Goal: Task Accomplishment & Management: Manage account settings

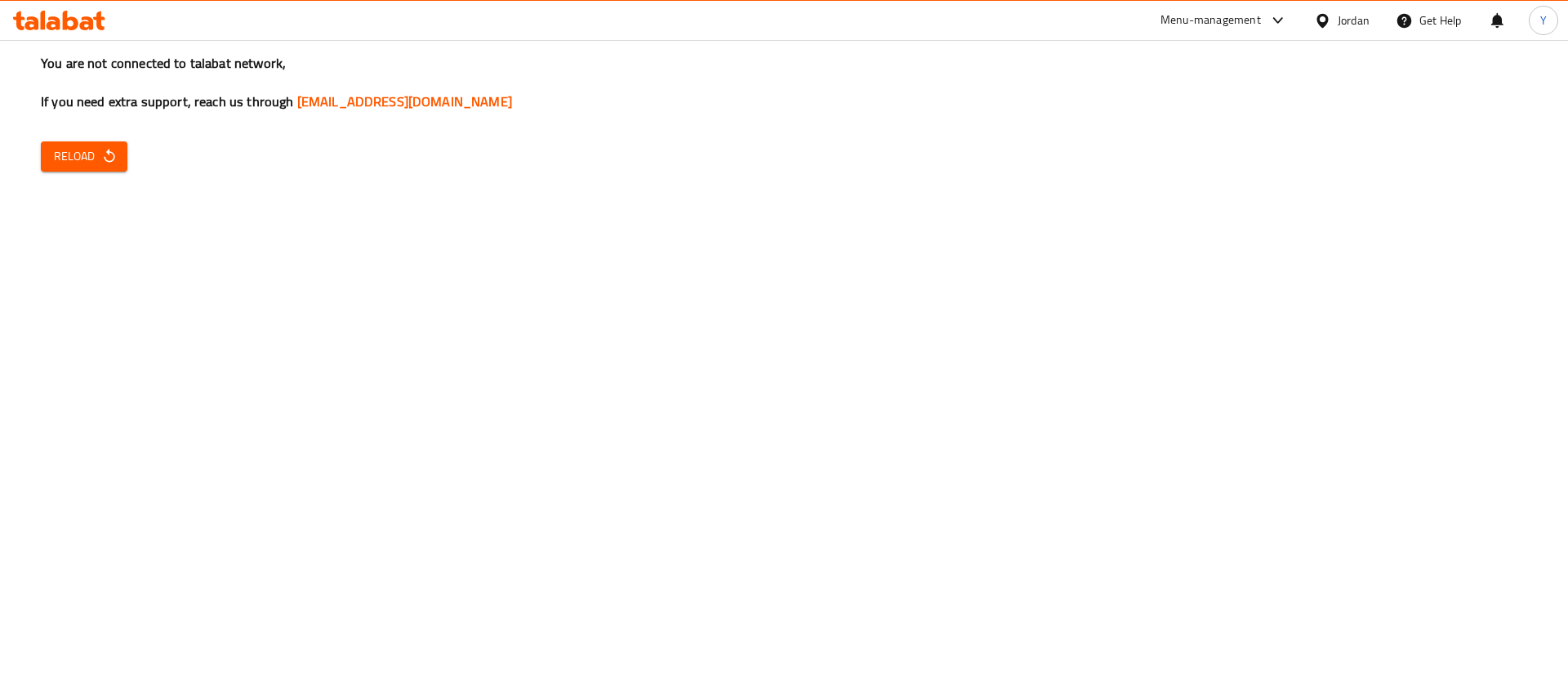
click at [90, 148] on span "Reload" at bounding box center [83, 156] width 60 height 20
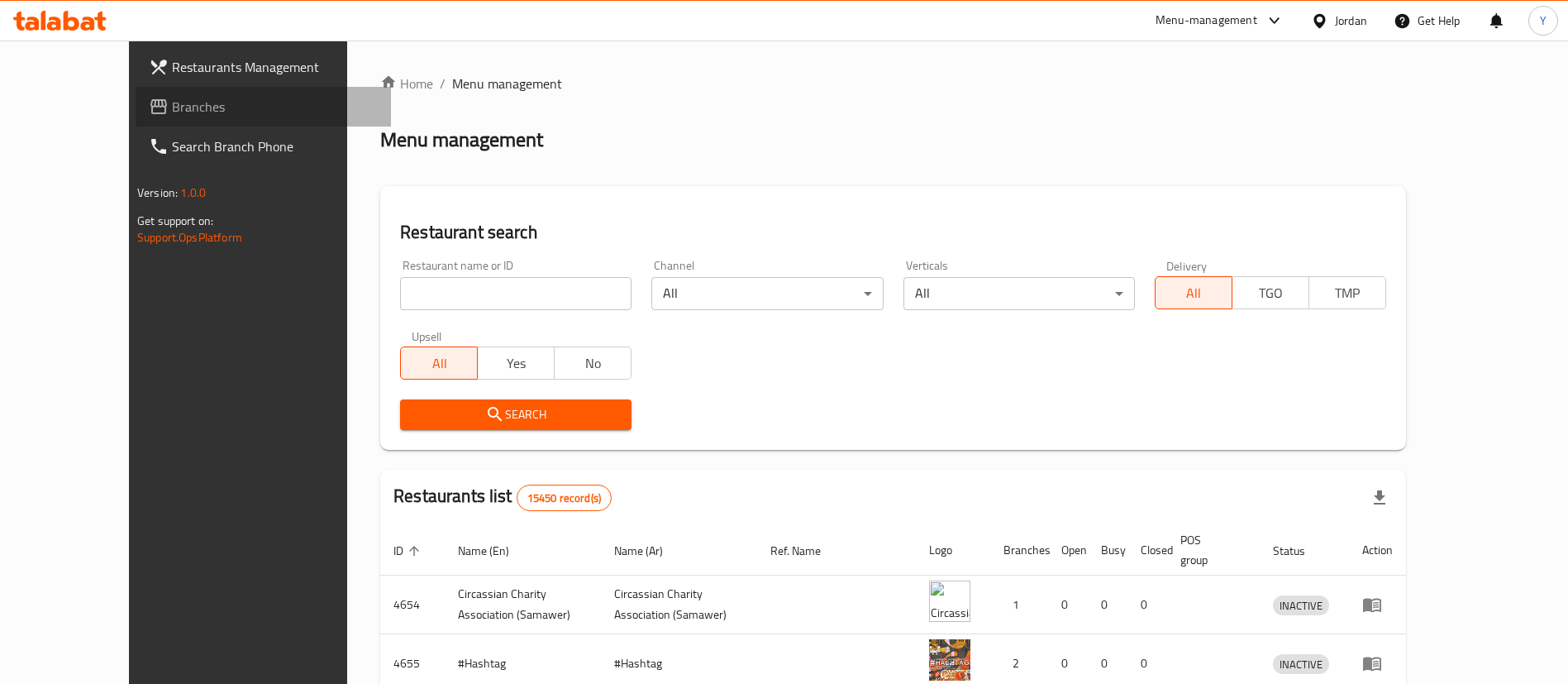
click at [172, 105] on span "Branches" at bounding box center [275, 106] width 206 height 20
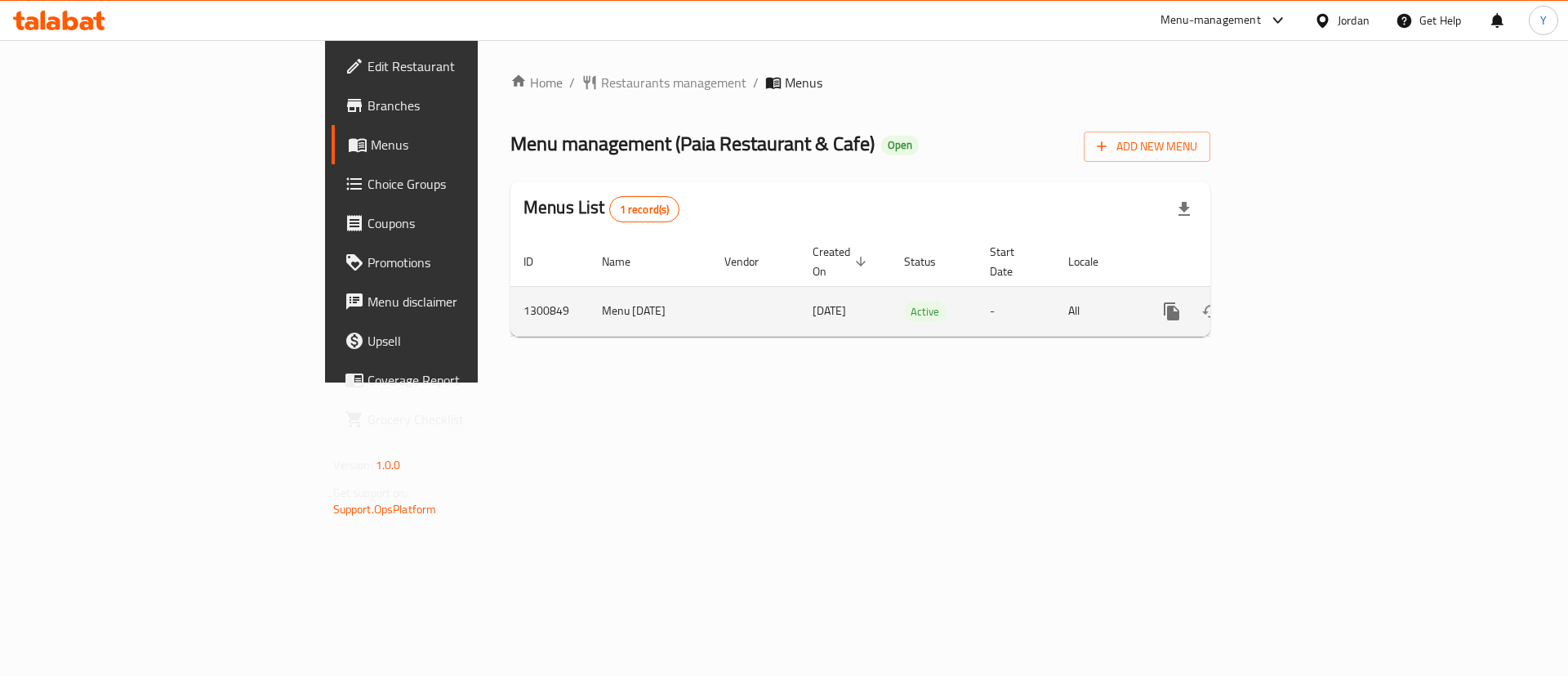
click at [1309, 295] on link "enhanced table" at bounding box center [1289, 311] width 39 height 39
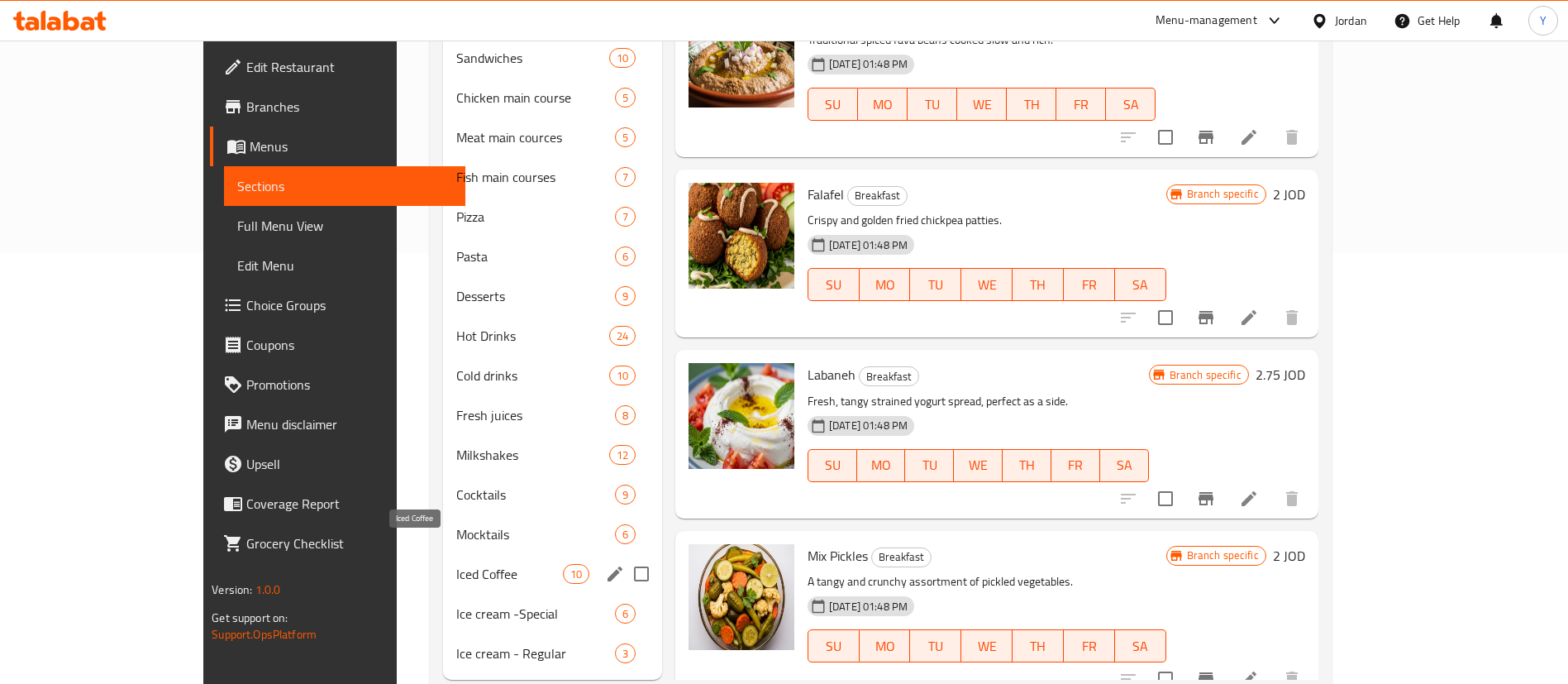
scroll to position [448, 0]
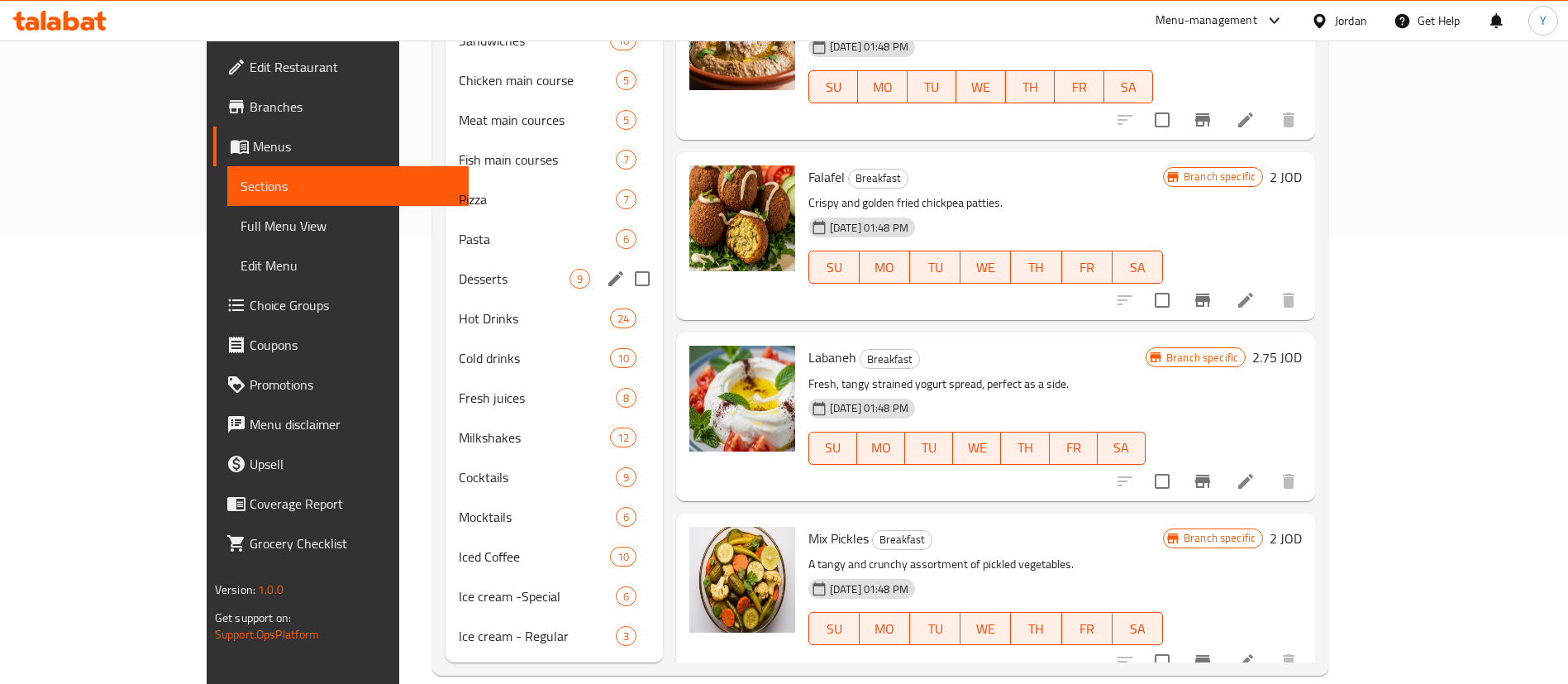
click at [459, 269] on span "Desserts" at bounding box center [514, 279] width 111 height 20
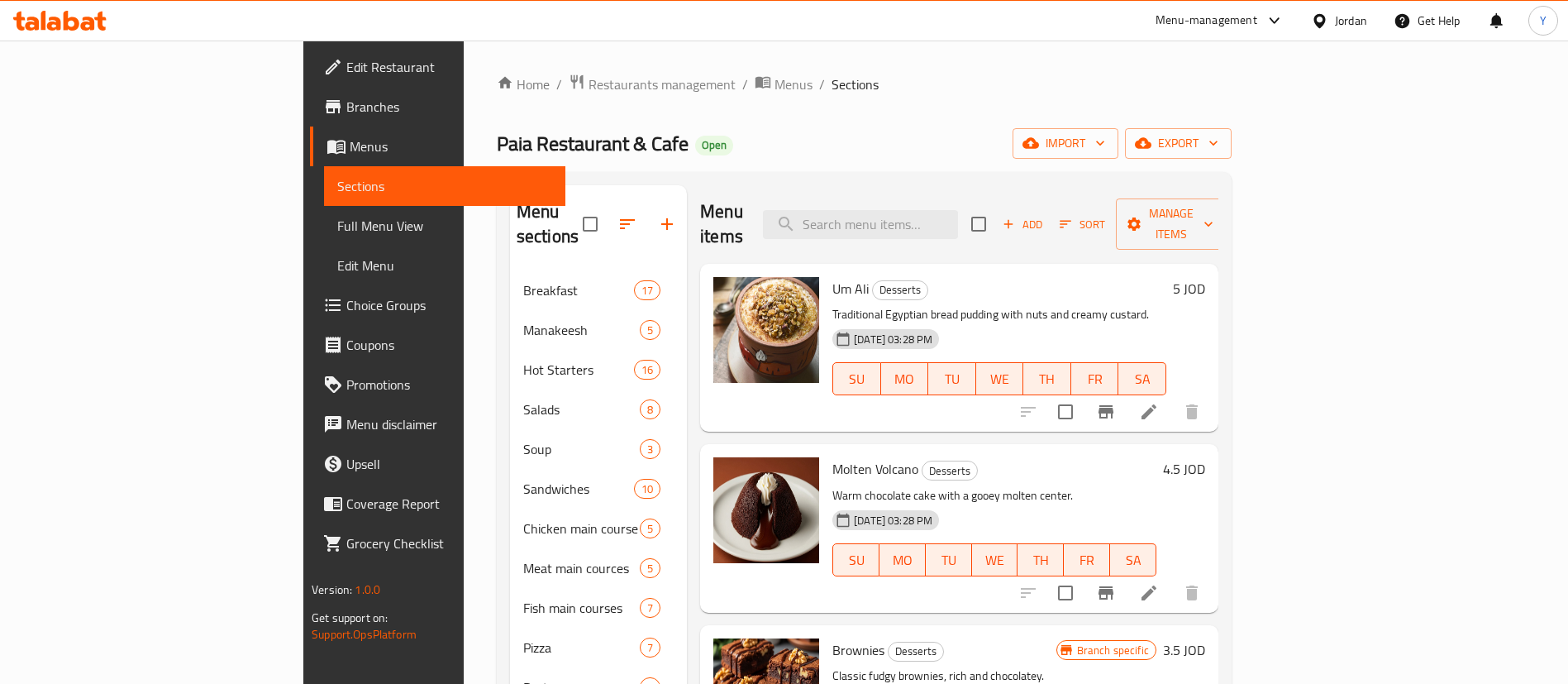
click at [1045, 215] on span "Add" at bounding box center [1022, 224] width 44 height 19
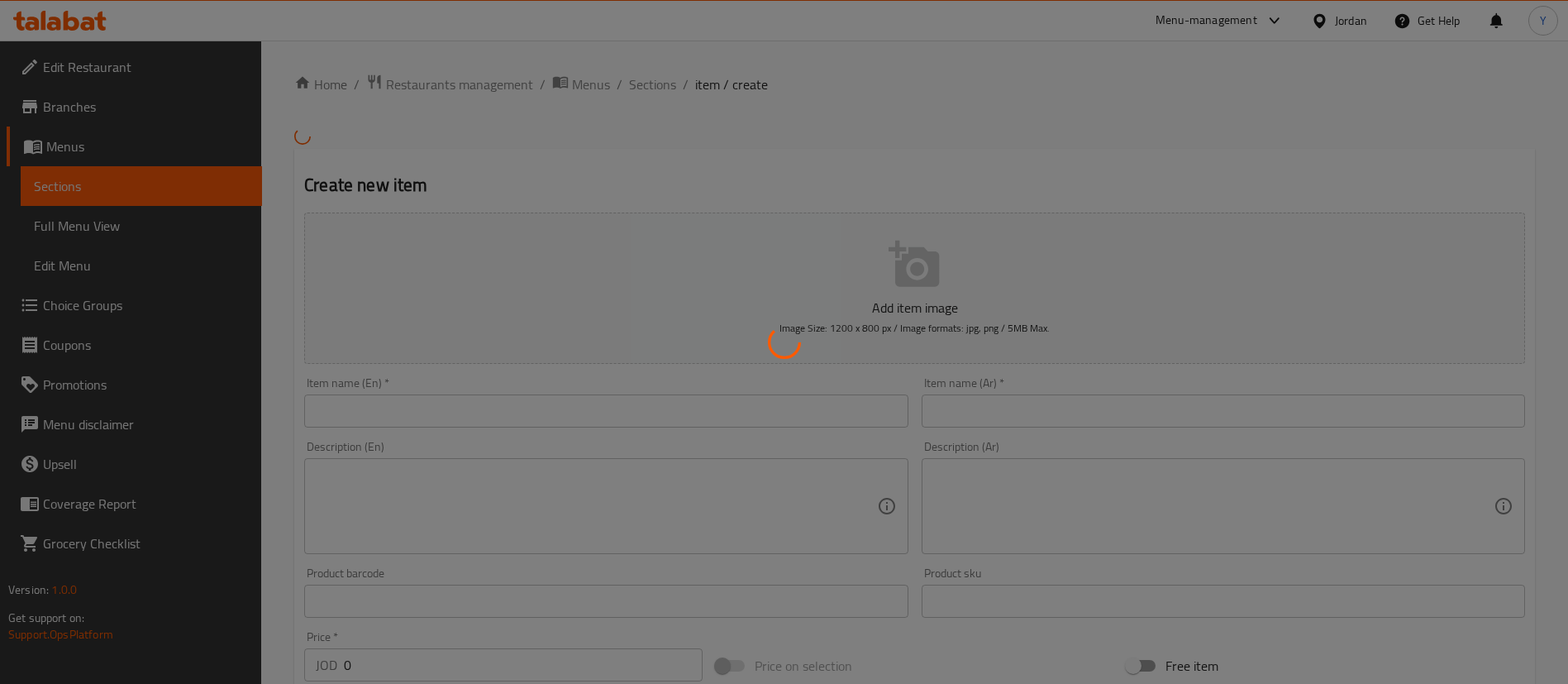
click at [489, 409] on div at bounding box center [784, 342] width 1568 height 684
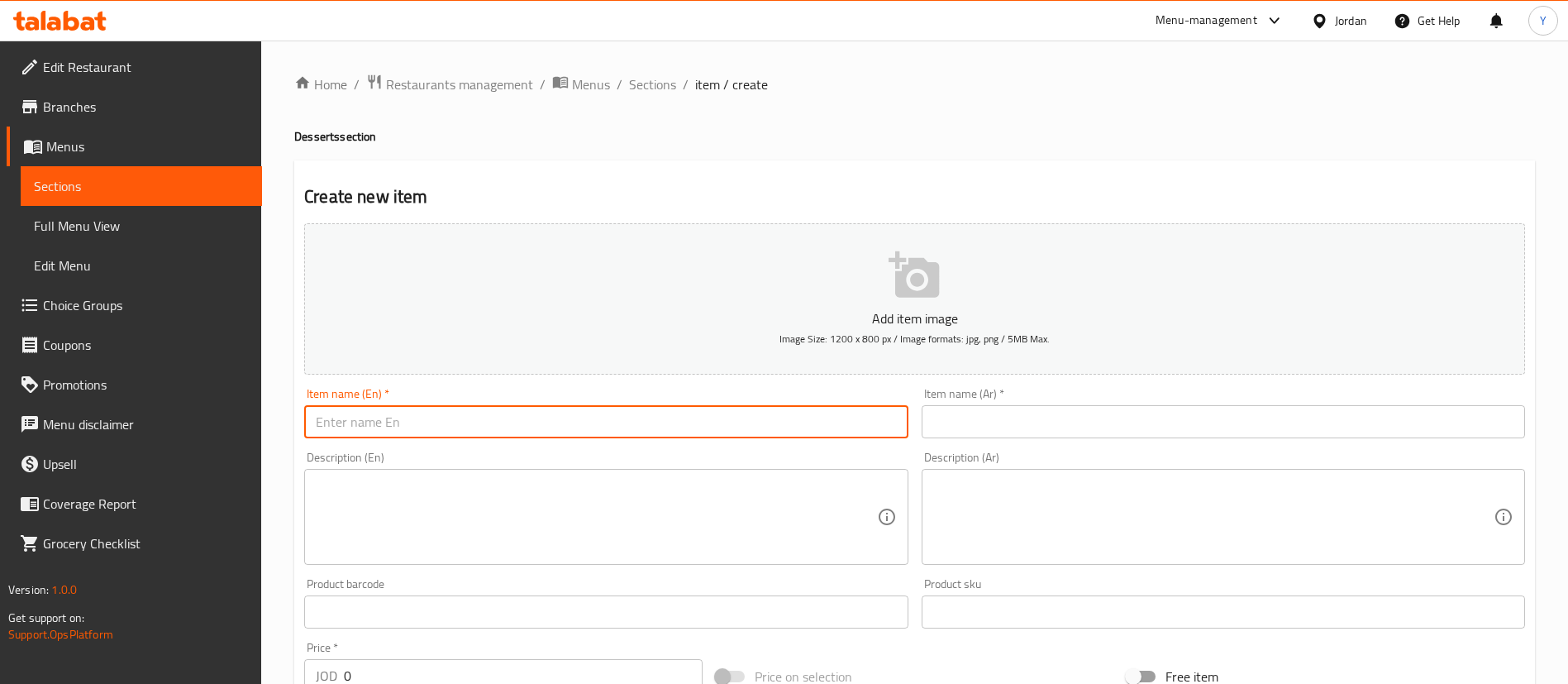
click at [469, 431] on input "text" at bounding box center [606, 422] width 604 height 33
paste input "Paia buding"
drag, startPoint x: 321, startPoint y: 420, endPoint x: 281, endPoint y: 420, distance: 40.0
click at [281, 420] on div "Home / Restaurants management / Menus / Sections / item / create Desserts secti…" at bounding box center [914, 605] width 1307 height 1128
click at [486, 431] on input "Paia buding" at bounding box center [606, 422] width 604 height 33
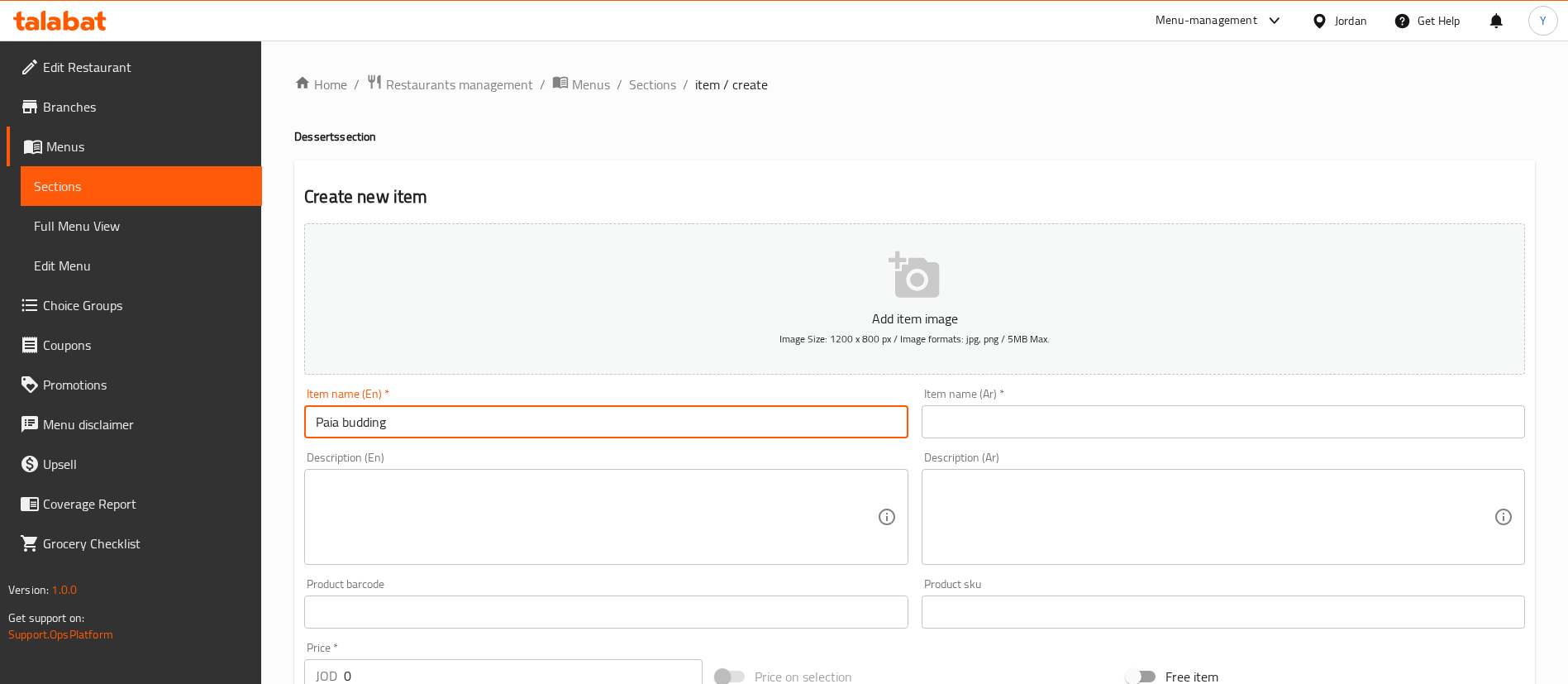
type input "Paia budding"
click at [1060, 427] on input "text" at bounding box center [1224, 422] width 604 height 33
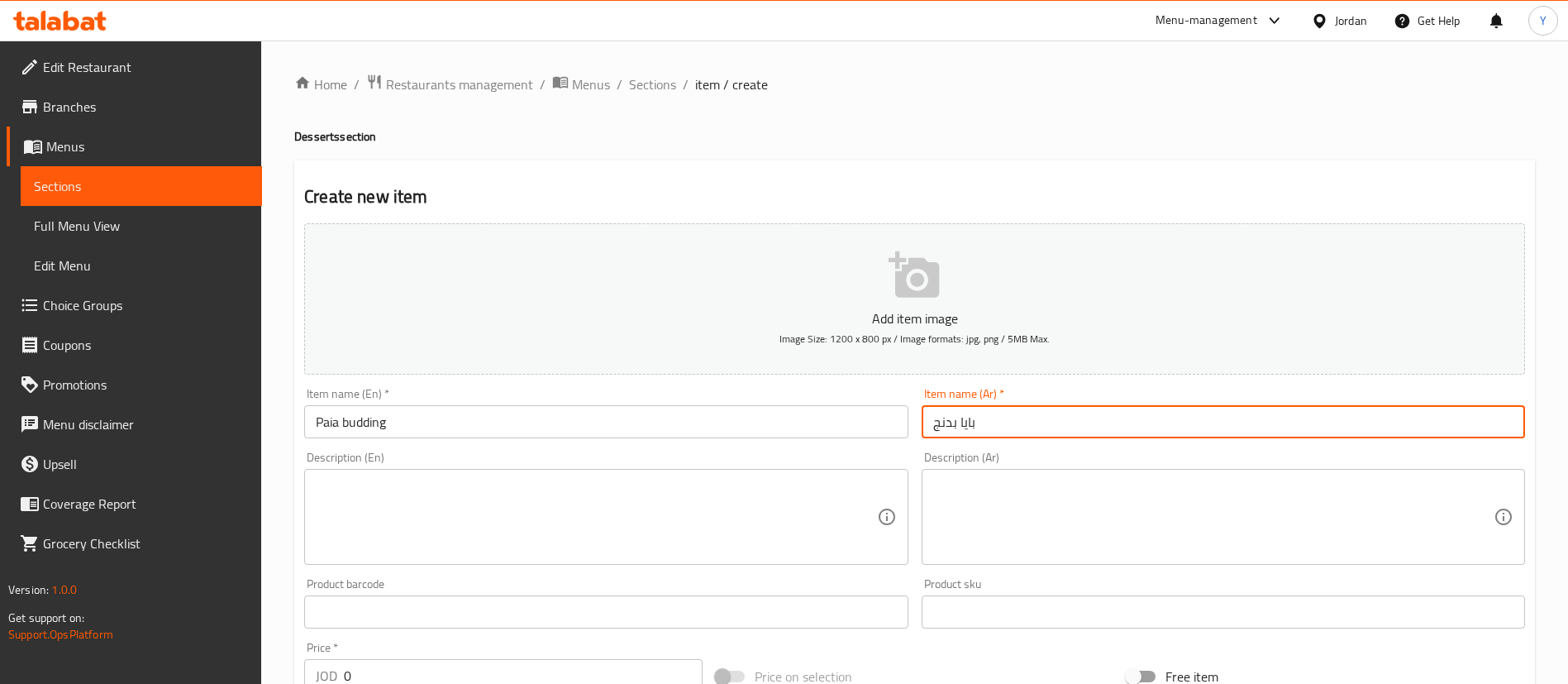
type input "بايا بدنج"
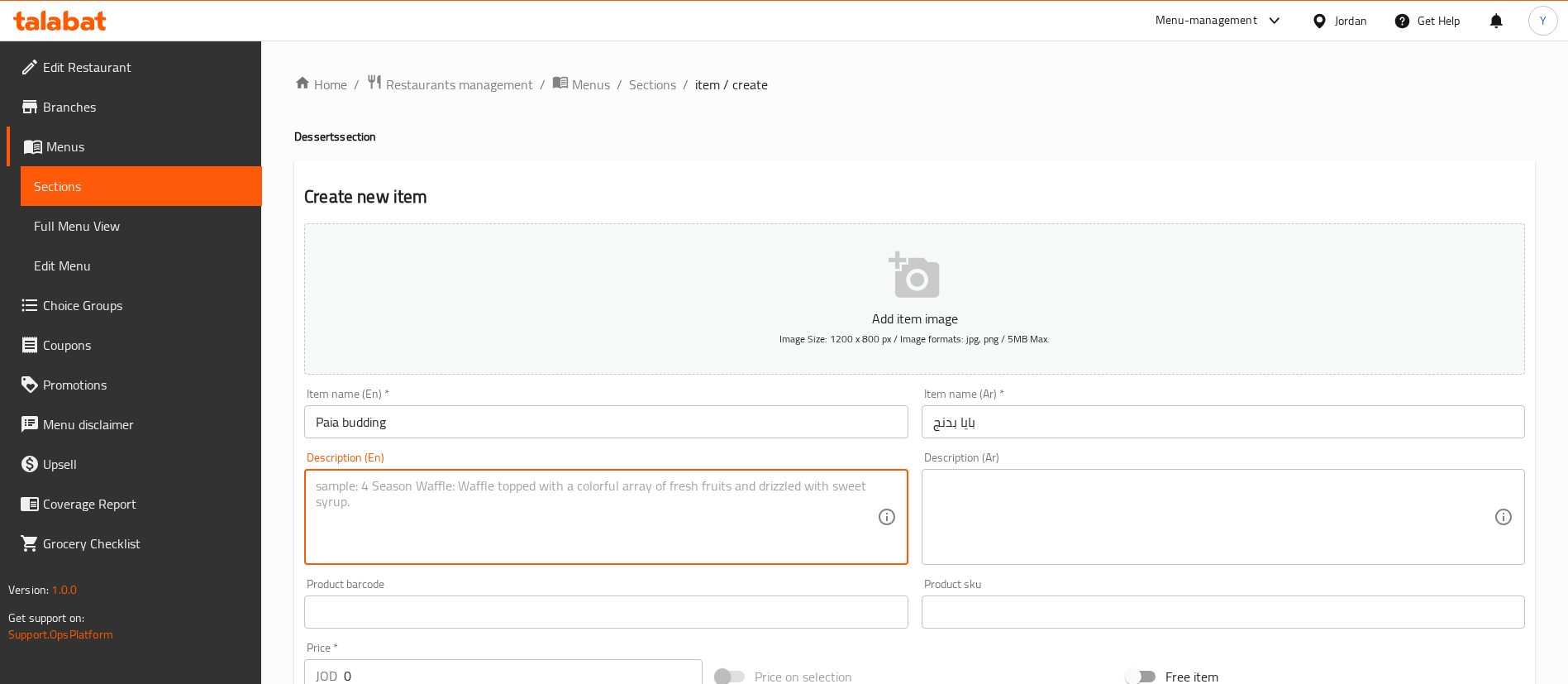
click at [641, 526] on textarea at bounding box center [595, 517] width 560 height 78
paste textarea "Rich, velvety chocolate with a soft, molten center – a decadent treat for true …"
type textarea "Rich, velvety chocolate with a soft, molten center – a decadent treat for true …"
click at [1198, 476] on div "Description (Ar)" at bounding box center [1224, 517] width 604 height 96
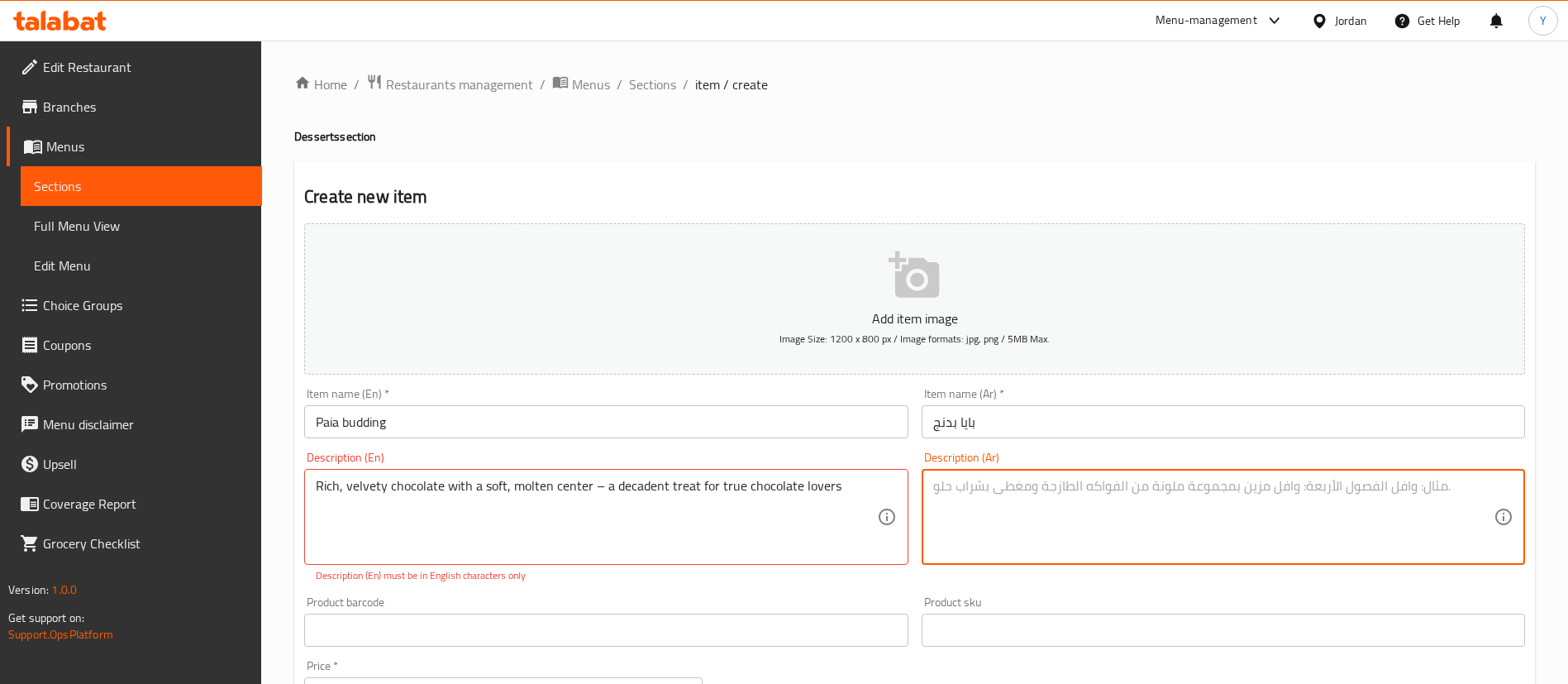
paste textarea "شوكولاتة غنية مخملية ذات مركز ناعم ذائب - متعة فاخرة لعشاق الشوكولاتة الحقيقيين"
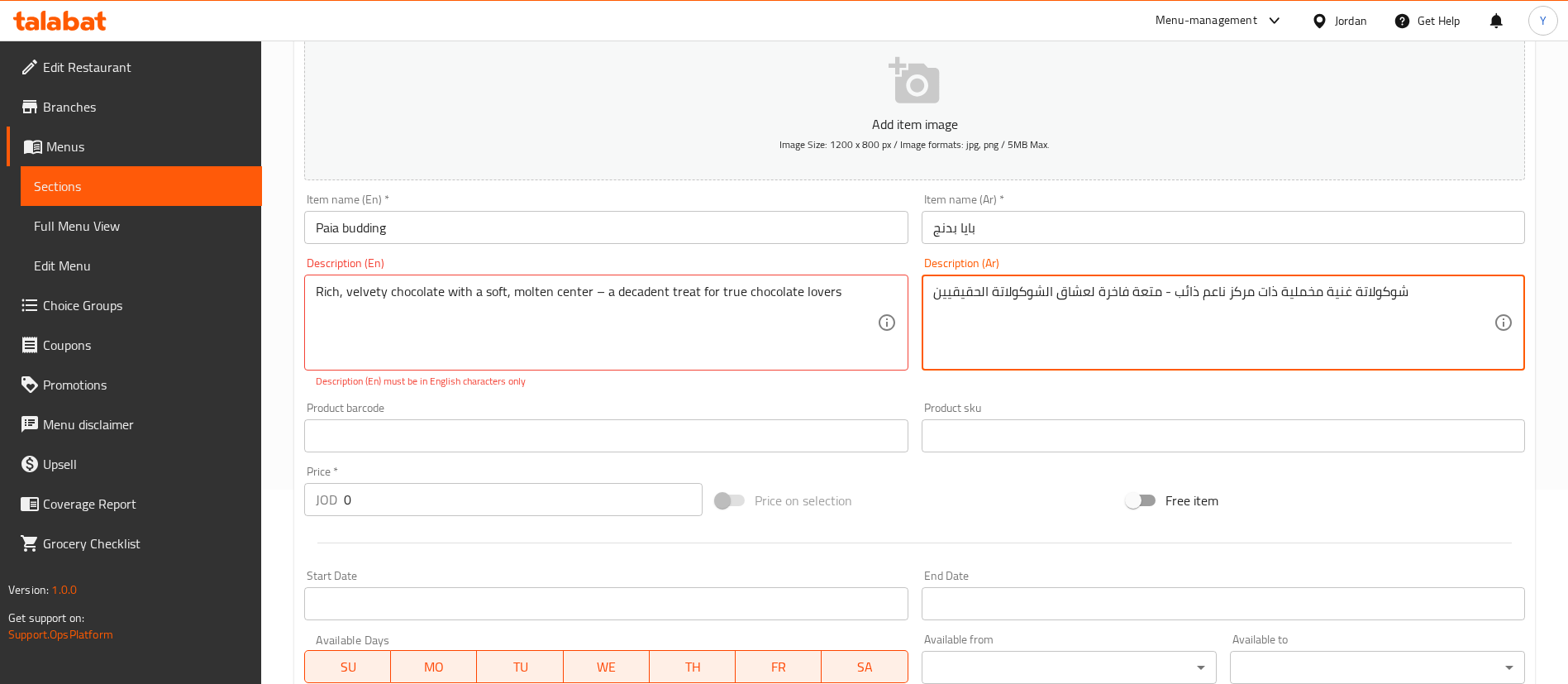
scroll to position [372, 0]
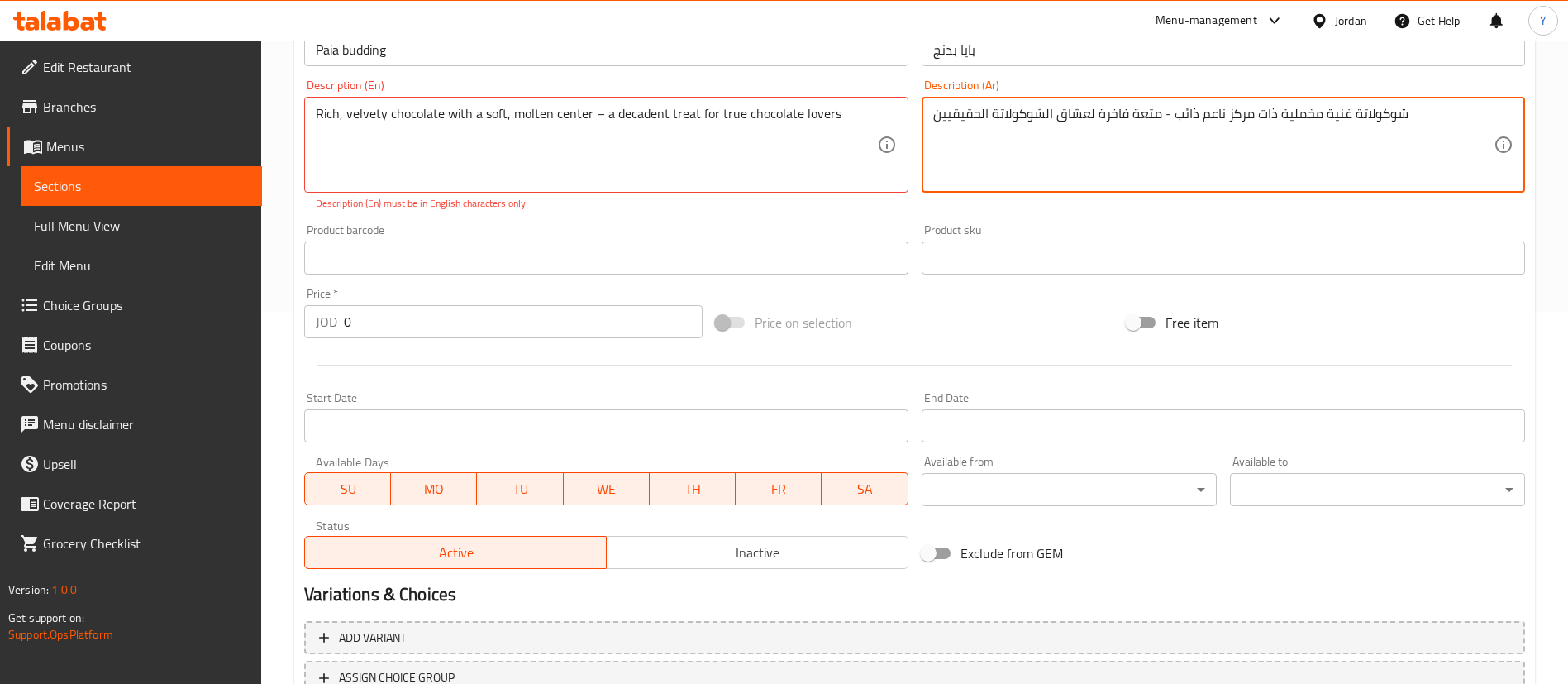
type textarea "شوكولاتة غنية مخملية ذات مركز ناعم ذائب - متعة فاخرة لعشاق الشوكولاتة الحقيقيين"
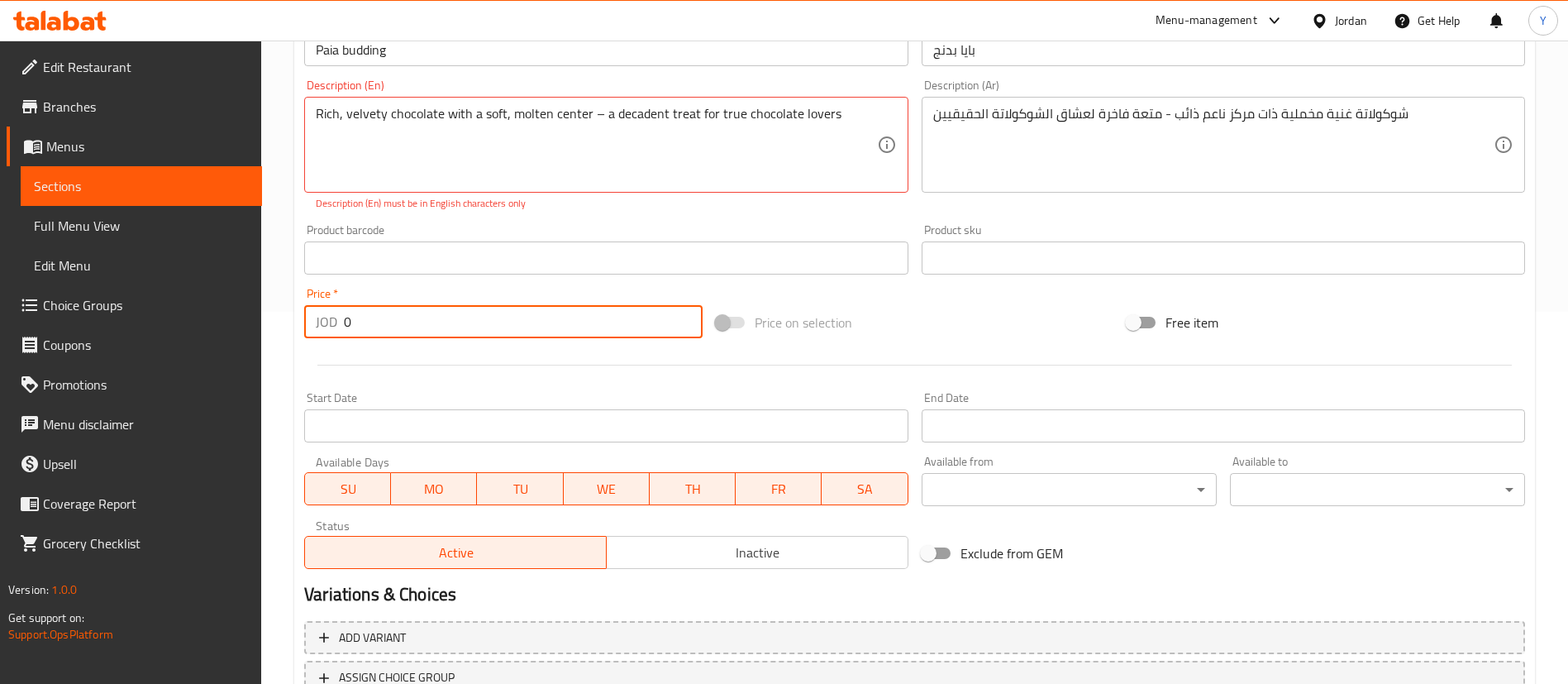
drag, startPoint x: 387, startPoint y: 338, endPoint x: 229, endPoint y: 339, distance: 158.0
click at [242, 339] on div "Edit Restaurant Branches Menus Sections Full Menu View Edit Menu Choice Groups …" at bounding box center [784, 241] width 1568 height 1146
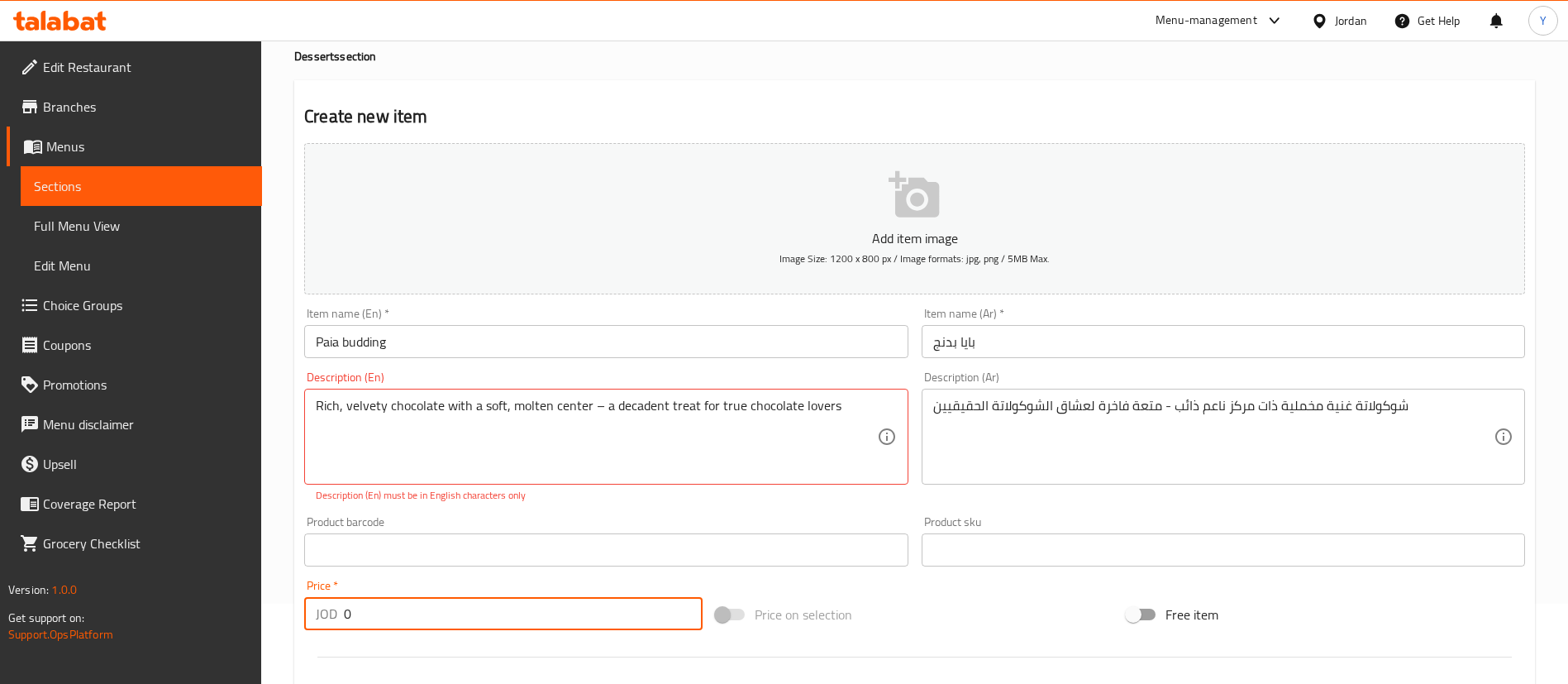
scroll to position [0, 0]
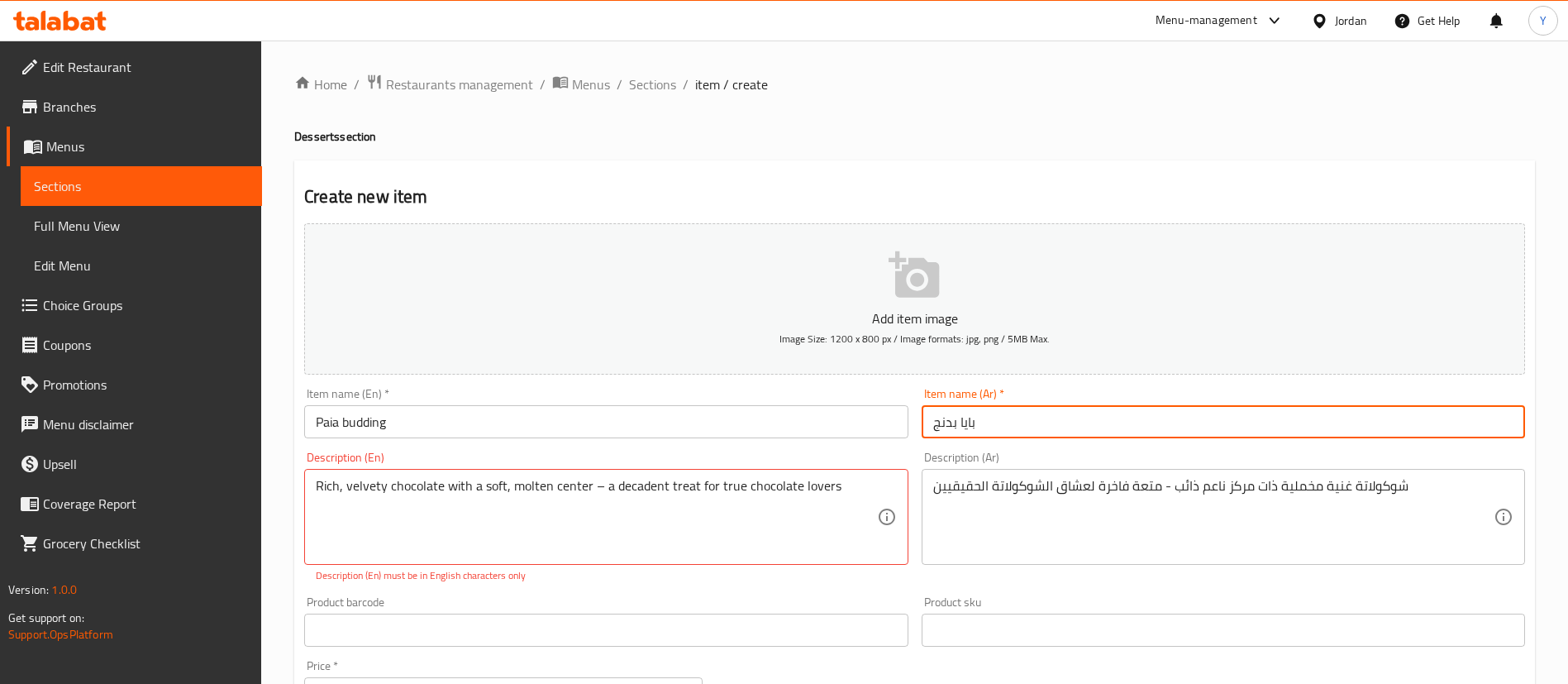
drag, startPoint x: 953, startPoint y: 421, endPoint x: 708, endPoint y: 413, distance: 245.1
click at [709, 414] on div "Add item image Image Size: 1200 x 800 px / Image formats: jpg, png / 5MB Max. I…" at bounding box center [915, 582] width 1234 height 731
paste input "ودي"
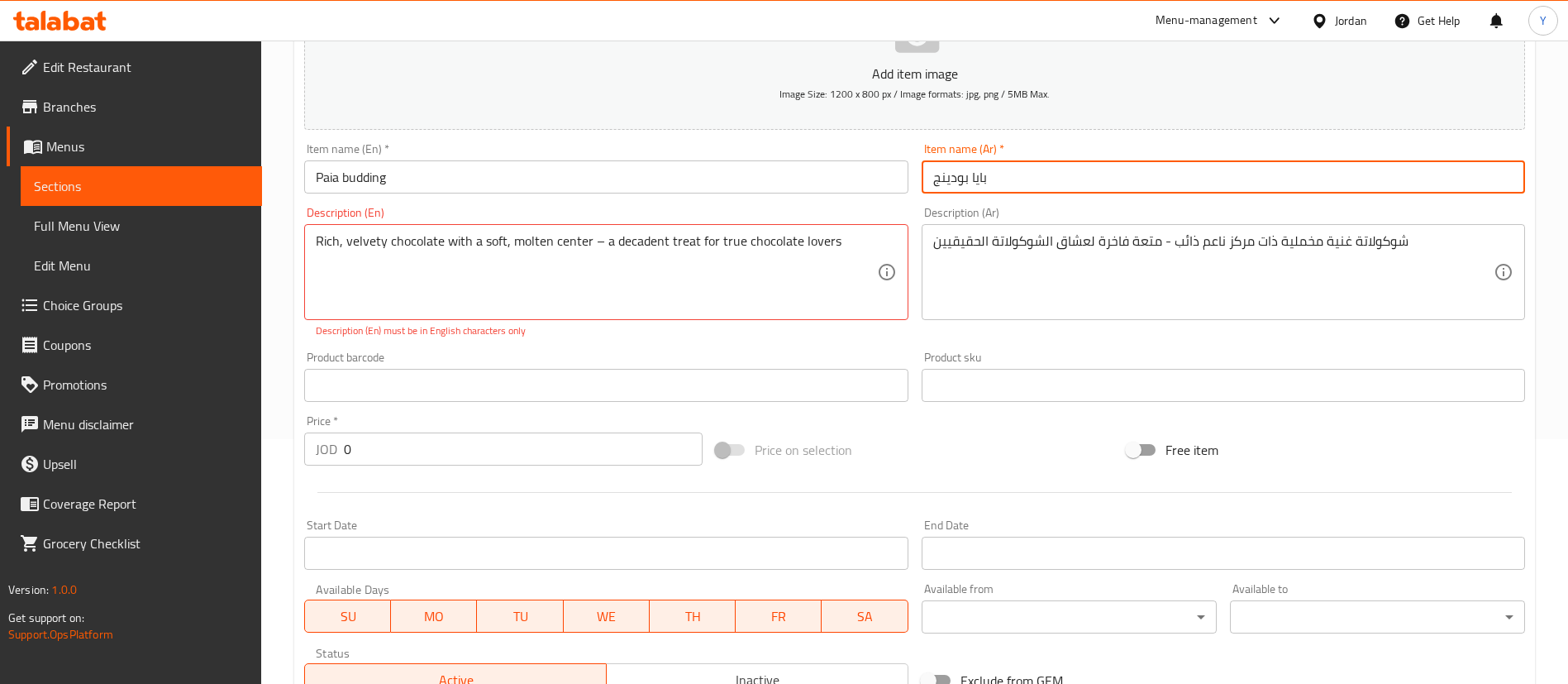
scroll to position [248, 0]
type input "بايا بودينج"
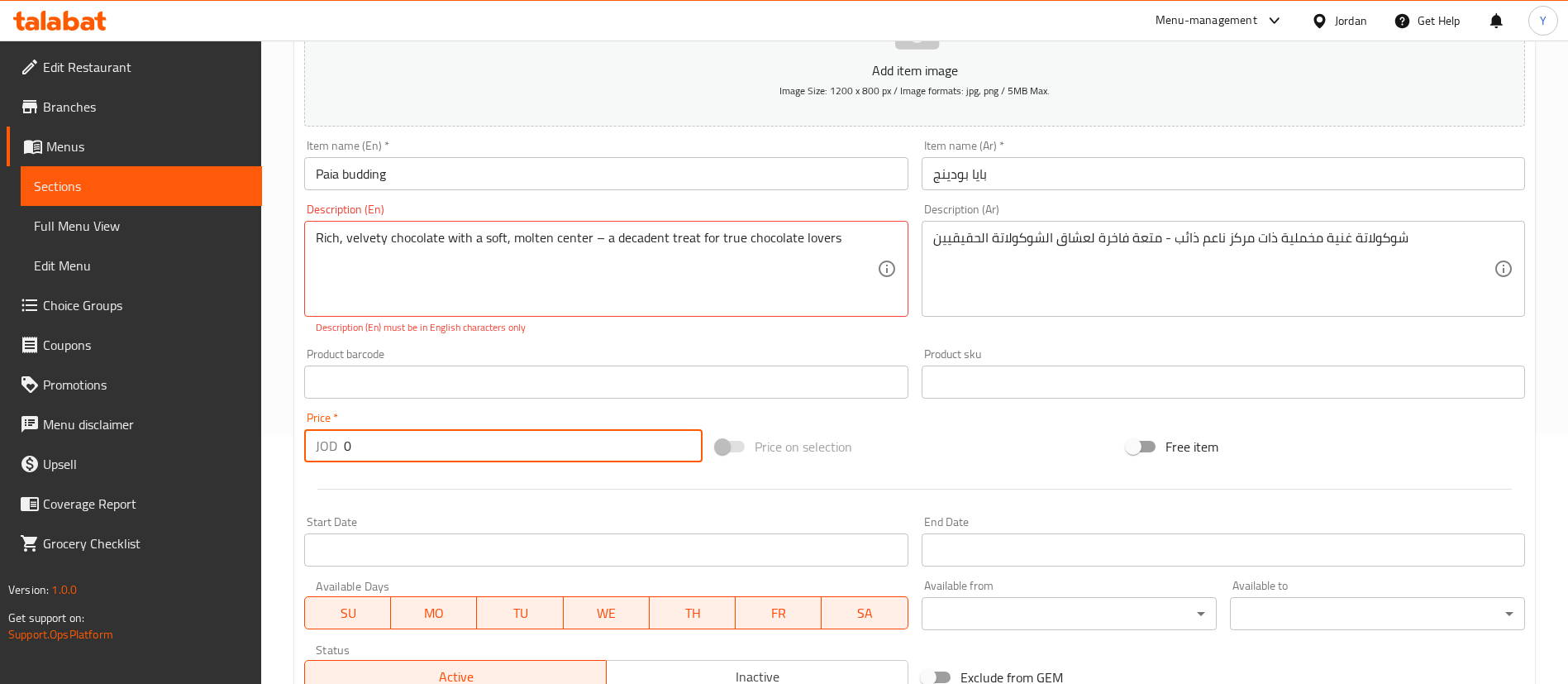
drag, startPoint x: 312, startPoint y: 453, endPoint x: 300, endPoint y: 453, distance: 12.0
click at [299, 453] on div "Price   * JOD 0 Price *" at bounding box center [504, 437] width 412 height 64
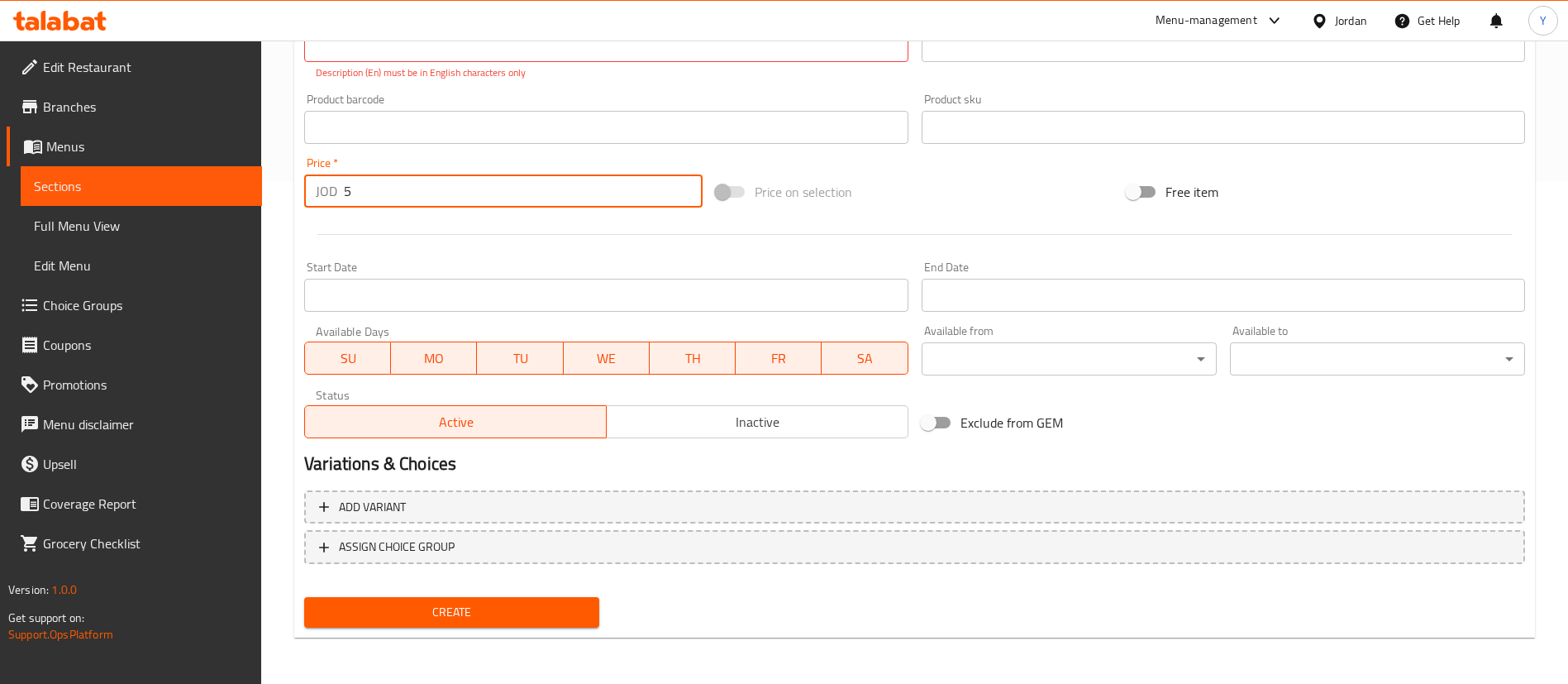
type input "5"
click at [447, 623] on button "Create" at bounding box center [452, 612] width 295 height 31
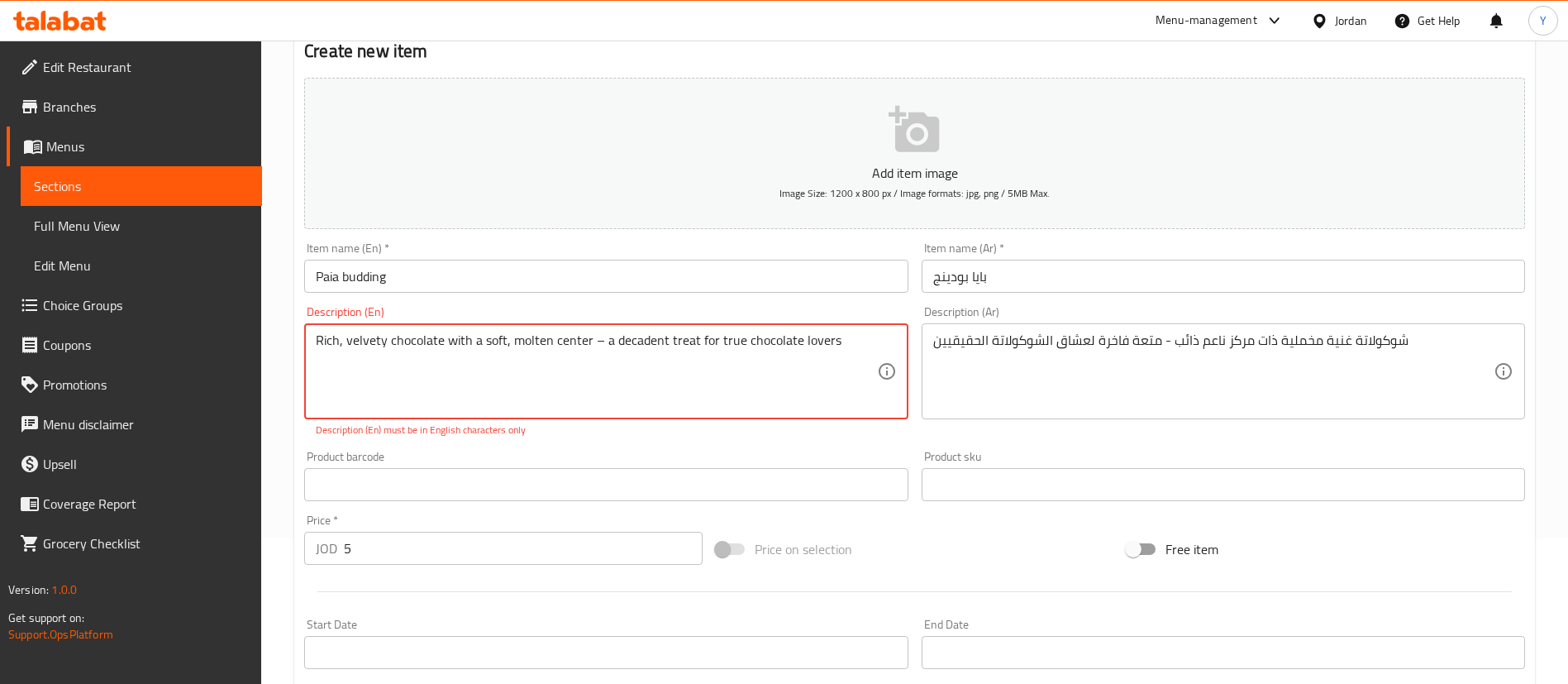
click at [595, 338] on textarea "Rich, velvety chocolate with a soft, molten center – a decadent treat for true …" at bounding box center [595, 372] width 560 height 78
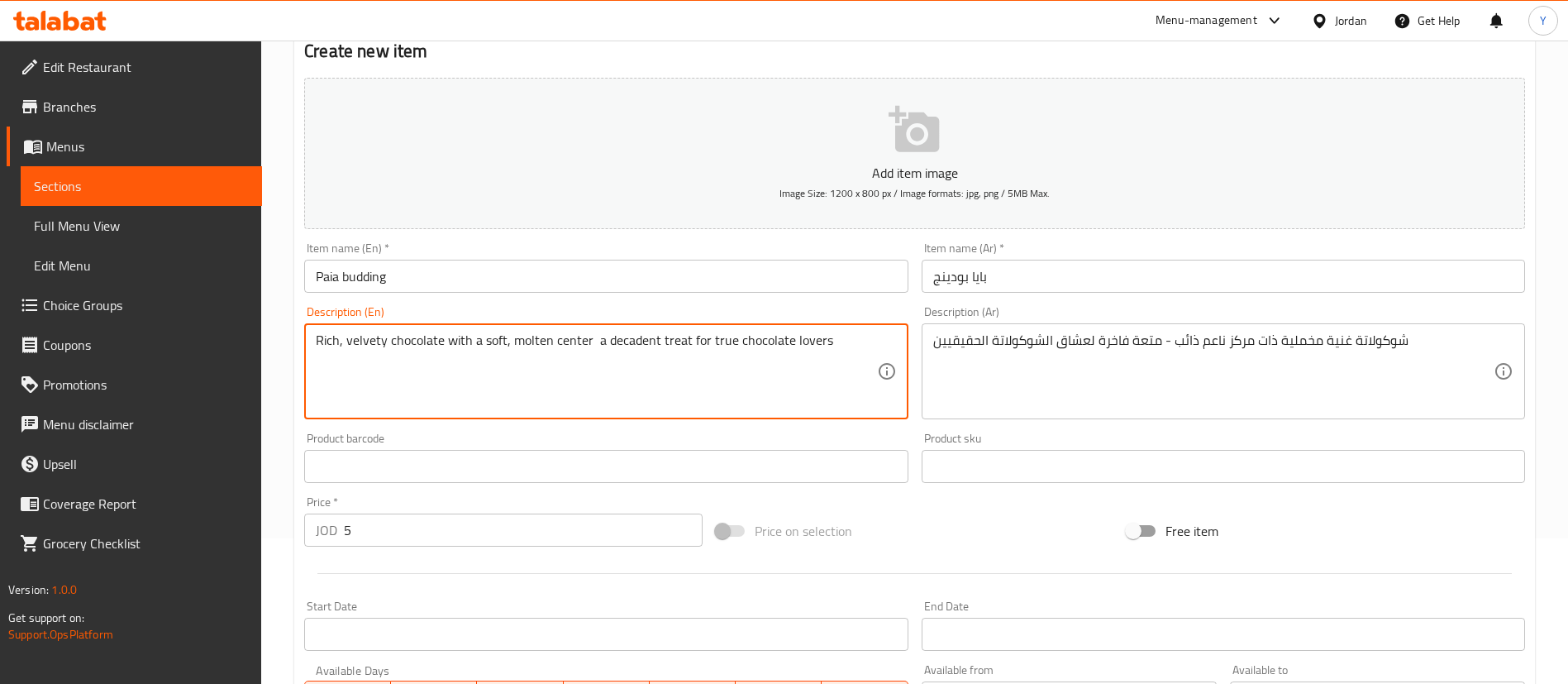
type textarea "Rich, velvety chocolate with a soft, molten center a decadent treat for true ch…"
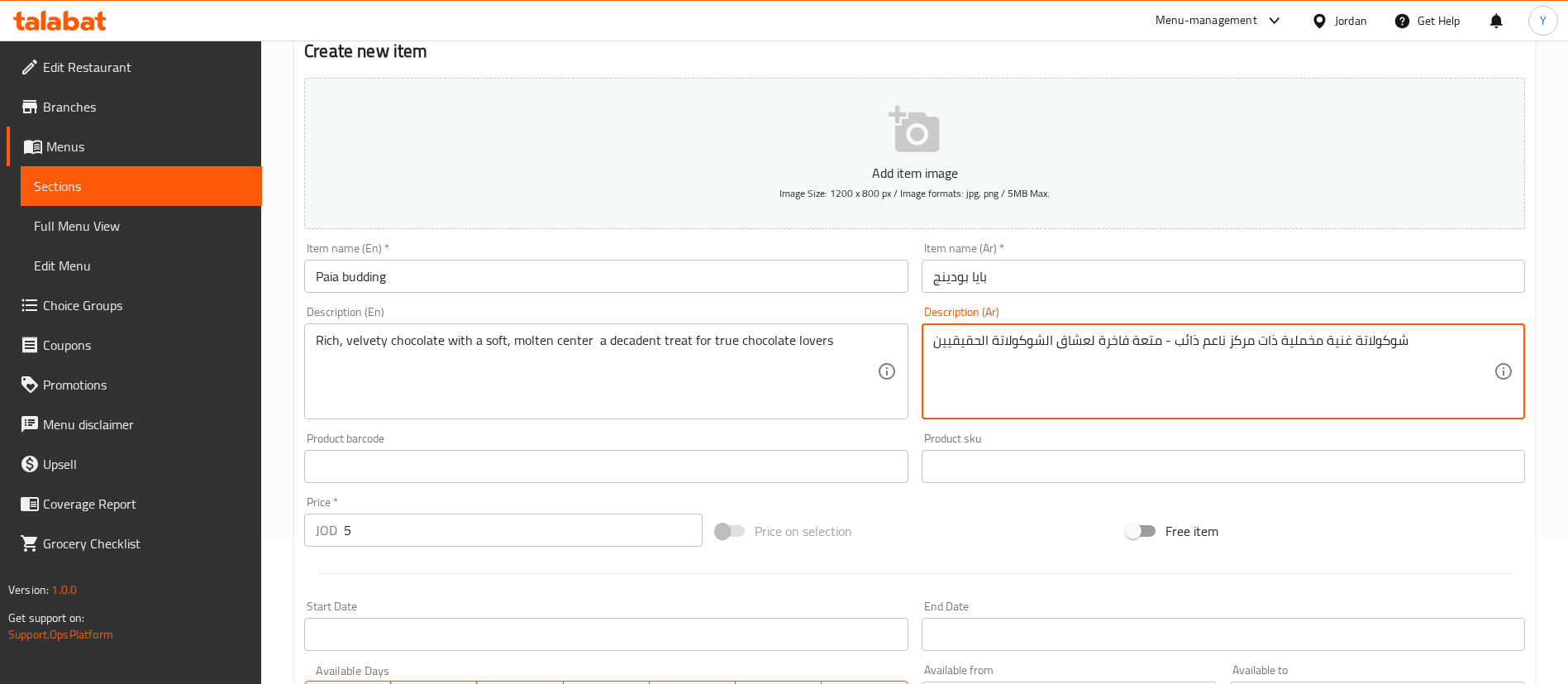
drag, startPoint x: 1158, startPoint y: 349, endPoint x: 1166, endPoint y: 347, distance: 8.2
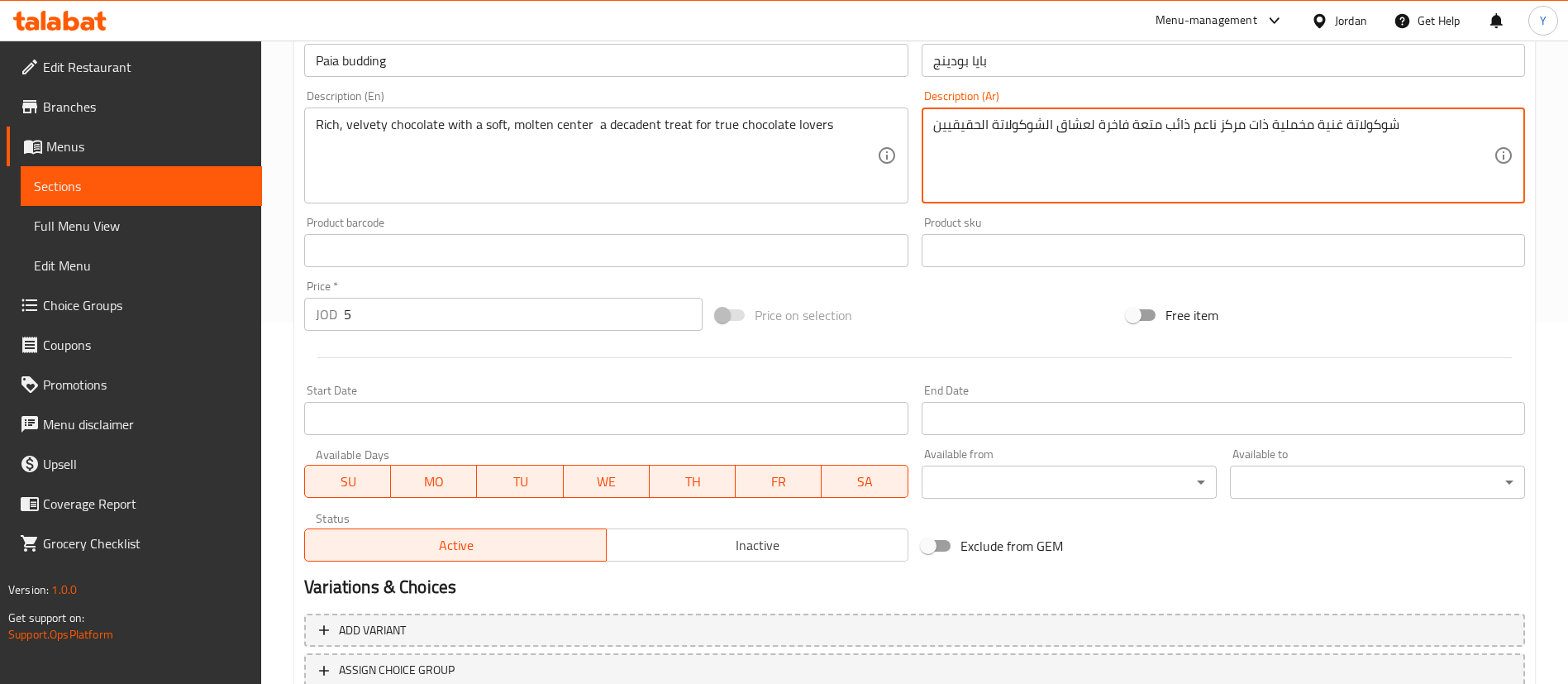
scroll to position [485, 0]
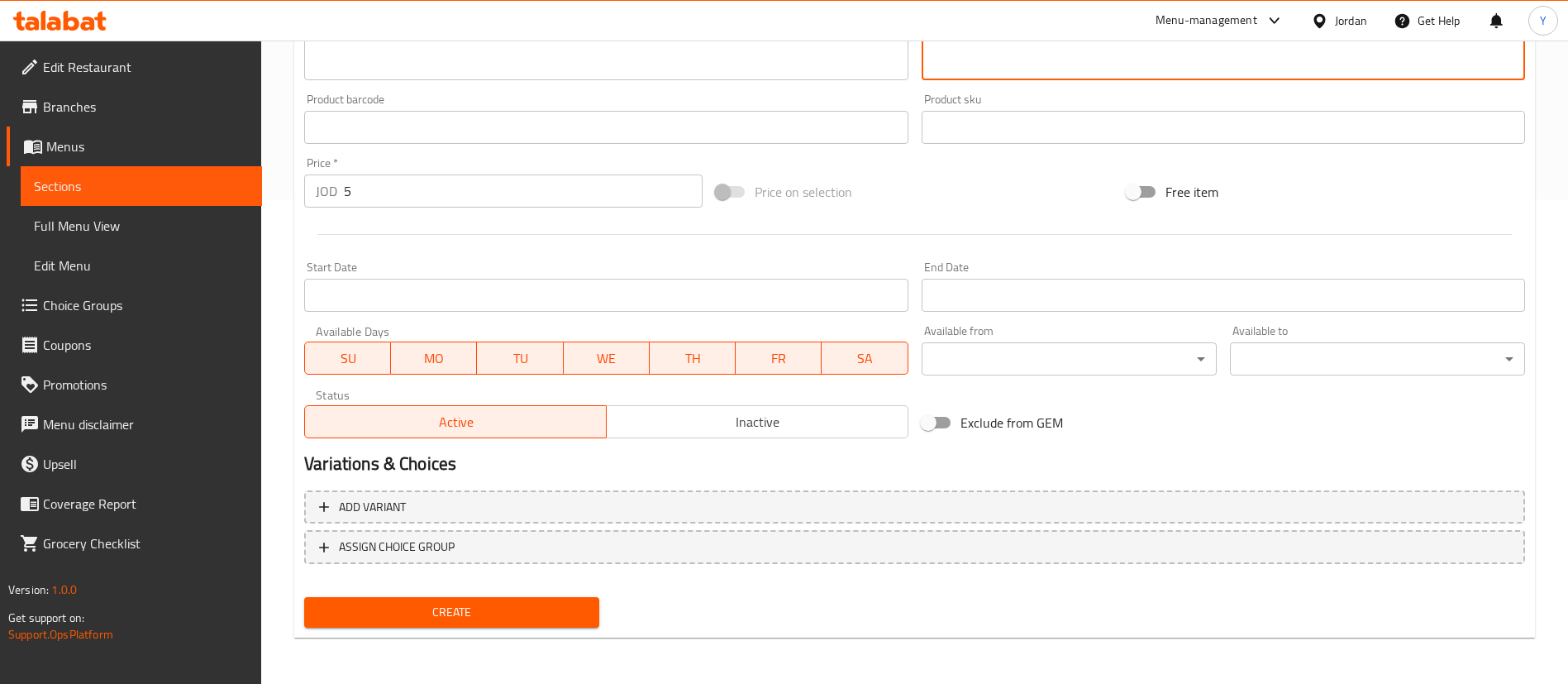
type textarea "شوكولاتة غنية مخملية ذات مركز ناعم ذائب متعة فاخرة لعشاق الشوكولاتة الحقيقيين"
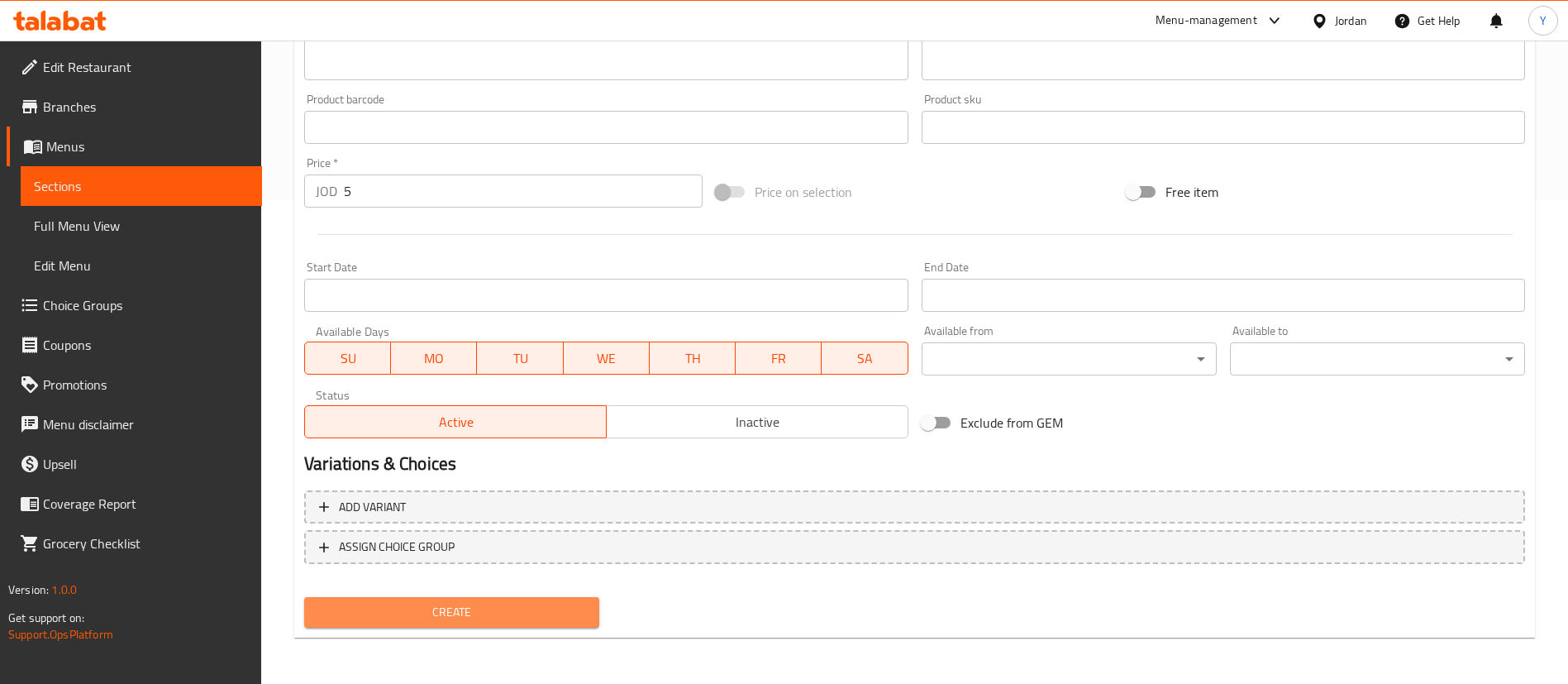
click at [503, 620] on span "Create" at bounding box center [452, 611] width 269 height 20
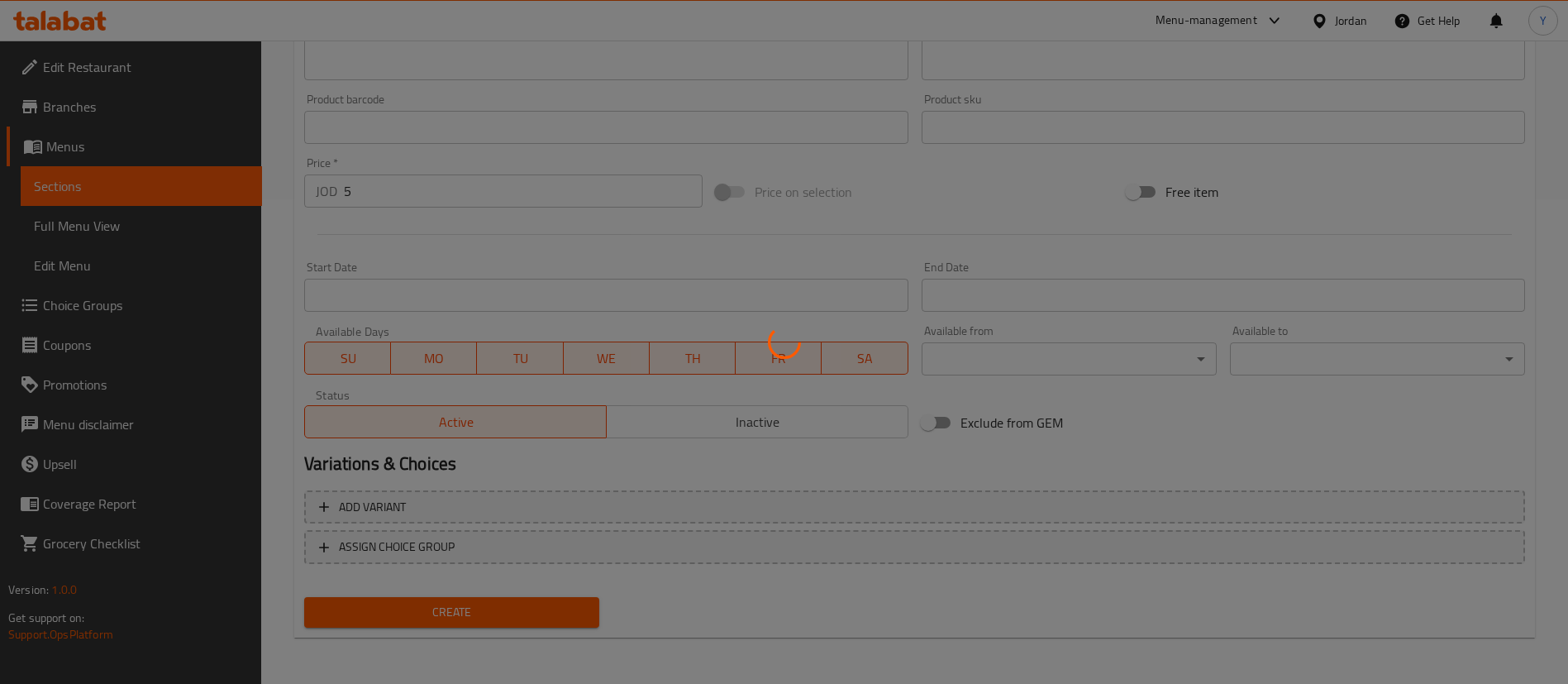
type input "0"
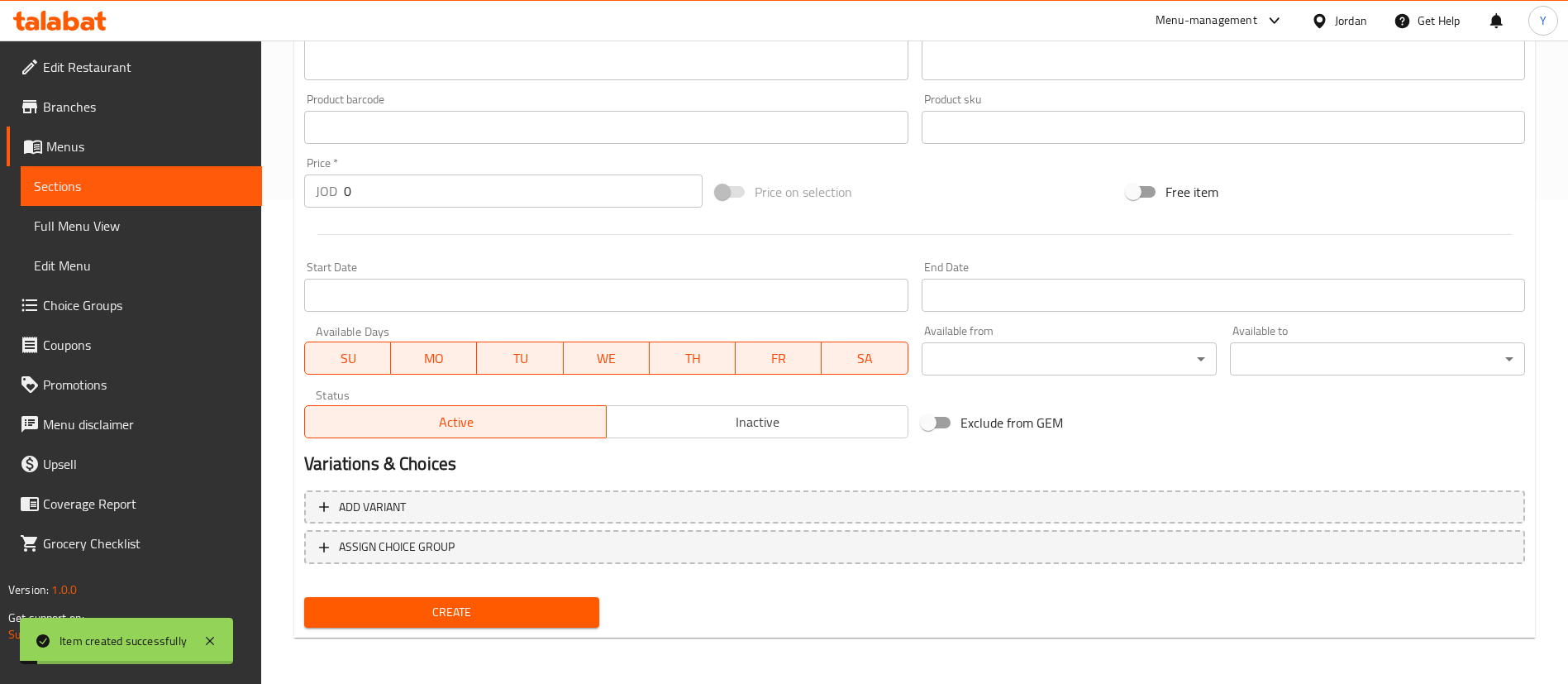
click at [172, 187] on span "Sections" at bounding box center [141, 186] width 215 height 20
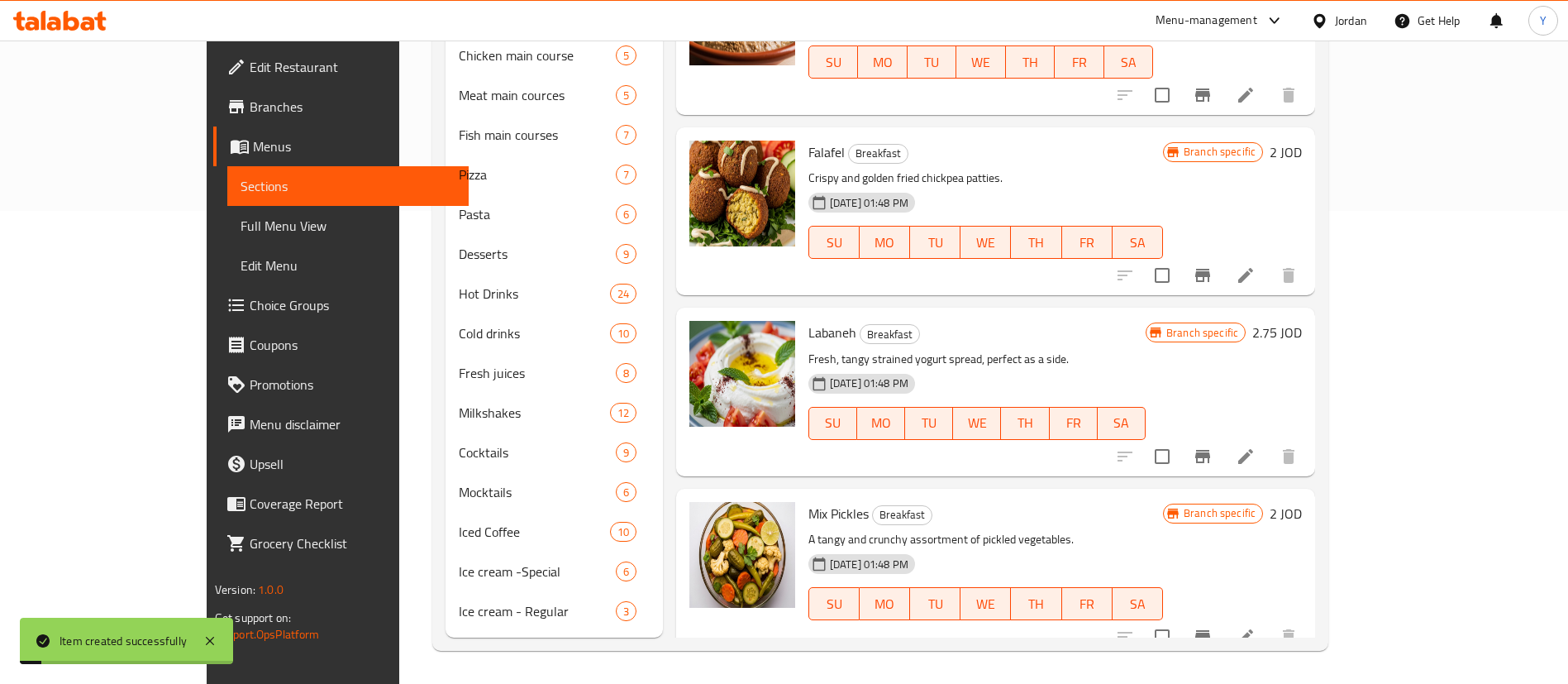
scroll to position [231, 0]
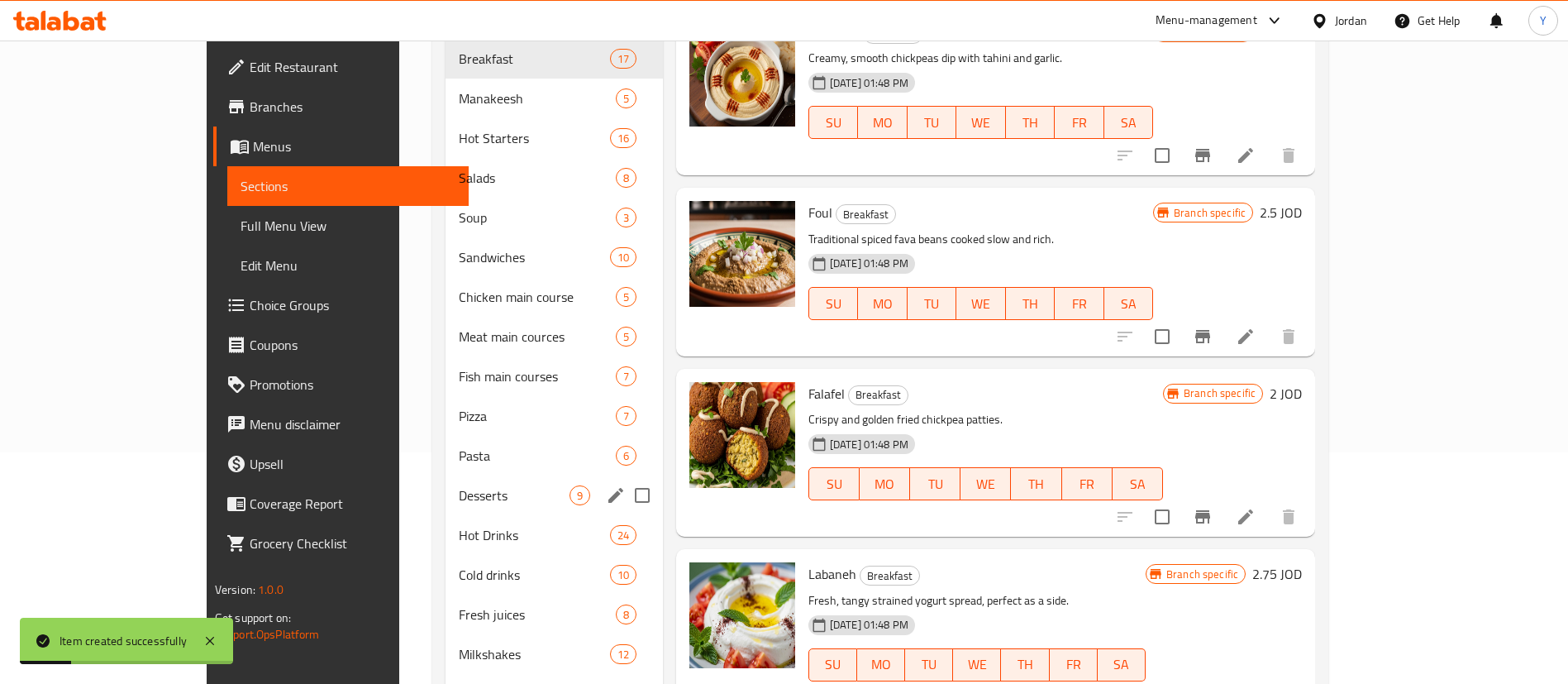
click at [459, 486] on span "Desserts" at bounding box center [514, 495] width 111 height 20
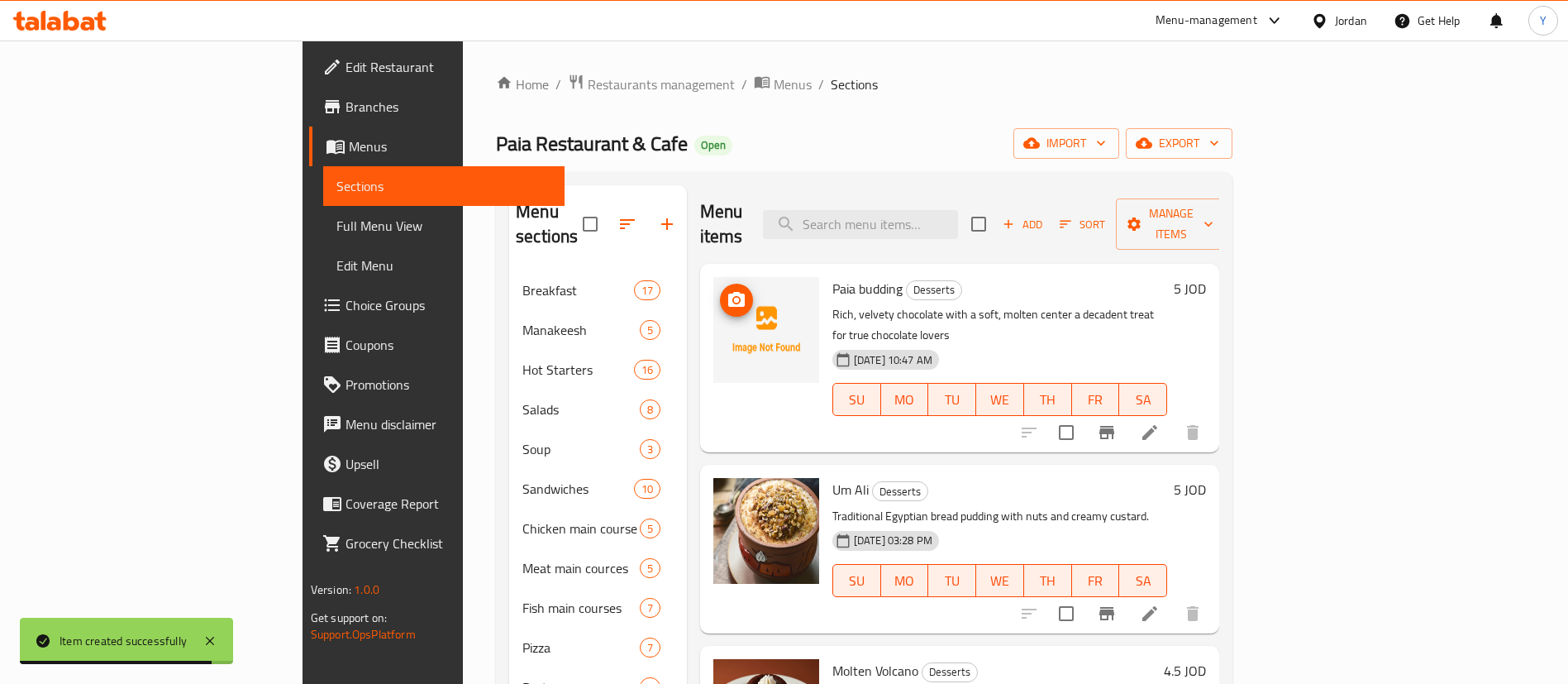
click at [728, 292] on icon "upload picture" at bounding box center [736, 299] width 16 height 15
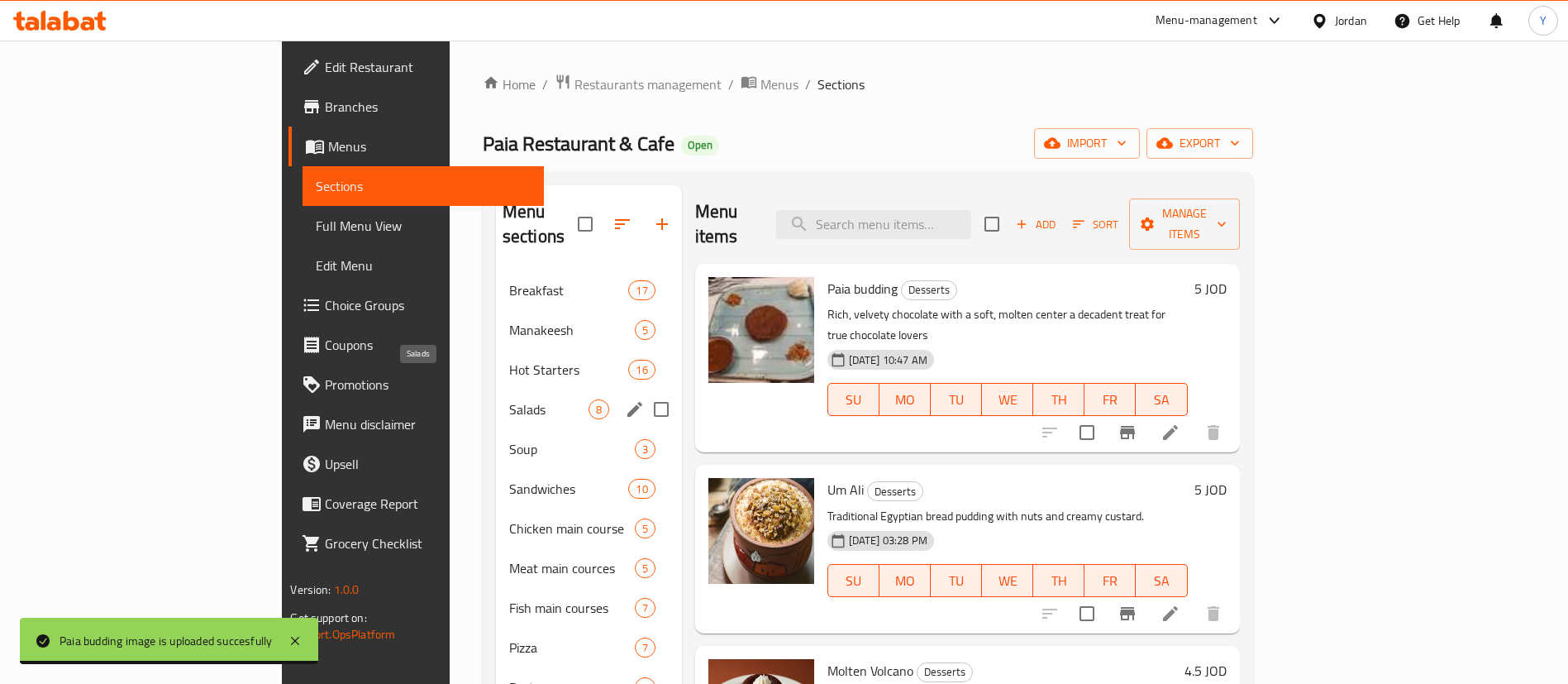
drag, startPoint x: 372, startPoint y: 383, endPoint x: 411, endPoint y: 379, distance: 39.2
click at [509, 400] on span "Salads" at bounding box center [548, 409] width 79 height 20
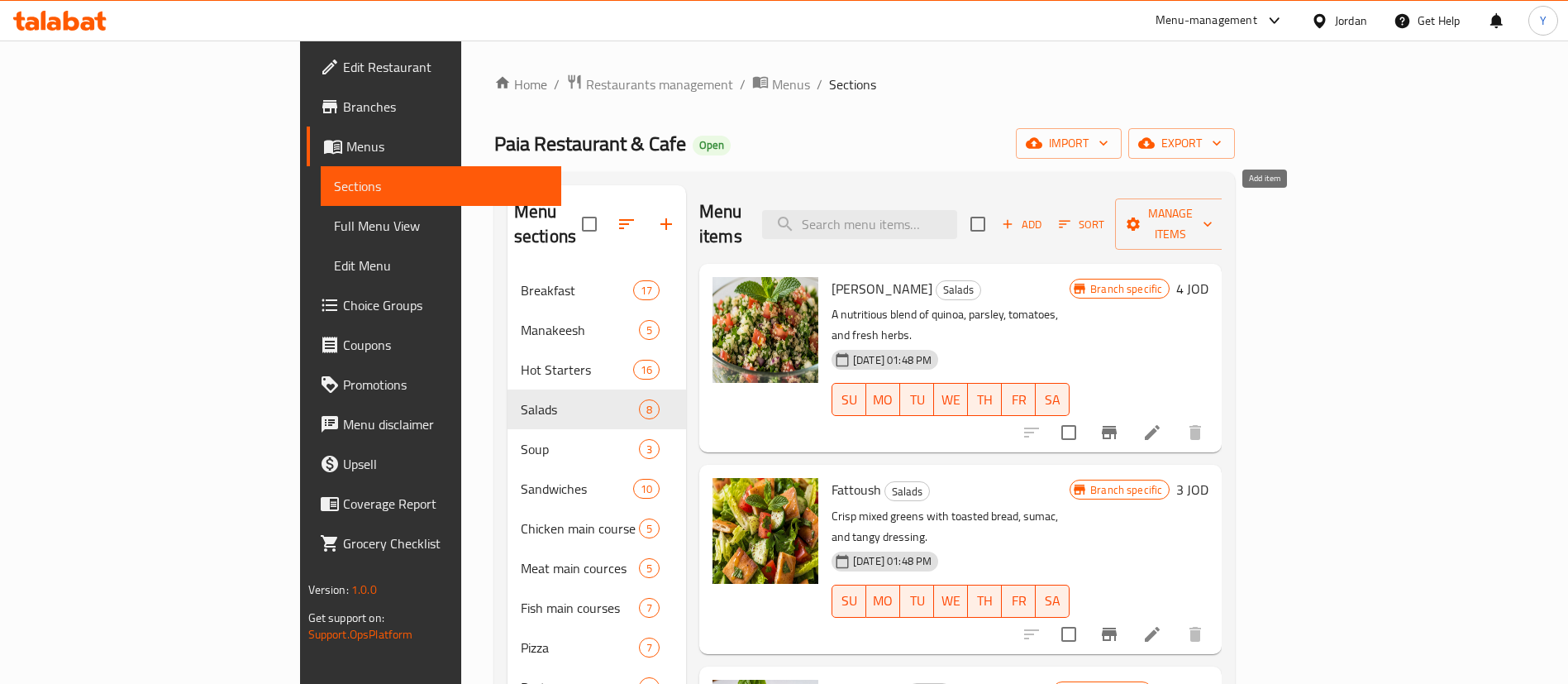
click at [1044, 215] on span "Add" at bounding box center [1021, 224] width 44 height 19
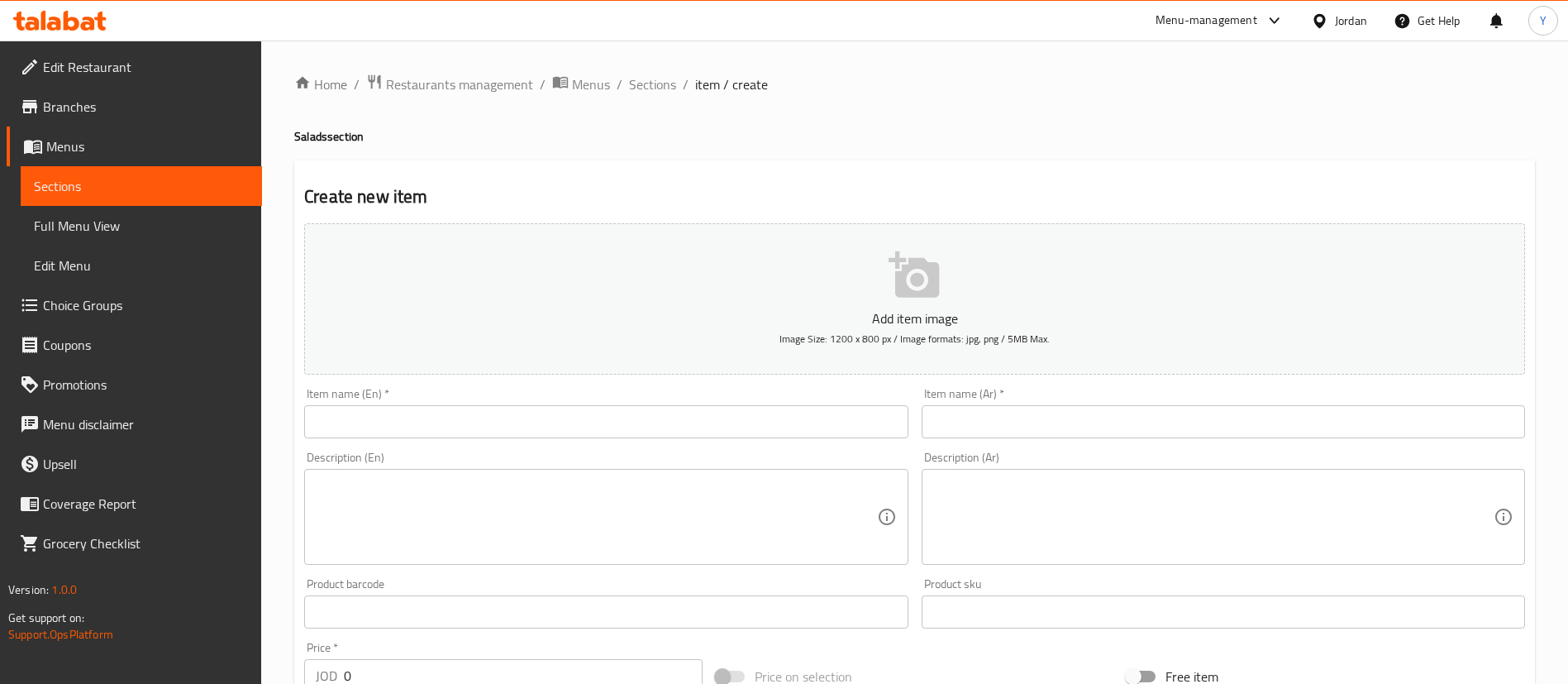
click at [402, 438] on div "Item name (En)   * Item name (En) *" at bounding box center [606, 413] width 617 height 64
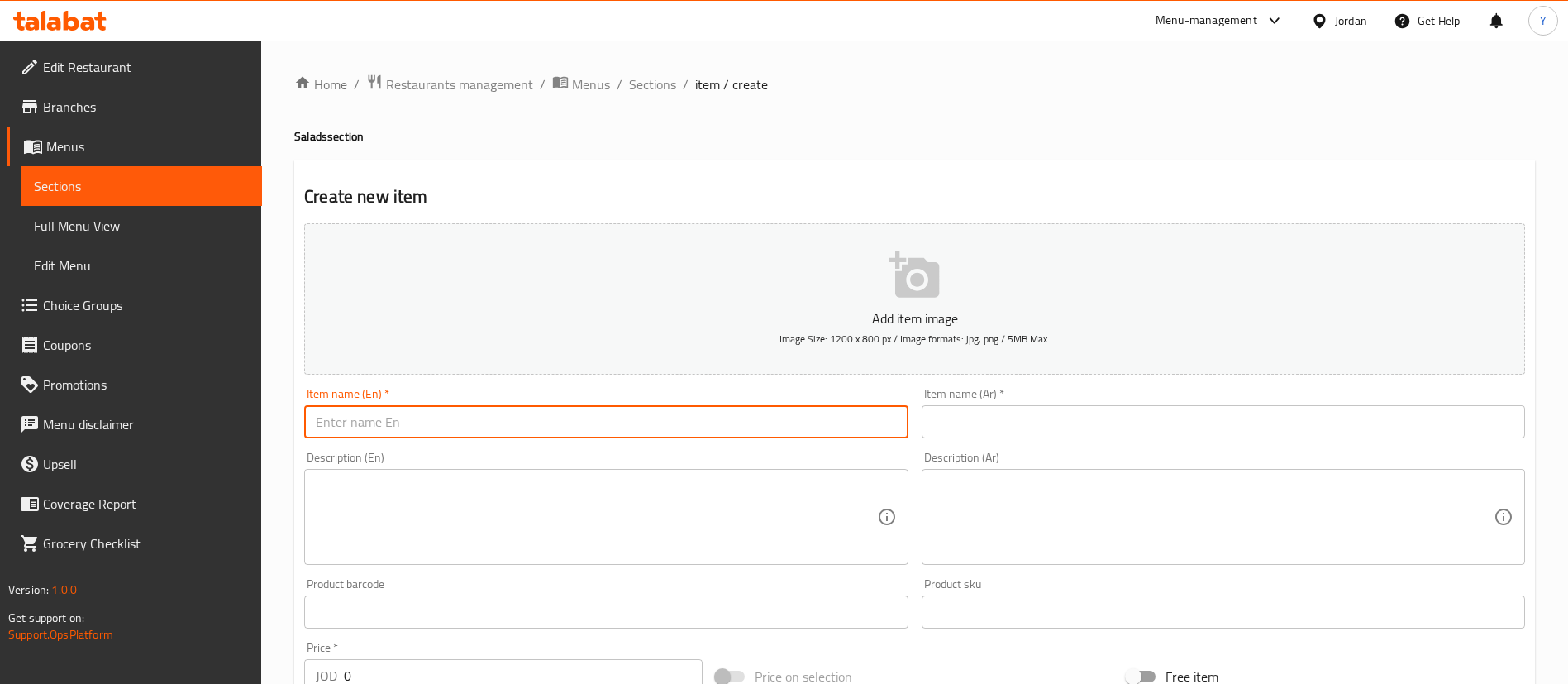
click at [426, 418] on input "text" at bounding box center [606, 422] width 604 height 33
paste input "Argula salad"
type input "Argula salad"
click at [1045, 419] on input "text" at bounding box center [1224, 422] width 604 height 33
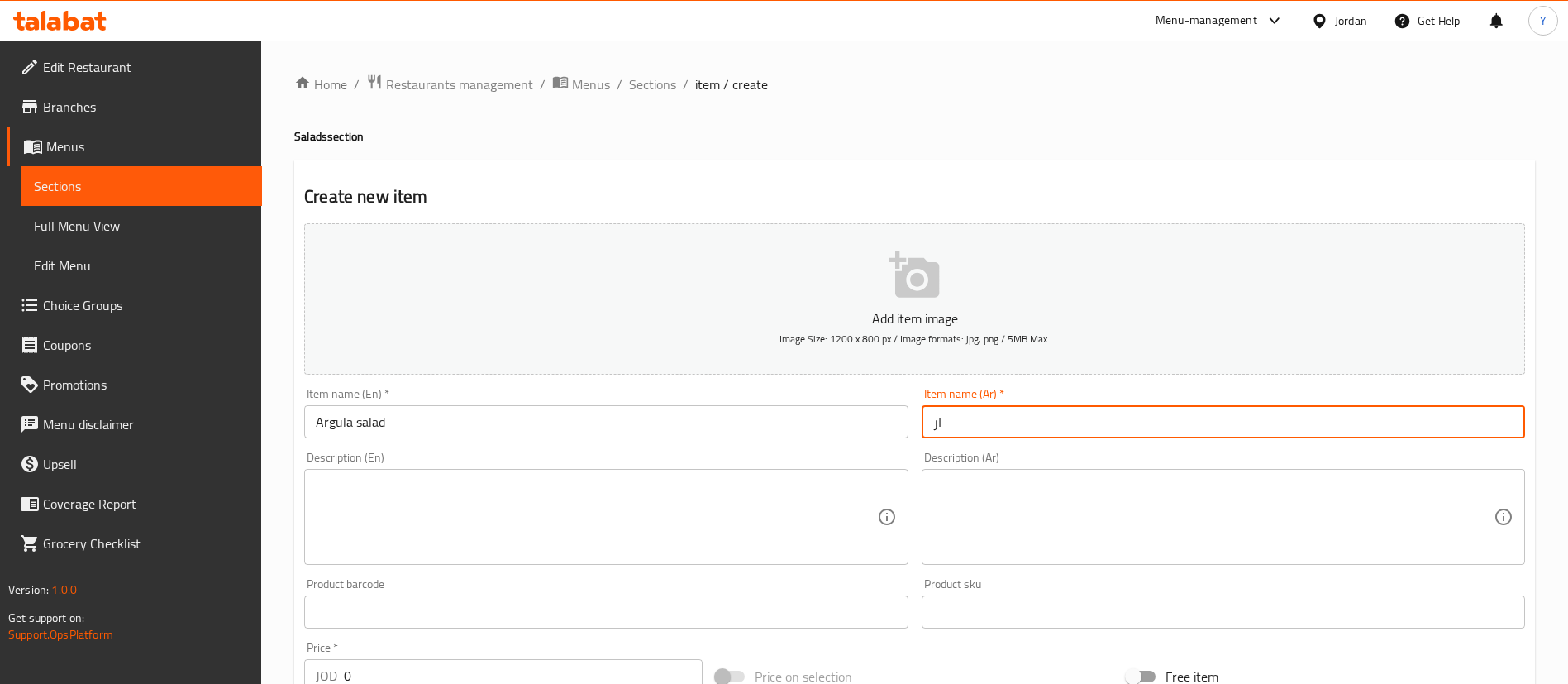
type input "ا"
paste input "ط"
type input "سلطه ارجولا"
click at [746, 523] on textarea at bounding box center [595, 517] width 560 height 78
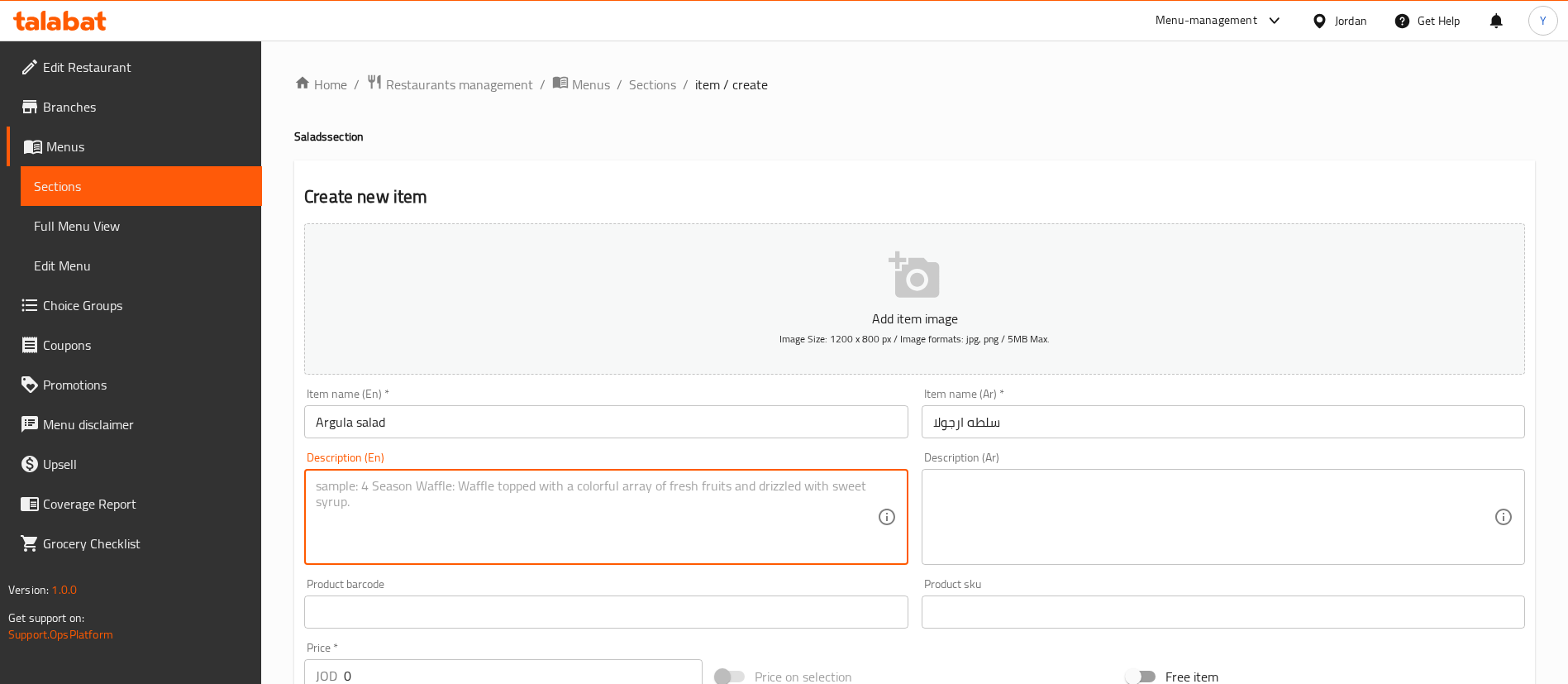
drag, startPoint x: 429, startPoint y: 419, endPoint x: 220, endPoint y: 415, distance: 209.0
click at [225, 415] on div "Edit Restaurant Branches Menus Sections Full Menu View Edit Menu Choice Groups …" at bounding box center [784, 605] width 1568 height 1128
click at [492, 498] on textarea at bounding box center [595, 517] width 560 height 78
paste textarea "Fresh arugula tossed with cherry tomatoes, shaved Parmesan, and a light lemon v…"
type textarea "Fresh arugula tossed with cherry tomatoes, shaved Parmesan, and a light lemon v…"
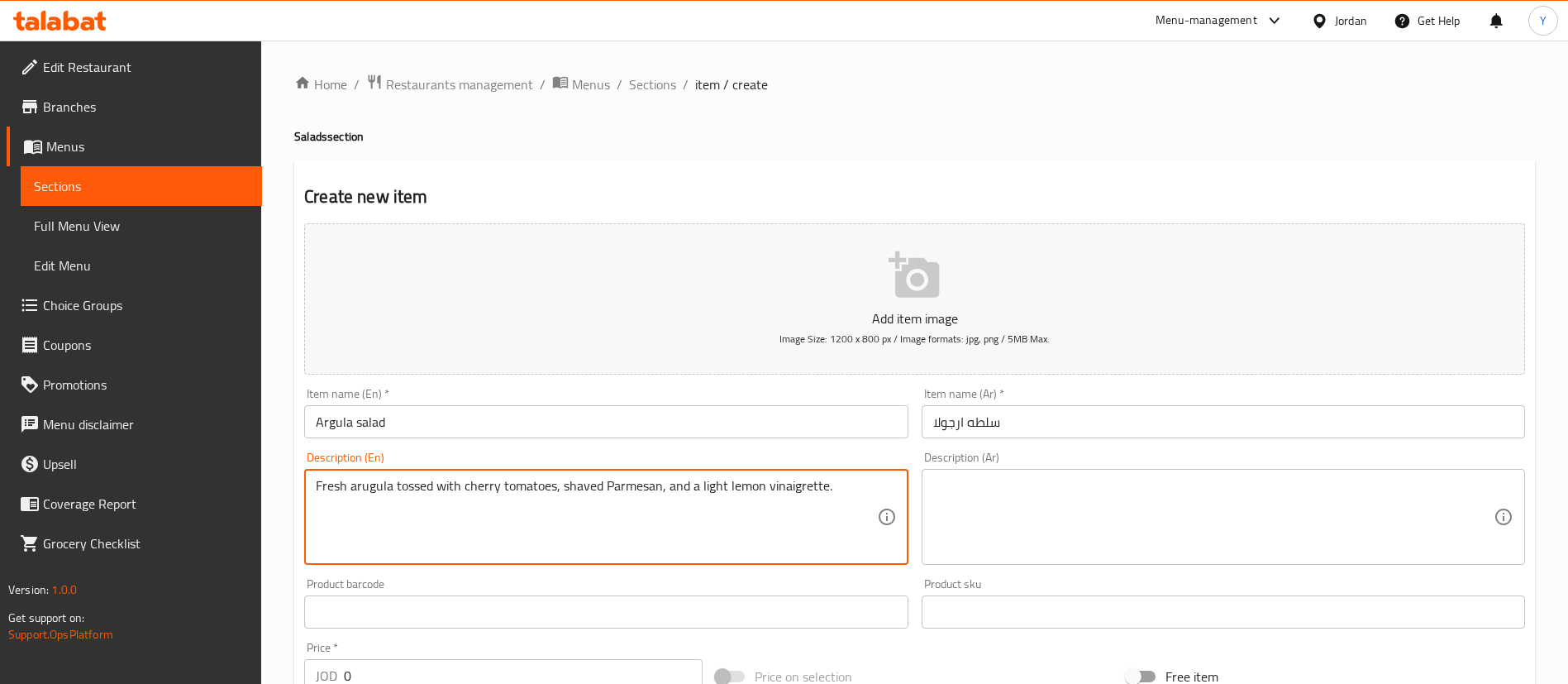
click at [1121, 515] on textarea at bounding box center [1213, 517] width 560 height 78
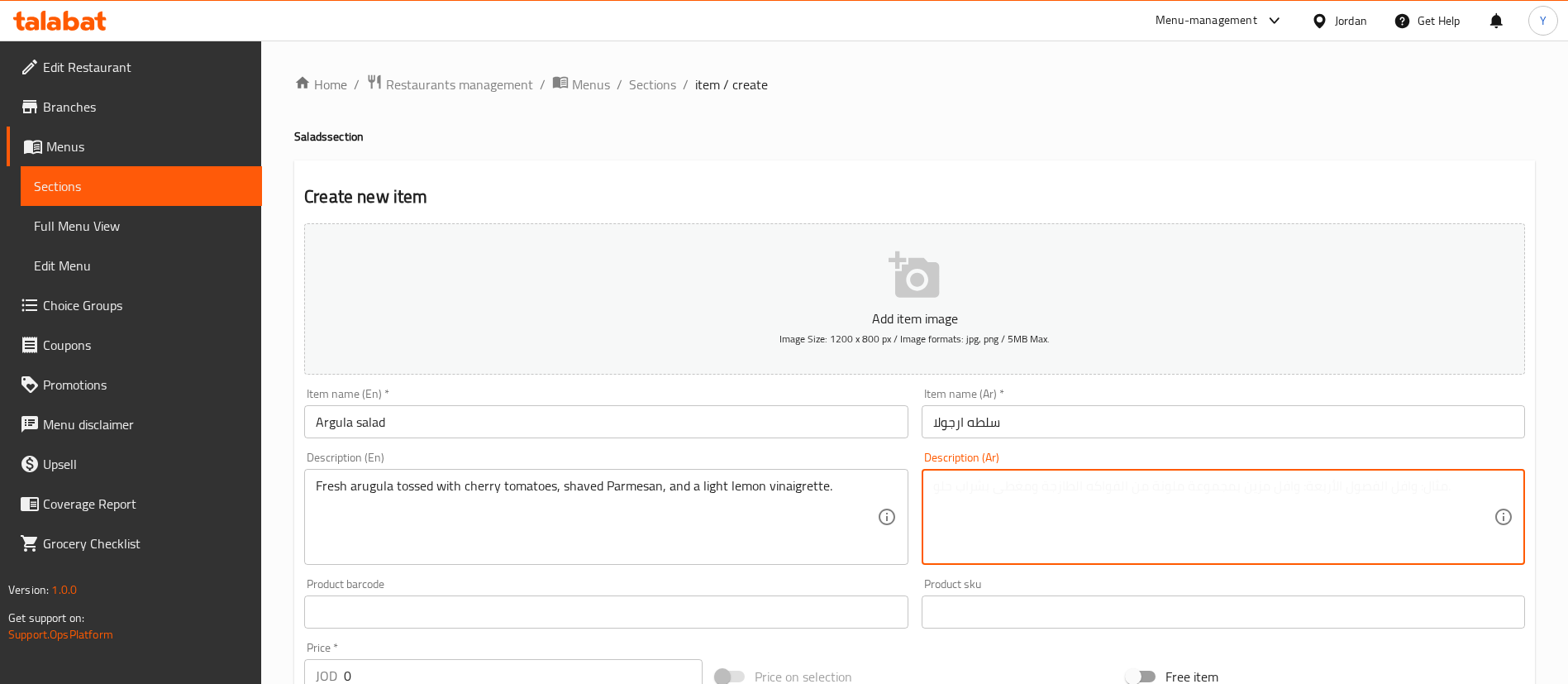
paste textarea "جرجير طازج ممزوج بالطماطم الكرزية والبارميزان المبشور وصلصة الخل بالليمون الخفي…"
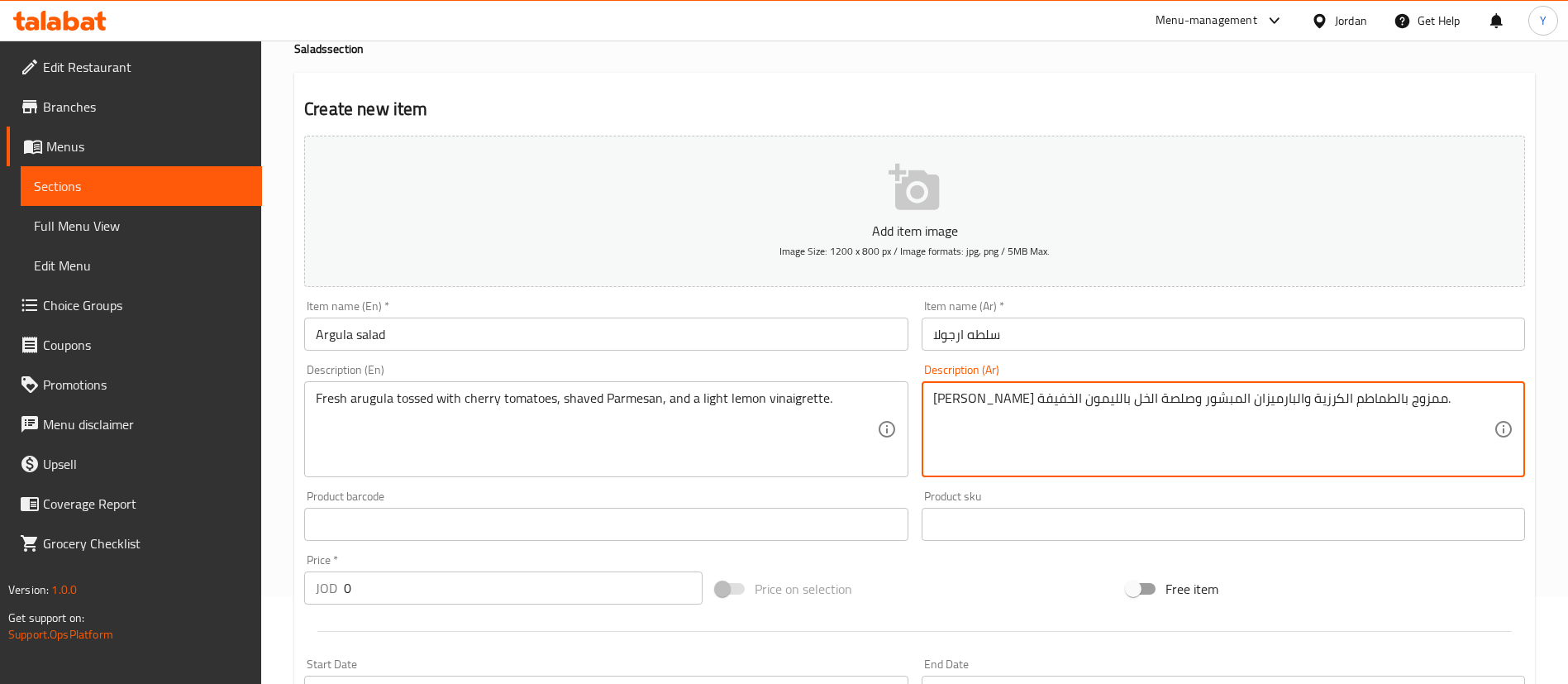
scroll to position [124, 0]
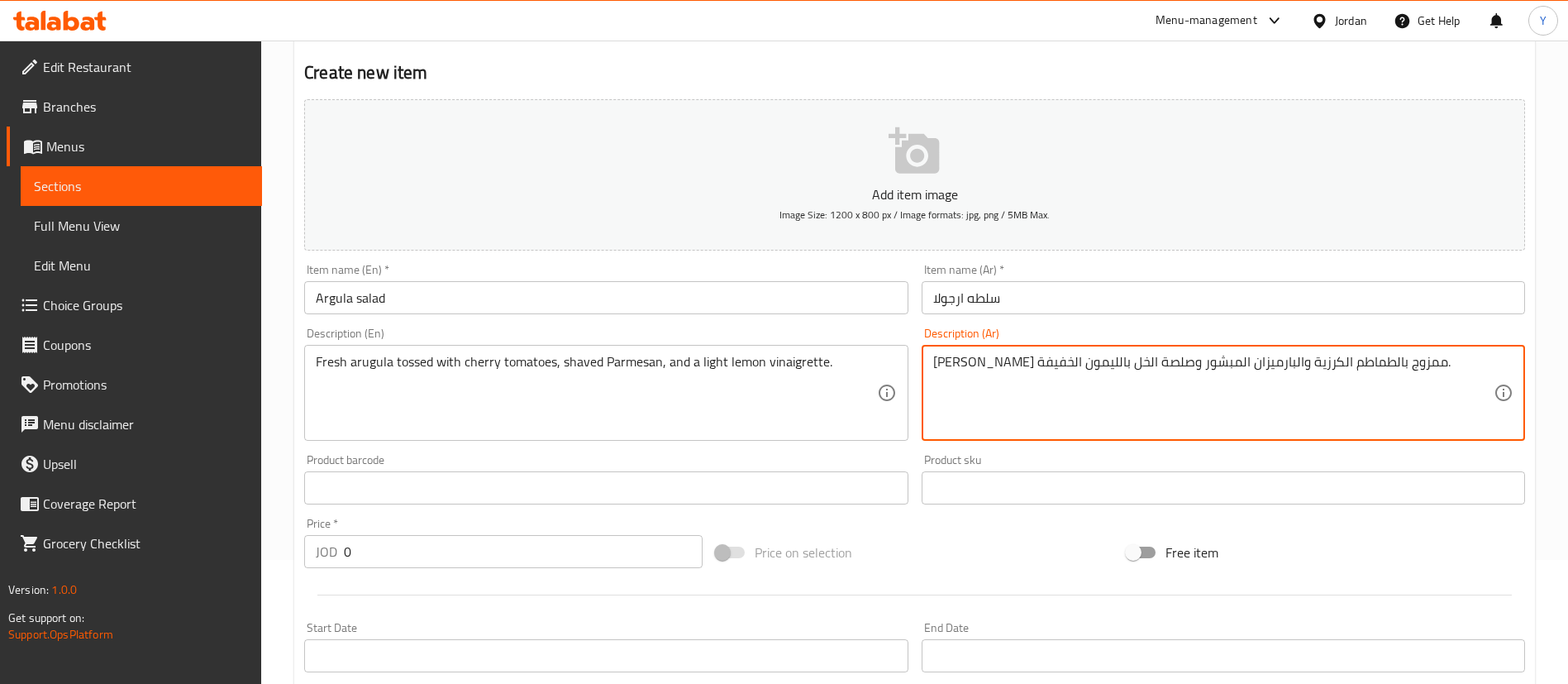
type textarea "جرجير طازج ممزوج بالطماطم الكرزية والبارميزان المبشور وصلصة الخل بالليمون الخفي…"
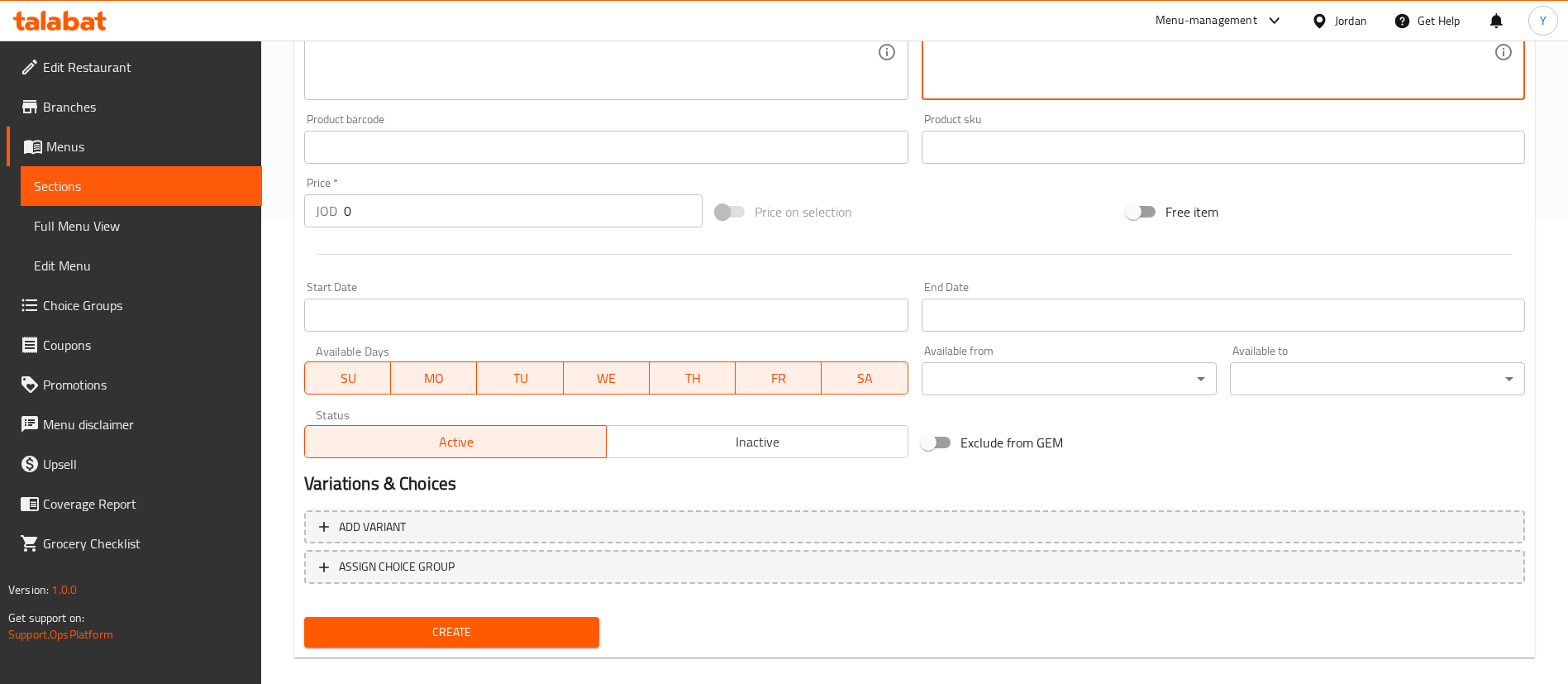
scroll to position [485, 0]
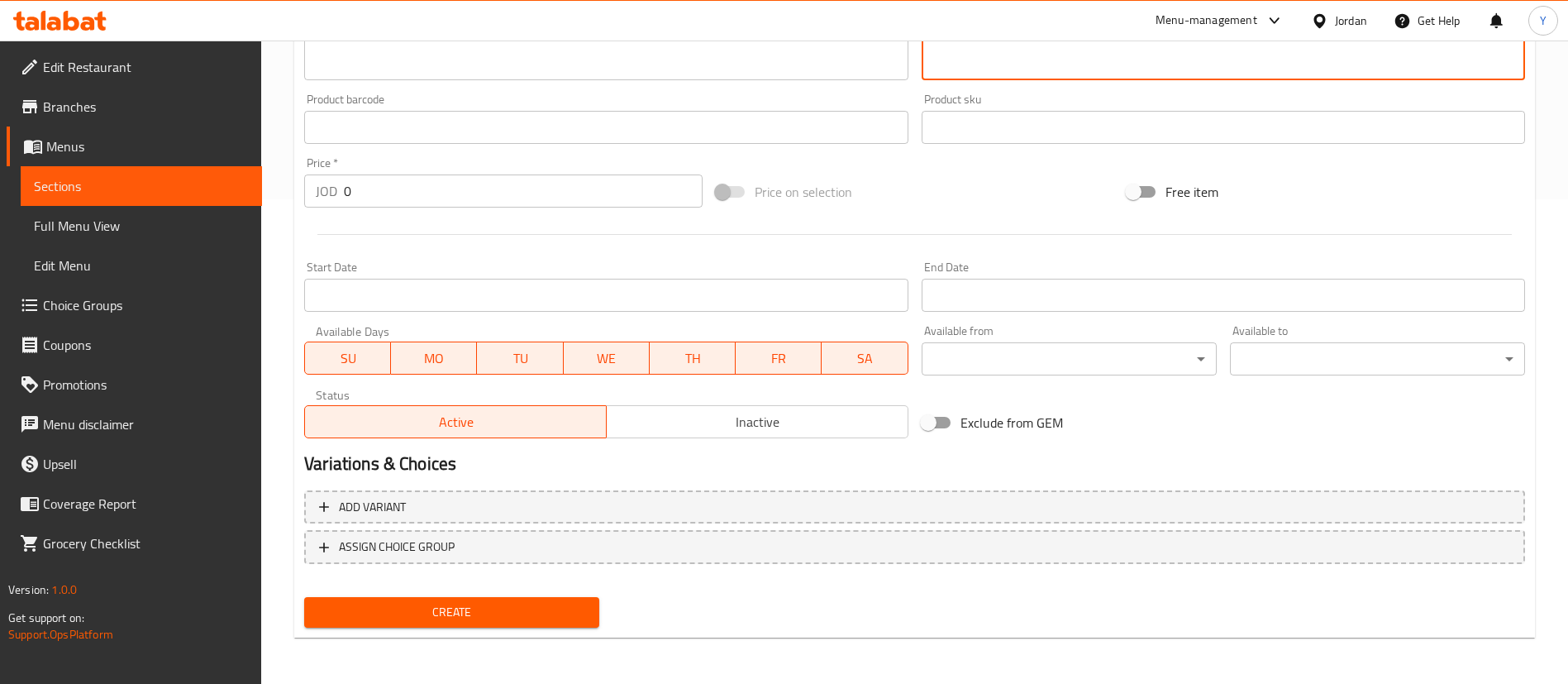
click at [399, 186] on input "0" at bounding box center [523, 191] width 359 height 33
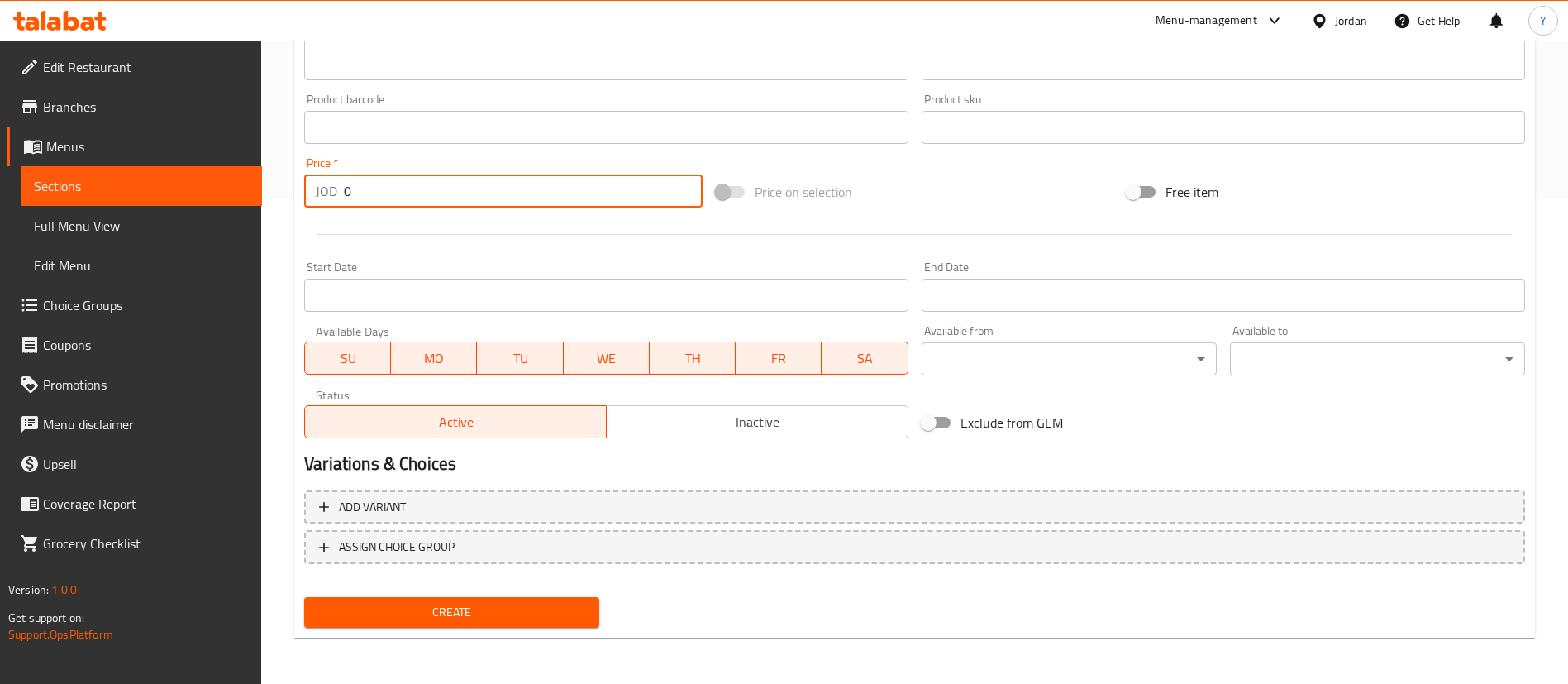
drag, startPoint x: 366, startPoint y: 185, endPoint x: 251, endPoint y: 175, distance: 115.4
click at [252, 175] on div "Edit Restaurant Branches Menus Sections Full Menu View Edit Menu Choice Groups …" at bounding box center [784, 120] width 1568 height 1128
type input "4.4"
click at [548, 631] on div "Create" at bounding box center [452, 611] width 309 height 44
click at [548, 623] on button "Create" at bounding box center [452, 612] width 295 height 31
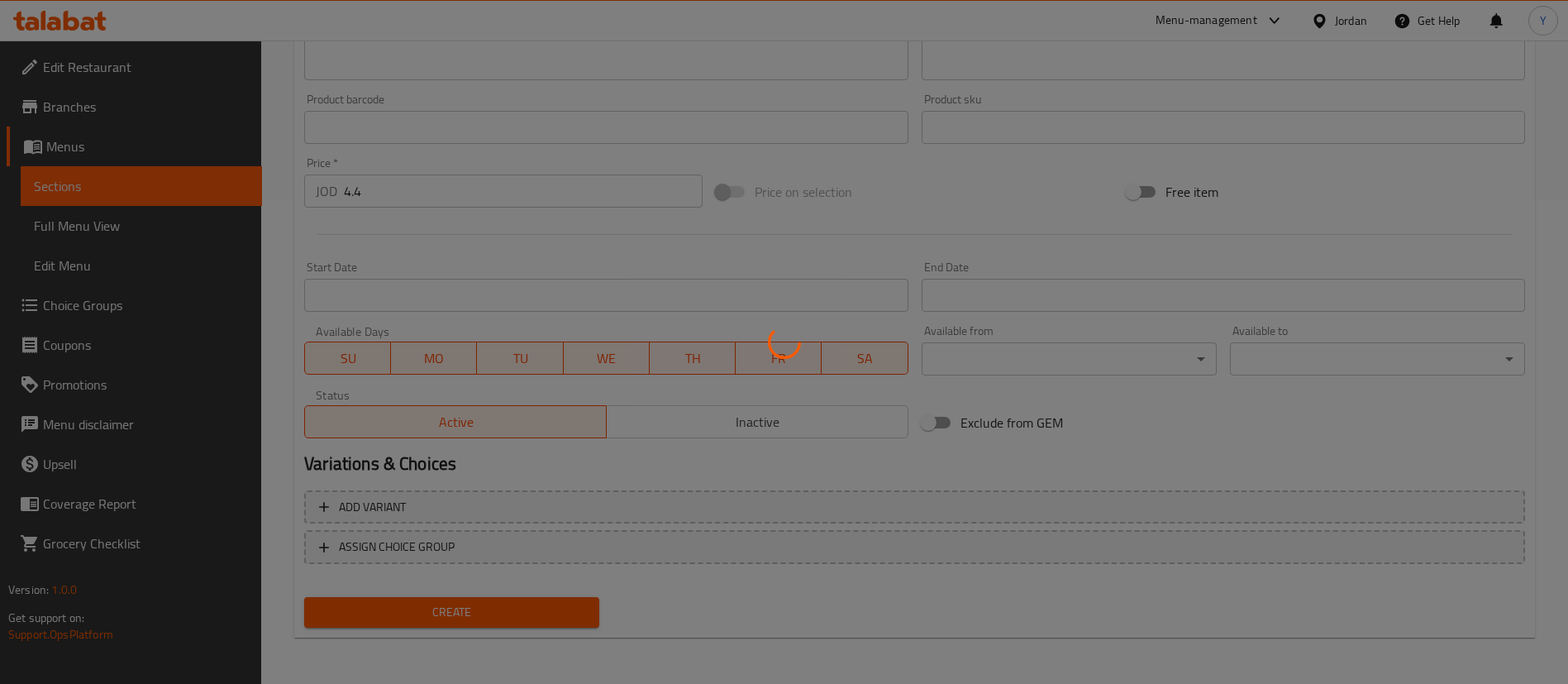
type input "0"
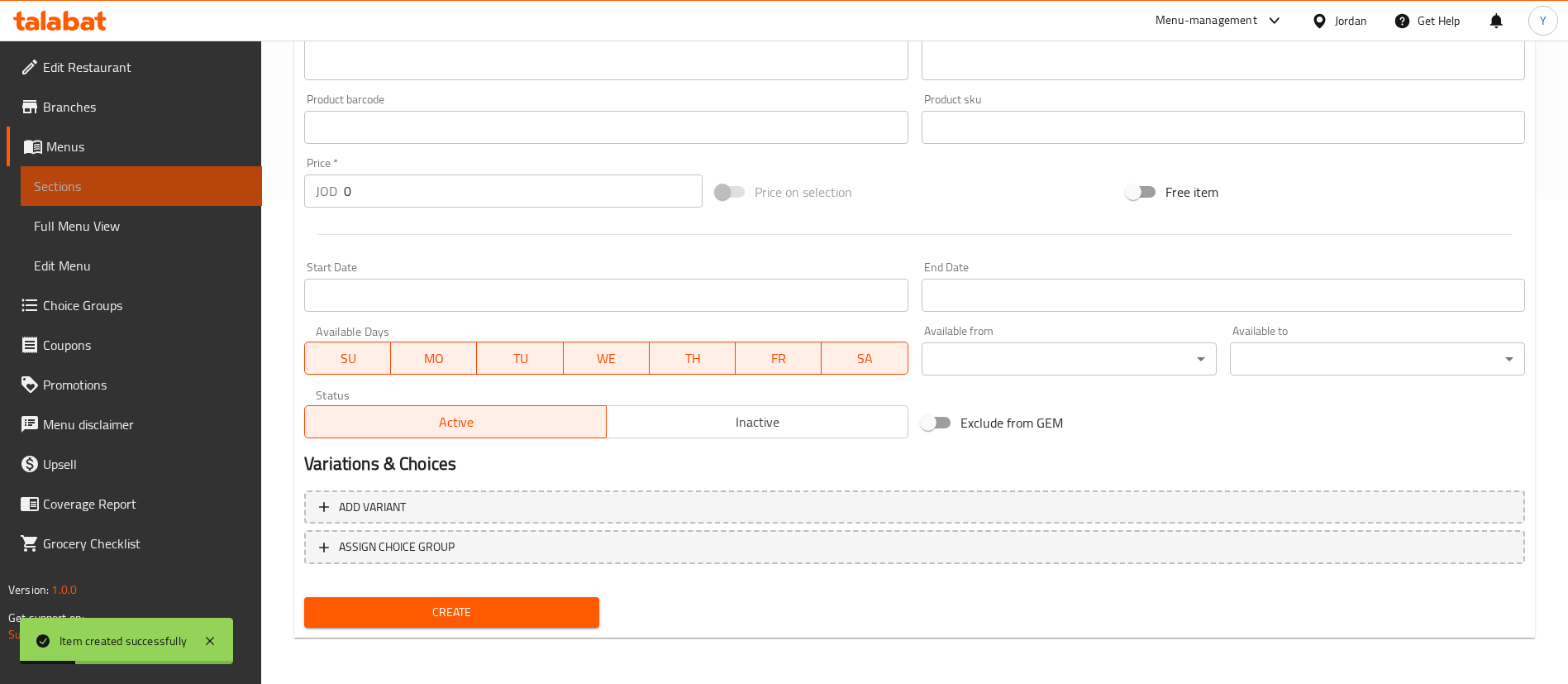
click at [149, 186] on span "Sections" at bounding box center [141, 186] width 215 height 20
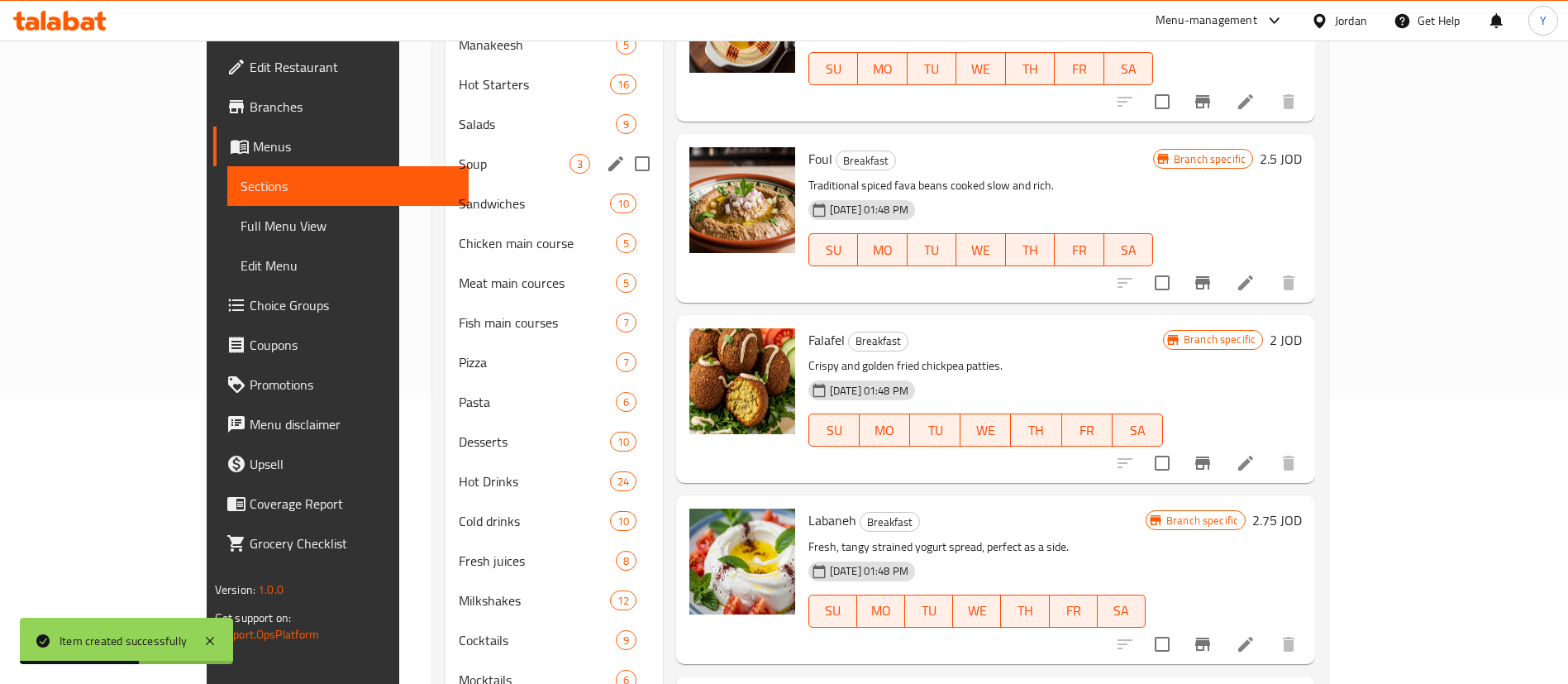
scroll to position [200, 0]
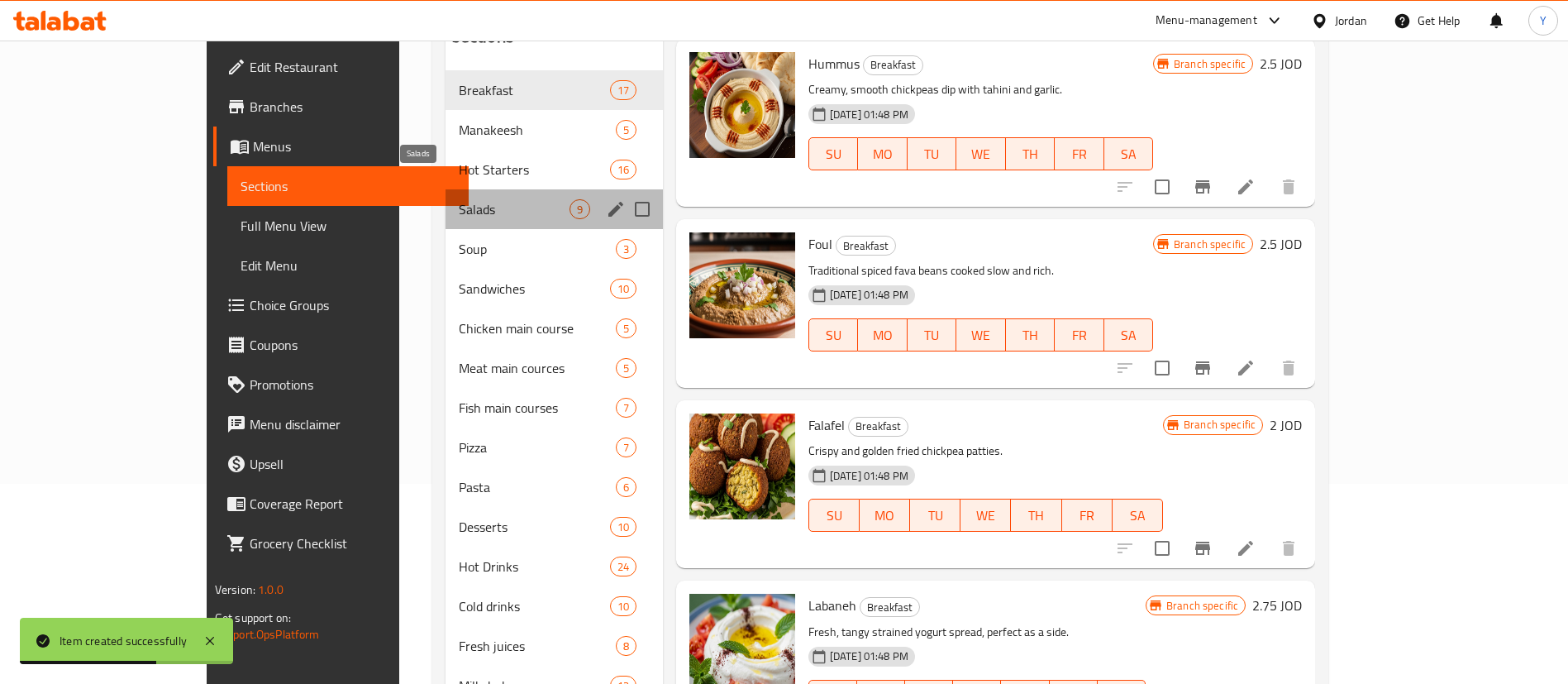
click at [459, 199] on span "Salads" at bounding box center [514, 209] width 111 height 20
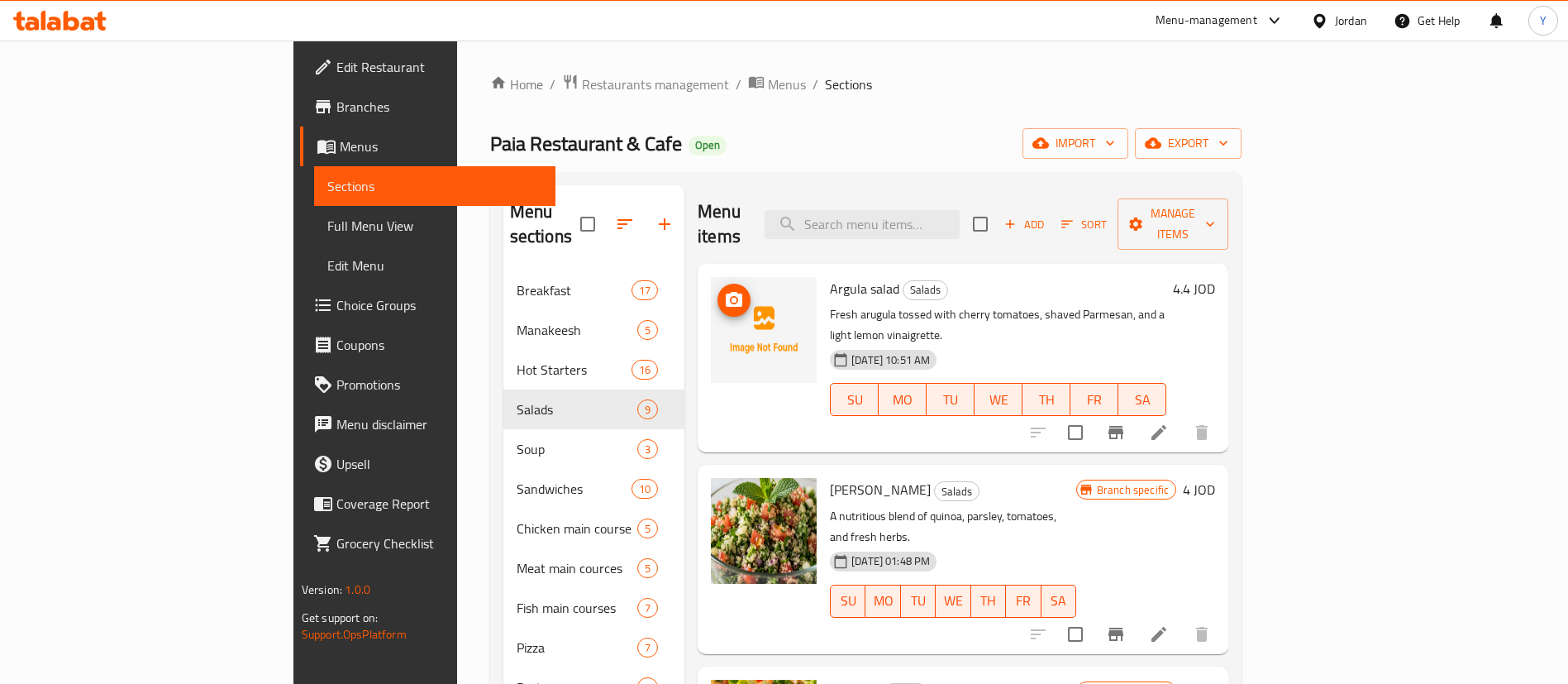
click at [725, 292] on icon "upload picture" at bounding box center [733, 299] width 16 height 15
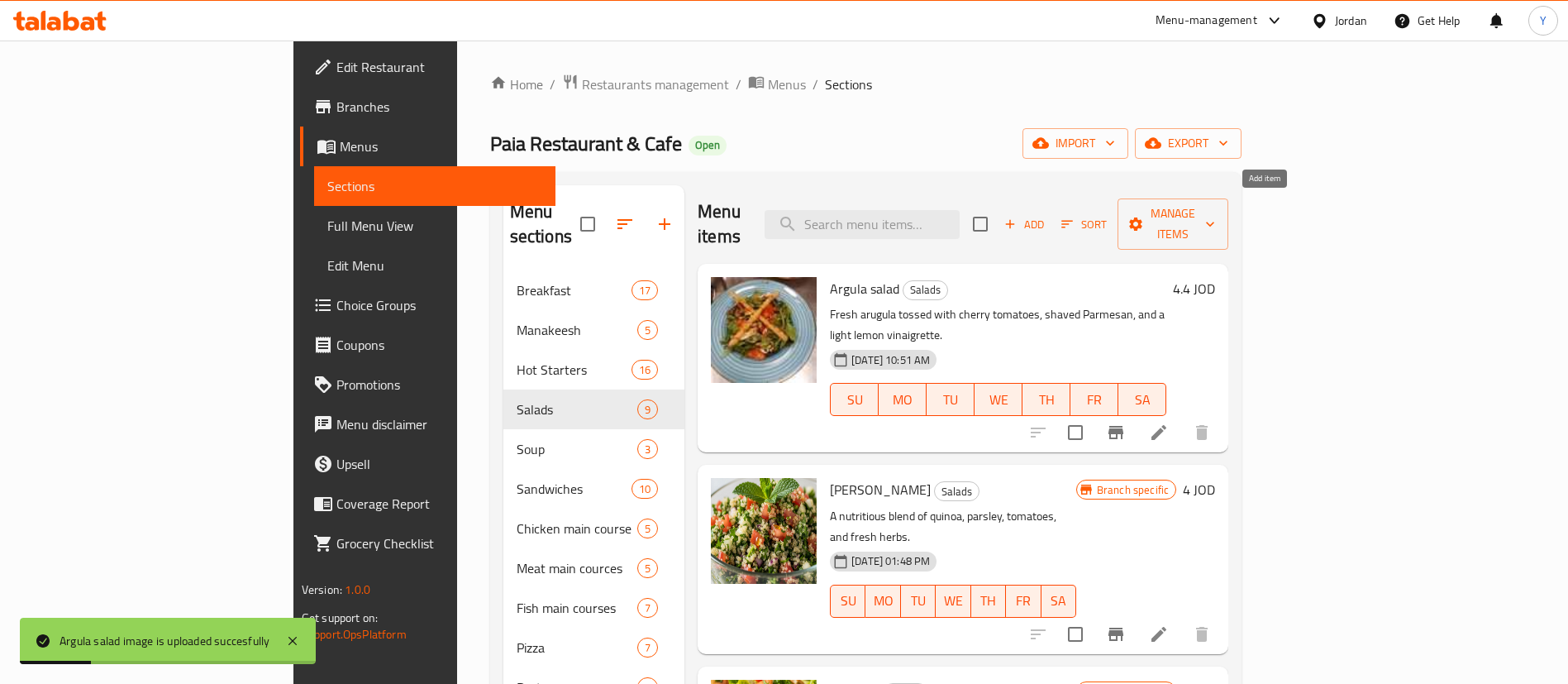
click at [1018, 217] on icon "button" at bounding box center [1010, 223] width 15 height 15
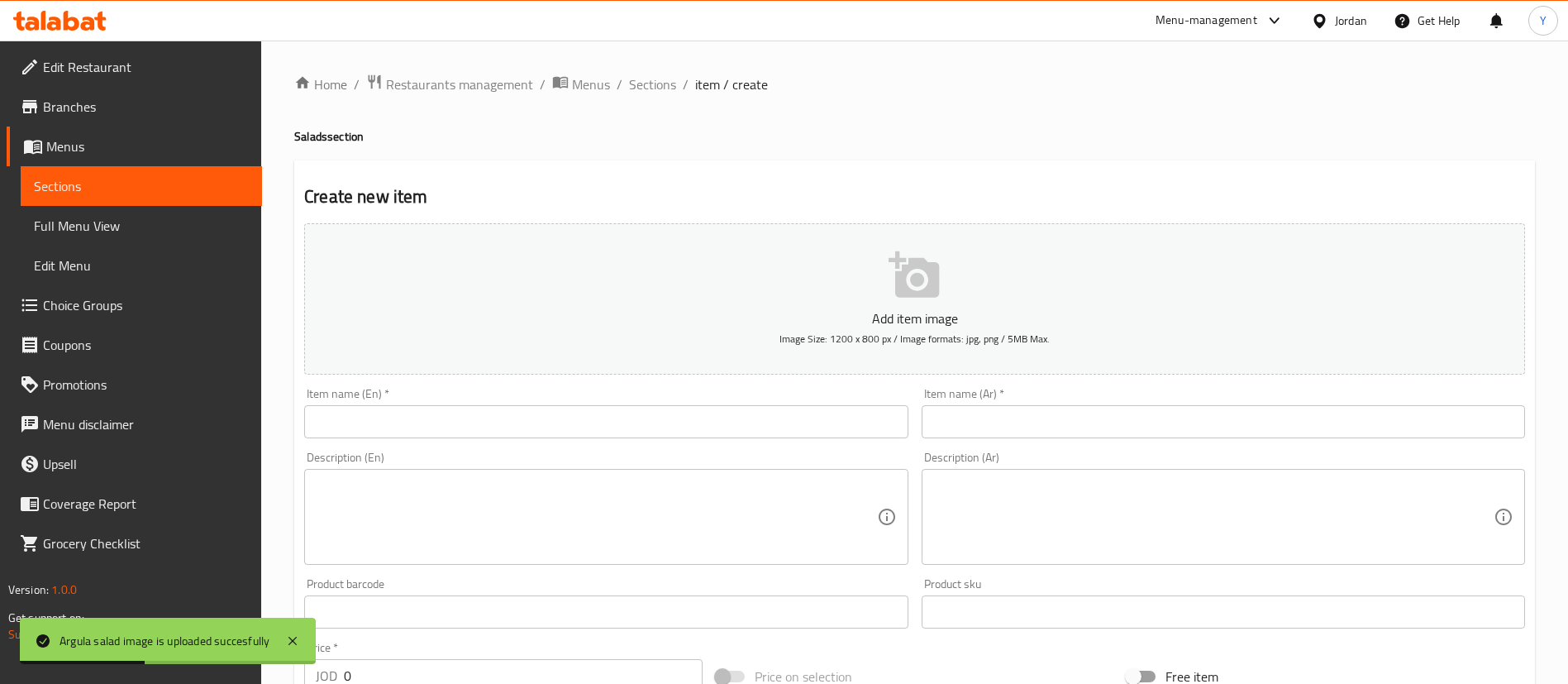
click at [512, 414] on input "text" at bounding box center [606, 422] width 604 height 33
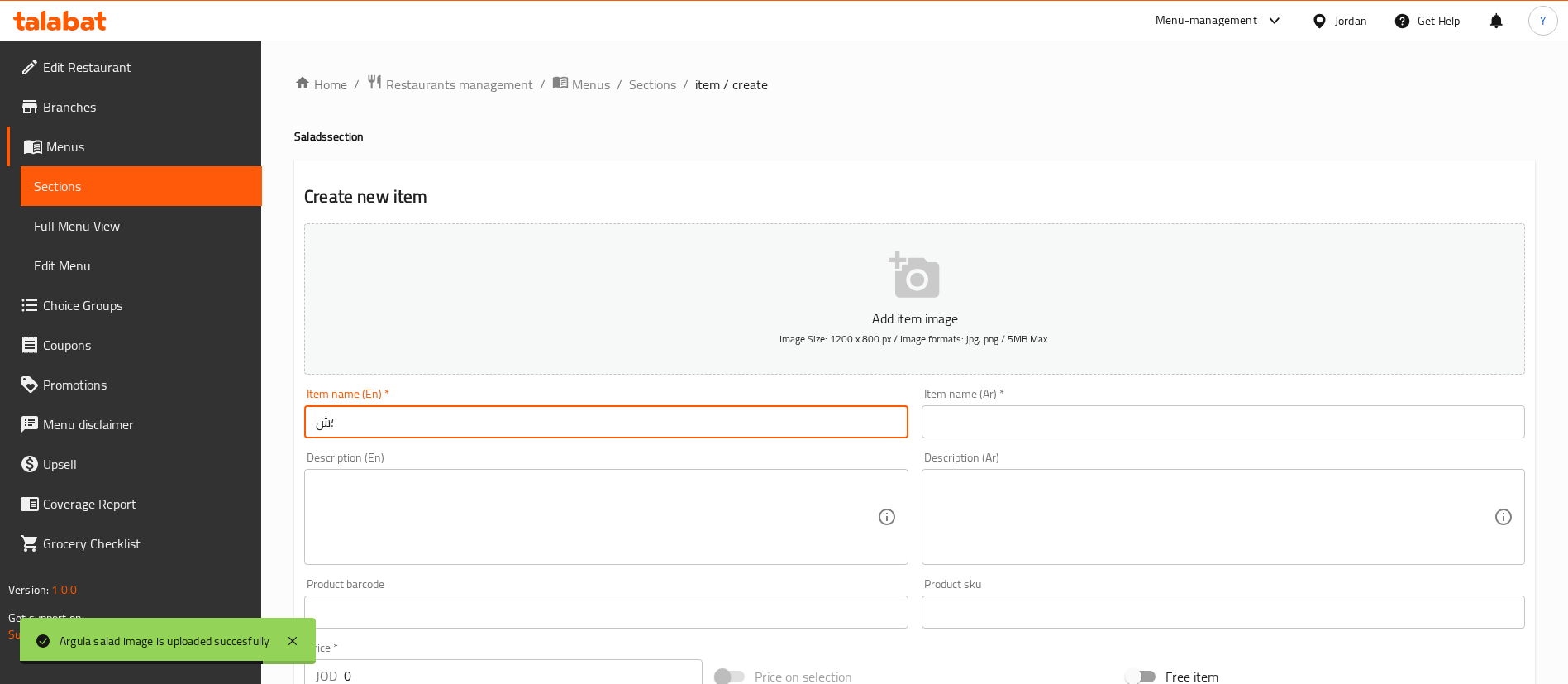
type input "؛"
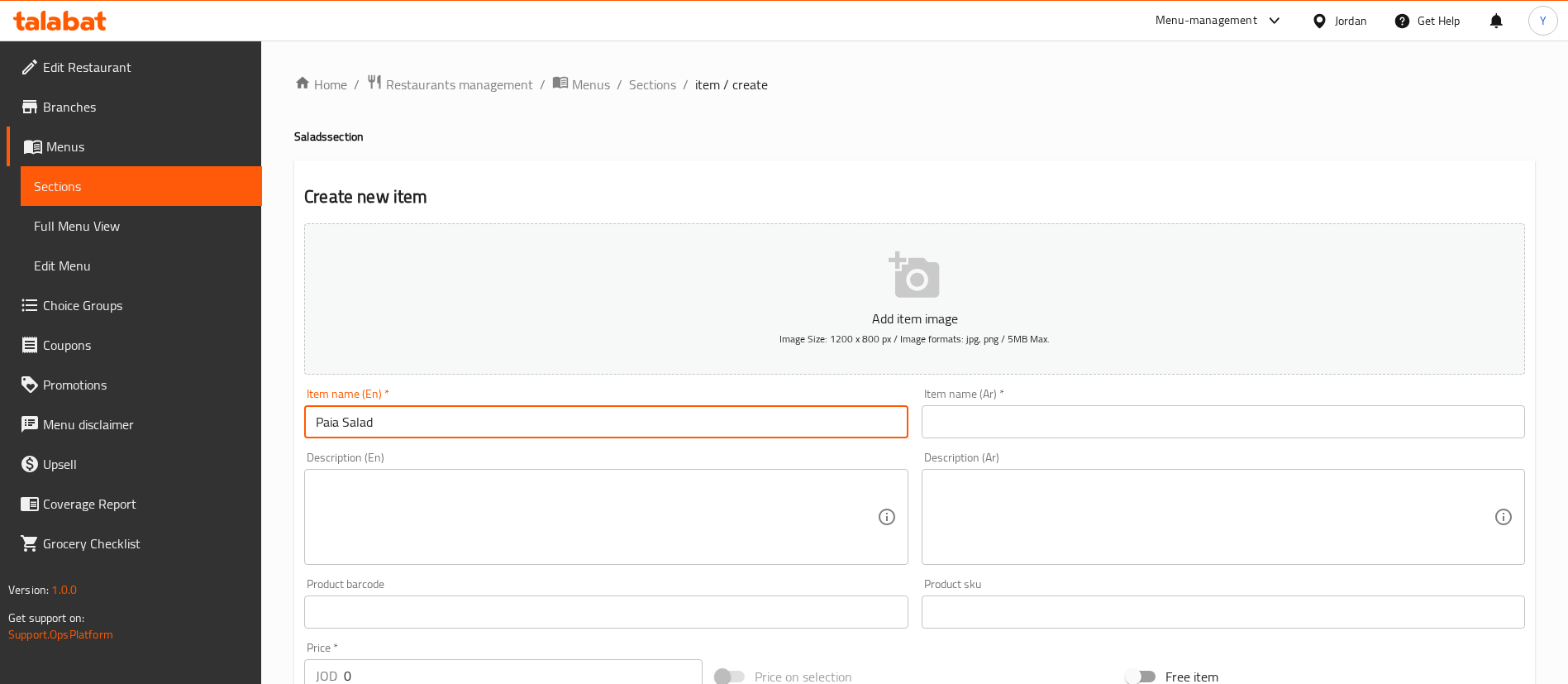
click at [515, 414] on input "Paia Salad" at bounding box center [606, 422] width 604 height 33
type input "Paia Salad"
click at [994, 412] on input "text" at bounding box center [1224, 422] width 604 height 33
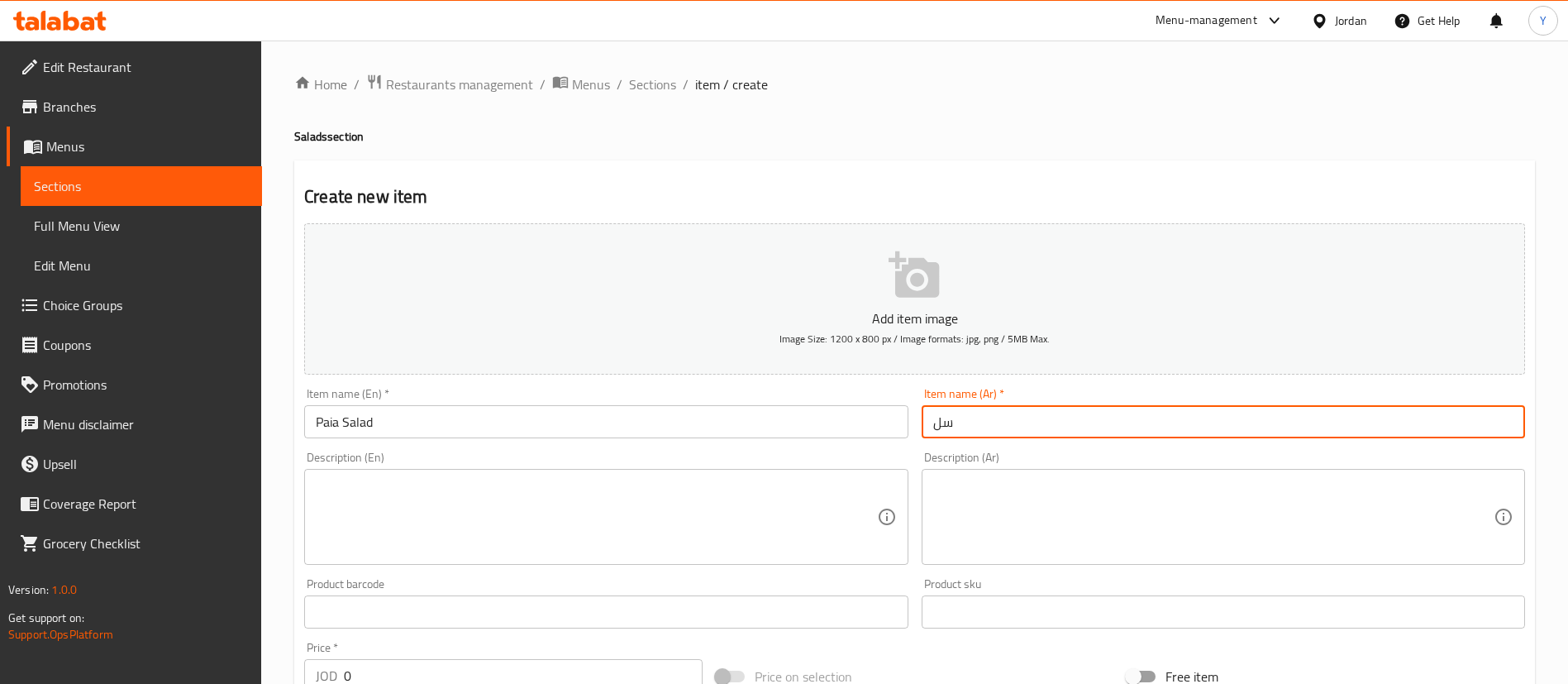
paste input "ط"
type input "سلطه بايا"
click at [610, 473] on div "Description (En)" at bounding box center [606, 517] width 604 height 96
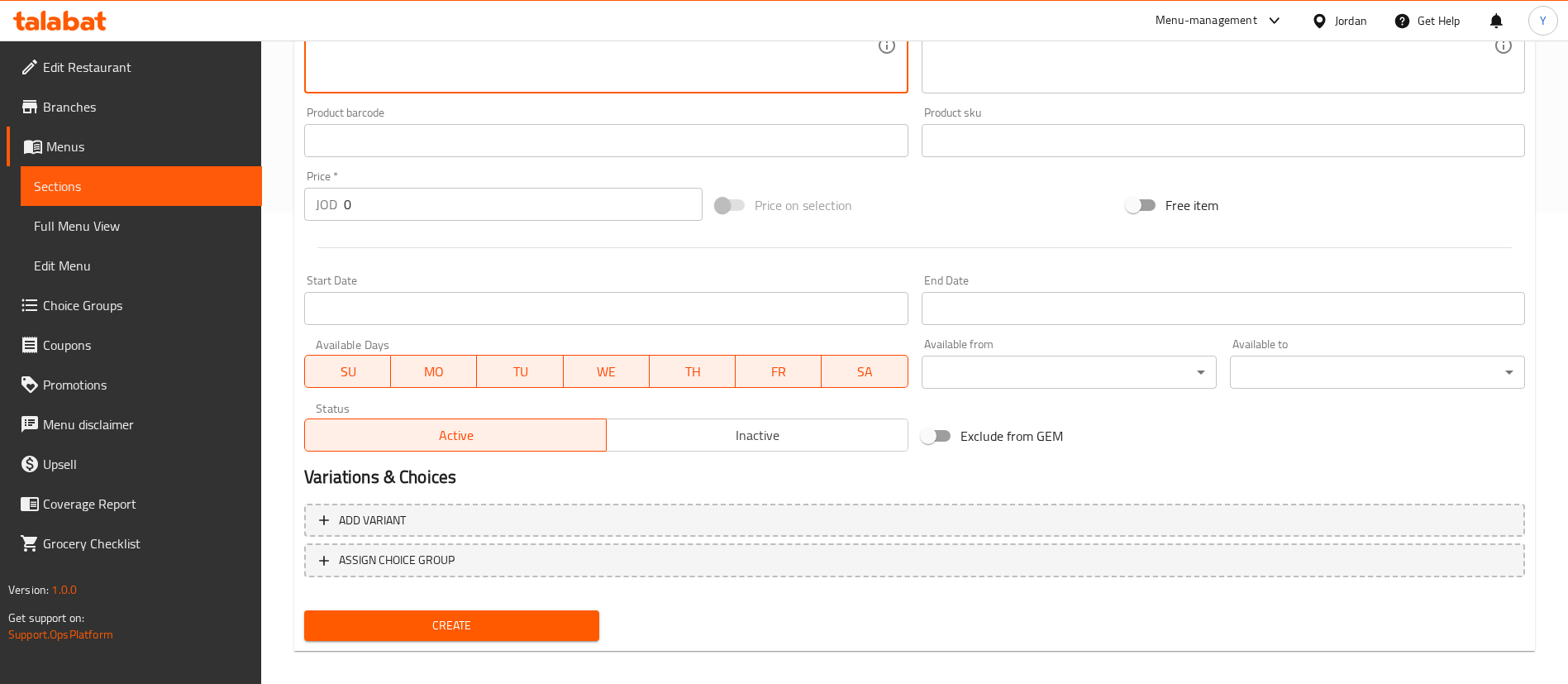
scroll to position [485, 0]
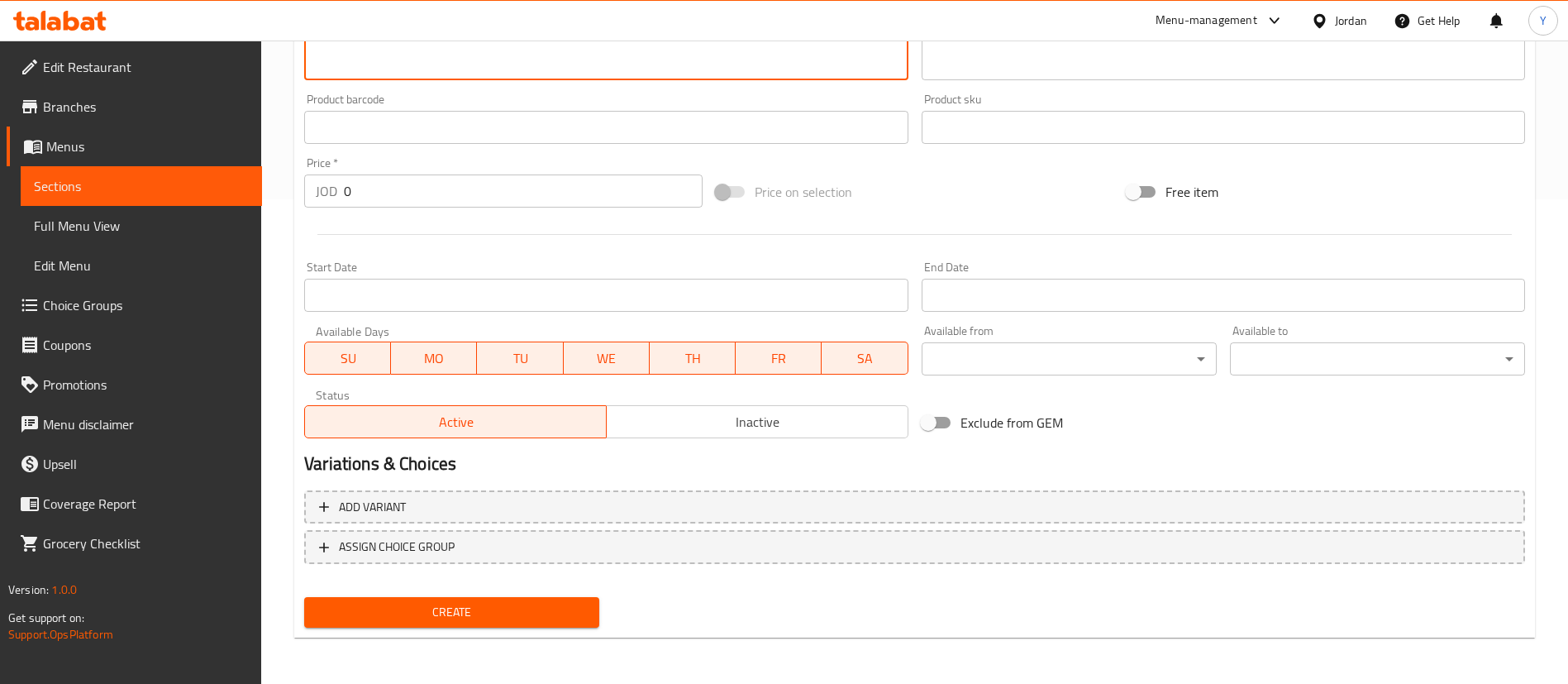
drag, startPoint x: 378, startPoint y: 191, endPoint x: 196, endPoint y: 162, distance: 184.3
click at [233, 194] on div "Edit Restaurant Branches Menus Sections Full Menu View Edit Menu Choice Groups …" at bounding box center [784, 120] width 1568 height 1128
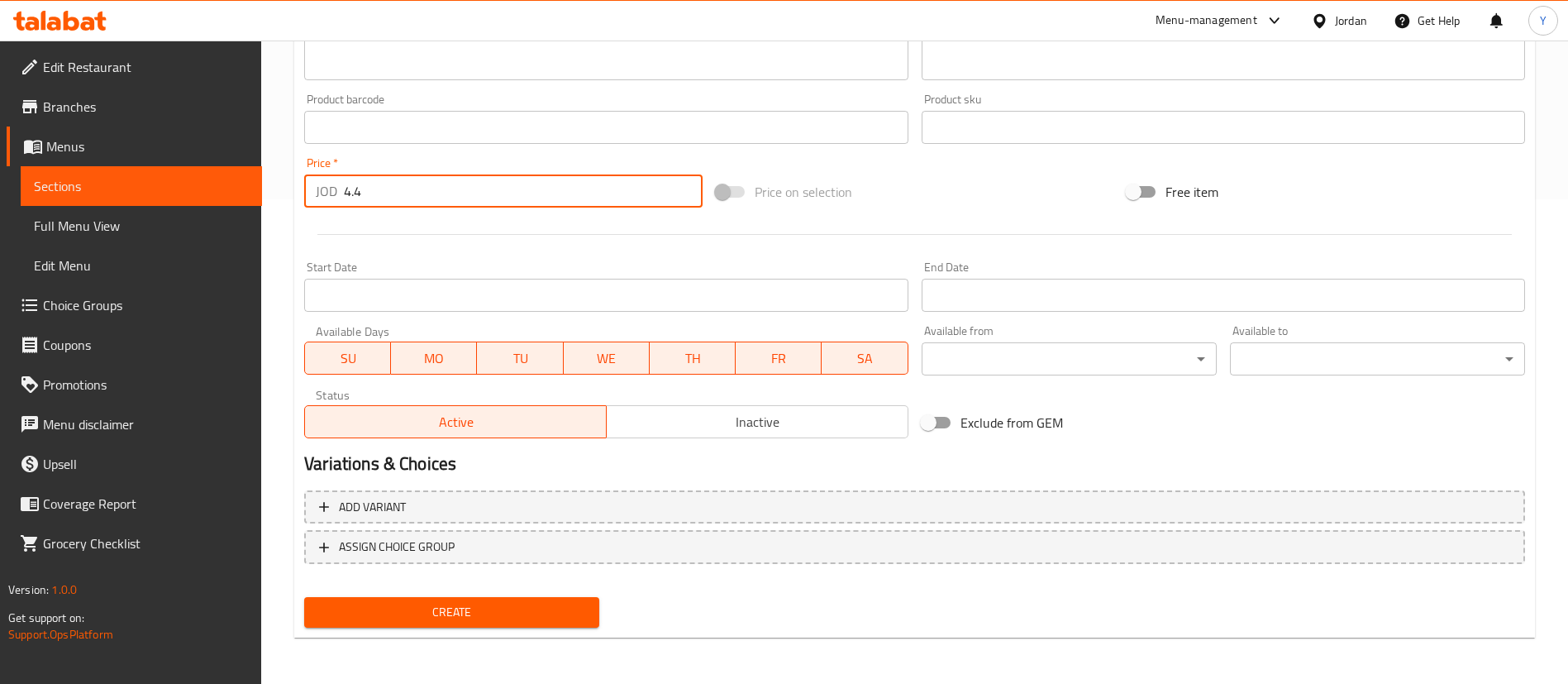
type input "4.4"
drag, startPoint x: 452, startPoint y: 610, endPoint x: 501, endPoint y: 612, distance: 49.0
click at [453, 610] on span "Create" at bounding box center [452, 611] width 269 height 20
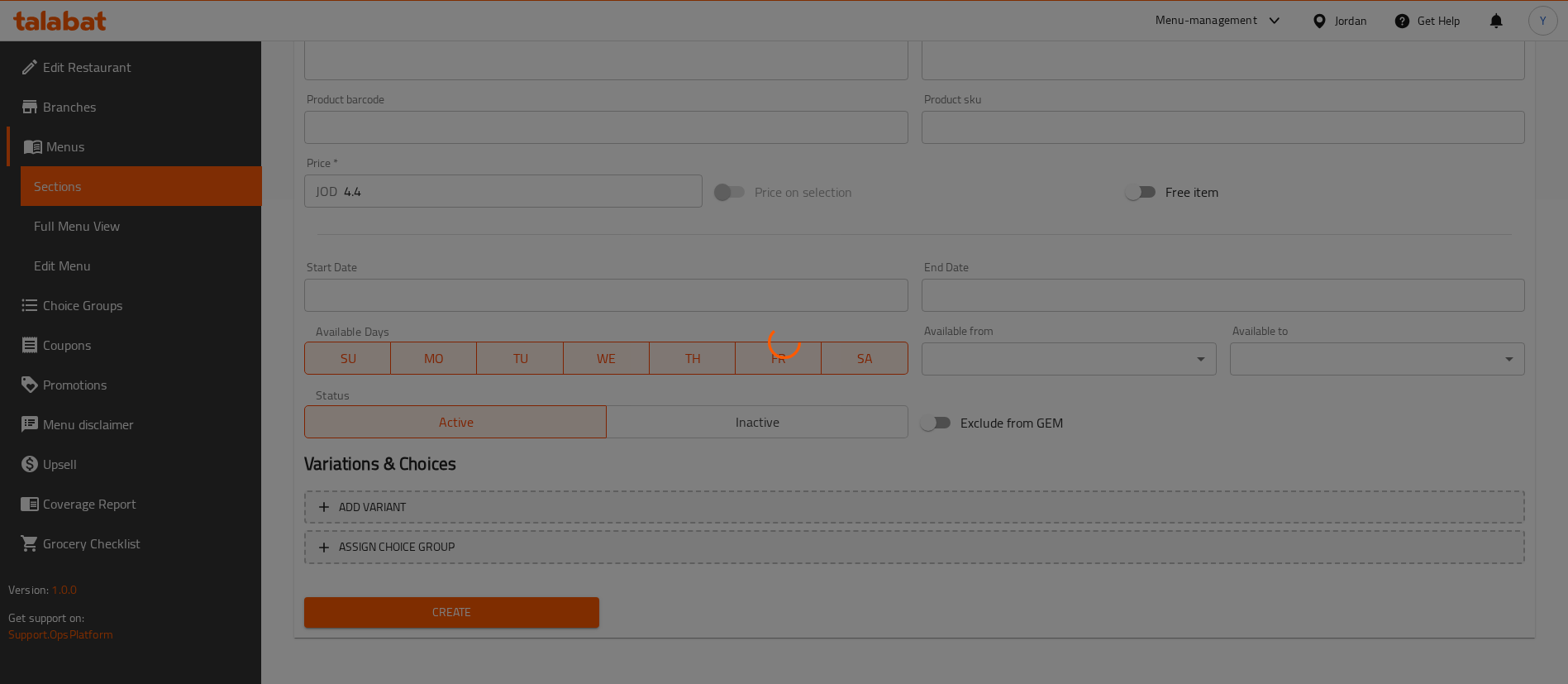
type input "0"
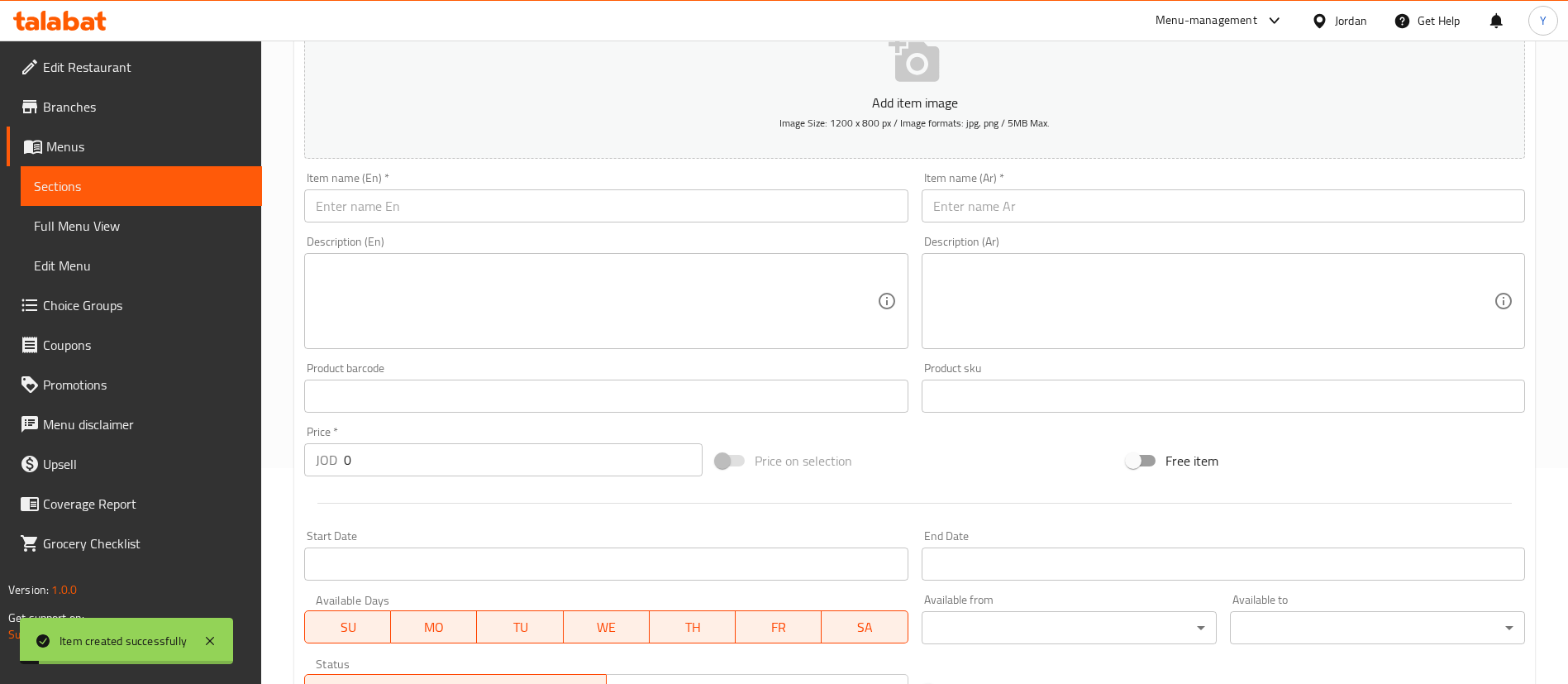
scroll to position [0, 0]
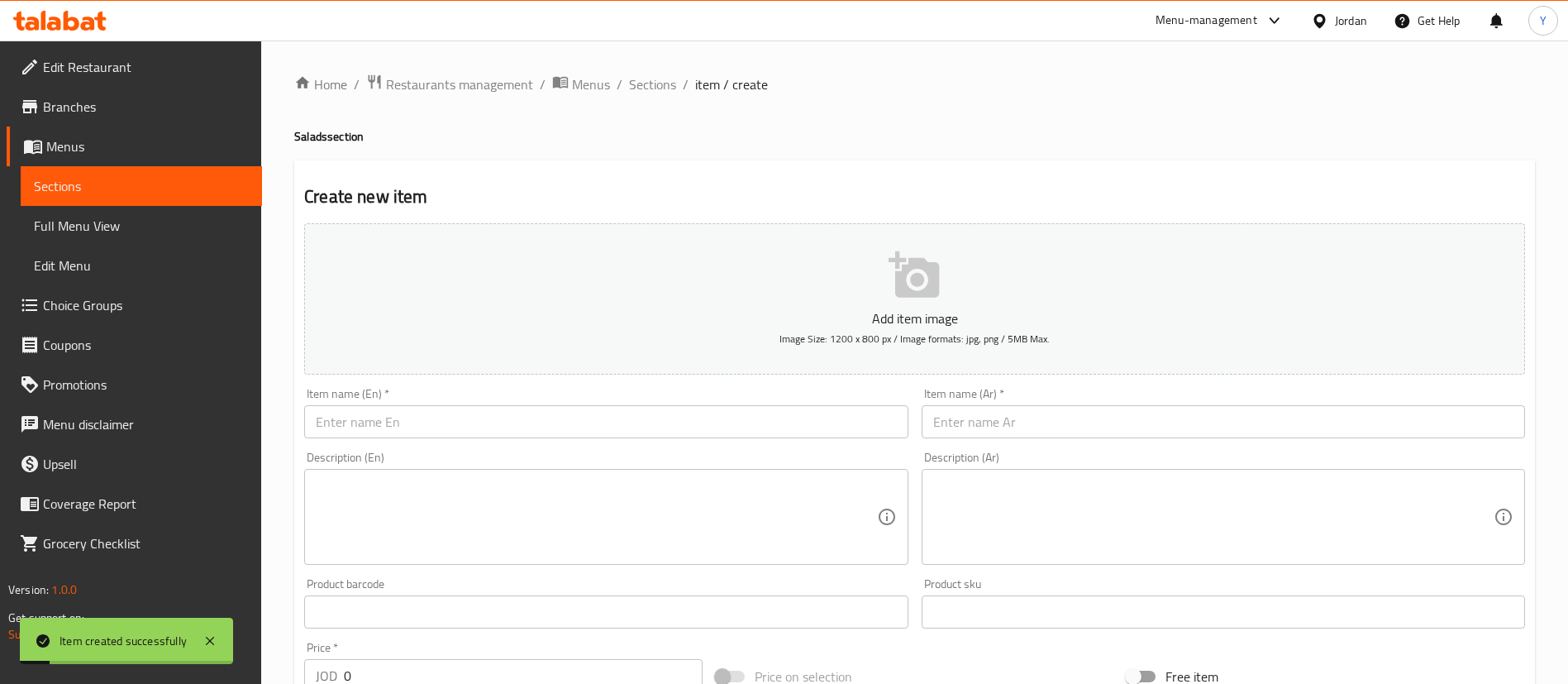
click at [178, 179] on span "Sections" at bounding box center [141, 186] width 215 height 20
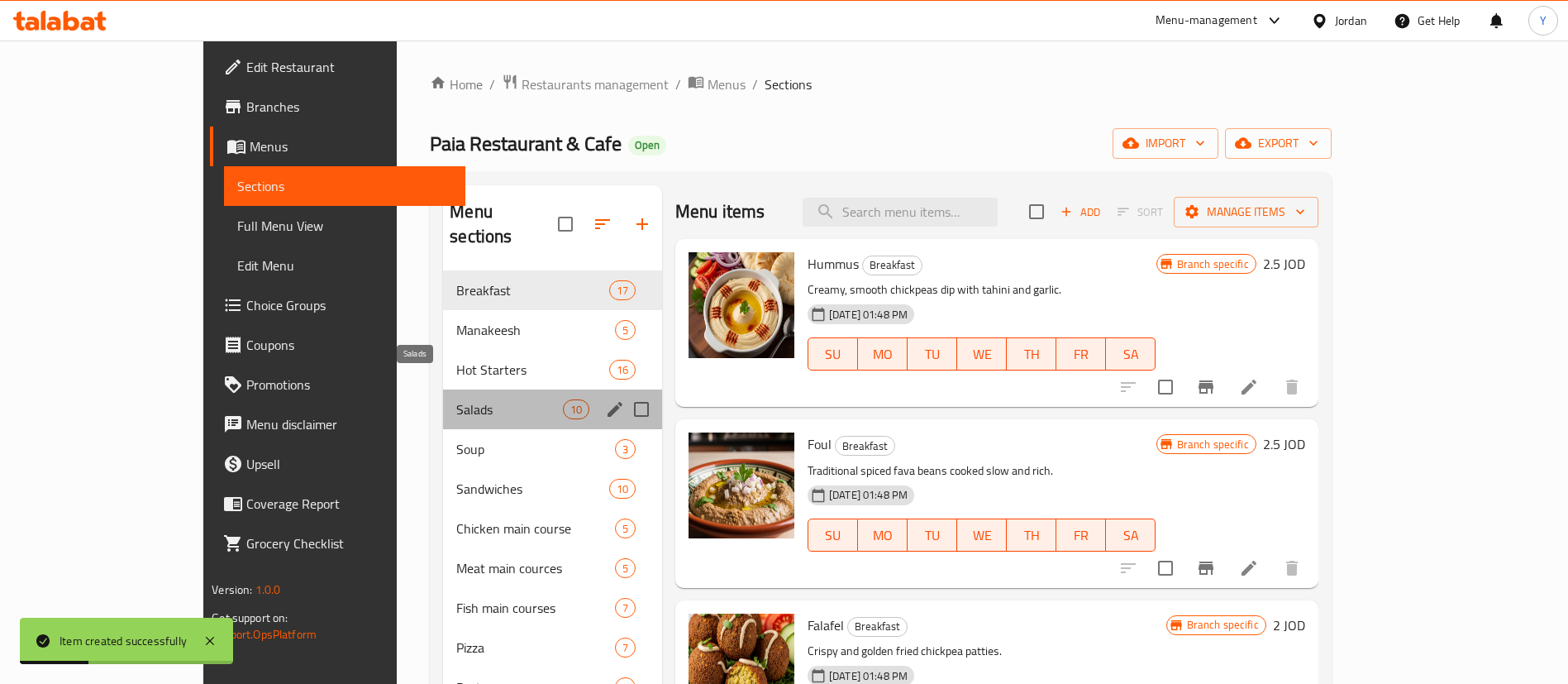
click at [457, 400] on span "Salads" at bounding box center [509, 409] width 105 height 20
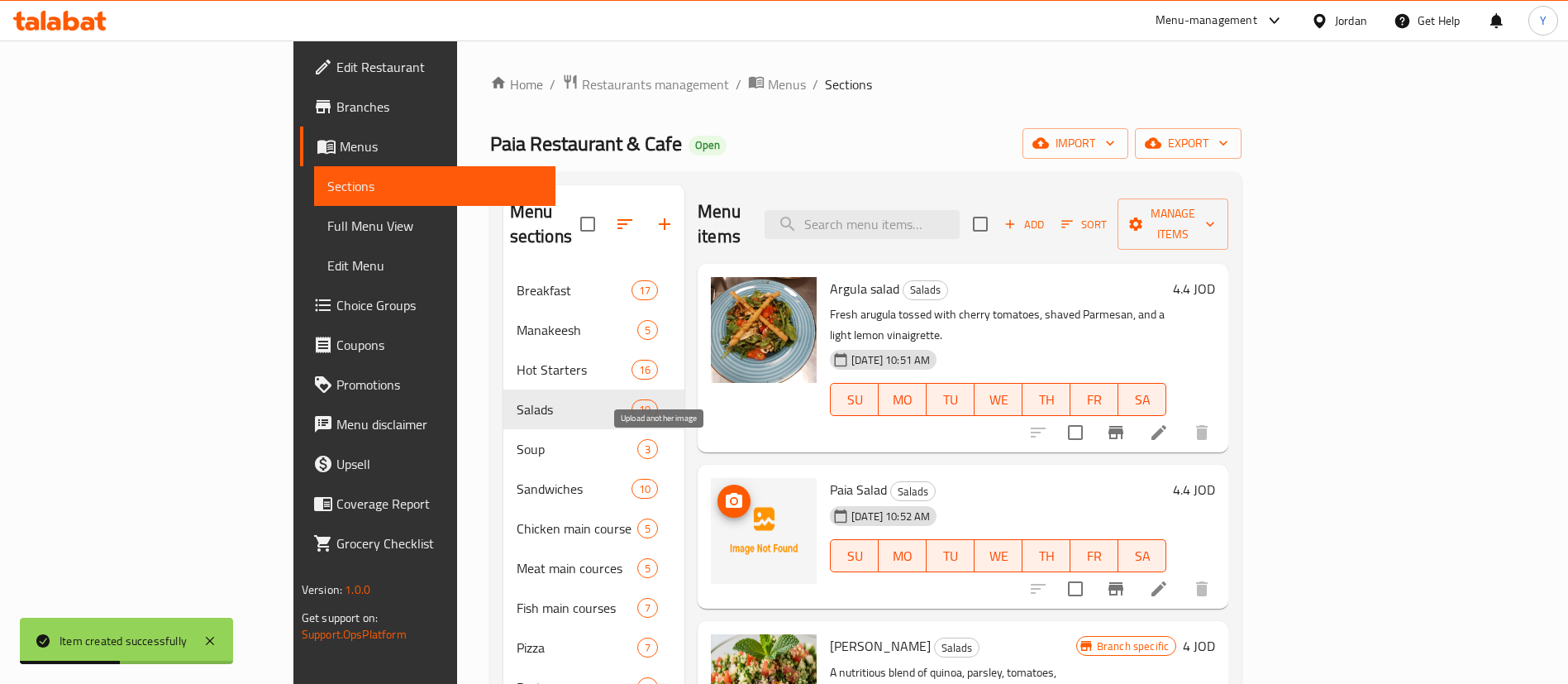
click at [725, 491] on icon "upload picture" at bounding box center [734, 501] width 20 height 20
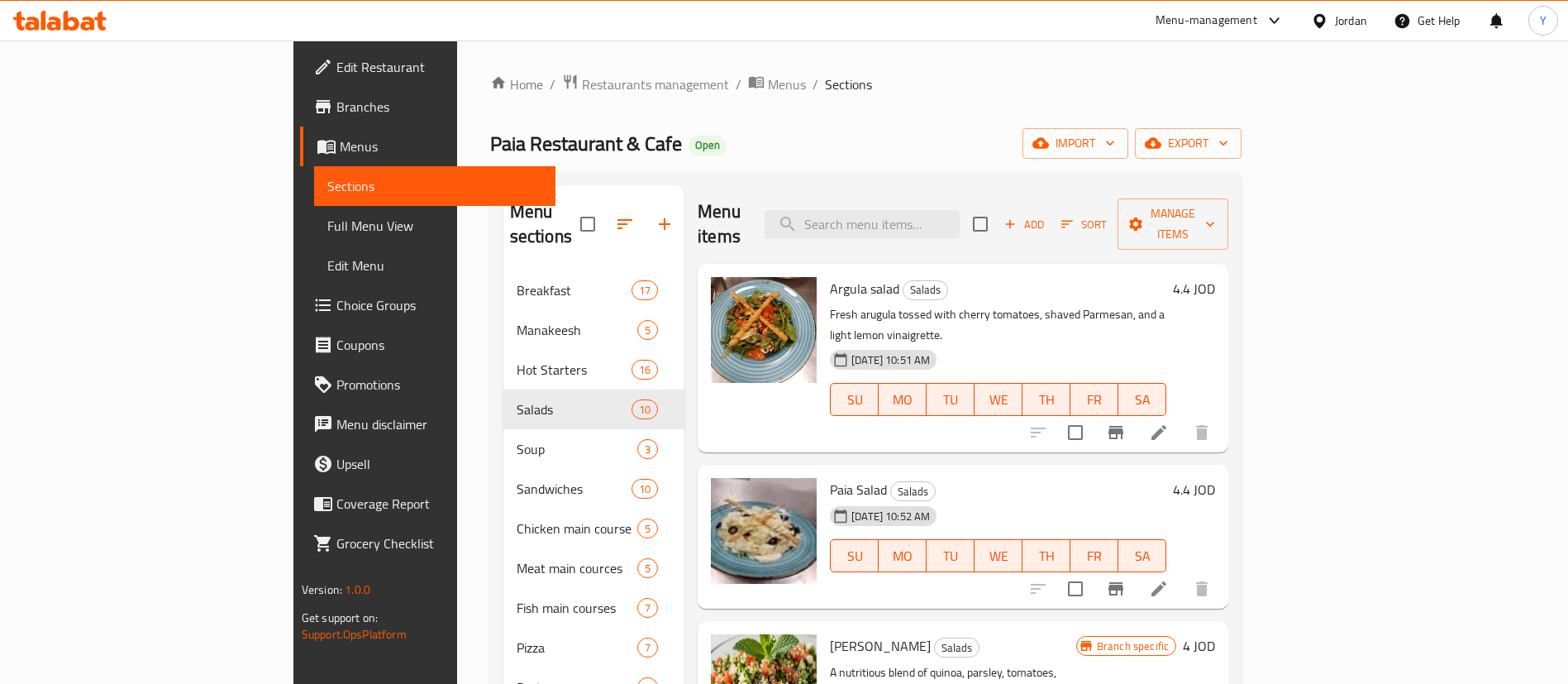
click at [327, 184] on span "Sections" at bounding box center [434, 186] width 215 height 20
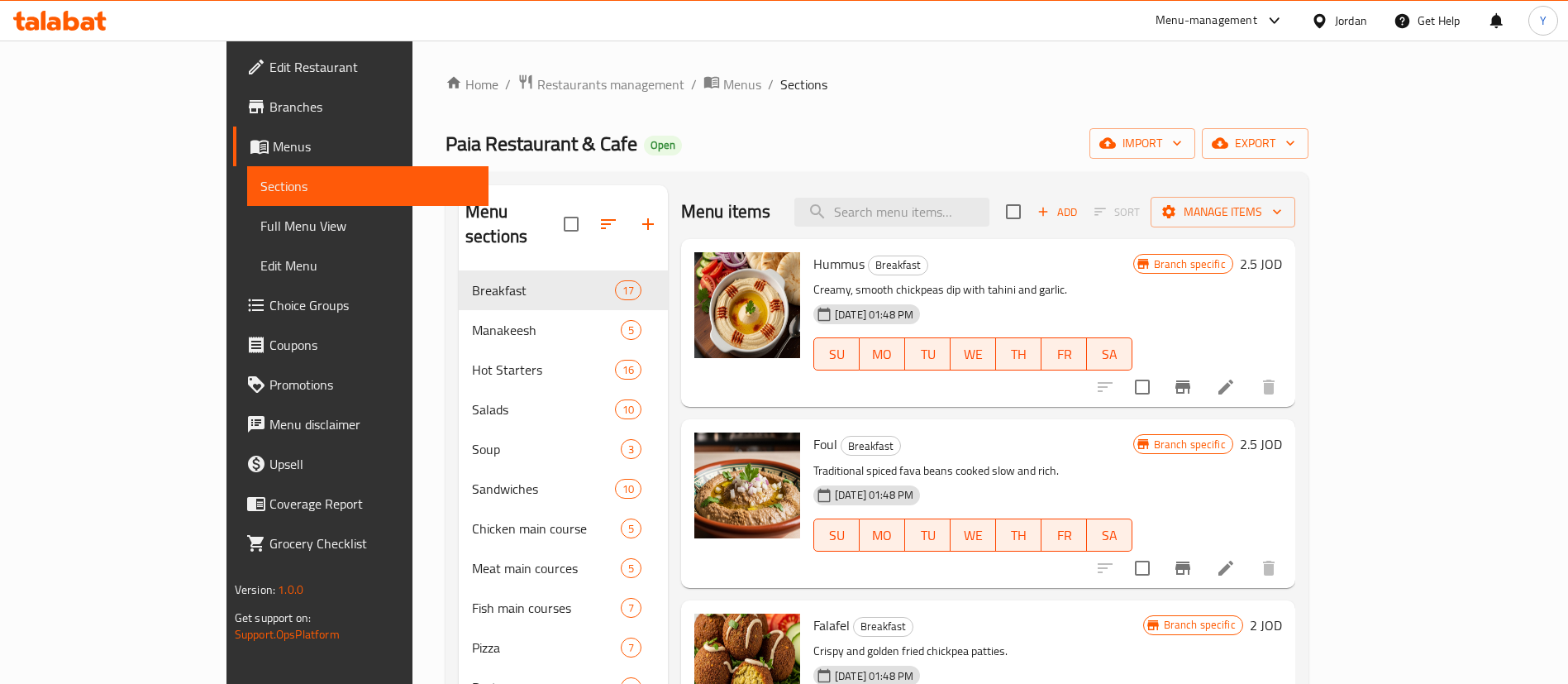
click at [90, 16] on icon at bounding box center [60, 20] width 94 height 20
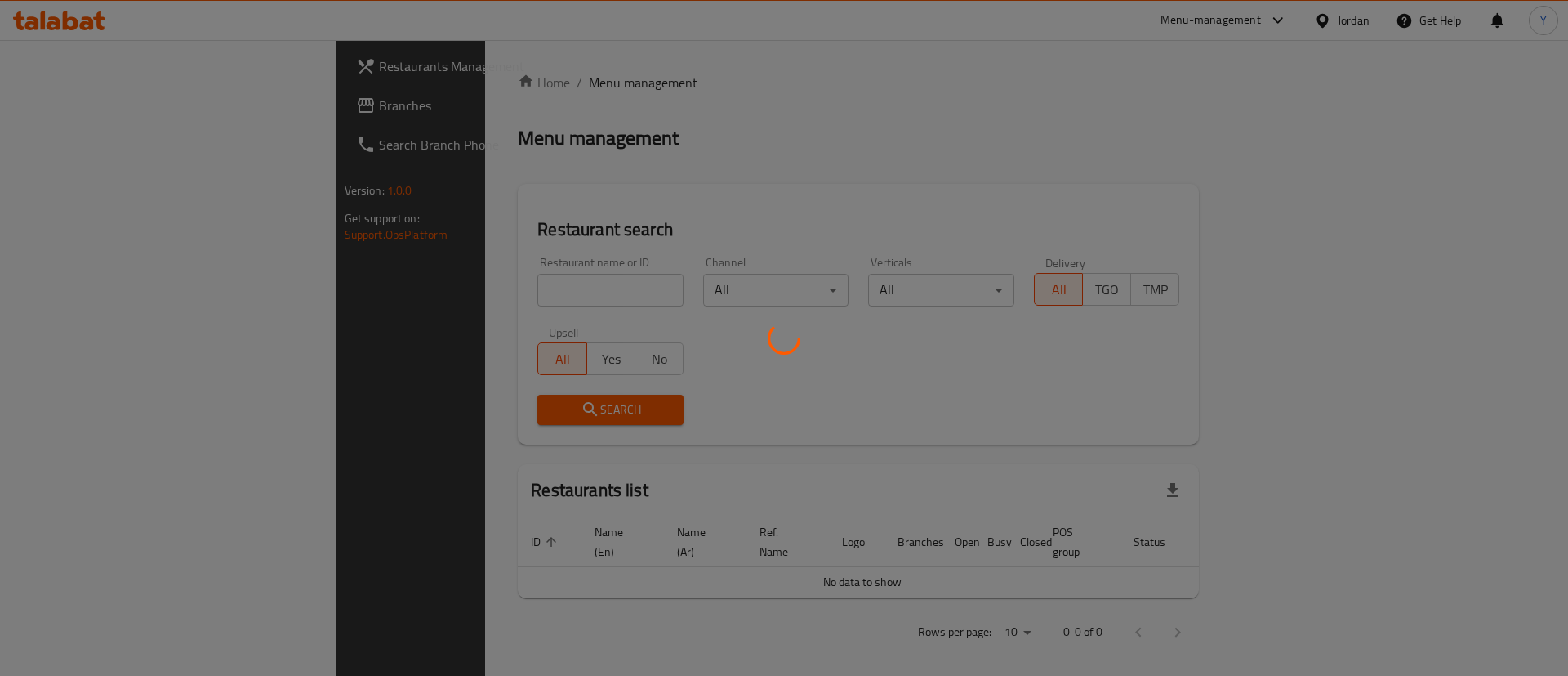
click at [121, 103] on div at bounding box center [784, 338] width 1568 height 676
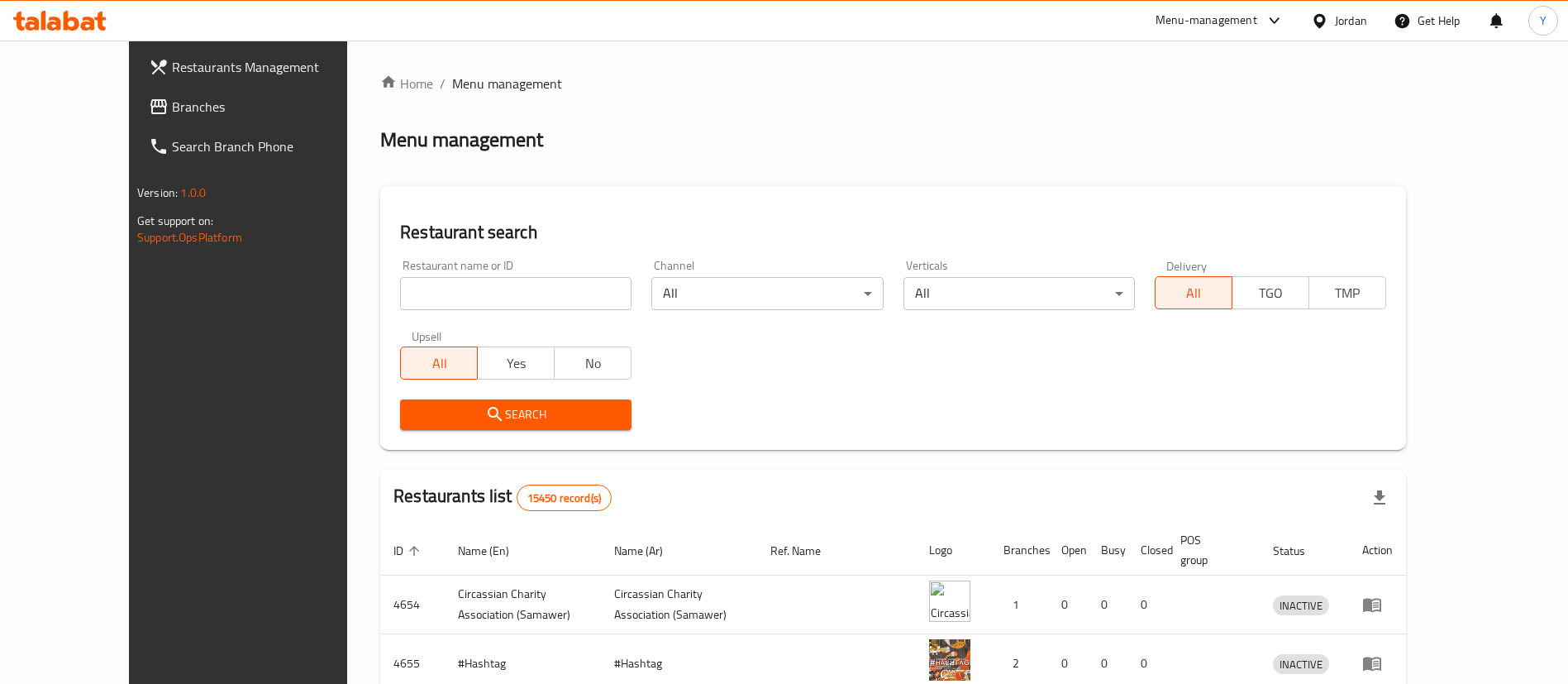
click at [172, 104] on span "Branches" at bounding box center [275, 106] width 206 height 20
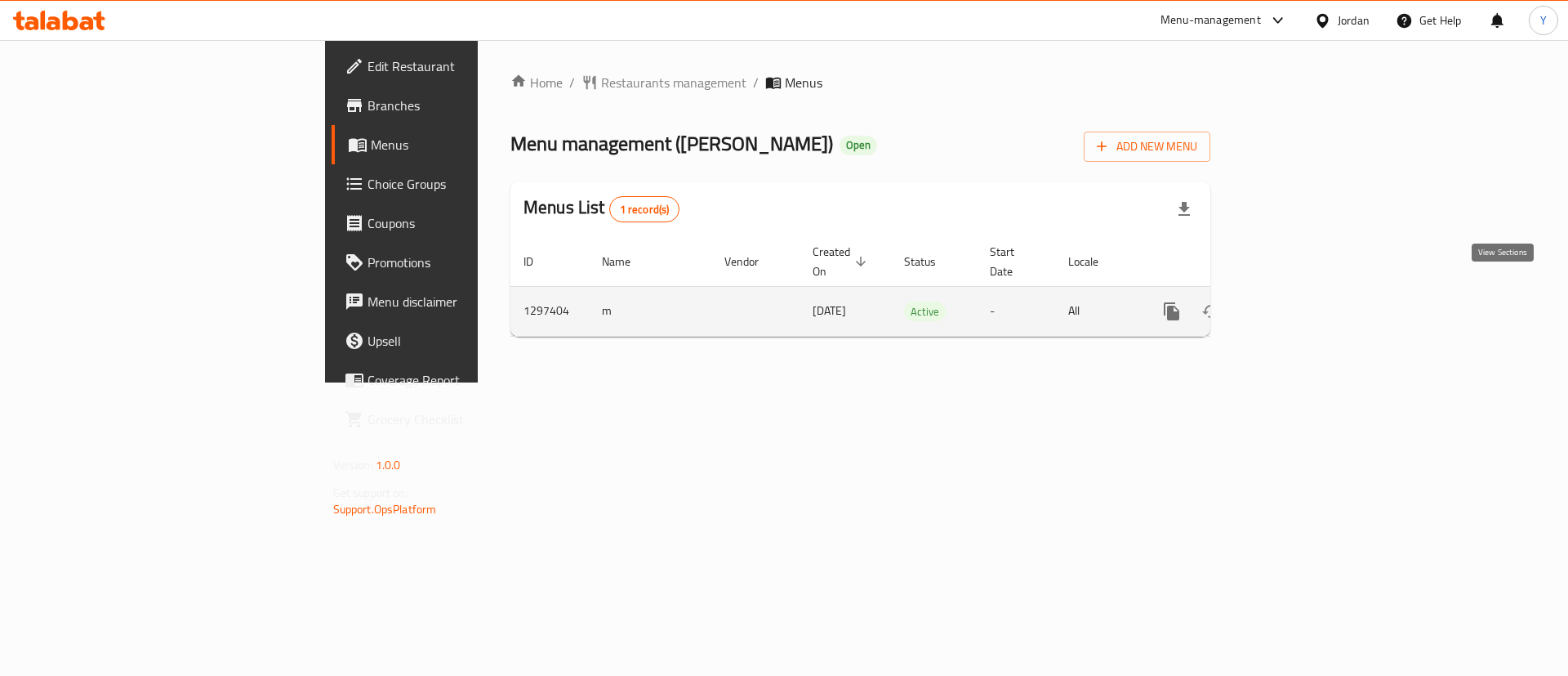
click at [1300, 301] on icon "enhanced table" at bounding box center [1289, 311] width 20 height 20
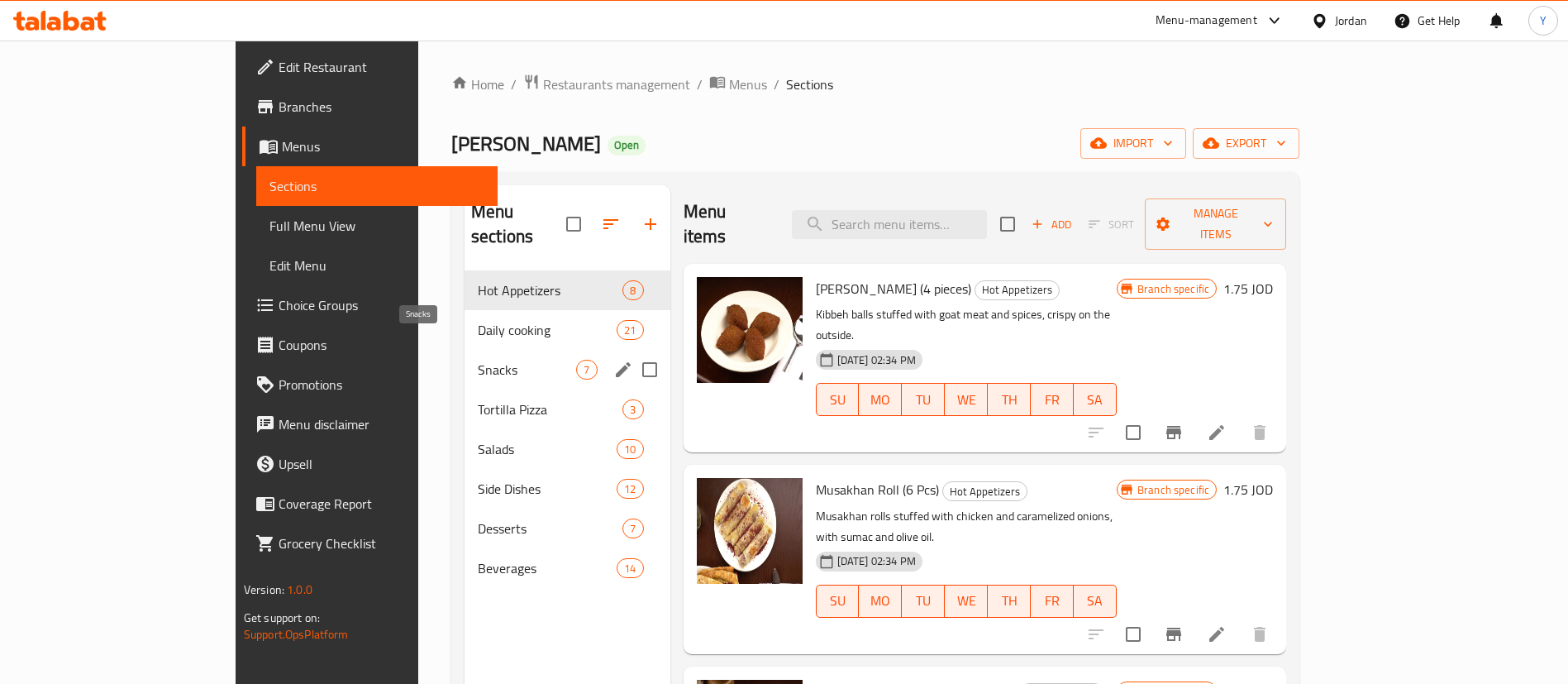
click at [478, 360] on span "Snacks" at bounding box center [527, 370] width 99 height 20
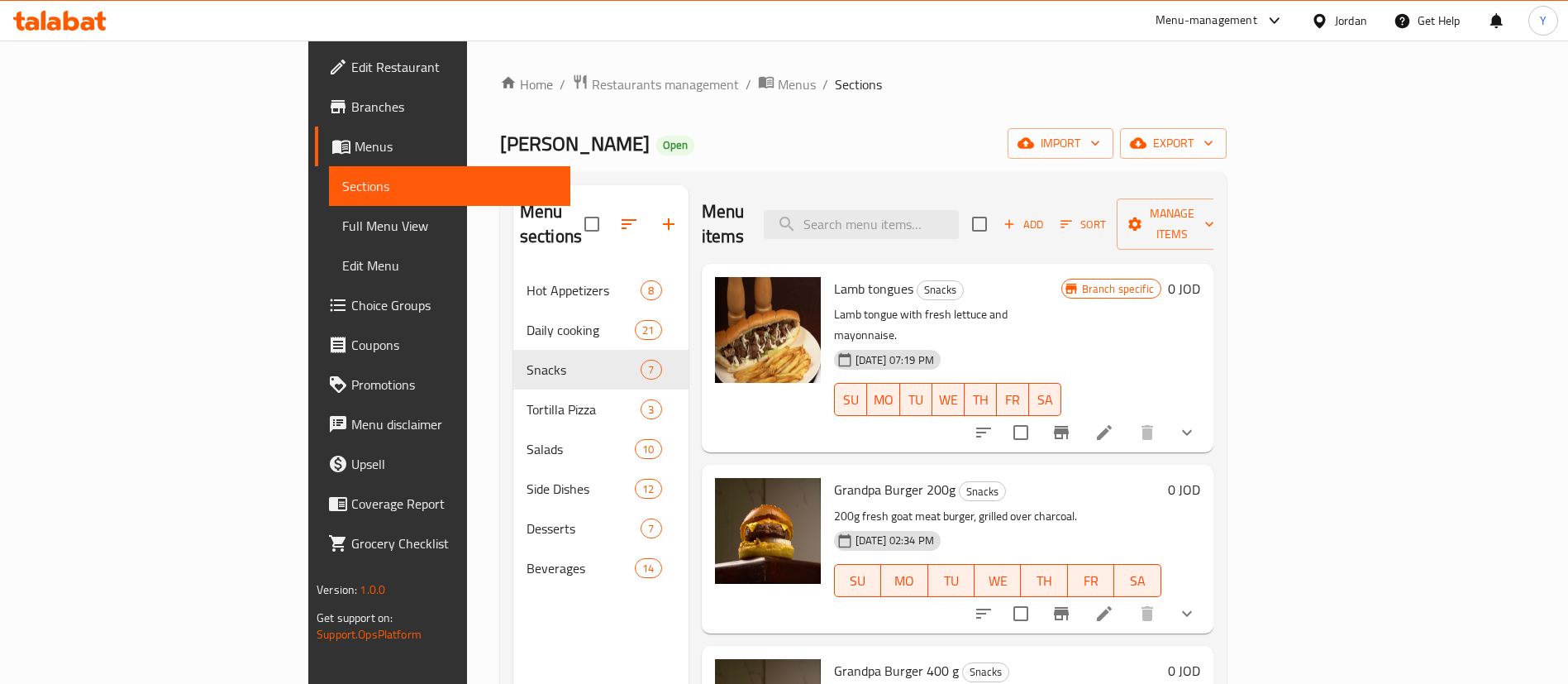
click at [1207, 594] on button "show more" at bounding box center [1187, 613] width 40 height 40
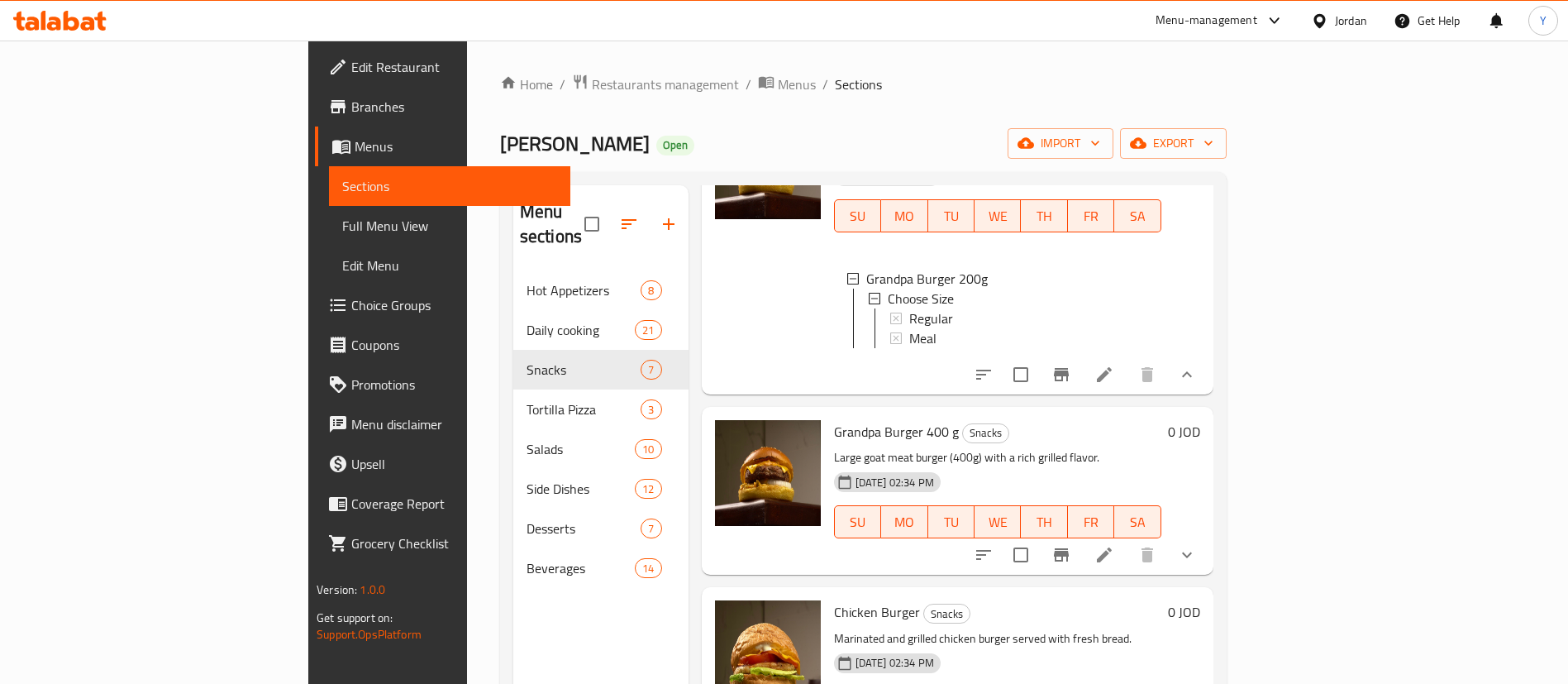
scroll to position [372, 0]
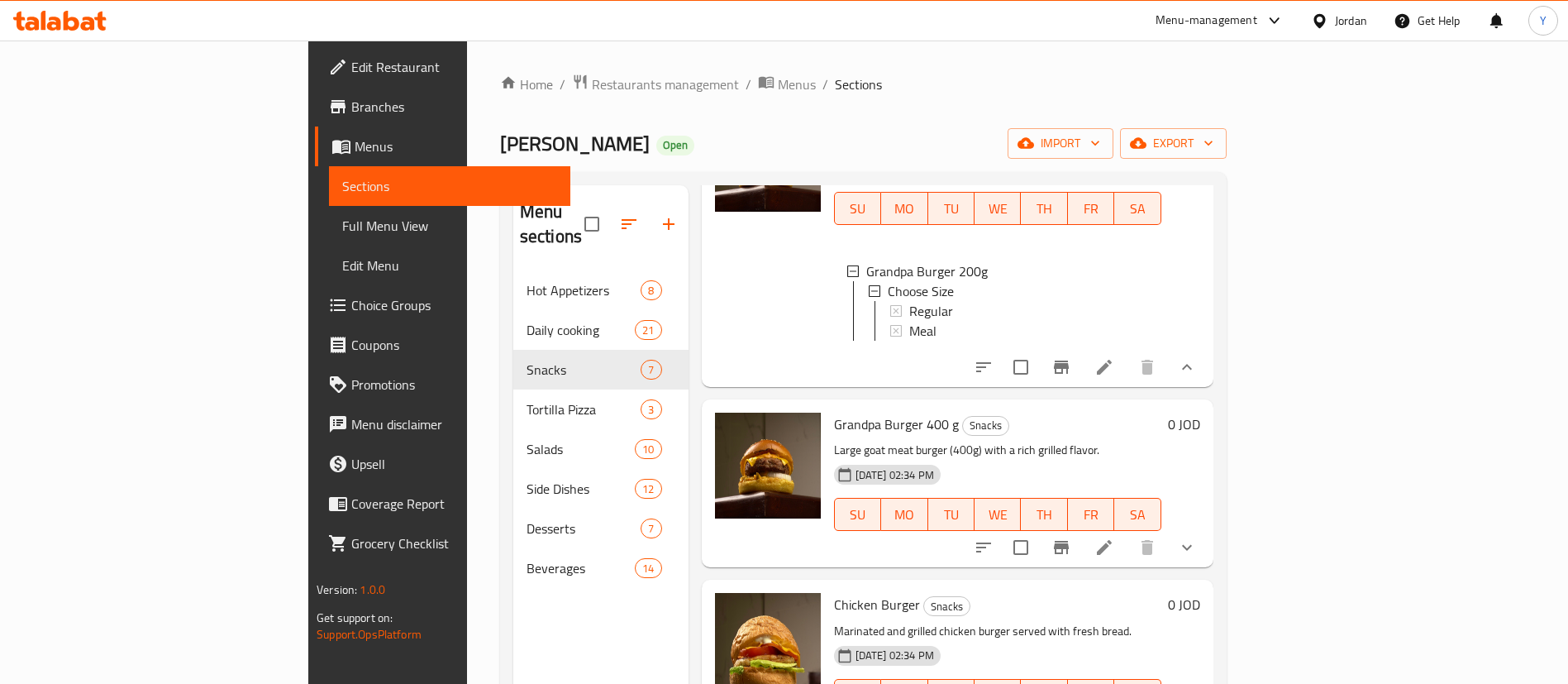
click at [1114, 357] on icon at bounding box center [1105, 367] width 20 height 20
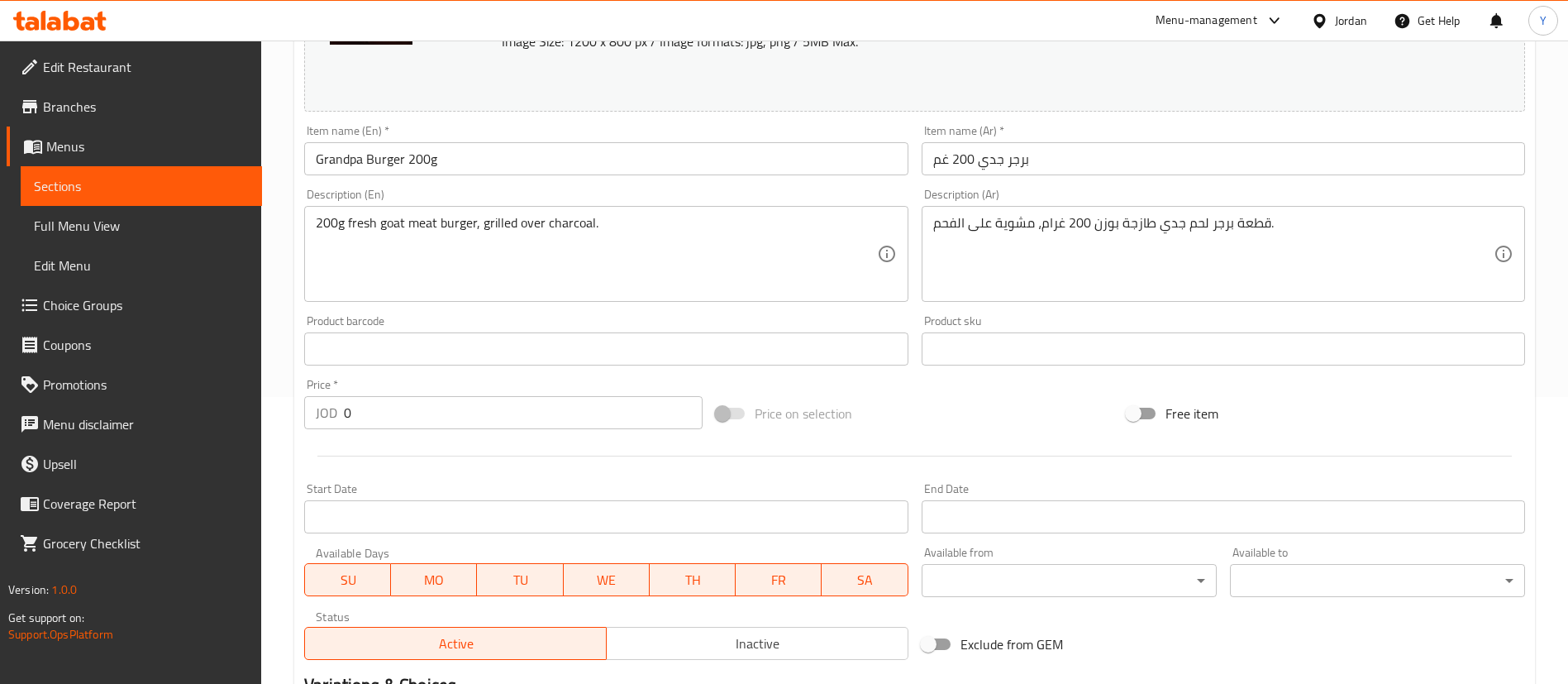
scroll to position [536, 0]
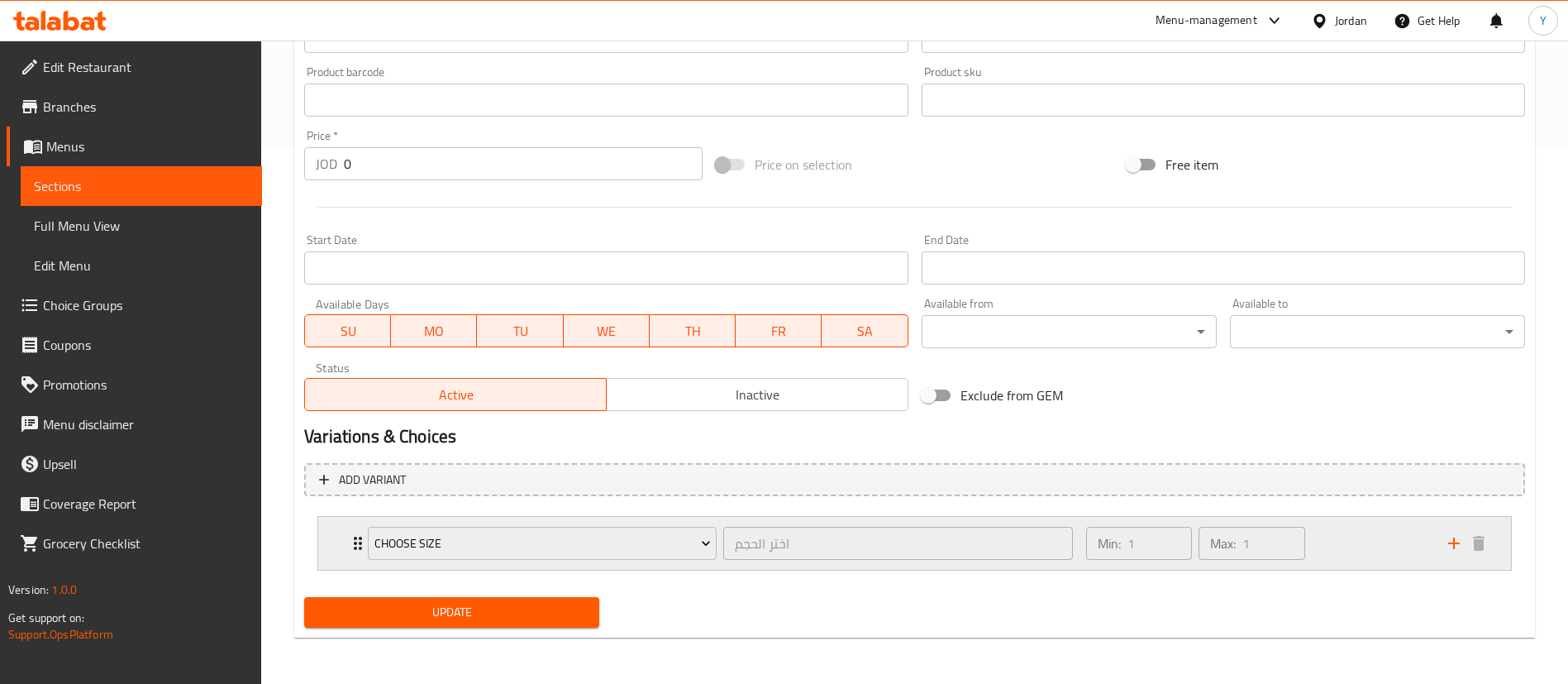
click at [1354, 538] on div "Min: 1 ​ Max: 1 ​" at bounding box center [1257, 543] width 362 height 53
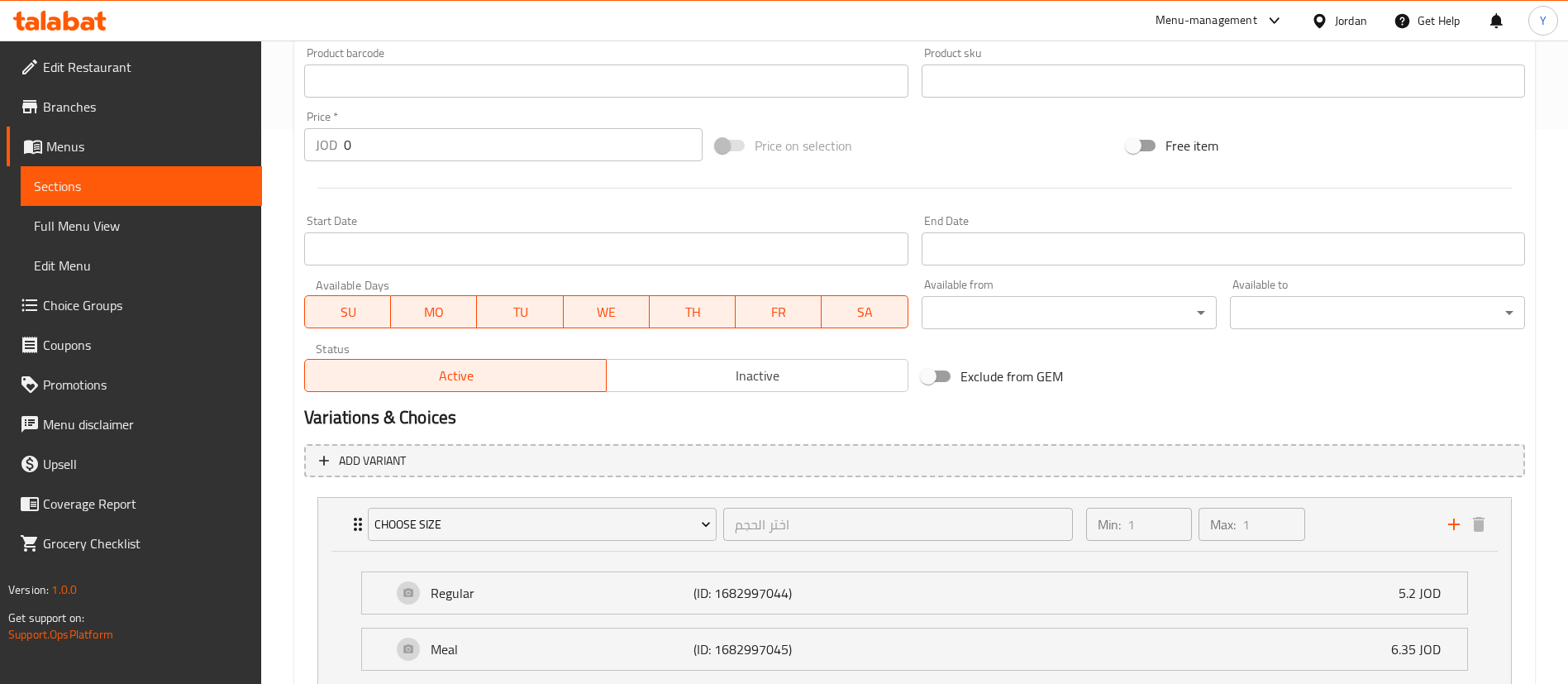
scroll to position [682, 0]
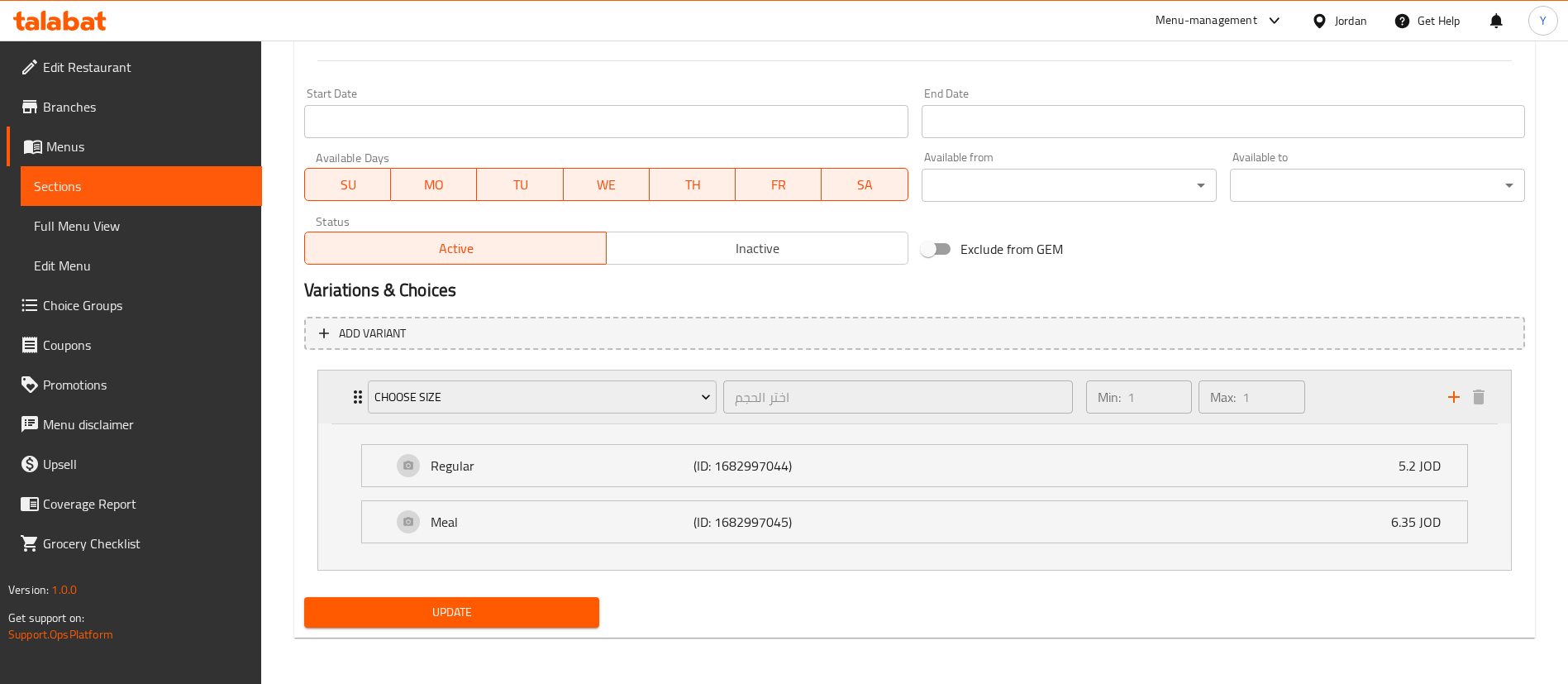
click at [1365, 416] on div "Min: 1 ​ Max: 1 ​" at bounding box center [1257, 397] width 362 height 53
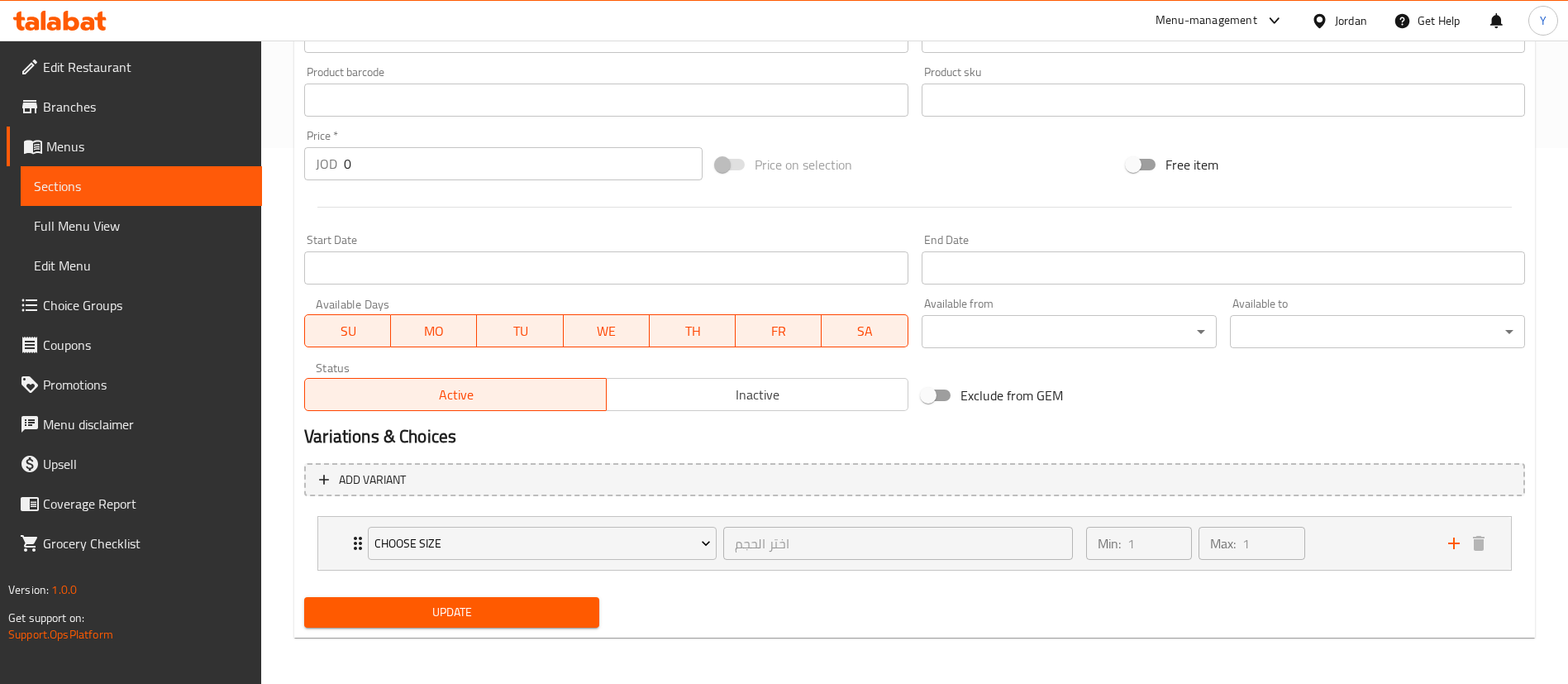
scroll to position [536, 0]
click at [1344, 548] on div "Min: 1 ​ Max: 1 ​" at bounding box center [1257, 543] width 362 height 53
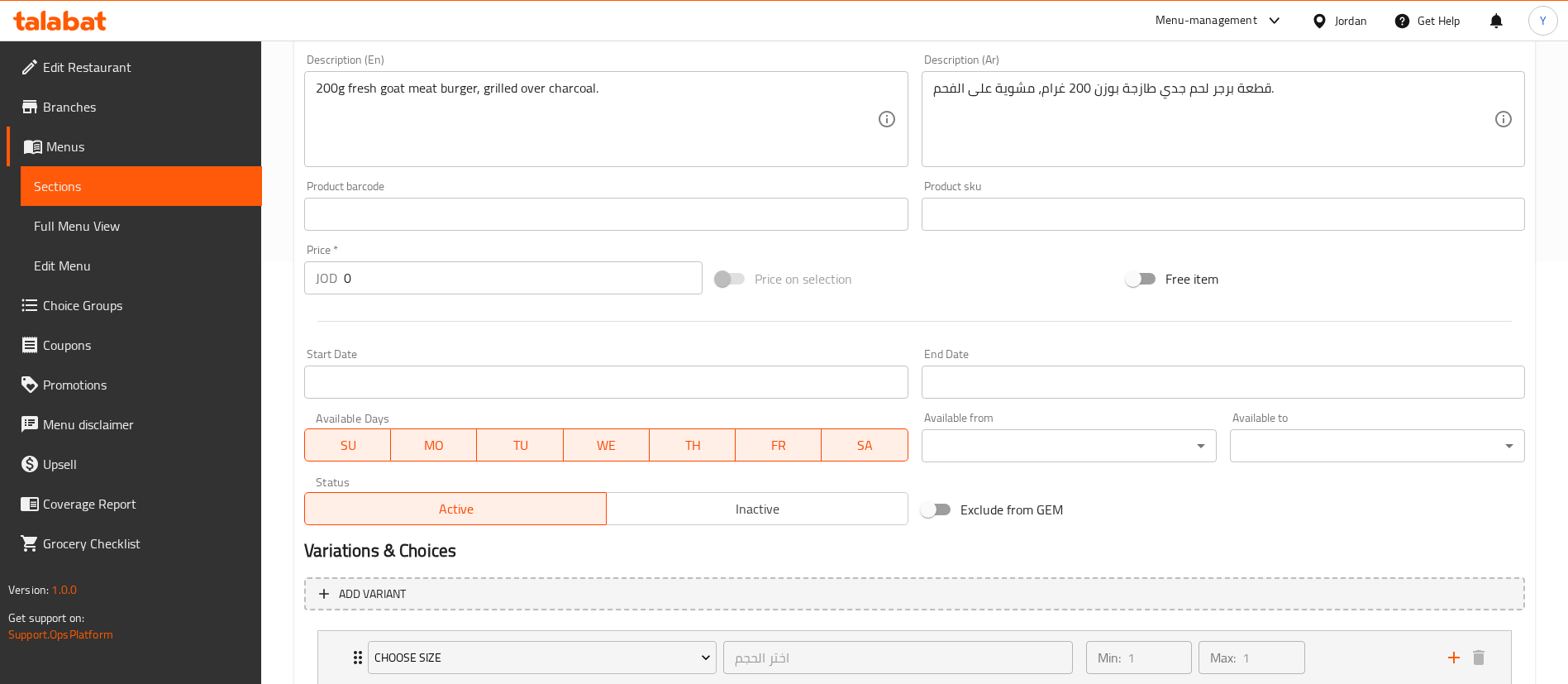
scroll to position [310, 0]
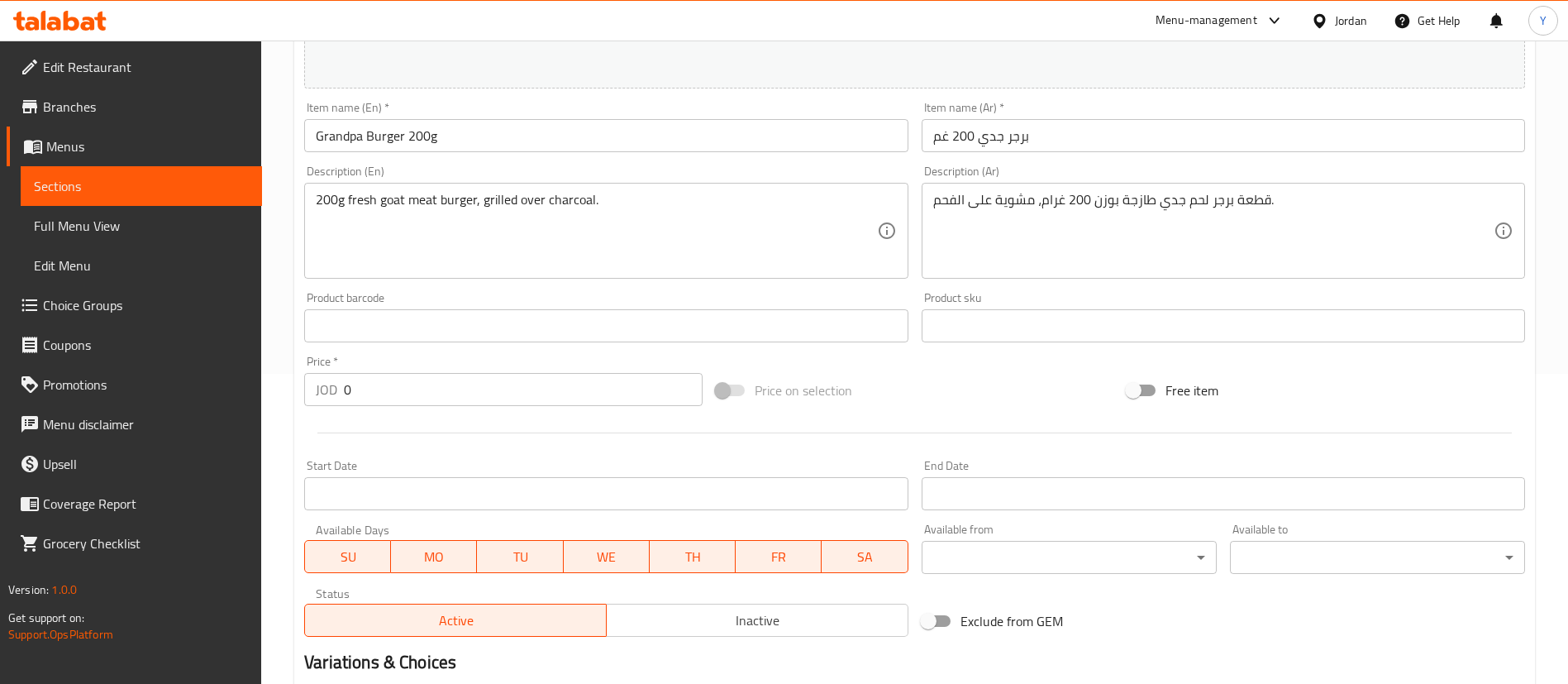
drag, startPoint x: 371, startPoint y: 399, endPoint x: 181, endPoint y: 397, distance: 190.0
click at [181, 397] on div "Edit Restaurant Branches Menus Sections Full Menu View Edit Menu Choice Groups …" at bounding box center [784, 393] width 1568 height 1325
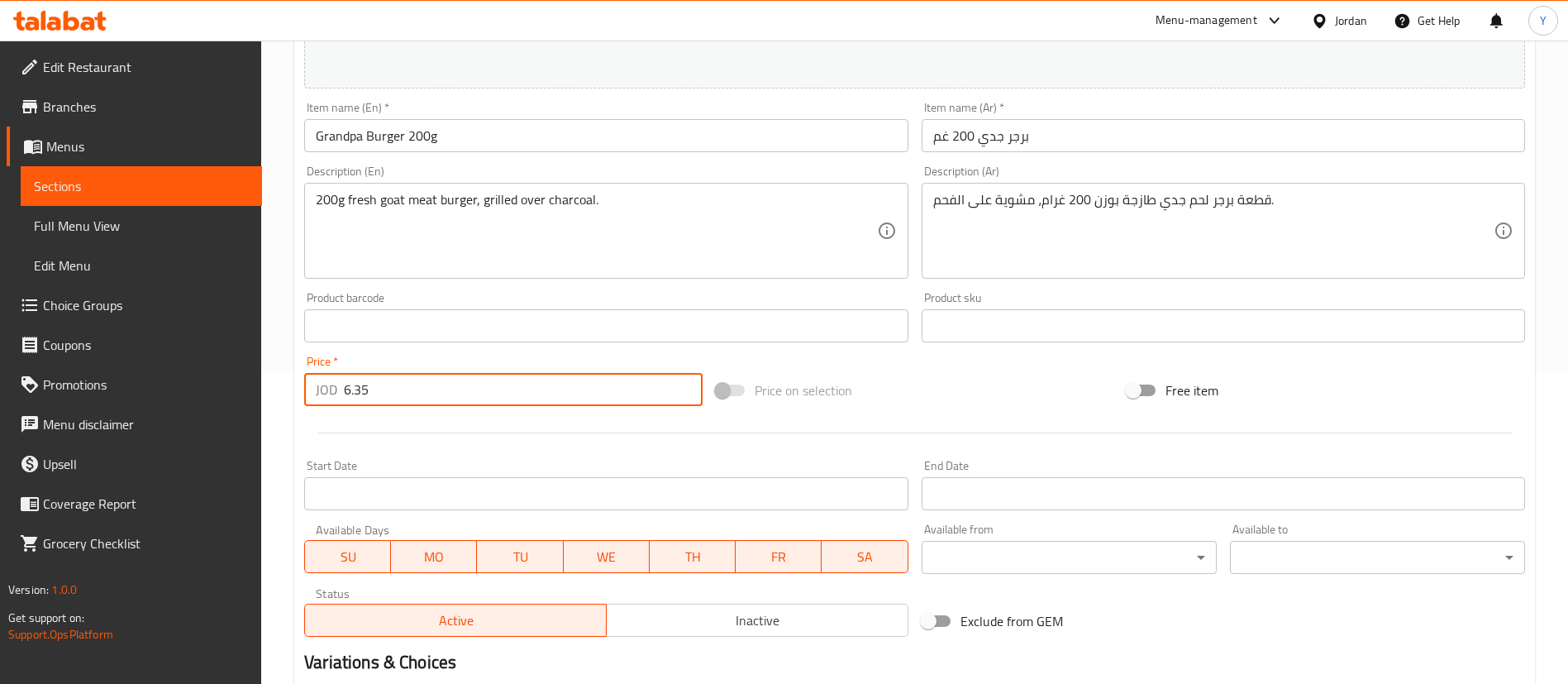
type input "6.35"
click at [408, 140] on input "Grandpa Burger 200g" at bounding box center [606, 135] width 604 height 33
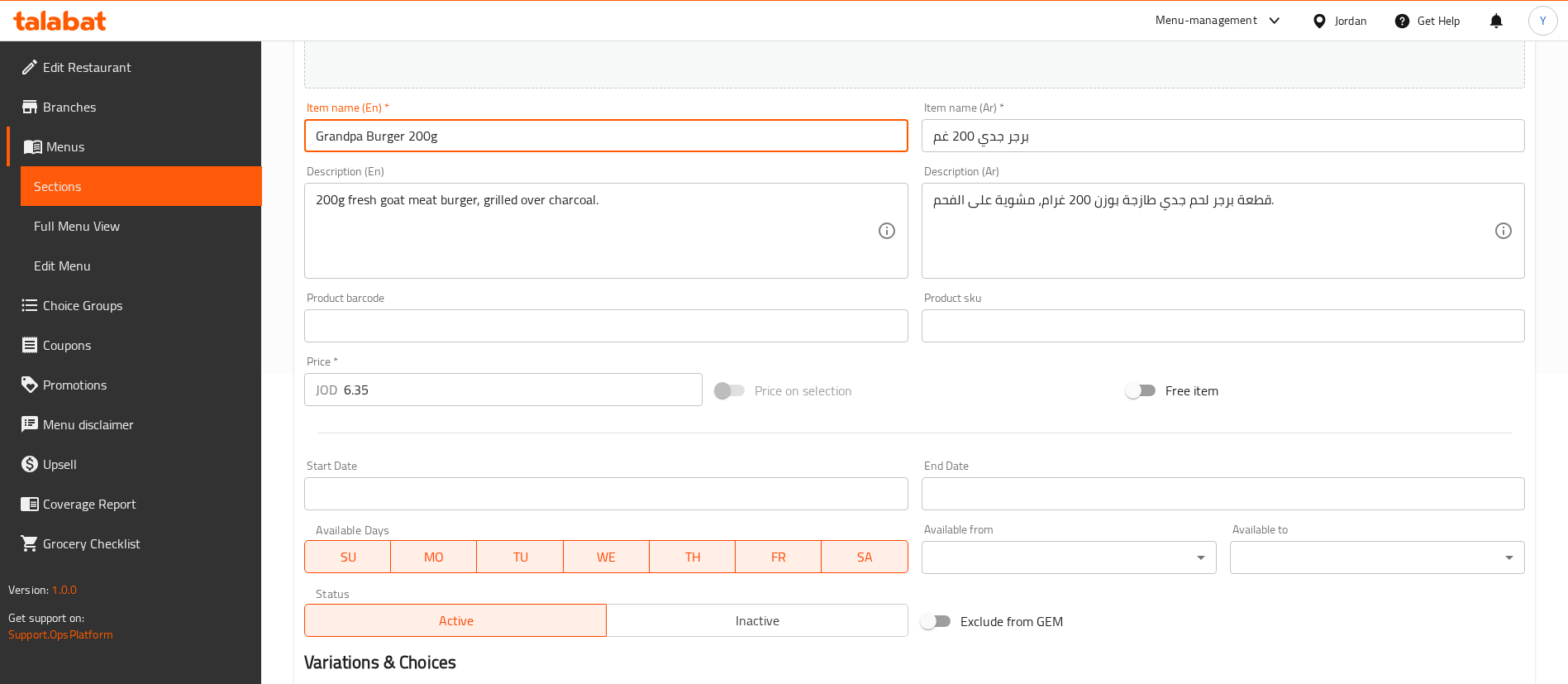
click at [470, 149] on input "Grandpa Burger 200g" at bounding box center [606, 135] width 604 height 33
type input "Grandpa Burger 200g Meal"
click at [1067, 135] on input "برجر جدي 200 غم" at bounding box center [1224, 135] width 604 height 33
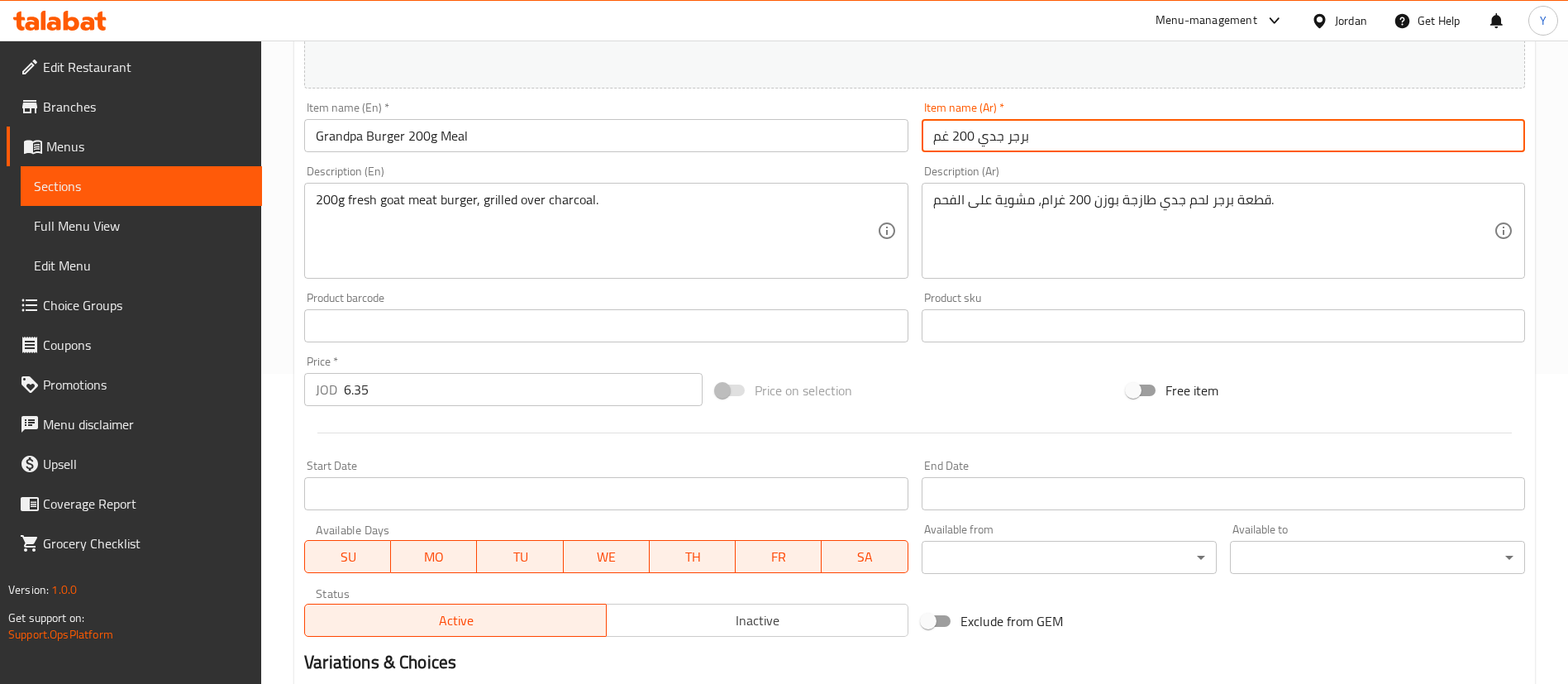
click at [919, 137] on div "Item name (Ar)   * برجر جدي 200 غم Item name (Ar) *" at bounding box center [1224, 127] width 617 height 64
click at [933, 139] on input "برجر جدي 200 غم" at bounding box center [1224, 135] width 604 height 33
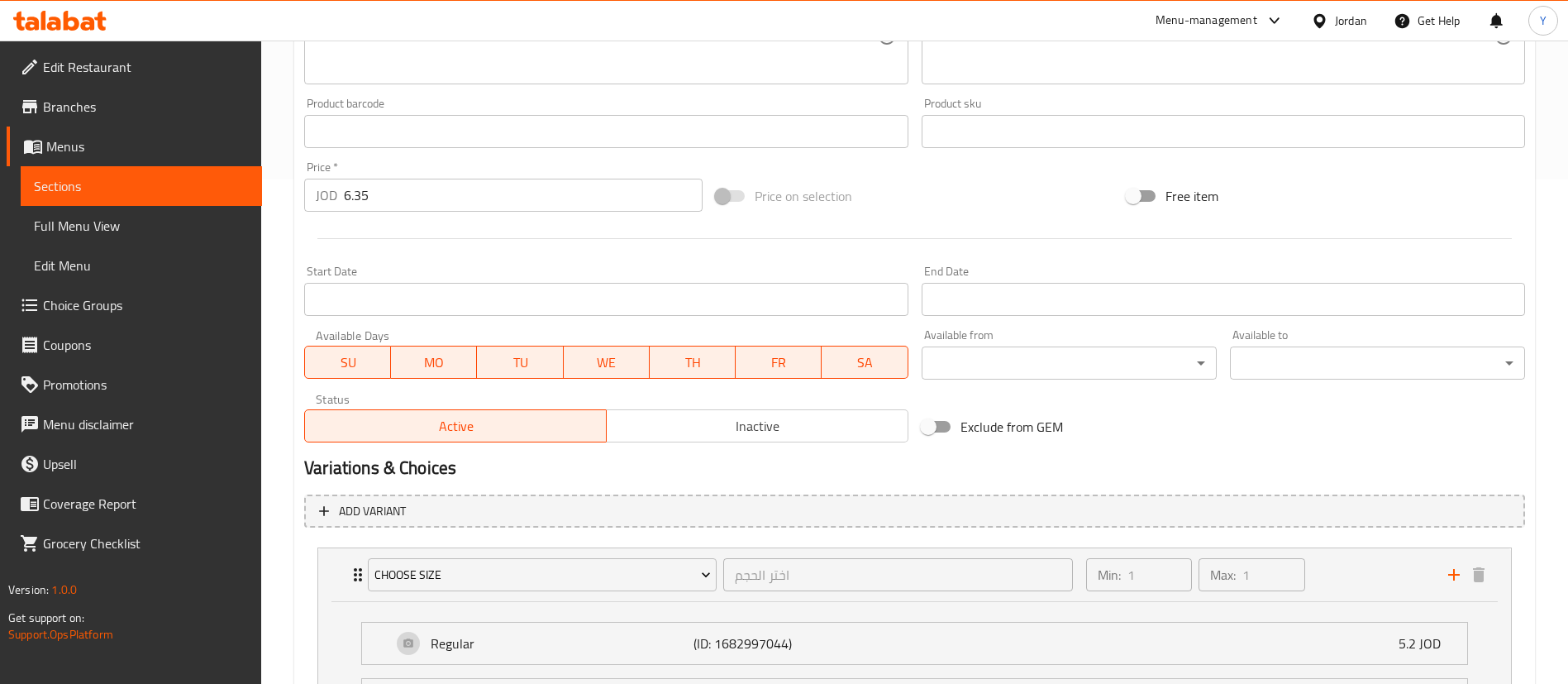
scroll to position [682, 0]
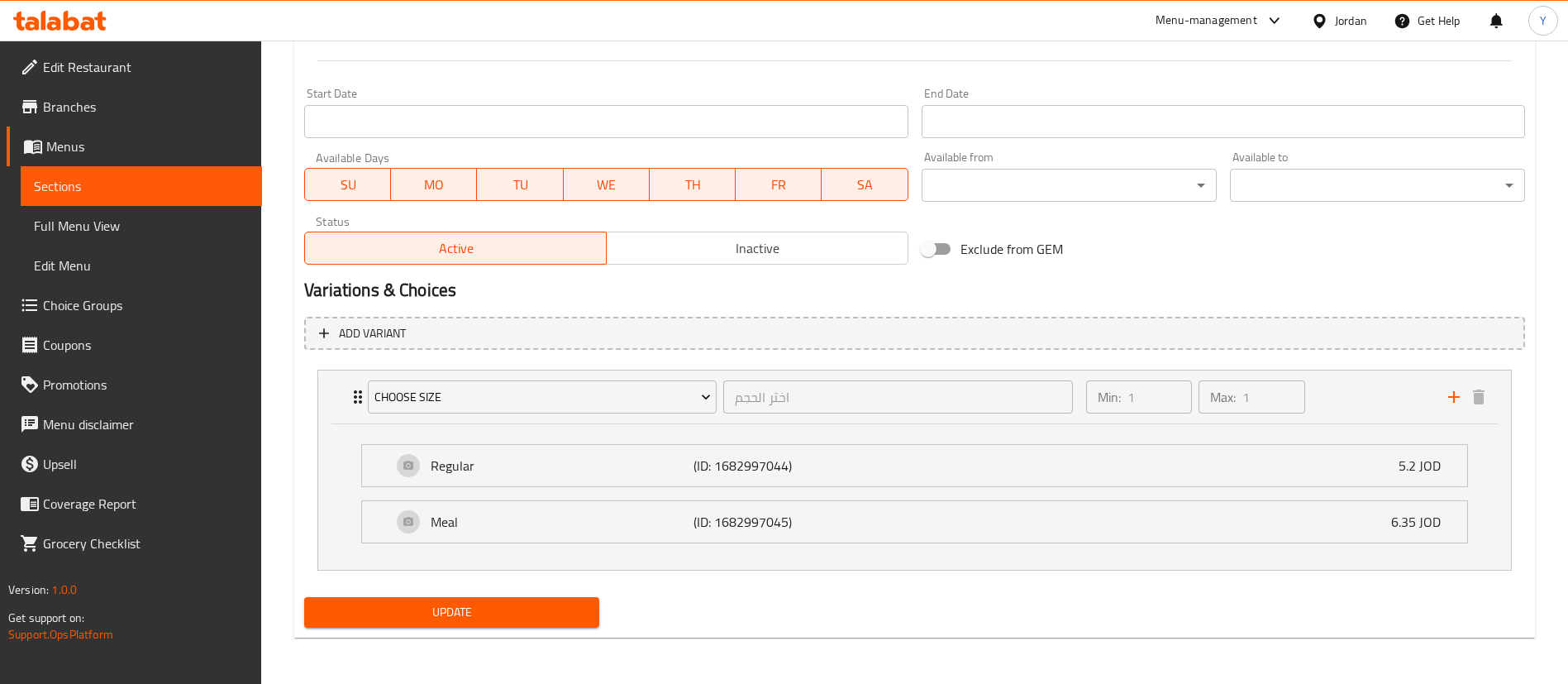
type input "وجبه برجر جدي 200 غم"
click at [510, 626] on button "Update" at bounding box center [452, 612] width 295 height 31
click at [509, 613] on span "Update" at bounding box center [452, 611] width 269 height 20
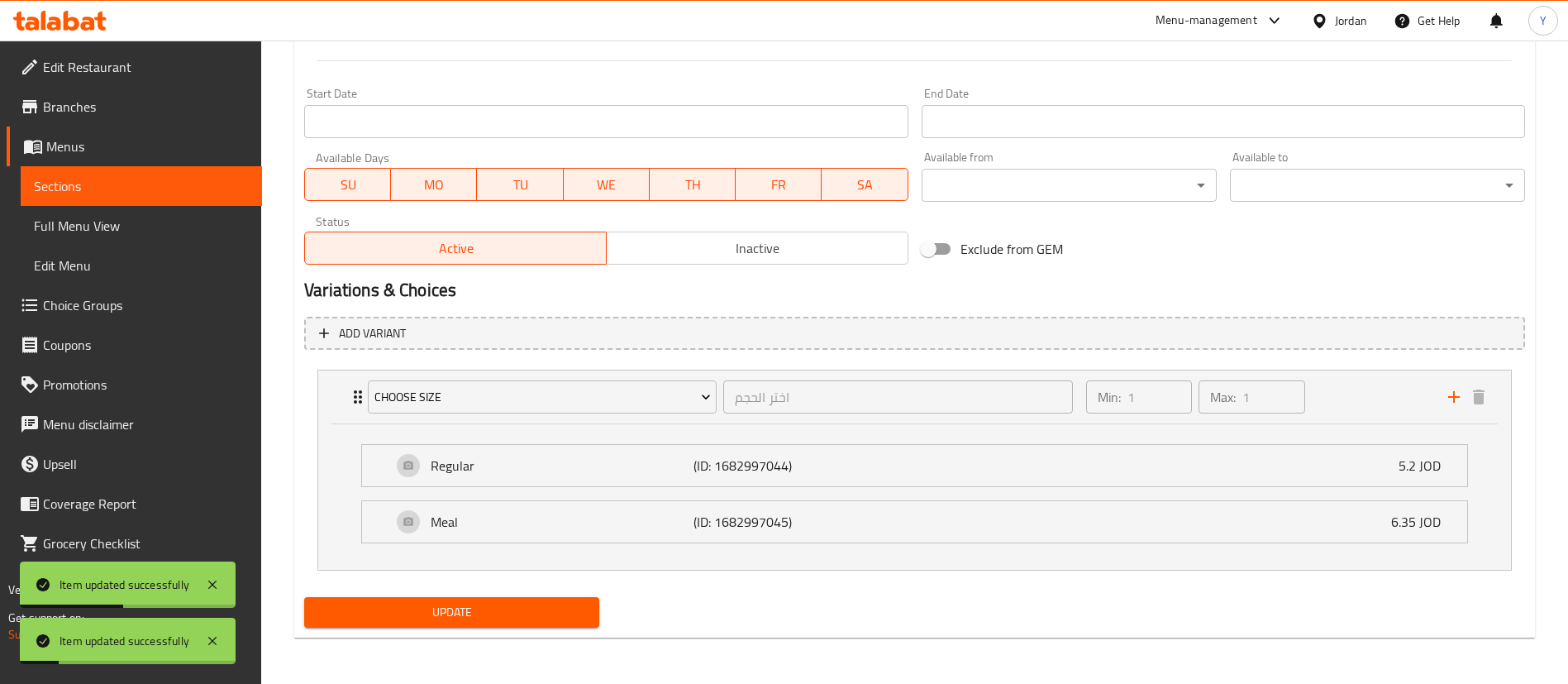
click at [98, 305] on span "Choice Groups" at bounding box center [145, 305] width 206 height 20
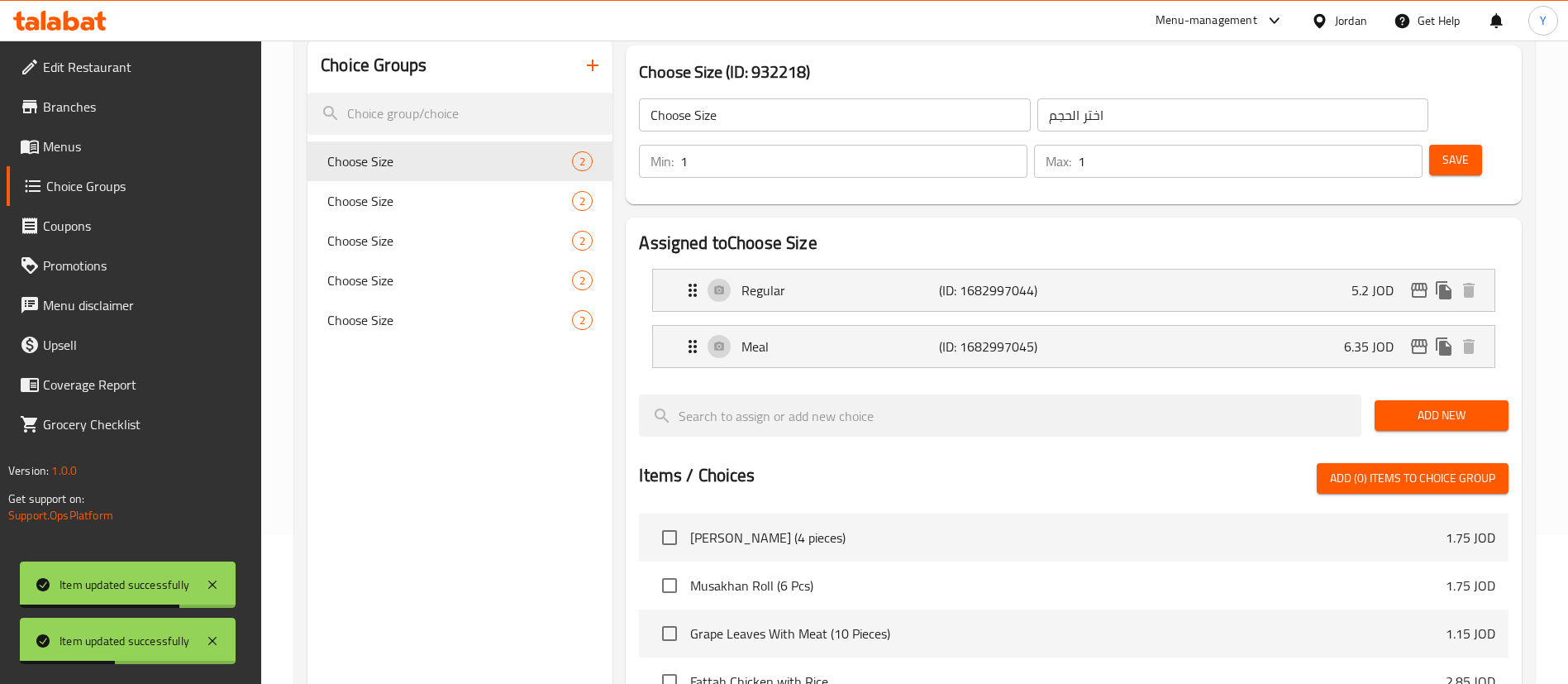
scroll to position [110, 0]
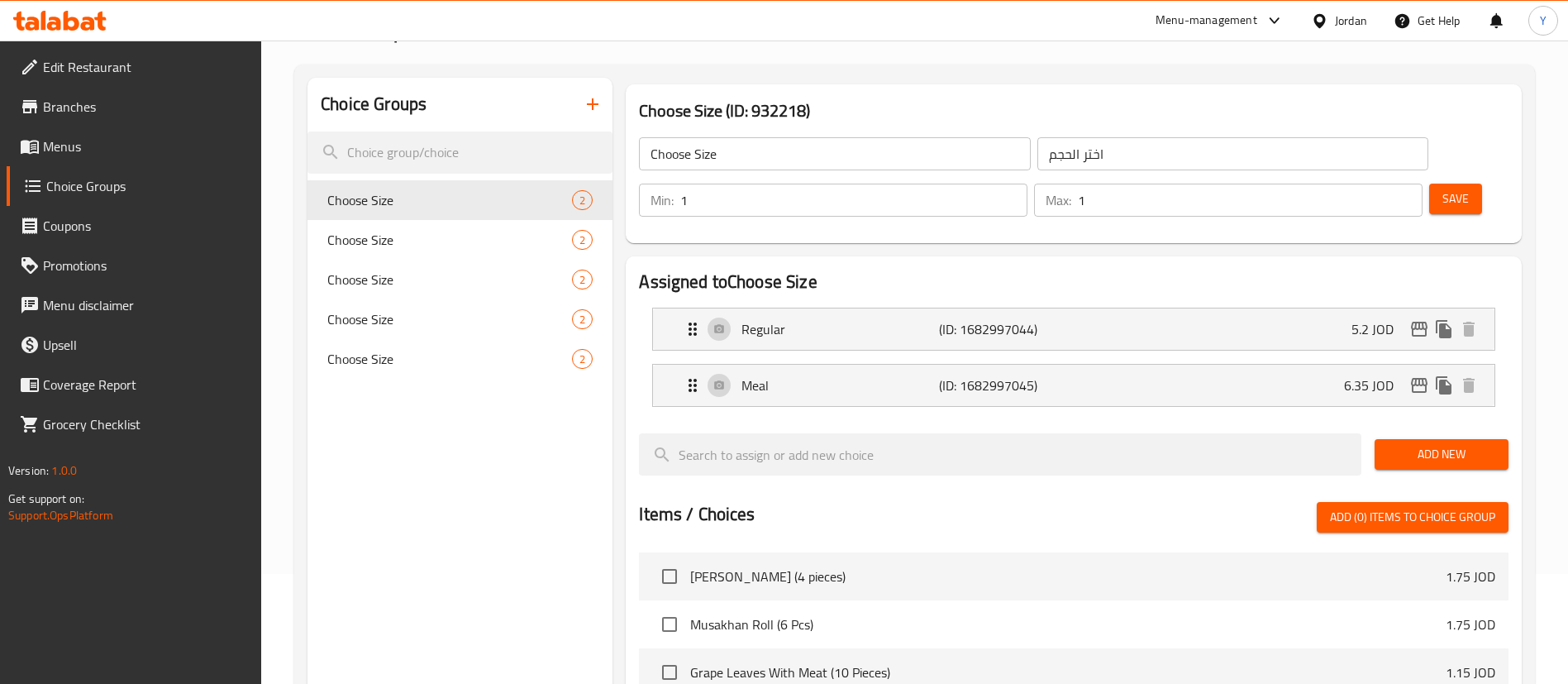
drag, startPoint x: 181, startPoint y: 188, endPoint x: 293, endPoint y: 191, distance: 112.0
click at [182, 188] on span "Choice Groups" at bounding box center [147, 186] width 202 height 20
click at [145, 154] on span "Menus" at bounding box center [145, 146] width 206 height 20
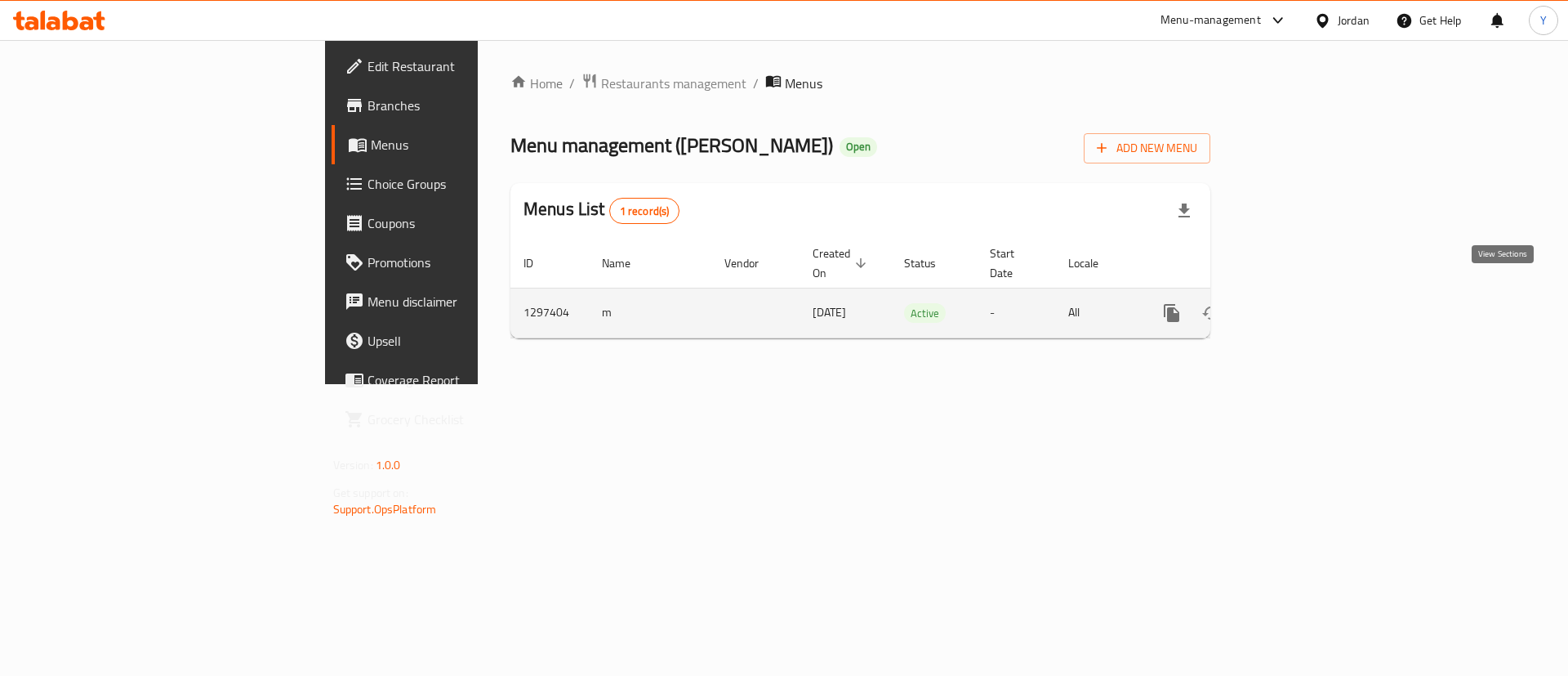
click at [1309, 302] on link "enhanced table" at bounding box center [1289, 313] width 39 height 39
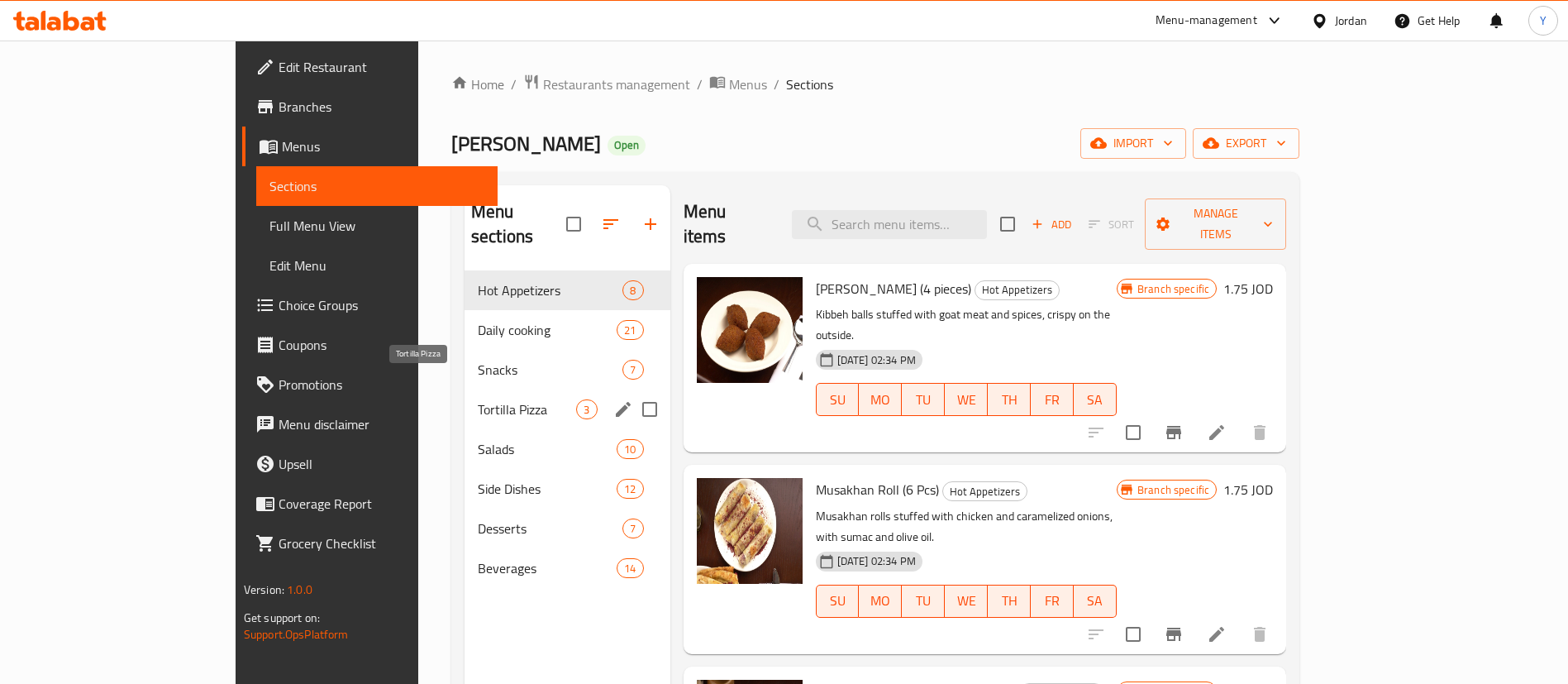
click at [478, 360] on span "Snacks" at bounding box center [550, 370] width 145 height 20
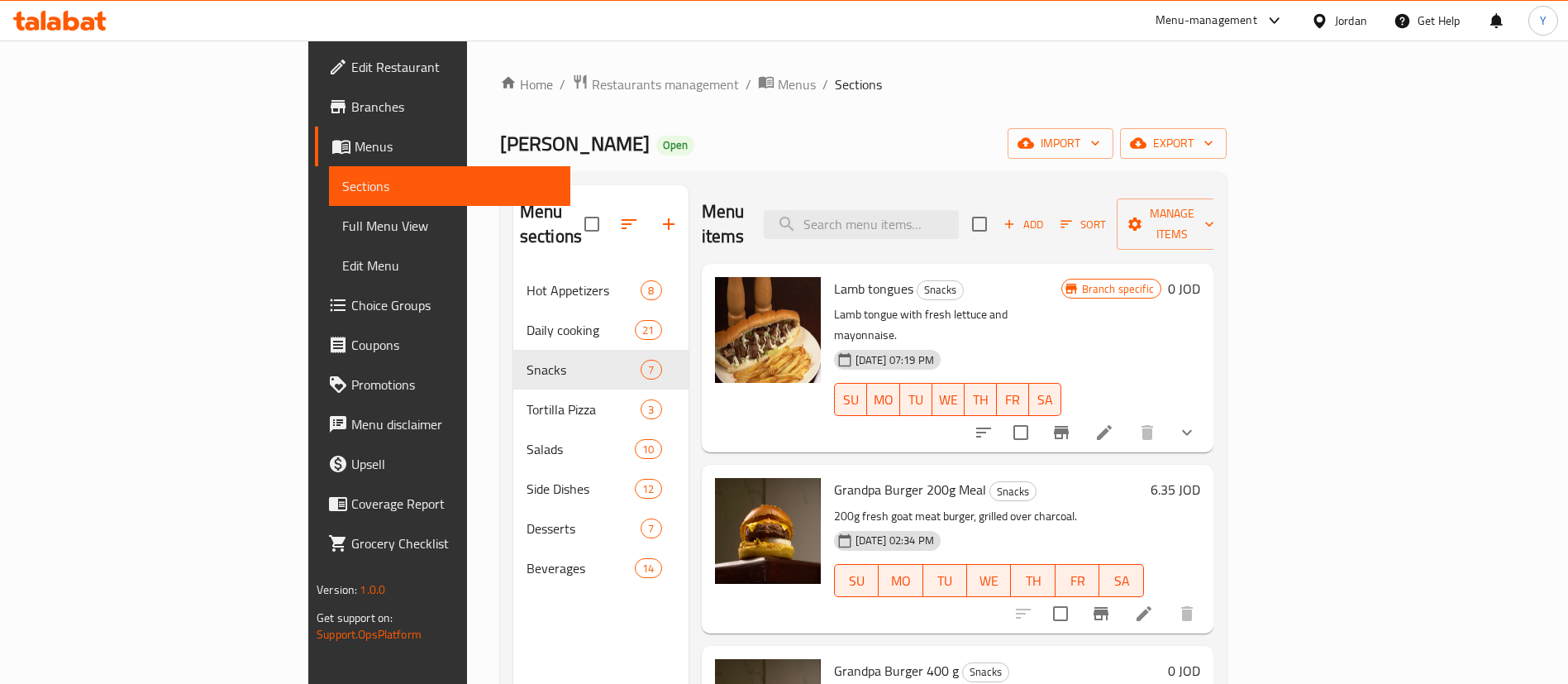
click at [1046, 215] on span "Add" at bounding box center [1023, 224] width 44 height 19
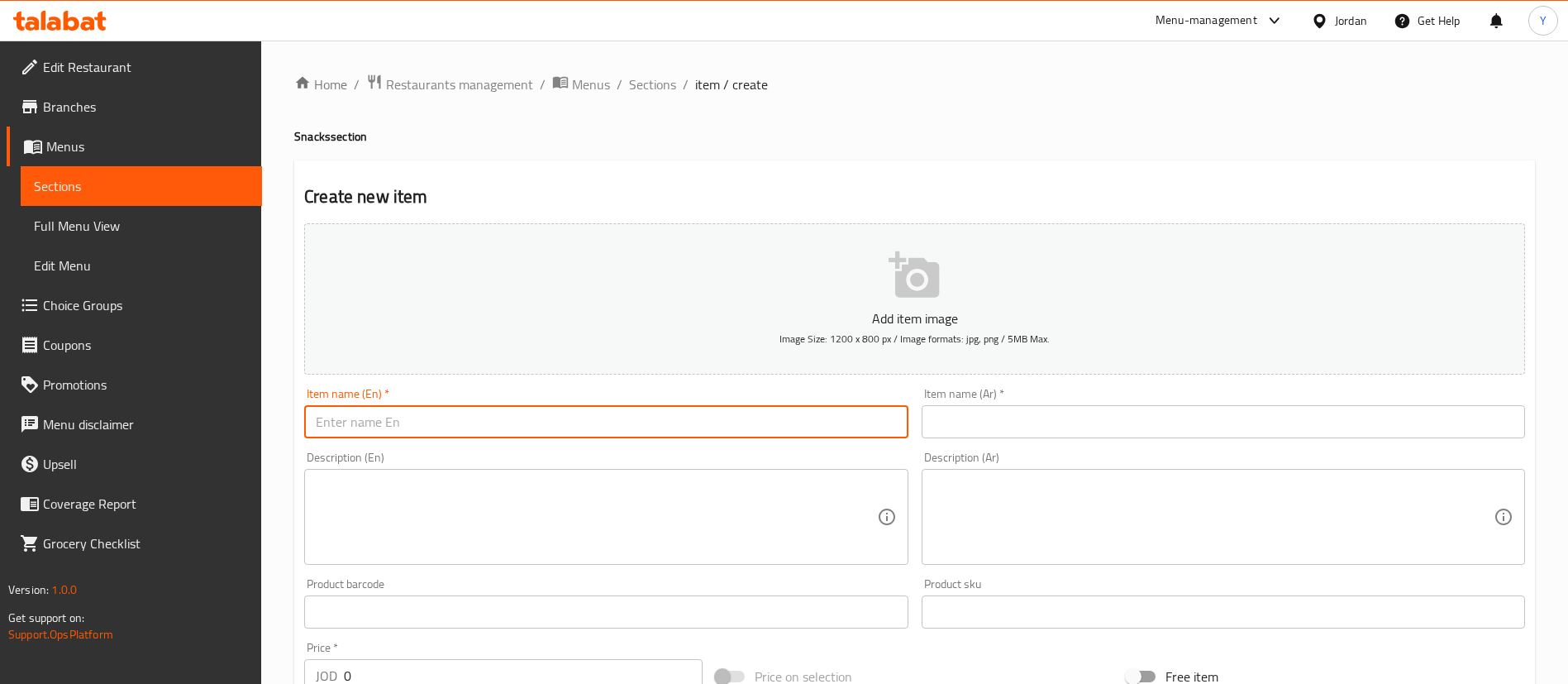
click at [476, 414] on input "text" at bounding box center [606, 422] width 604 height 33
paste input "Grandpa Burger 200g"
drag, startPoint x: 624, startPoint y: 433, endPoint x: 122, endPoint y: 398, distance: 503.2
click at [122, 398] on div "Edit Restaurant Branches Menus Sections Full Menu View Edit Menu Choice Groups …" at bounding box center [784, 605] width 1568 height 1128
type input "Grandpa Burger 200g Sandwich"
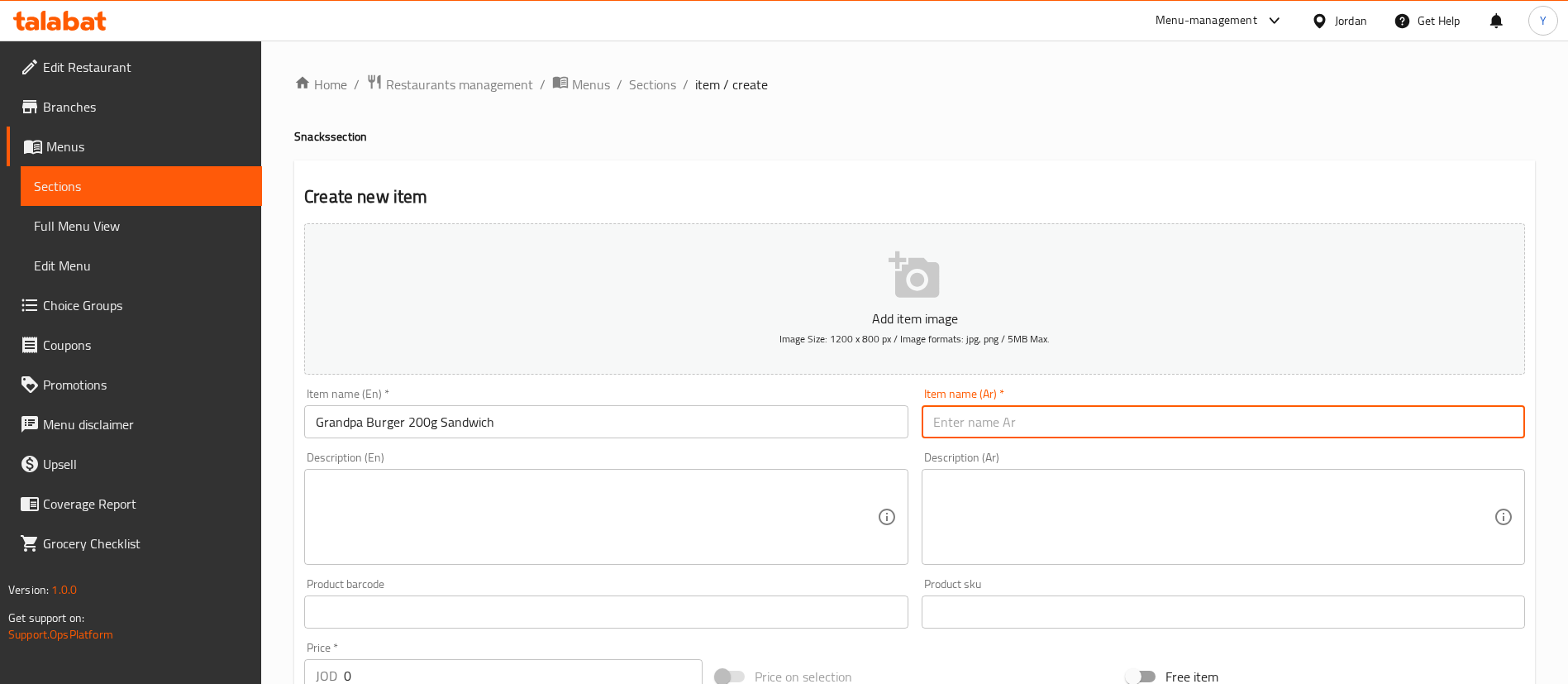
click at [1060, 409] on input "text" at bounding box center [1224, 422] width 604 height 33
paste input "برجر جدي 200 غم"
click at [934, 422] on input "برجر جدي 200 غم" at bounding box center [1224, 422] width 604 height 33
type input "ساندويش برجر جدي 200 غم"
click at [499, 490] on textarea at bounding box center [595, 517] width 560 height 78
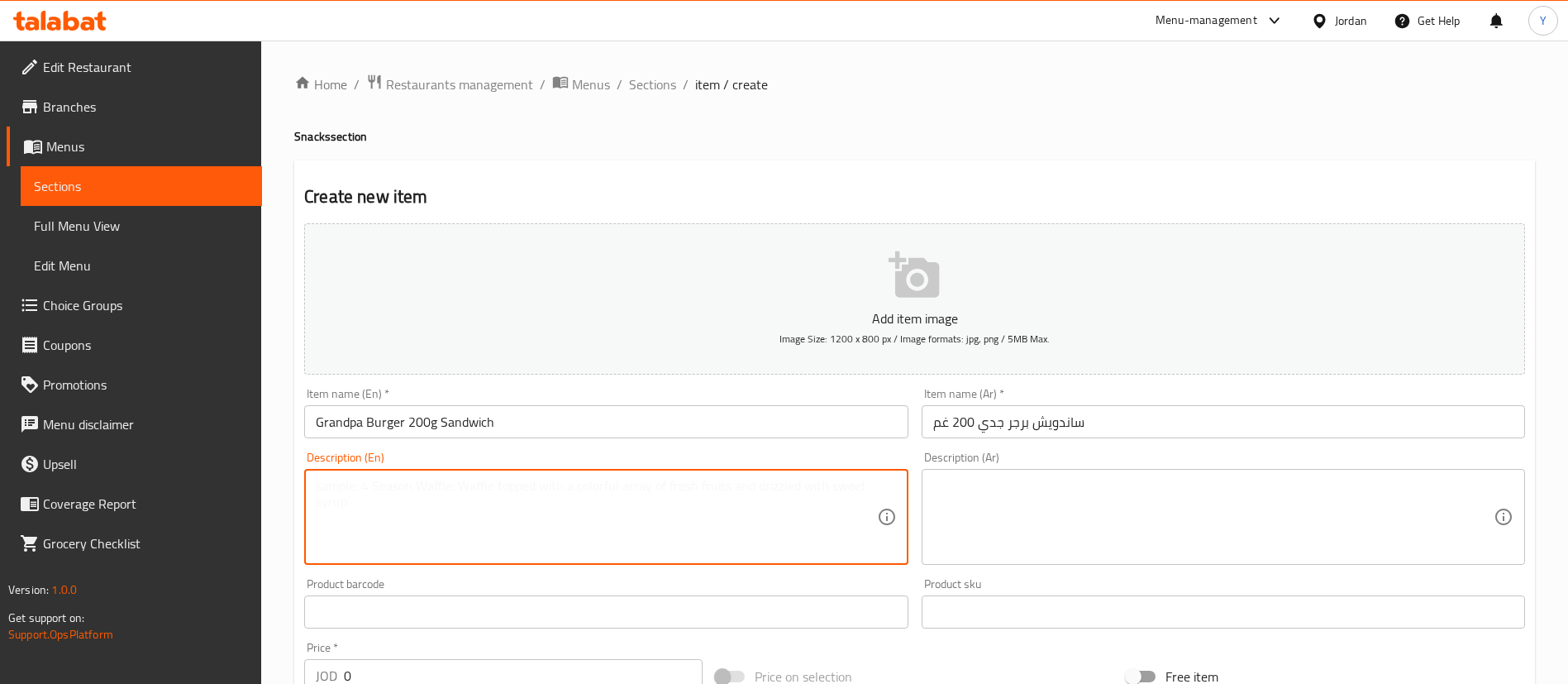
paste textarea "200g fresh goat meat burger, grilled over charcoal."
type textarea "200g fresh goat meat burger, grilled over charcoal."
click at [1057, 544] on textarea at bounding box center [1213, 517] width 560 height 78
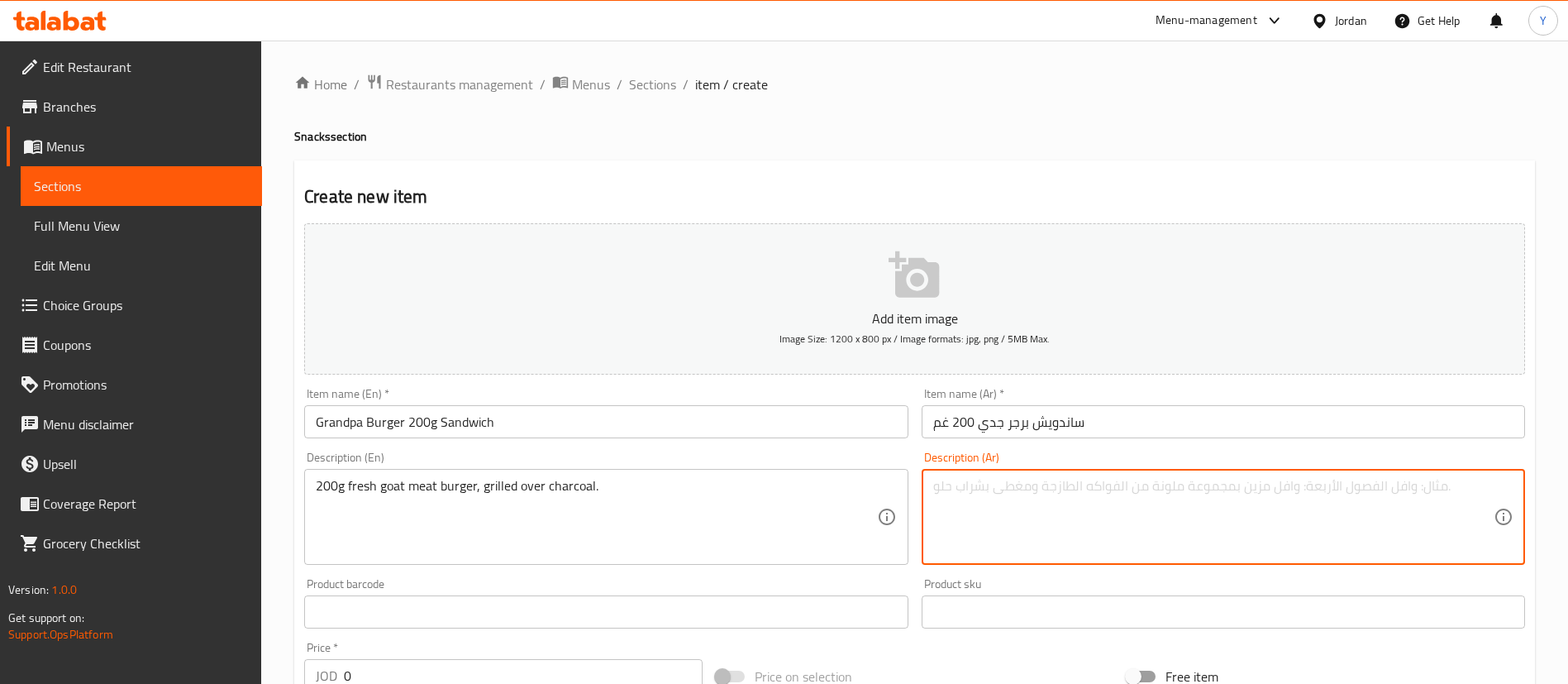
paste textarea "قطعة برجر لحم جدي طازجة بوزن 200 غرام، مشوية على الفحم."
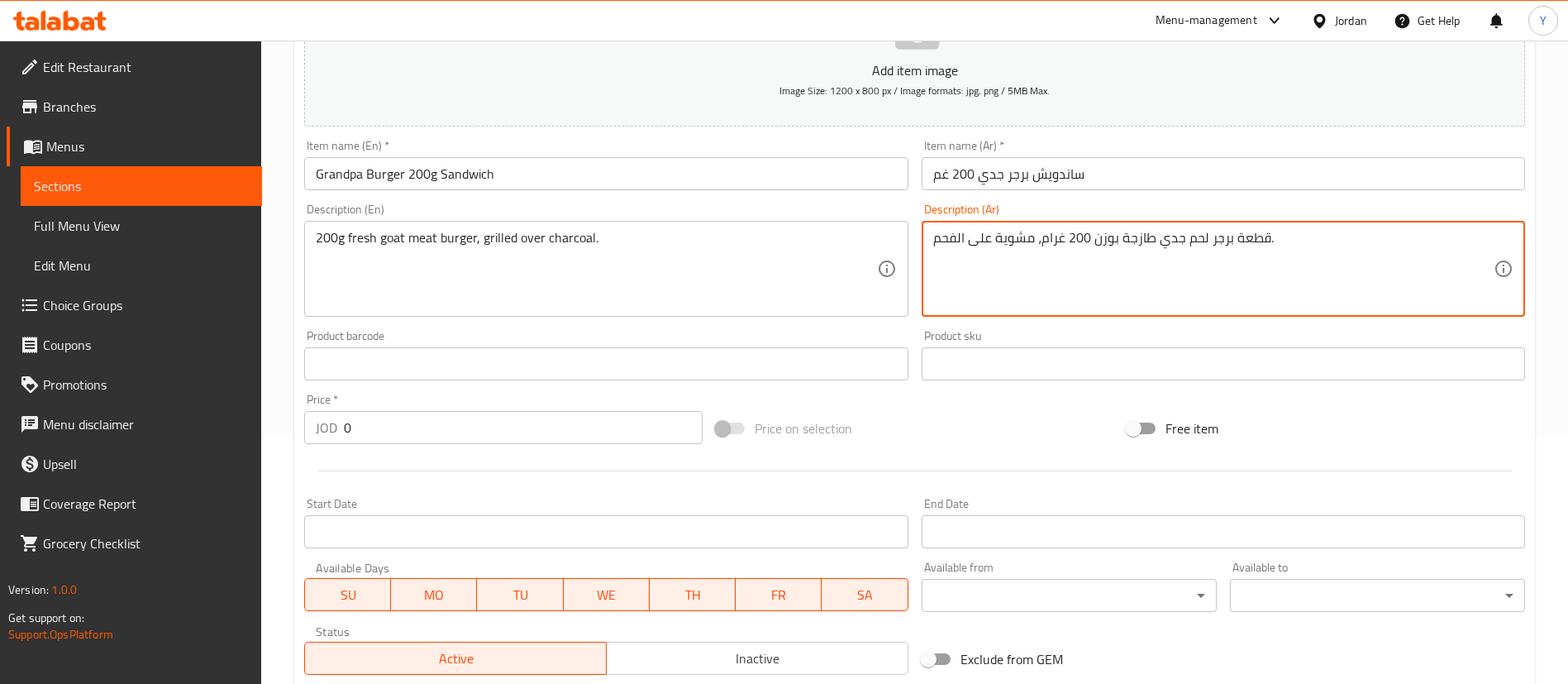
type textarea "قطعة برجر لحم جدي طازجة بوزن 200 غرام، مشوية على الفحم."
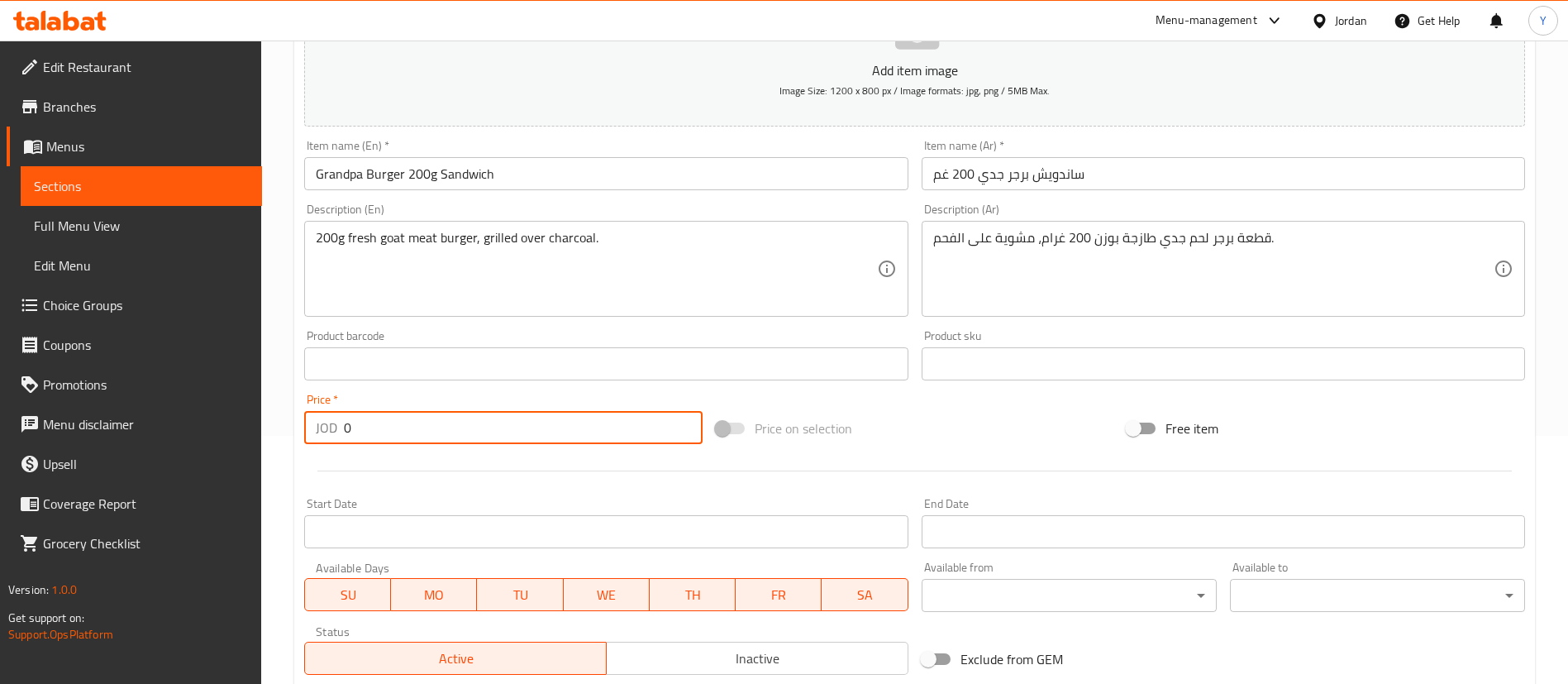
click at [219, 427] on div "Edit Restaurant Branches Menus Sections Full Menu View Edit Menu Choice Groups …" at bounding box center [784, 356] width 1568 height 1128
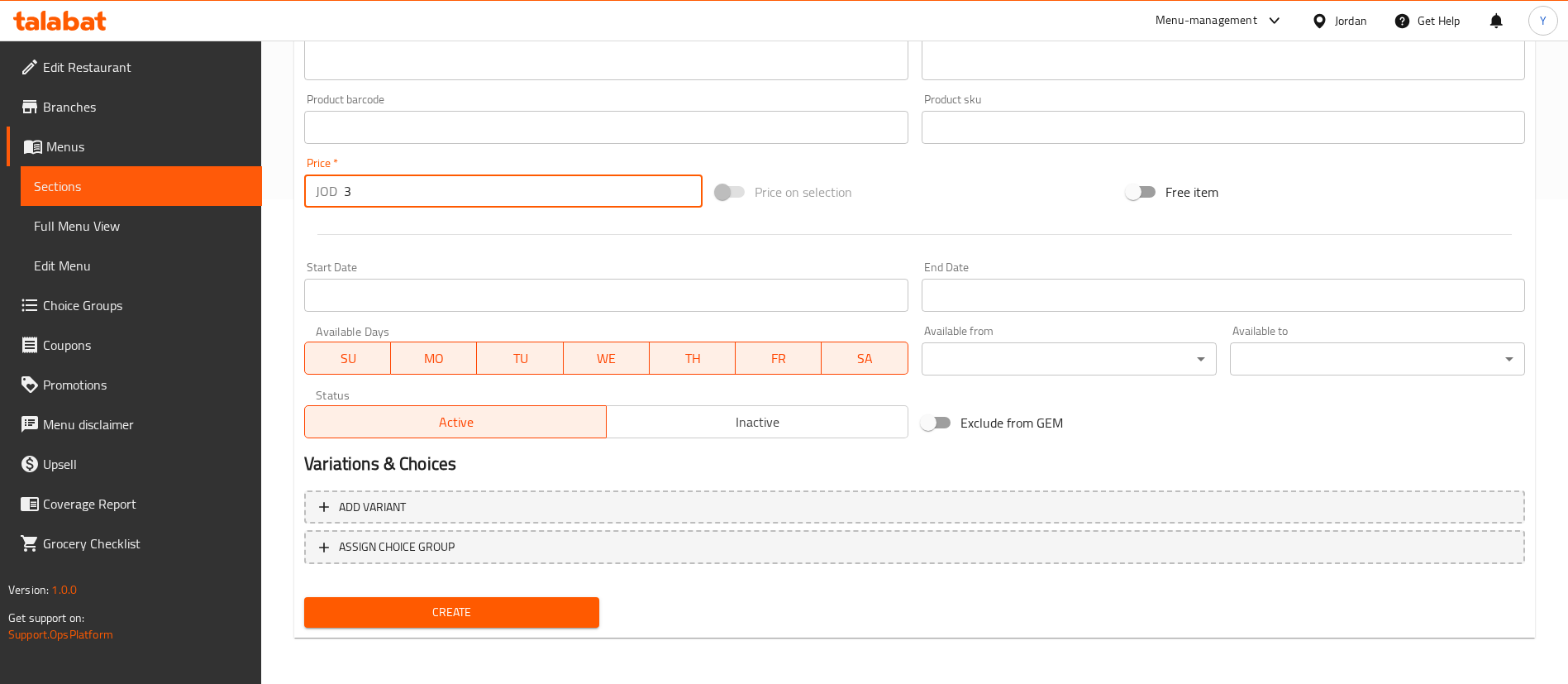
type input "3"
click at [486, 606] on span "Create" at bounding box center [452, 611] width 269 height 20
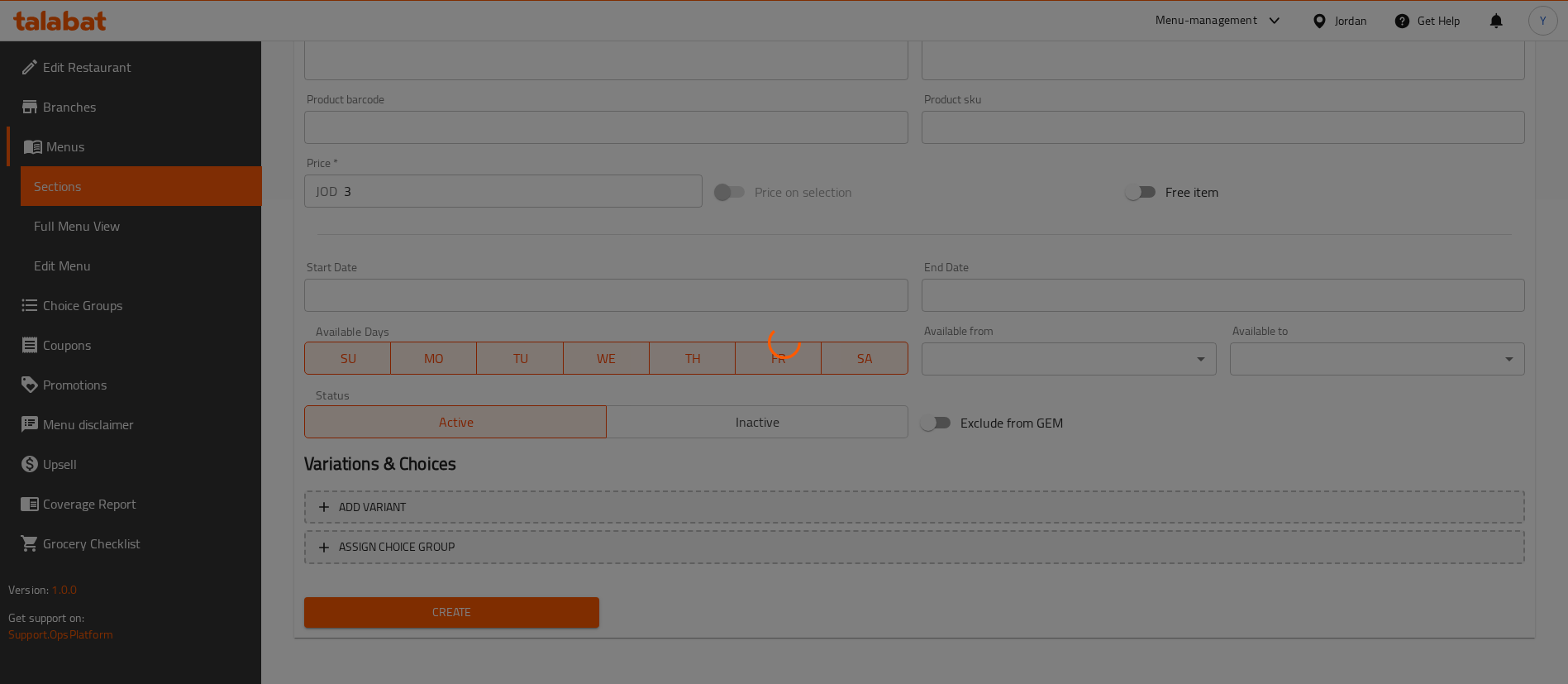
type input "0"
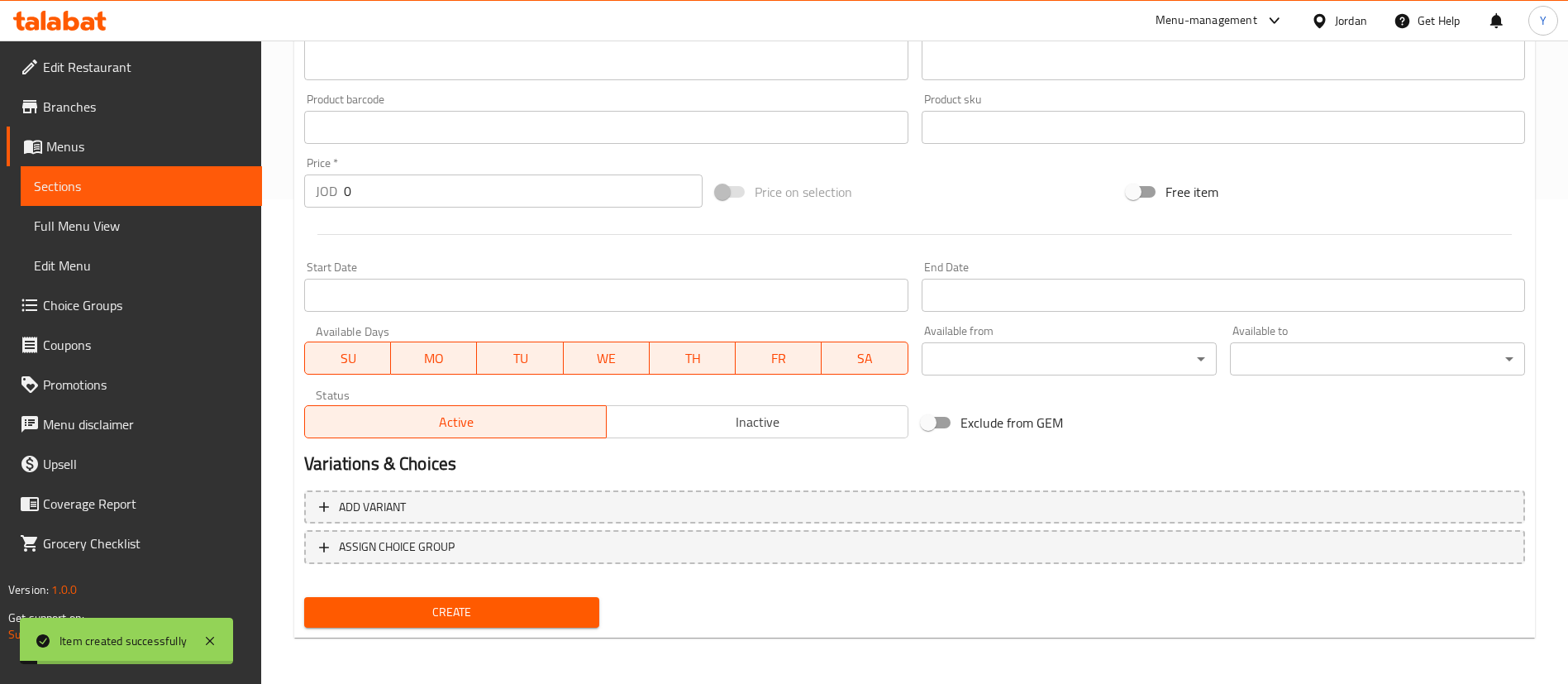
click at [191, 185] on span "Sections" at bounding box center [141, 186] width 215 height 20
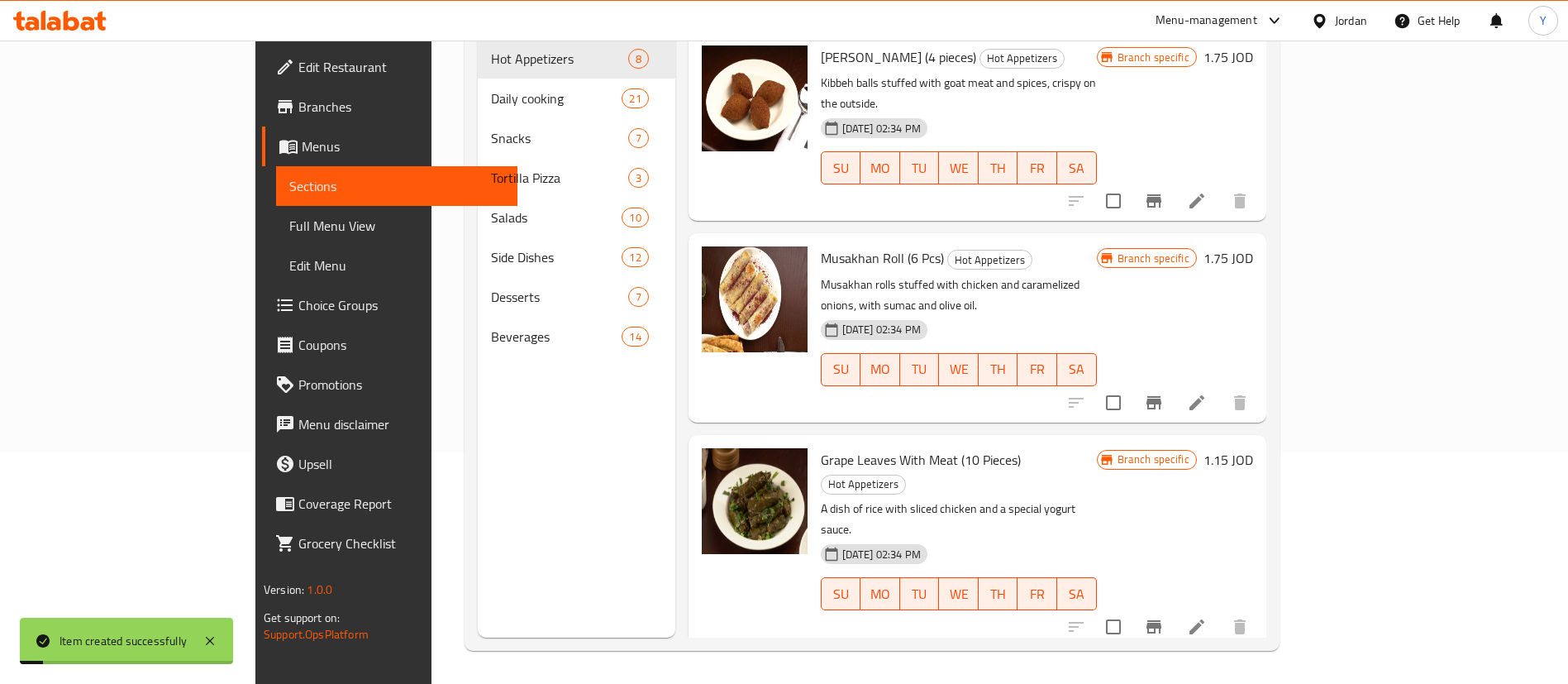
scroll to position [231, 0]
click at [299, 300] on span "Choice Groups" at bounding box center [401, 305] width 206 height 20
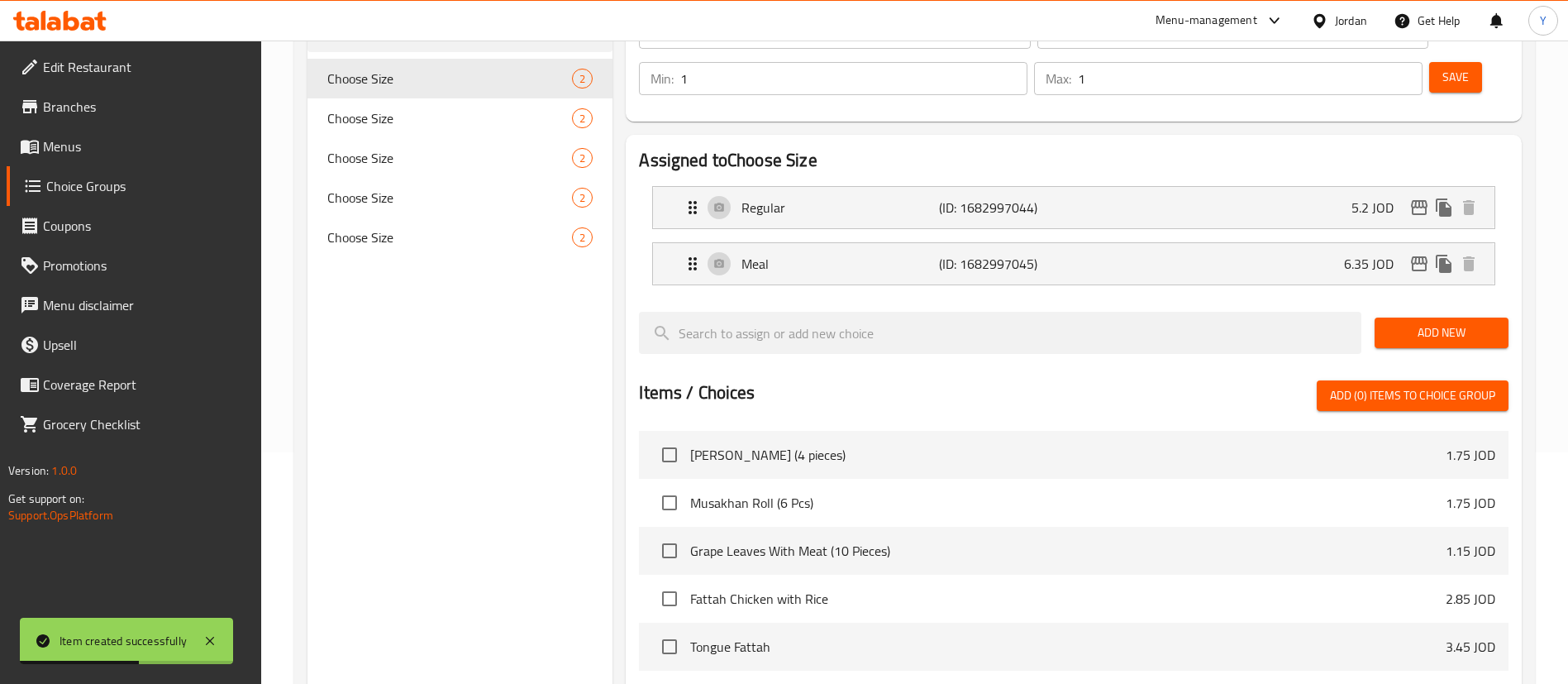
click at [82, 108] on span "Branches" at bounding box center [145, 106] width 206 height 20
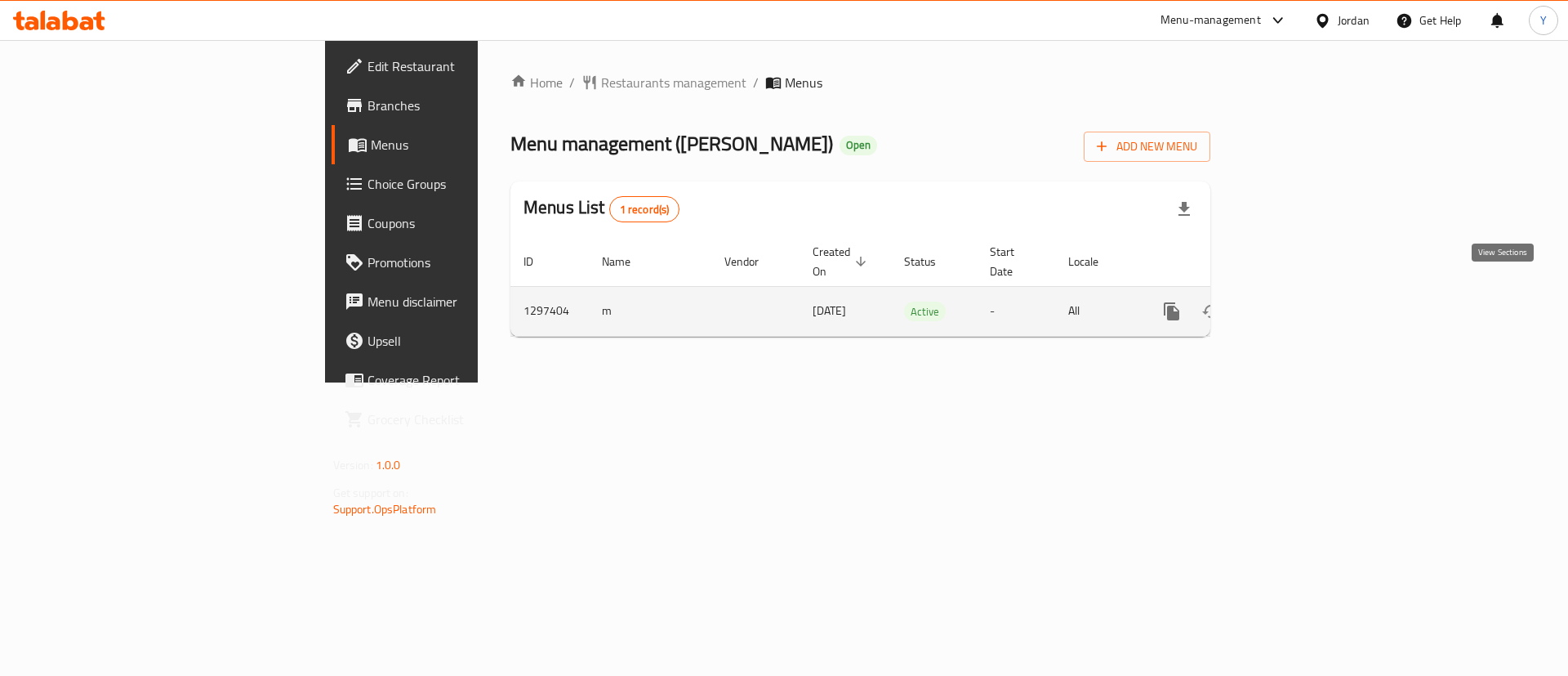
click at [1309, 302] on link "enhanced table" at bounding box center [1289, 311] width 39 height 39
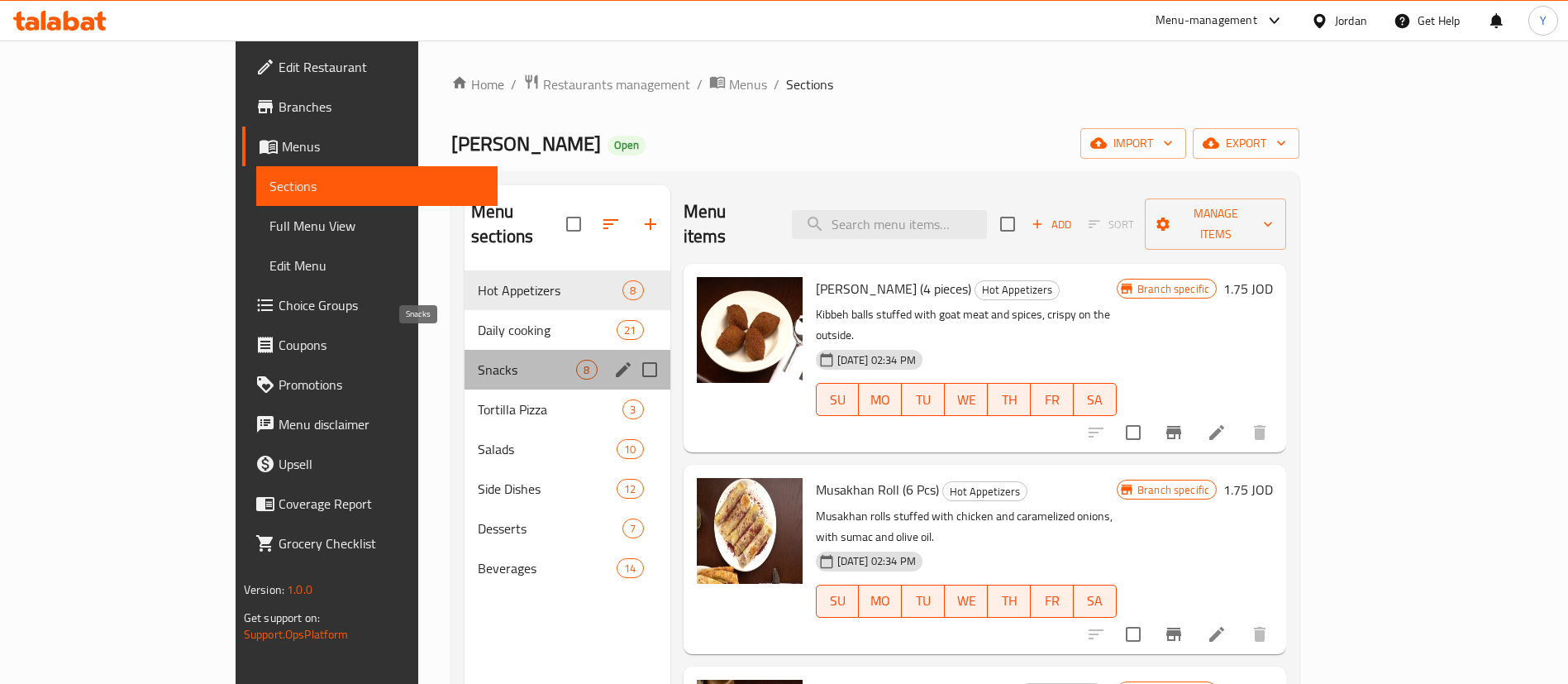
click at [478, 360] on span "Snacks" at bounding box center [527, 370] width 99 height 20
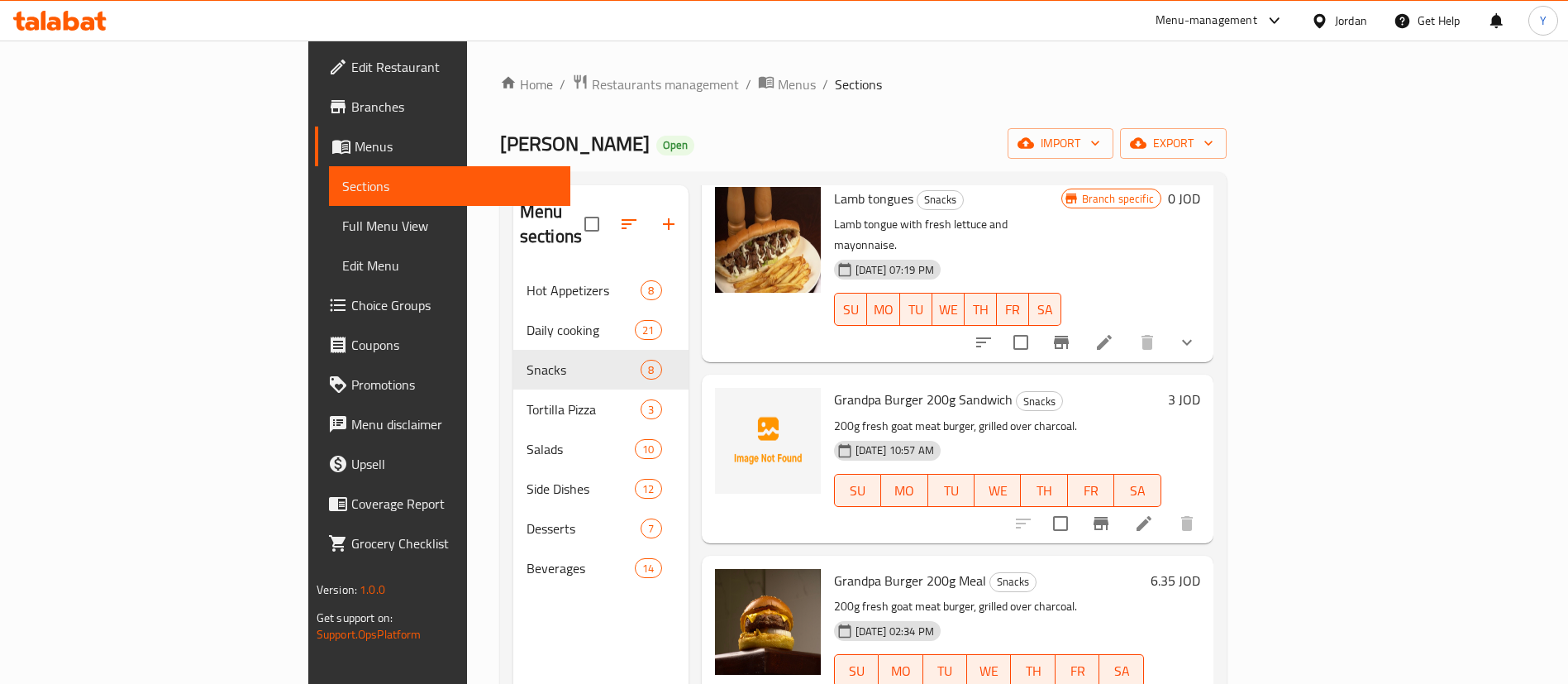
scroll to position [124, 0]
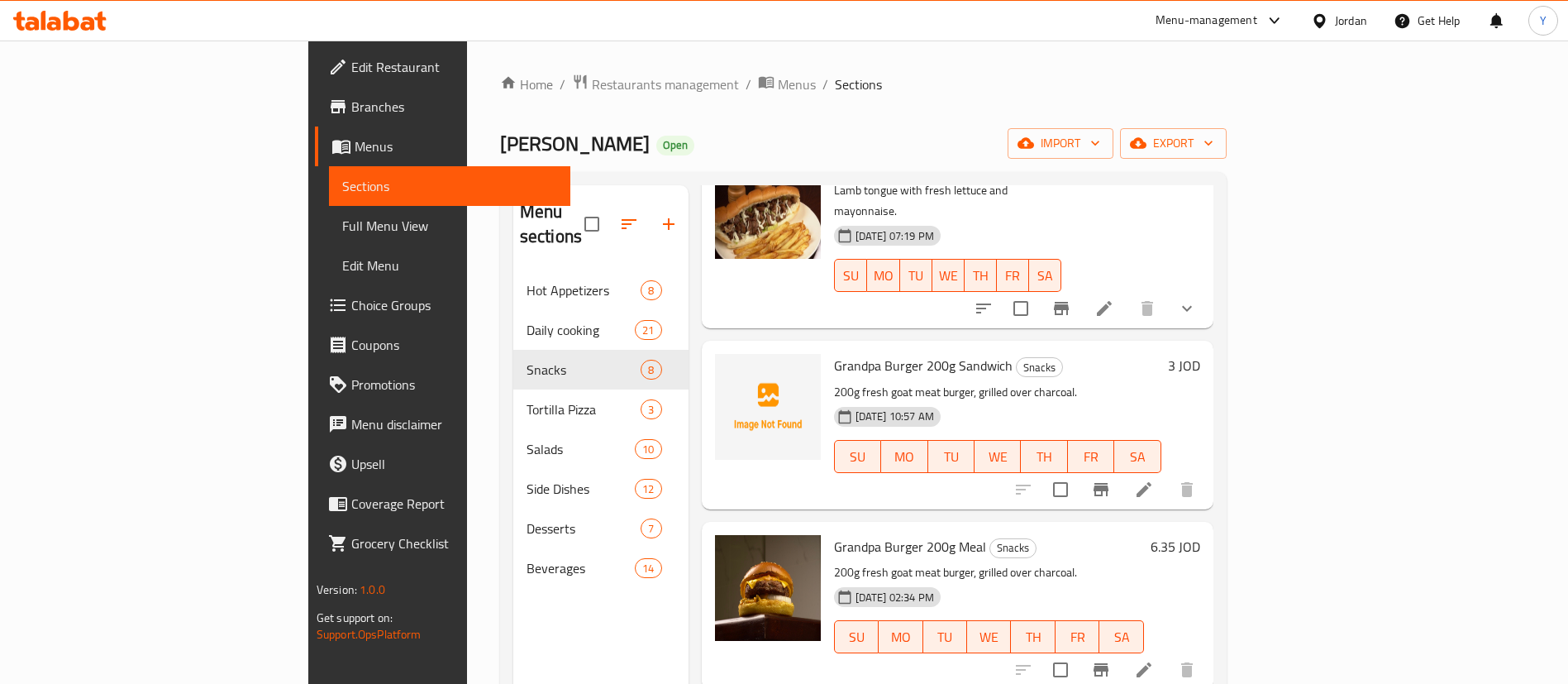
click at [1154, 480] on icon at bounding box center [1144, 490] width 20 height 20
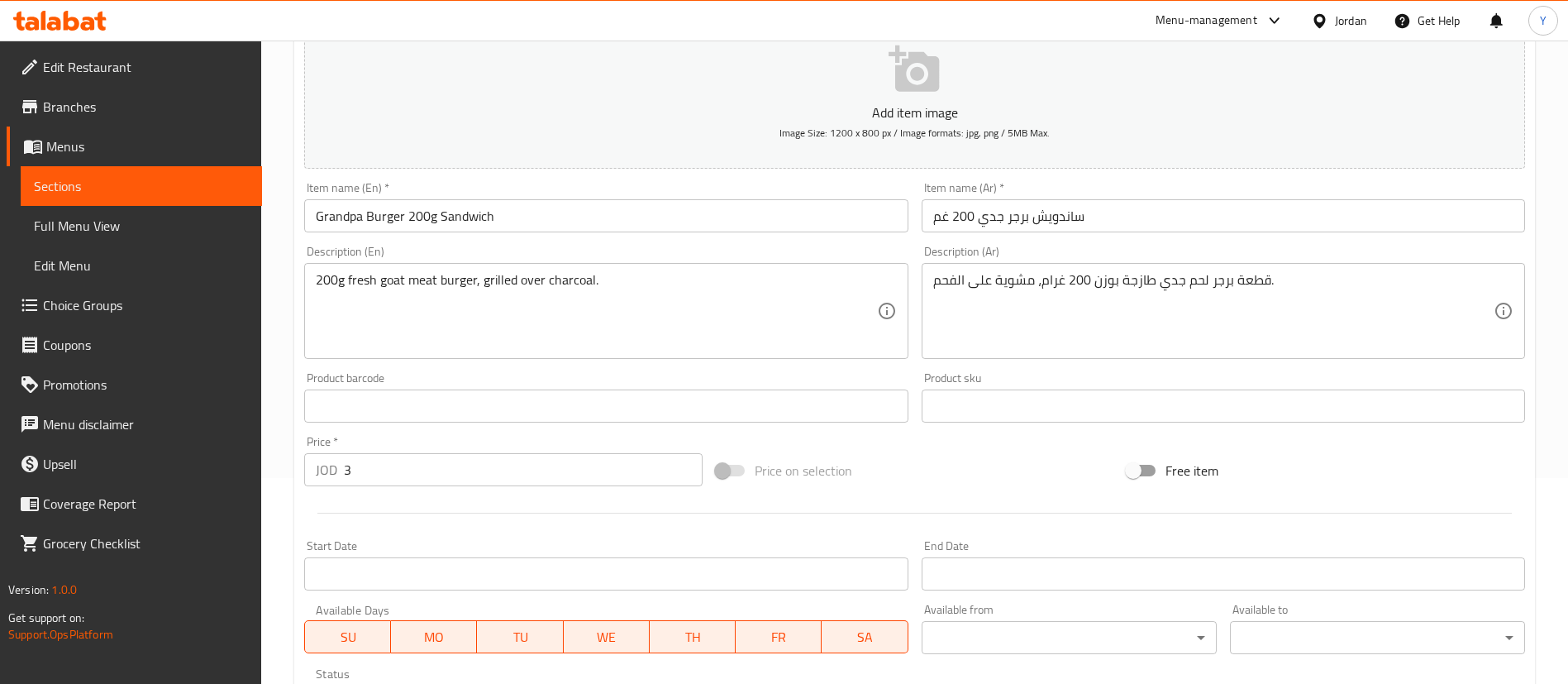
scroll to position [372, 0]
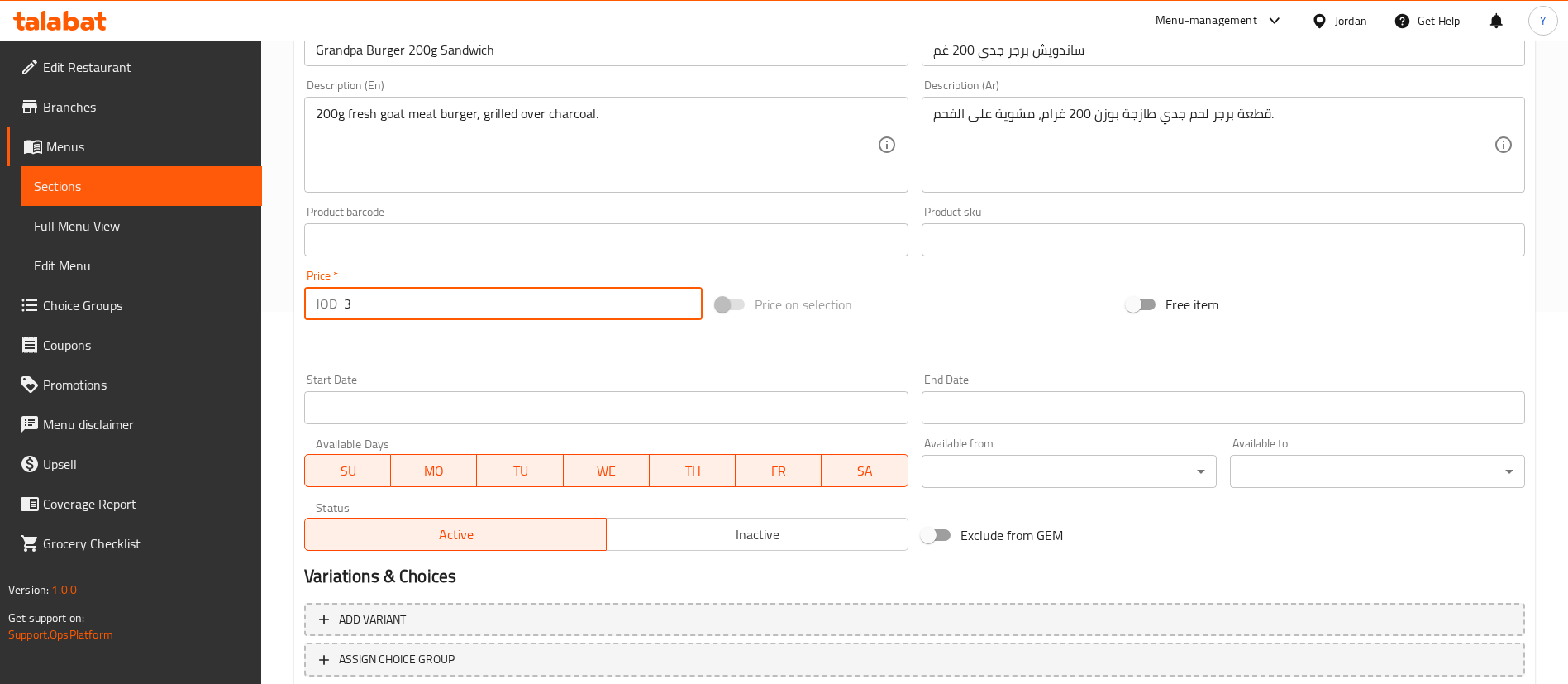
drag, startPoint x: 386, startPoint y: 312, endPoint x: 106, endPoint y: 314, distance: 280.0
click at [106, 314] on div "Edit Restaurant Branches Menus Sections Full Menu View Edit Menu Choice Groups …" at bounding box center [784, 232] width 1568 height 1128
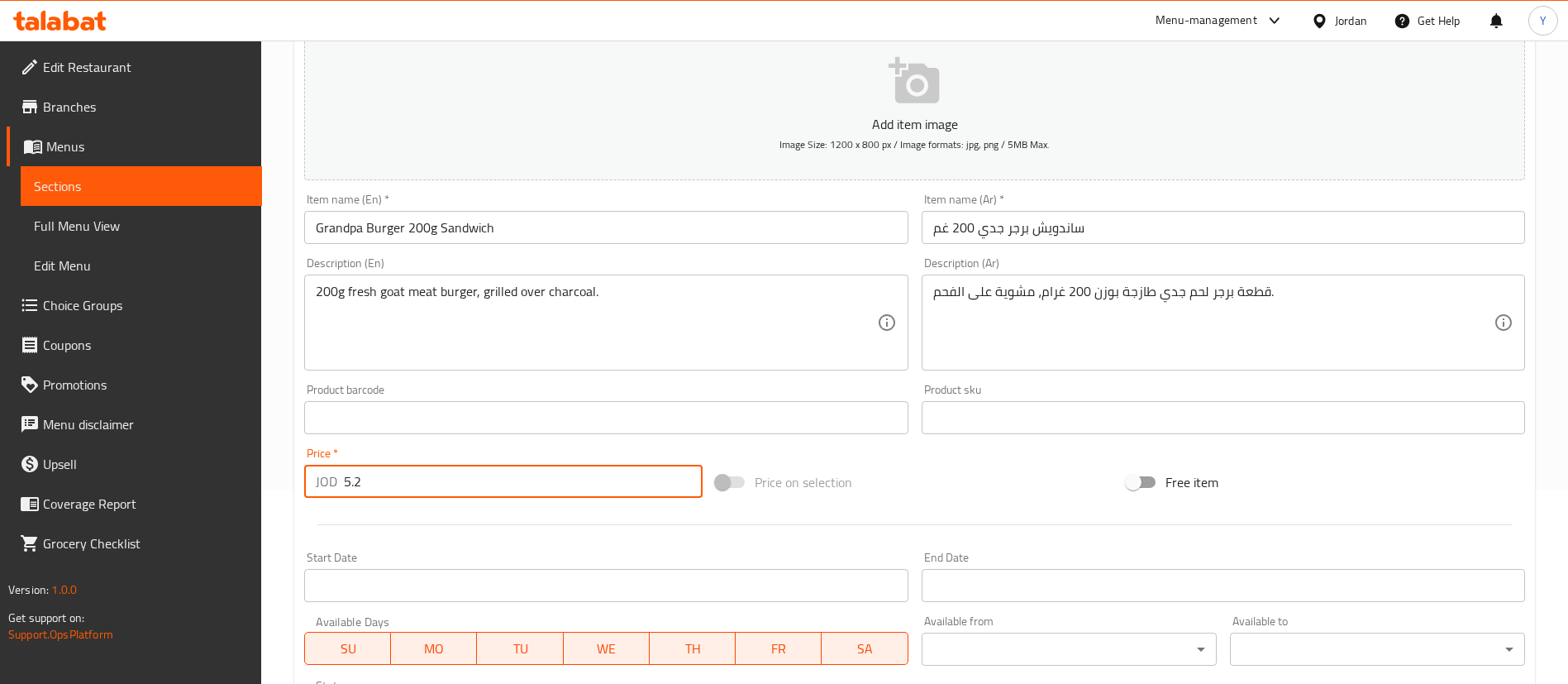
scroll to position [124, 0]
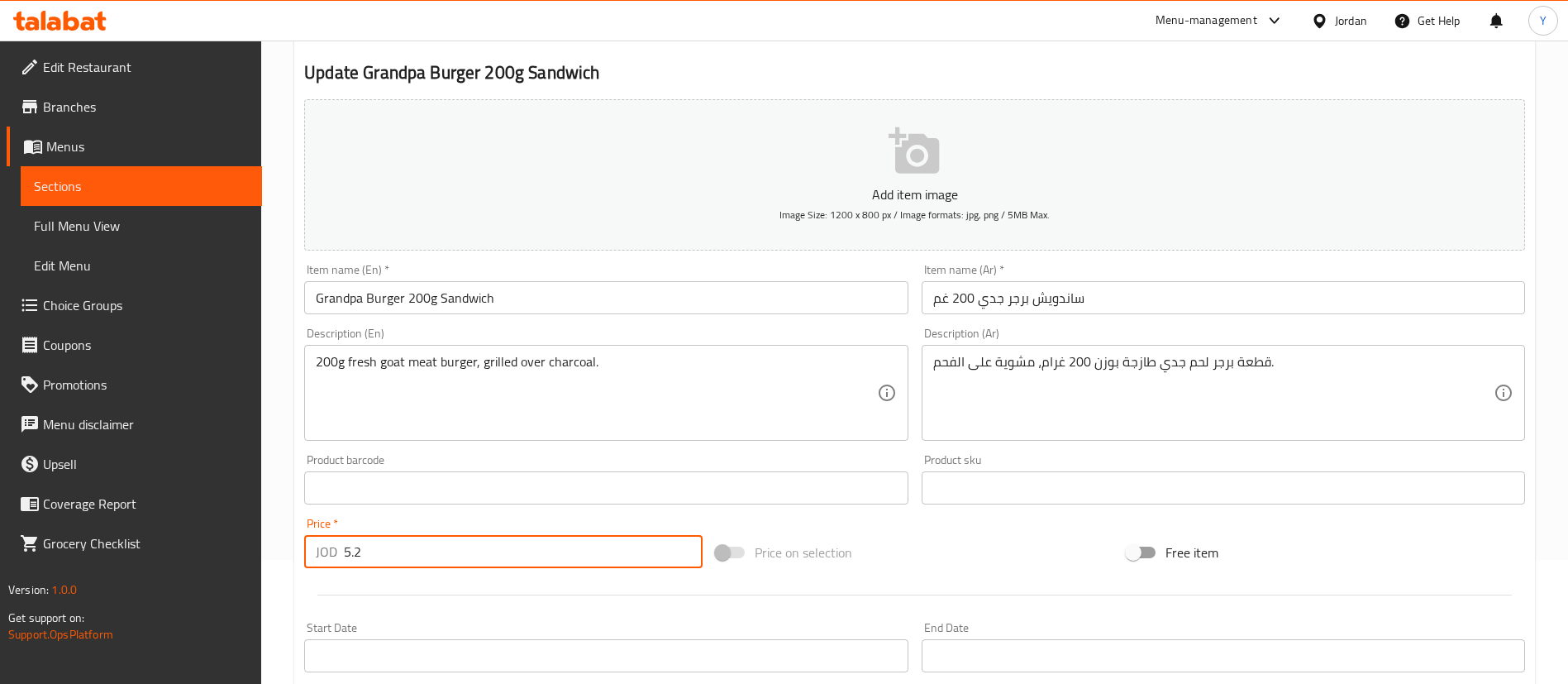
type input "5.2"
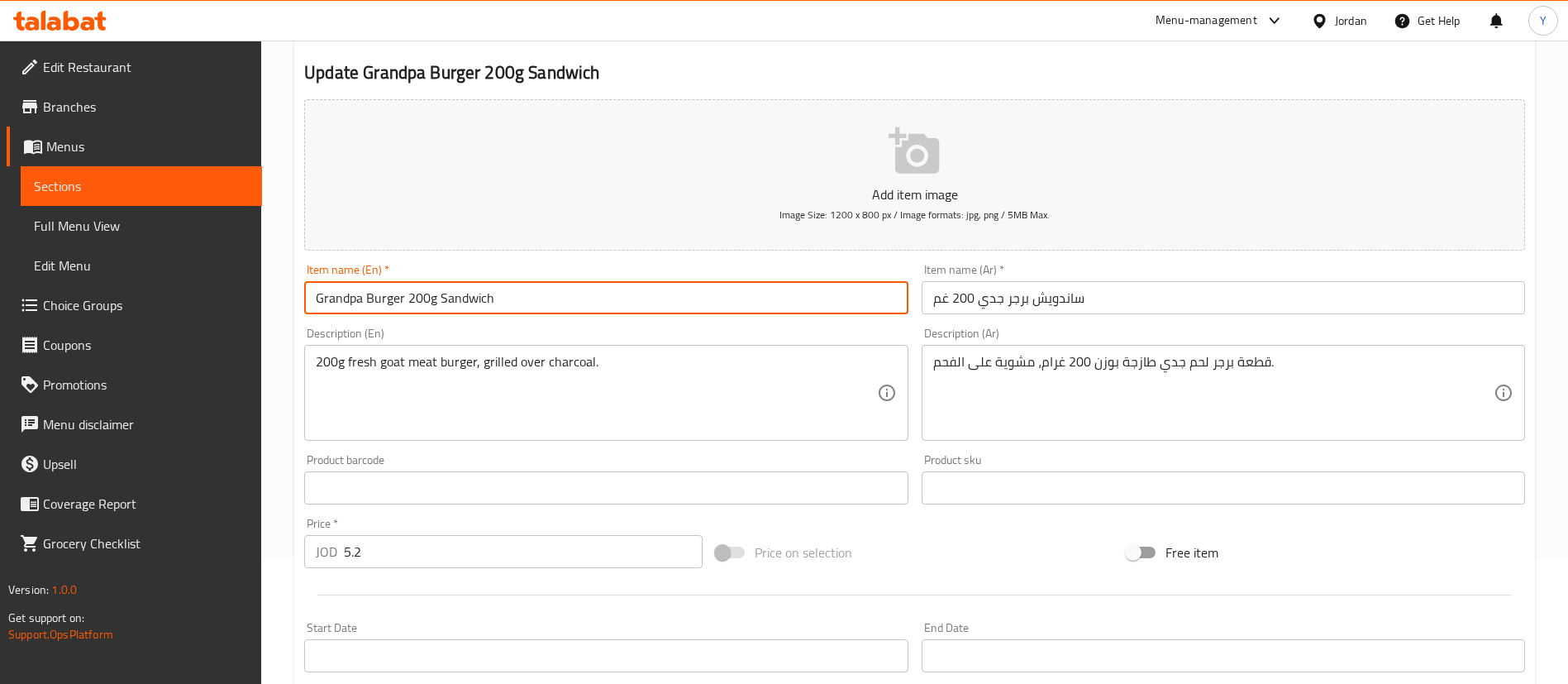
drag, startPoint x: 518, startPoint y: 293, endPoint x: 439, endPoint y: 303, distance: 79.6
click at [439, 303] on input "Grandpa Burger 200g Sandwich" at bounding box center [606, 298] width 604 height 33
click at [561, 333] on div "Description (En) 200g fresh goat meat burger, grilled over charcoal. Descriptio…" at bounding box center [606, 383] width 604 height 113
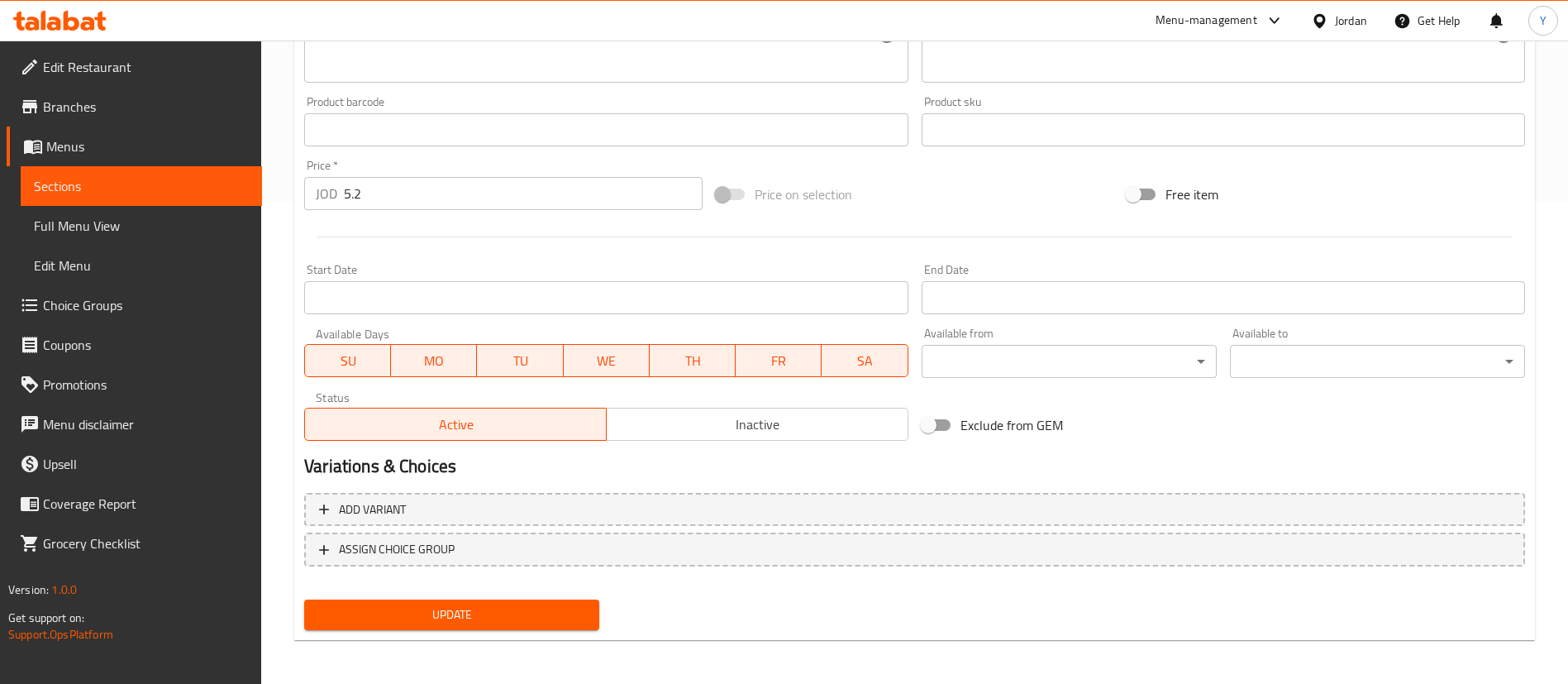
scroll to position [485, 0]
click at [423, 602] on span "Update" at bounding box center [452, 611] width 269 height 20
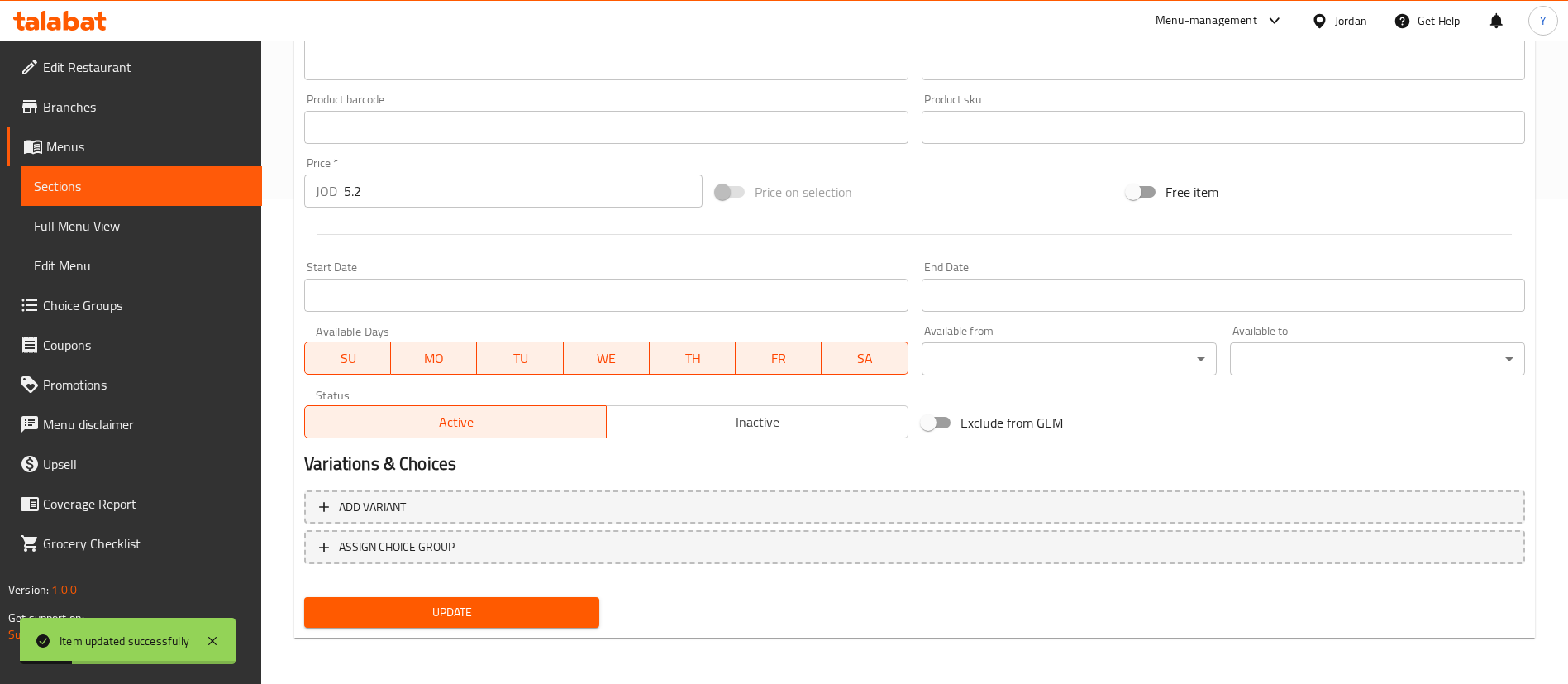
click at [114, 193] on span "Sections" at bounding box center [141, 186] width 215 height 20
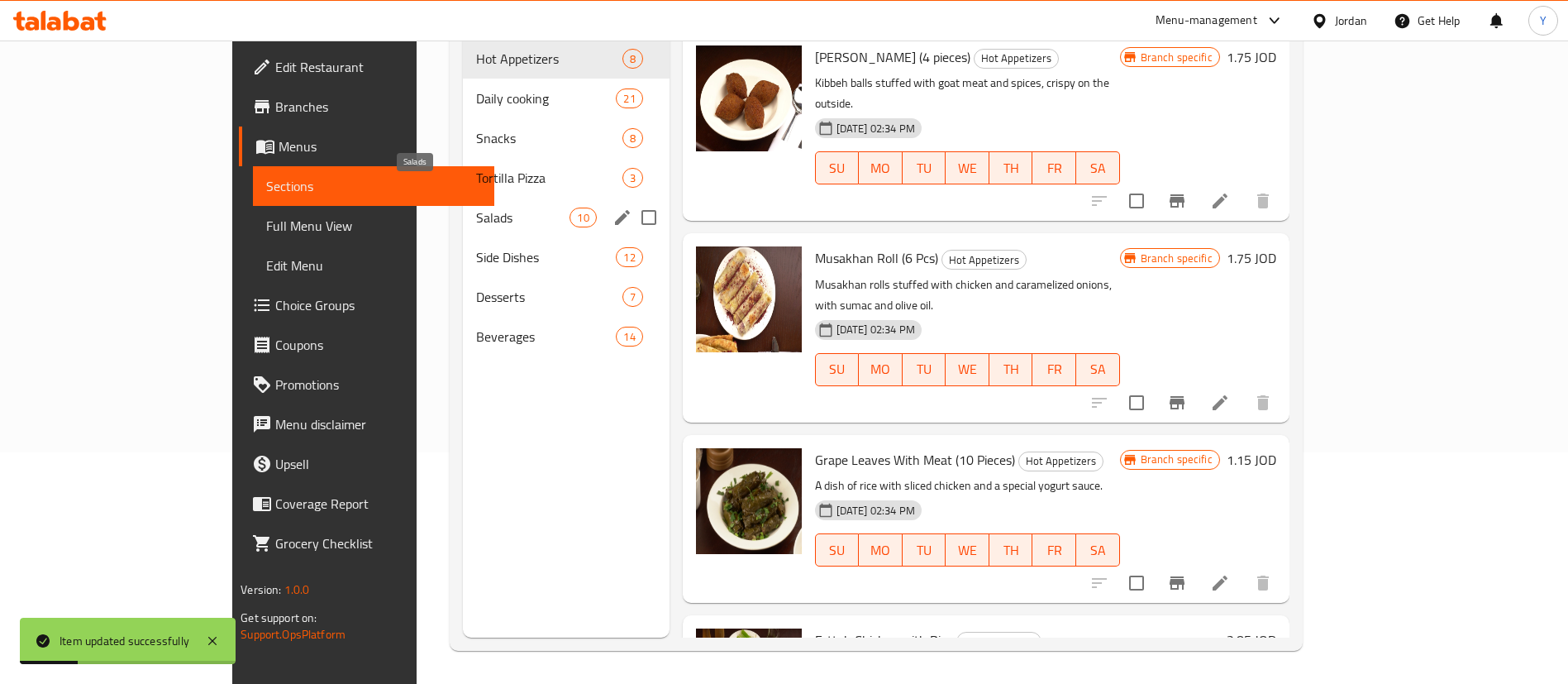
scroll to position [231, 0]
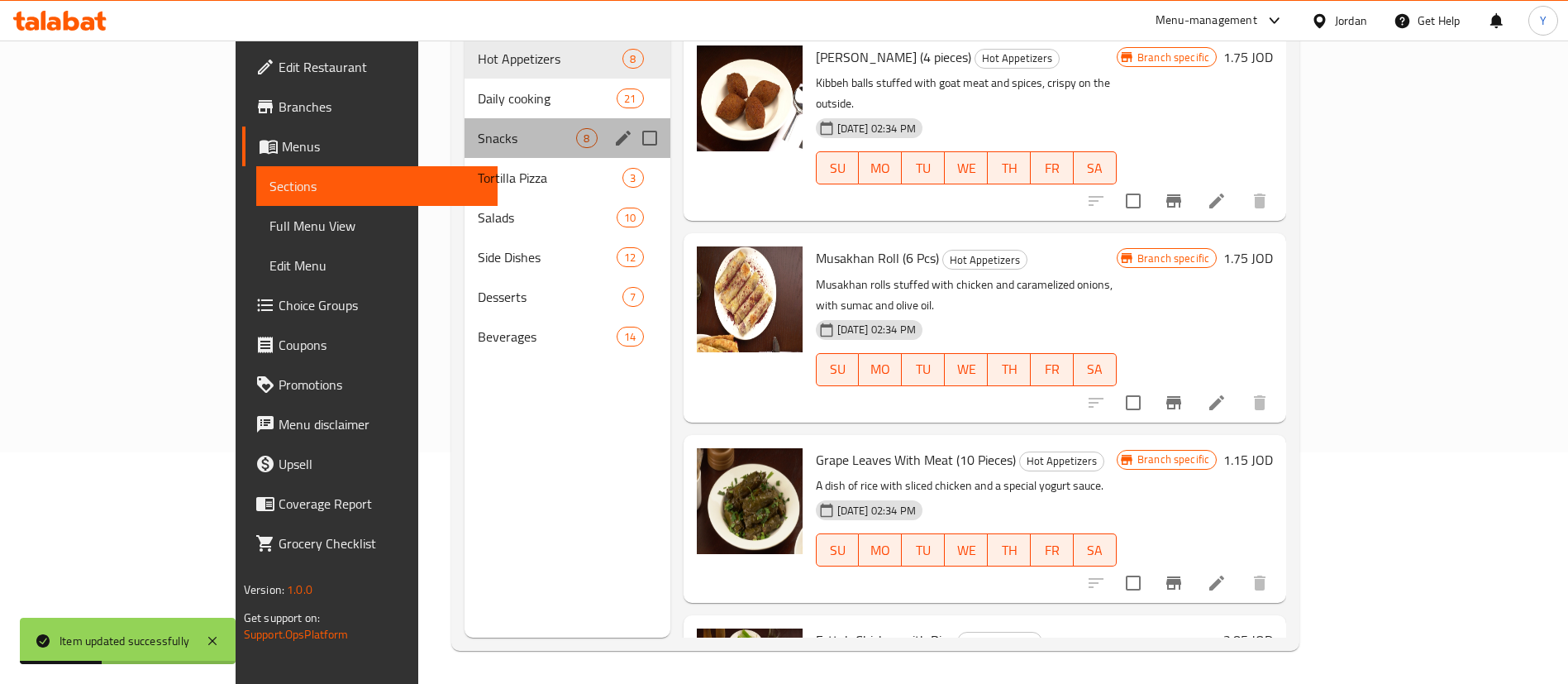
click at [464, 132] on div "Snacks 8" at bounding box center [567, 137] width 206 height 40
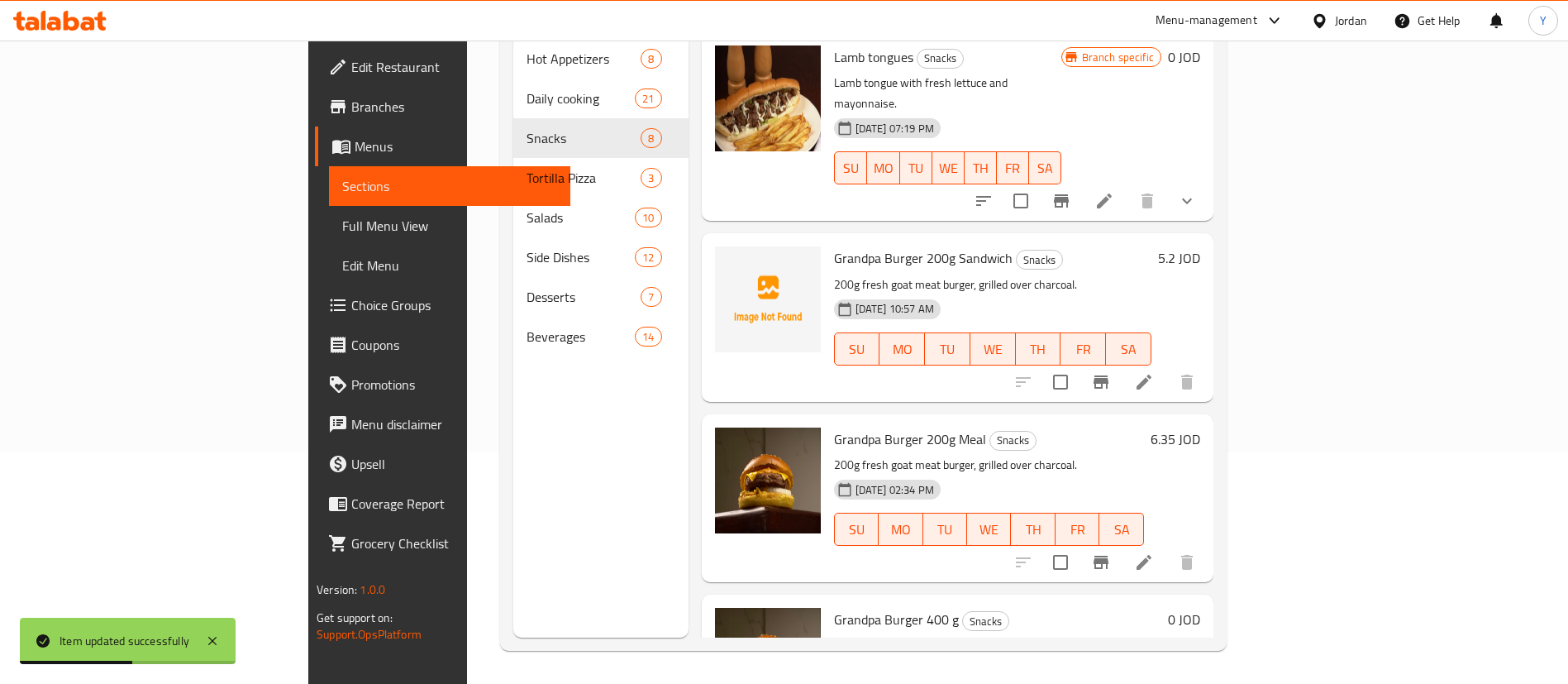
click at [1111, 372] on icon "Branch-specific-item" at bounding box center [1101, 382] width 20 height 20
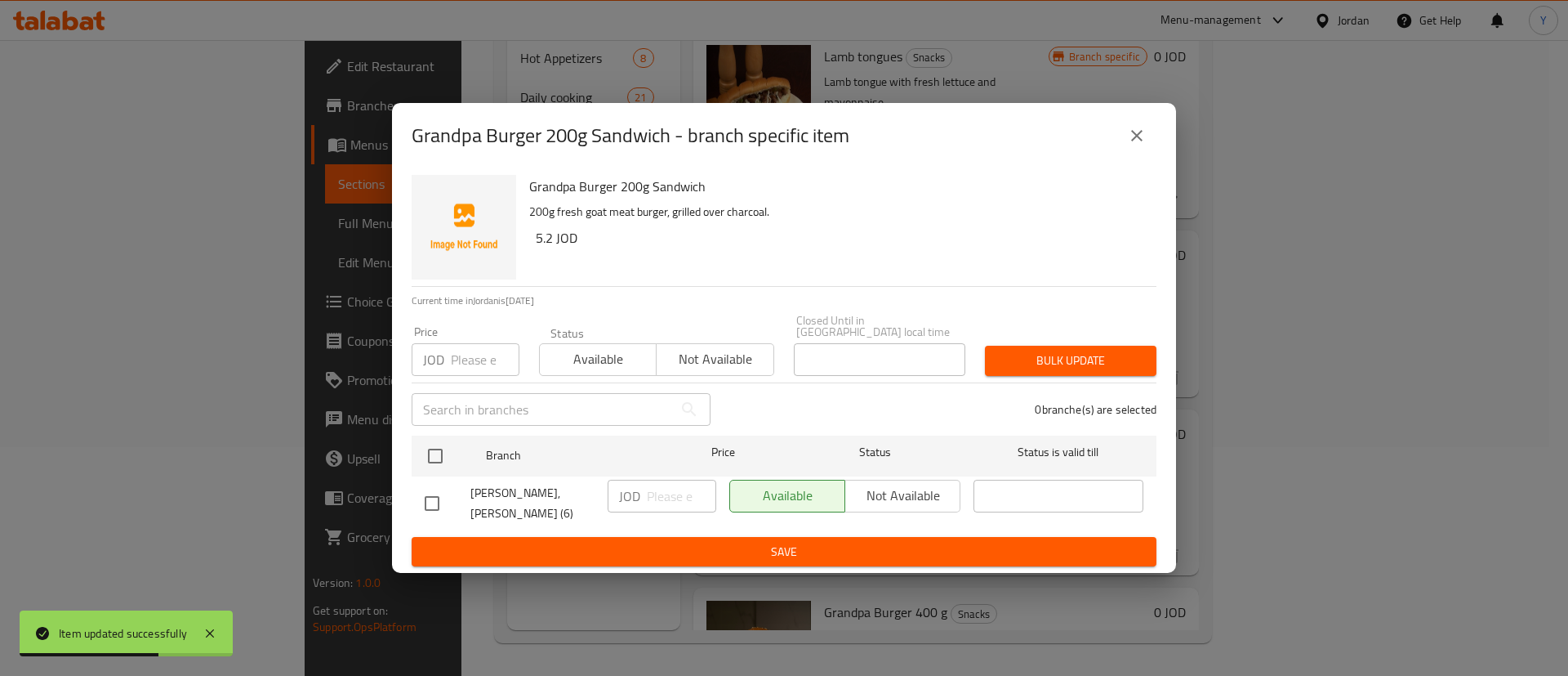
drag, startPoint x: 425, startPoint y: 499, endPoint x: 542, endPoint y: 492, distance: 117.2
click at [426, 499] on input "checkbox" at bounding box center [432, 504] width 34 height 34
checkbox input "true"
click at [683, 491] on input "number" at bounding box center [681, 496] width 70 height 33
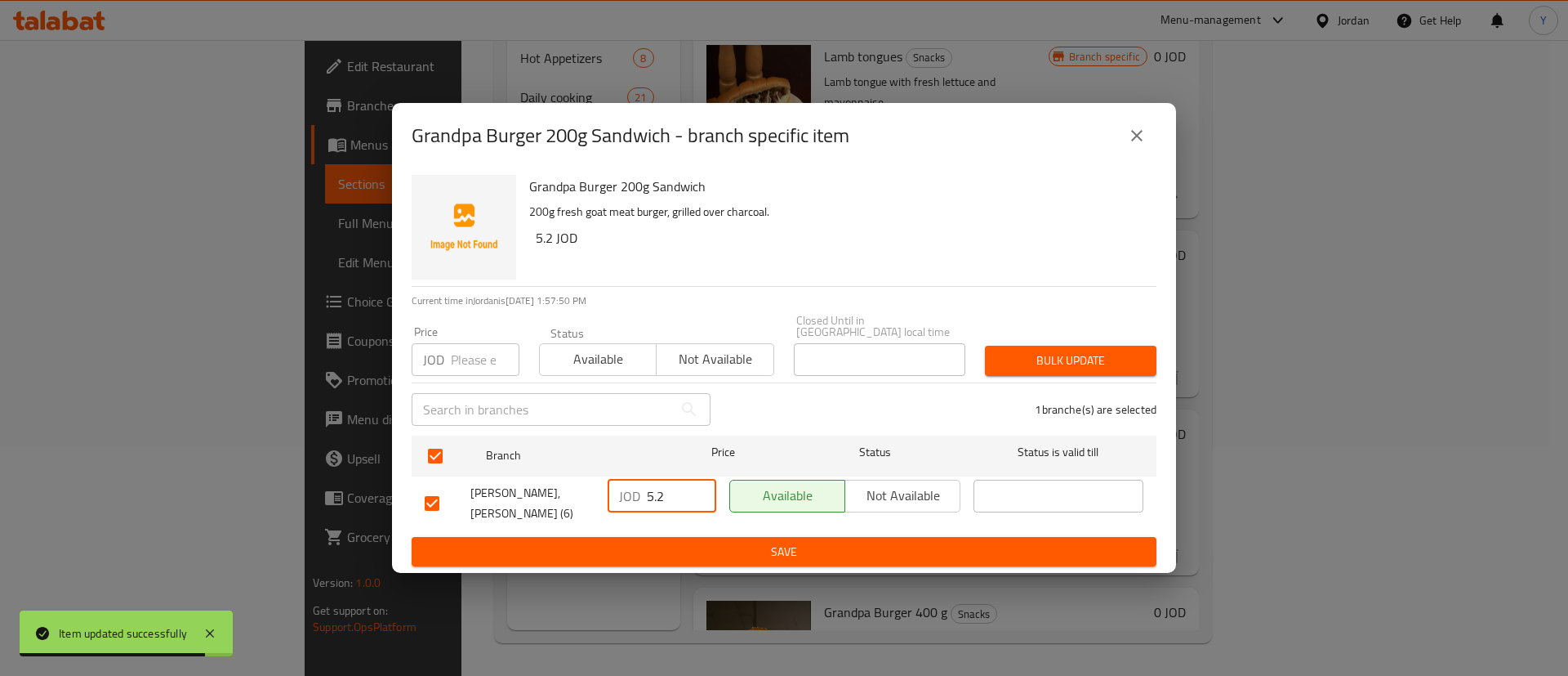
type input "5.2"
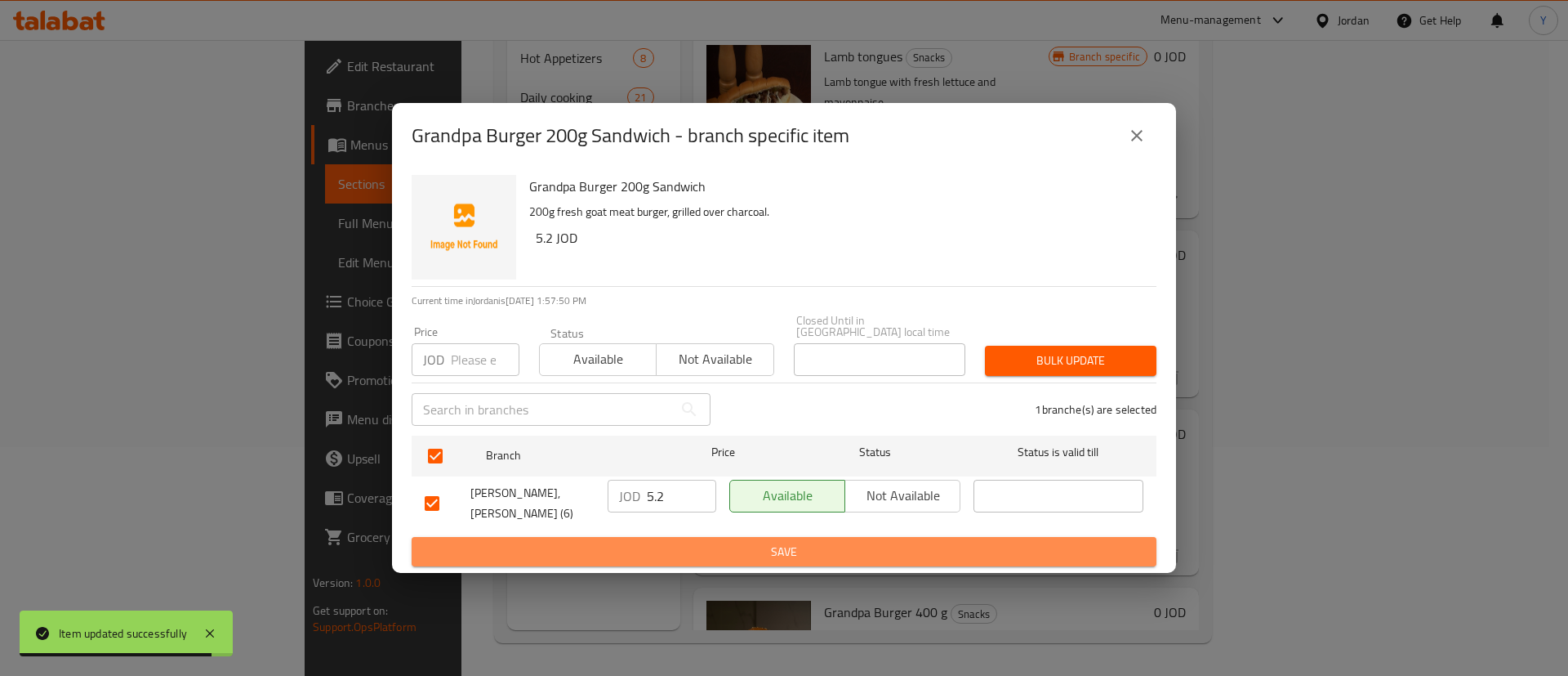
click at [668, 542] on span "Save" at bounding box center [784, 552] width 719 height 20
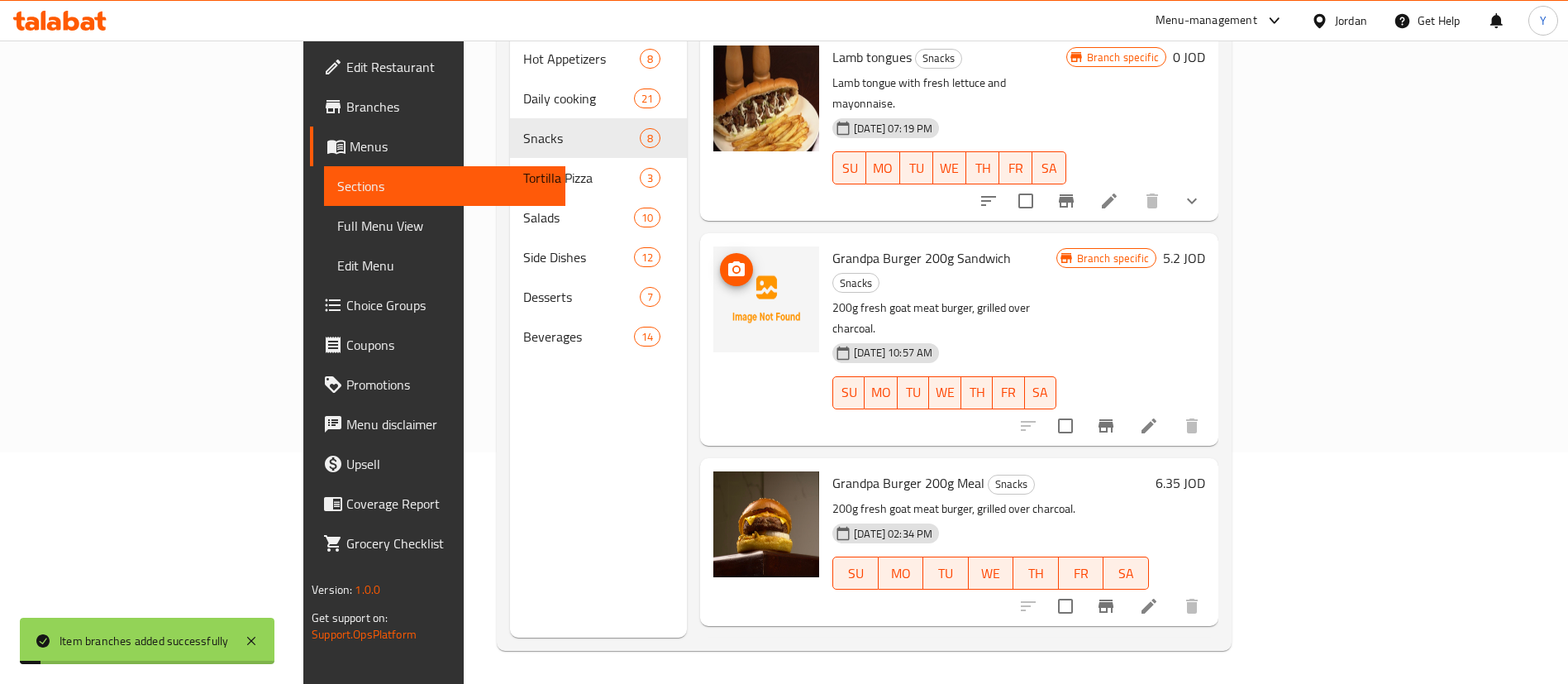
click at [726, 259] on icon "upload picture" at bounding box center [736, 269] width 20 height 20
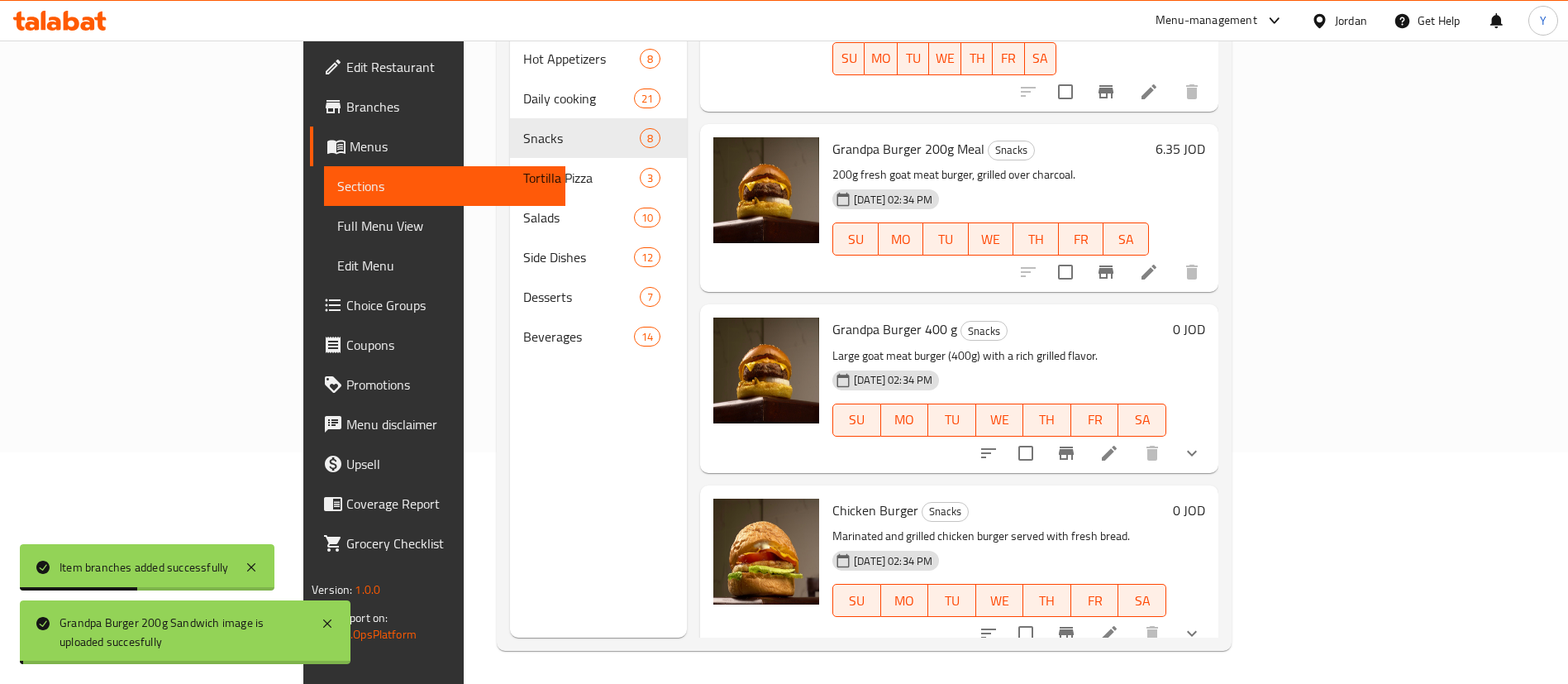
scroll to position [372, 0]
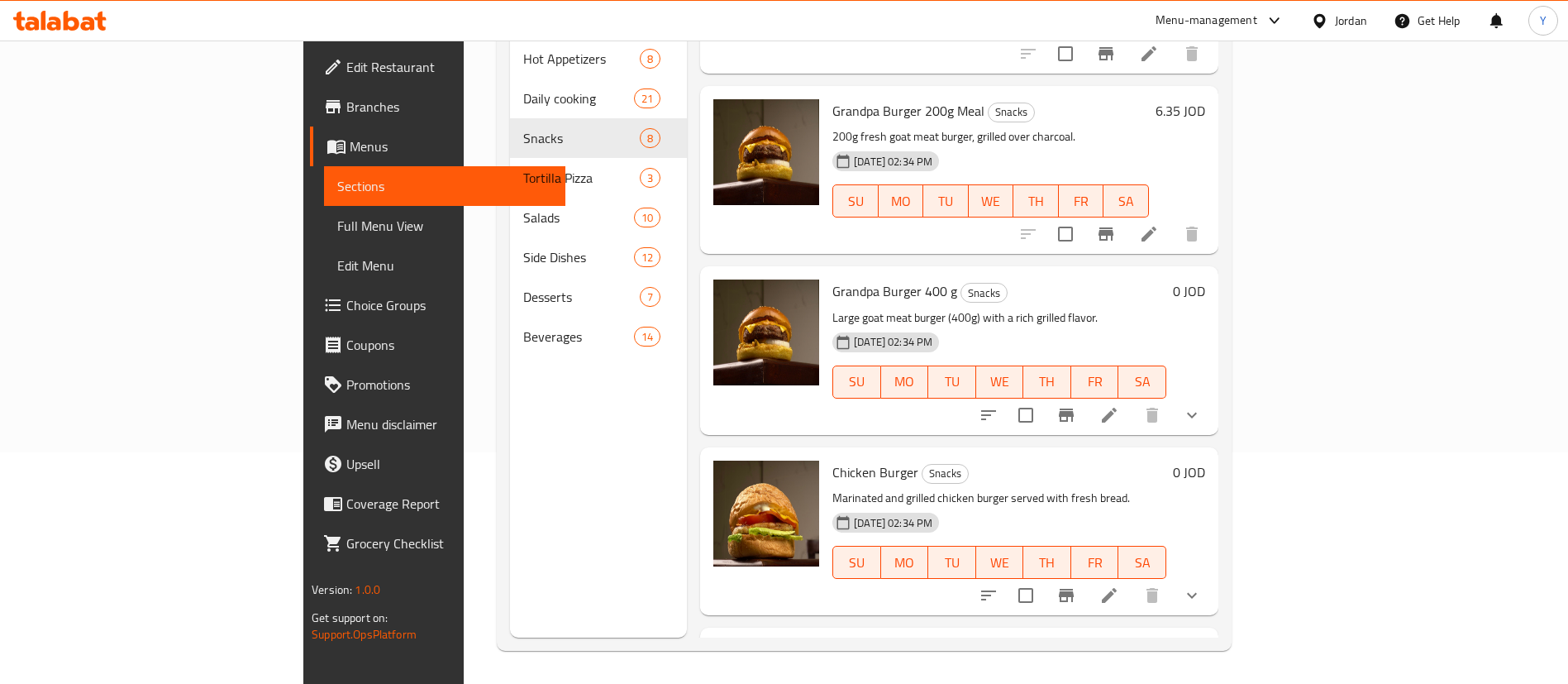
click at [1119, 405] on icon at bounding box center [1109, 415] width 20 height 20
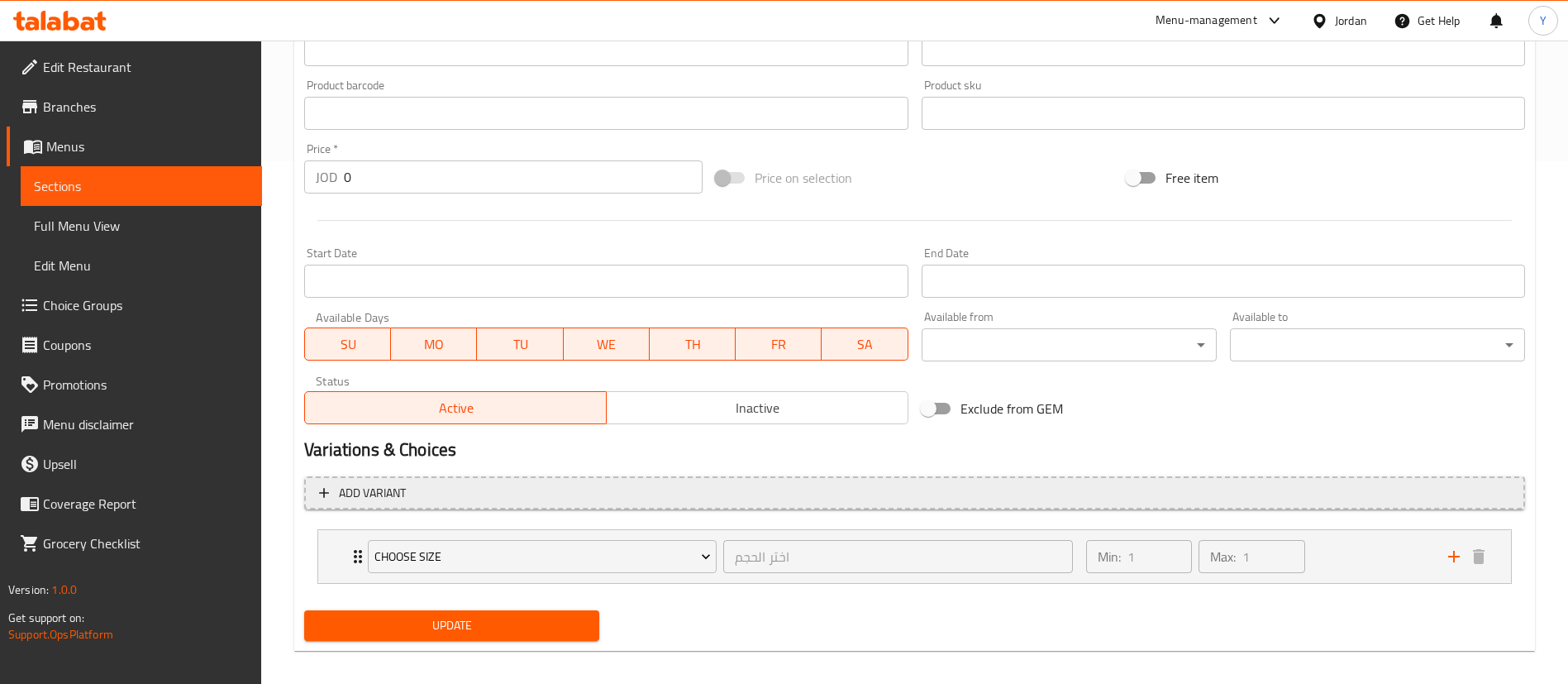
scroll to position [536, 0]
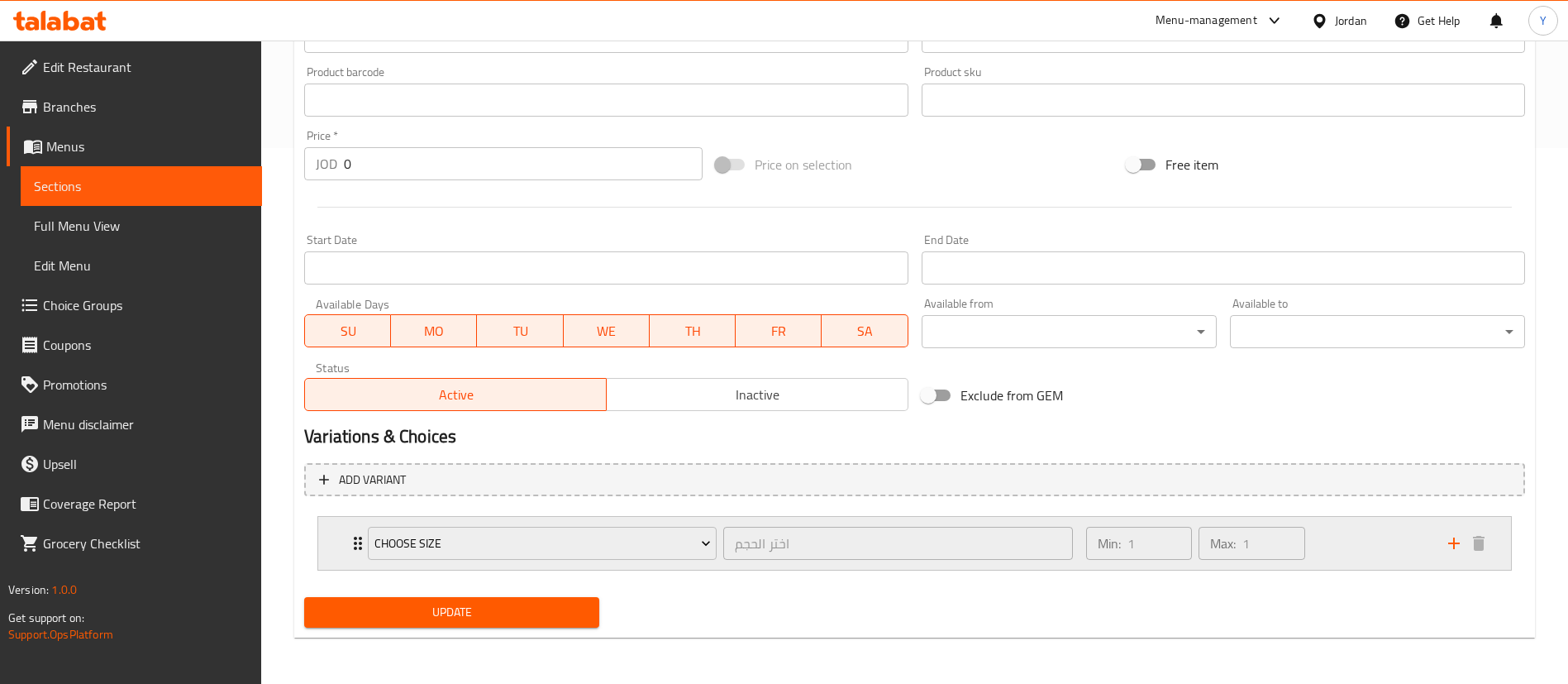
click at [1348, 556] on div "Min: 1 ​ Max: 1 ​" at bounding box center [1257, 543] width 362 height 53
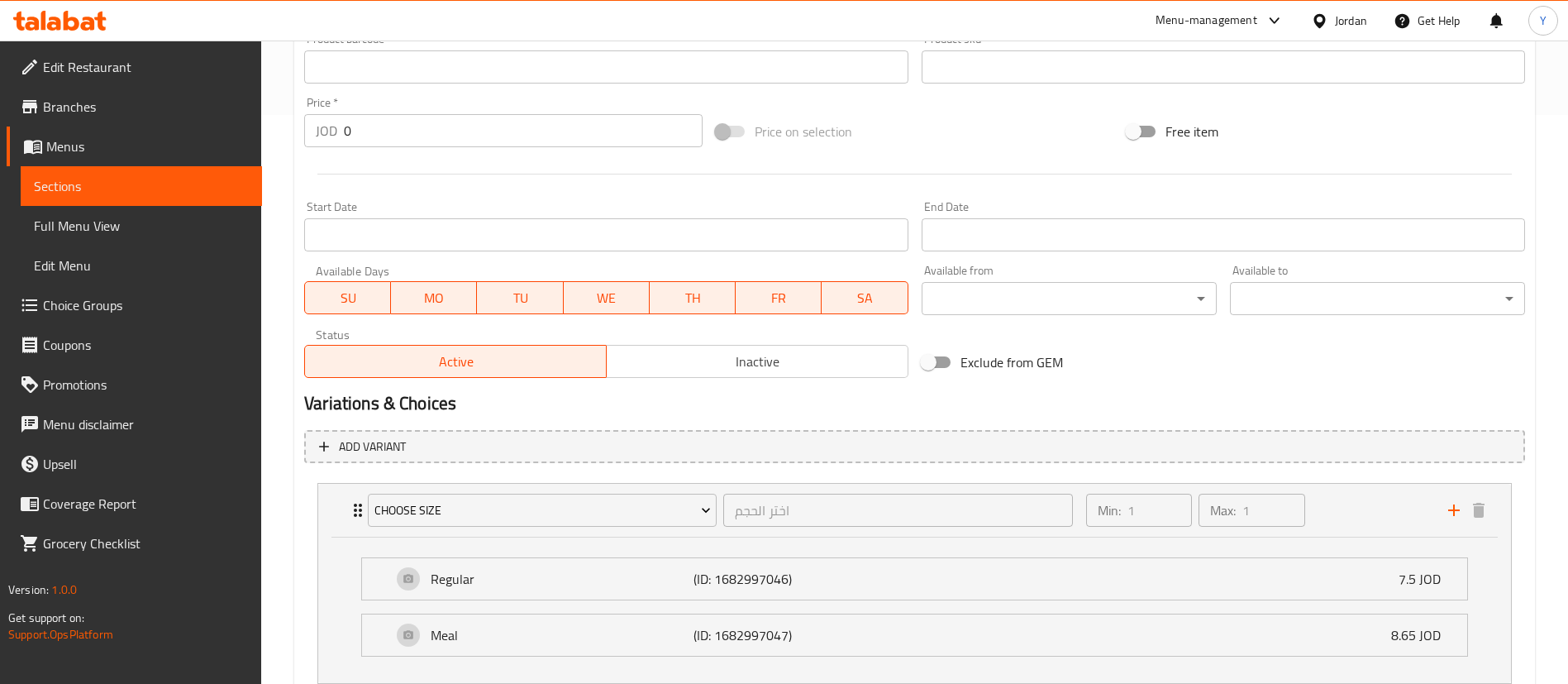
scroll to position [434, 0]
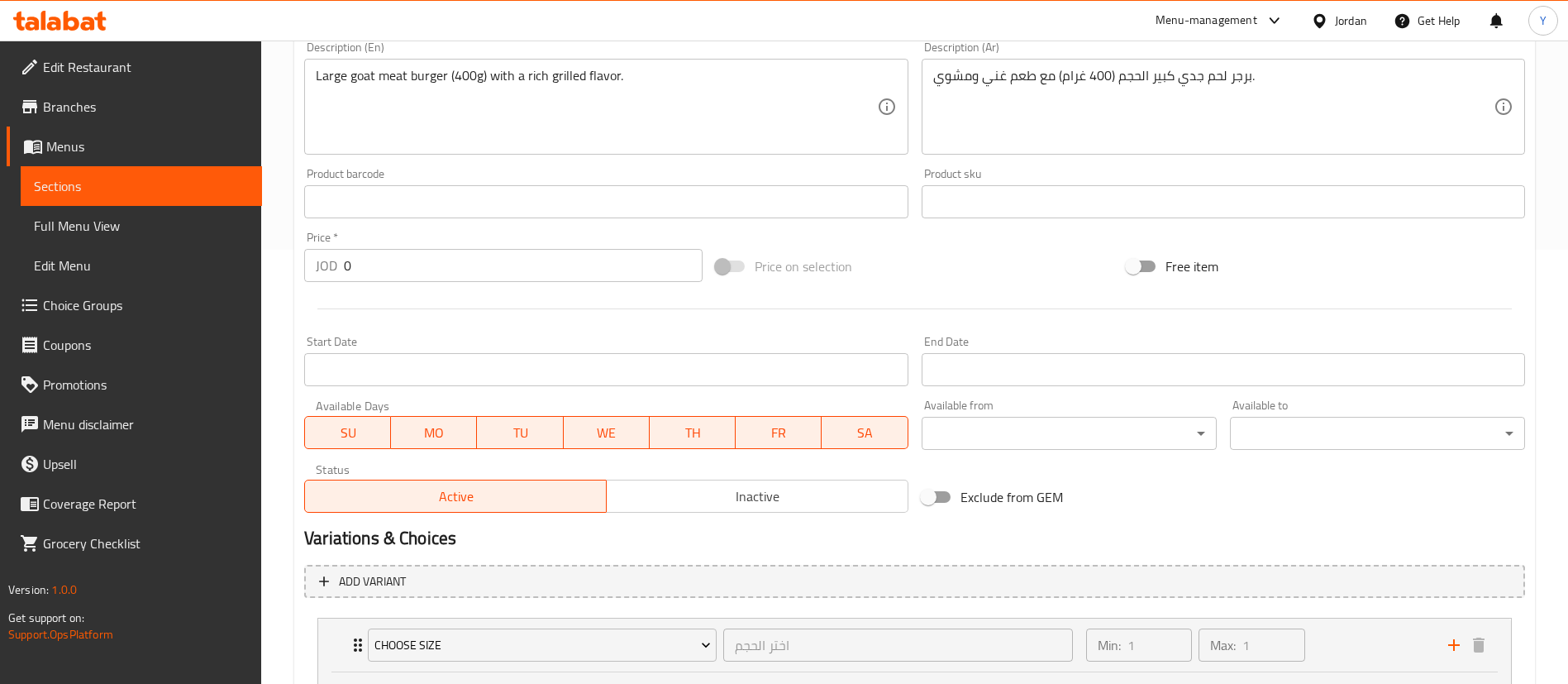
drag, startPoint x: 392, startPoint y: 265, endPoint x: 227, endPoint y: 270, distance: 165.1
click at [227, 270] on div "Edit Restaurant Branches Menus Sections Full Menu View Edit Menu Choice Groups …" at bounding box center [784, 269] width 1568 height 1325
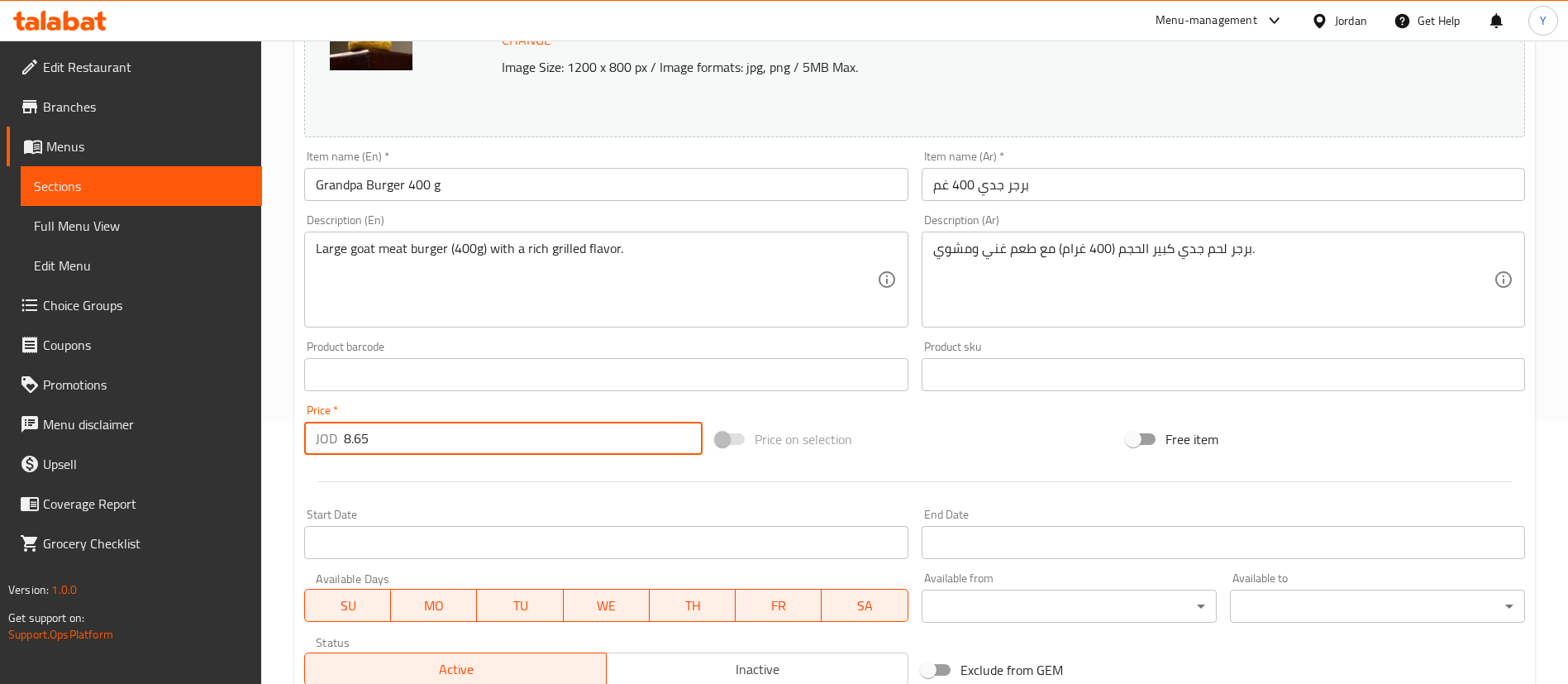
scroll to position [186, 0]
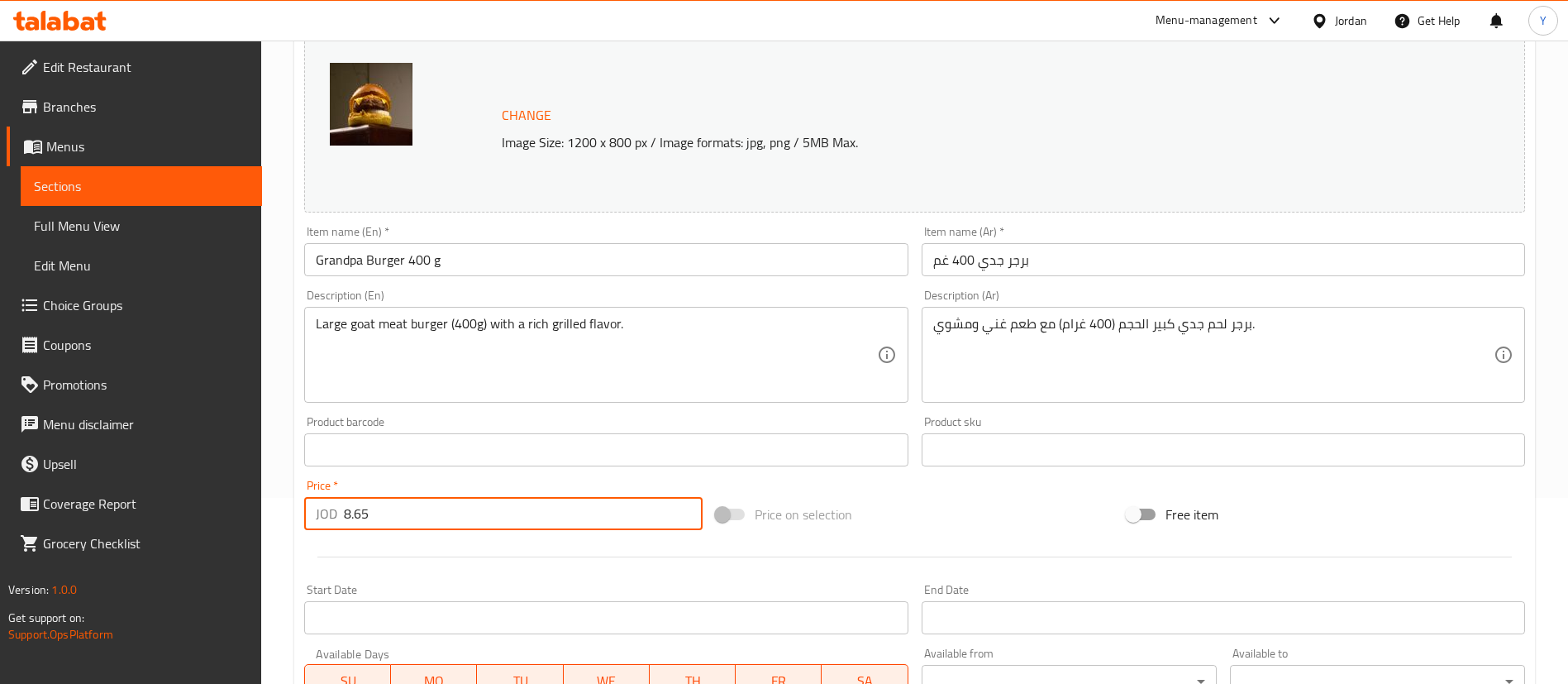
type input "8.65"
click at [492, 283] on div "Description (En) Large goat meat burger (400g) with a rich grilled flavor. Desc…" at bounding box center [606, 345] width 617 height 127
click at [506, 265] on input "Grandpa Burger 400 g" at bounding box center [606, 259] width 604 height 33
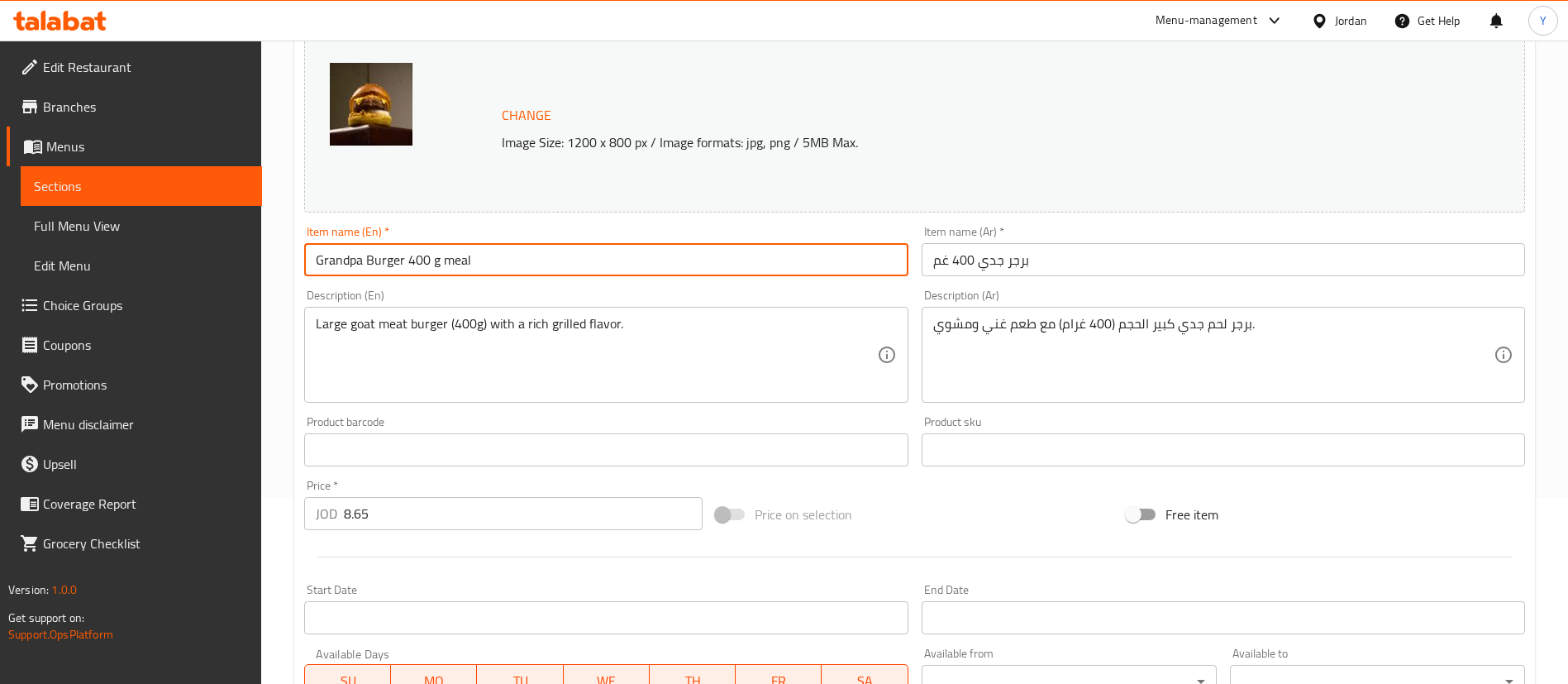
type input "Grandpa Burger 400 g meal"
click at [1152, 265] on input "برجر جدي 400 غم" at bounding box center [1224, 259] width 604 height 33
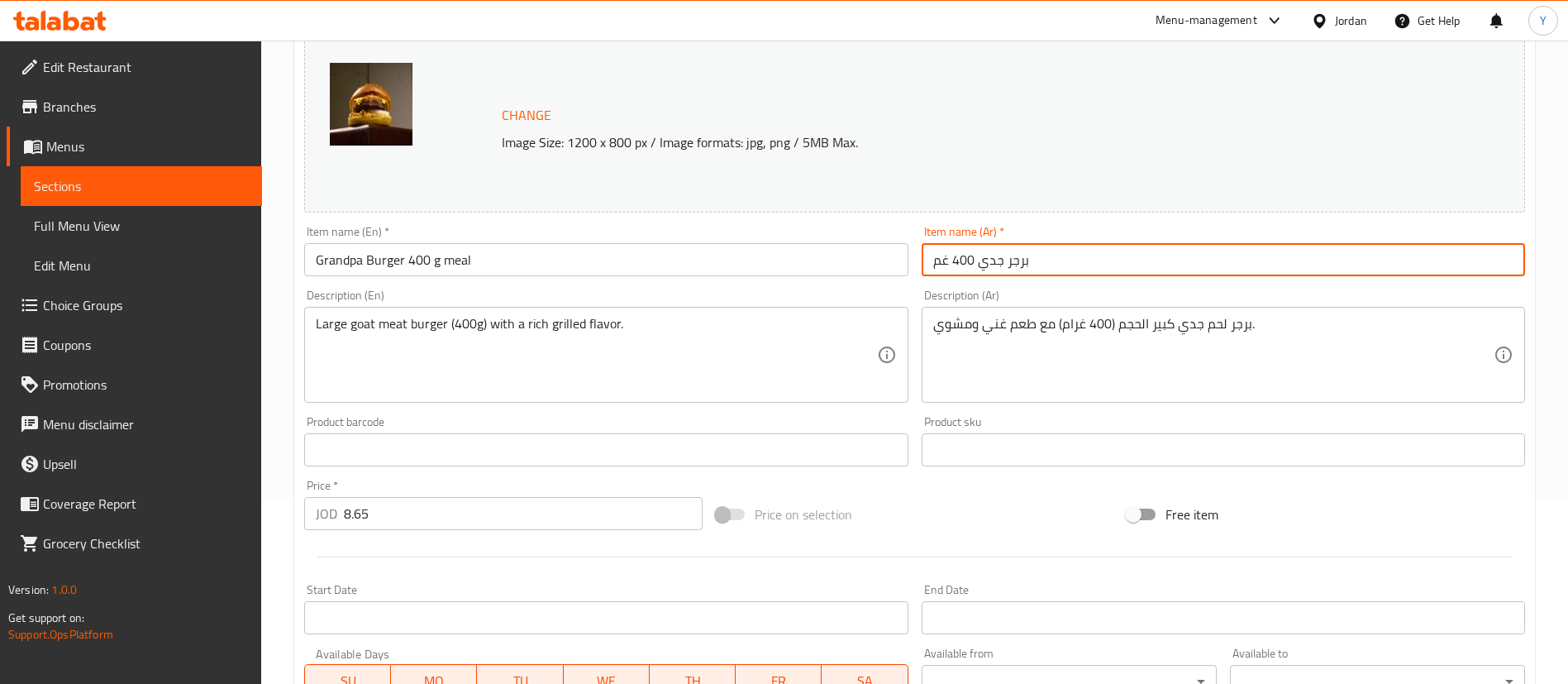
click at [931, 261] on input "برجر جدي 400 غم" at bounding box center [1224, 259] width 604 height 33
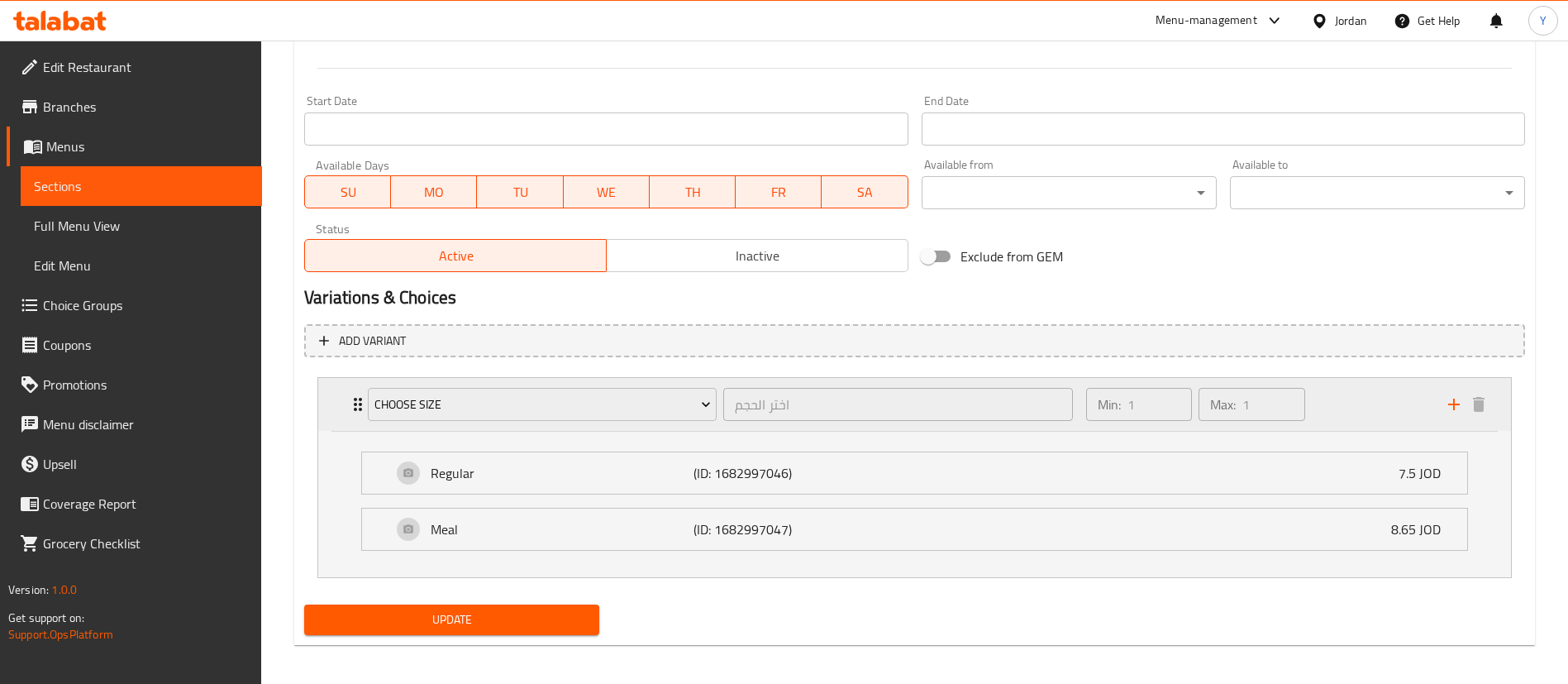
scroll to position [682, 0]
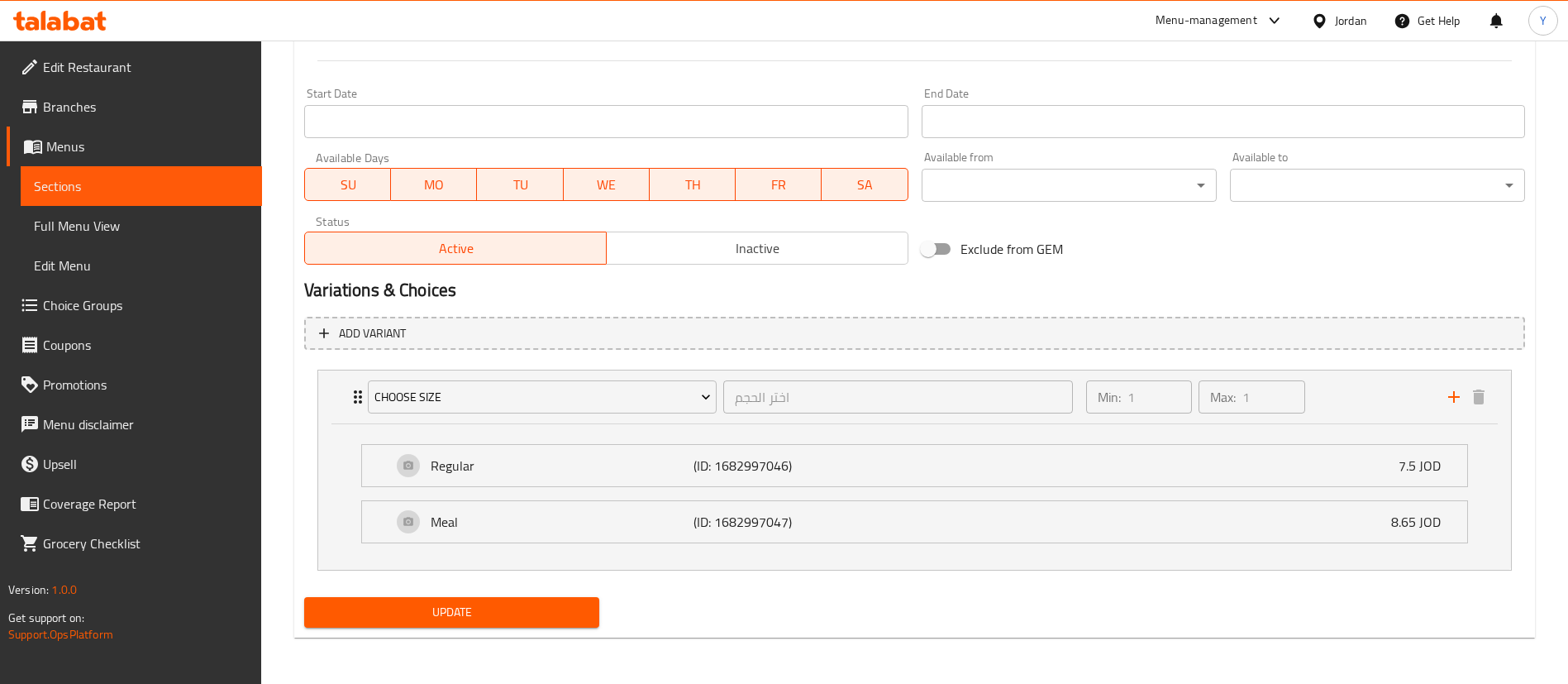
type input "وجبه برجر جدي 400 غم"
click at [498, 626] on button "Update" at bounding box center [452, 612] width 295 height 31
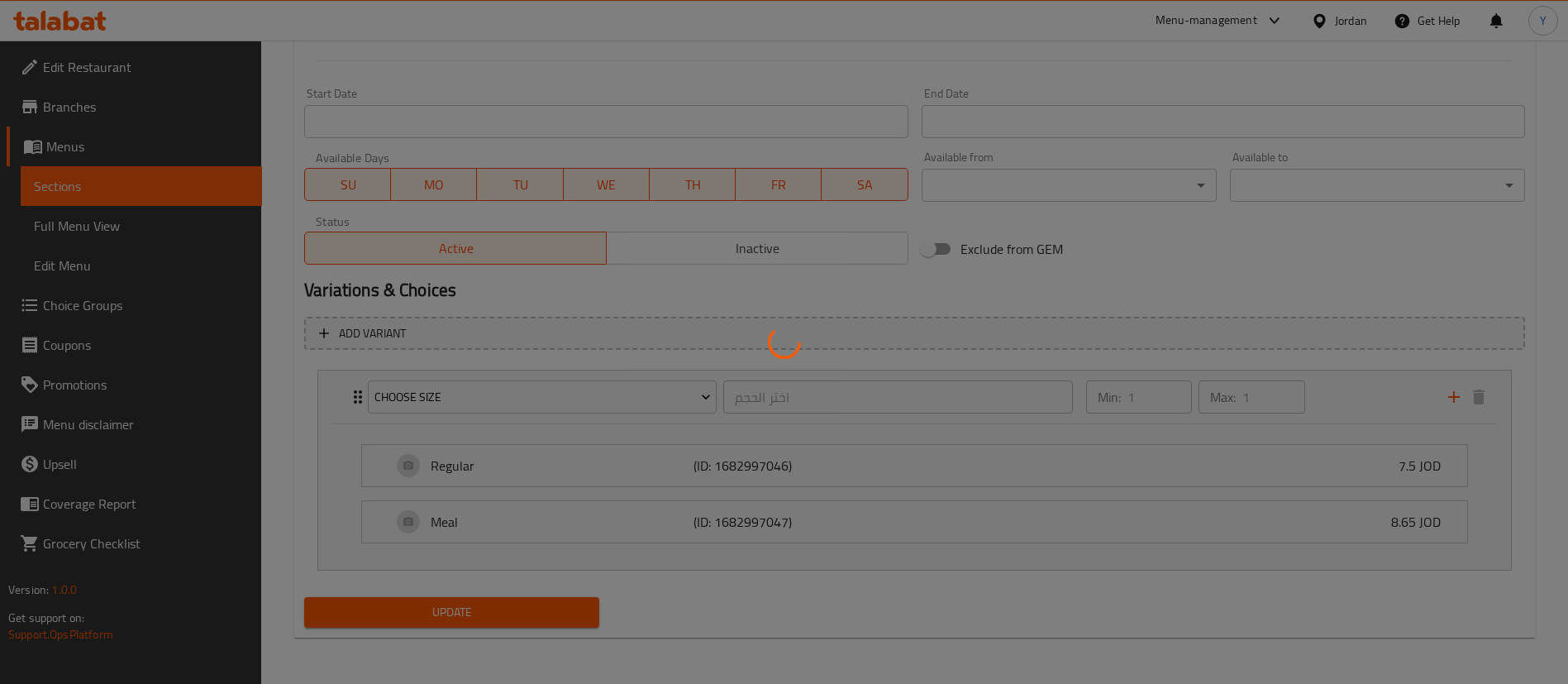
scroll to position [434, 0]
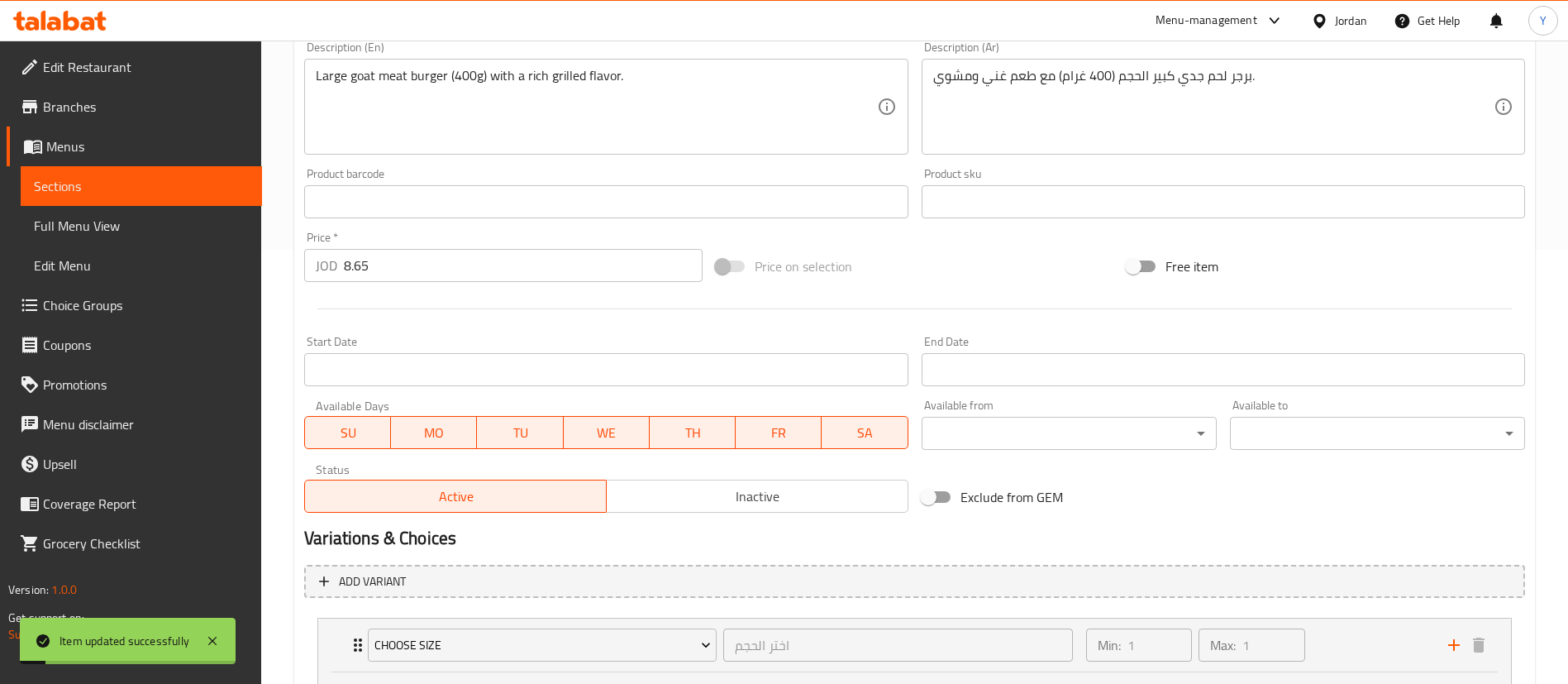
click at [111, 297] on span "Choice Groups" at bounding box center [145, 305] width 206 height 20
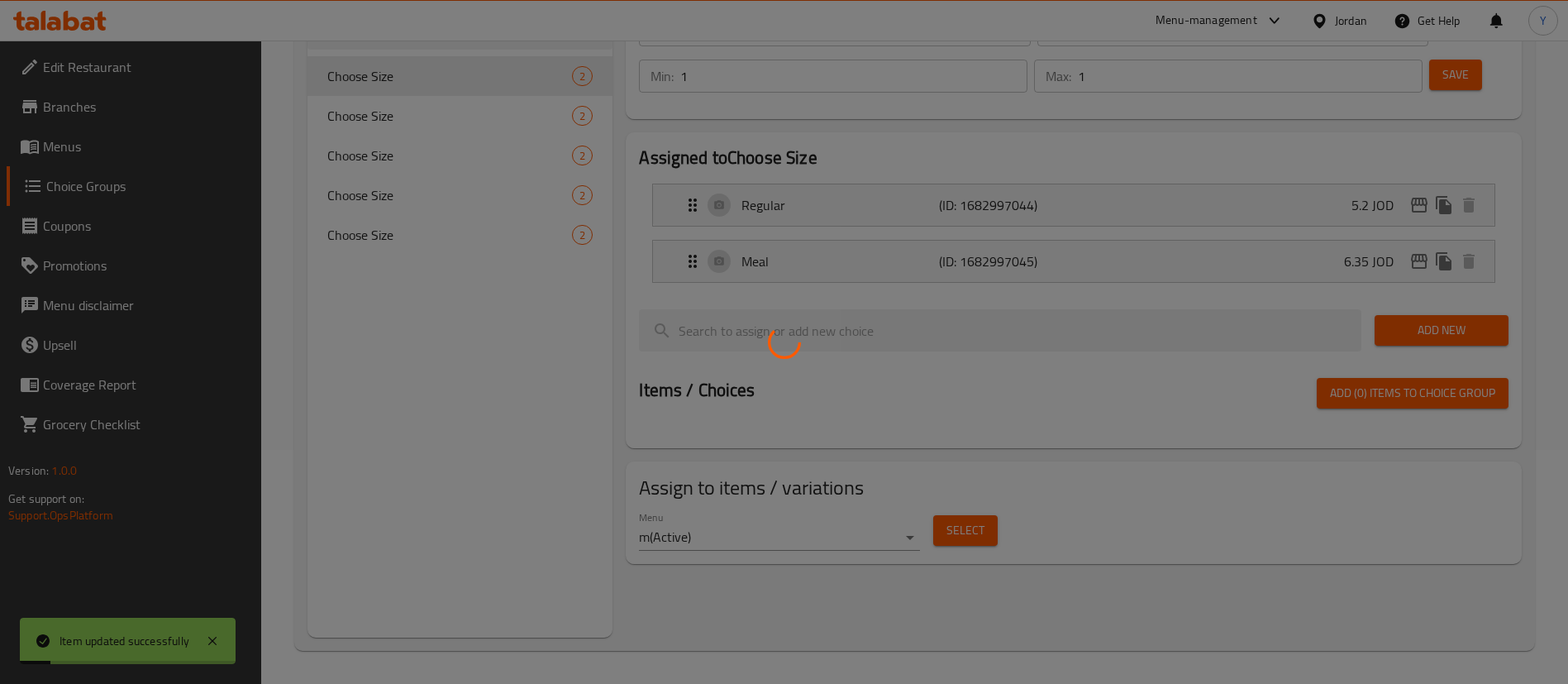
scroll to position [234, 0]
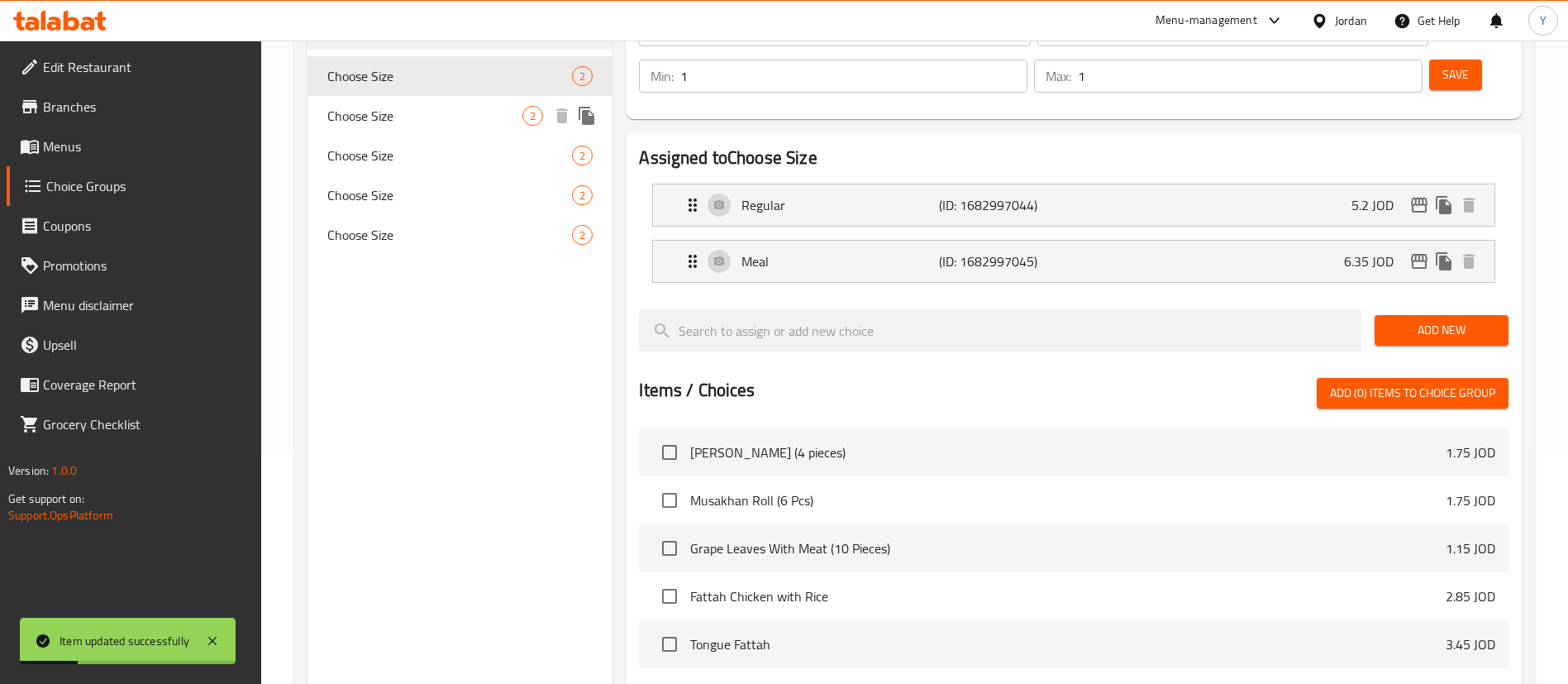
click at [350, 122] on span "Choose Size" at bounding box center [425, 115] width 195 height 20
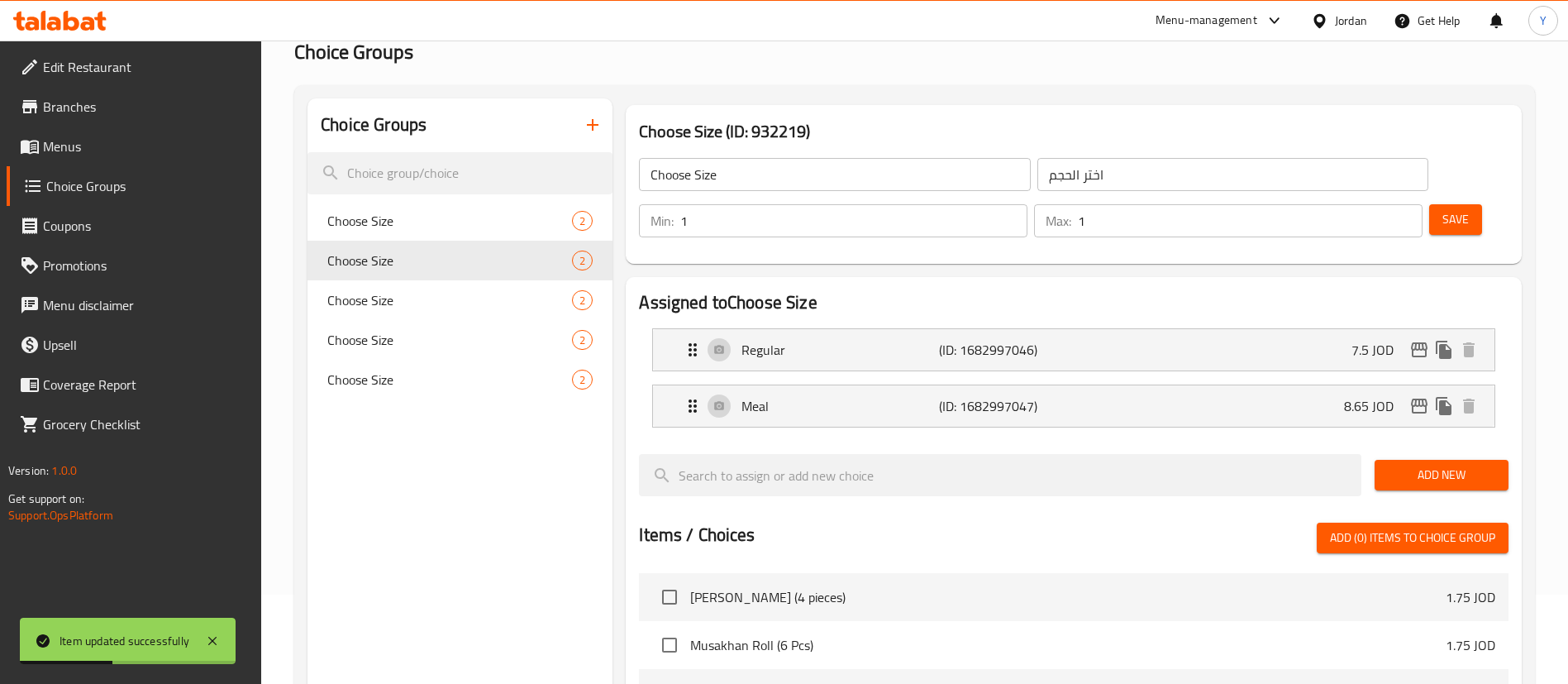
scroll to position [0, 0]
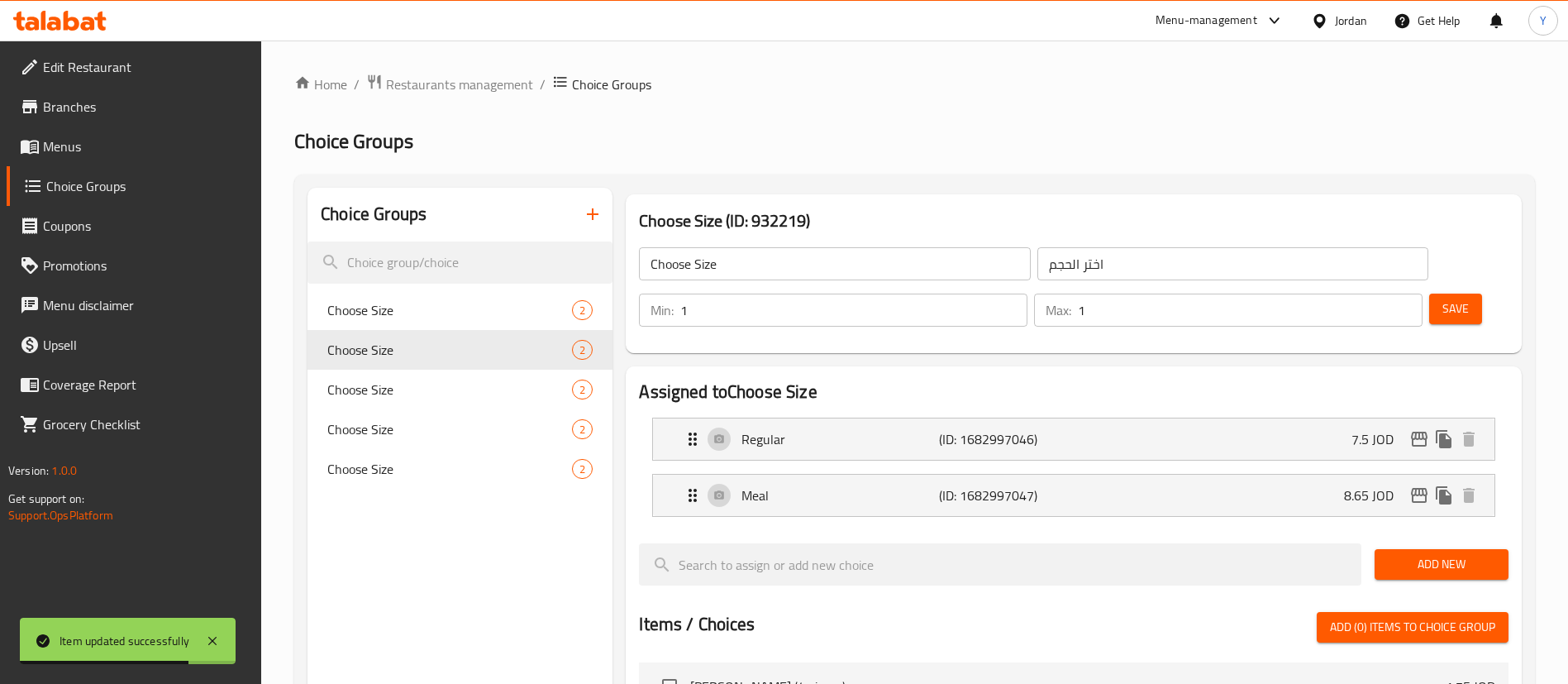
click at [94, 153] on span "Menus" at bounding box center [145, 146] width 206 height 20
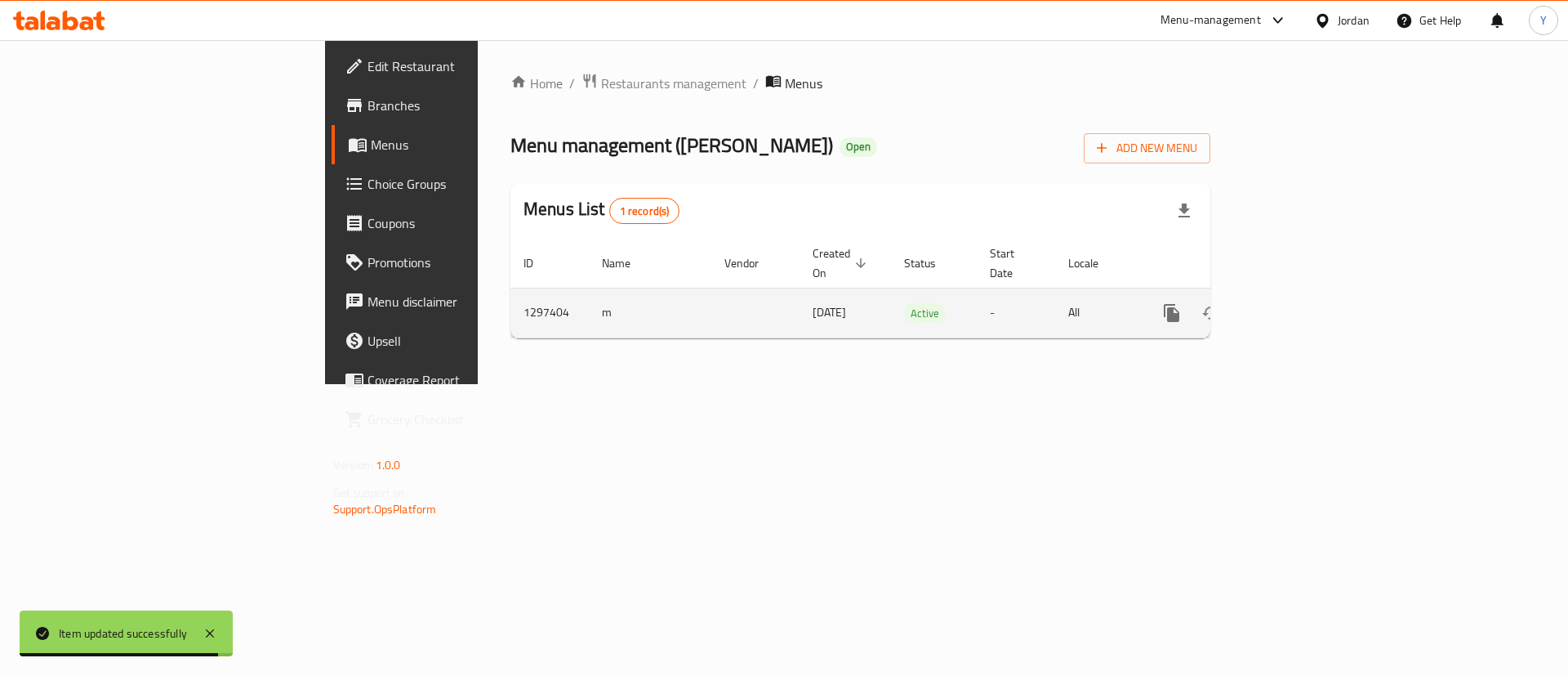
click at [1309, 294] on link "enhanced table" at bounding box center [1289, 313] width 39 height 39
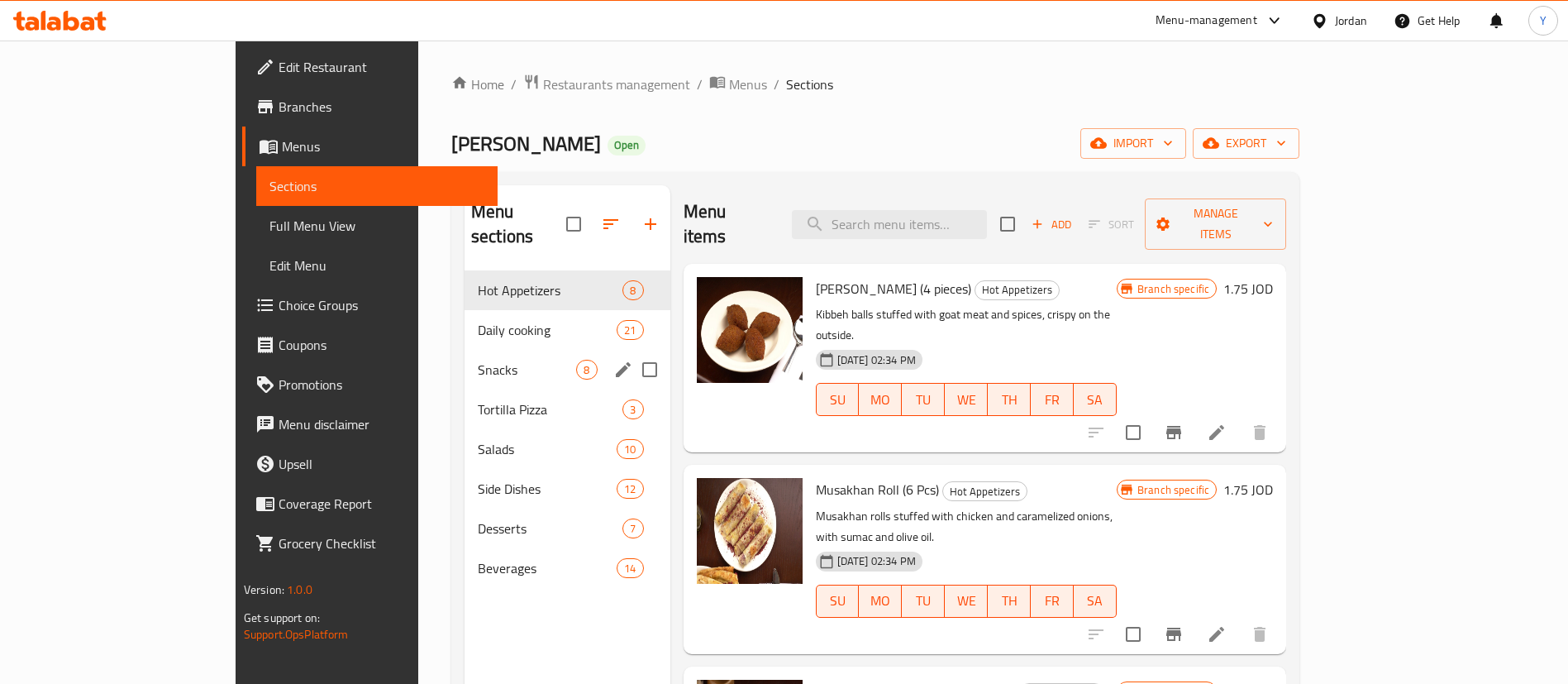
click at [464, 356] on div "Snacks 8" at bounding box center [567, 370] width 206 height 40
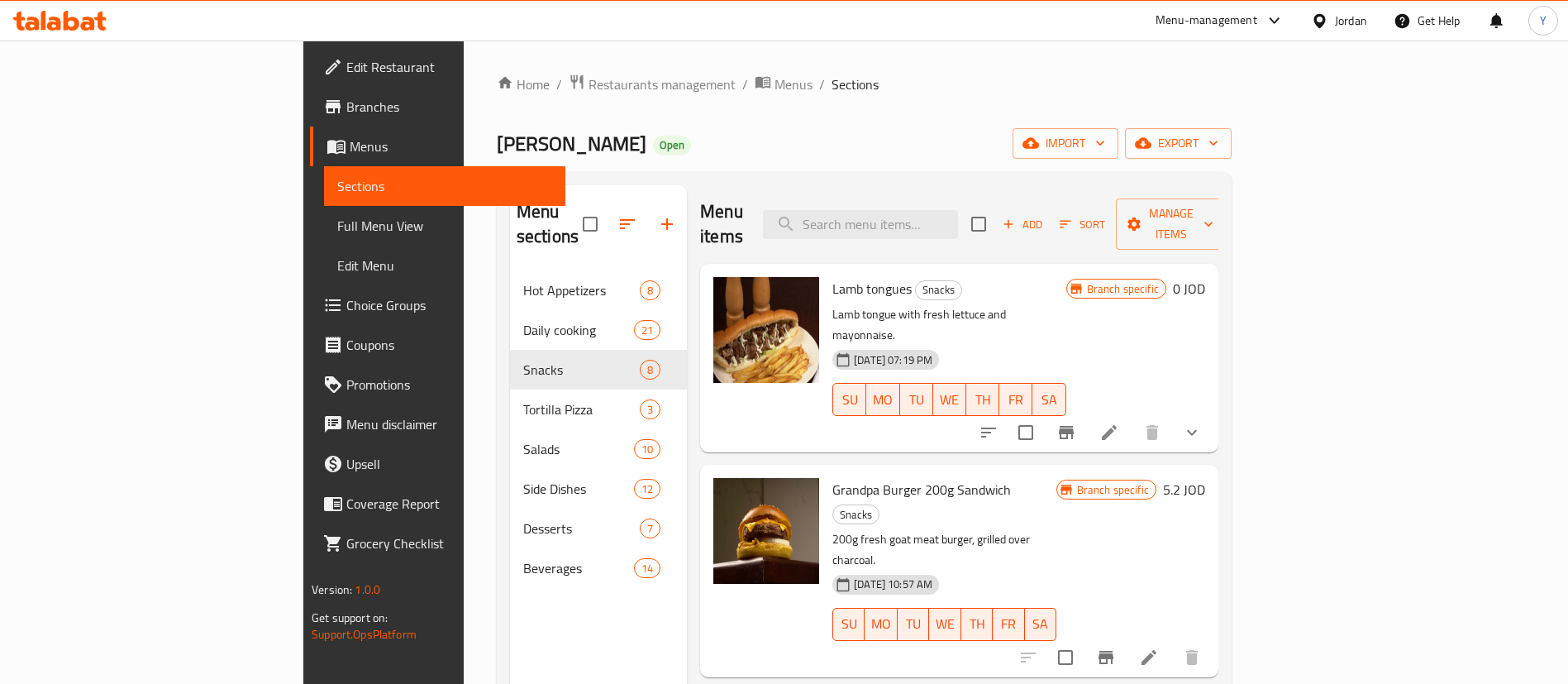
click at [1045, 215] on span "Add" at bounding box center [1022, 224] width 44 height 19
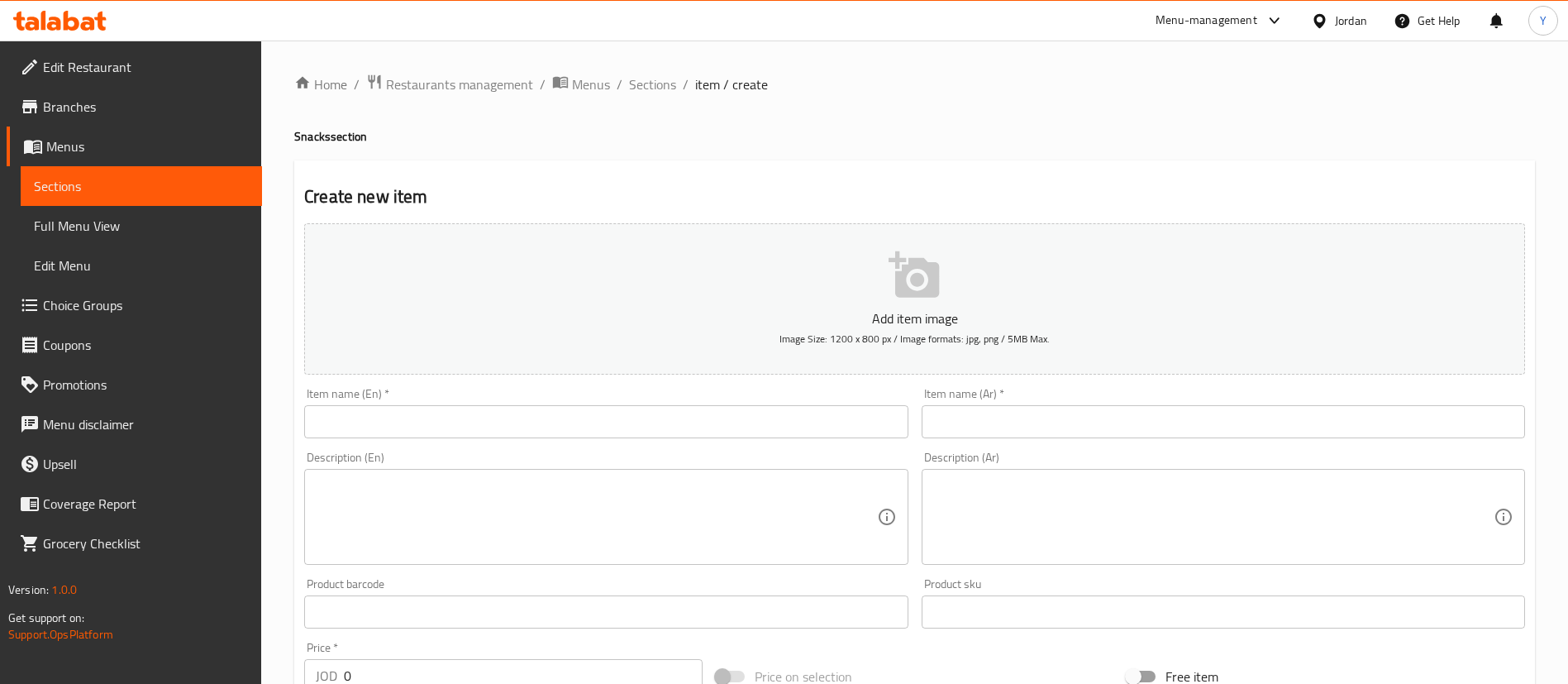
click at [505, 418] on input "text" at bounding box center [606, 422] width 604 height 33
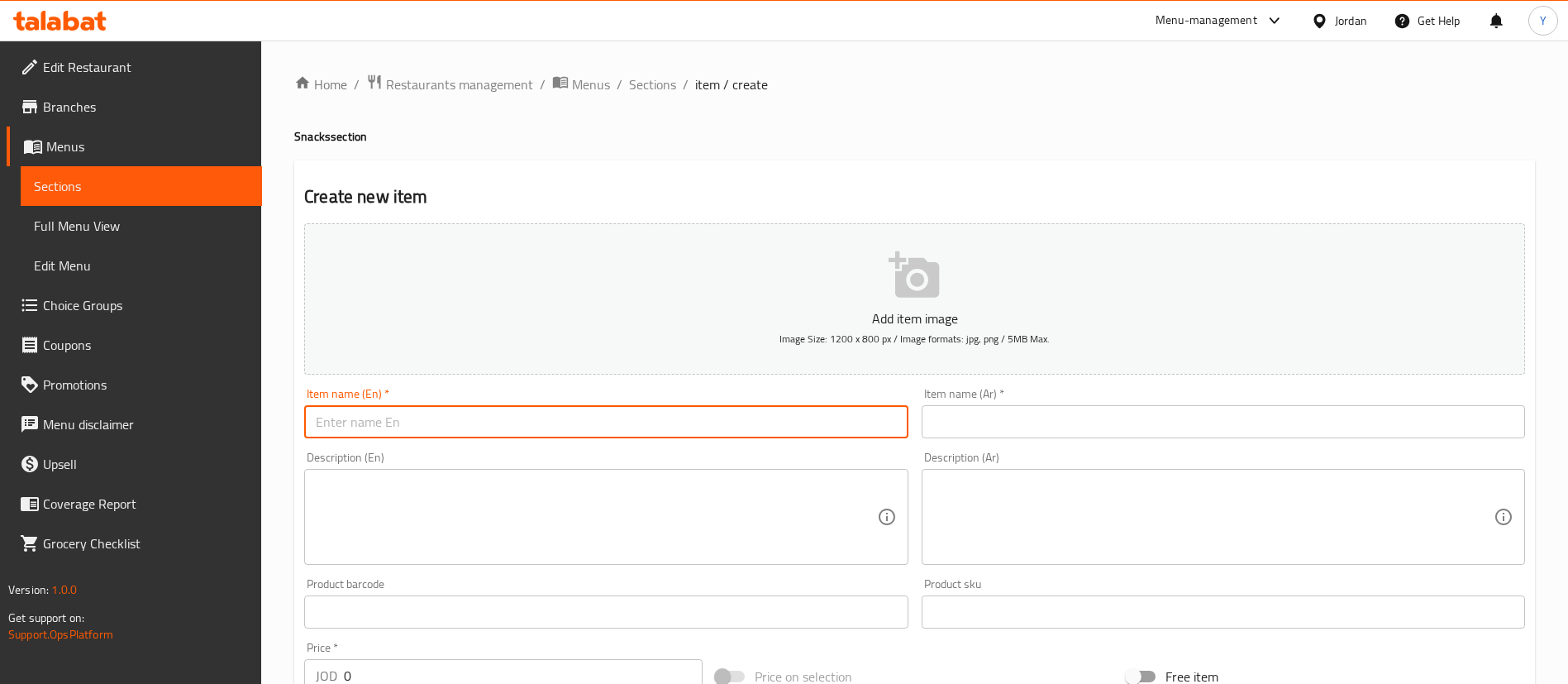
paste input "Grandpa Burger 400 g"
type input "Grandpa Burger 400 g Sandwich"
click at [1054, 410] on input "text" at bounding box center [1224, 422] width 604 height 33
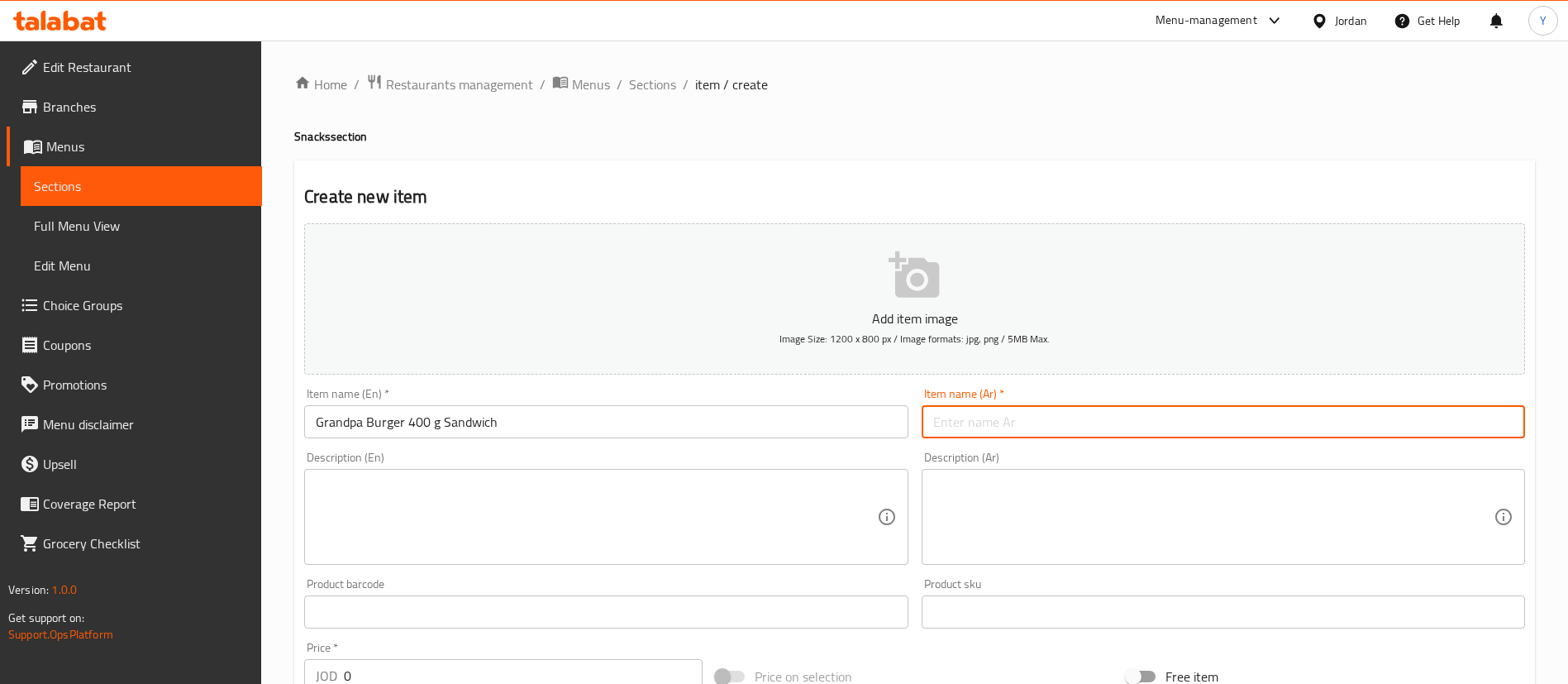
paste input "برجر جدي 400 غم"
click at [936, 425] on input "برجر جدي 400 غم" at bounding box center [1224, 422] width 604 height 33
type input "ساندويش برجر جدي 400 غم"
click at [488, 503] on textarea at bounding box center [595, 517] width 560 height 78
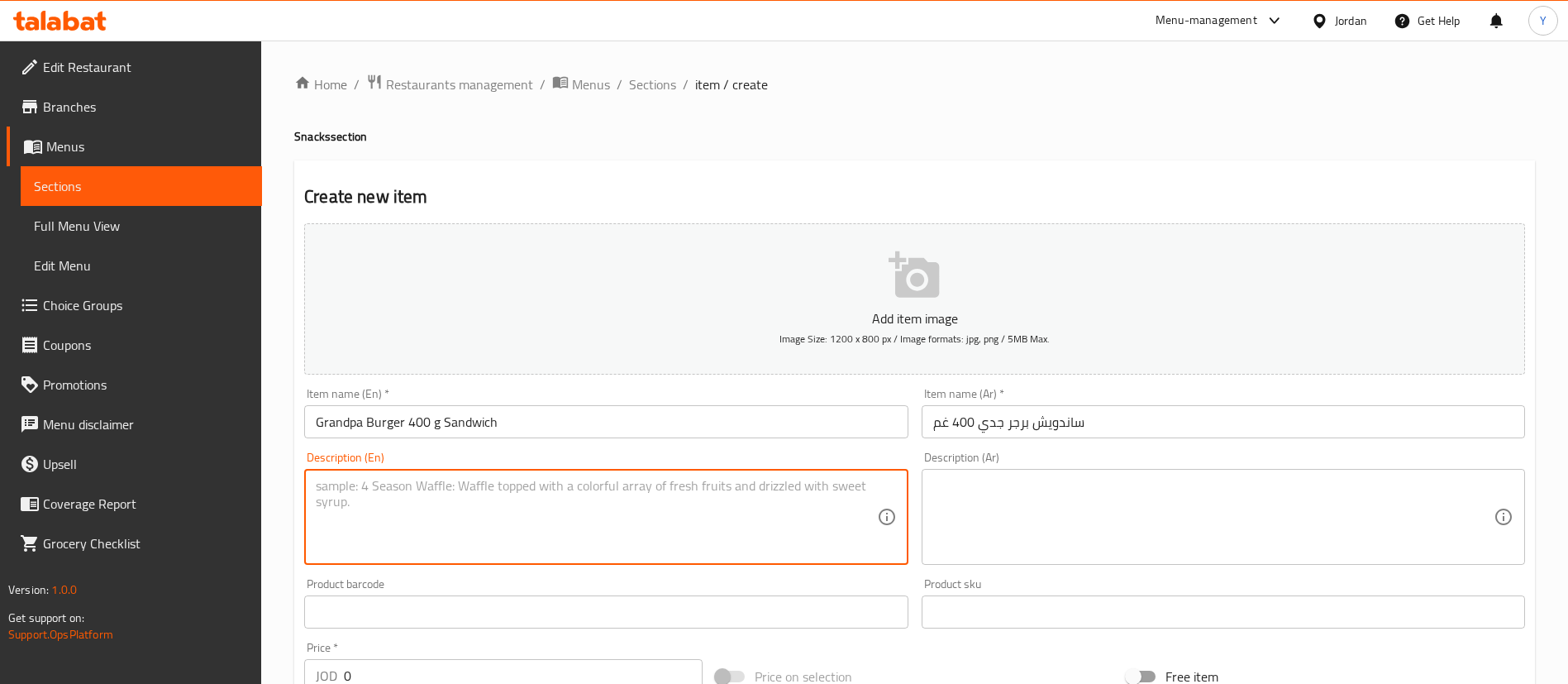
paste textarea "Large goat meat burger (400g) with a rich grilled flavor."
type textarea "Large goat meat burger (400g) with a rich grilled flavor."
click at [998, 503] on textarea at bounding box center [1213, 517] width 560 height 78
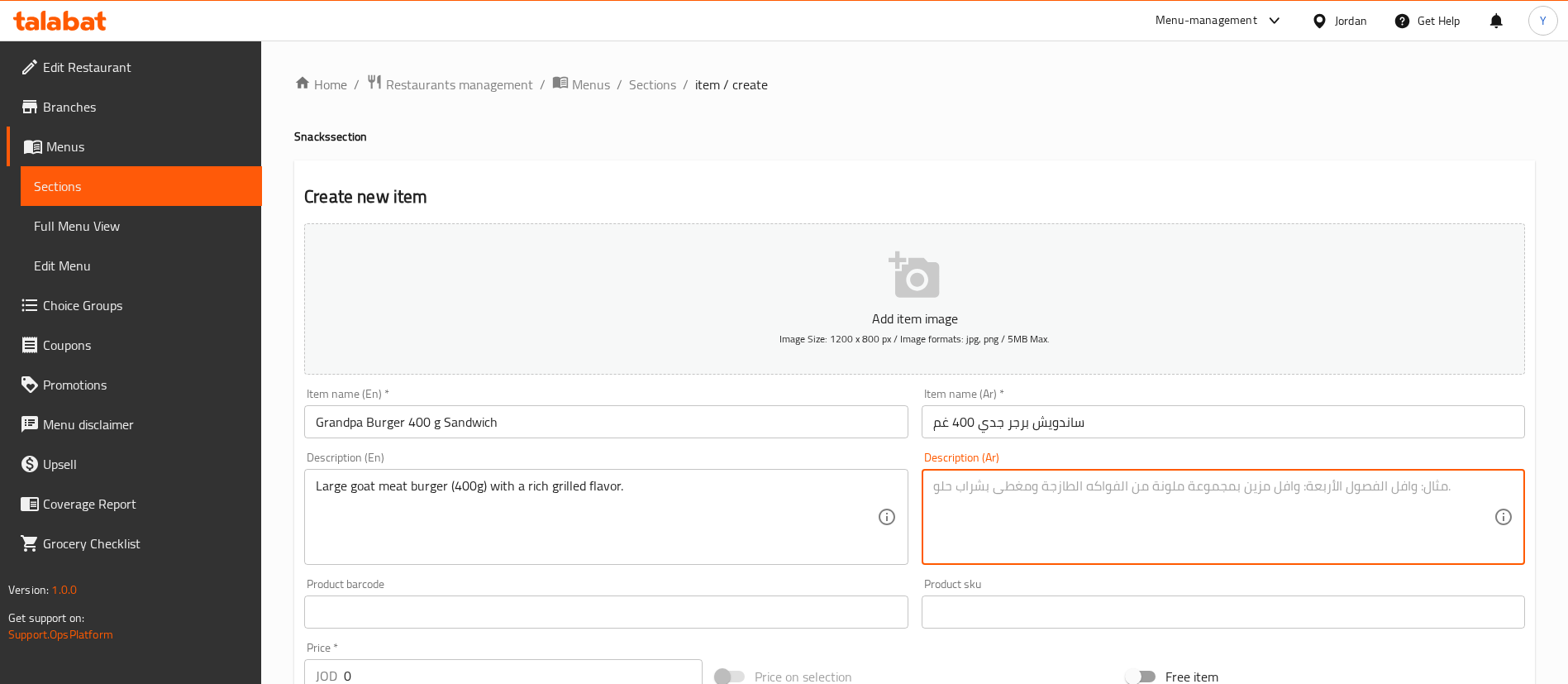
paste textarea "برجر لحم جدي كبير الحجم (400 غرام) مع طعم غني ومشوي."
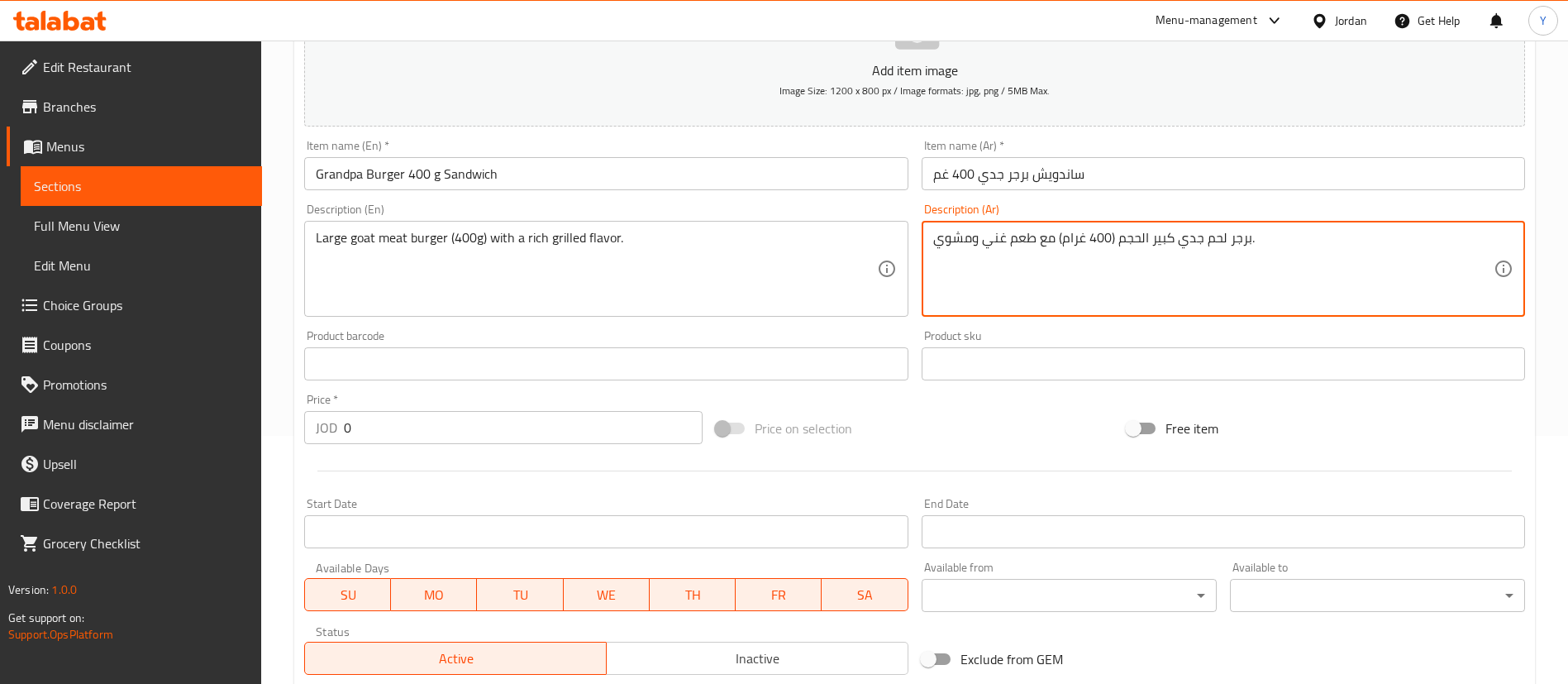
type textarea "برجر لحم جدي كبير الحجم (400 غرام) مع طعم غني ومشوي."
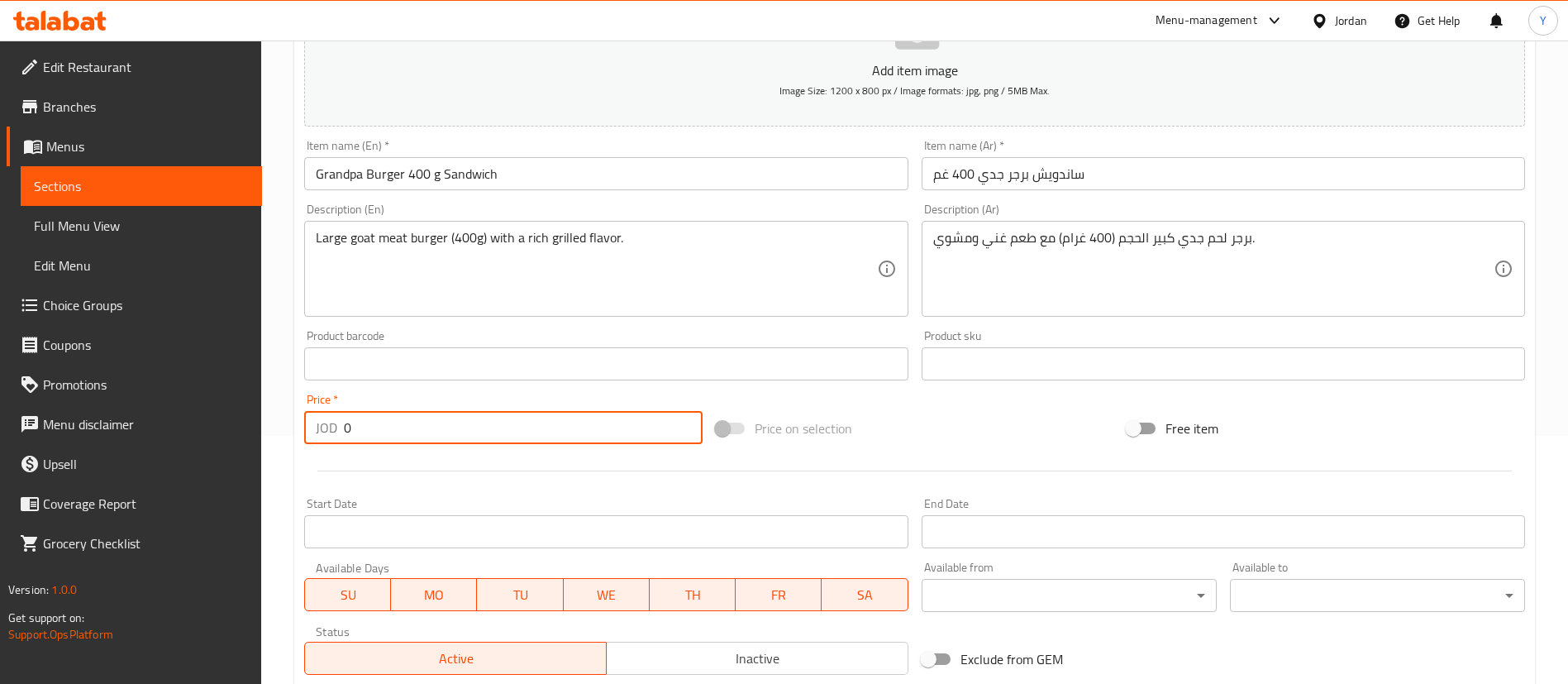
drag, startPoint x: 395, startPoint y: 428, endPoint x: 185, endPoint y: 428, distance: 210.0
click at [224, 428] on div "Edit Restaurant Branches Menus Sections Full Menu View Edit Menu Choice Groups …" at bounding box center [784, 356] width 1568 height 1128
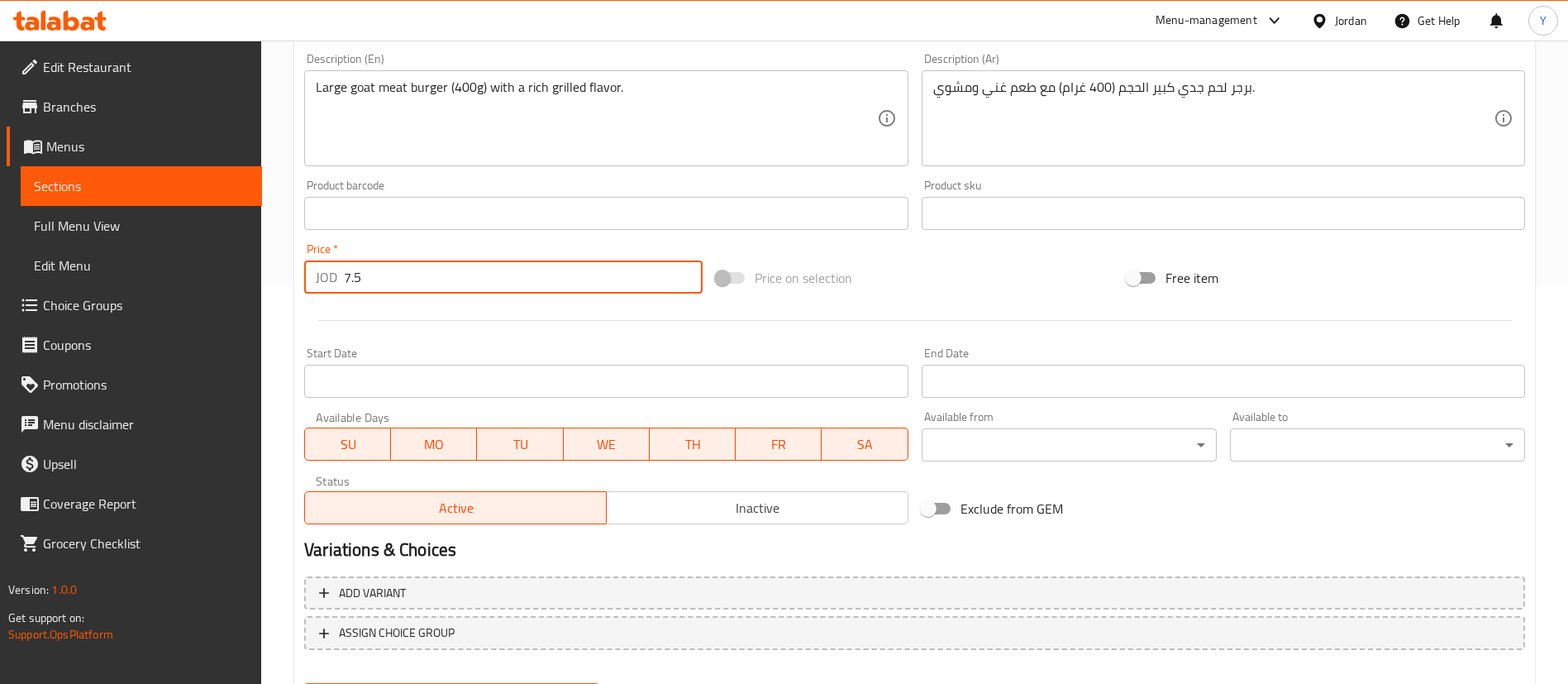
scroll to position [485, 0]
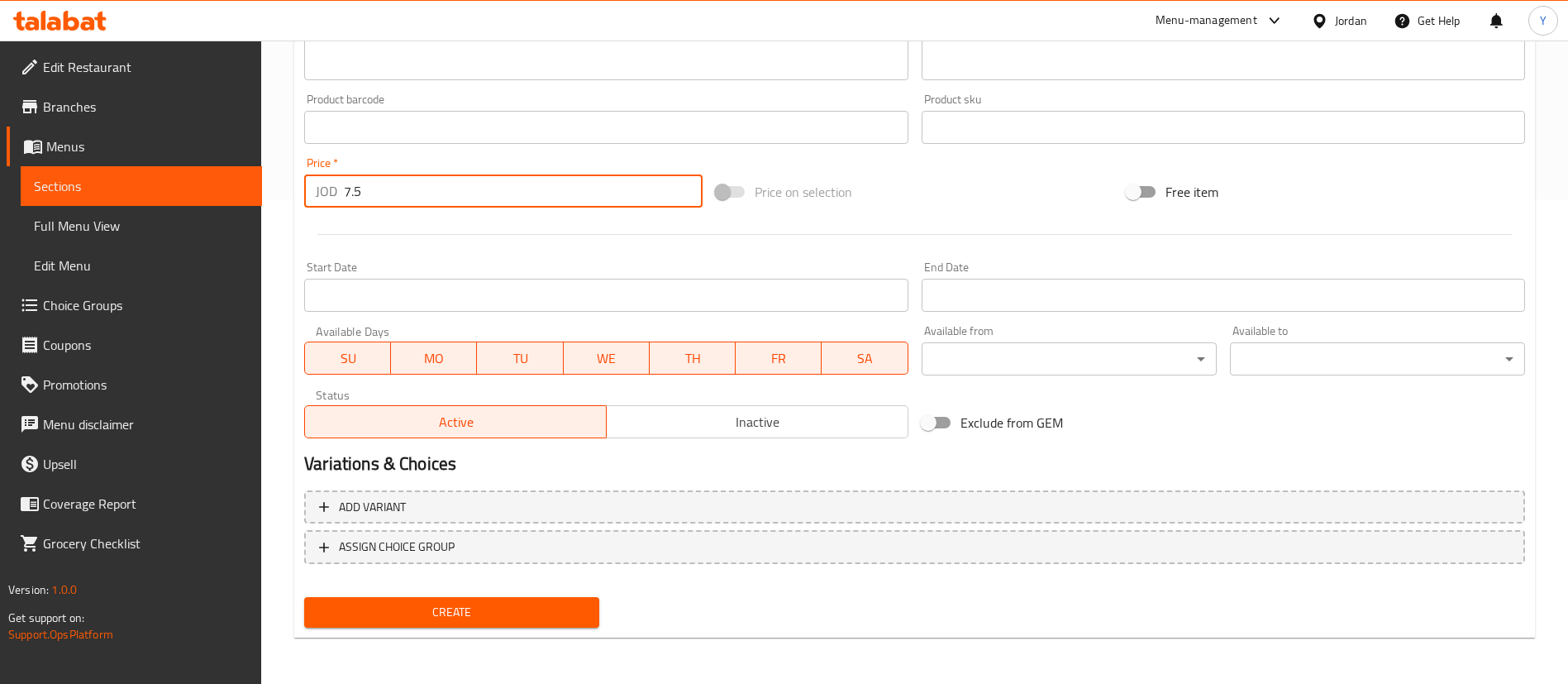
type input "7.5"
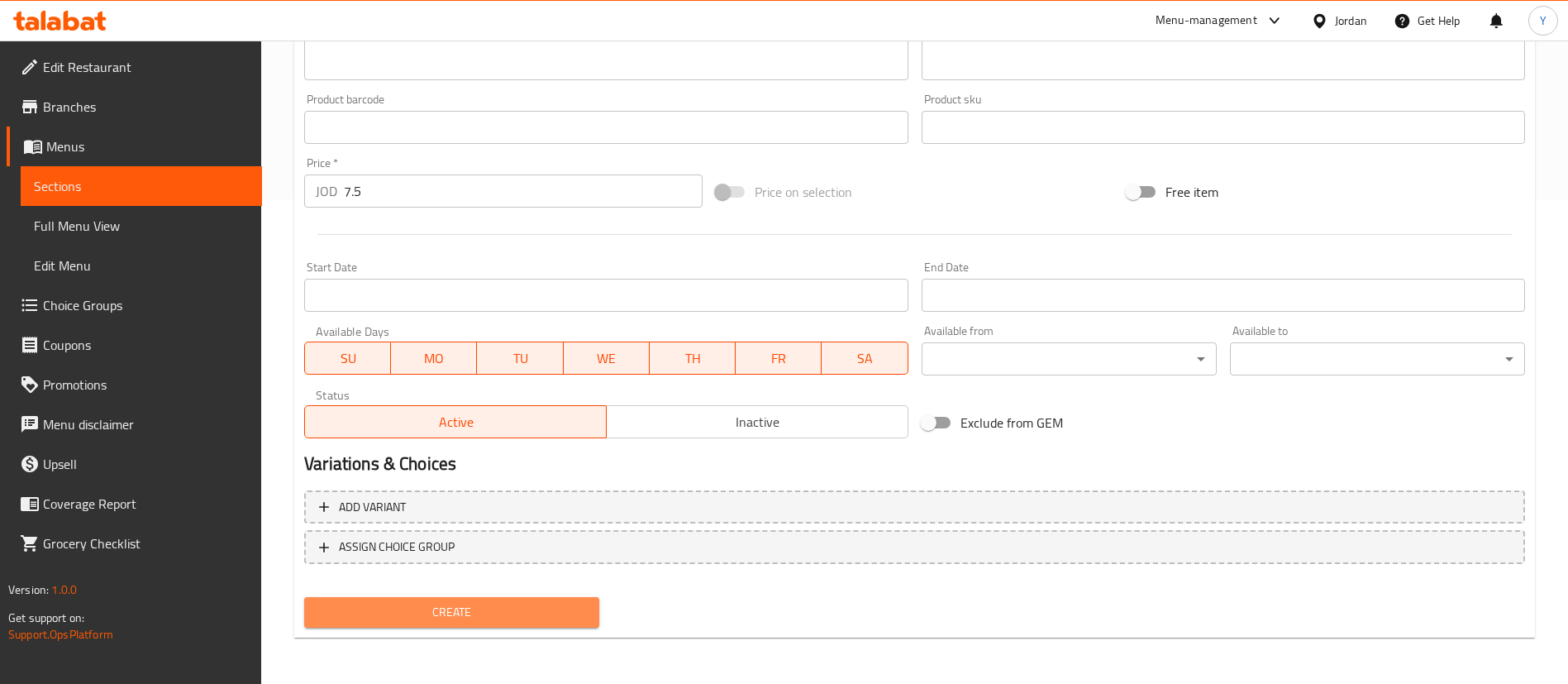
click at [547, 612] on span "Create" at bounding box center [452, 611] width 269 height 20
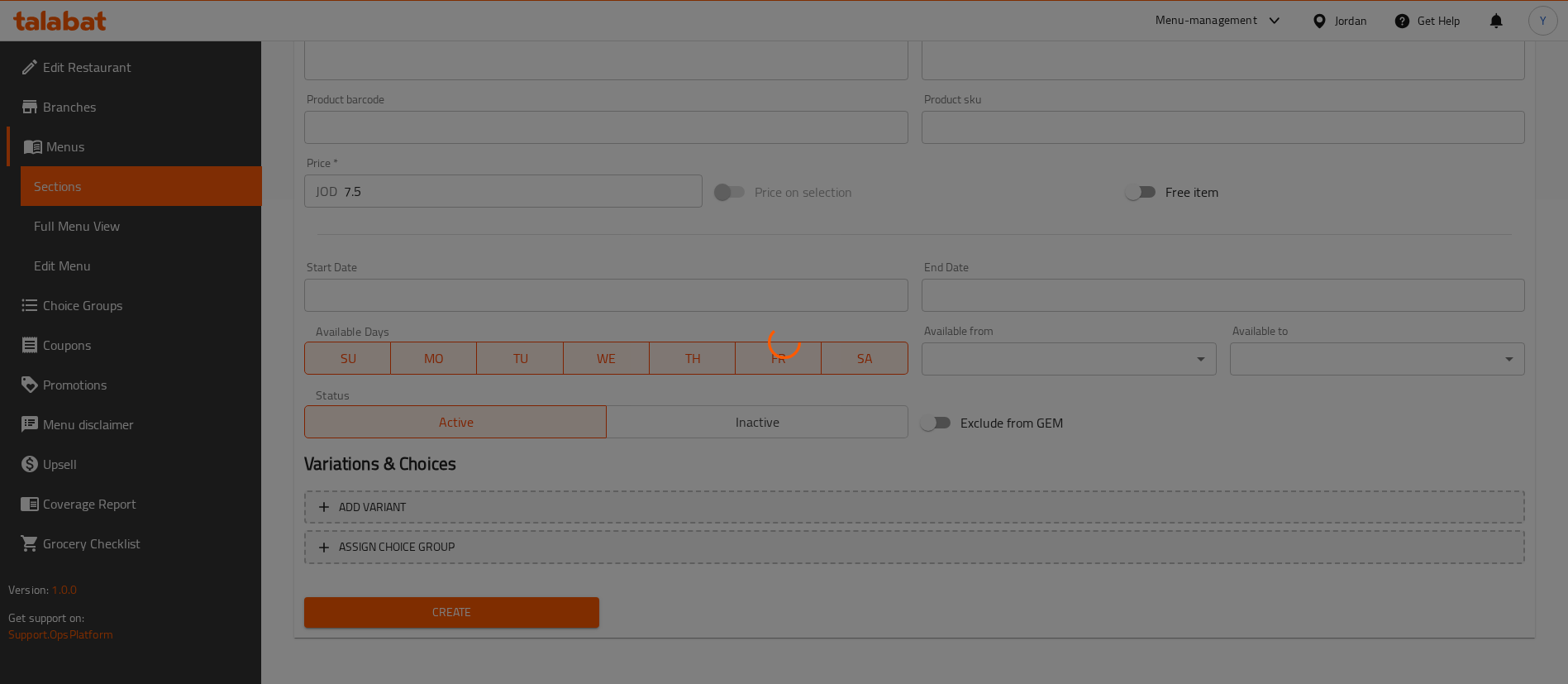
type input "0"
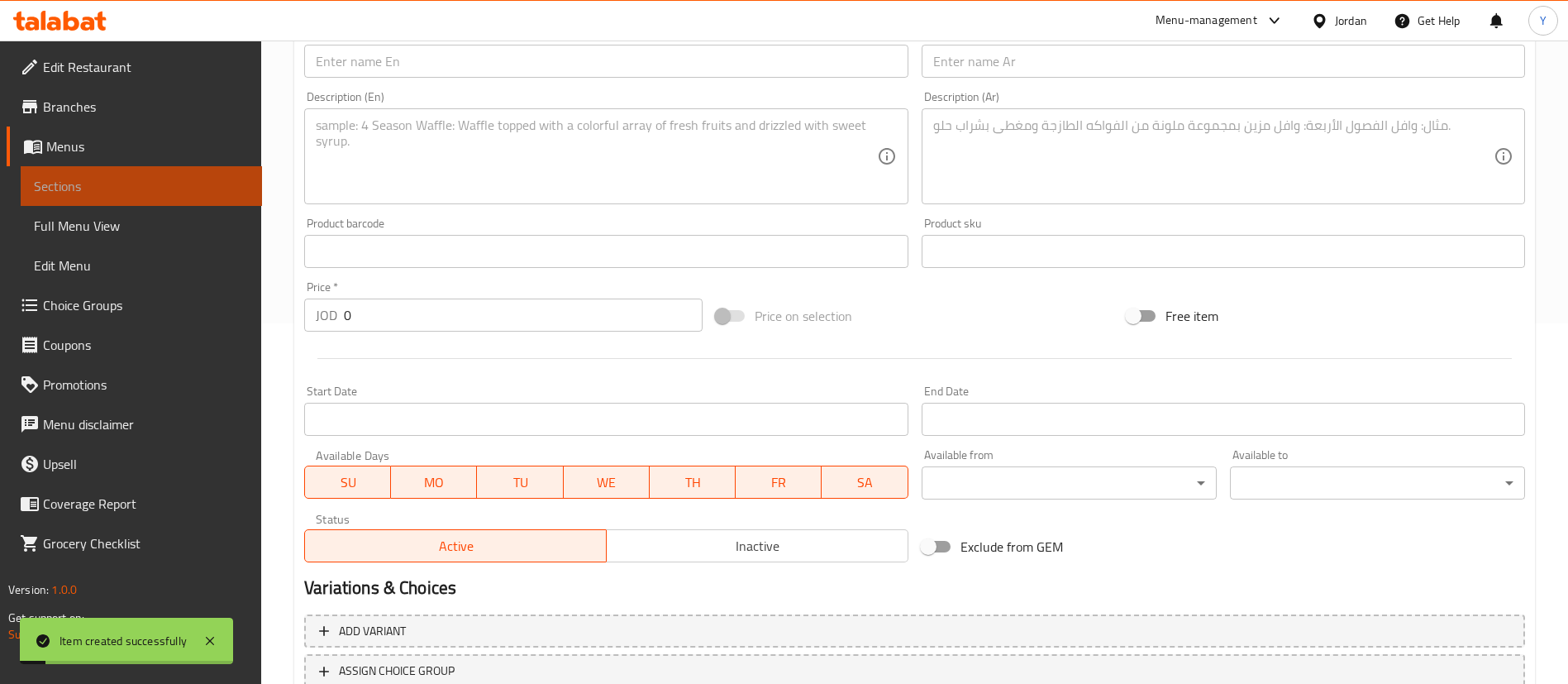
click at [221, 179] on span "Sections" at bounding box center [141, 186] width 215 height 20
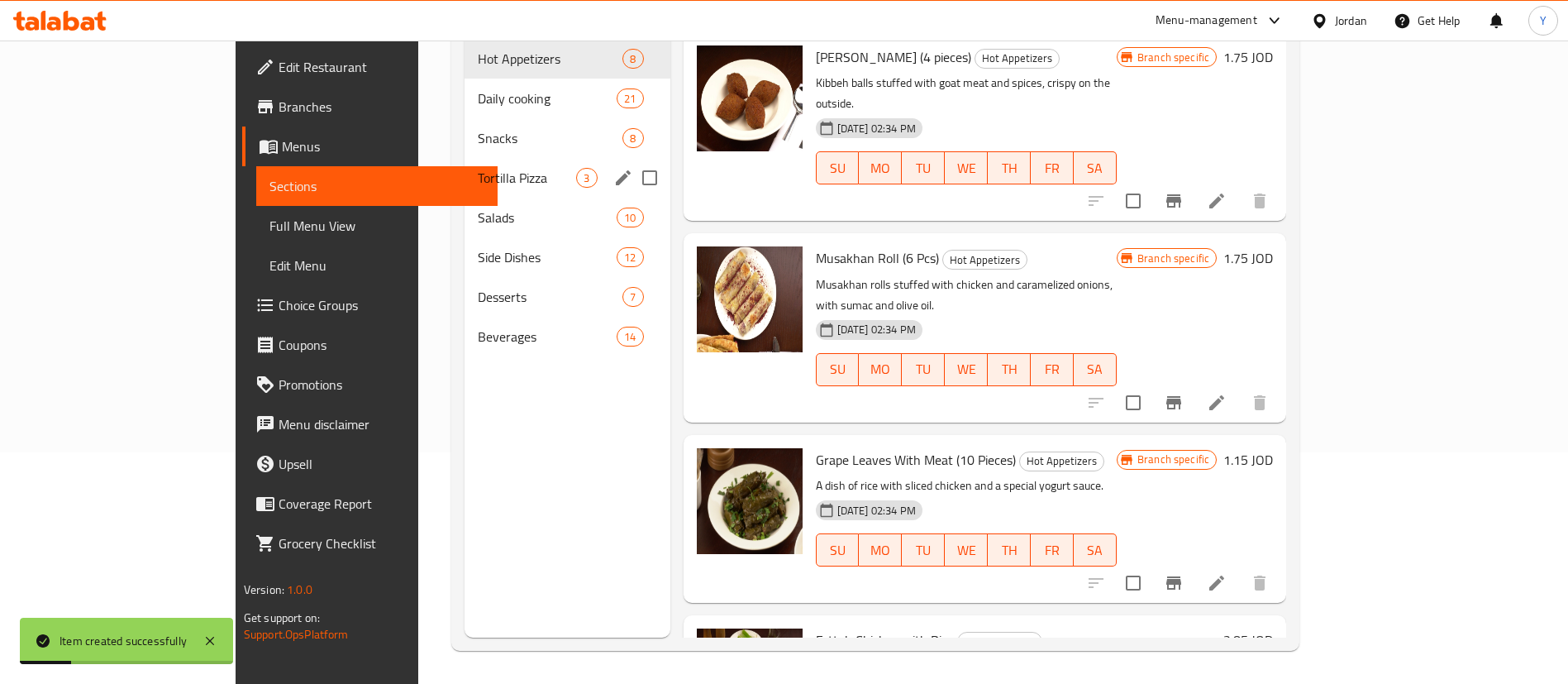
click at [478, 128] on span "Snacks" at bounding box center [550, 137] width 145 height 20
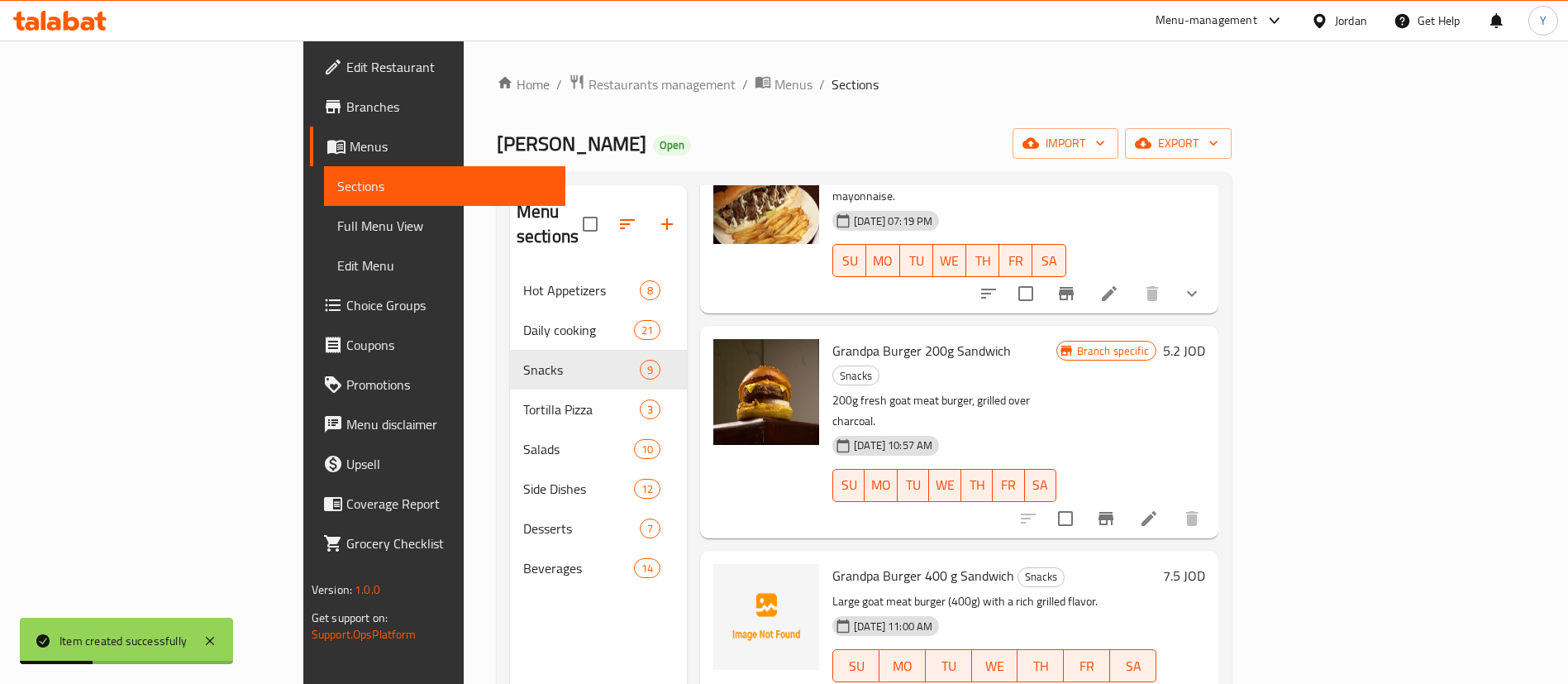
scroll to position [248, 0]
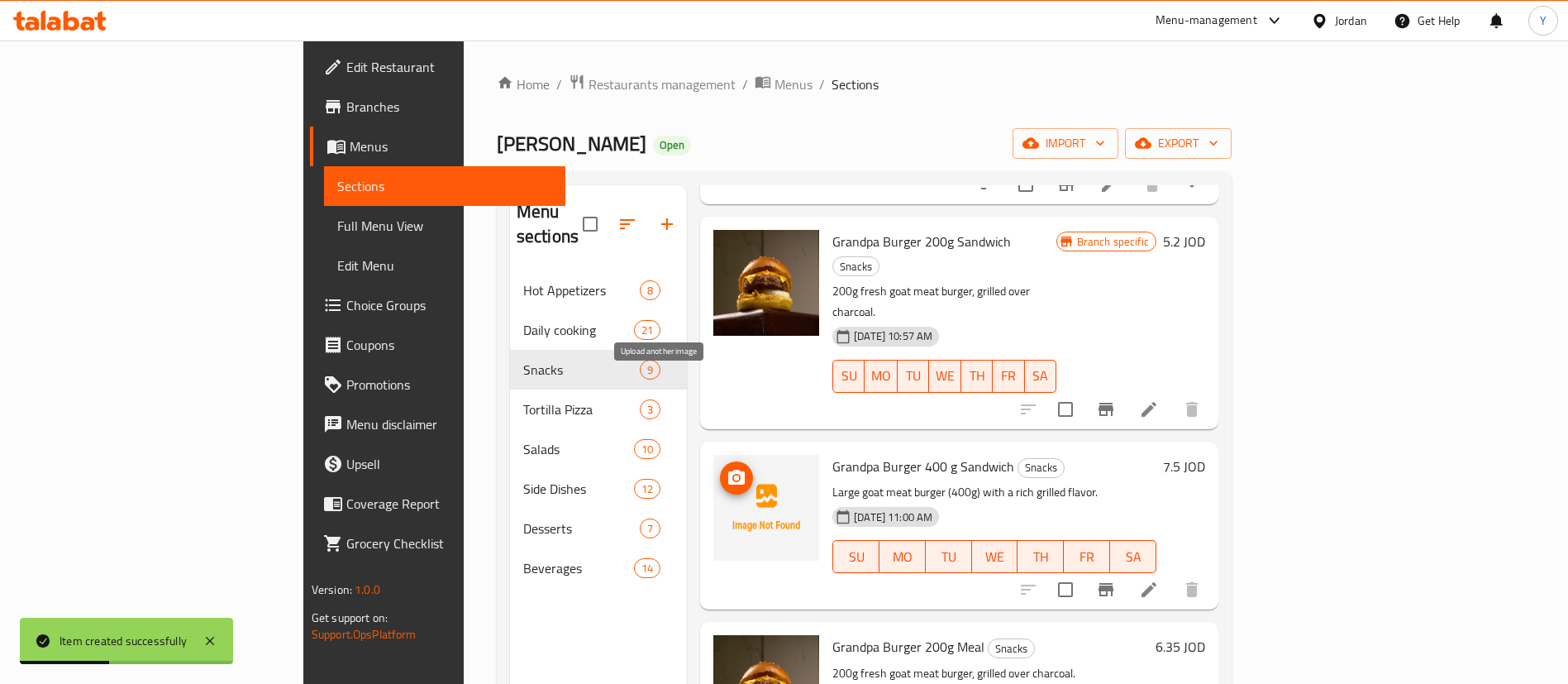
click at [728, 469] on icon "upload picture" at bounding box center [736, 476] width 16 height 15
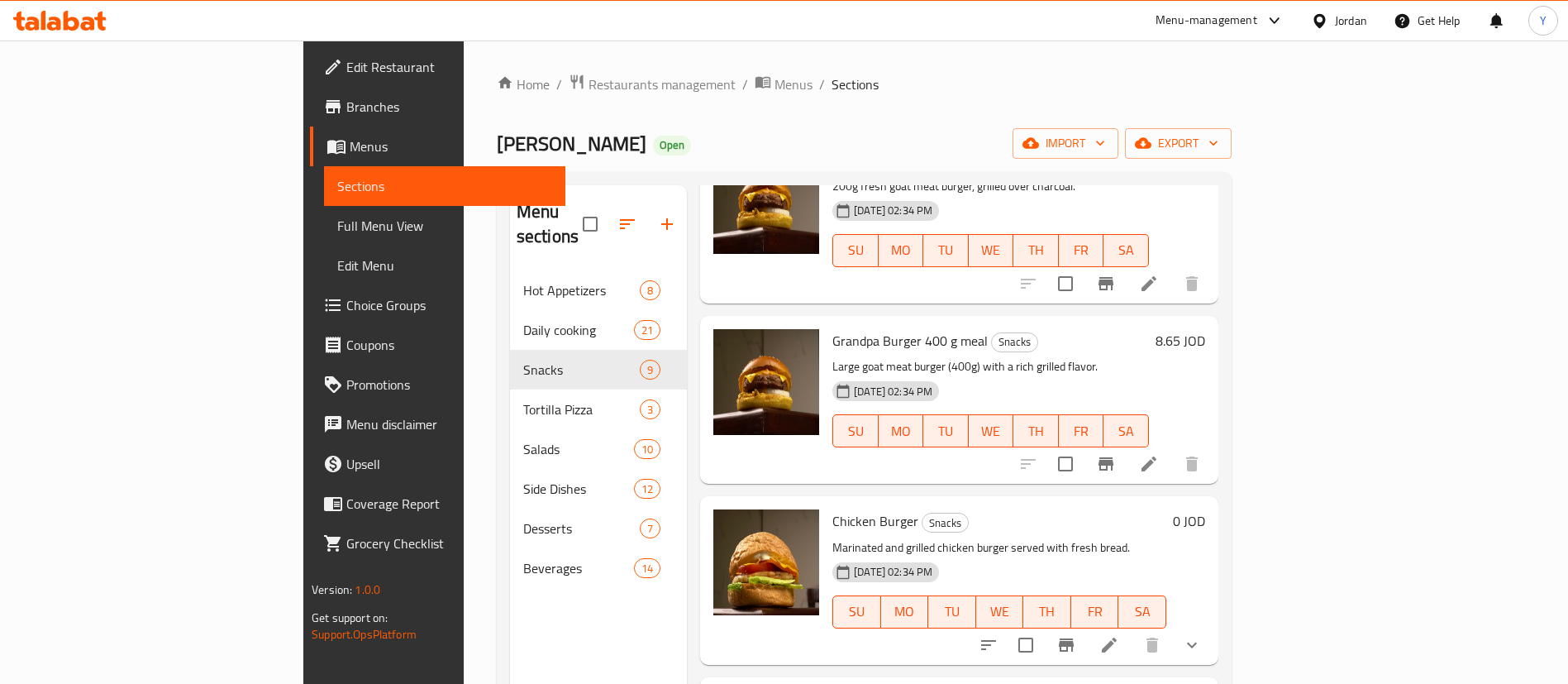
scroll to position [859, 0]
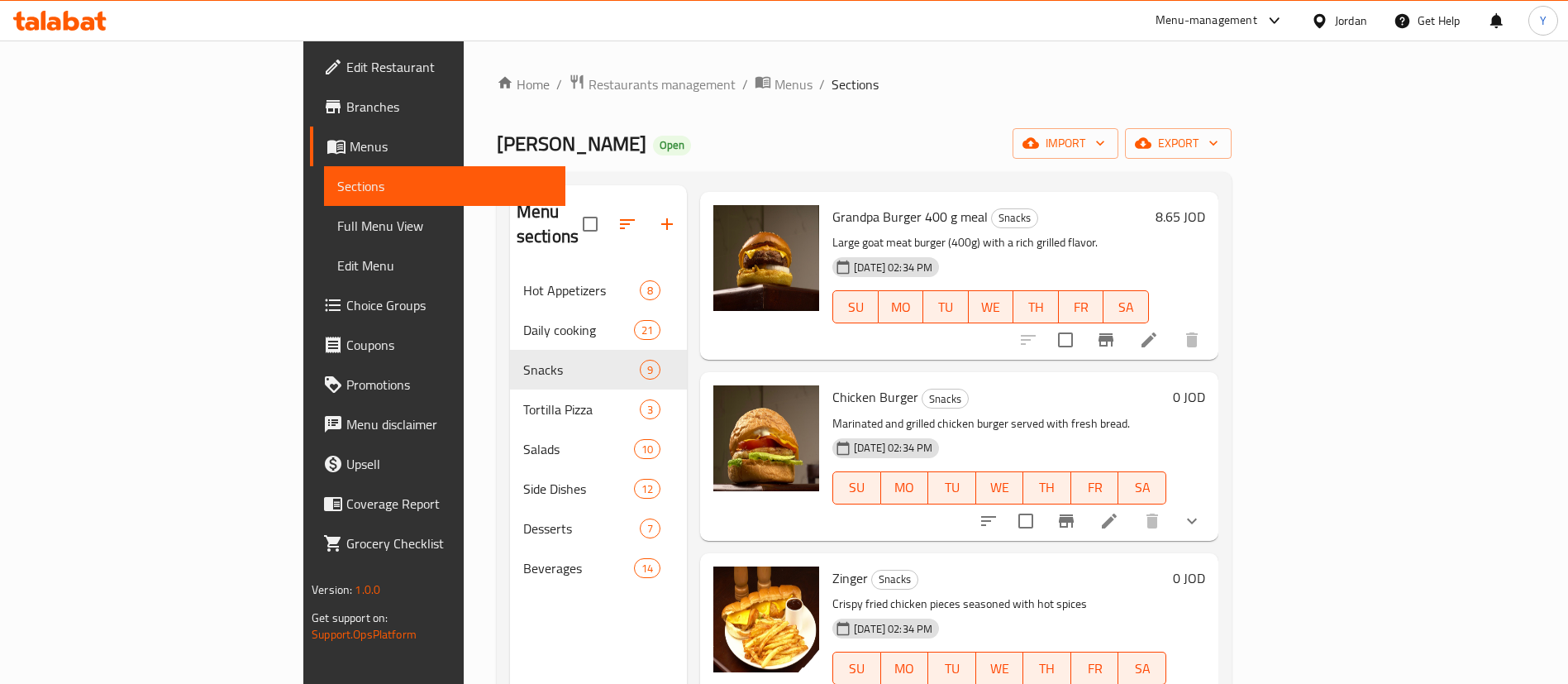
click at [1119, 511] on icon at bounding box center [1109, 520] width 20 height 20
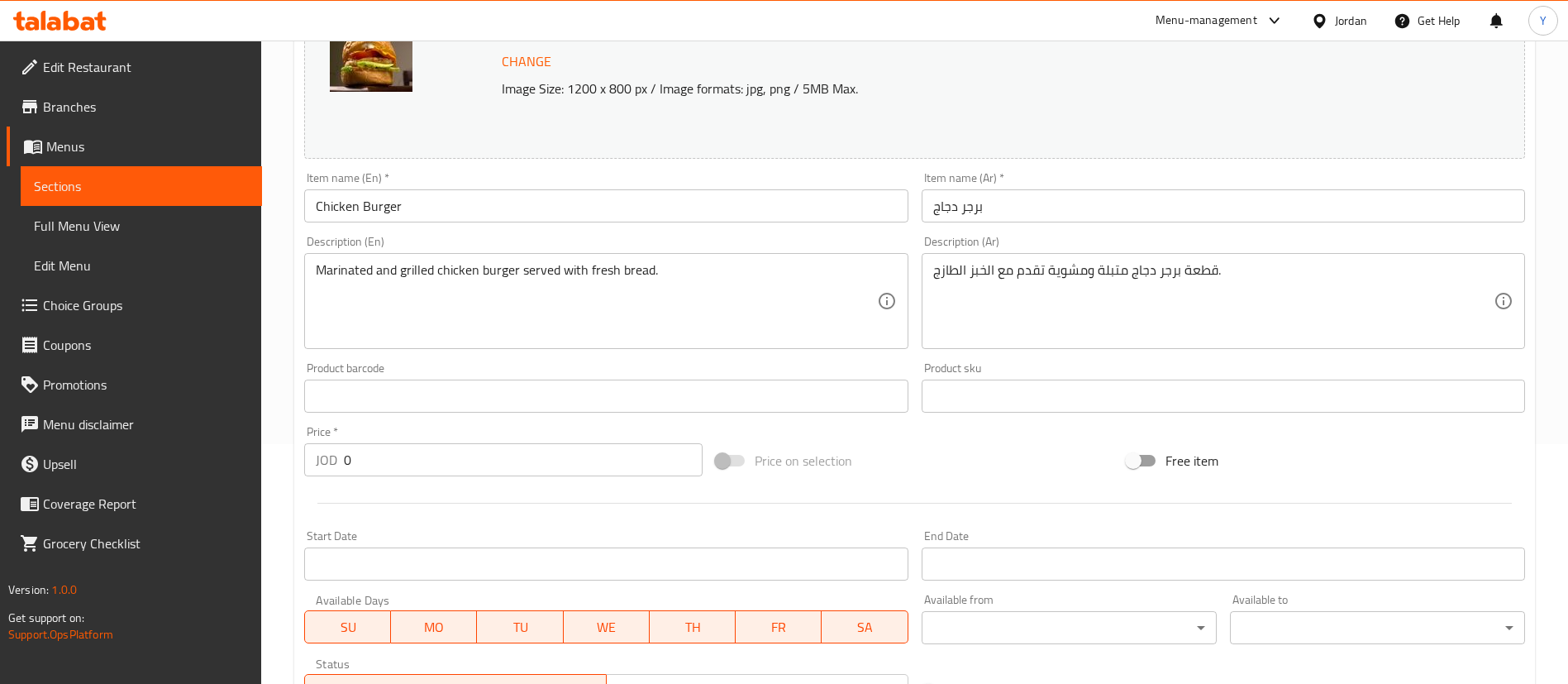
scroll to position [496, 0]
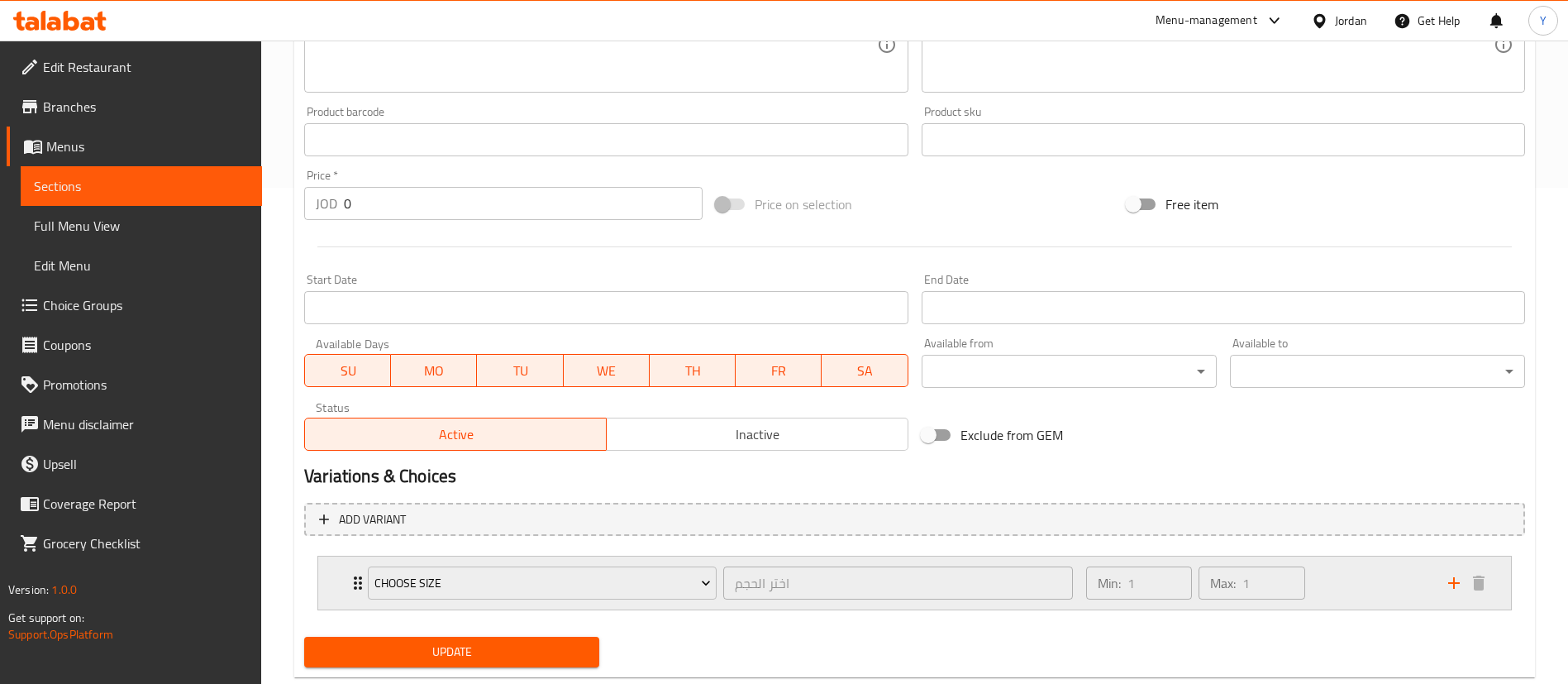
click at [1339, 592] on div "Min: 1 ​ Max: 1 ​" at bounding box center [1257, 582] width 362 height 53
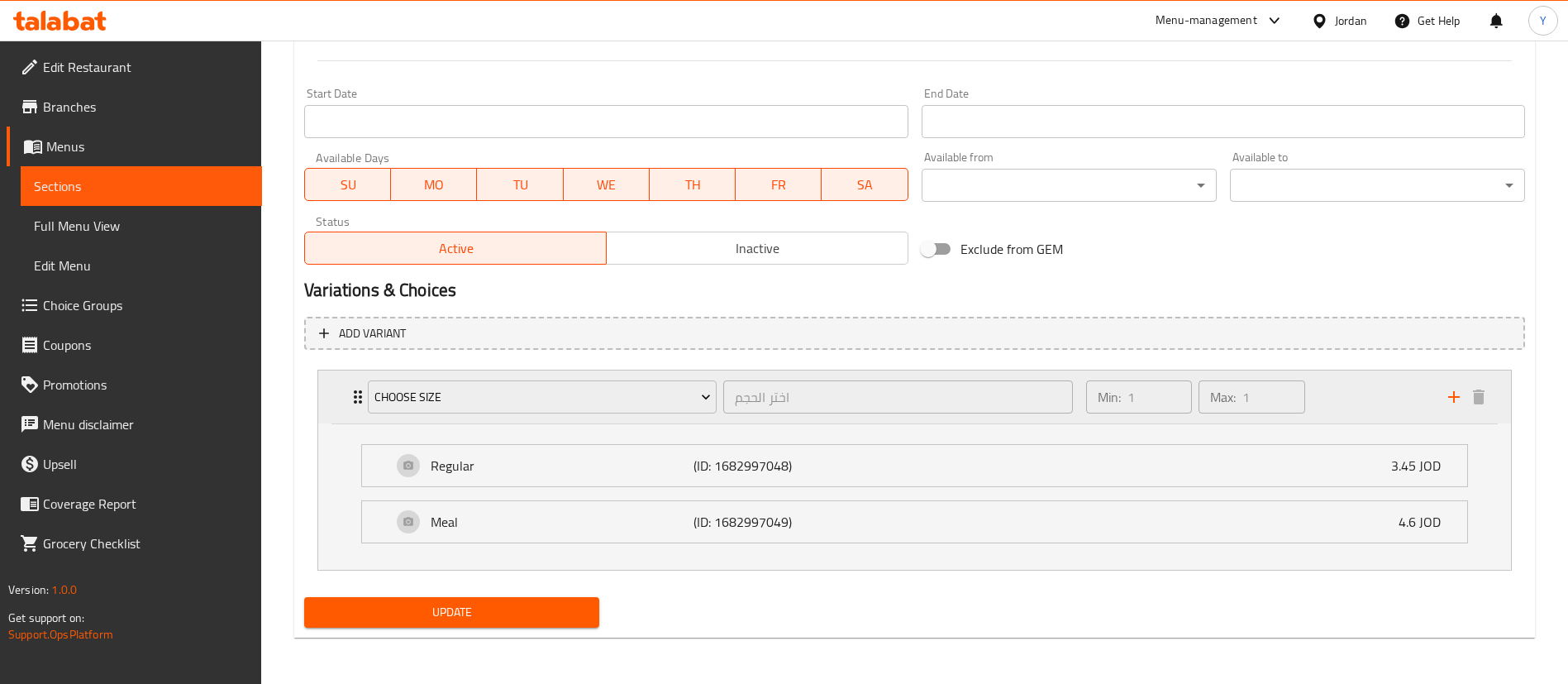
scroll to position [558, 0]
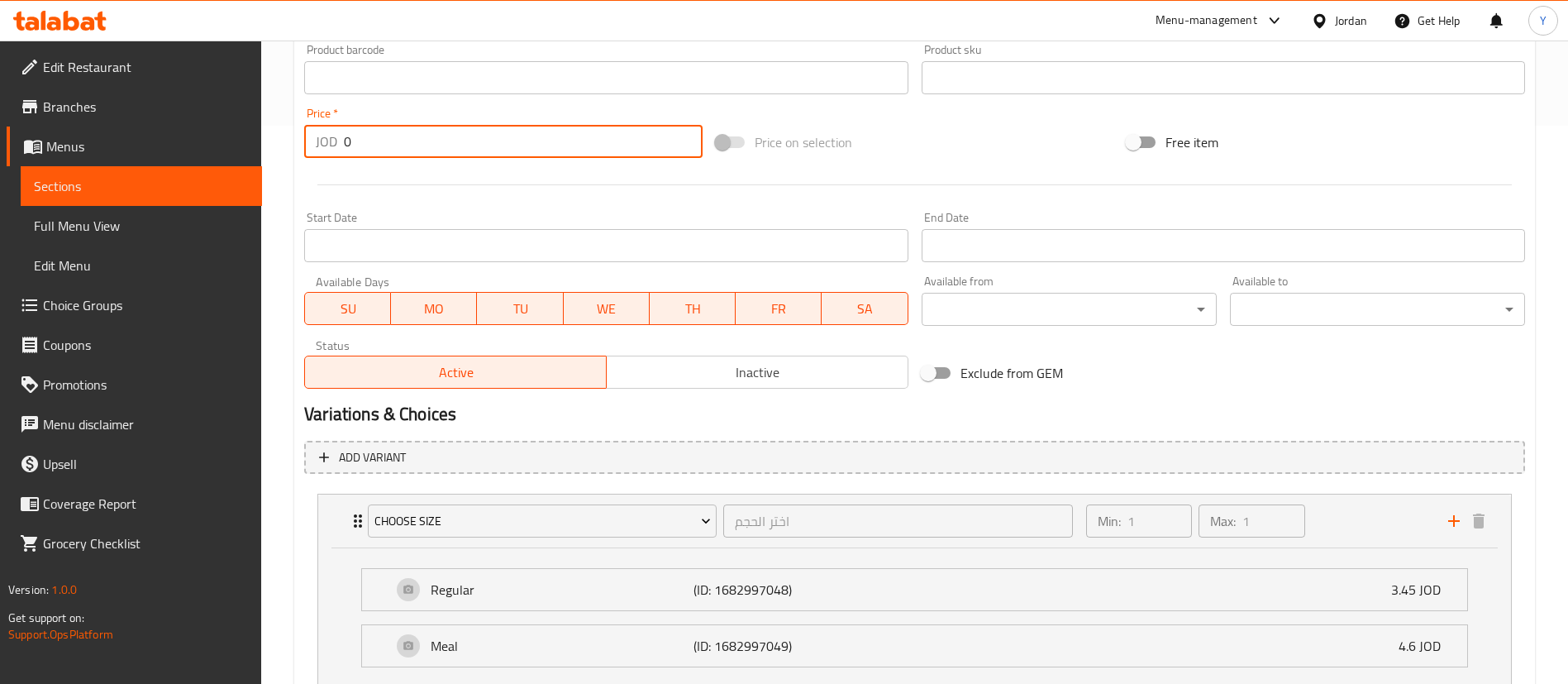
drag, startPoint x: 387, startPoint y: 141, endPoint x: 225, endPoint y: 138, distance: 162.0
click at [225, 138] on div "Edit Restaurant Branches Menus Sections Full Menu View Edit Menu Choice Groups …" at bounding box center [784, 145] width 1568 height 1325
type input "4"
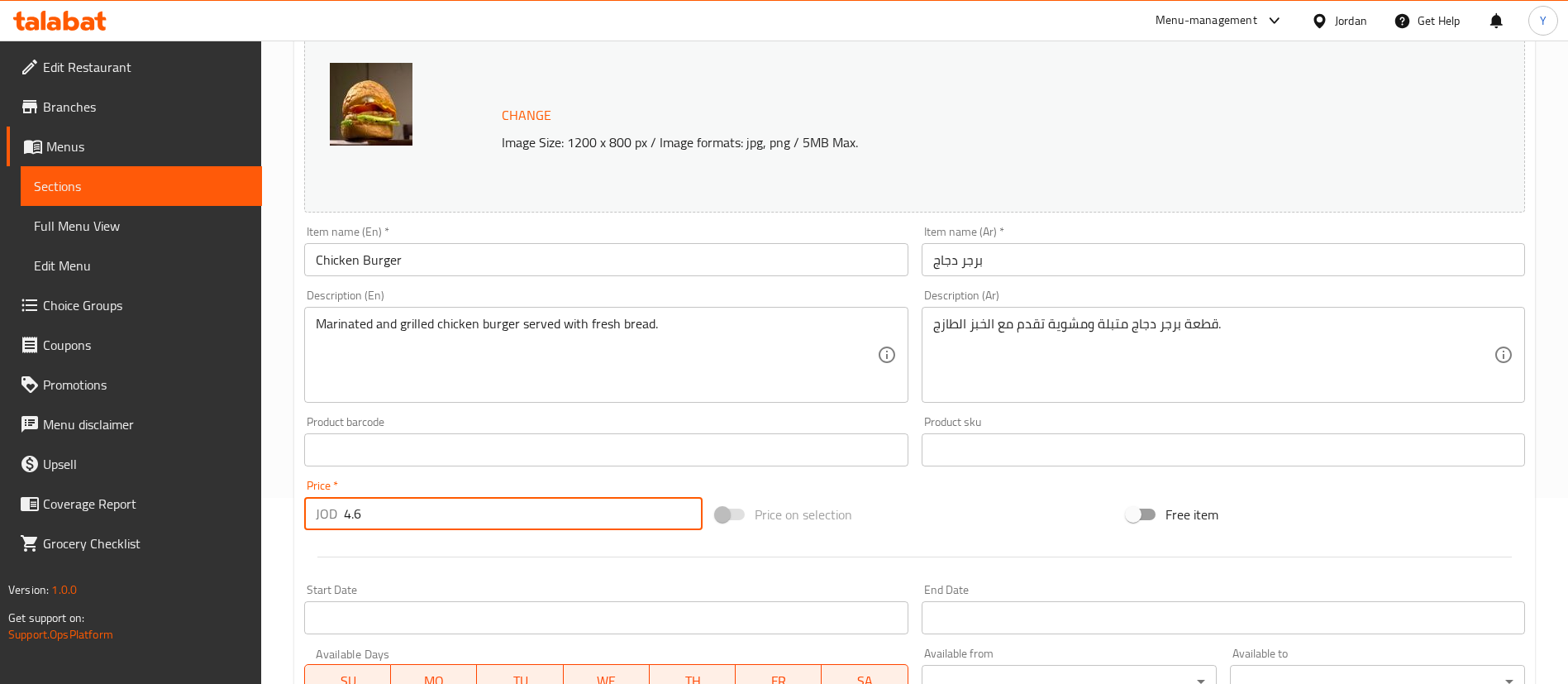
type input "4.6"
click at [494, 257] on input "Chicken Burger" at bounding box center [606, 259] width 604 height 33
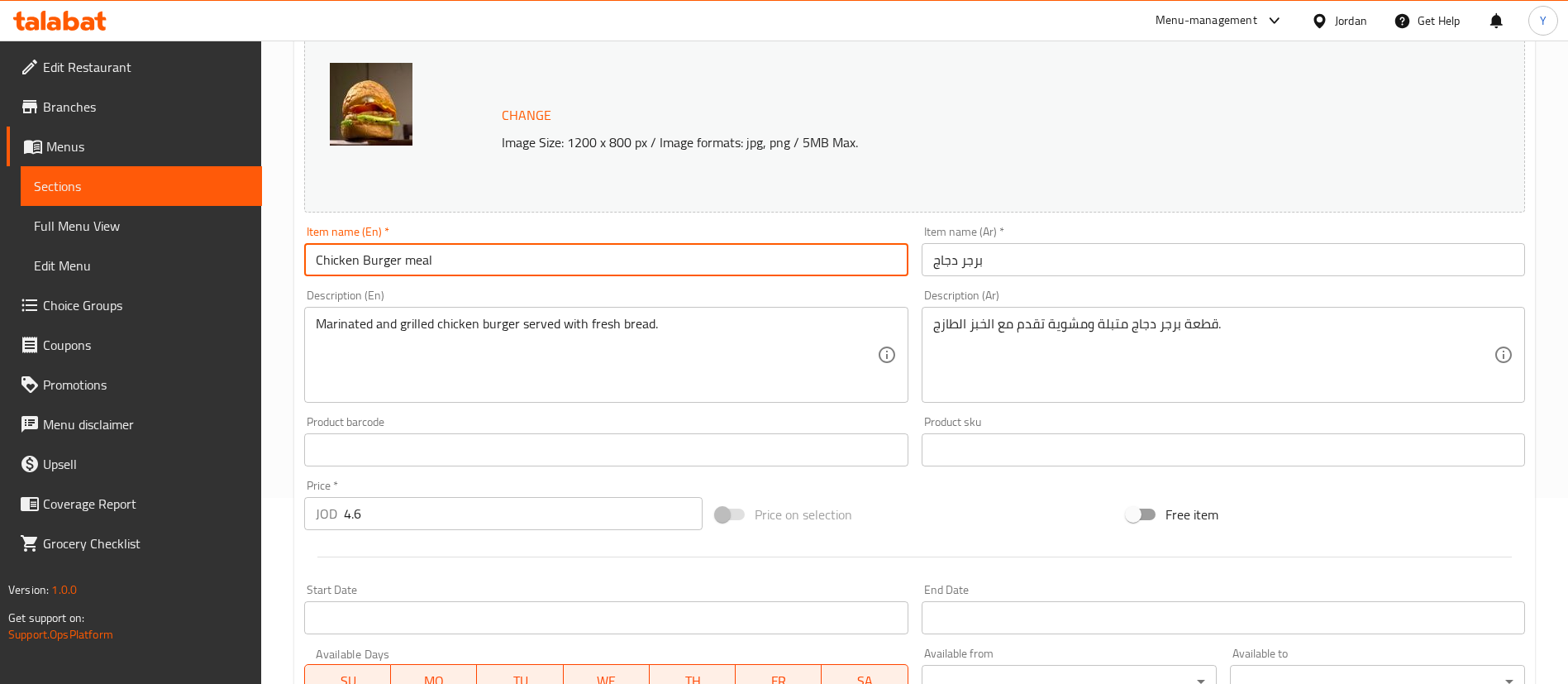
type input "Chicken Burger meal"
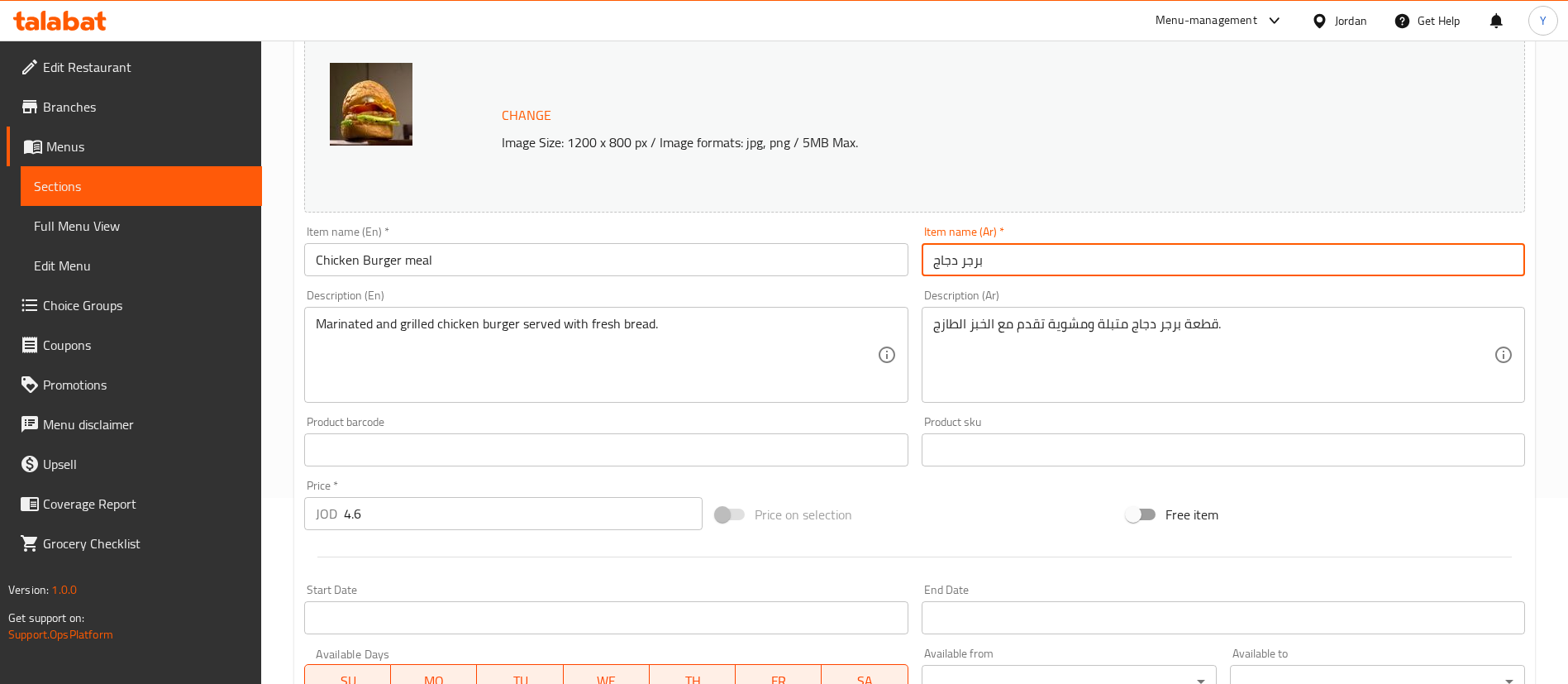
click at [940, 252] on input "برجر دجاج" at bounding box center [1224, 259] width 604 height 33
drag, startPoint x: 936, startPoint y: 256, endPoint x: 972, endPoint y: 268, distance: 37.9
click at [936, 256] on input "برجر دجاج" at bounding box center [1224, 259] width 604 height 33
click at [928, 259] on input "برجر دجاج" at bounding box center [1224, 259] width 604 height 33
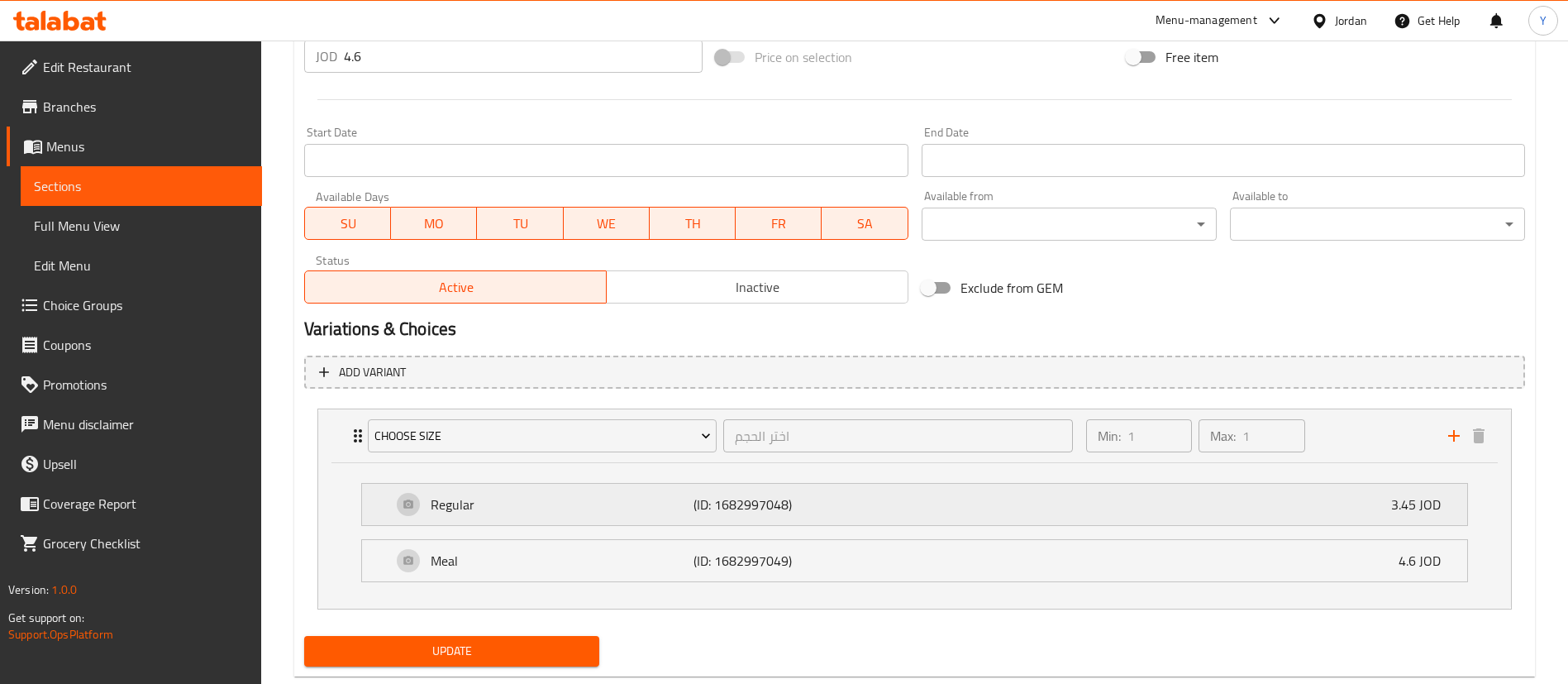
scroll to position [682, 0]
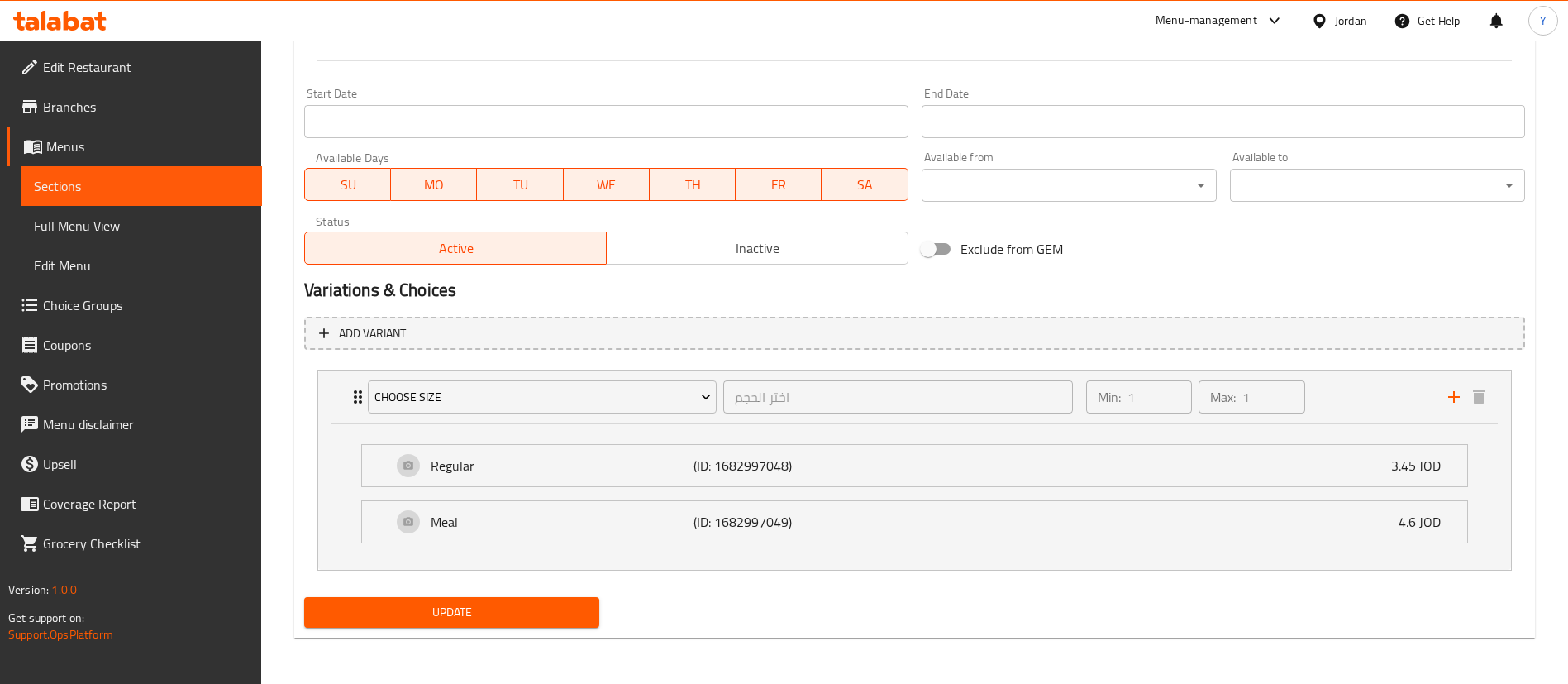
type input "وجبه برجر دجاج"
click at [504, 614] on span "Update" at bounding box center [452, 611] width 269 height 20
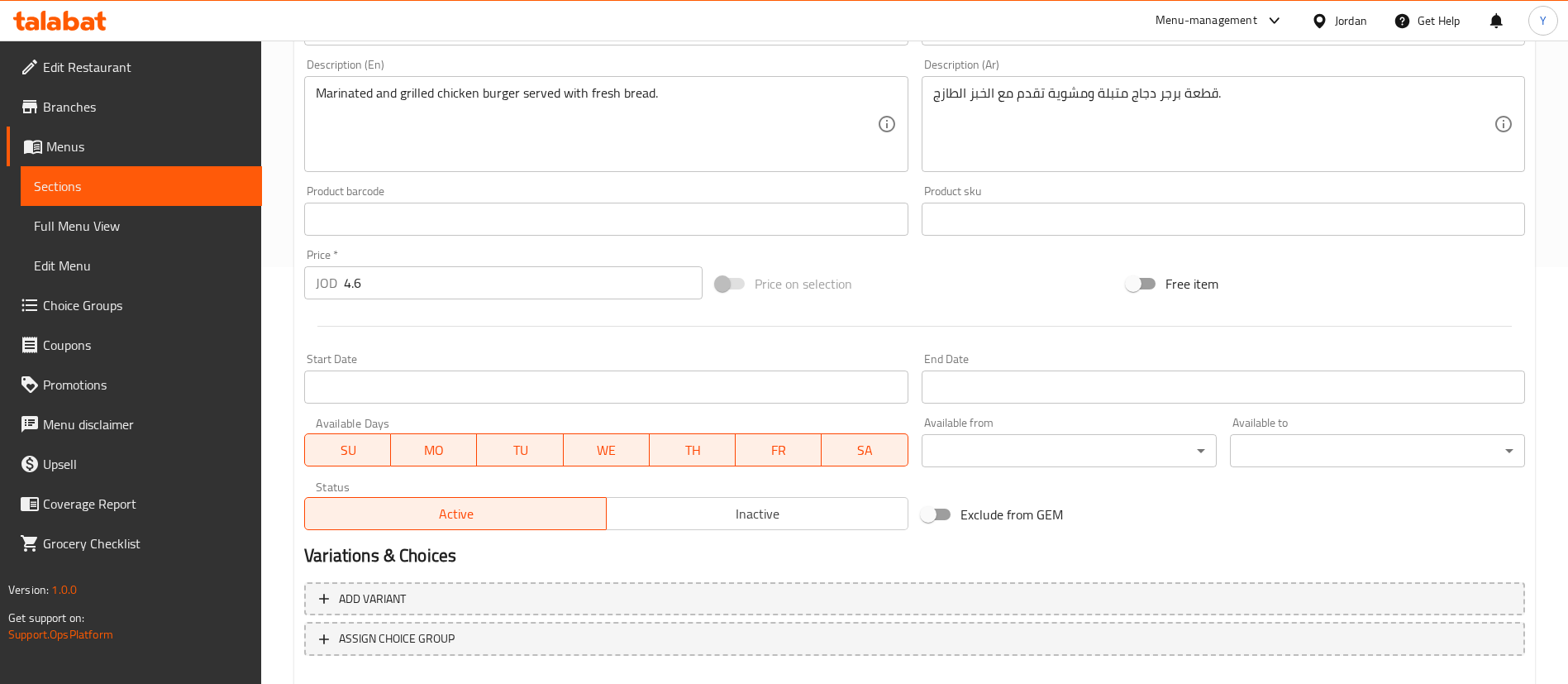
scroll to position [509, 0]
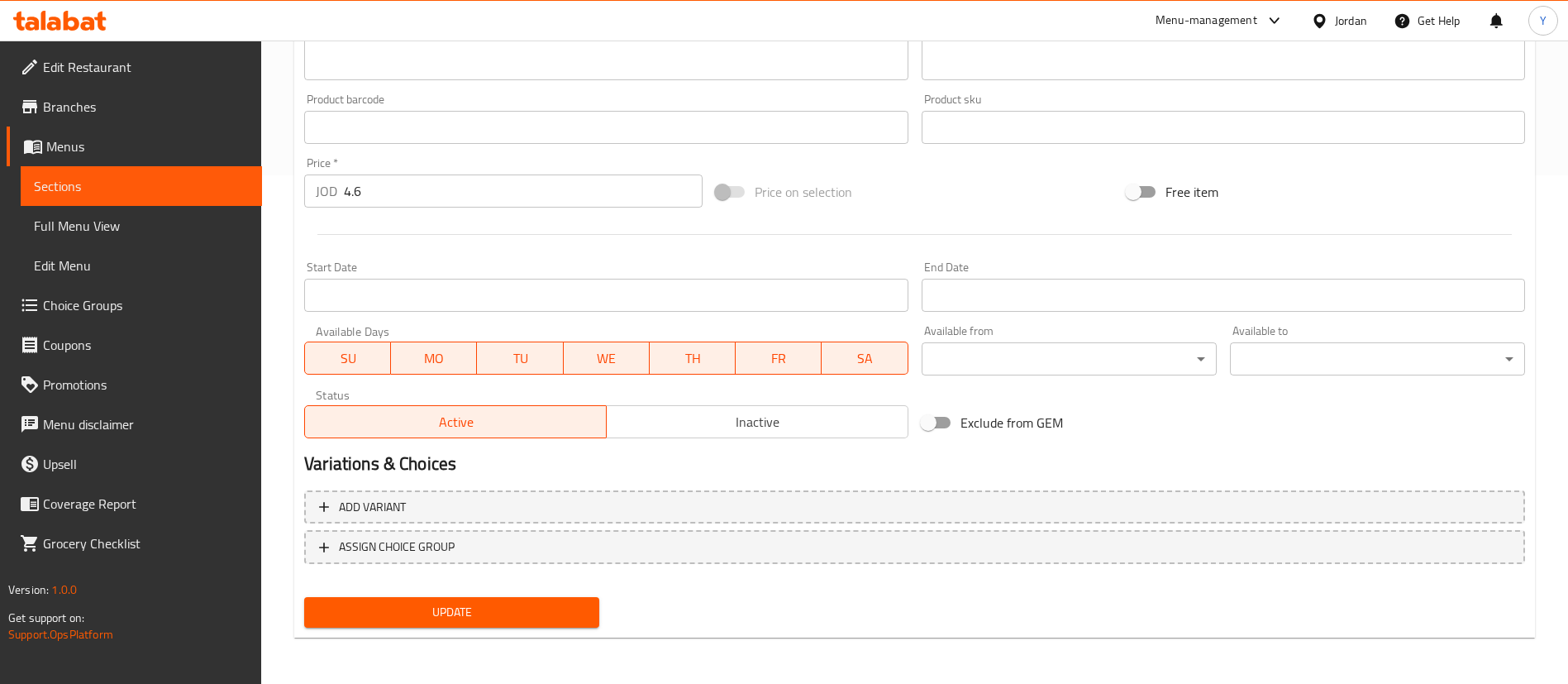
click at [162, 173] on link "Sections" at bounding box center [141, 186] width 242 height 40
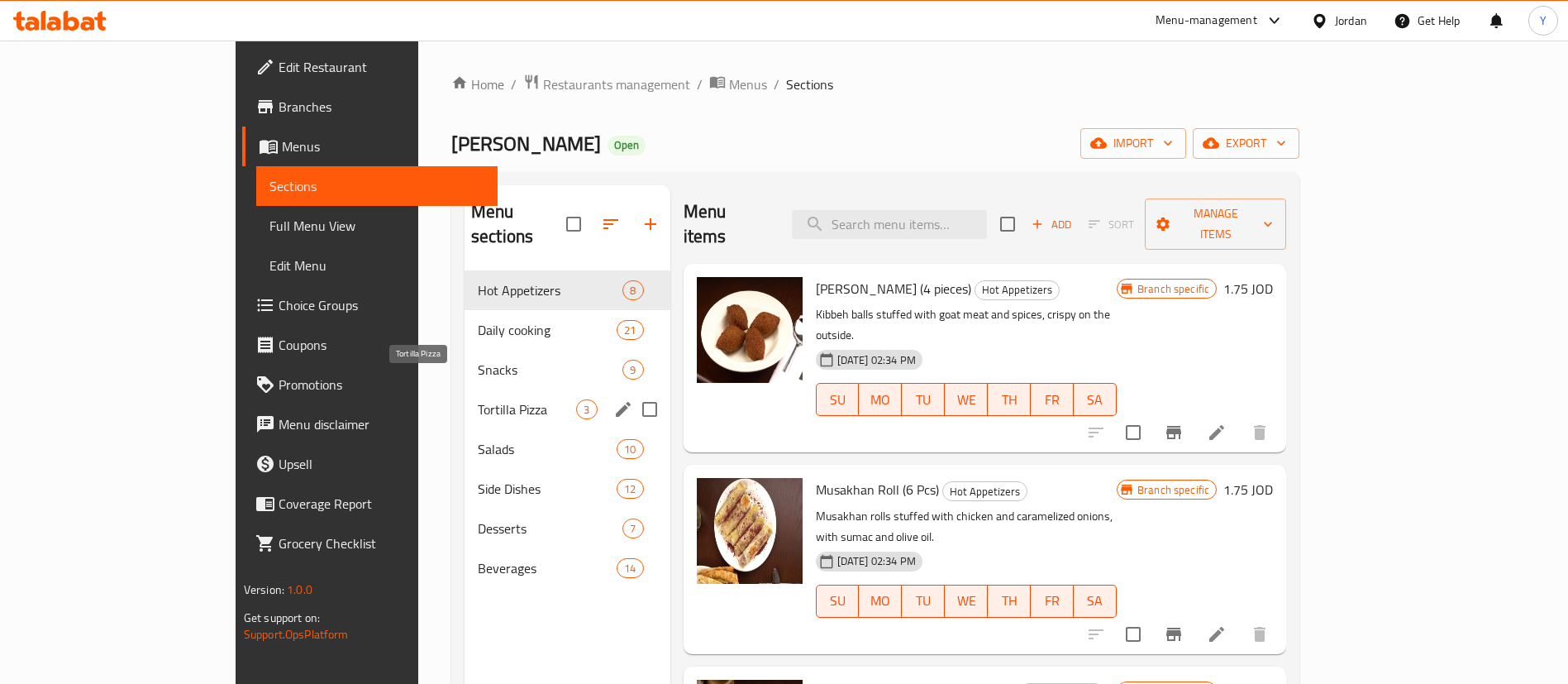
click at [478, 360] on span "Snacks" at bounding box center [550, 370] width 145 height 20
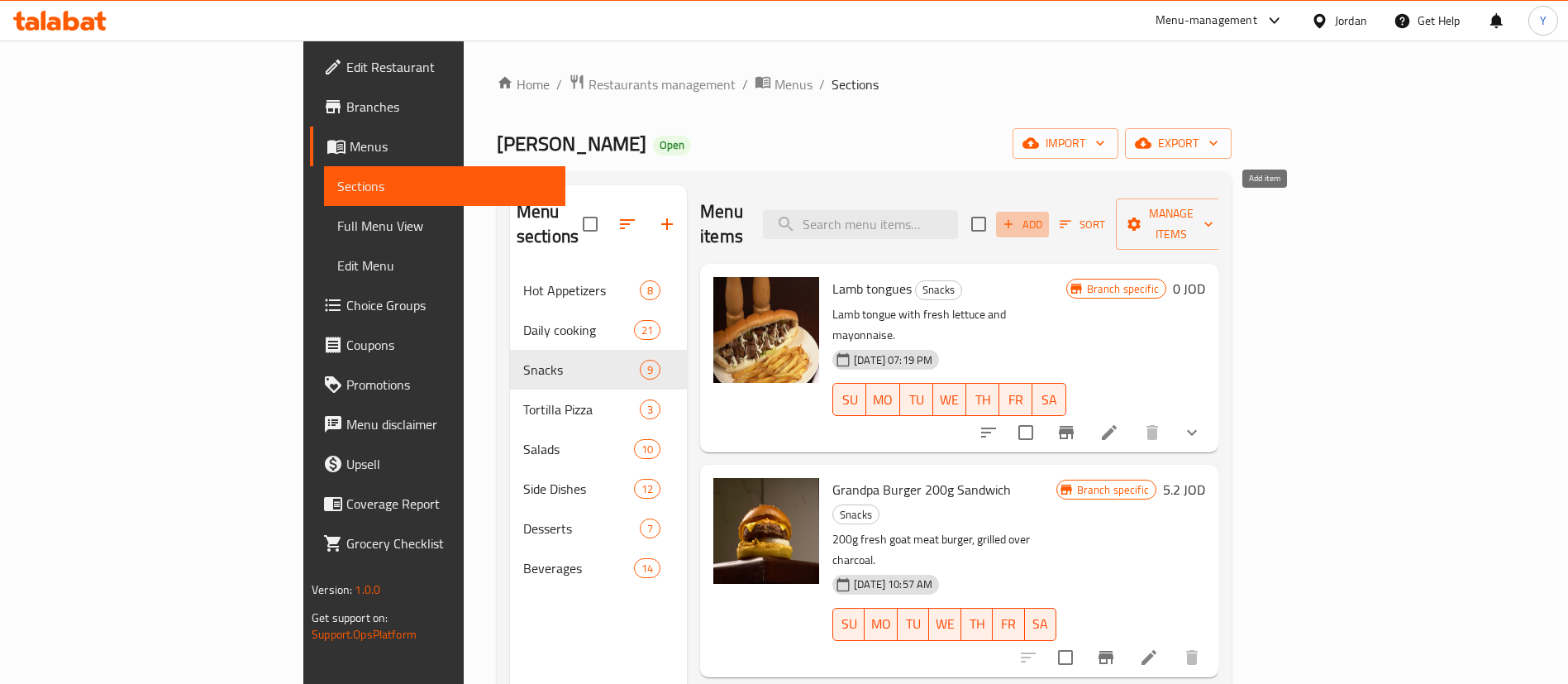
click at [1050, 212] on button "Add" at bounding box center [1022, 224] width 53 height 25
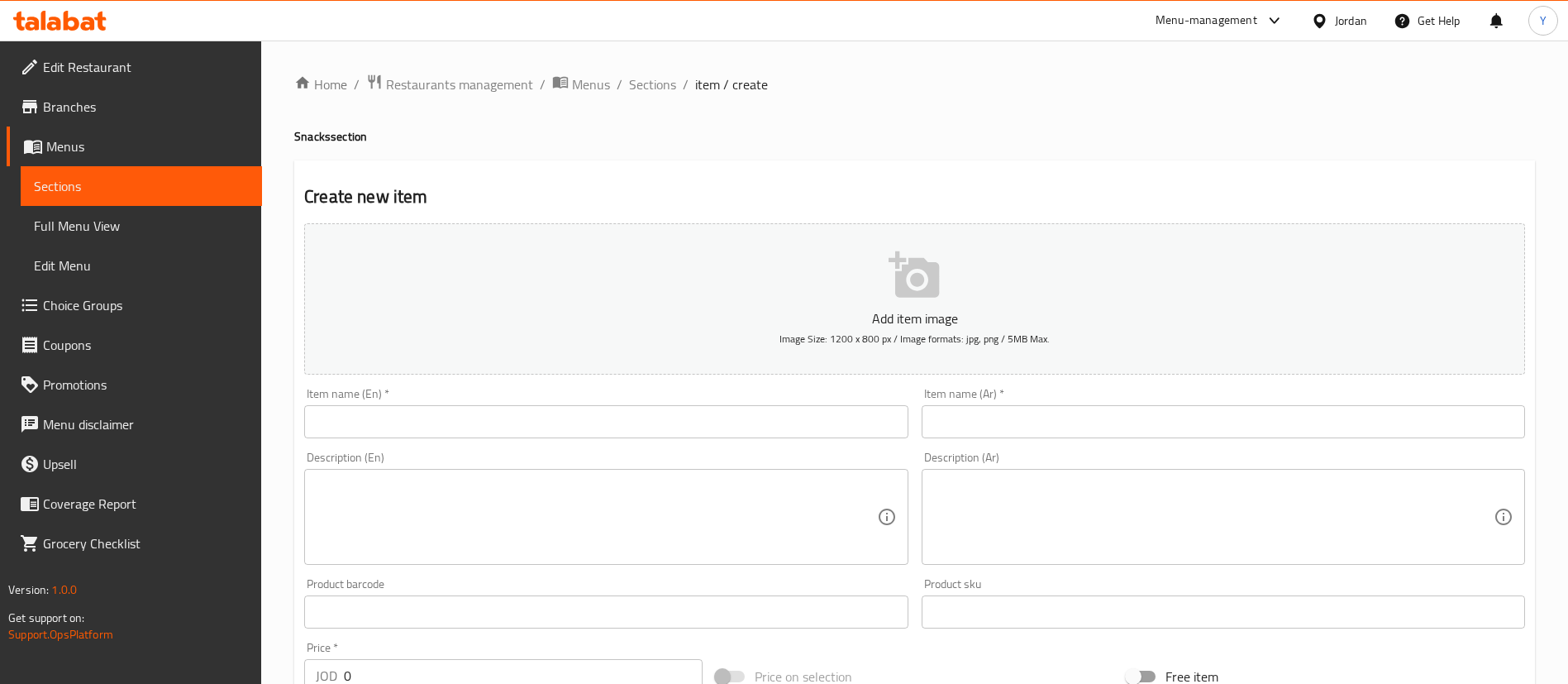
drag, startPoint x: 358, startPoint y: 431, endPoint x: 521, endPoint y: 435, distance: 163.0
click at [358, 431] on input "text" at bounding box center [606, 422] width 604 height 33
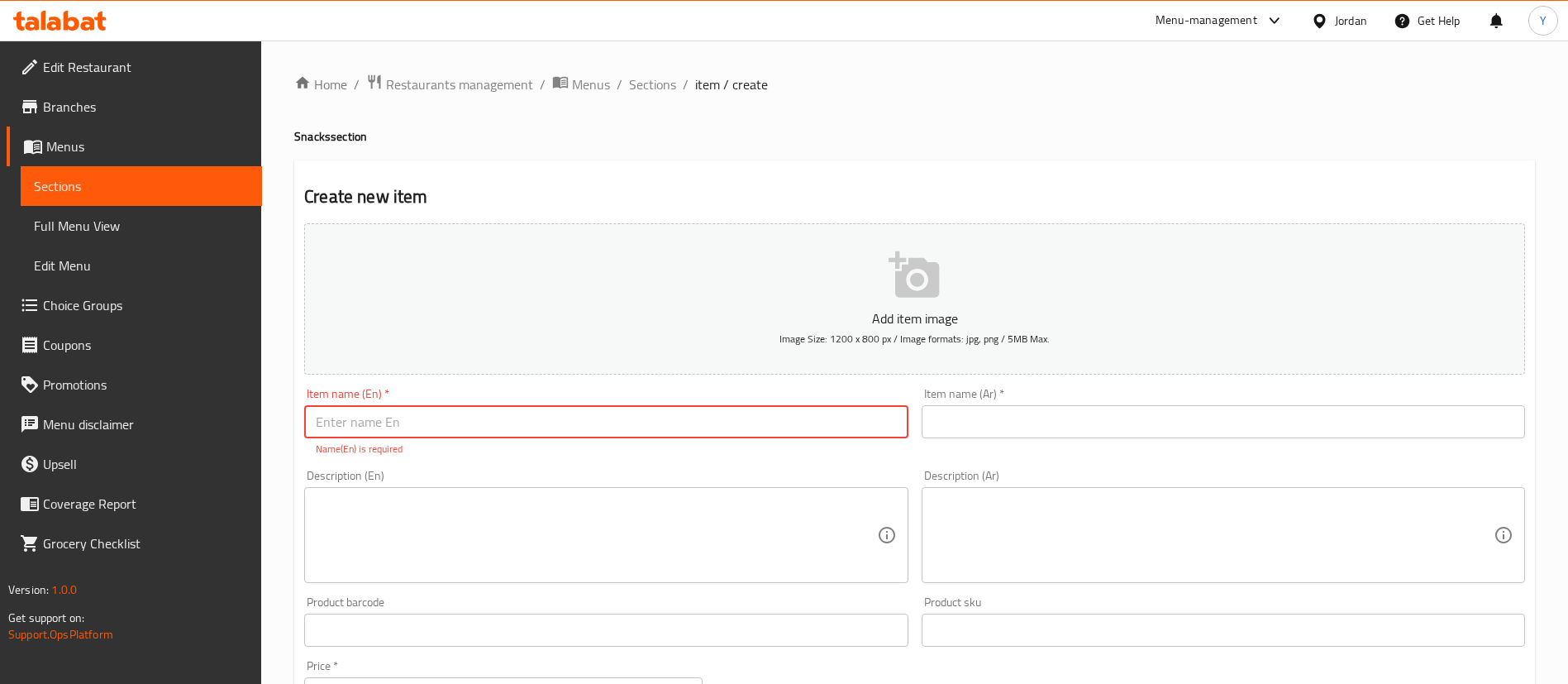
paste input "Chicken Burger"
type input "Chicken Burger Sandwich"
drag, startPoint x: 577, startPoint y: 425, endPoint x: 155, endPoint y: 411, distance: 422.2
click at [157, 411] on div "Edit Restaurant Branches Menus Sections Full Menu View Edit Menu Choice Groups …" at bounding box center [784, 613] width 1568 height 1146
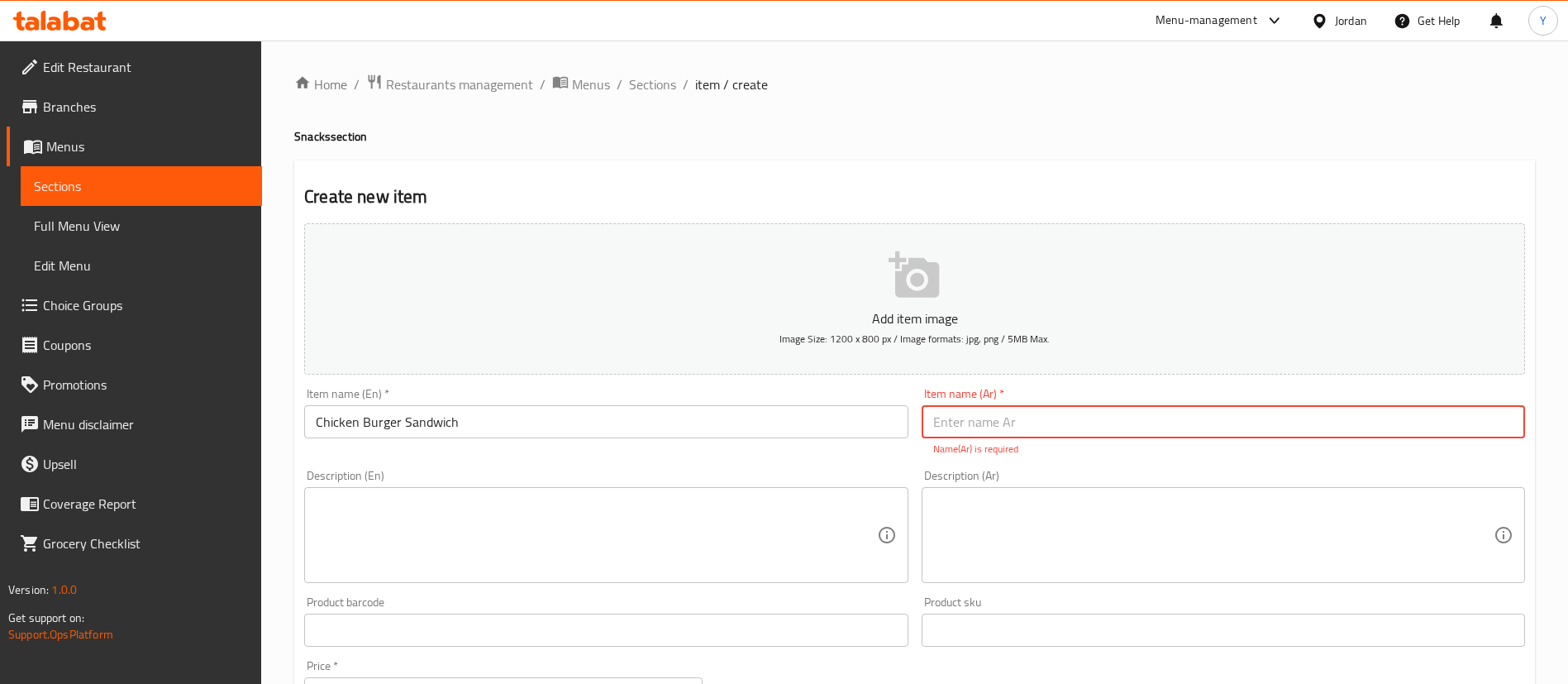
click at [1058, 417] on input "text" at bounding box center [1224, 422] width 604 height 33
paste input "برجر دجاج"
click at [931, 422] on input "برجر دجاج" at bounding box center [1224, 422] width 604 height 33
type input "ساندويش برجر دجاج"
click at [387, 546] on textarea at bounding box center [595, 535] width 560 height 78
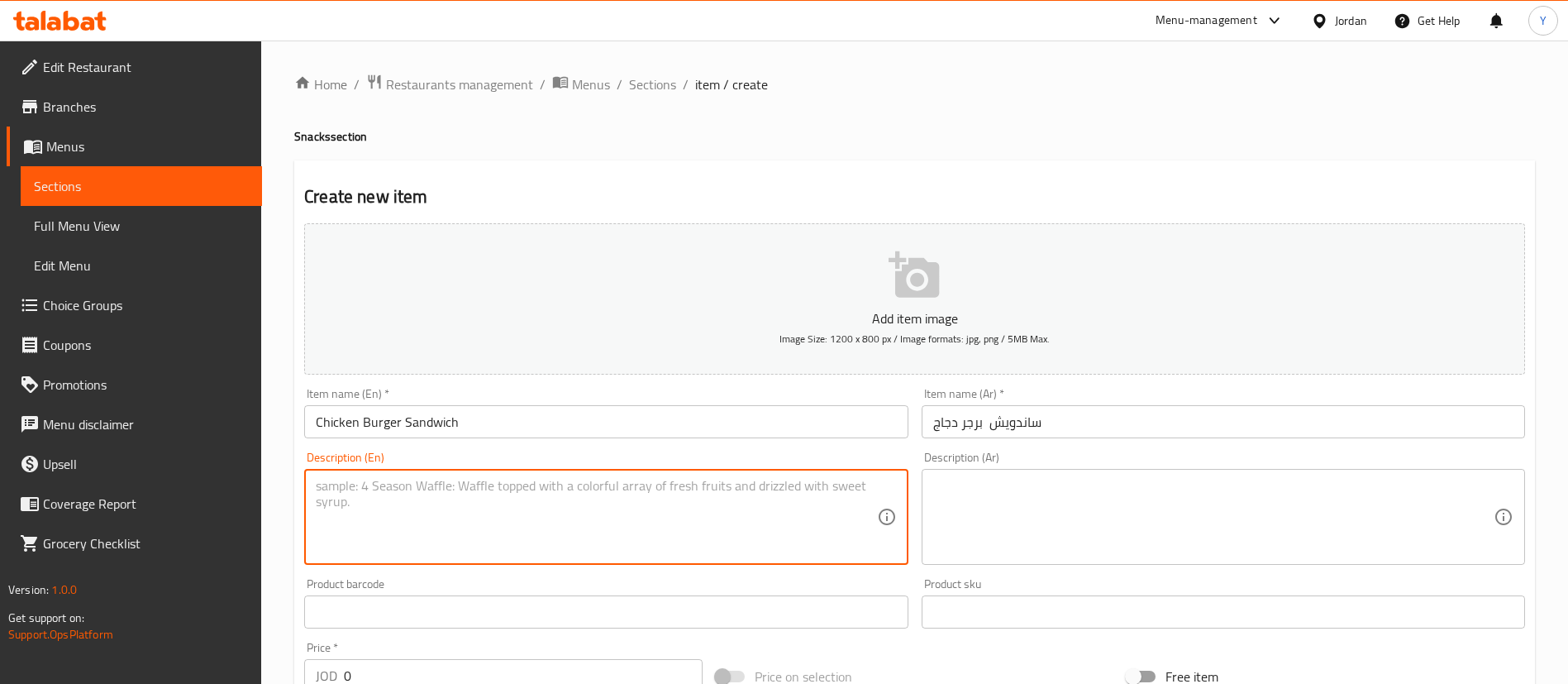
paste textarea "Marinated and grilled chicken burger served with fresh bread."
type textarea "Marinated and grilled chicken burger served with fresh bread."
drag, startPoint x: 1080, startPoint y: 532, endPoint x: 1059, endPoint y: 530, distance: 21.1
click at [1080, 532] on textarea at bounding box center [1213, 517] width 560 height 78
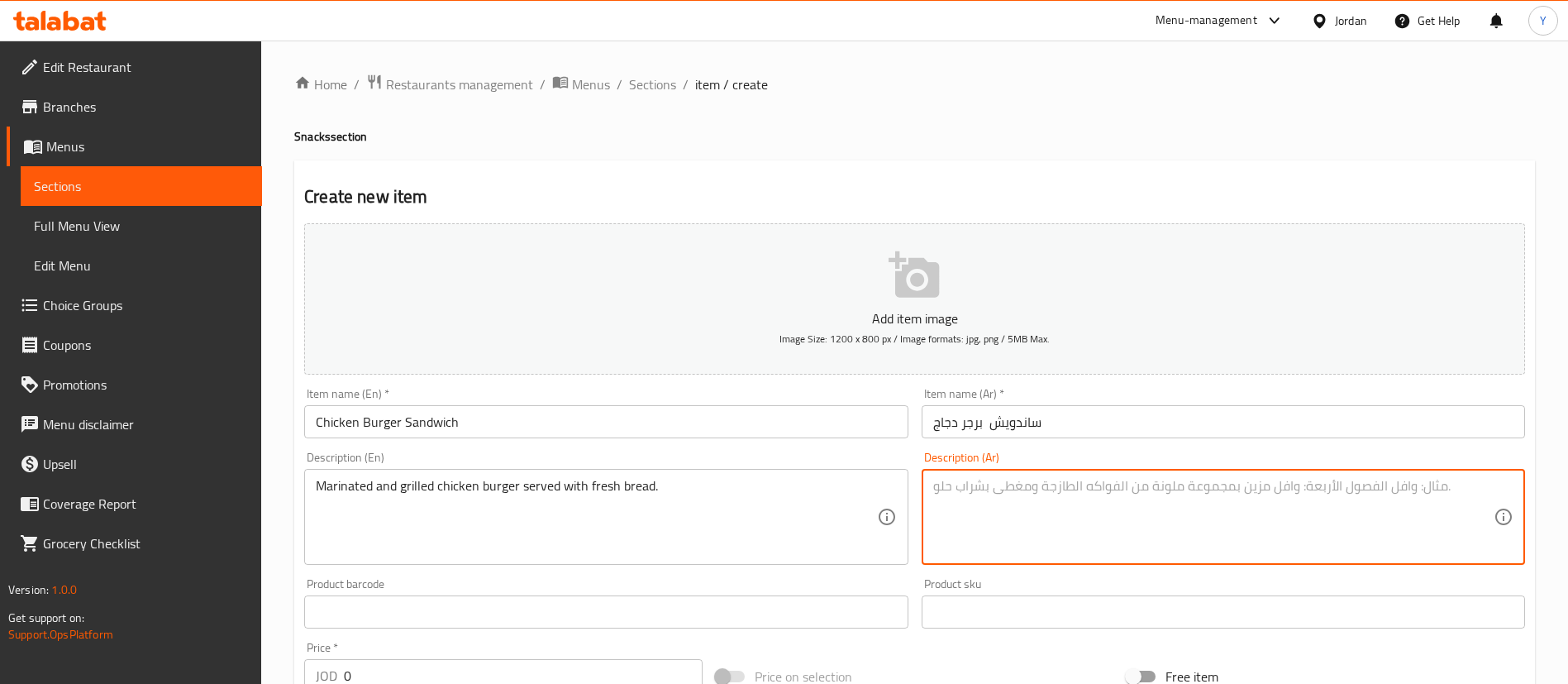
paste textarea "قطعة برجر دجاج متبلة ومشوية تقدم مع الخبز الطازج."
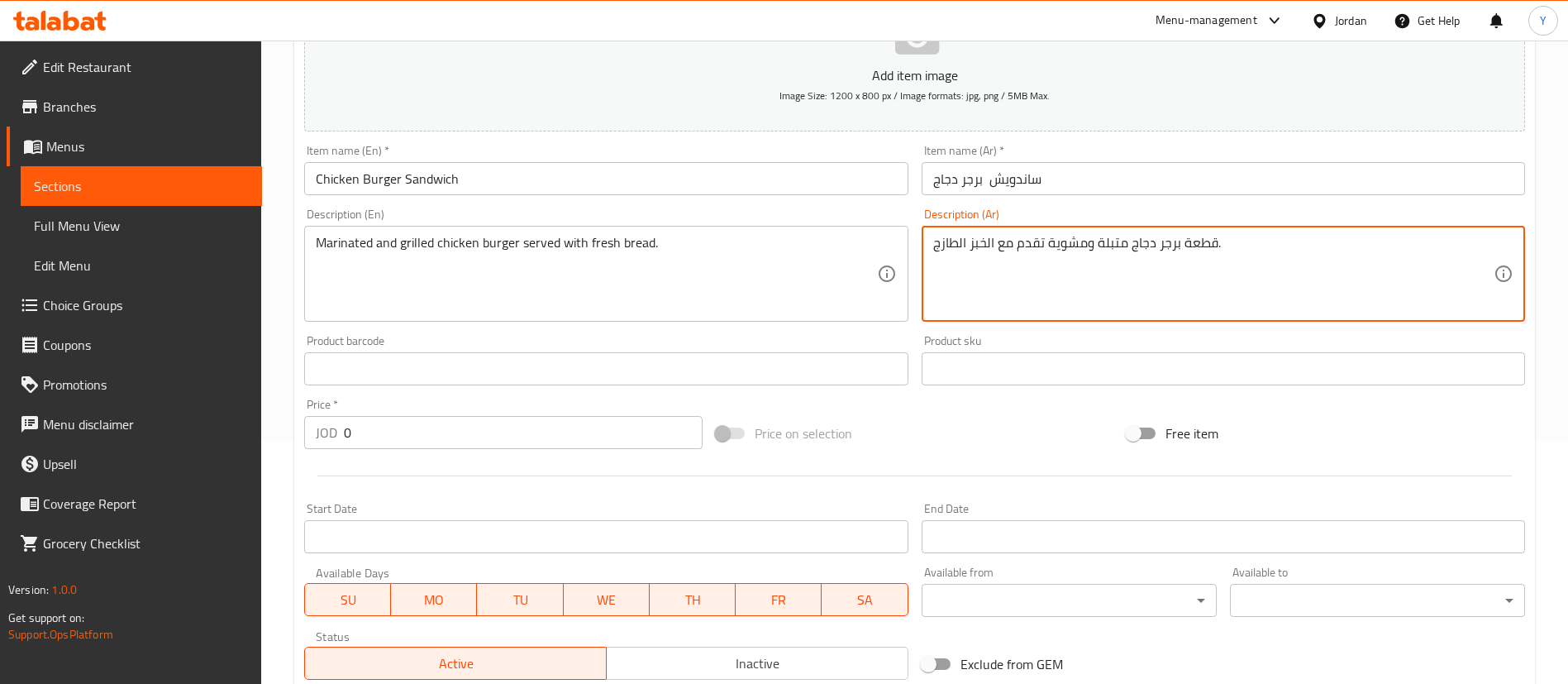
scroll to position [248, 0]
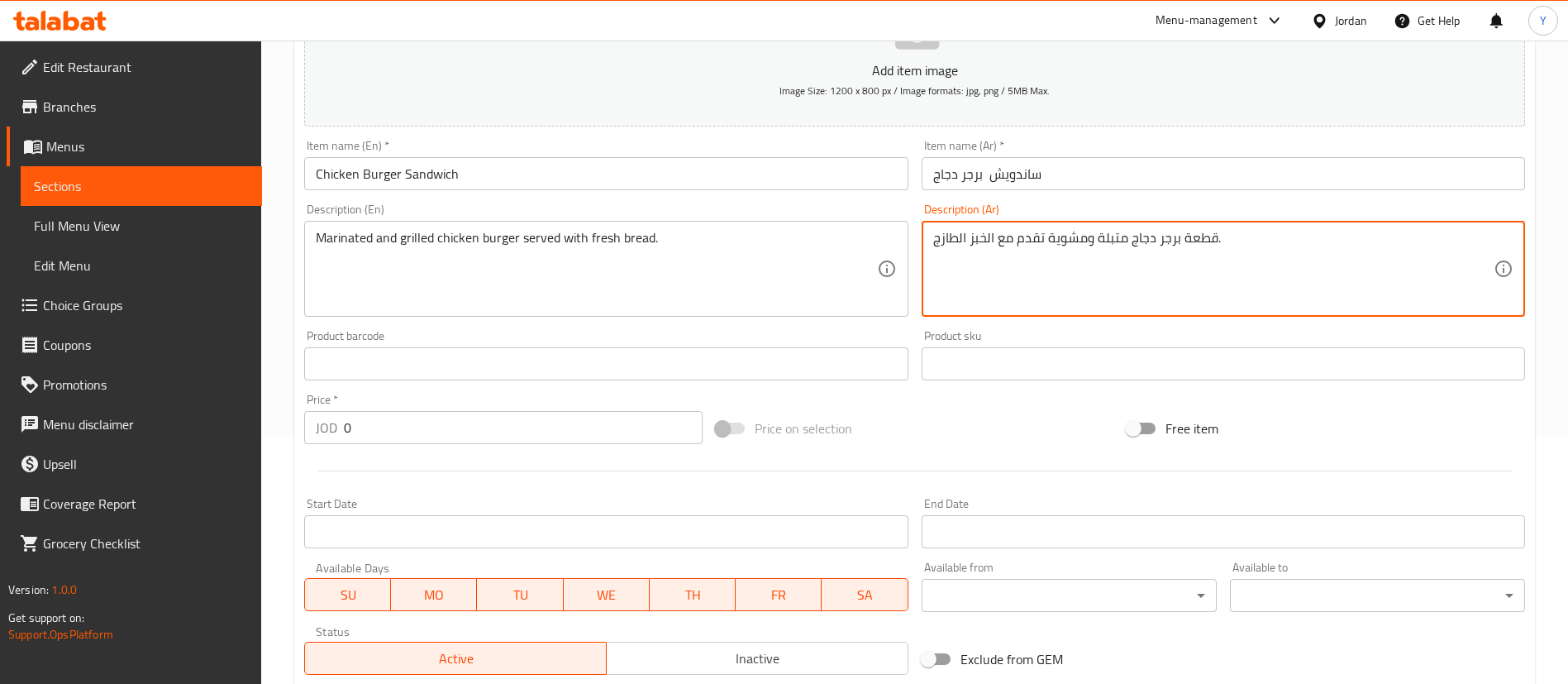
type textarea "قطعة برجر دجاج متبلة ومشوية تقدم مع الخبز الطازج."
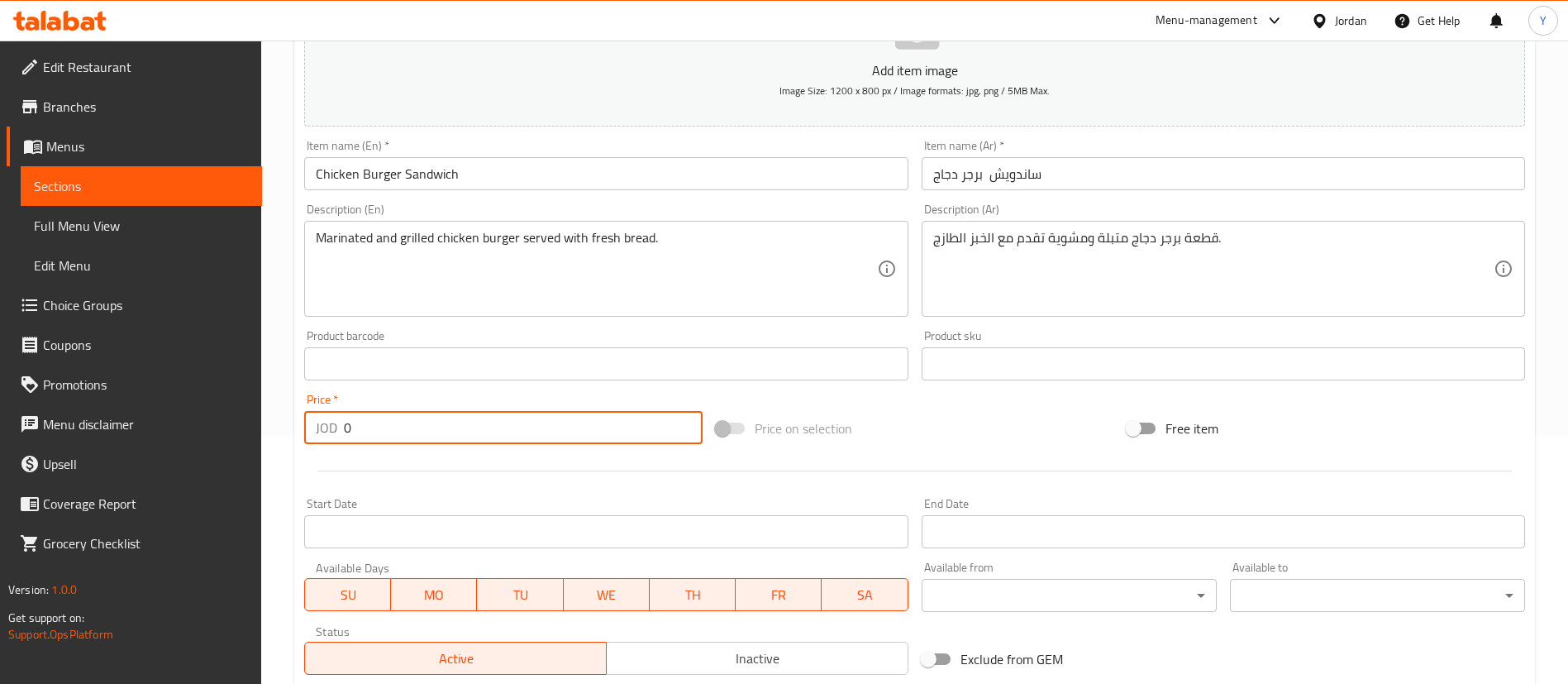
drag, startPoint x: 266, startPoint y: 407, endPoint x: 88, endPoint y: 392, distance: 178.6
click at [88, 390] on div "Edit Restaurant Branches Menus Sections Full Menu View Edit Menu Choice Groups …" at bounding box center [784, 356] width 1568 height 1128
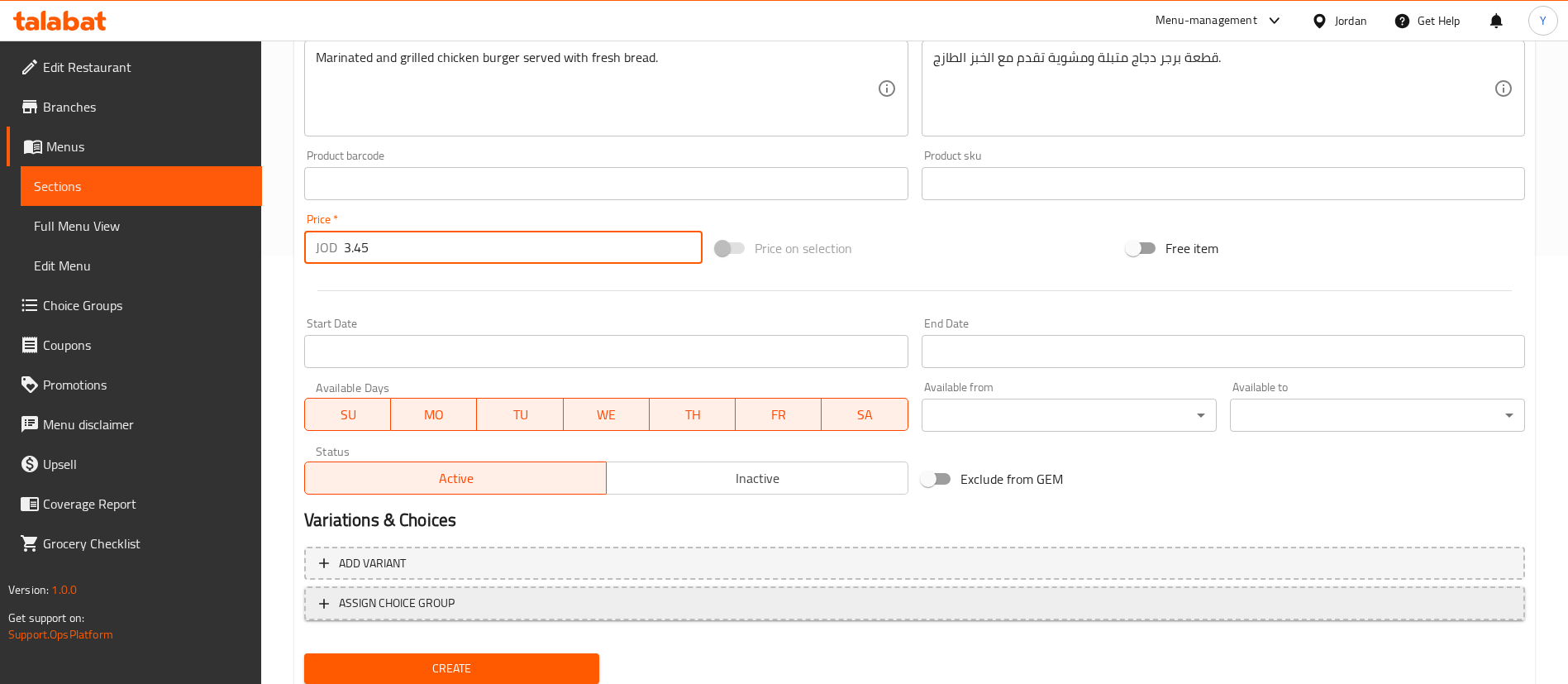
scroll to position [485, 0]
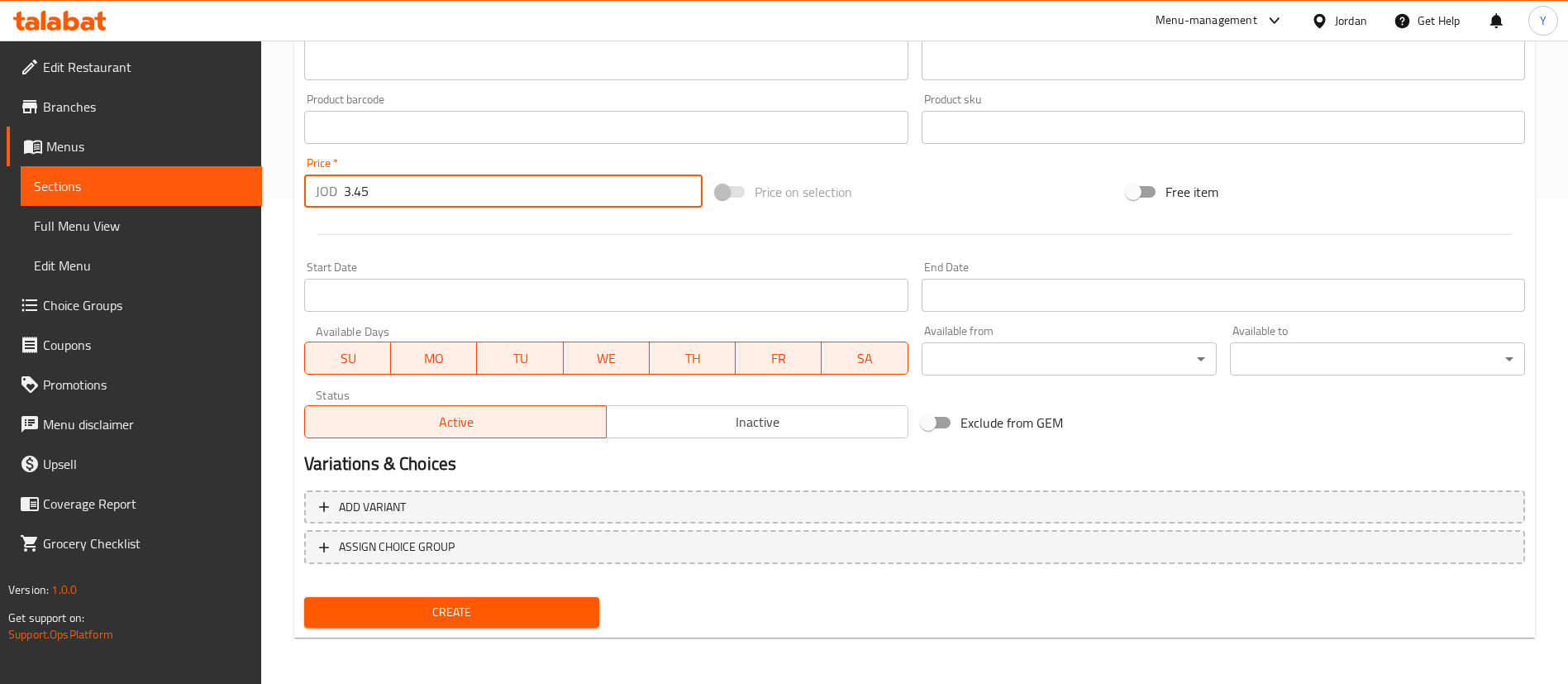
type input "3.45"
click at [403, 602] on span "Create" at bounding box center [452, 611] width 269 height 20
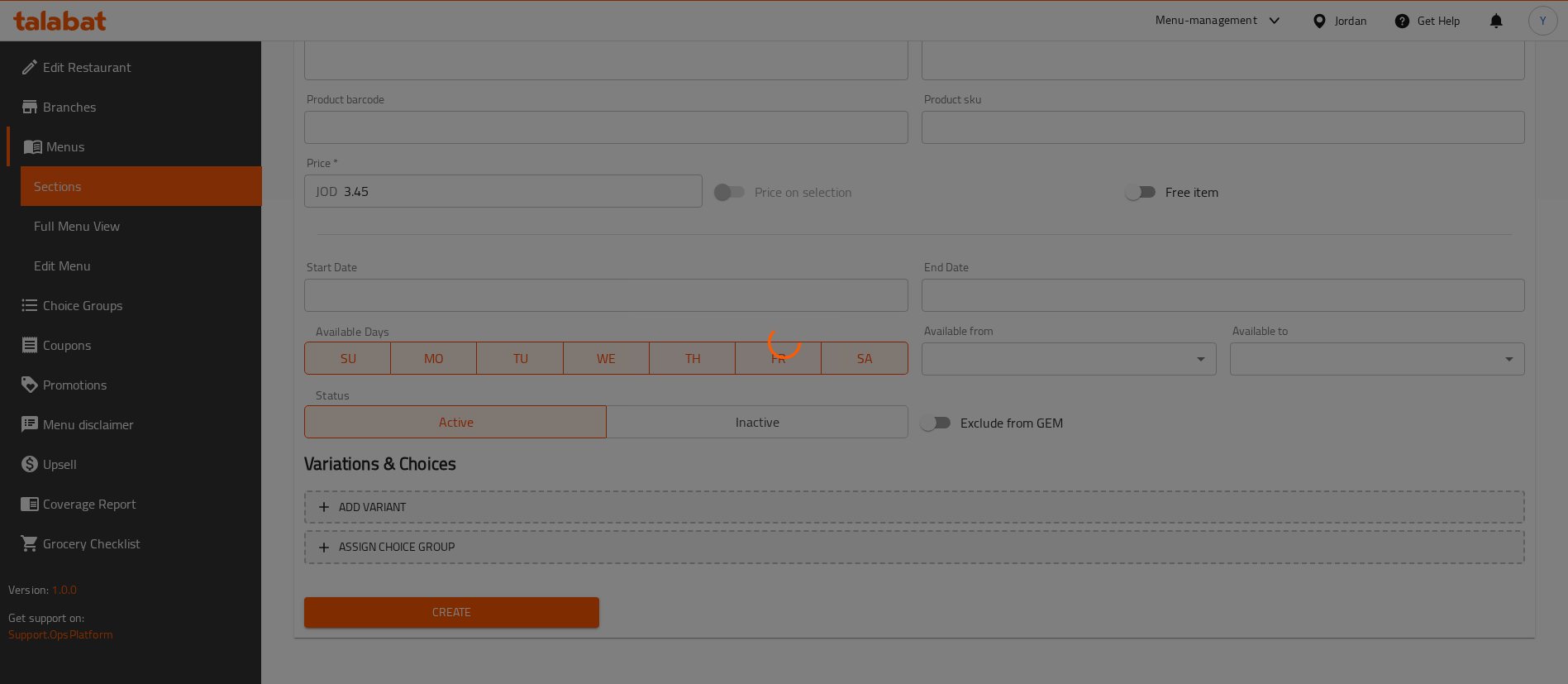
type input "0"
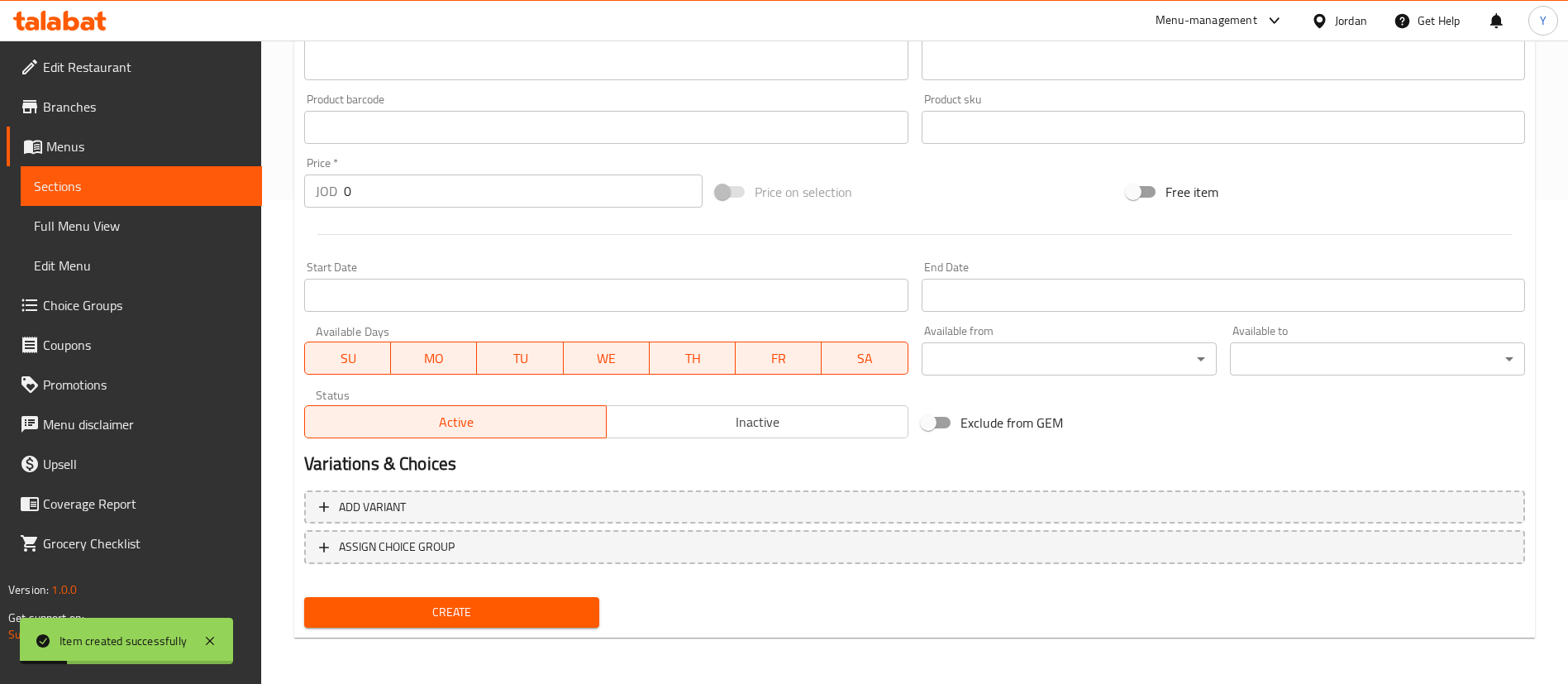
click at [219, 189] on span "Sections" at bounding box center [141, 186] width 215 height 20
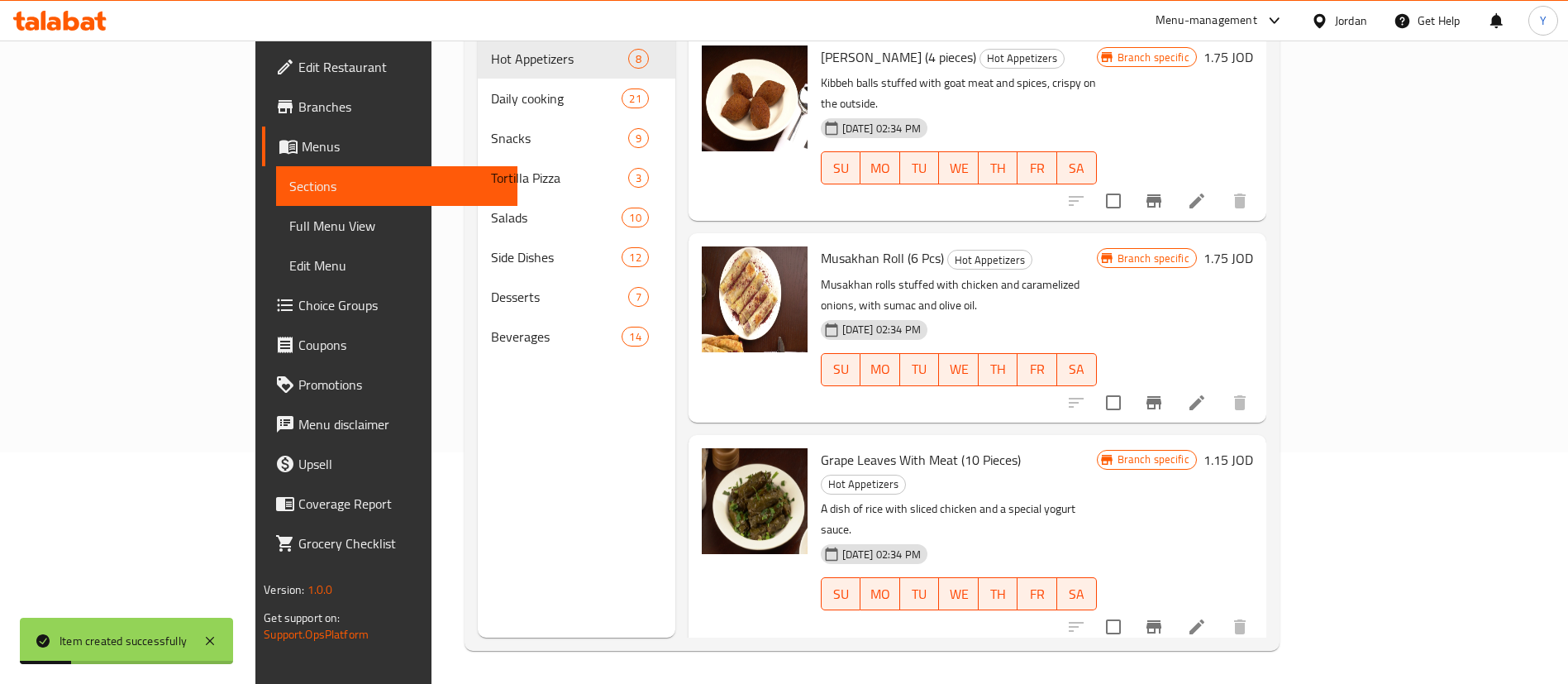
scroll to position [231, 0]
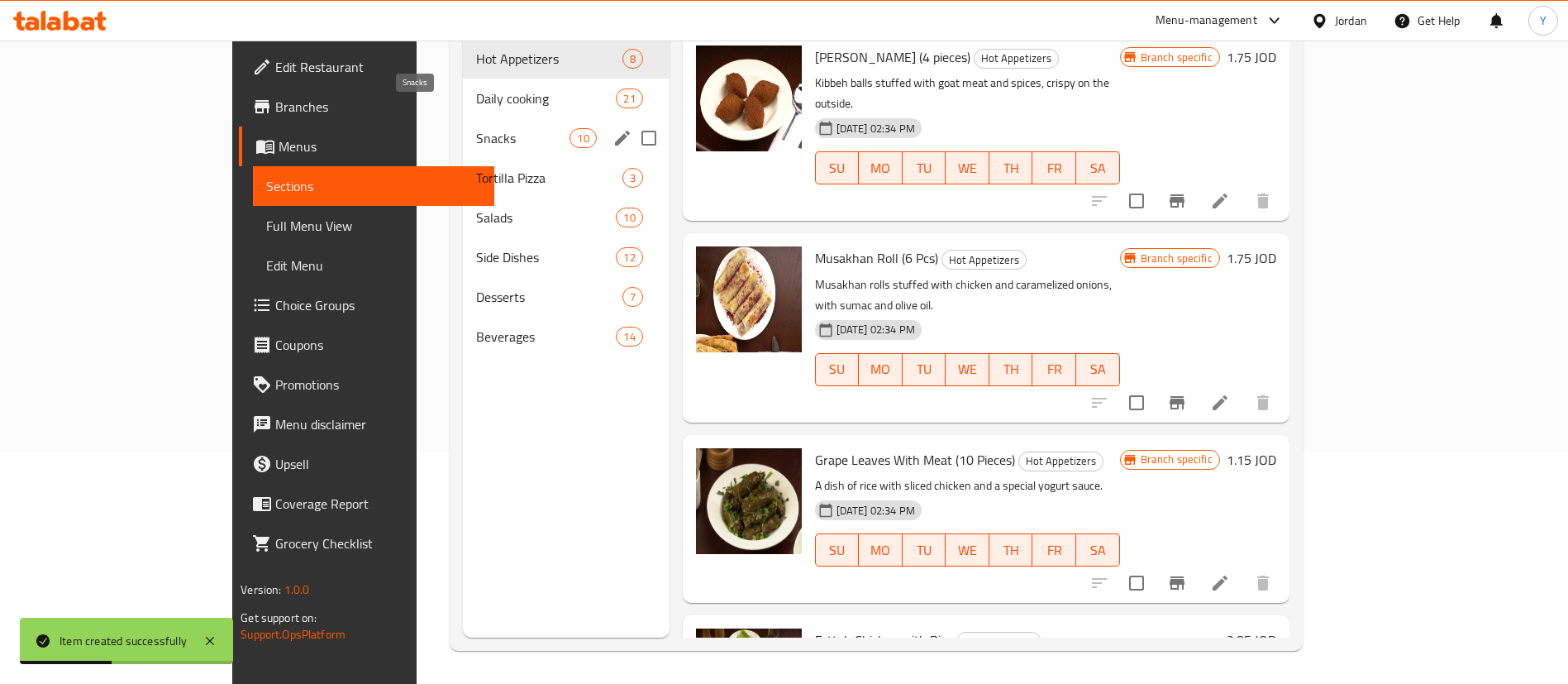
click at [476, 128] on span "Snacks" at bounding box center [522, 137] width 94 height 20
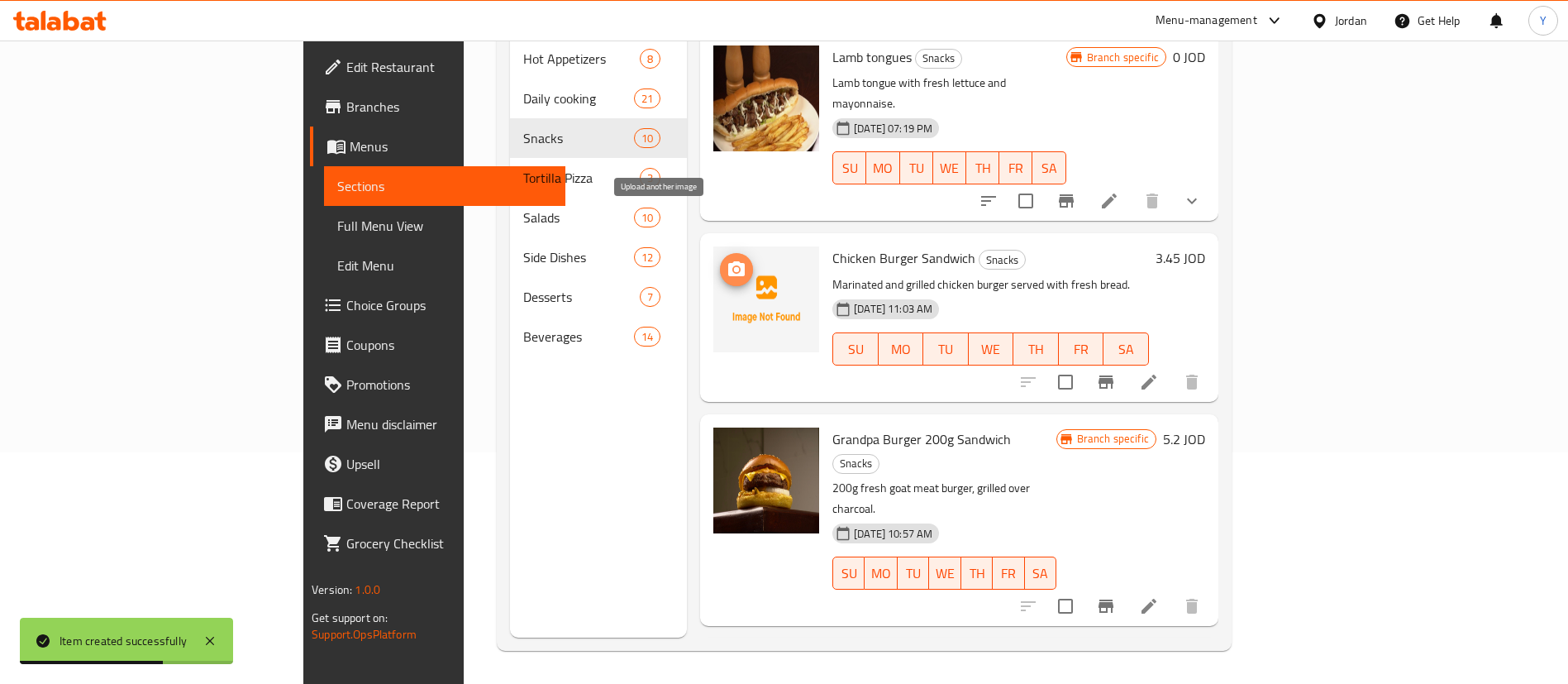
click at [734, 267] on circle "upload picture" at bounding box center [736, 269] width 5 height 5
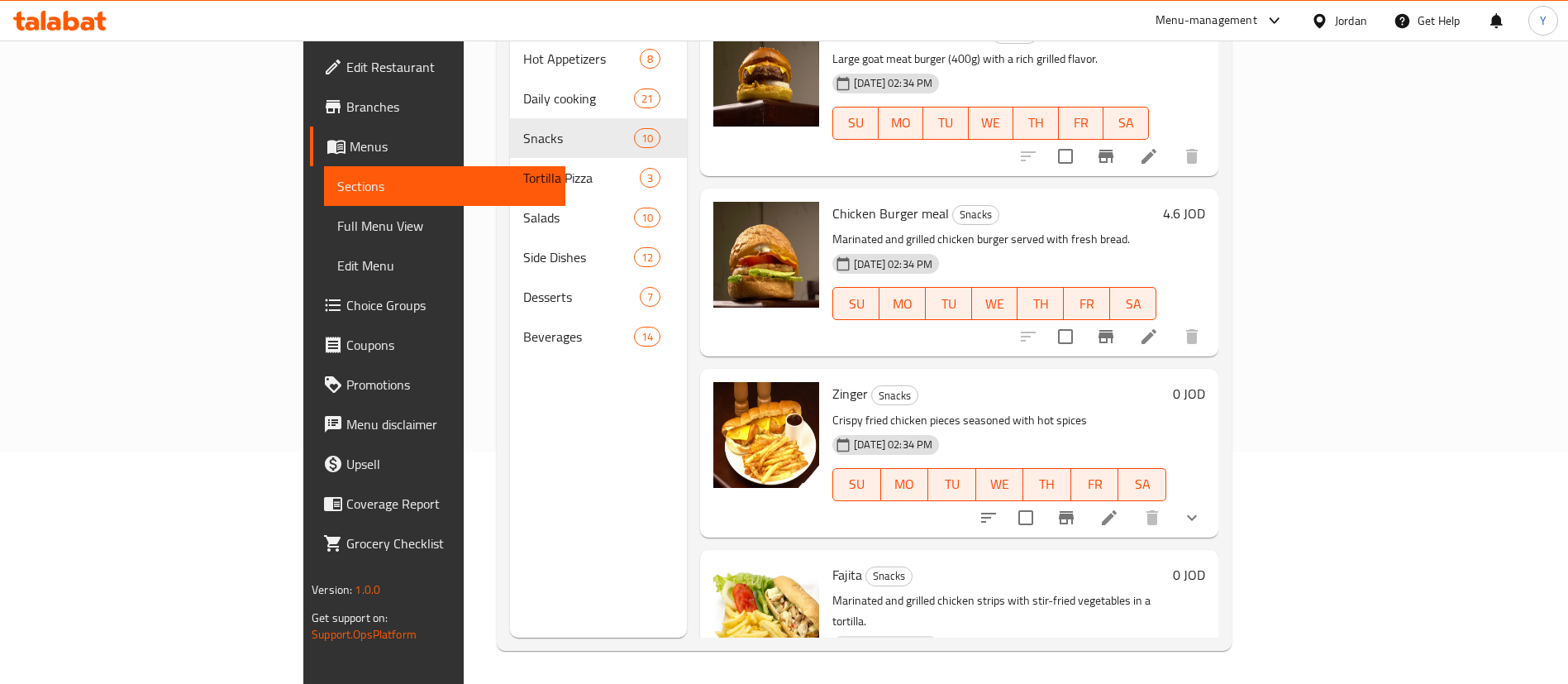
scroll to position [1116, 0]
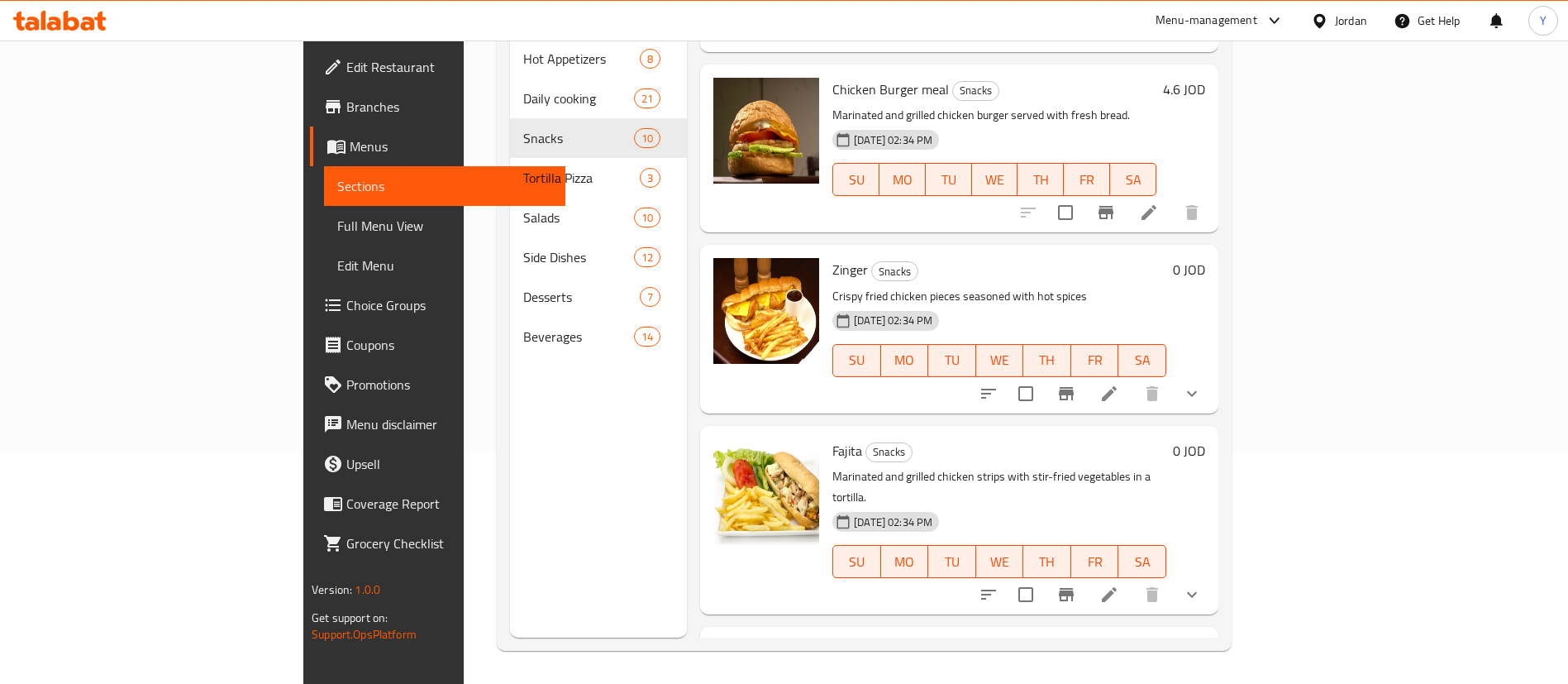
click at [1133, 378] on li at bounding box center [1109, 393] width 46 height 30
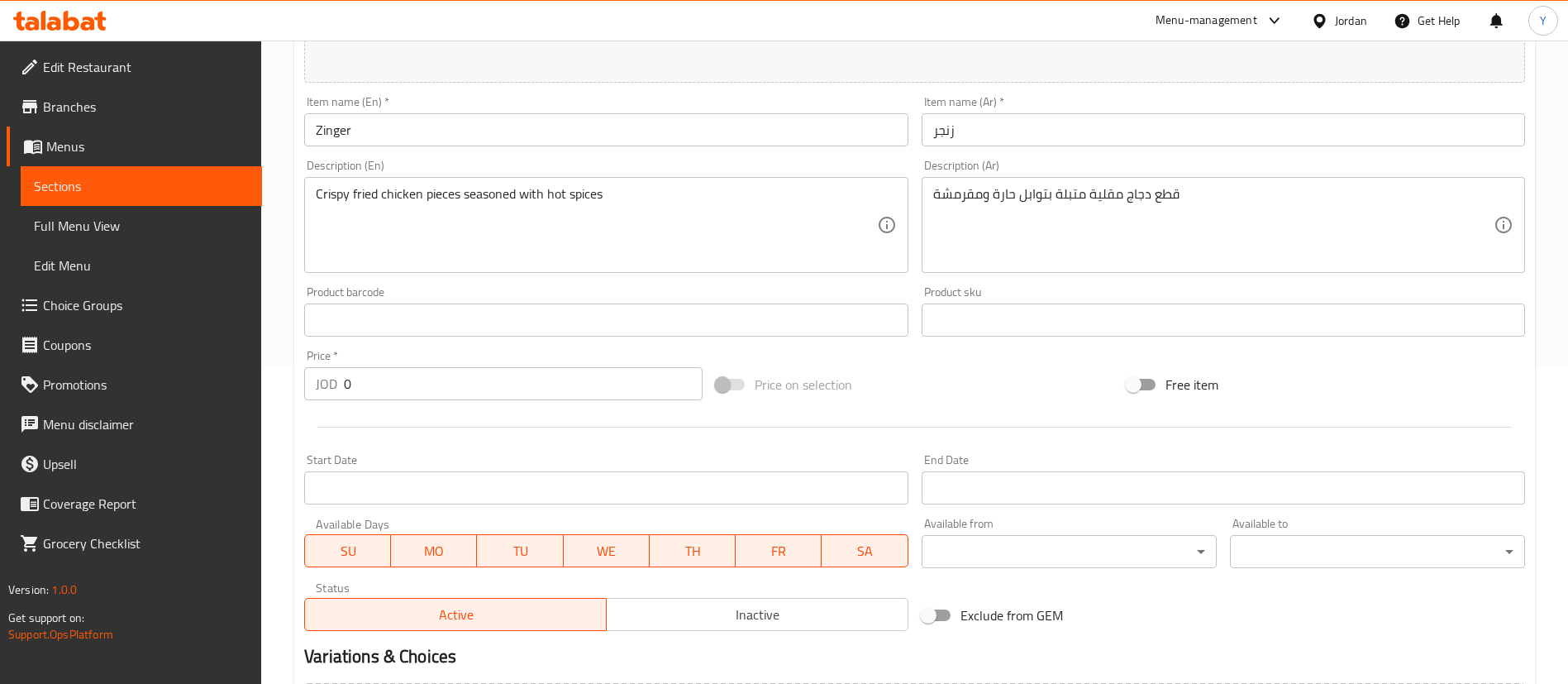
scroll to position [536, 0]
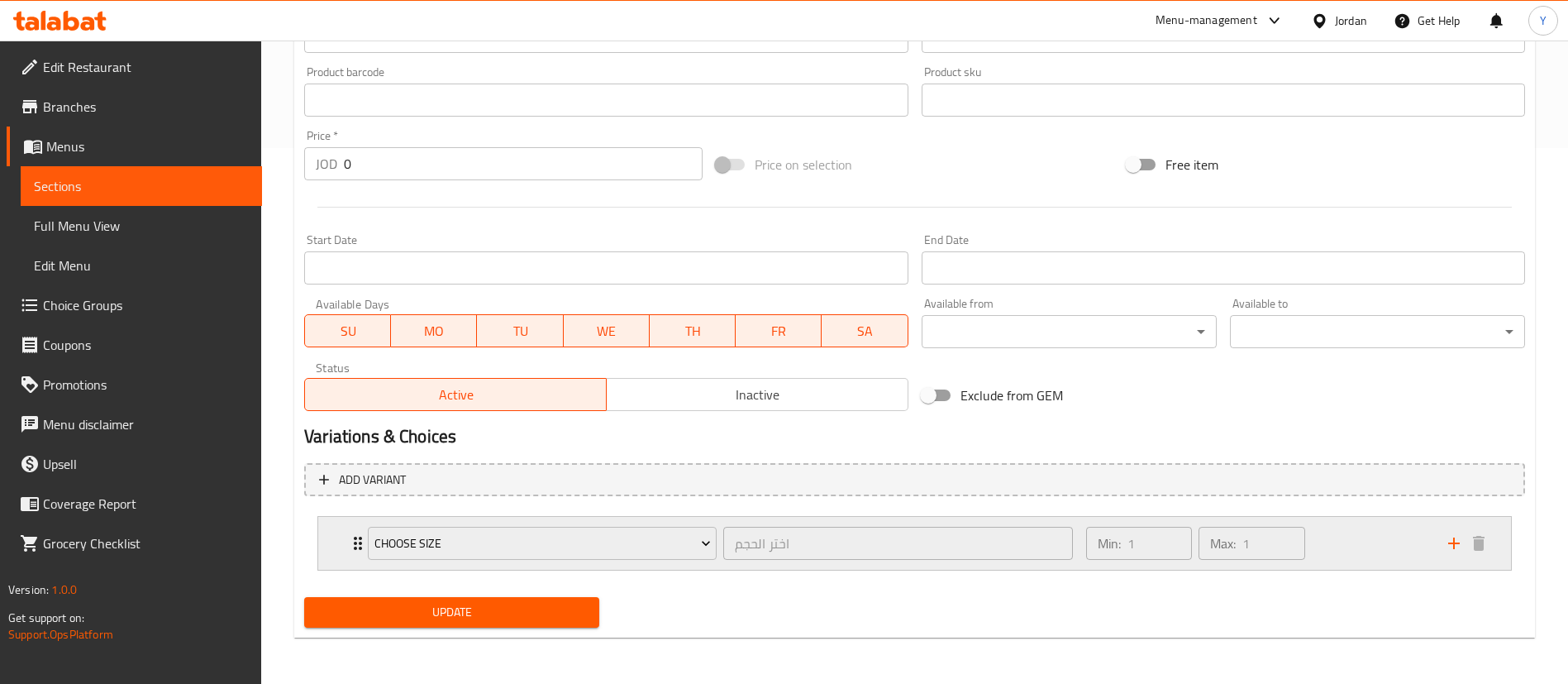
click at [1369, 547] on div "Min: 1 ​ Max: 1 ​" at bounding box center [1257, 543] width 362 height 53
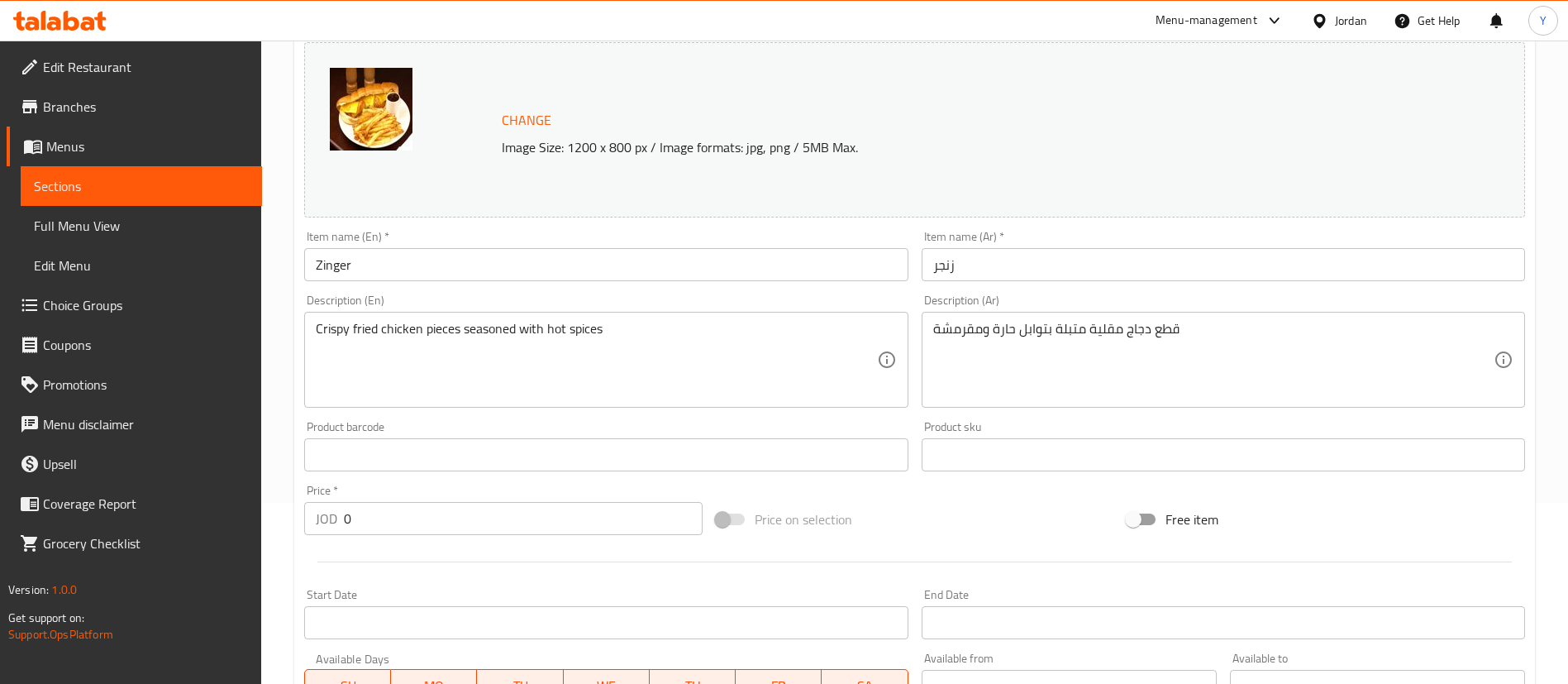
scroll to position [62, 0]
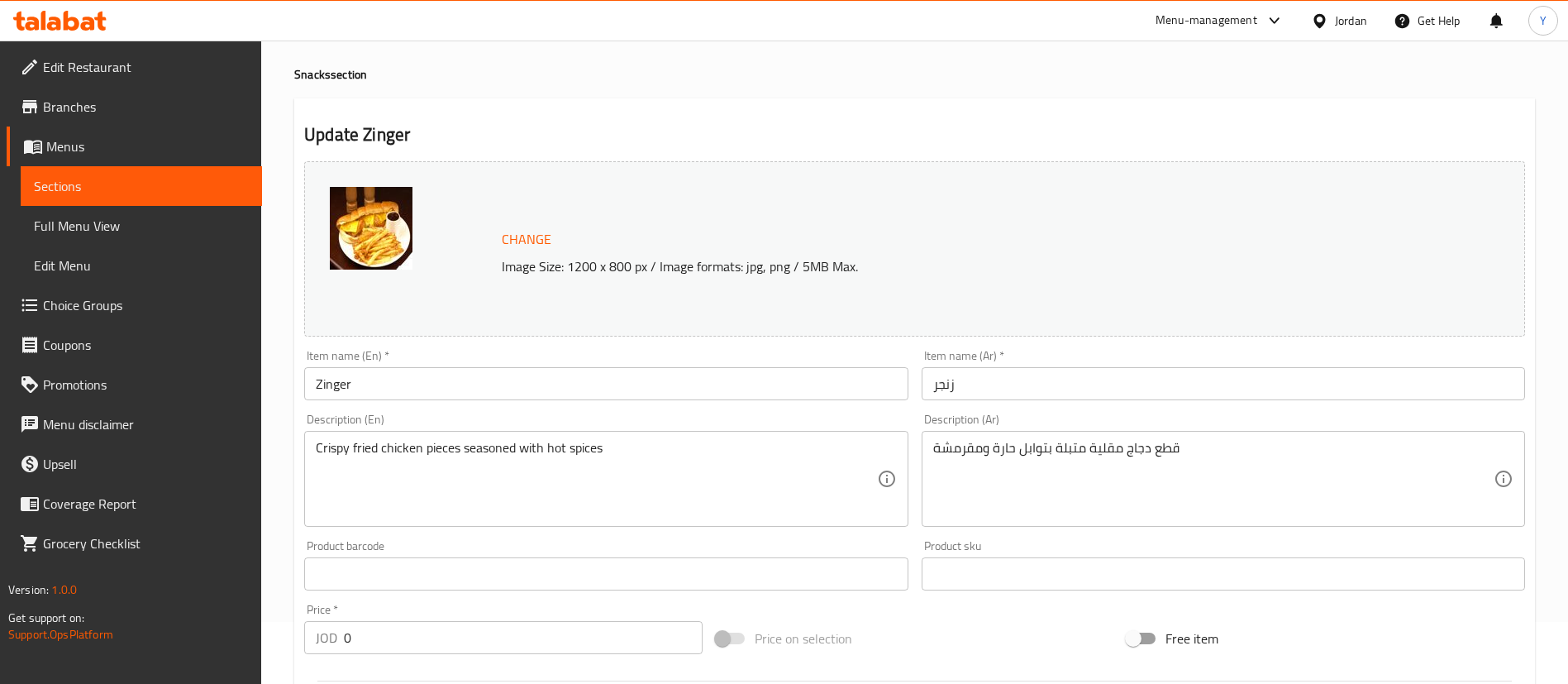
click at [412, 394] on input "Zinger" at bounding box center [606, 383] width 604 height 33
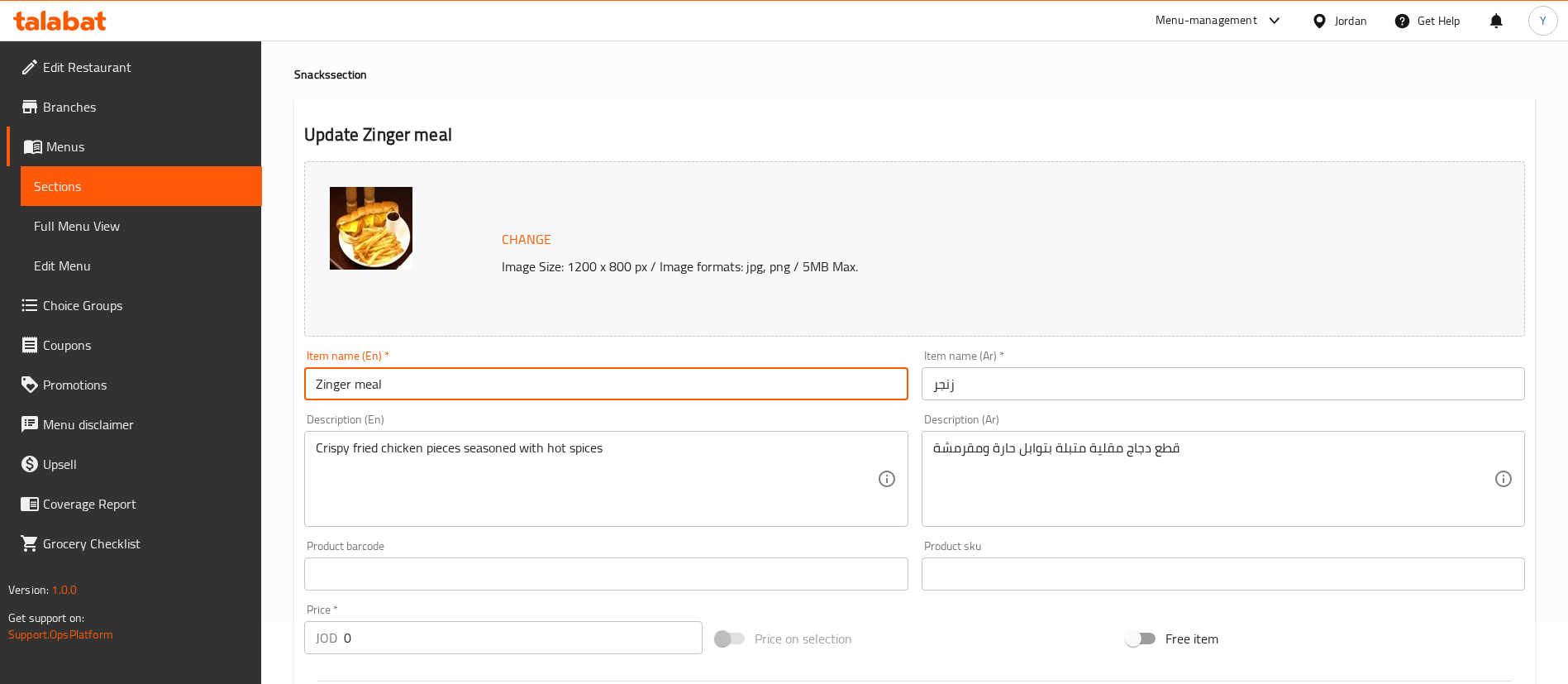
type input "Zinger Meal"
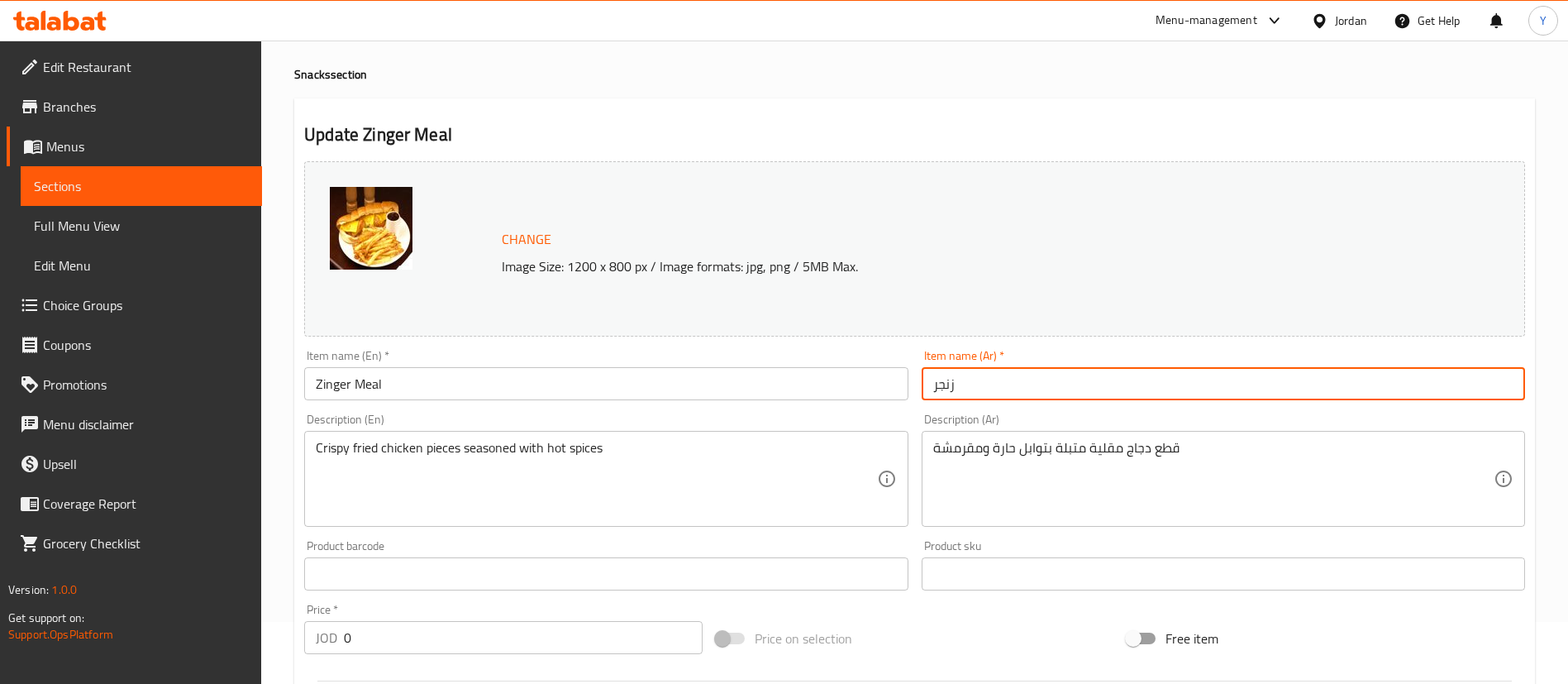
click at [1046, 392] on input "زنجر" at bounding box center [1224, 383] width 604 height 33
click at [930, 385] on input "زنجر" at bounding box center [1224, 383] width 604 height 33
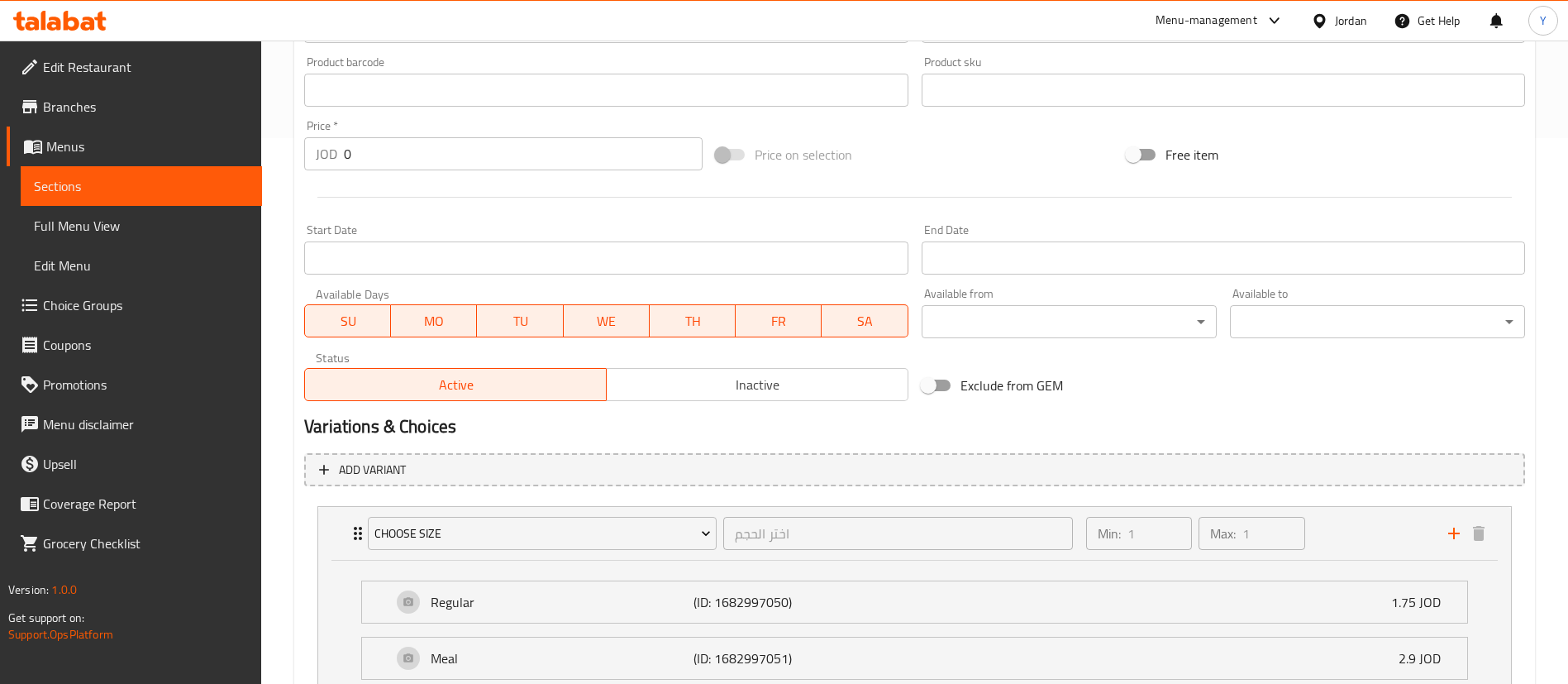
scroll to position [434, 0]
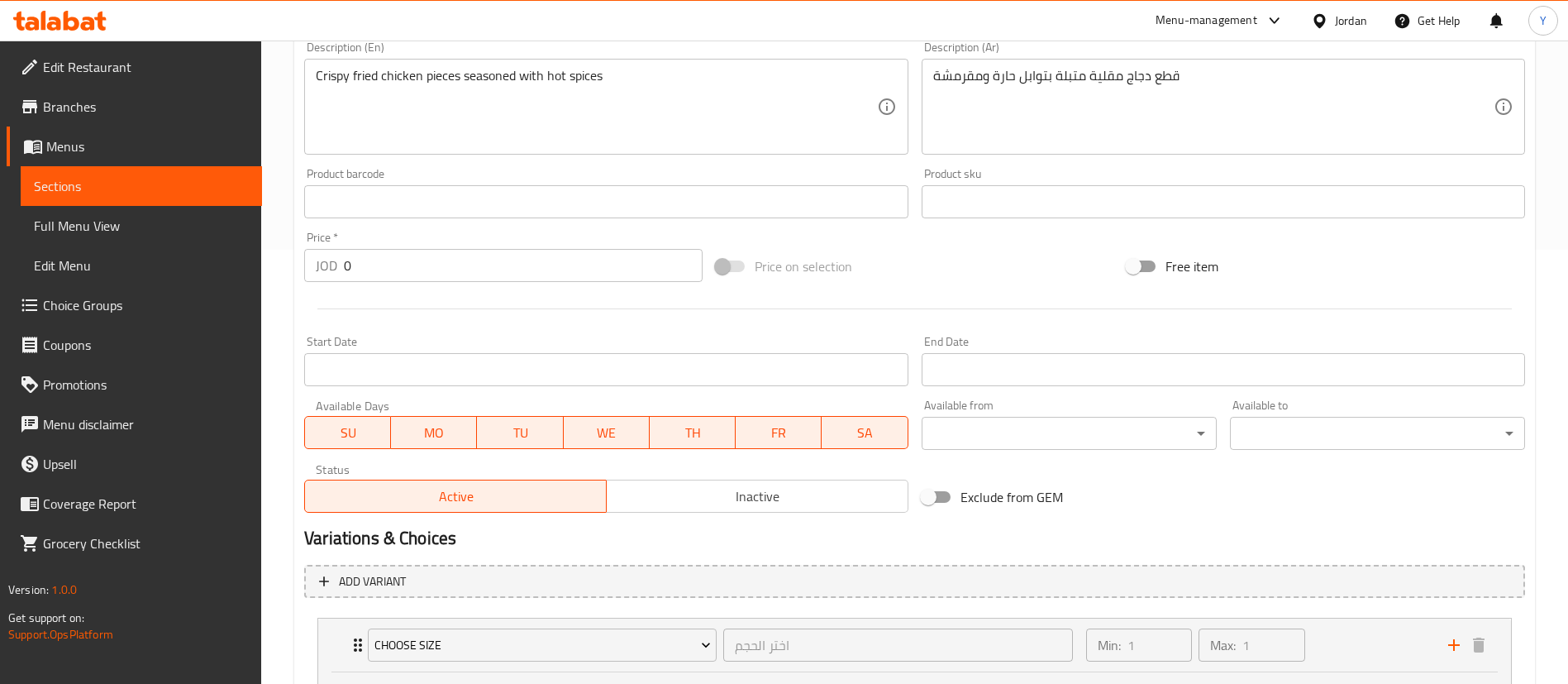
type input "وجبه زنجر"
drag, startPoint x: 345, startPoint y: 263, endPoint x: 249, endPoint y: 263, distance: 96.0
click at [249, 263] on div "Edit Restaurant Branches Menus Sections Full Menu View Edit Menu Choice Groups …" at bounding box center [784, 269] width 1568 height 1325
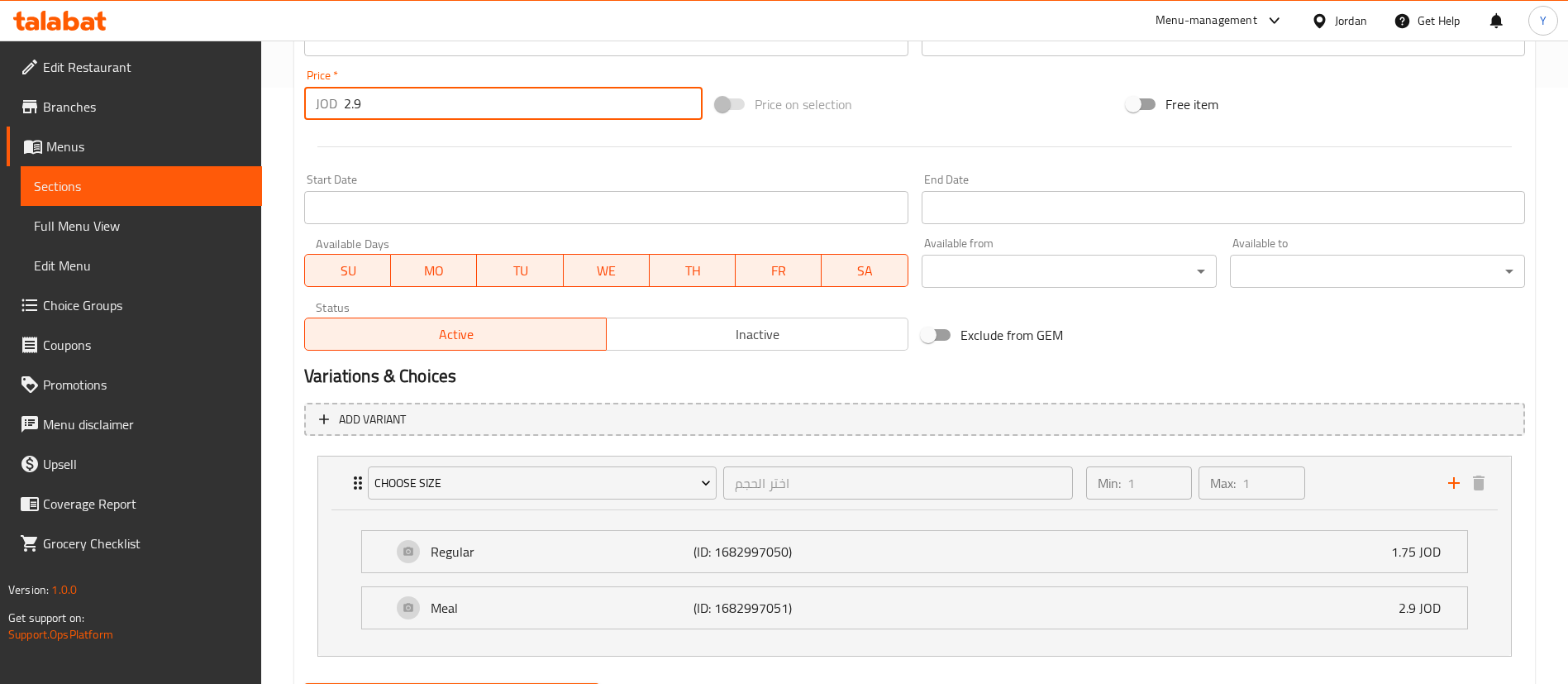
scroll to position [682, 0]
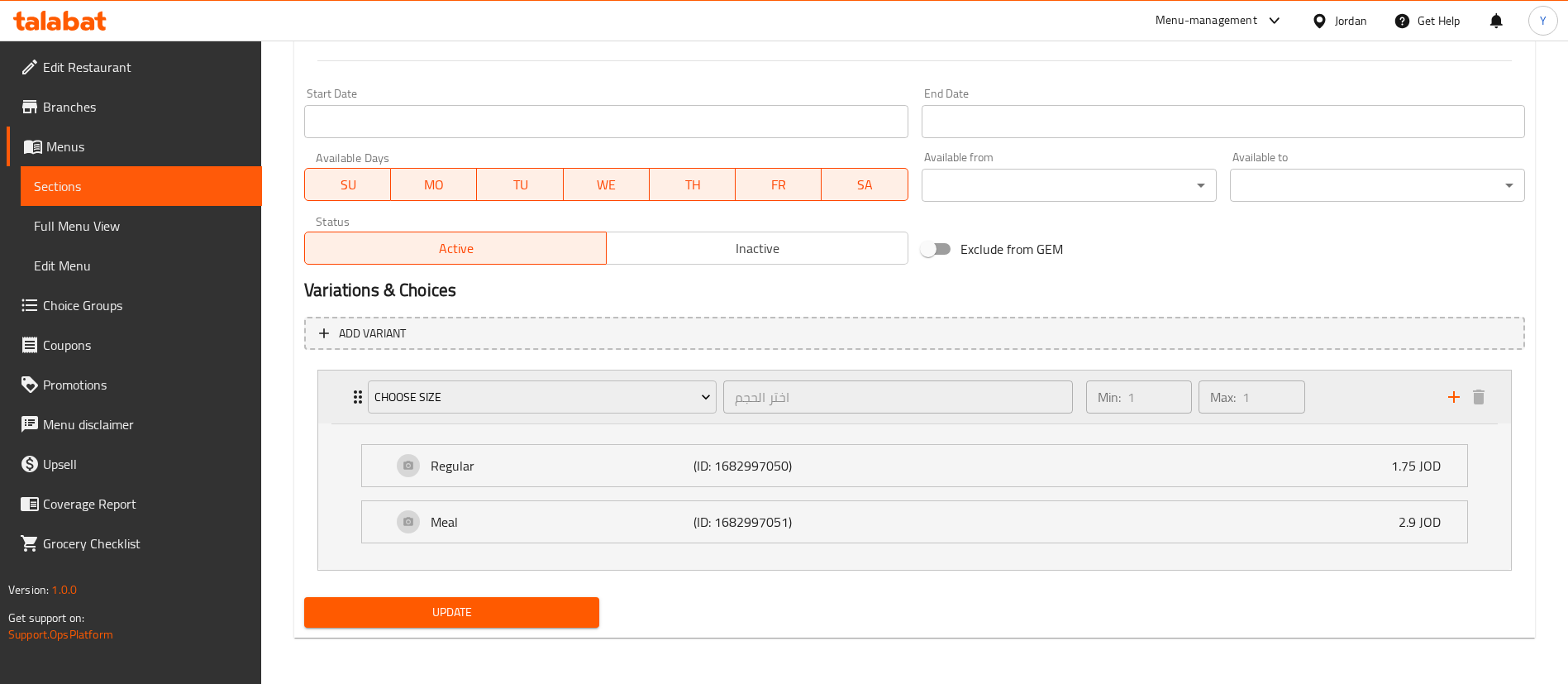
type input "2.9"
click at [498, 613] on span "Update" at bounding box center [452, 611] width 269 height 20
click at [133, 177] on span "Sections" at bounding box center [141, 186] width 215 height 20
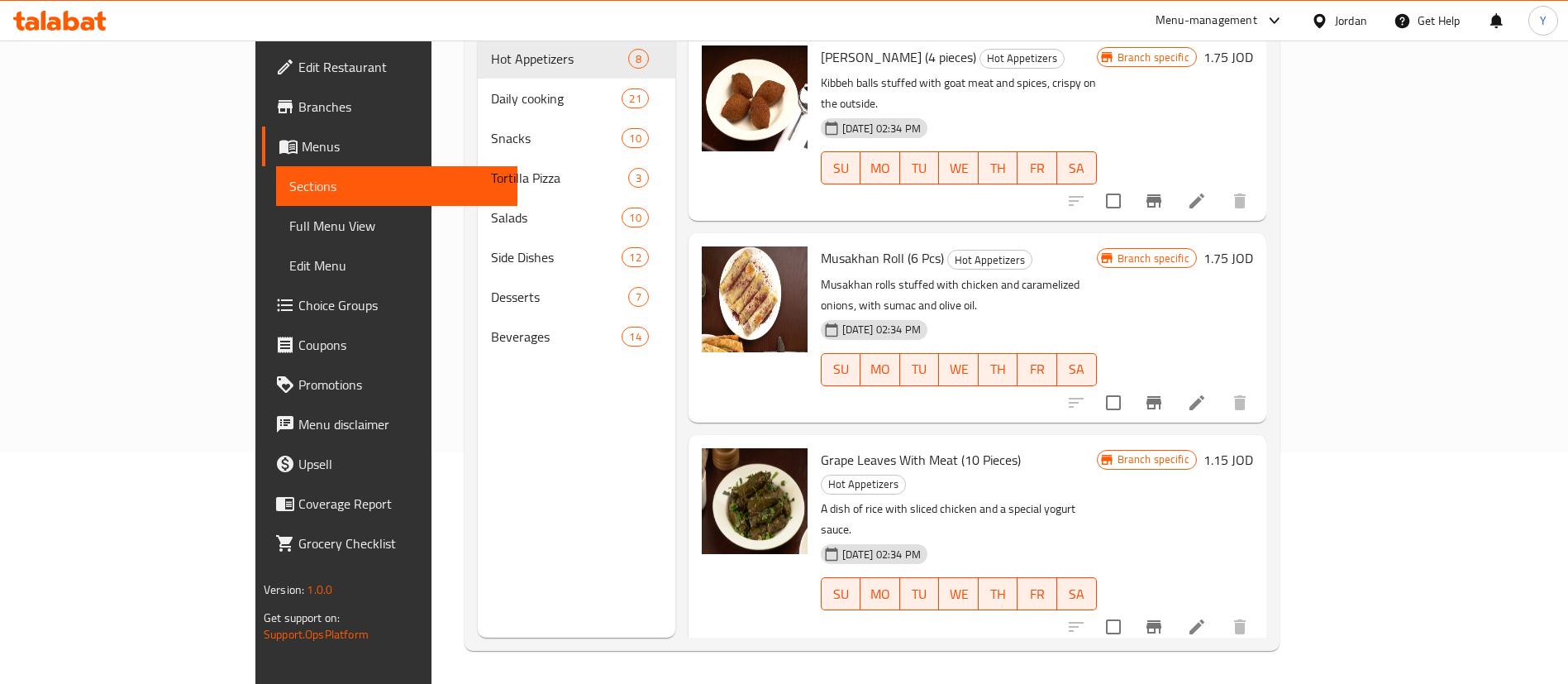
scroll to position [231, 0]
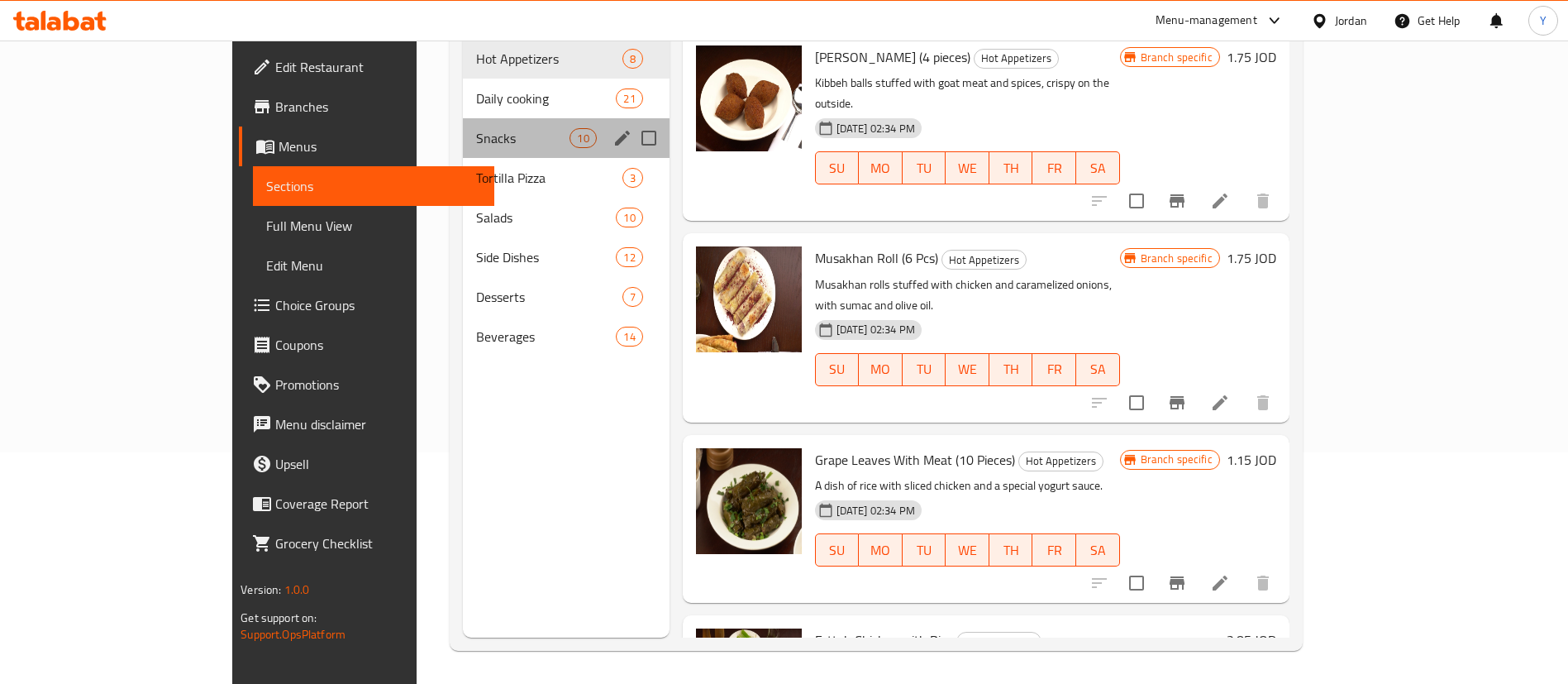
click at [463, 118] on div "Snacks 10" at bounding box center [567, 137] width 207 height 40
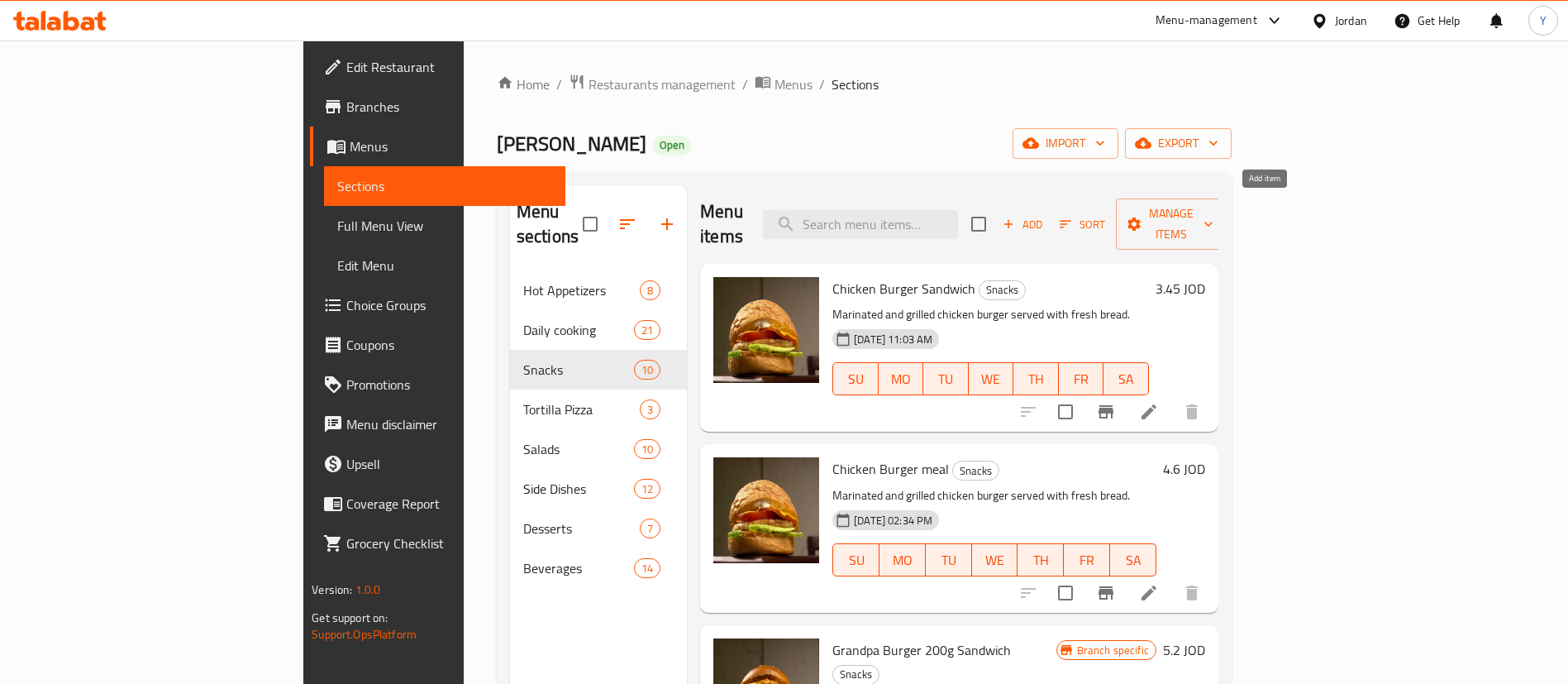
click at [1016, 217] on icon "button" at bounding box center [1008, 223] width 15 height 15
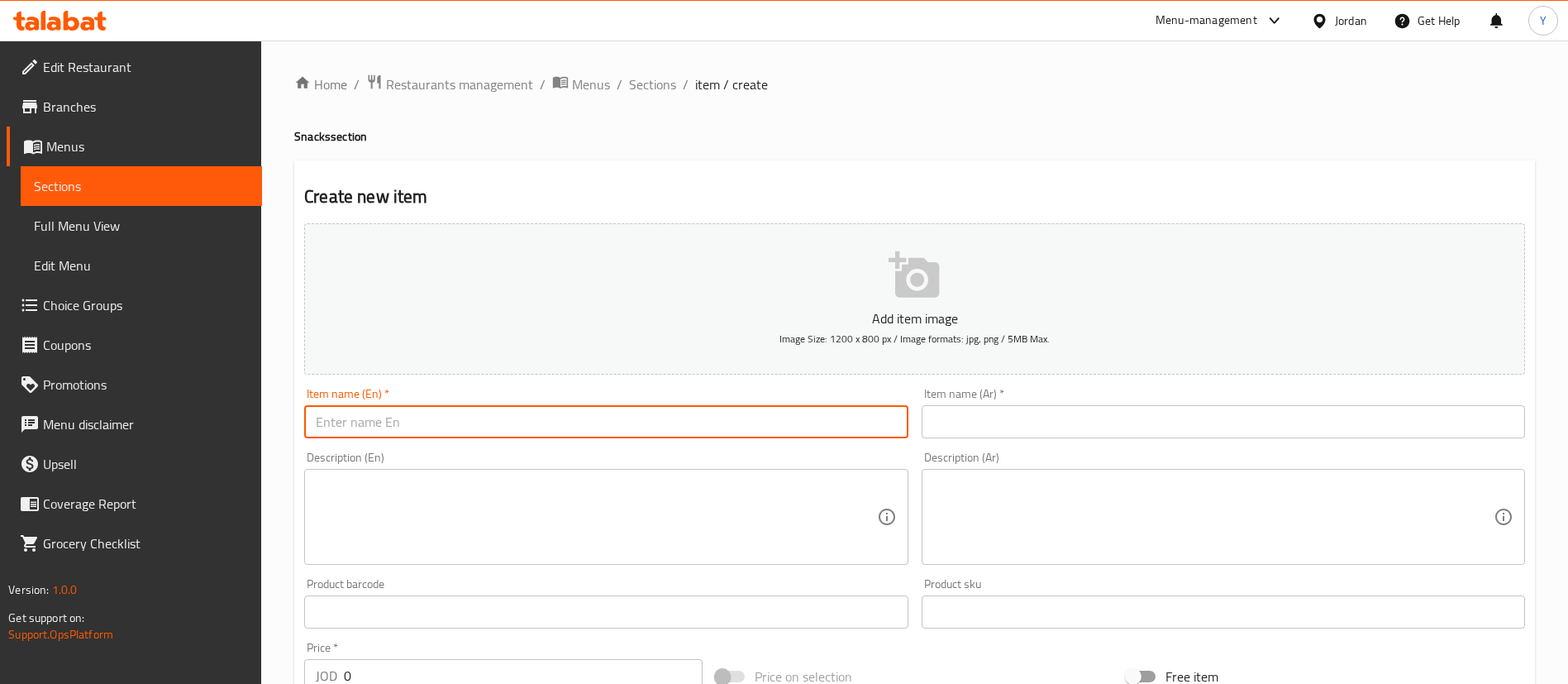
click at [448, 418] on input "text" at bounding box center [606, 422] width 604 height 33
type input "Zinger Sandwich"
click at [1021, 425] on input "text" at bounding box center [1224, 422] width 604 height 33
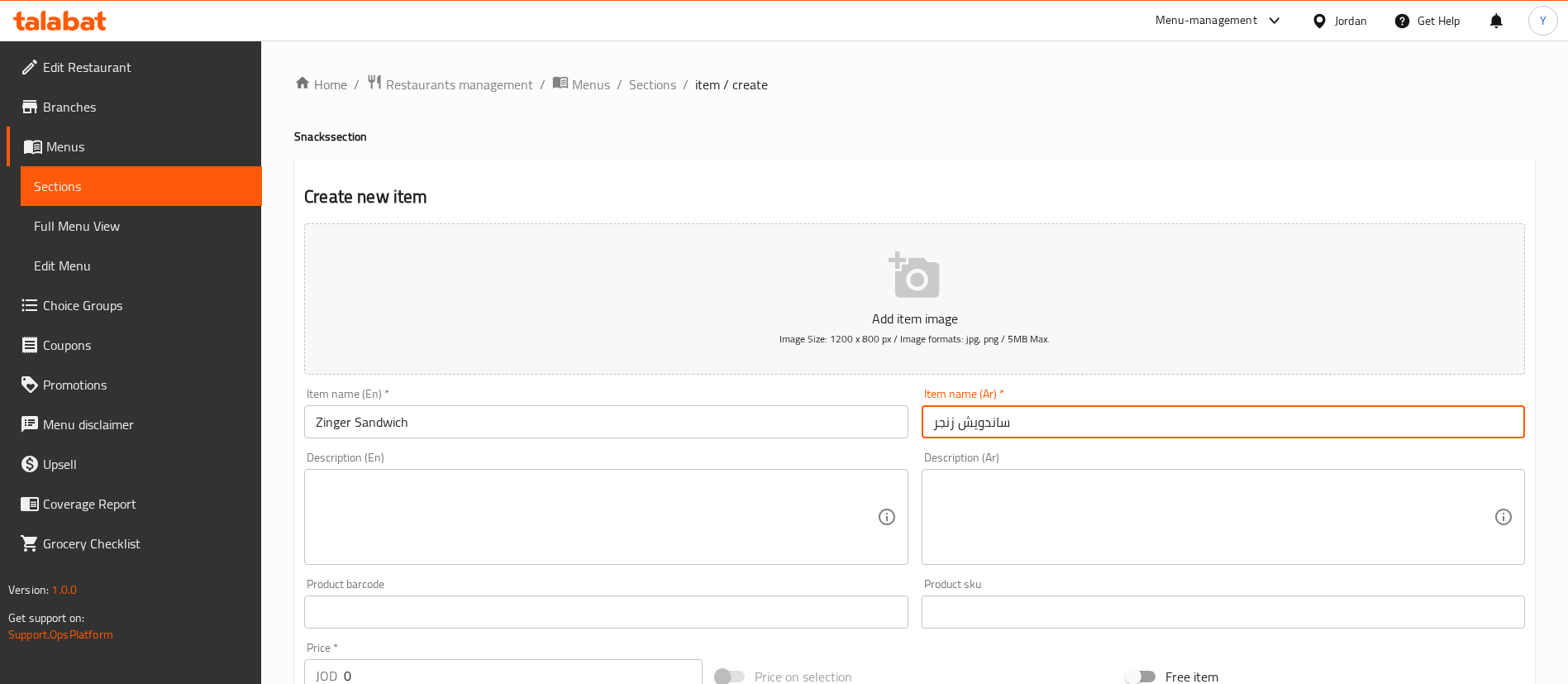
type input "ساندويش زنجر"
click at [697, 514] on textarea at bounding box center [595, 517] width 560 height 78
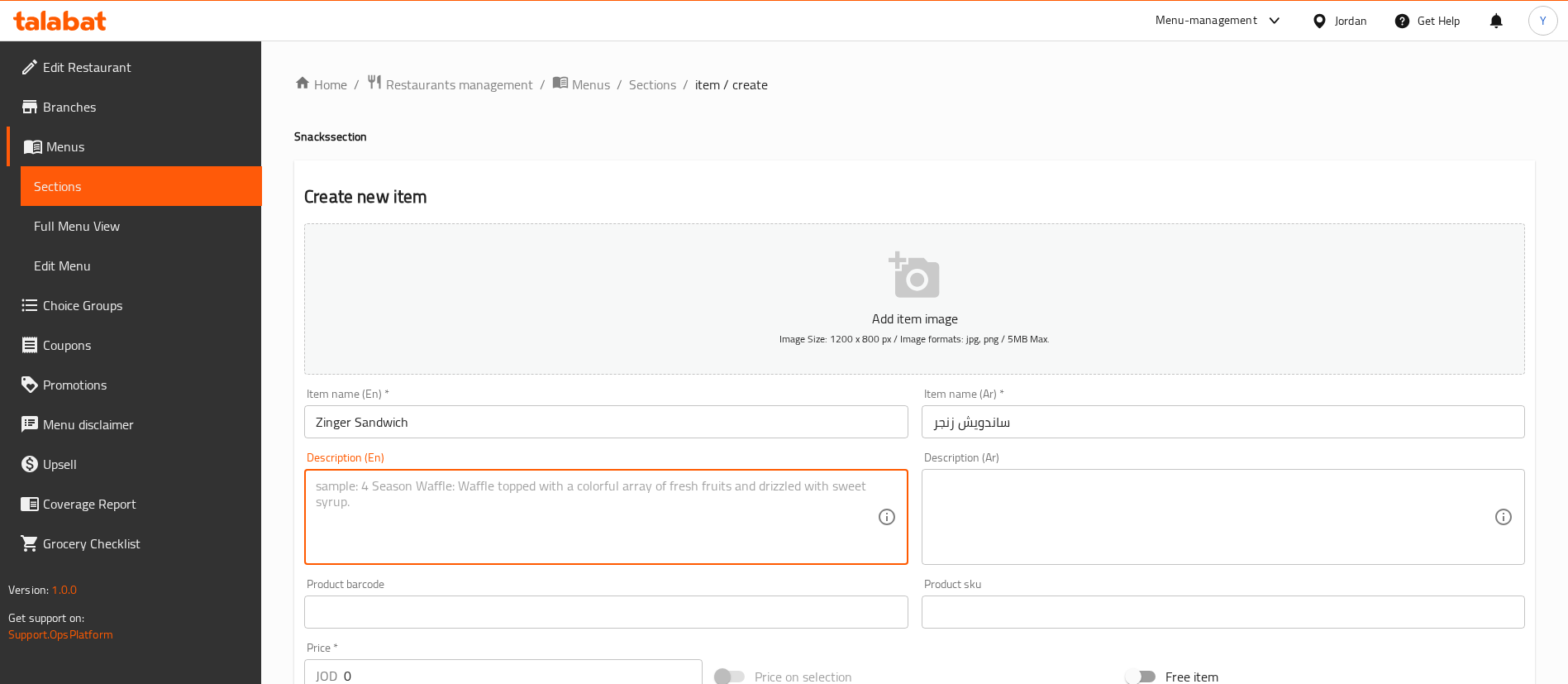
paste textarea "Crispy fried chicken pieces seasoned with hot spices"
type textarea "Crispy fried chicken pieces seasoned with hot spices"
click at [1097, 518] on textarea at bounding box center [1213, 517] width 560 height 78
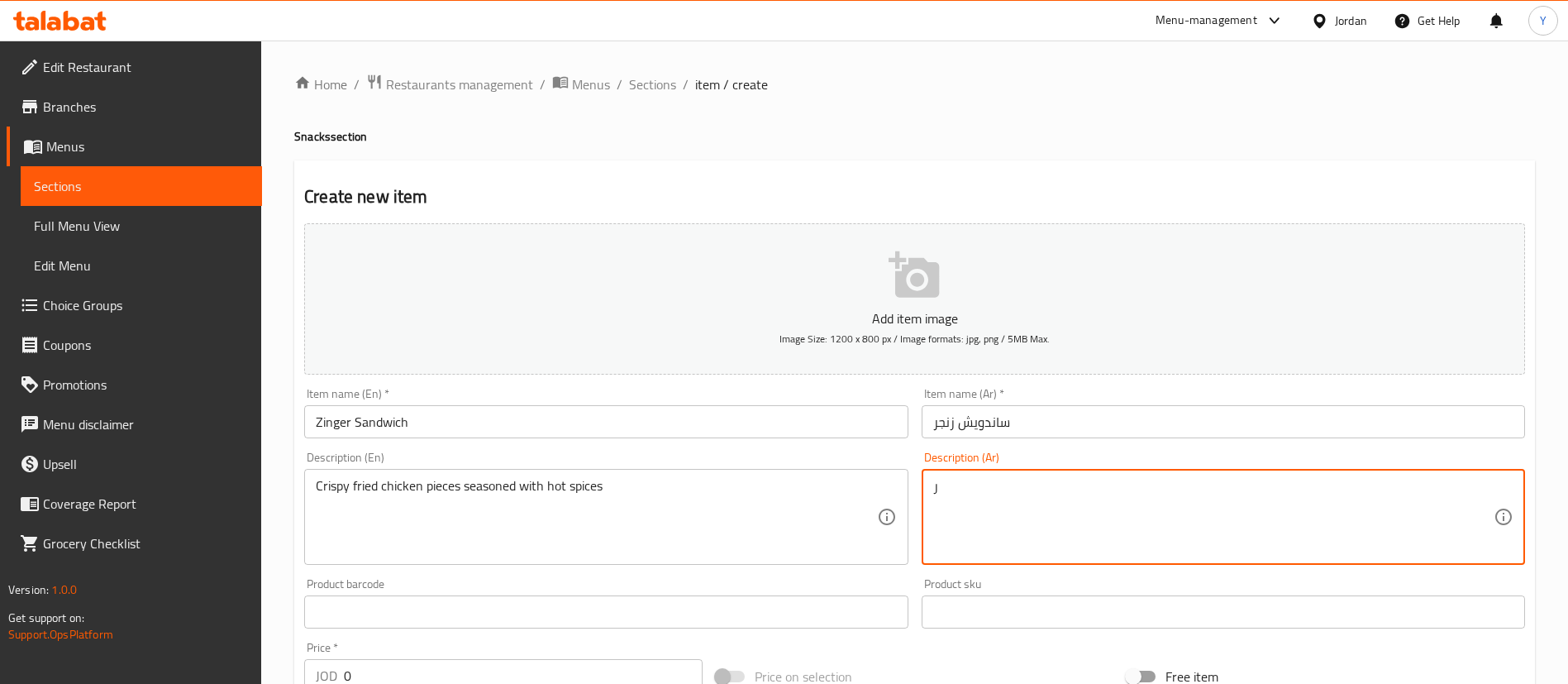
drag, startPoint x: 954, startPoint y: 495, endPoint x: 762, endPoint y: 491, distance: 192.0
click at [783, 491] on div "Add item image Image Size: 1200 x 800 px / Image formats: jpg, png / 5MB Max. I…" at bounding box center [915, 573] width 1234 height 713
paste textarea "قطع دجاج مقلية متبلة بتوابل حارة ومقرمشة"
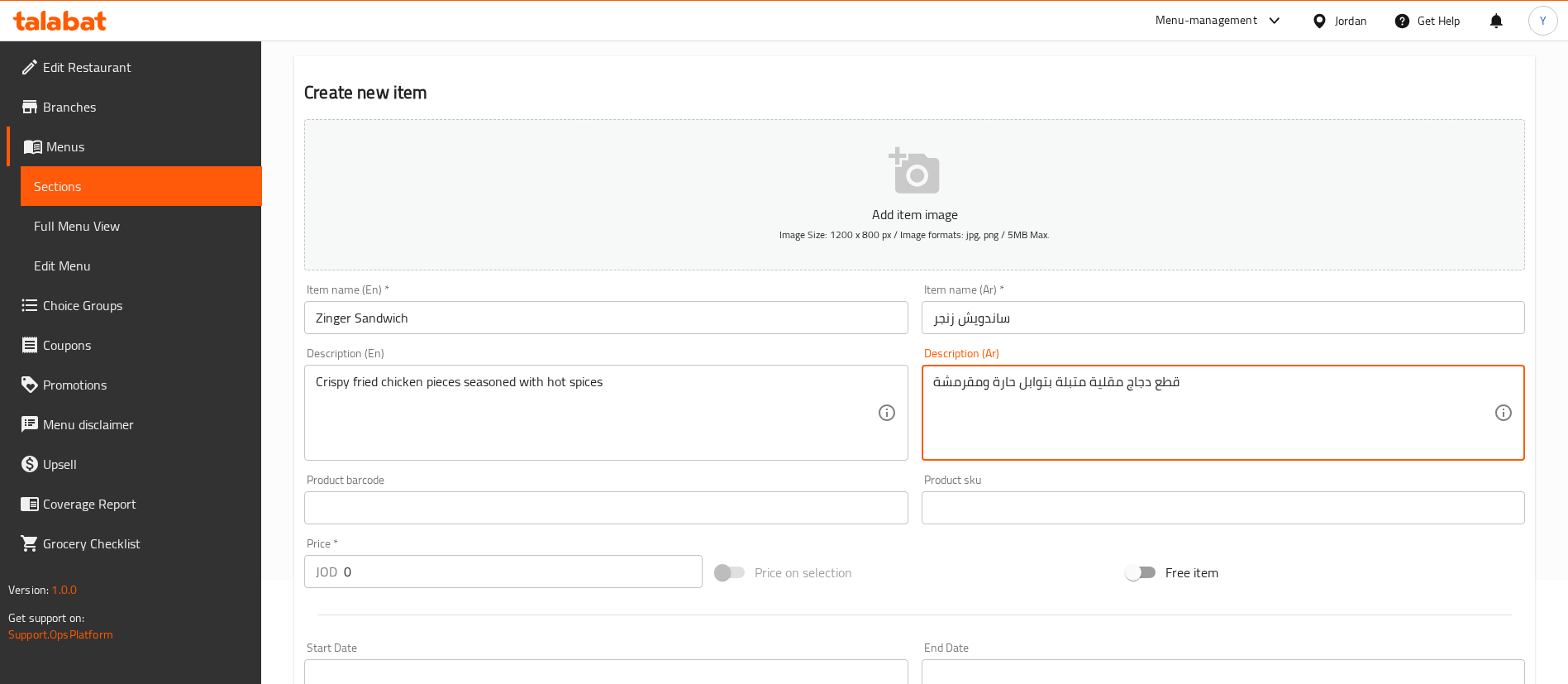
scroll to position [248, 0]
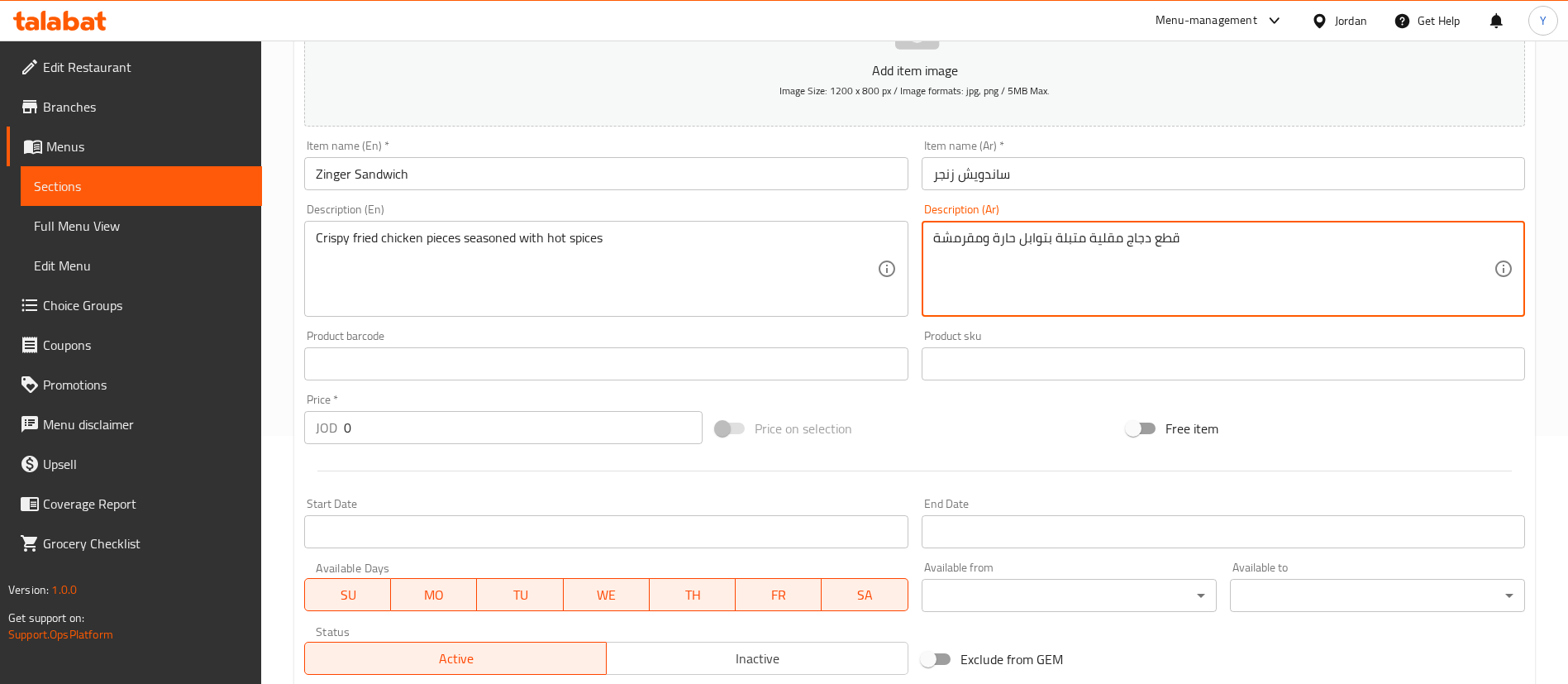
type textarea "قطع دجاج مقلية متبلة بتوابل حارة ومقرمشة"
drag, startPoint x: 392, startPoint y: 434, endPoint x: 179, endPoint y: 430, distance: 213.0
click at [190, 430] on div "Edit Restaurant Branches Menus Sections Full Menu View Edit Menu Choice Groups …" at bounding box center [784, 356] width 1568 height 1128
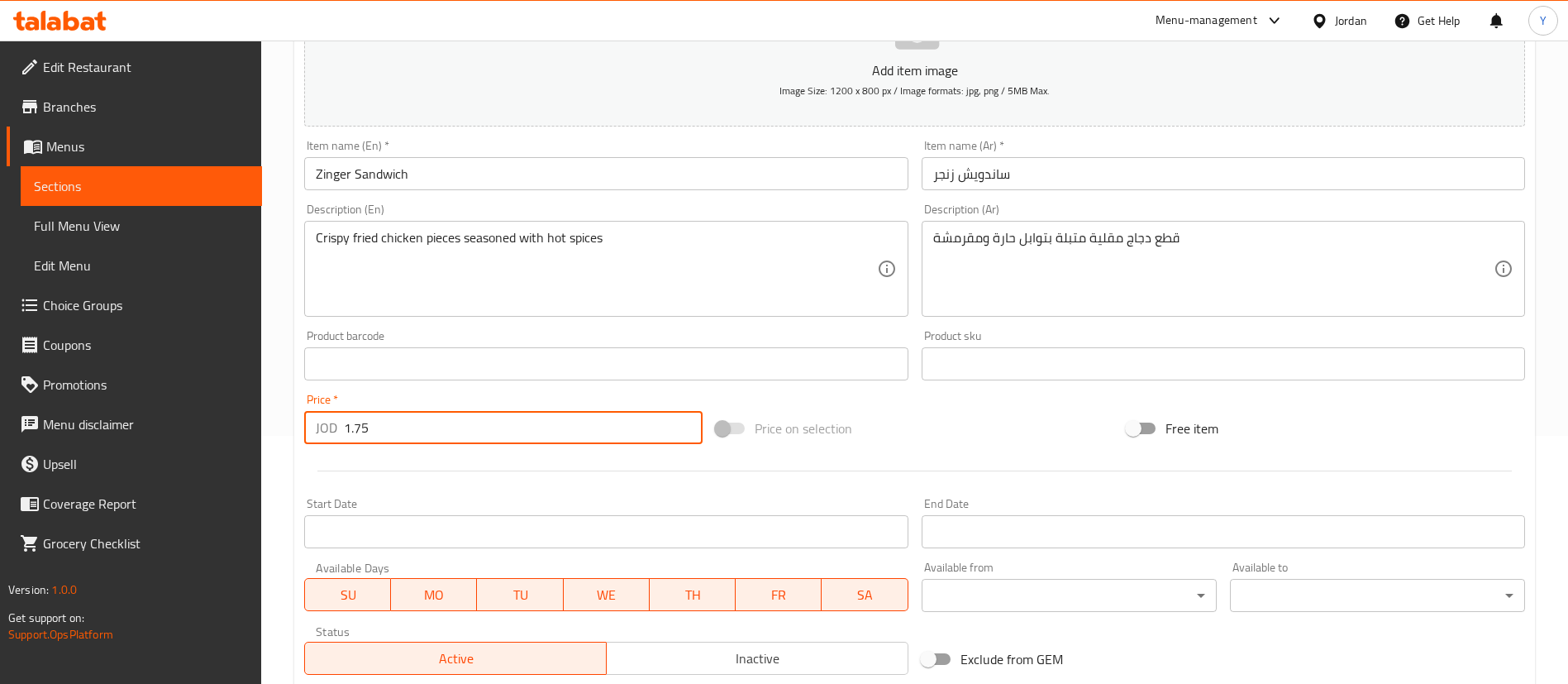
scroll to position [485, 0]
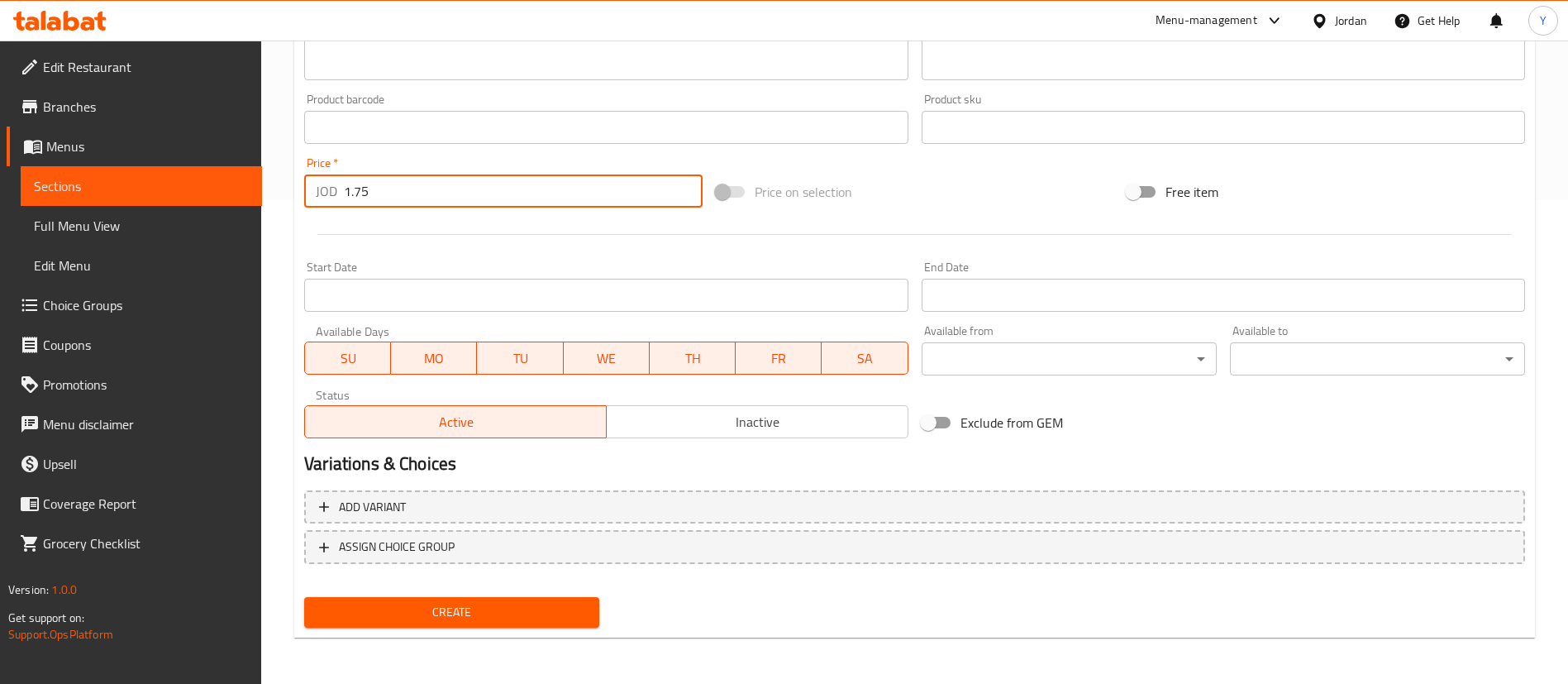
type input "1.75"
click at [470, 608] on span "Create" at bounding box center [452, 611] width 269 height 20
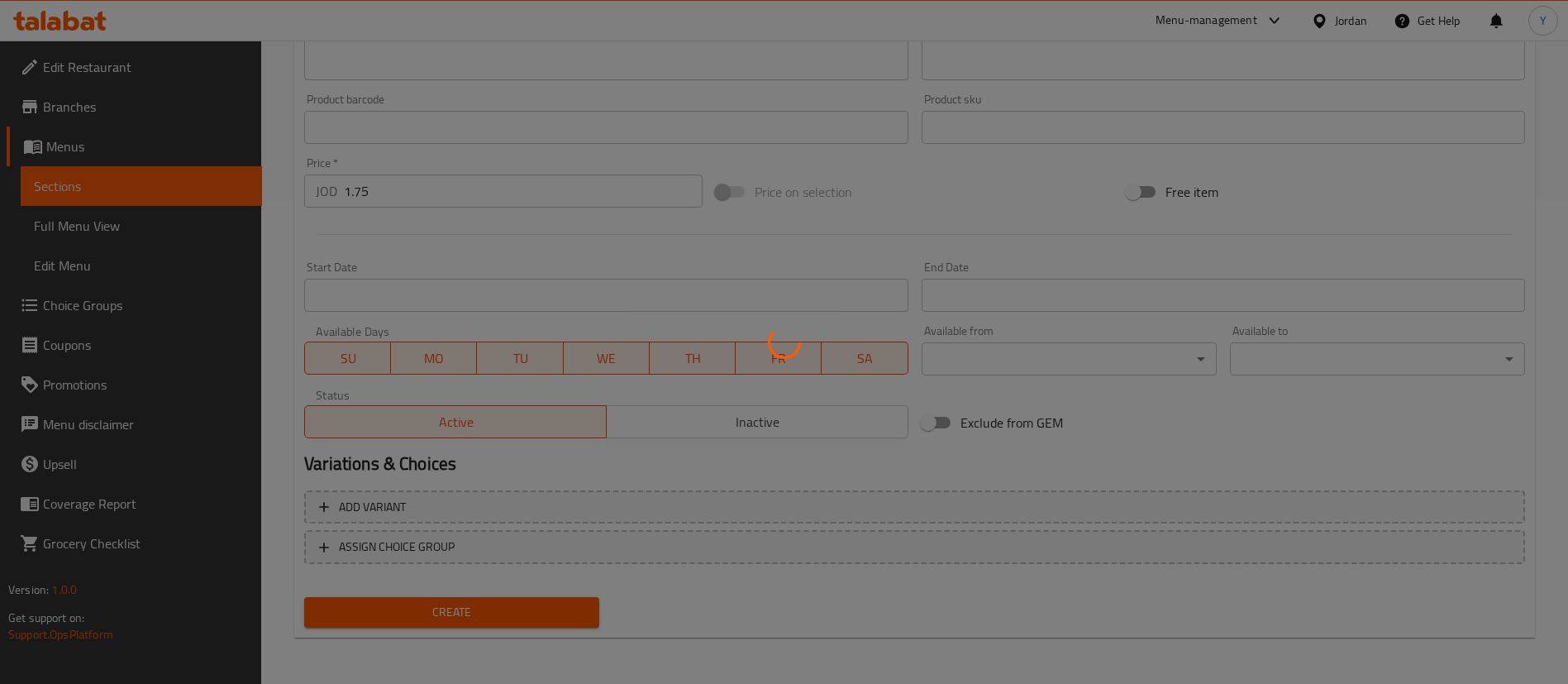
type input "0"
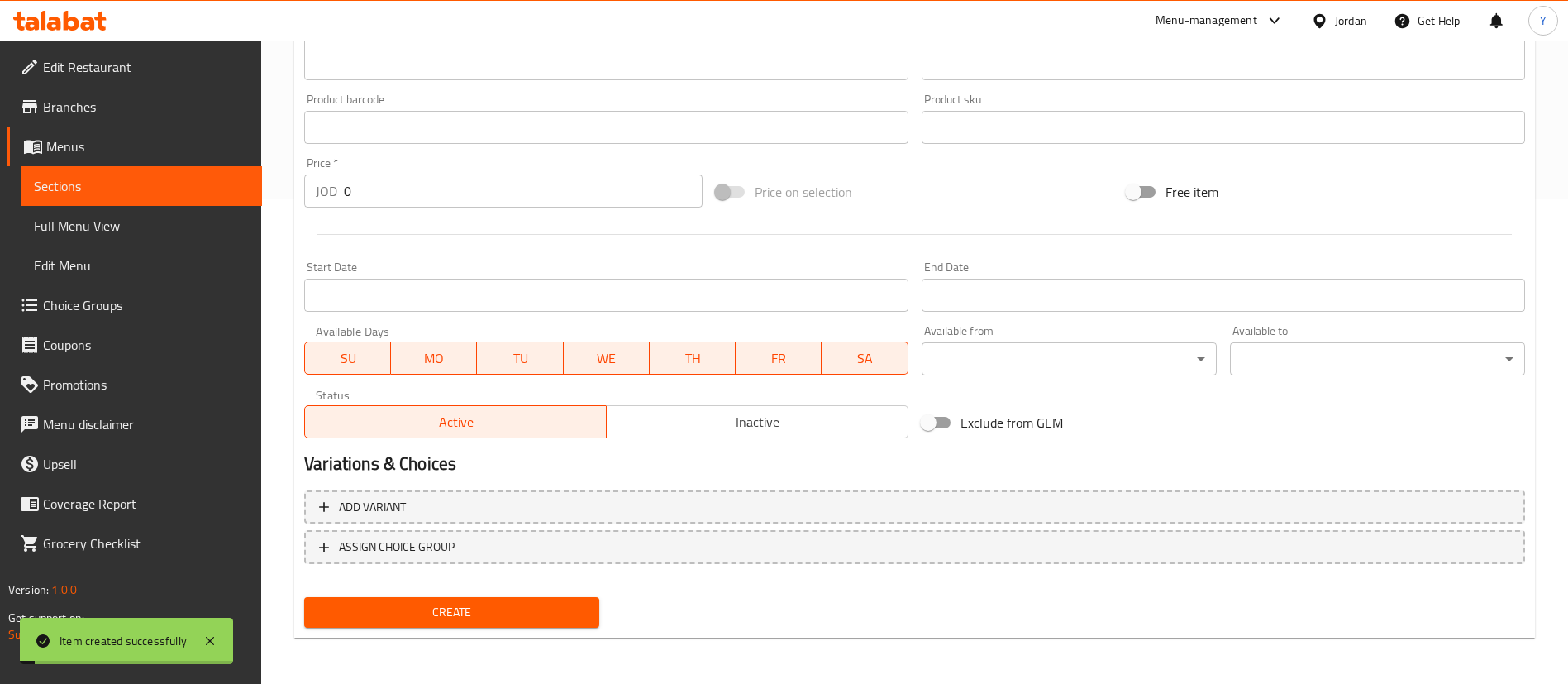
click at [195, 150] on span "Menus" at bounding box center [147, 146] width 202 height 20
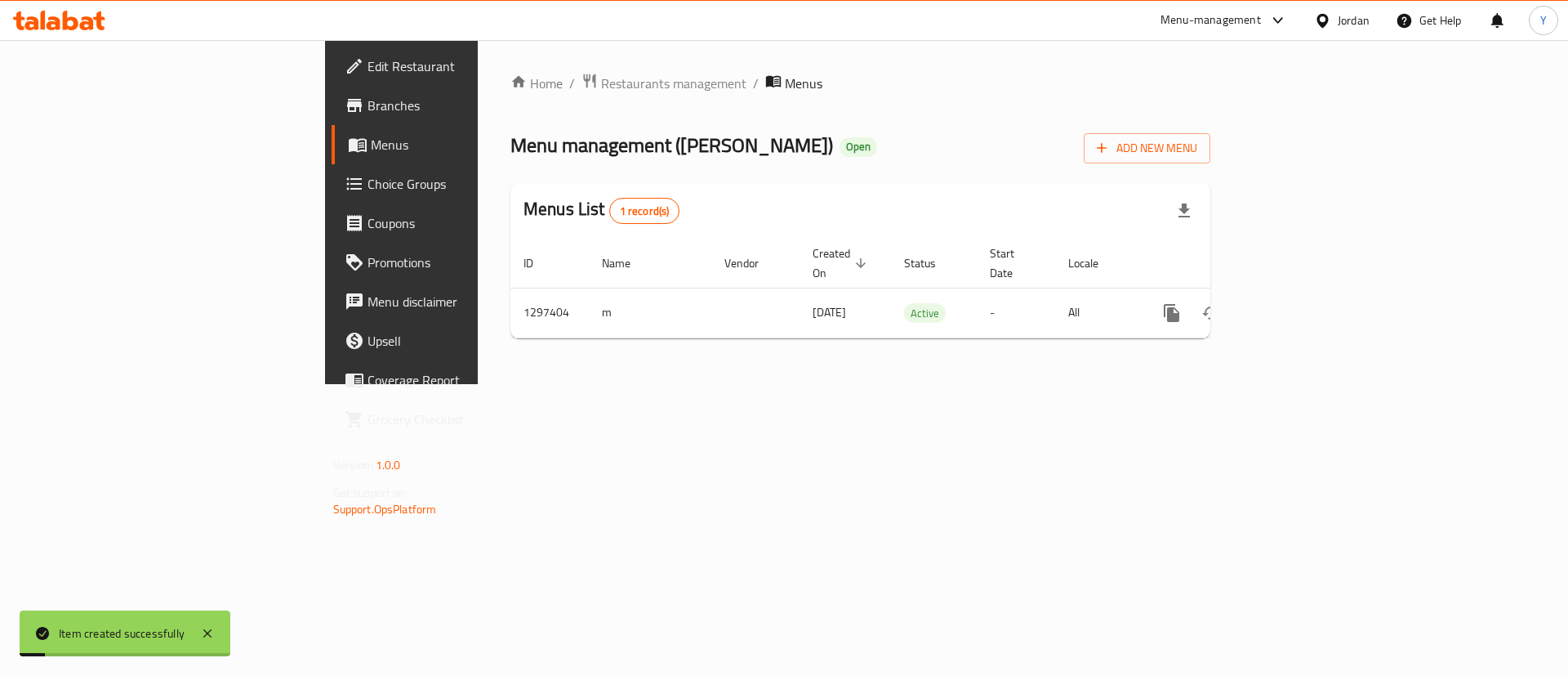
click at [204, 168] on div at bounding box center [784, 338] width 1568 height 676
click at [371, 144] on span "Menus" at bounding box center [472, 144] width 204 height 20
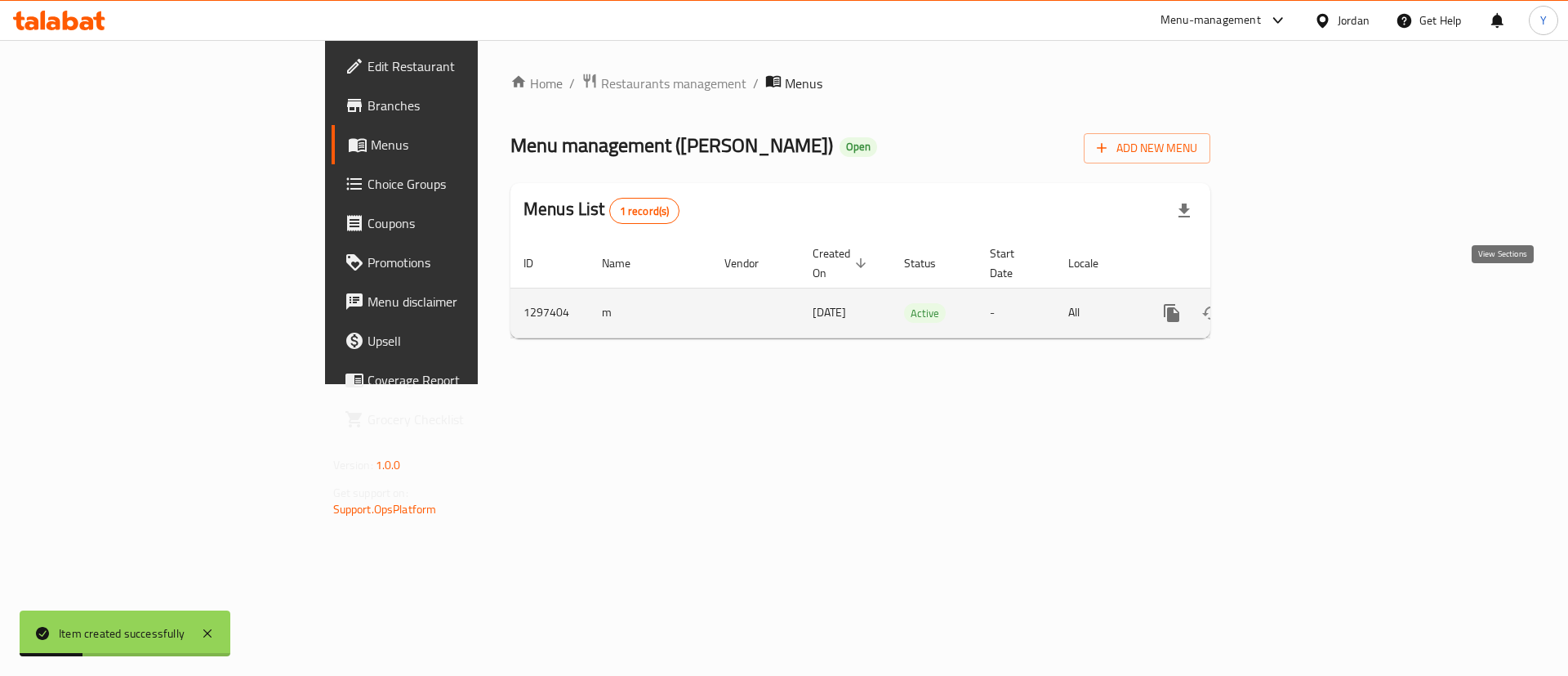
click at [1297, 306] on icon "enhanced table" at bounding box center [1289, 313] width 14 height 14
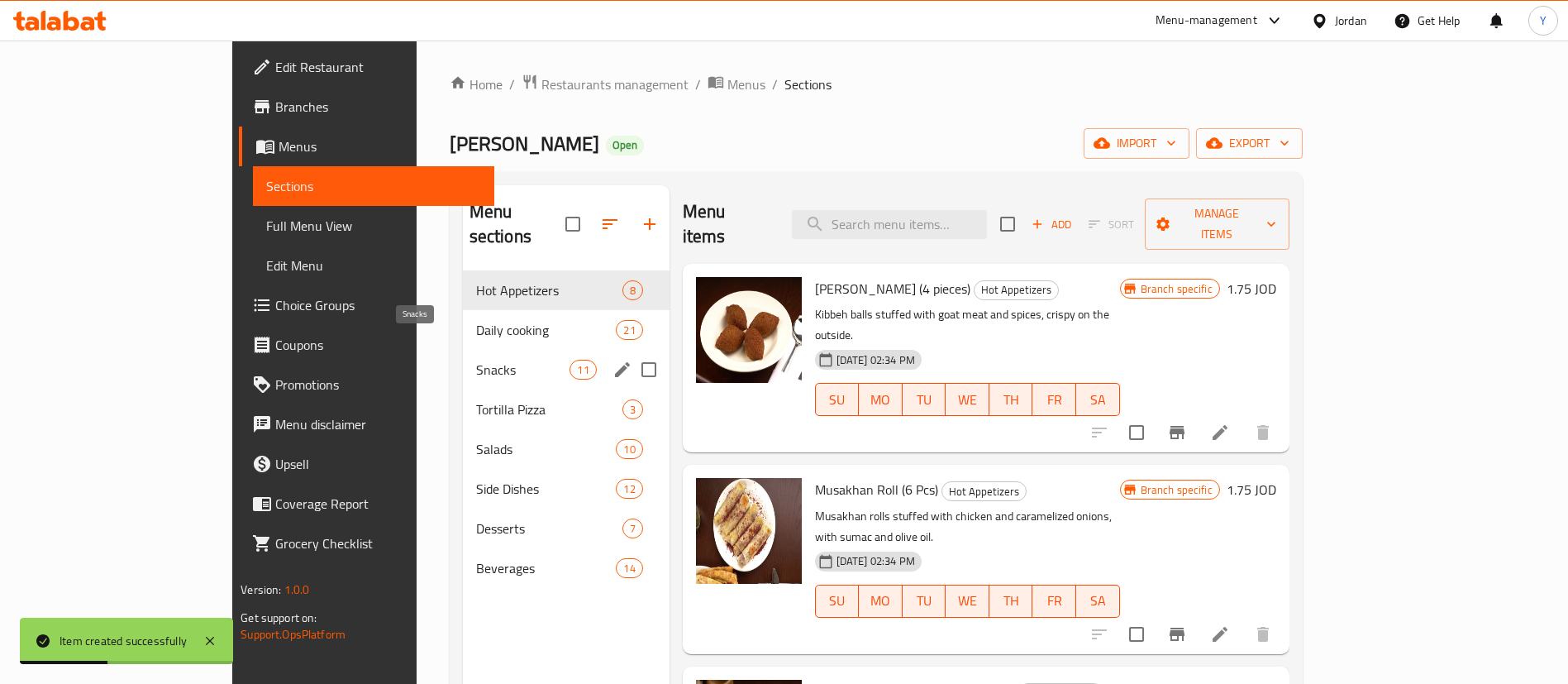
click at [476, 360] on span "Snacks" at bounding box center [522, 370] width 94 height 20
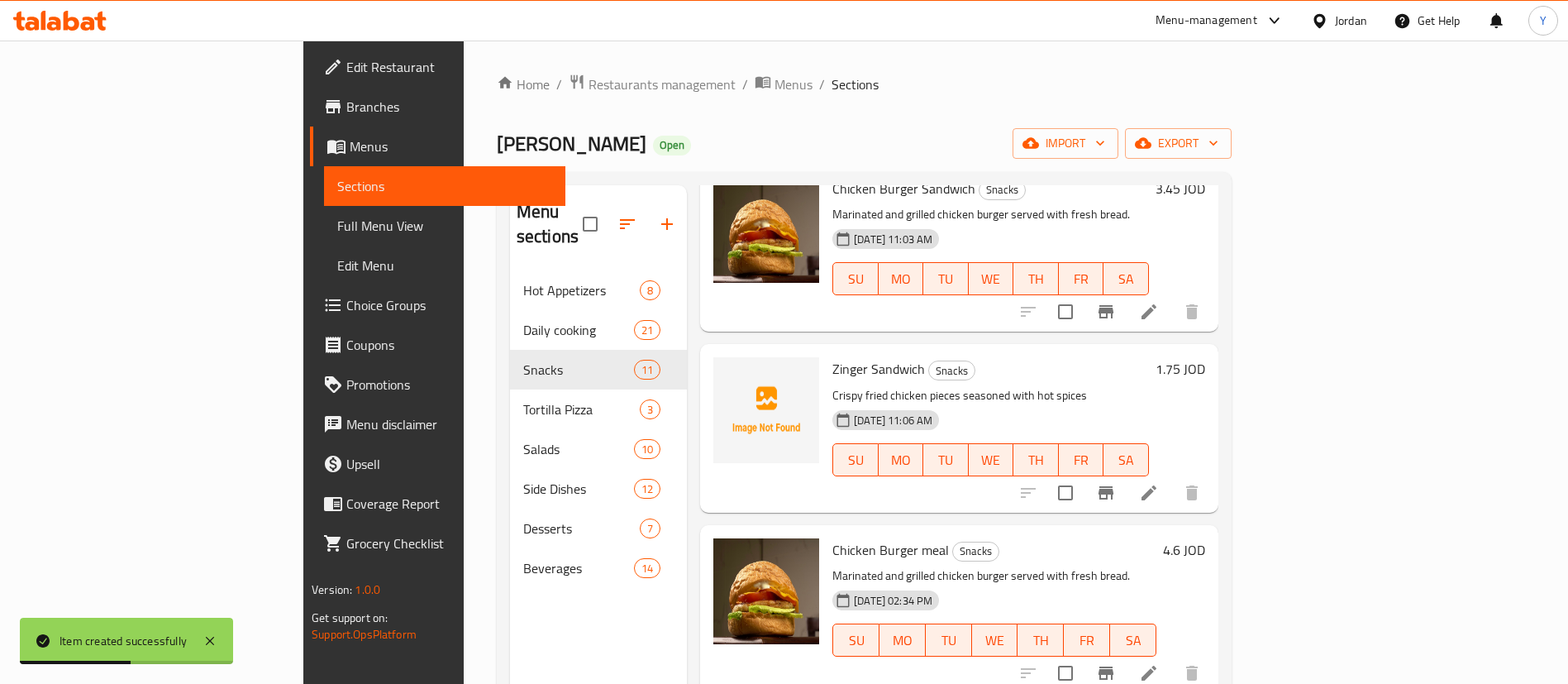
scroll to position [124, 0]
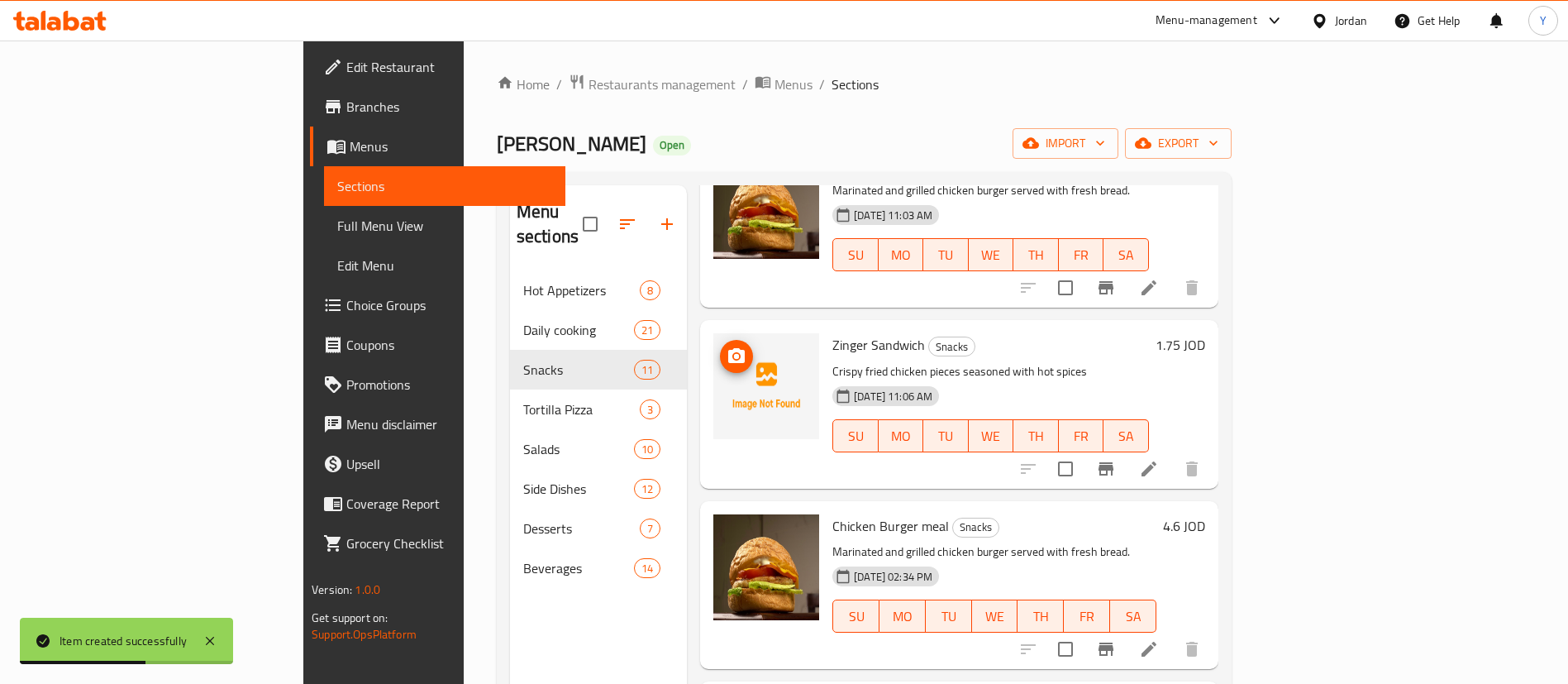
click at [728, 348] on icon "upload picture" at bounding box center [736, 355] width 16 height 15
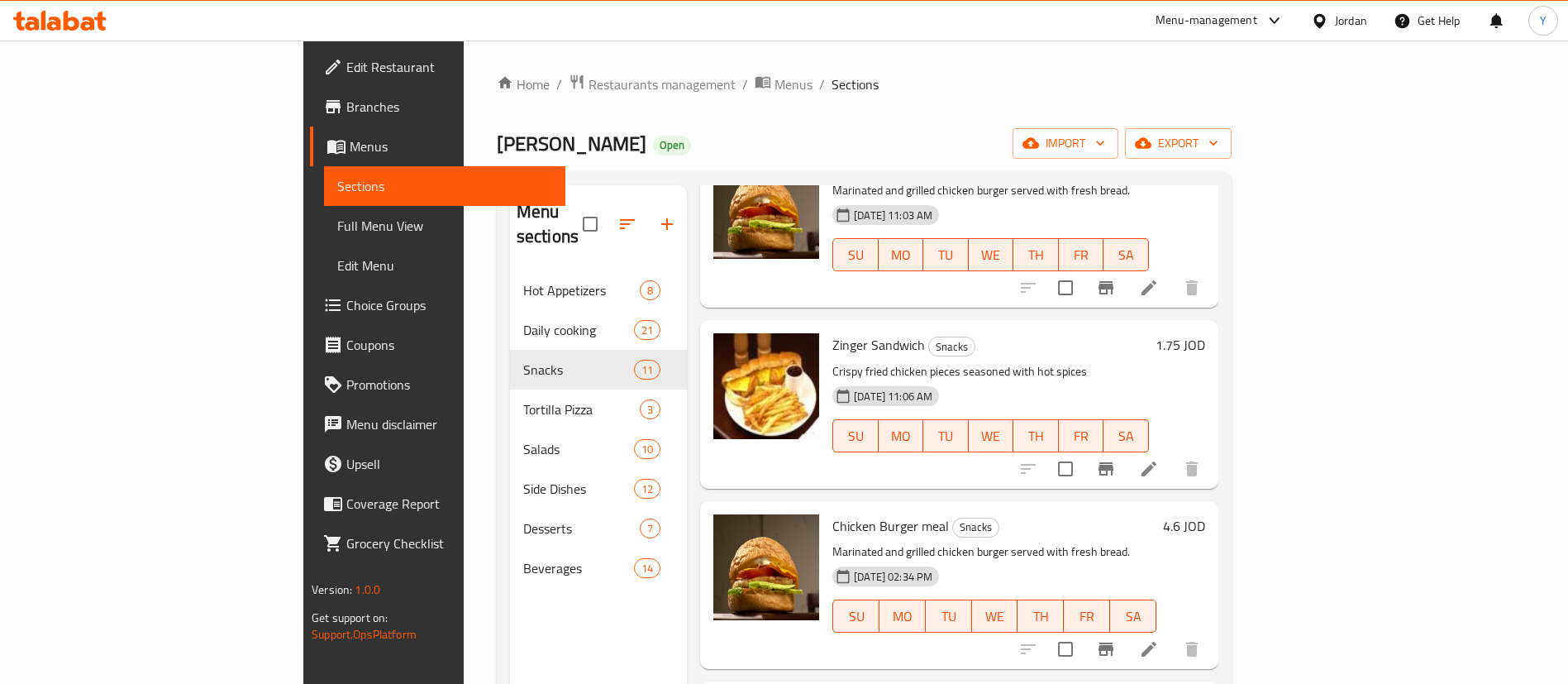
drag, startPoint x: 636, startPoint y: 321, endPoint x: 681, endPoint y: 333, distance: 46.6
click at [707, 327] on div at bounding box center [766, 404] width 119 height 155
click at [728, 348] on icon "upload picture" at bounding box center [736, 355] width 16 height 15
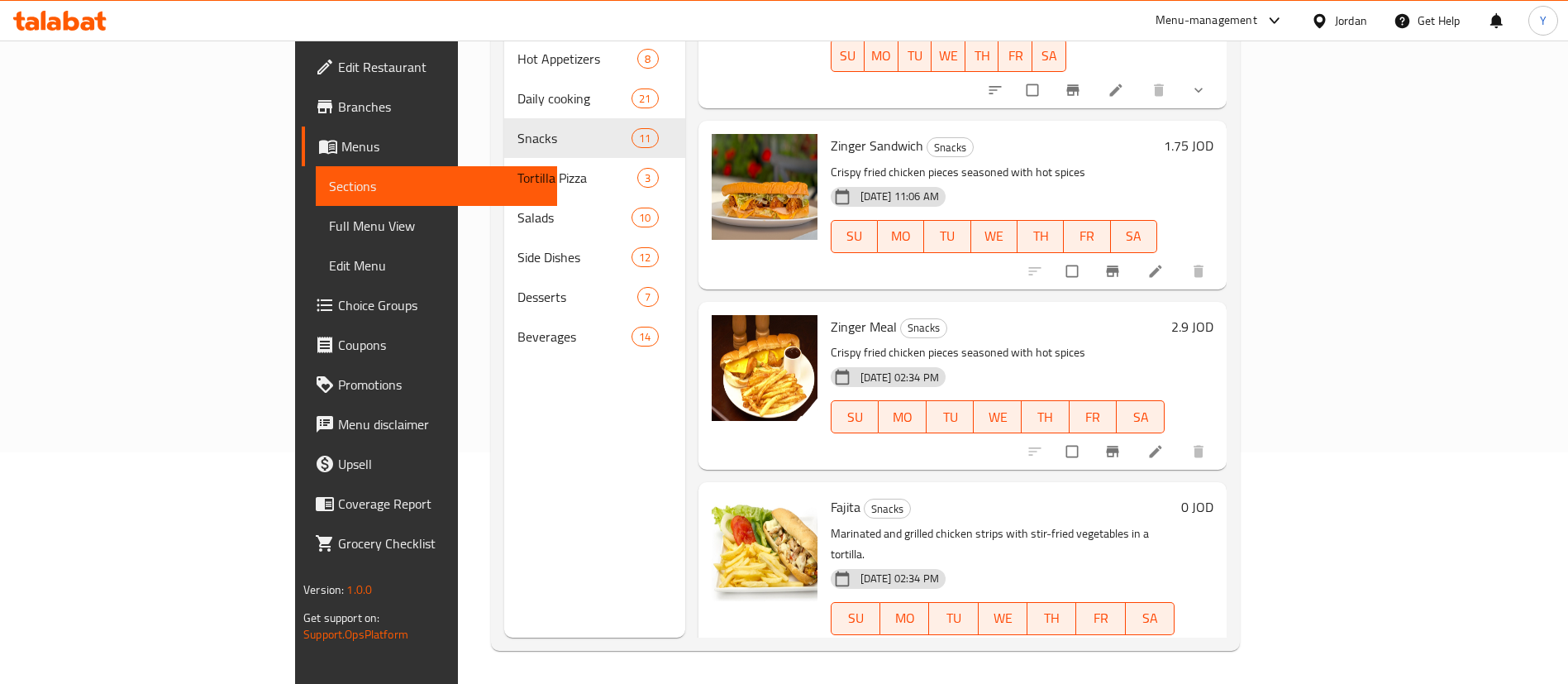
scroll to position [1345, 0]
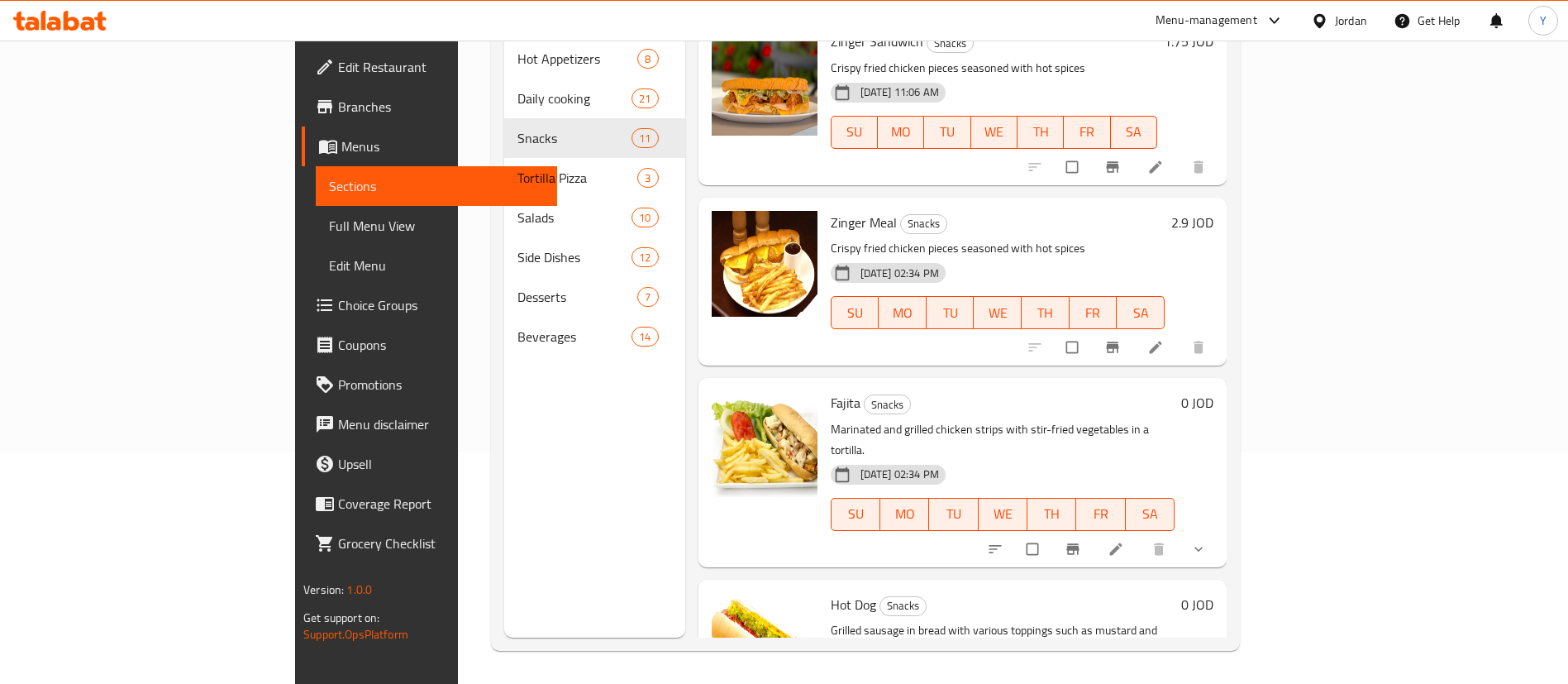
drag, startPoint x: 725, startPoint y: 357, endPoint x: 1180, endPoint y: 314, distance: 457.0
click at [1174, 391] on h6 "[PERSON_NAME]" at bounding box center [1003, 402] width 344 height 23
click at [1122, 543] on icon at bounding box center [1115, 549] width 13 height 13
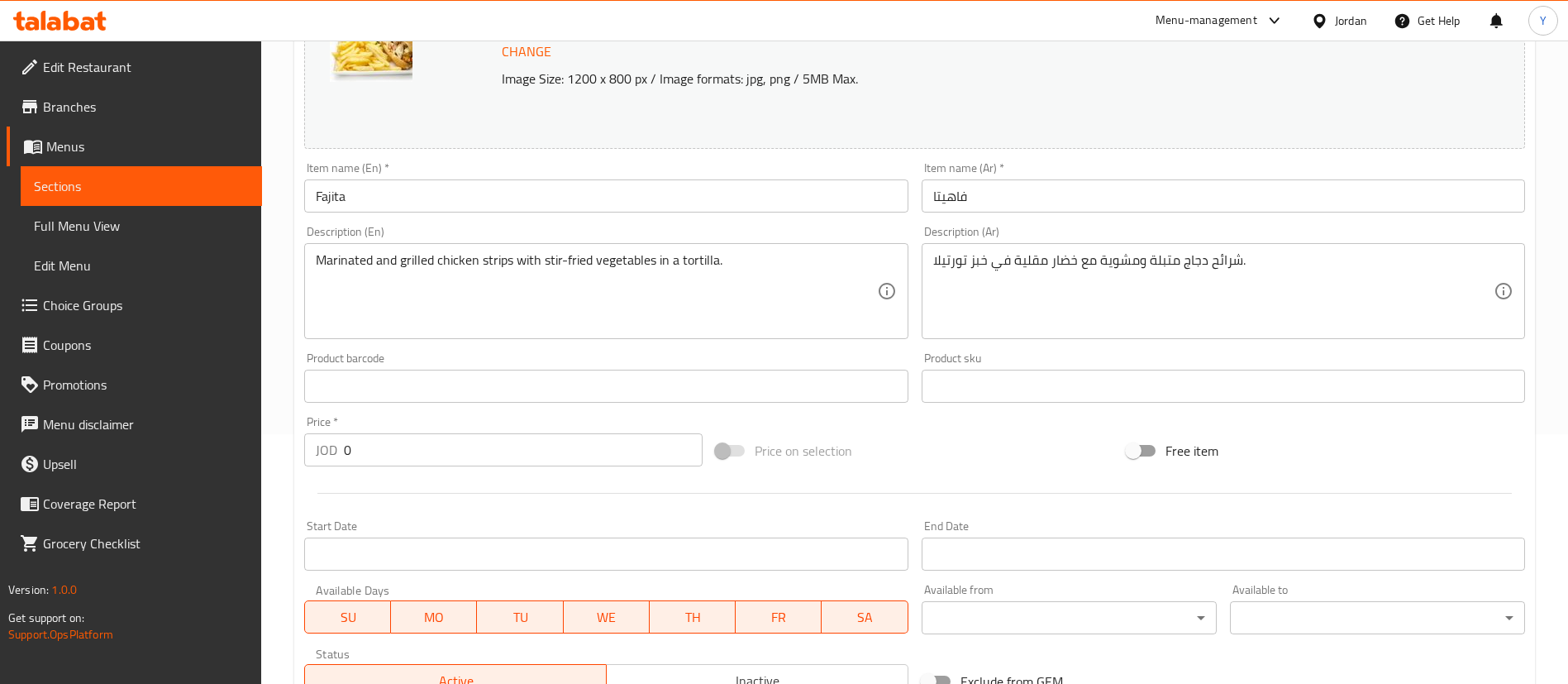
scroll to position [248, 0]
drag, startPoint x: 411, startPoint y: 201, endPoint x: 422, endPoint y: 209, distance: 13.6
click at [411, 201] on input "Fajita" at bounding box center [606, 197] width 604 height 33
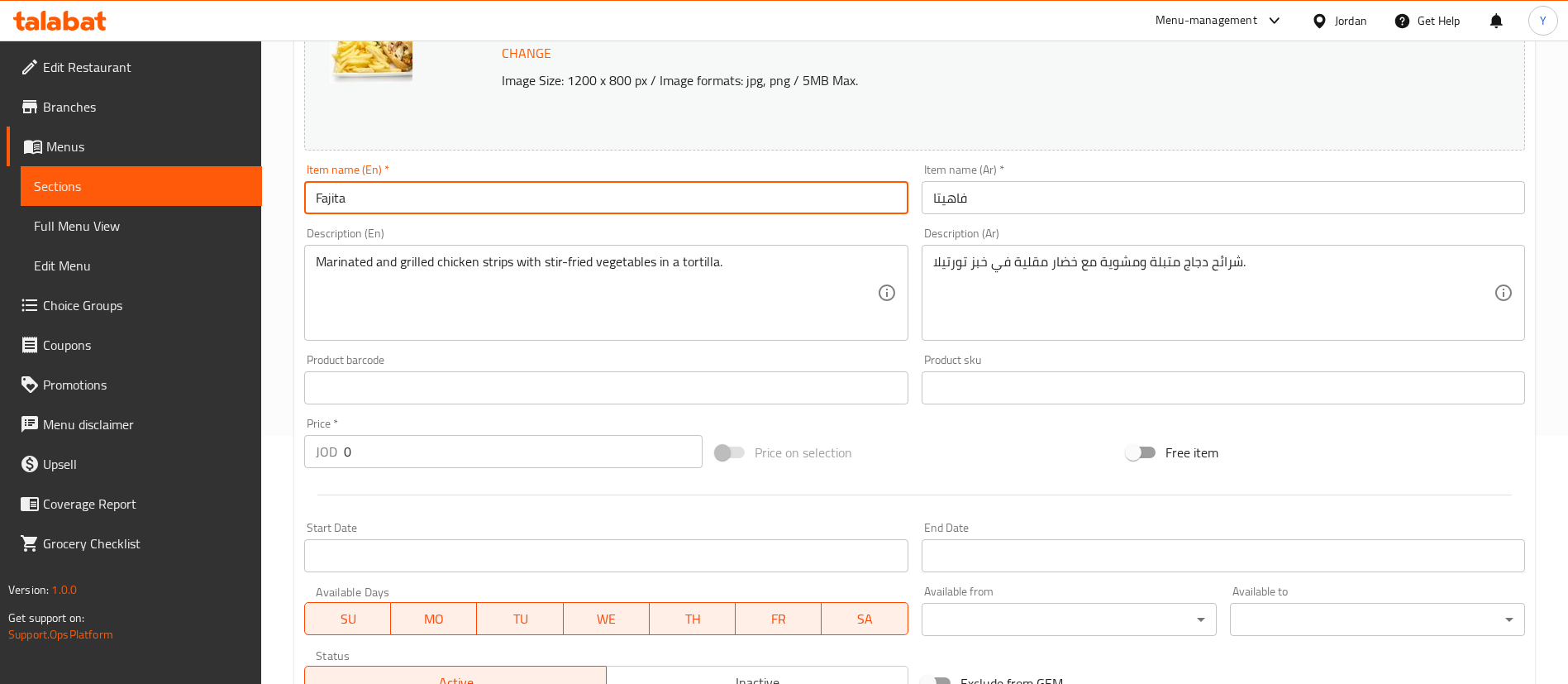
click at [1030, 194] on input "فاهيتا" at bounding box center [1224, 197] width 604 height 33
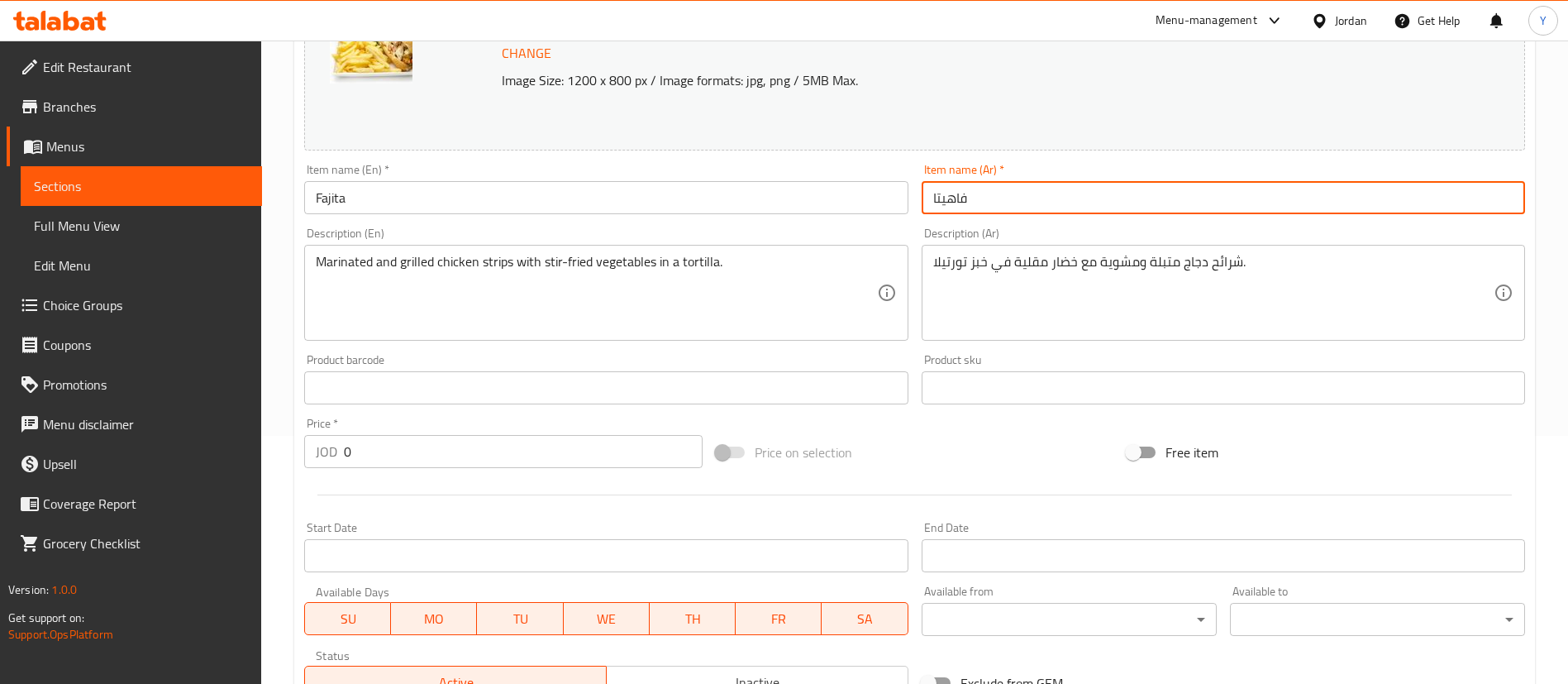
drag, startPoint x: 489, startPoint y: 189, endPoint x: 469, endPoint y: 210, distance: 29.0
click at [489, 189] on input "Fajita" at bounding box center [606, 197] width 604 height 33
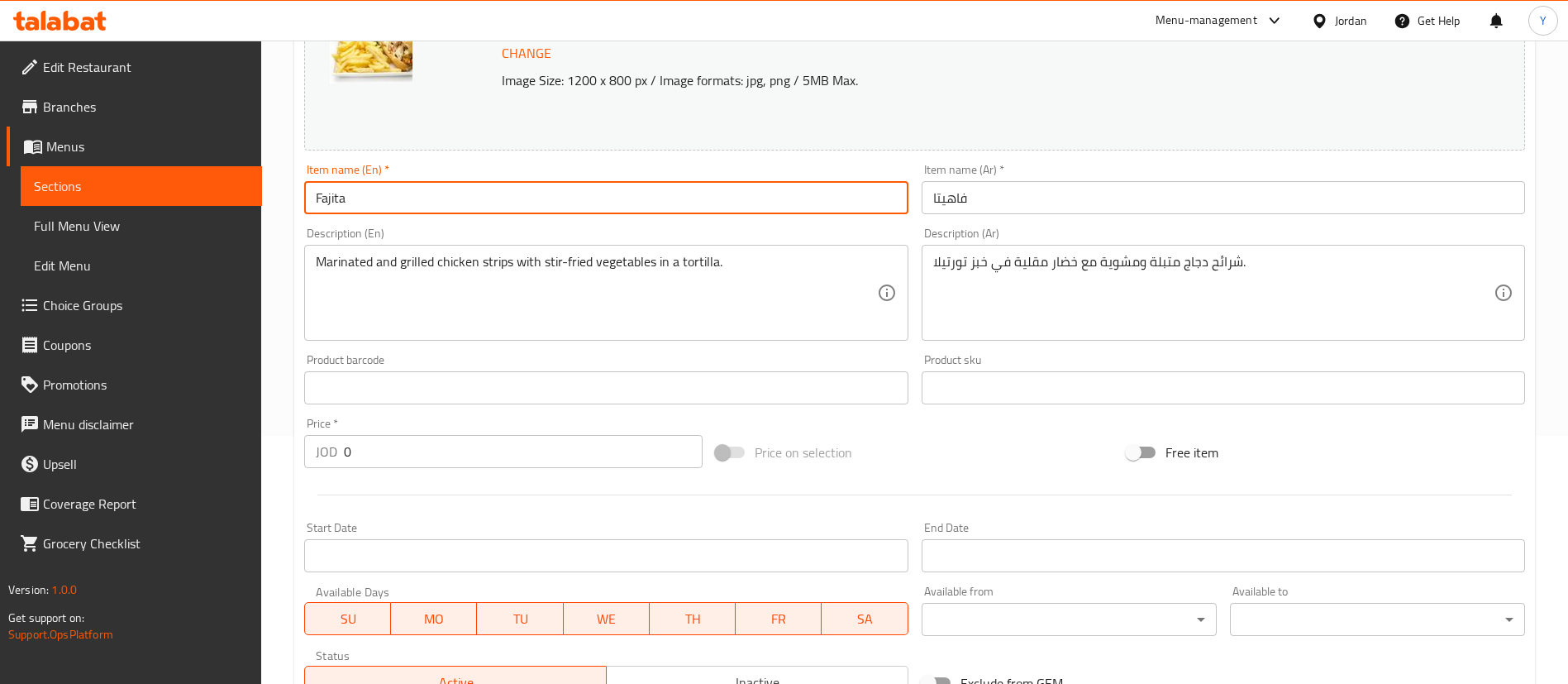
type input "Fajita Meal"
drag, startPoint x: 924, startPoint y: 202, endPoint x: 981, endPoint y: 216, distance: 58.7
click at [924, 202] on input "فاهيتا" at bounding box center [1224, 197] width 604 height 33
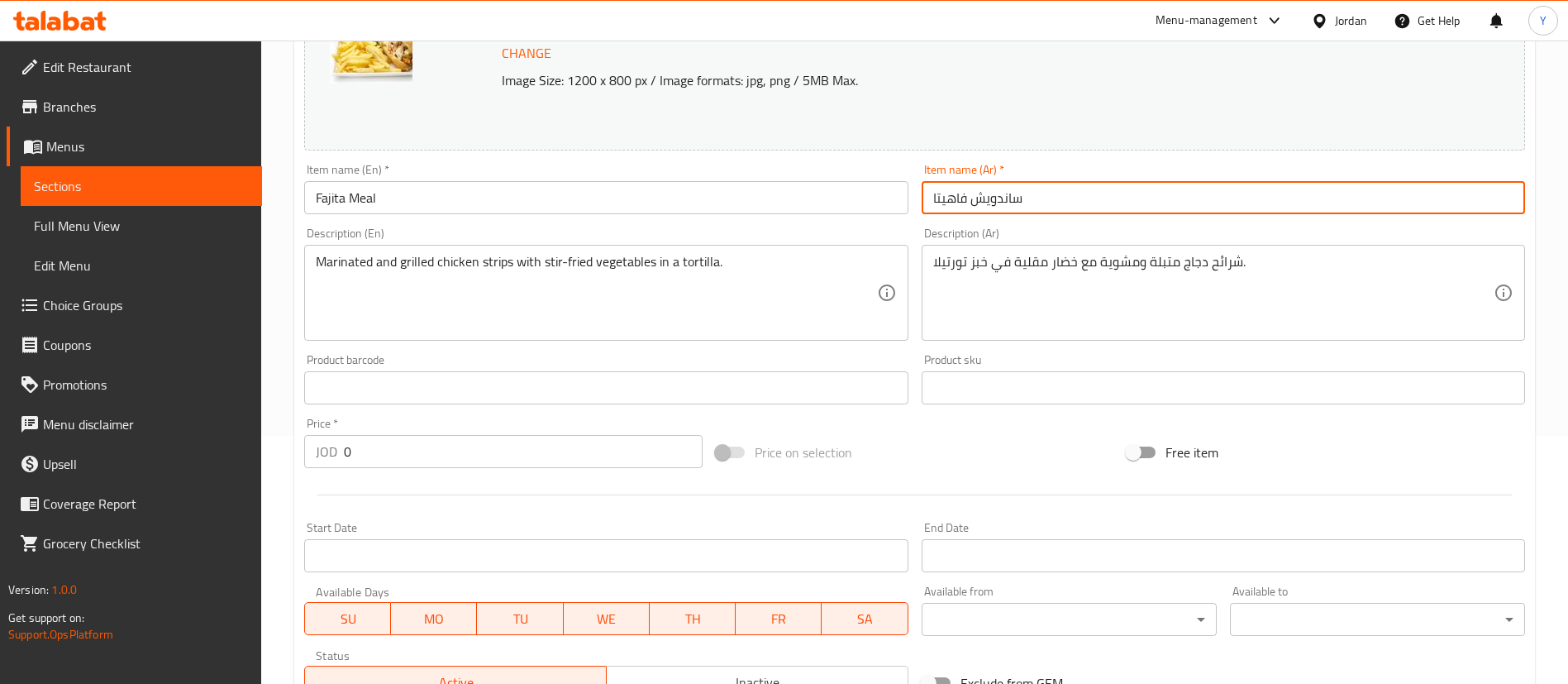
type input "ساندويش فاهيتا"
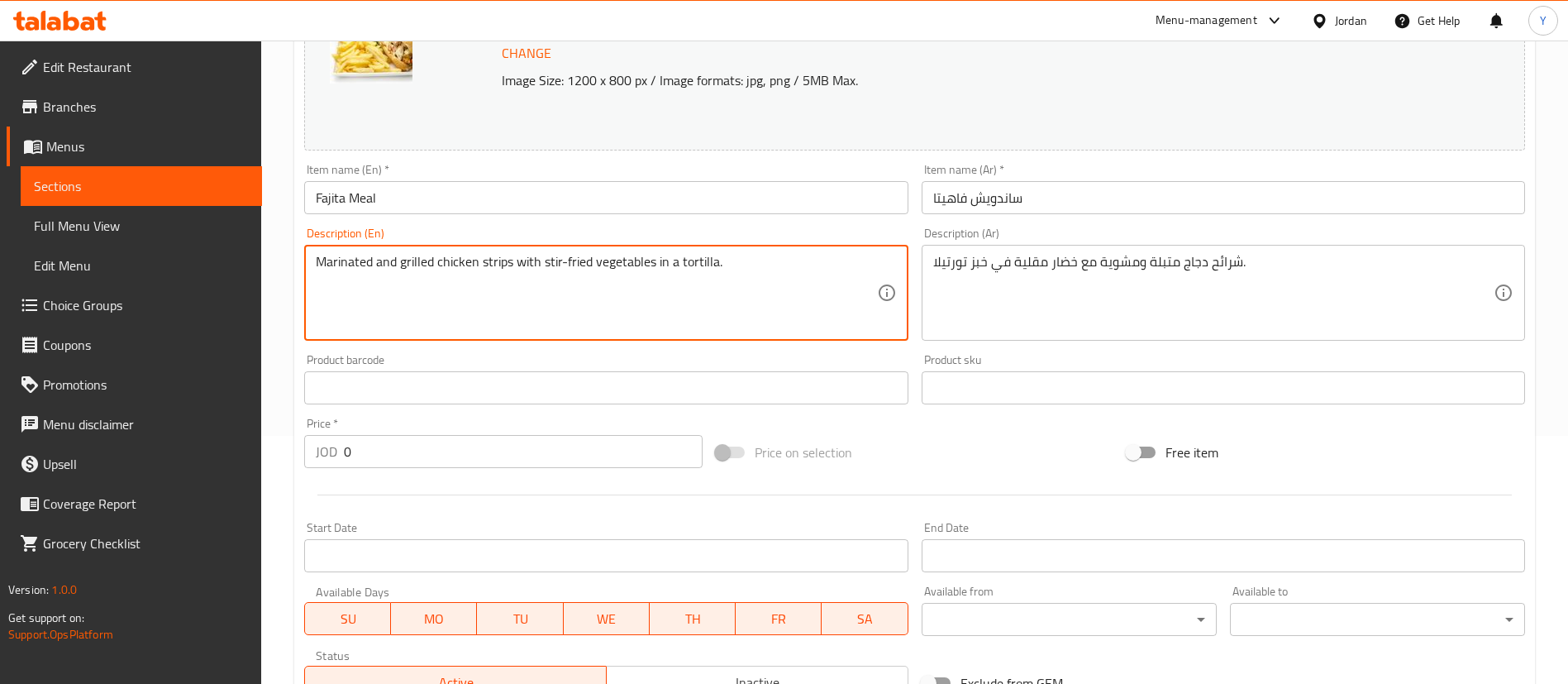
scroll to position [496, 0]
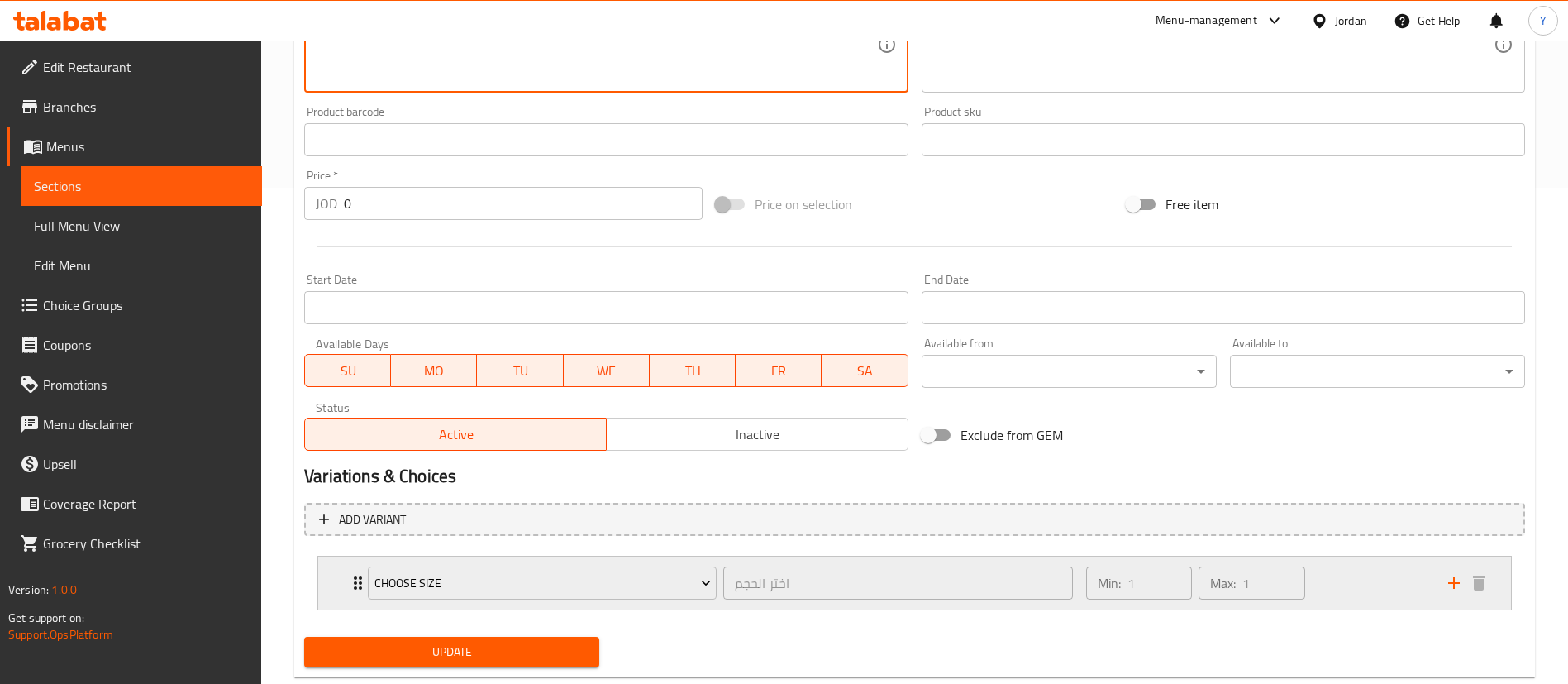
click at [1337, 585] on div "Min: 1 ​ Max: 1 ​" at bounding box center [1257, 582] width 362 height 53
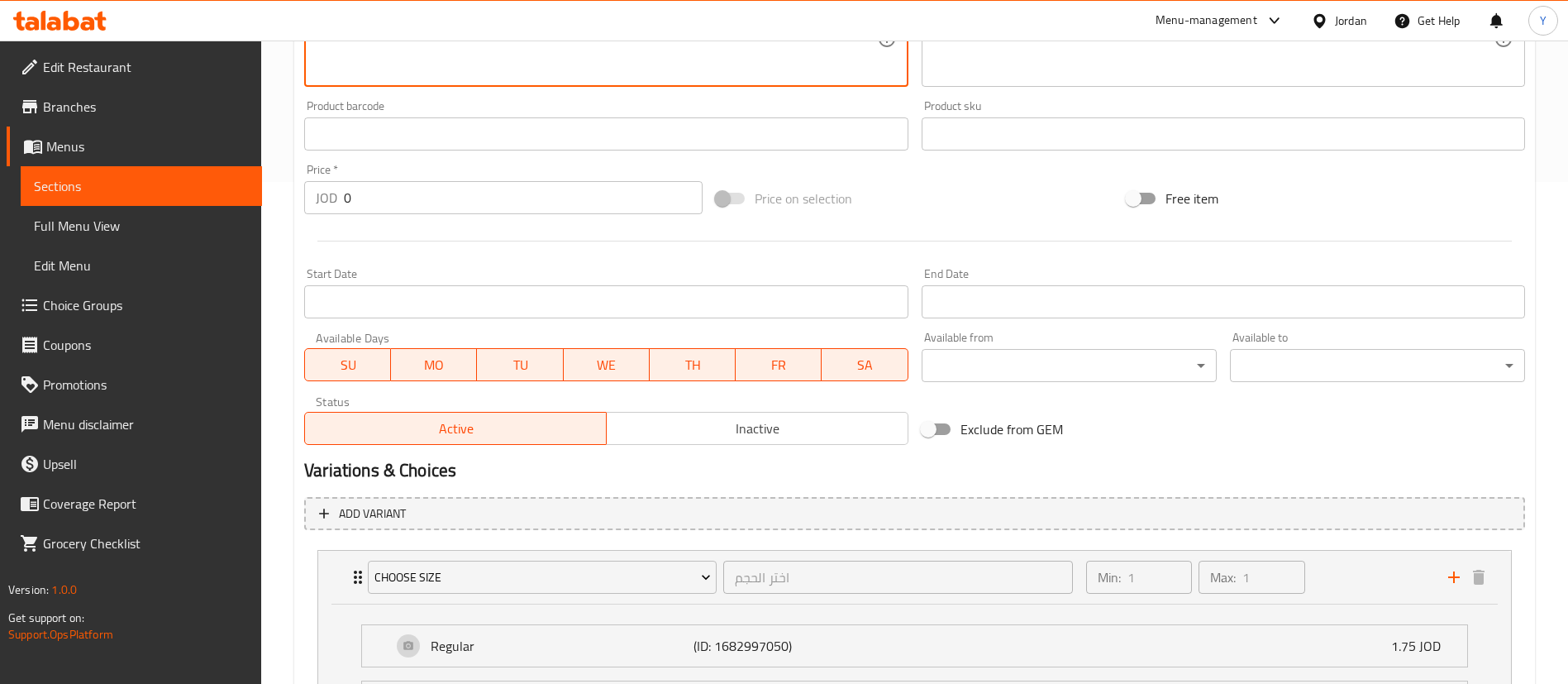
scroll to position [434, 0]
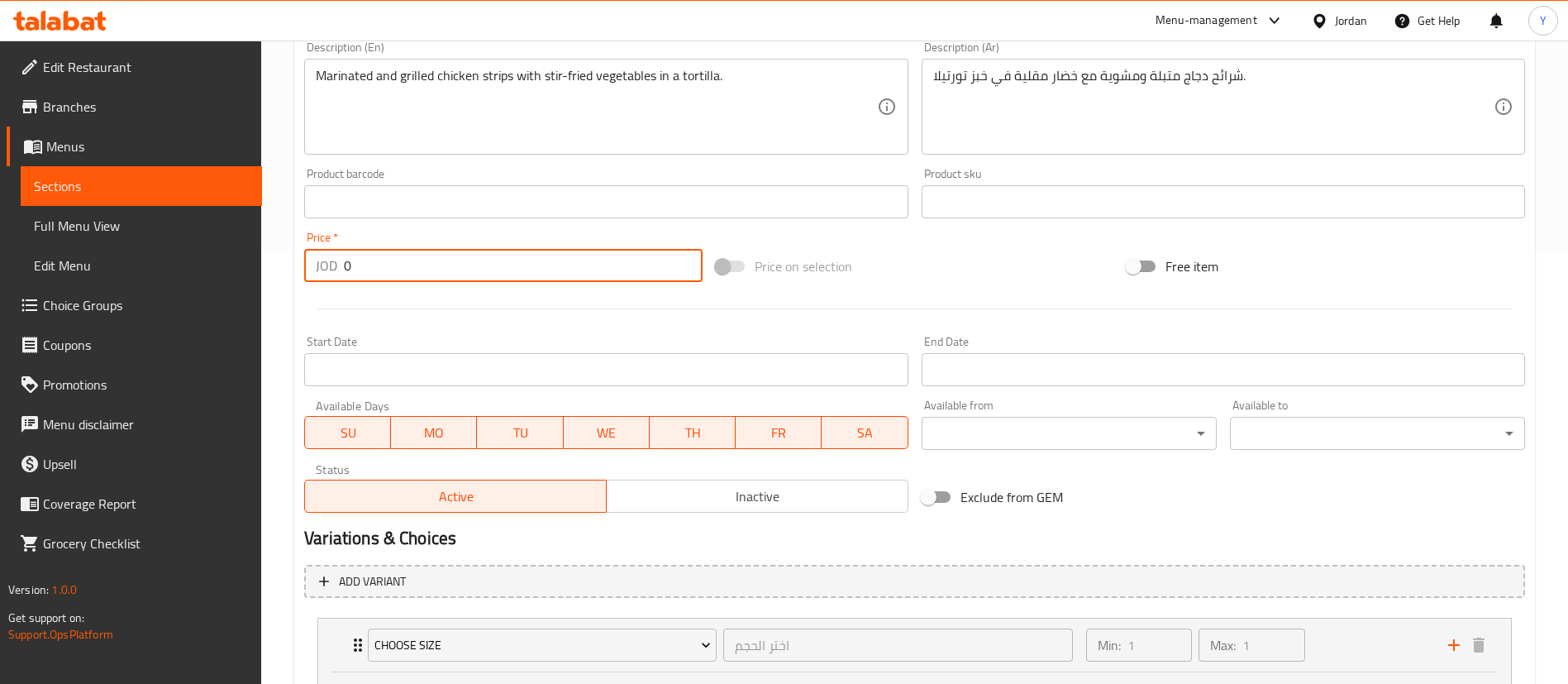
drag, startPoint x: 390, startPoint y: 280, endPoint x: 225, endPoint y: 273, distance: 165.1
click at [222, 273] on div "Edit Restaurant Branches Menus Sections Full Menu View Edit Menu Choice Groups …" at bounding box center [784, 269] width 1568 height 1325
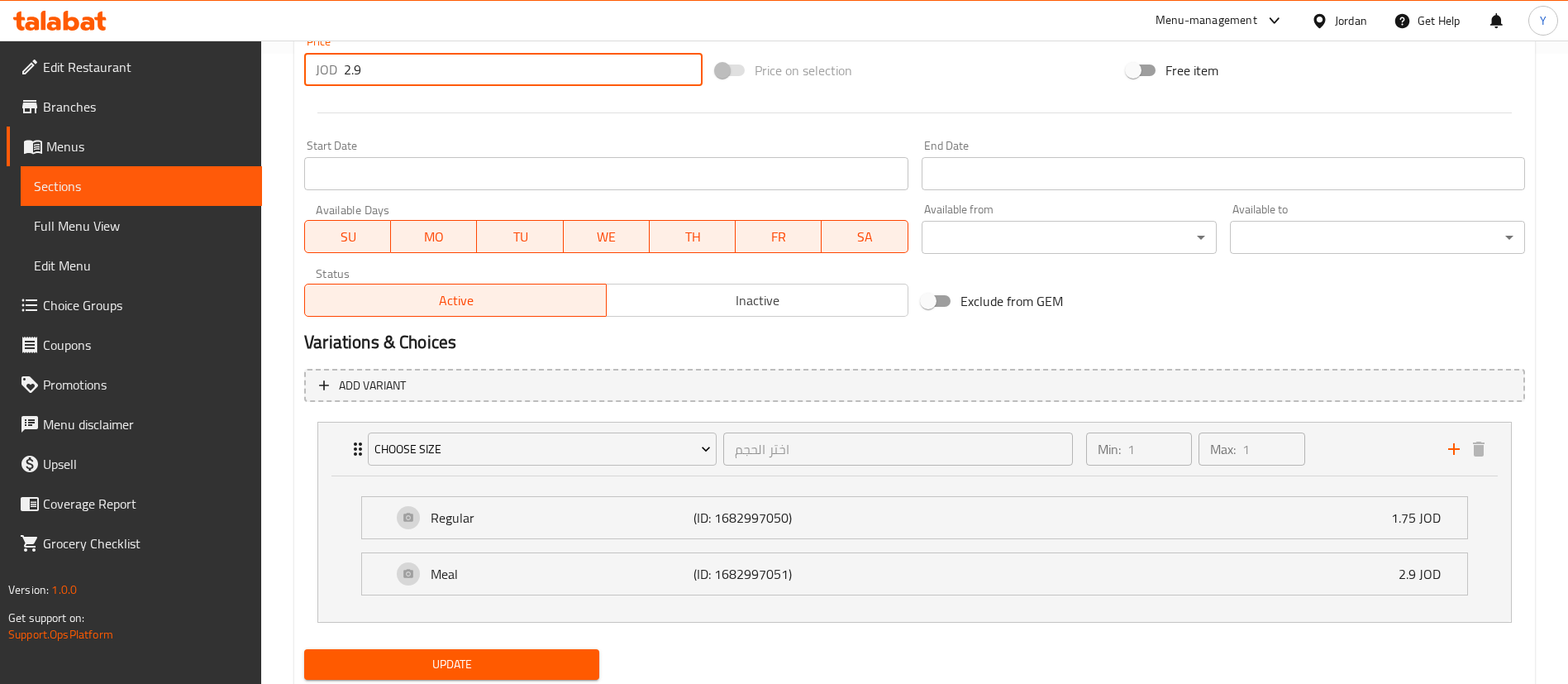
scroll to position [682, 0]
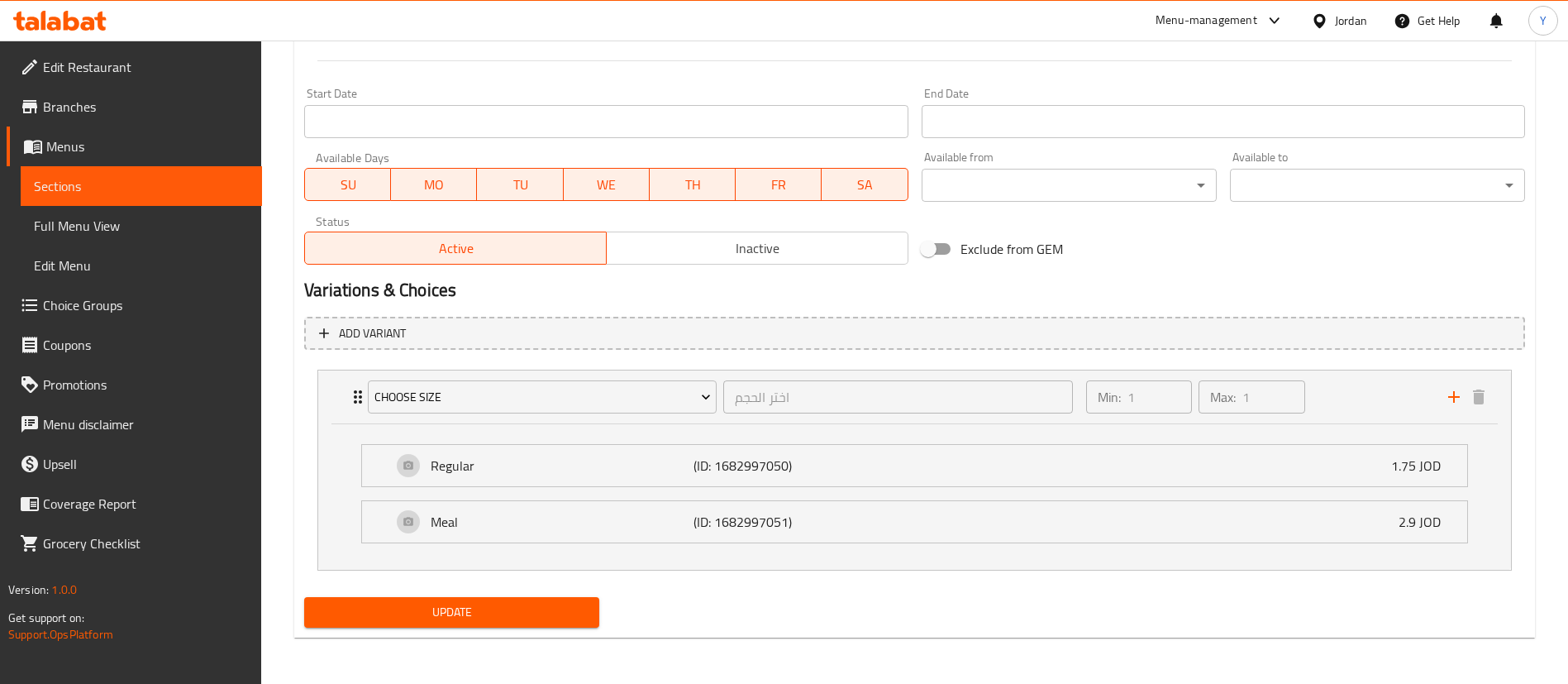
type input "2.9"
click at [494, 616] on span "Update" at bounding box center [452, 611] width 269 height 20
click at [105, 187] on span "Sections" at bounding box center [141, 186] width 215 height 20
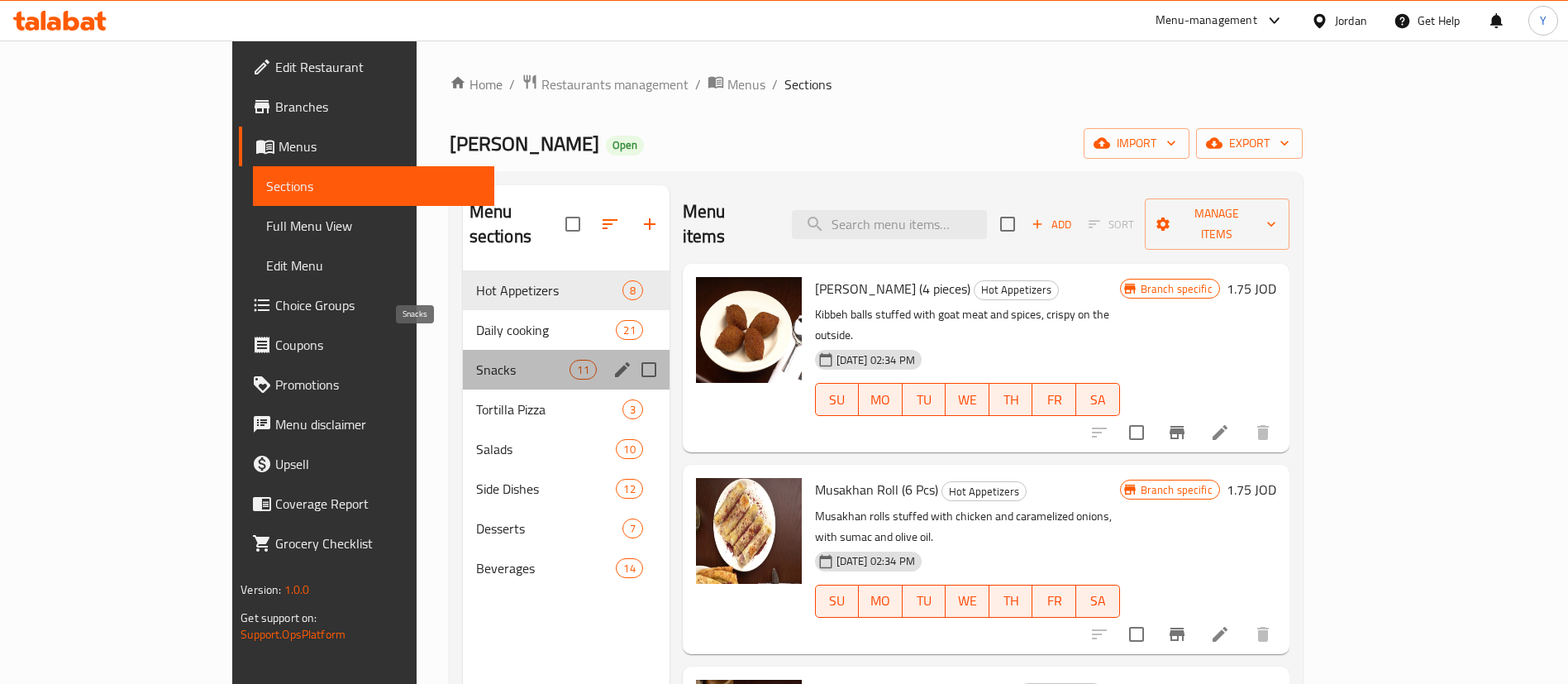
click at [476, 360] on span "Snacks" at bounding box center [522, 370] width 94 height 20
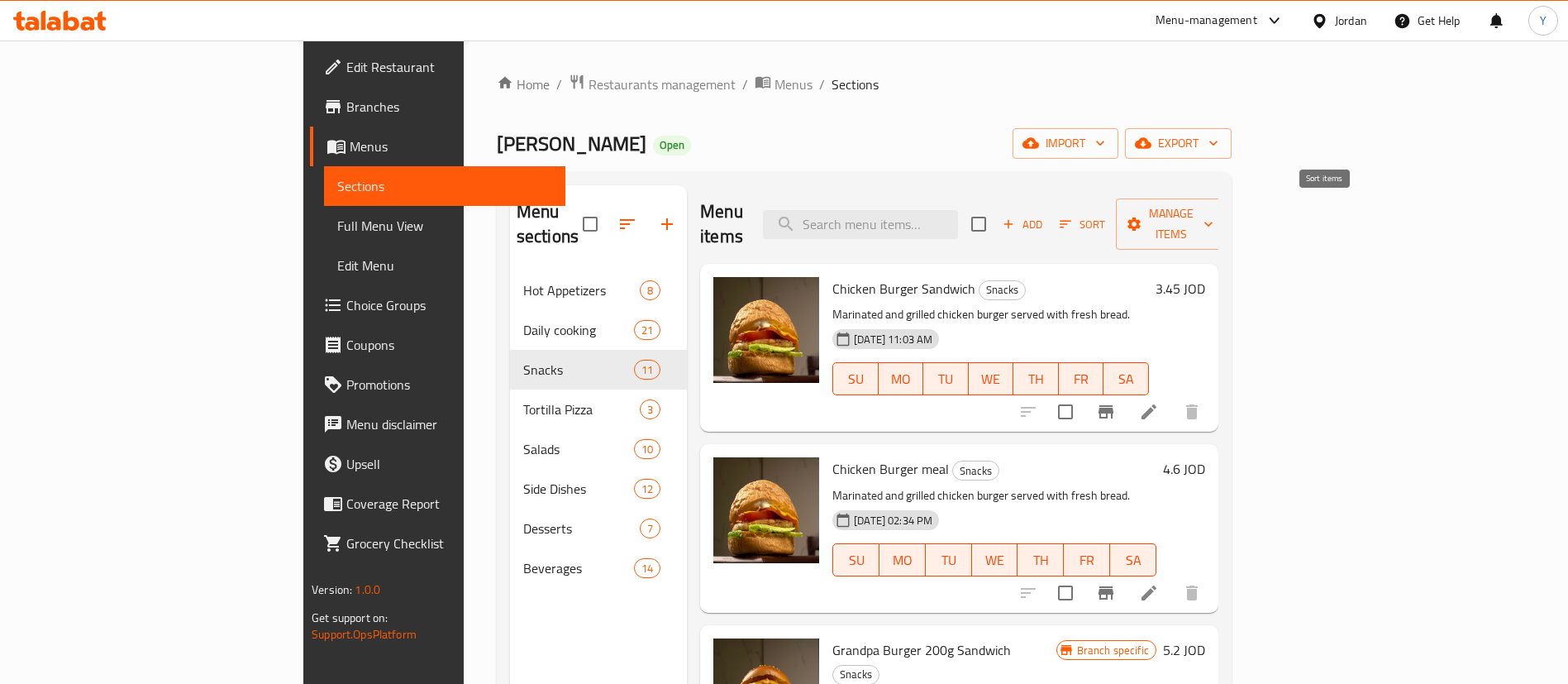
click at [1045, 215] on span "Add" at bounding box center [1022, 224] width 44 height 19
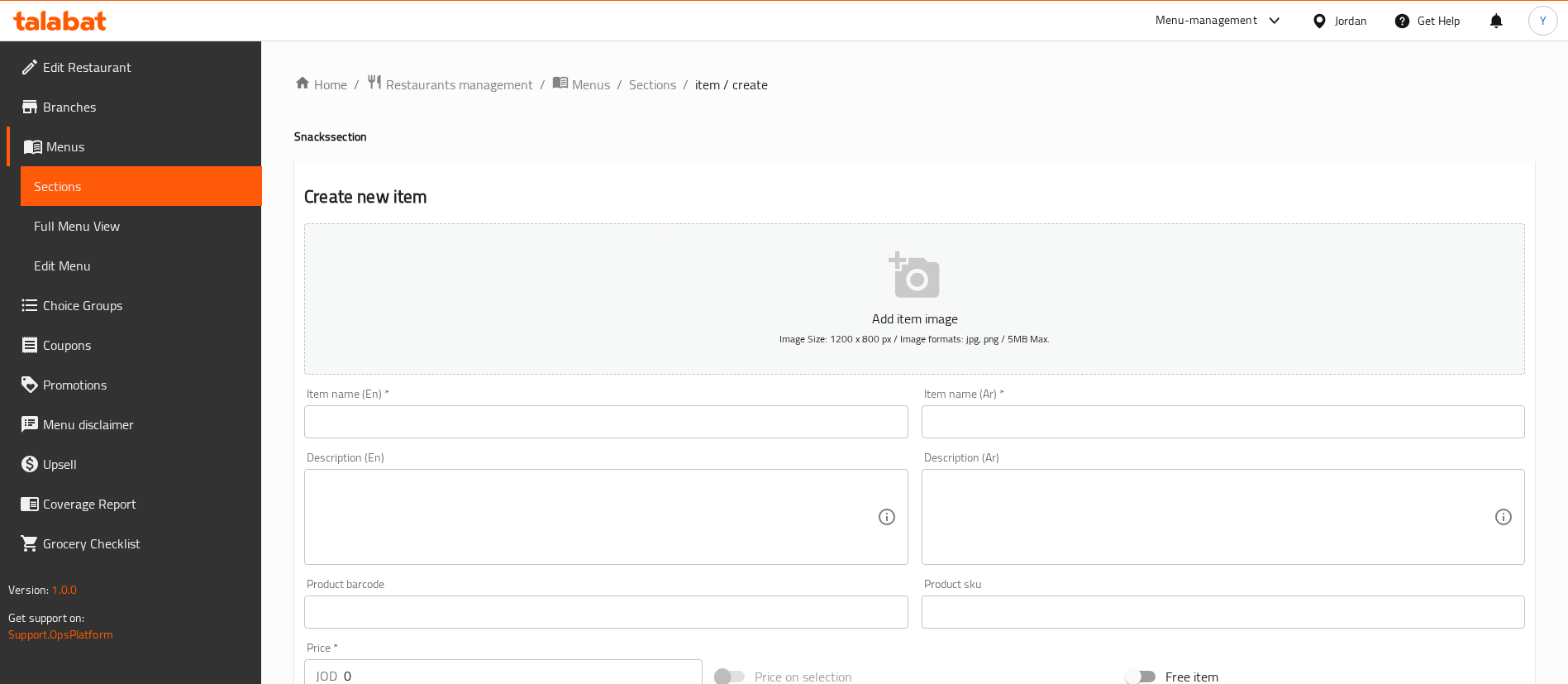
click at [541, 420] on input "text" at bounding box center [606, 422] width 604 height 33
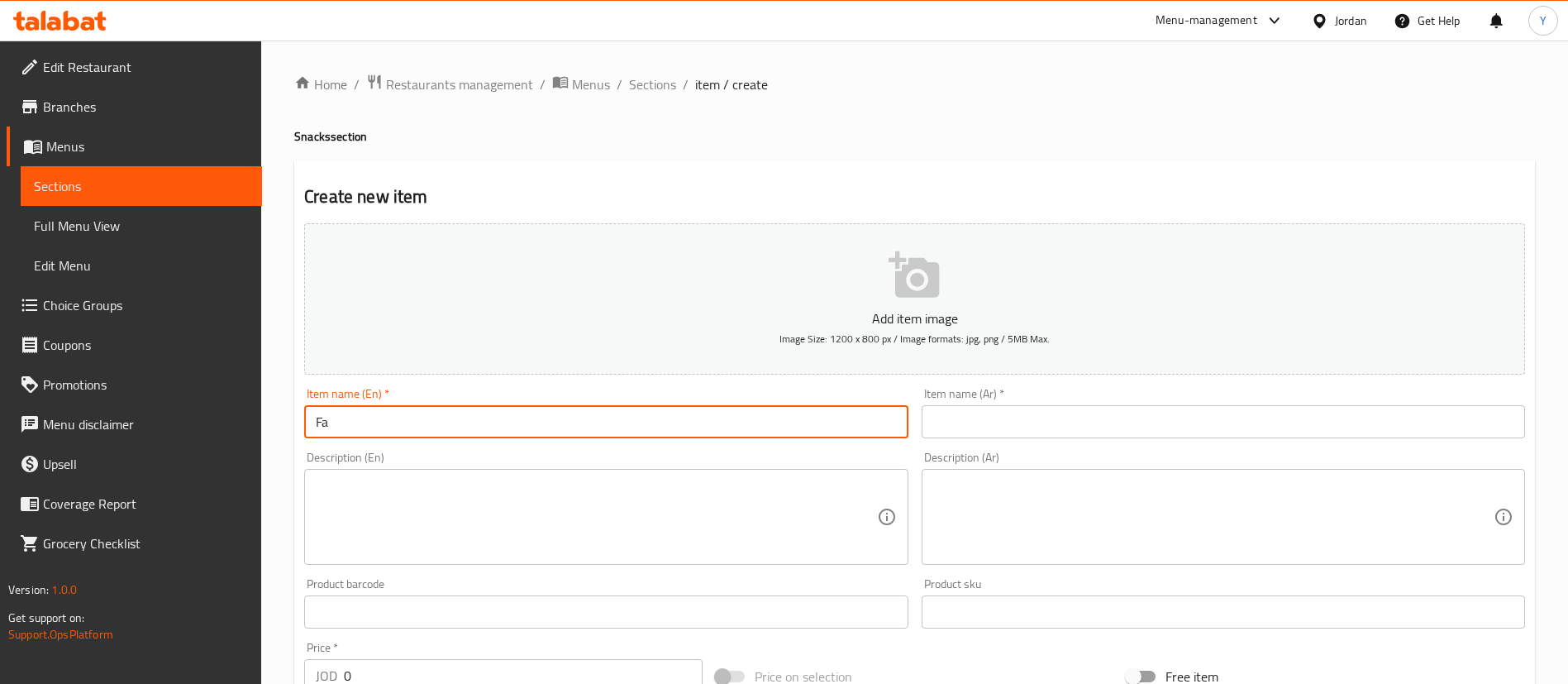
type input "[PERSON_NAME]"
click at [1045, 427] on input "text" at bounding box center [1224, 422] width 604 height 33
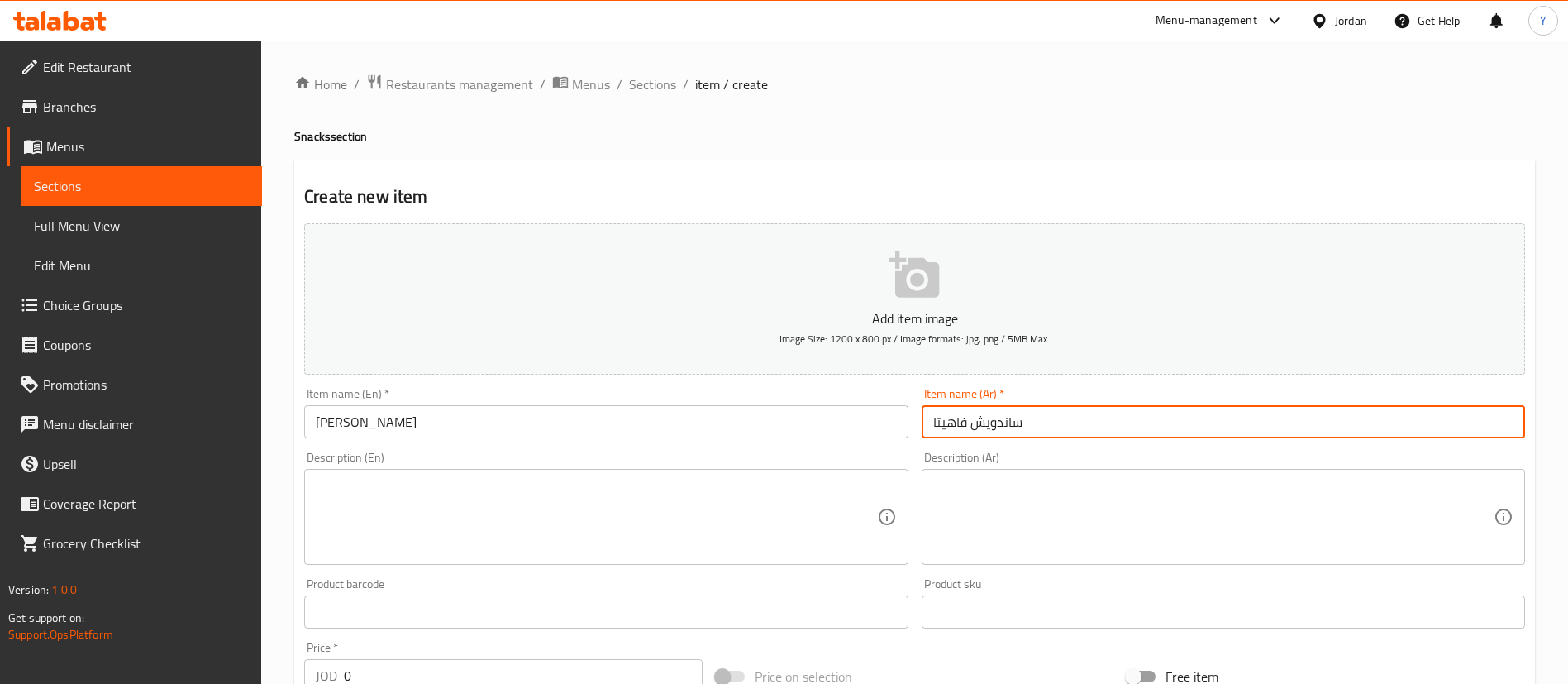
type input "ساندويش فاهيتا"
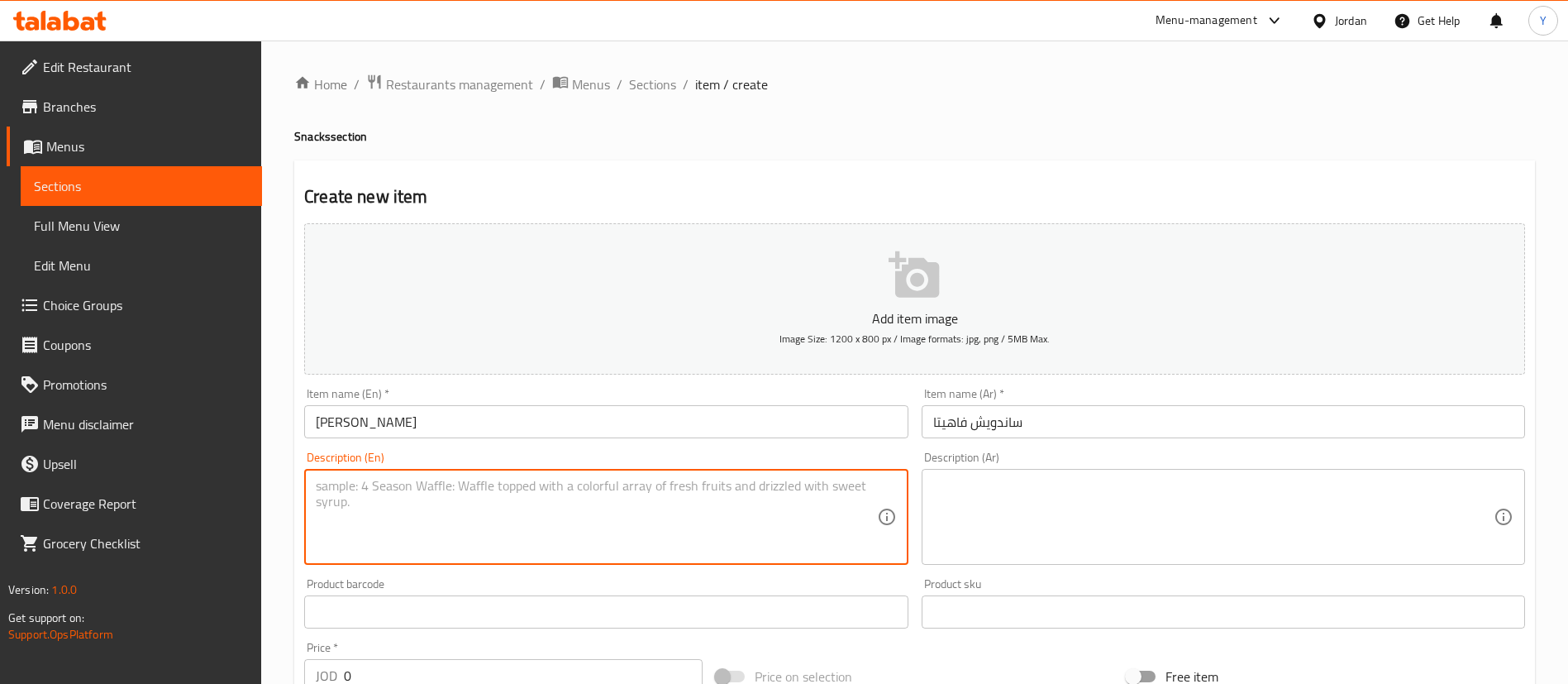
click at [575, 535] on textarea at bounding box center [595, 517] width 560 height 78
paste textarea "Marinated and grilled chicken strips with stir-fried vegetables in a tortilla."
type textarea "Marinated and grilled chicken strips with stir-fried vegetables in a tortilla."
click at [1058, 506] on textarea at bounding box center [1213, 517] width 560 height 78
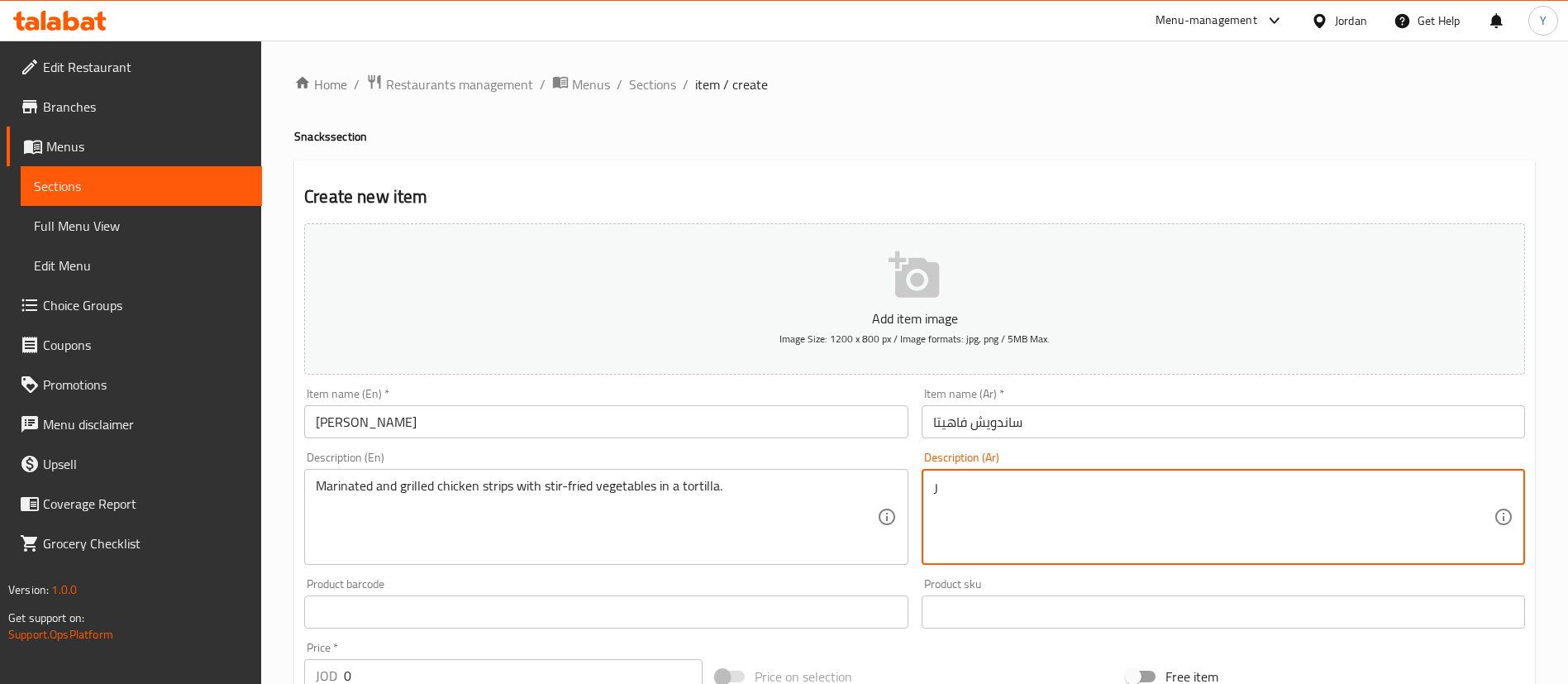
drag, startPoint x: 919, startPoint y: 498, endPoint x: 816, endPoint y: 498, distance: 103.0
click at [816, 498] on div "Add item image Image Size: 1200 x 800 px / Image formats: jpg, png / 5MB Max. I…" at bounding box center [915, 573] width 1234 height 713
paste textarea "رائح دجاج متبلة ومشوية مع خضار مقلية في خبز تورتيلا."
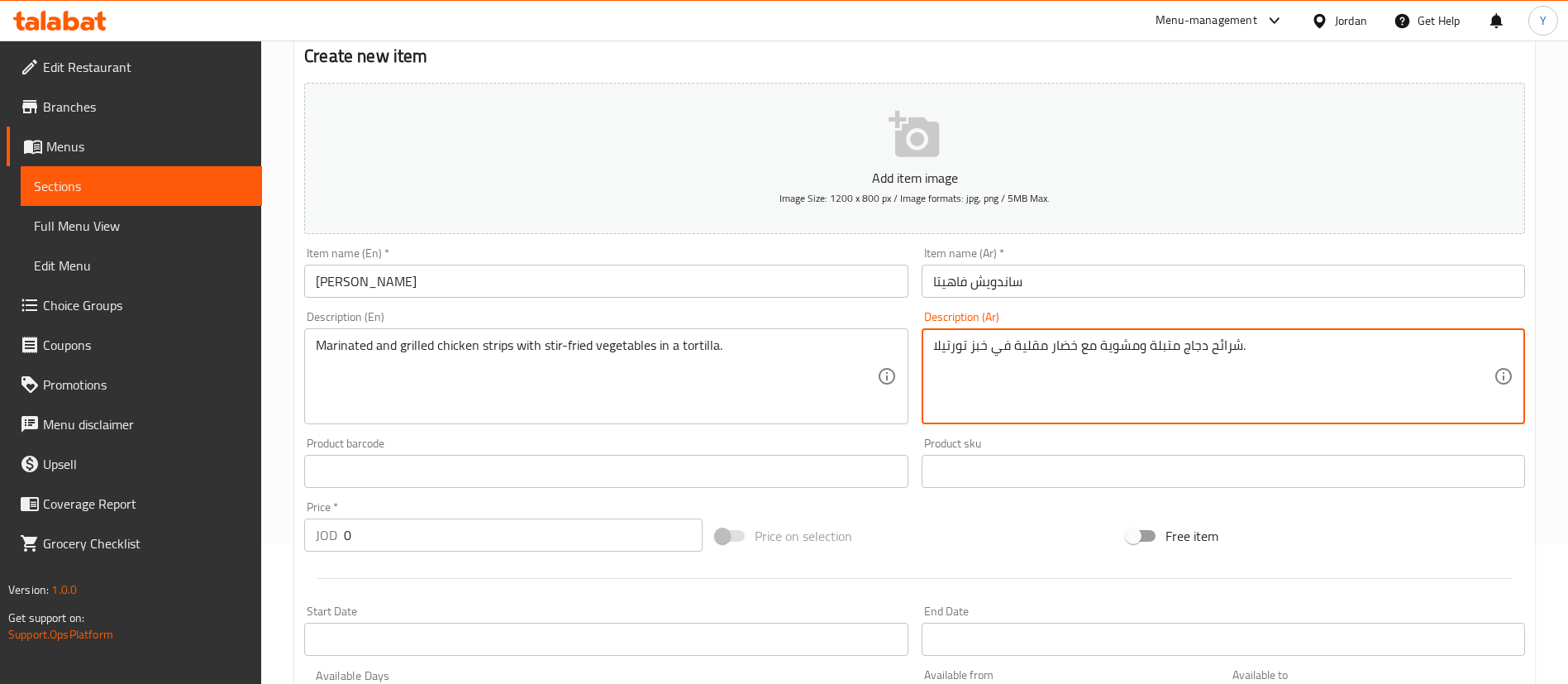
scroll to position [372, 0]
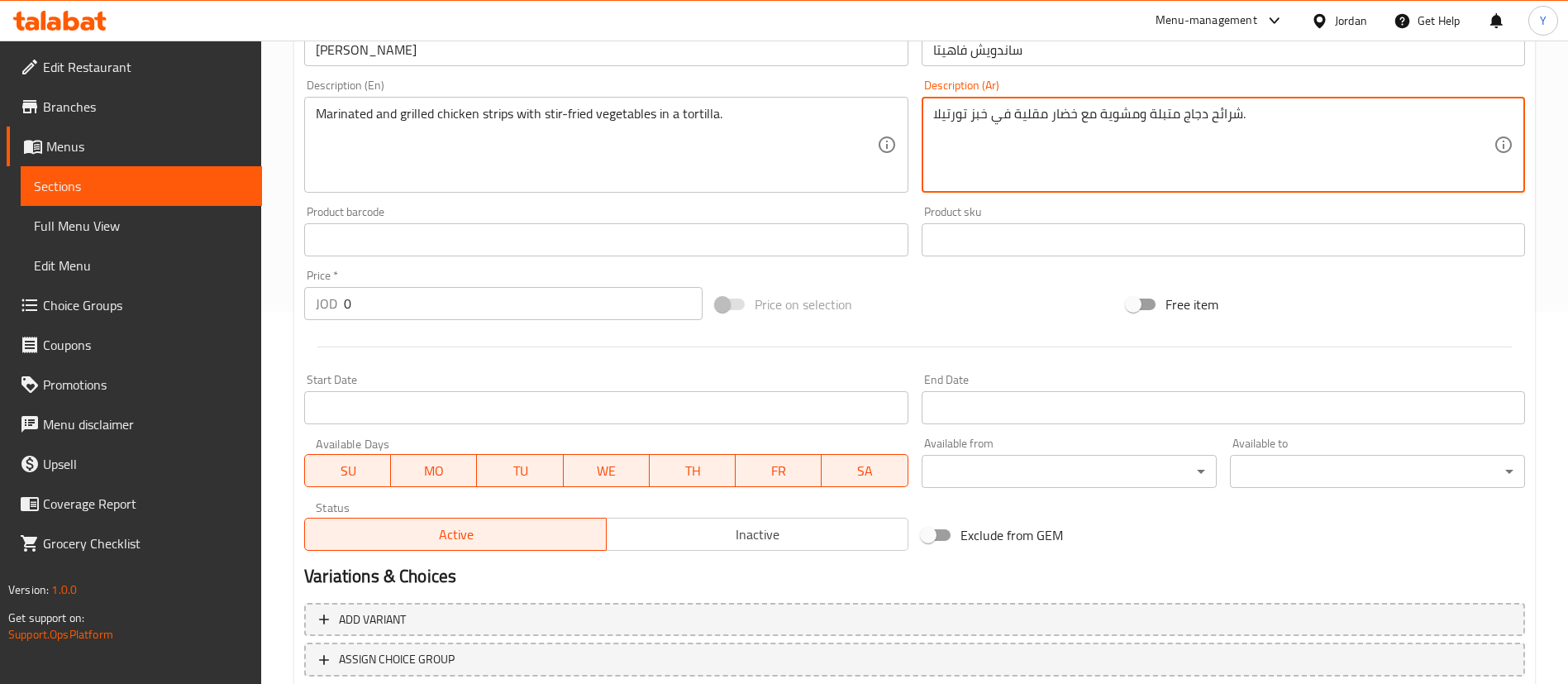
type textarea "شرائح دجاج متبلة ومشوية مع خضار مقلية في خبز تورتيلا."
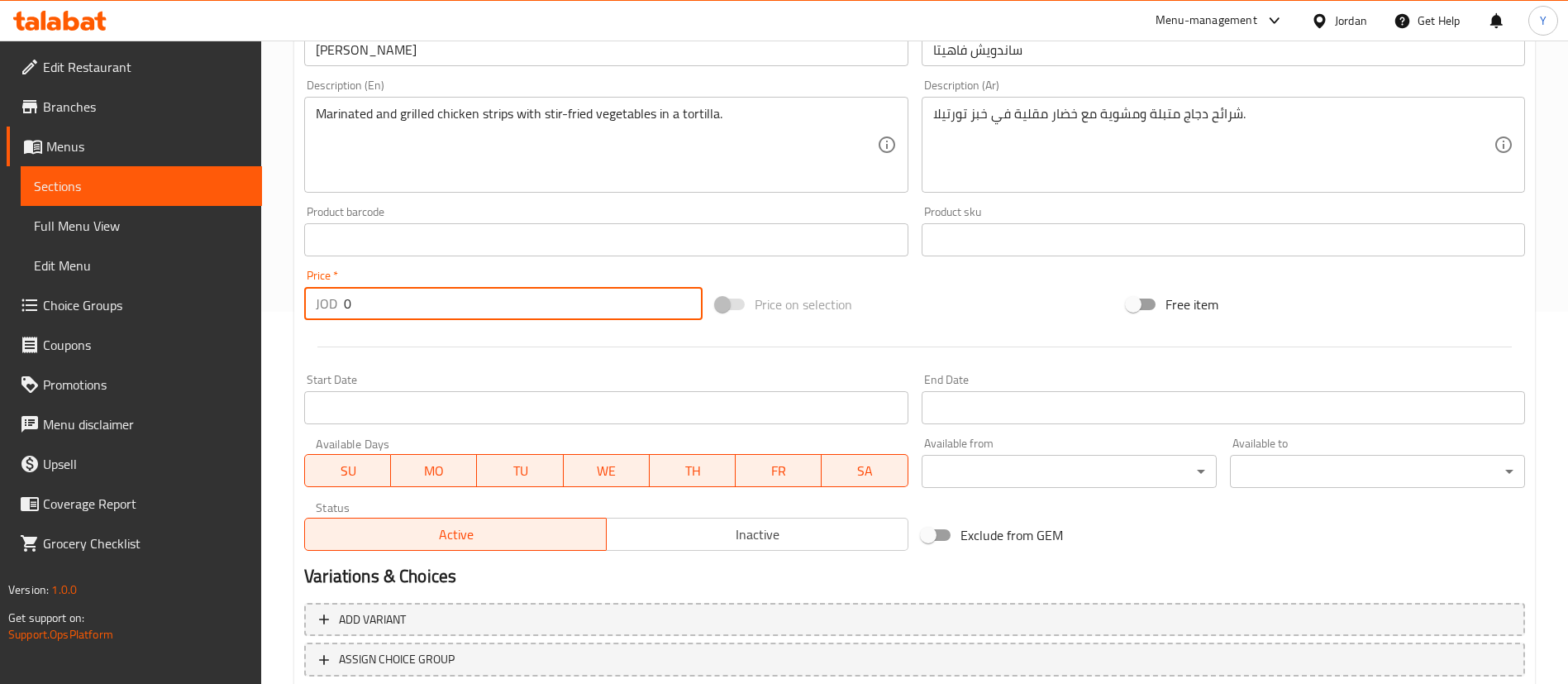
drag, startPoint x: 376, startPoint y: 314, endPoint x: 235, endPoint y: 311, distance: 141.0
click at [236, 311] on div "Edit Restaurant Branches Menus Sections Full Menu View Edit Menu Choice Groups …" at bounding box center [784, 232] width 1568 height 1128
type input "1"
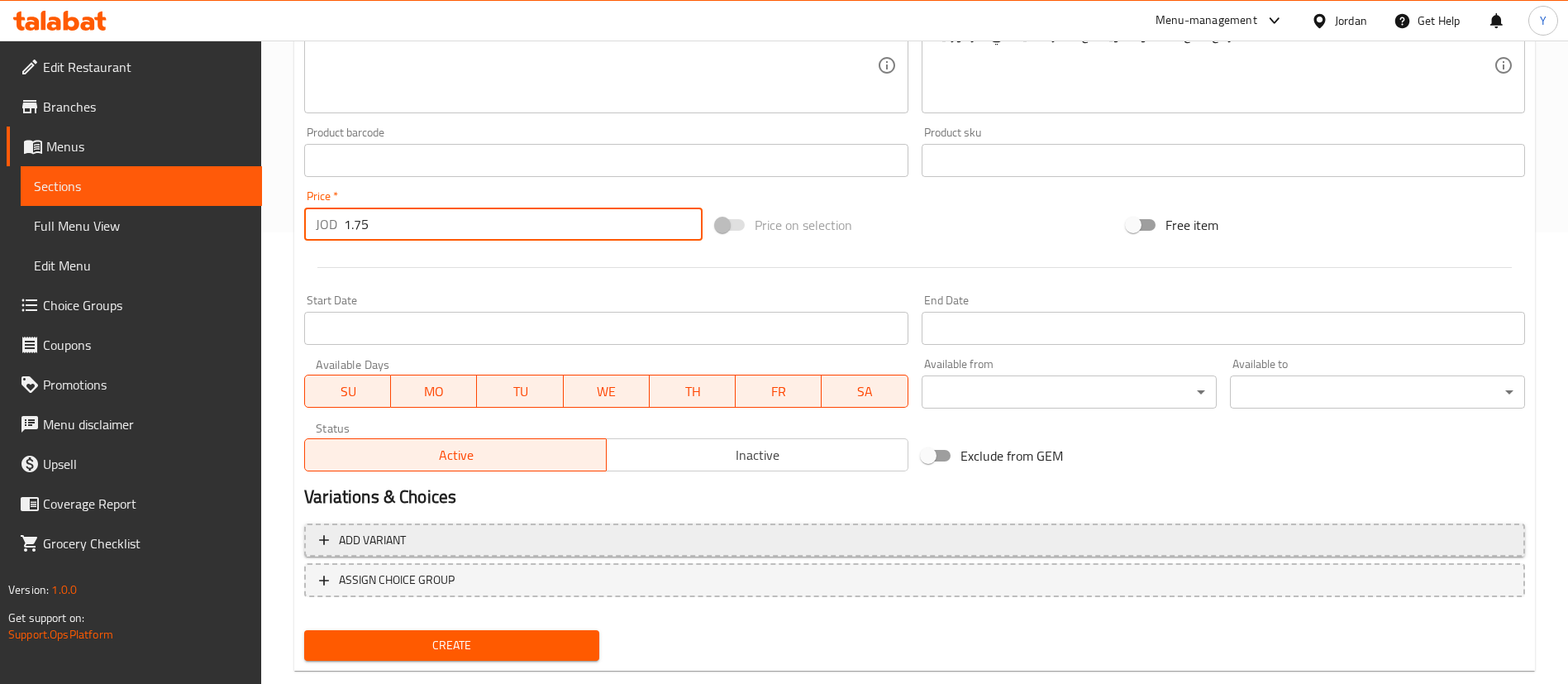
scroll to position [485, 0]
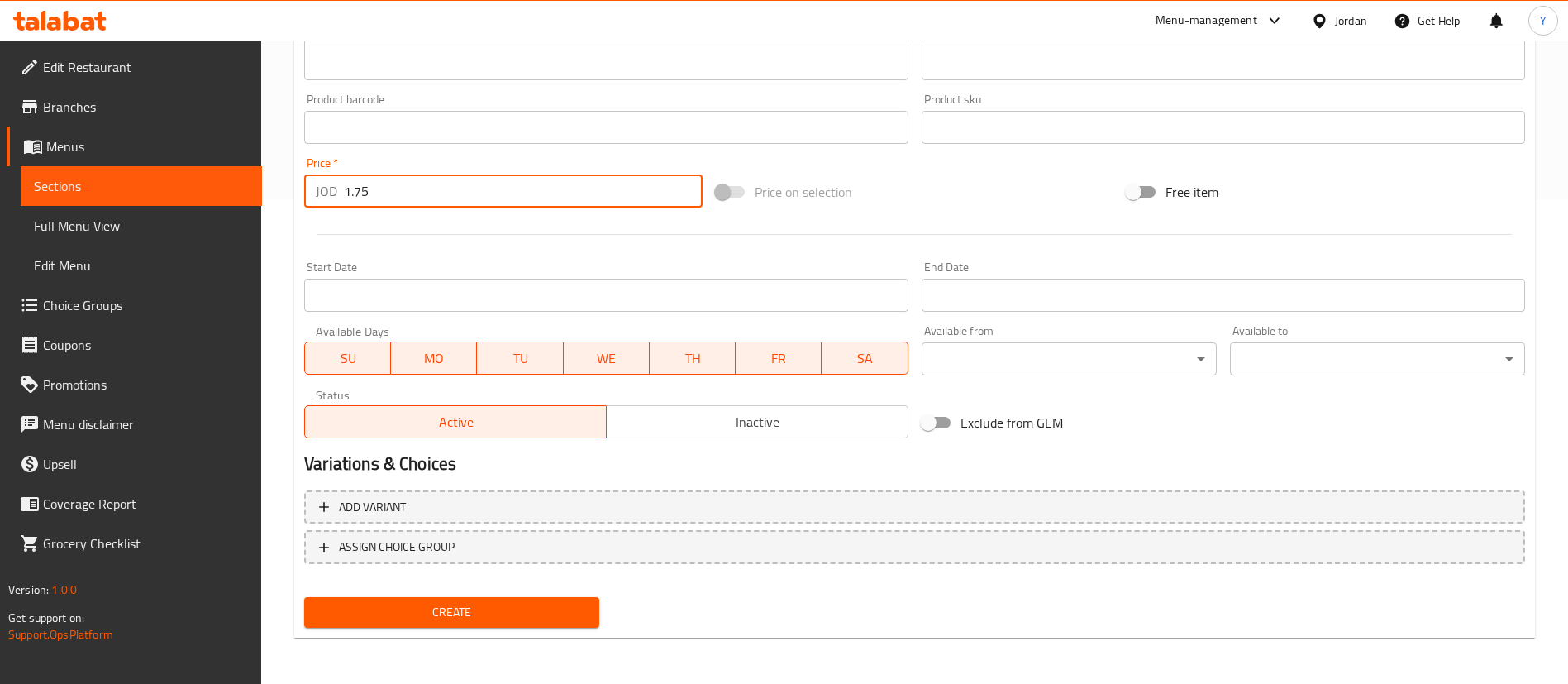
type input "1.75"
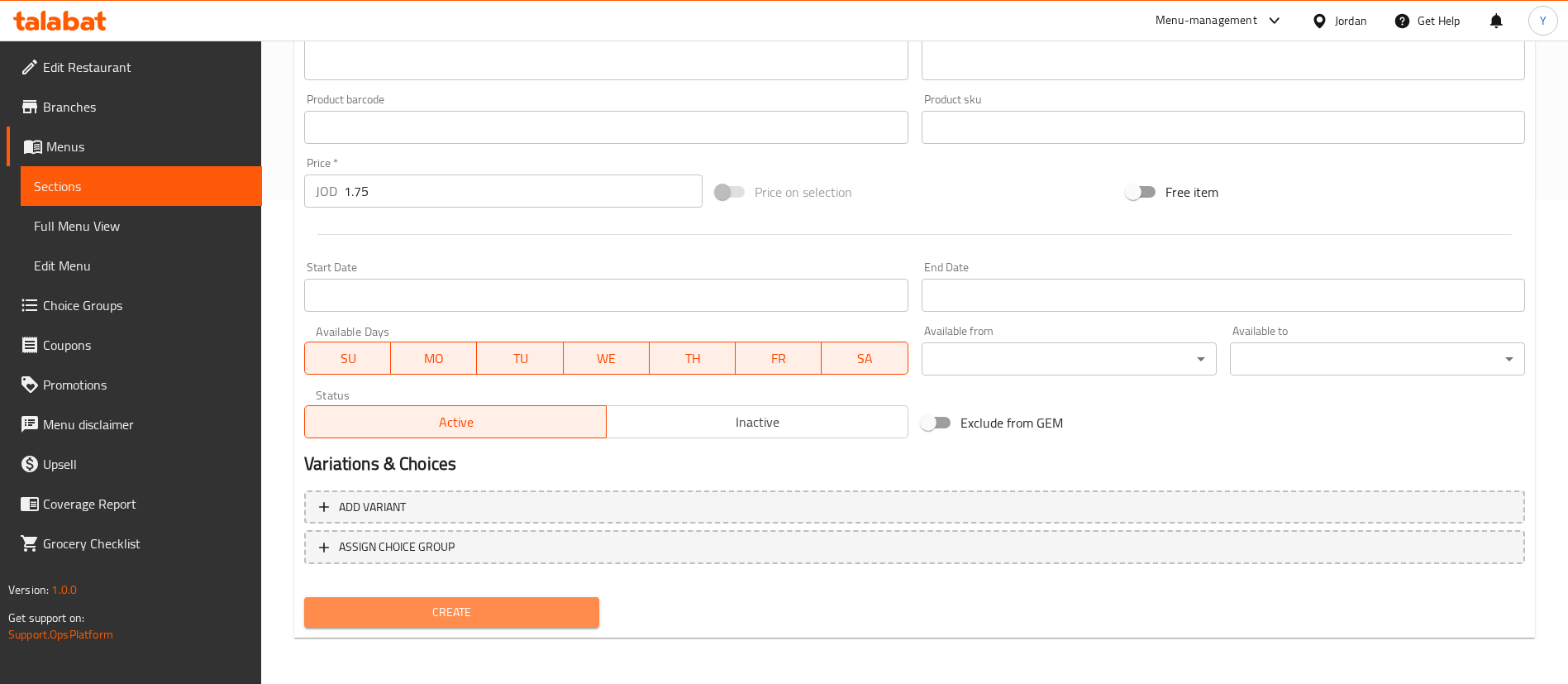
click at [509, 627] on button "Create" at bounding box center [452, 612] width 295 height 31
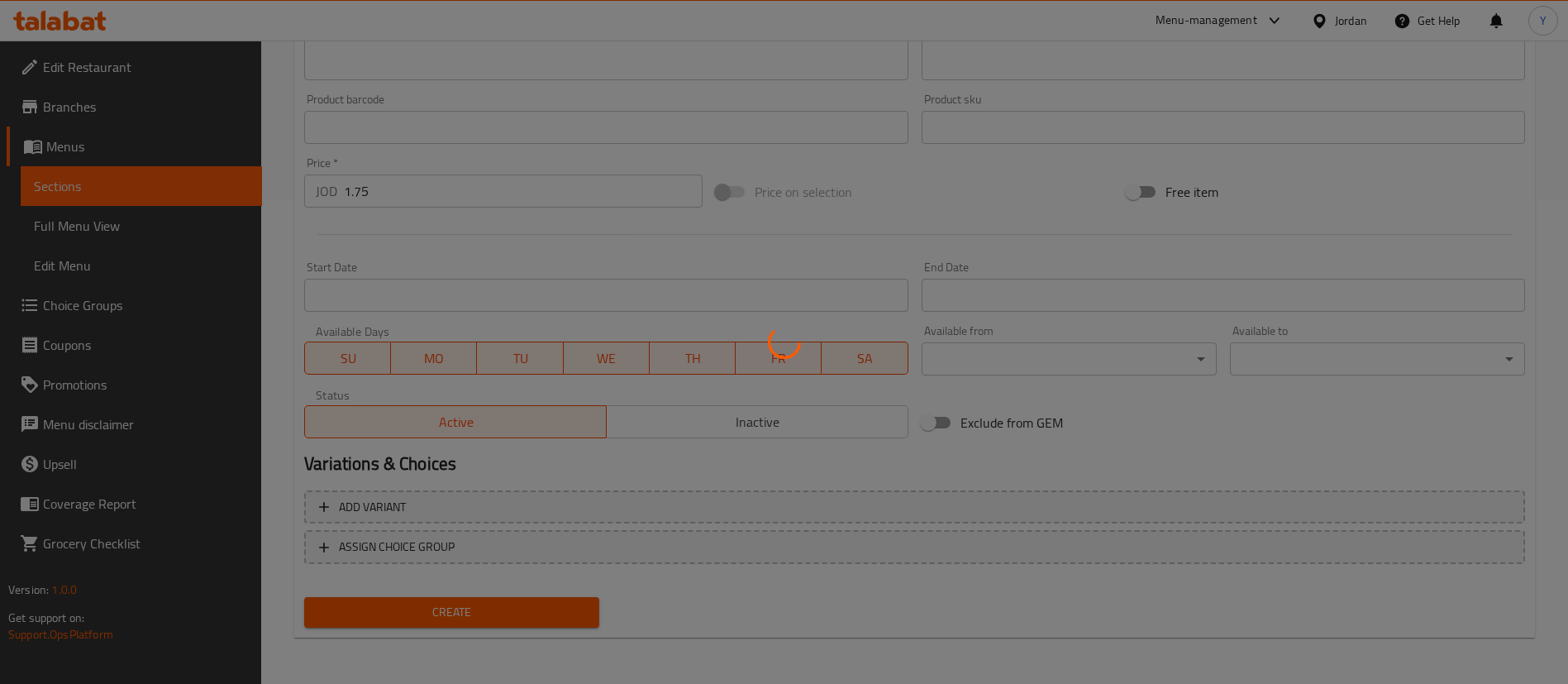
type input "0"
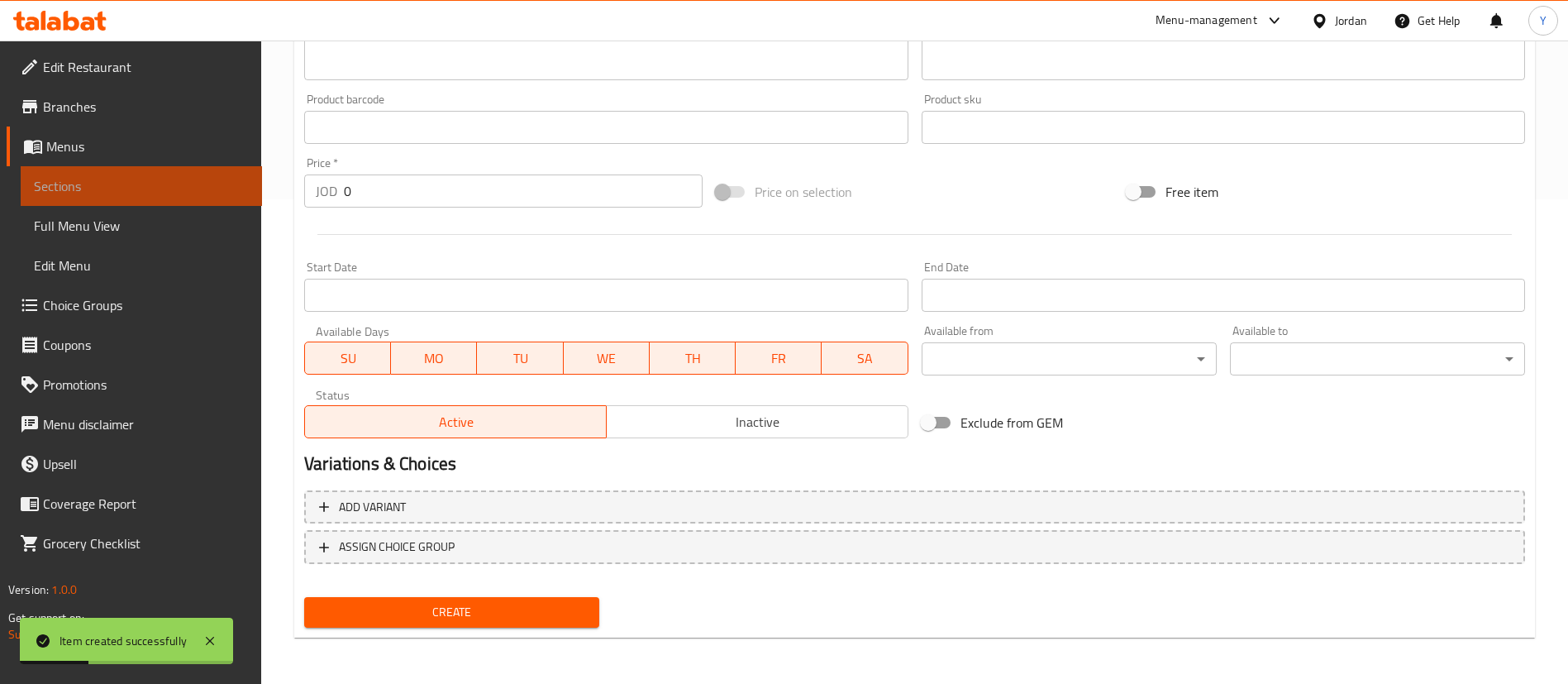
click at [137, 186] on span "Sections" at bounding box center [141, 186] width 215 height 20
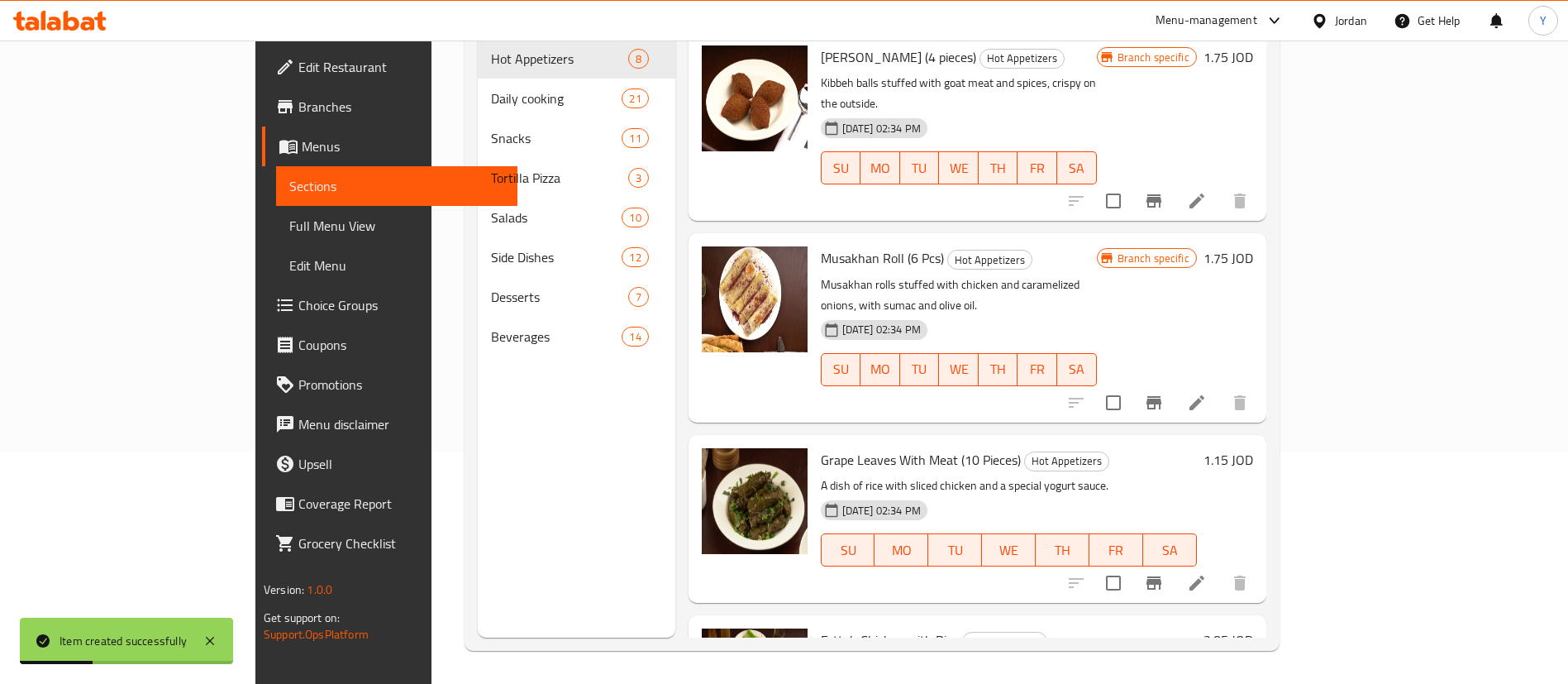
scroll to position [231, 0]
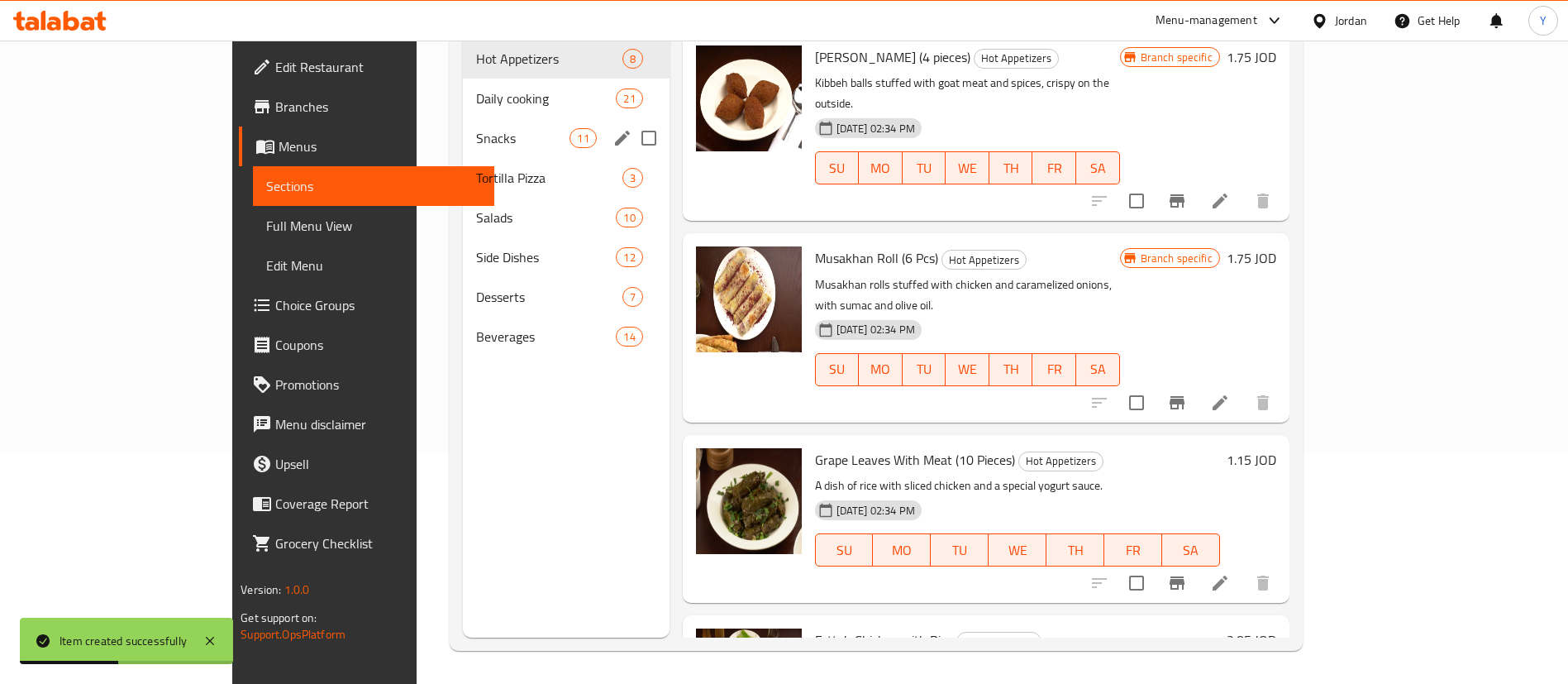
click at [463, 91] on div "Daily cooking 21" at bounding box center [567, 98] width 207 height 40
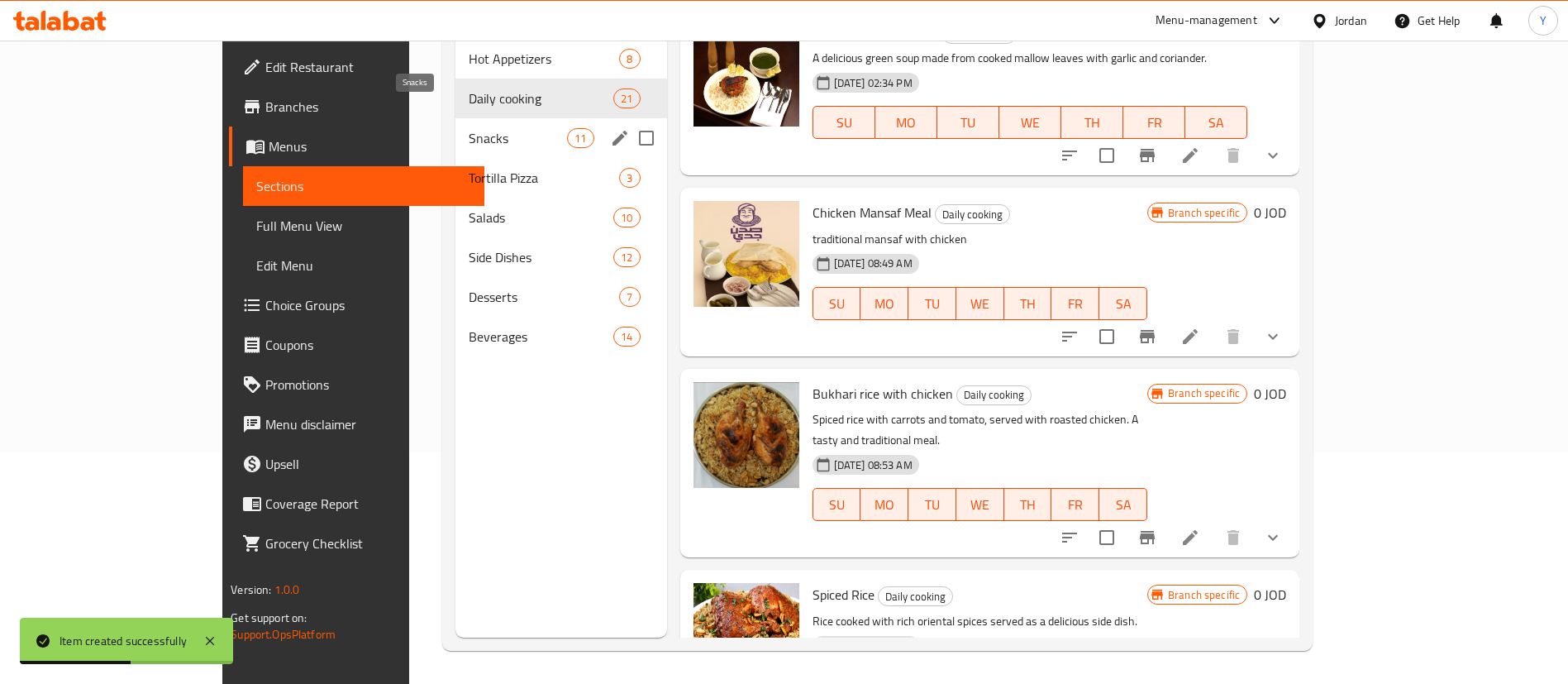
click at [463, 118] on div "Snacks 11" at bounding box center [561, 137] width 211 height 40
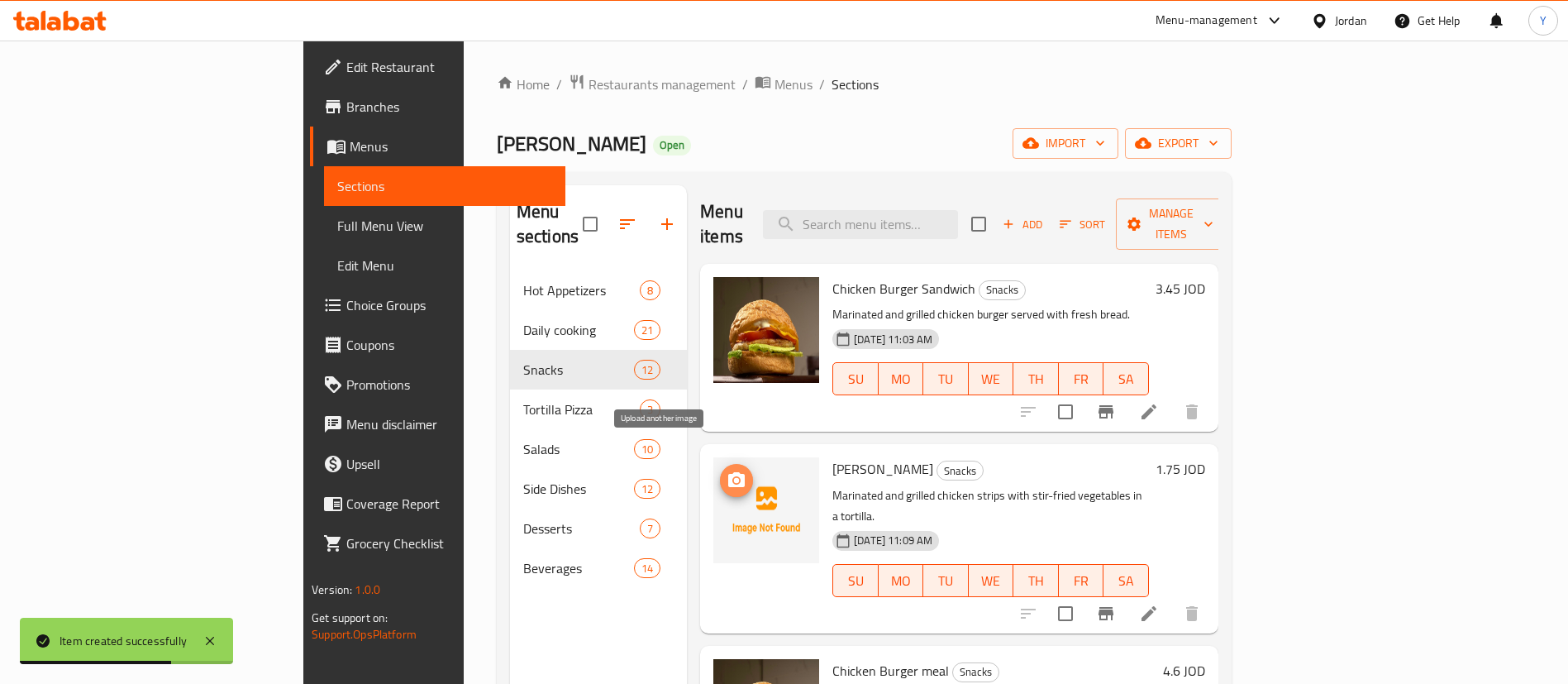
click at [726, 470] on icon "upload picture" at bounding box center [736, 480] width 20 height 20
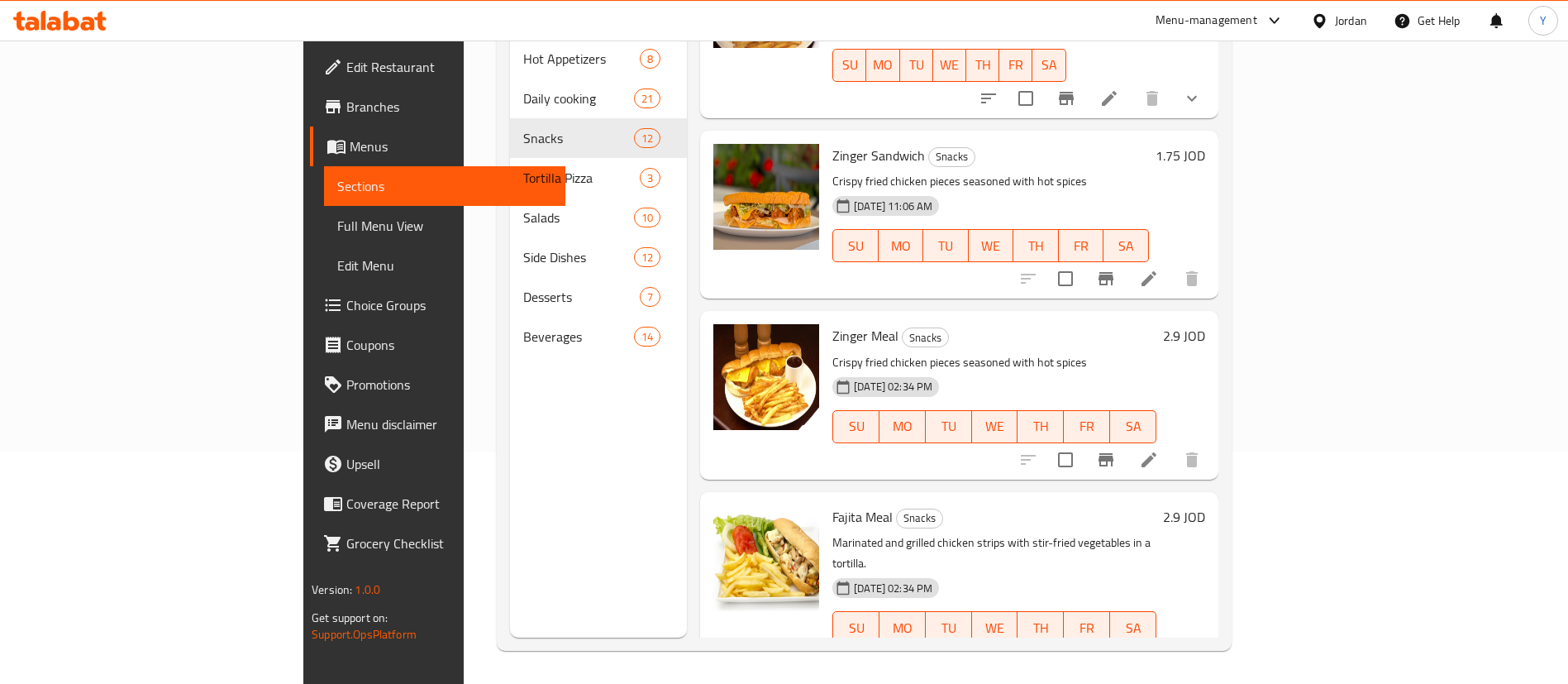
scroll to position [1525, 0]
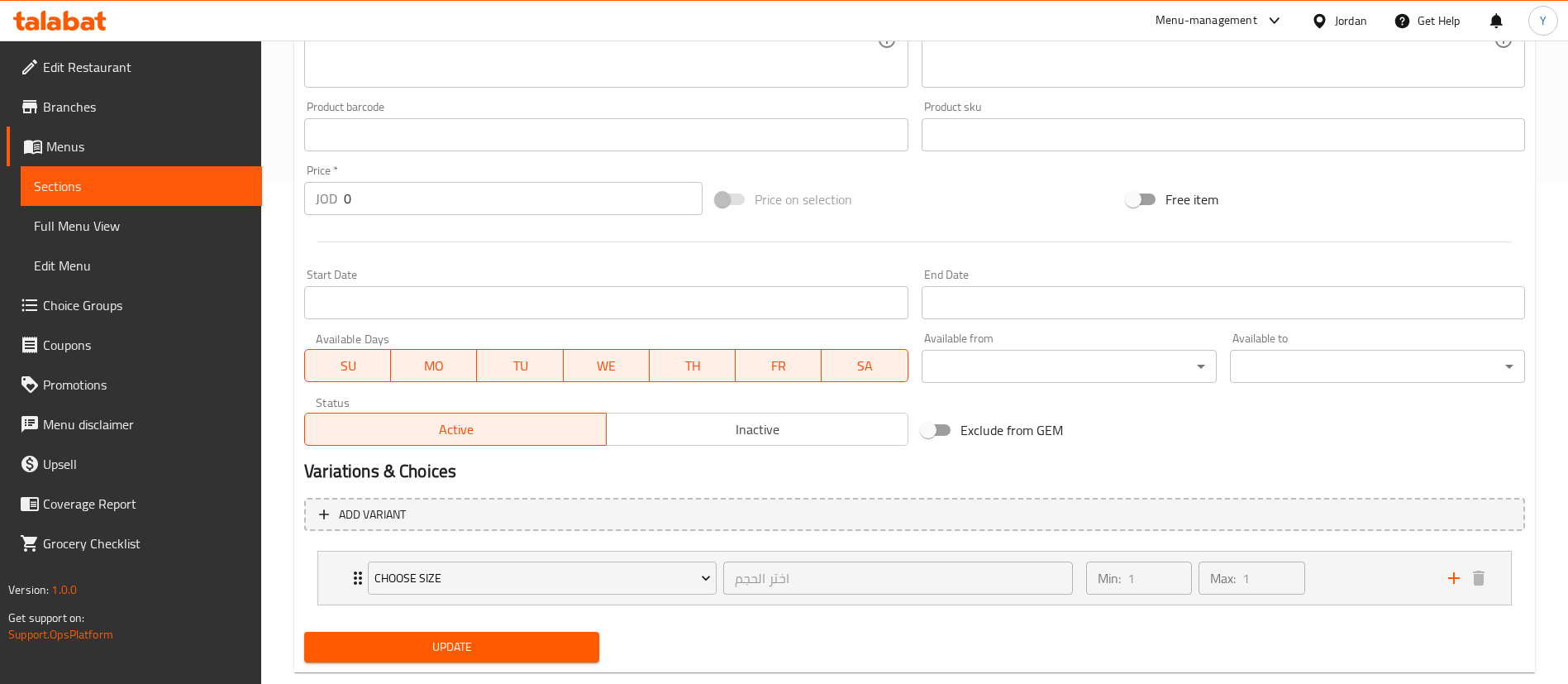
scroll to position [536, 0]
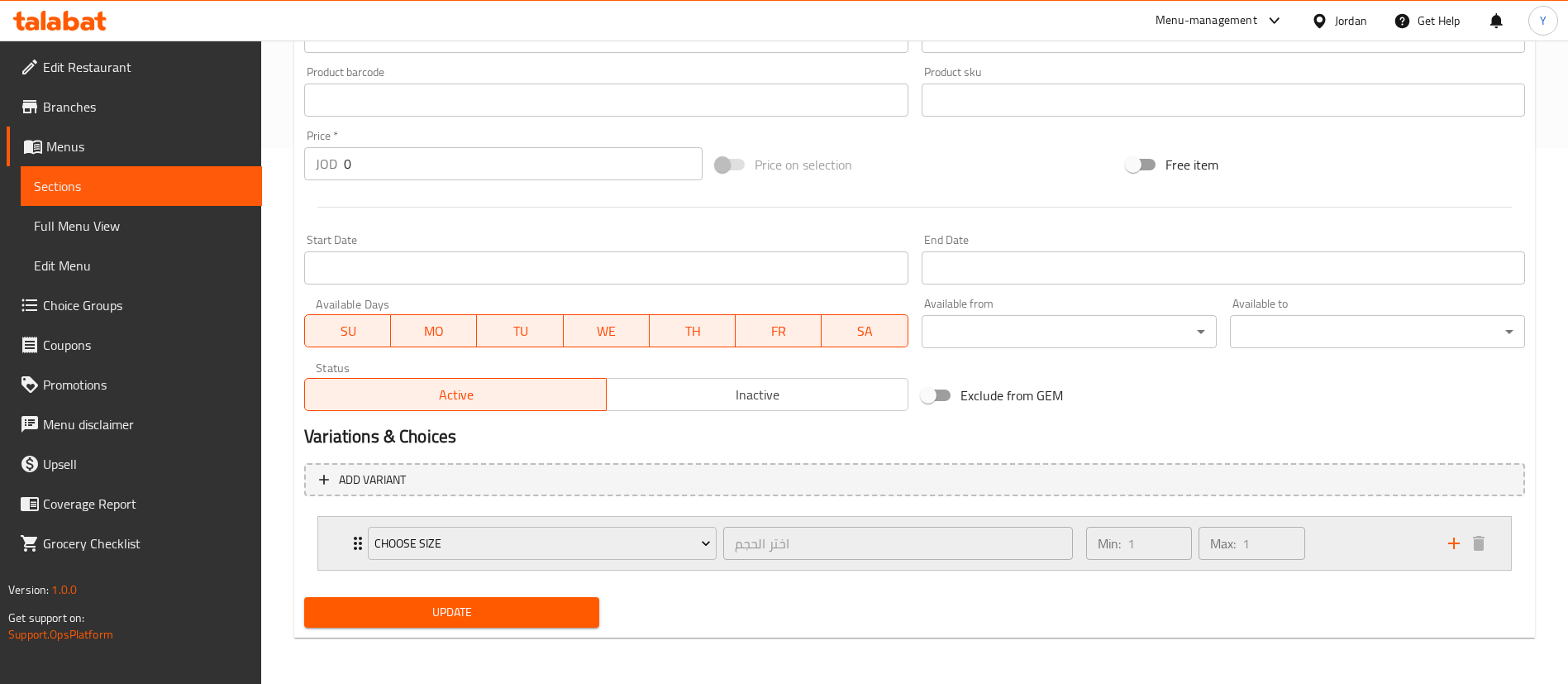
click at [1368, 552] on div "Min: 1 ​ Max: 1 ​" at bounding box center [1257, 543] width 362 height 53
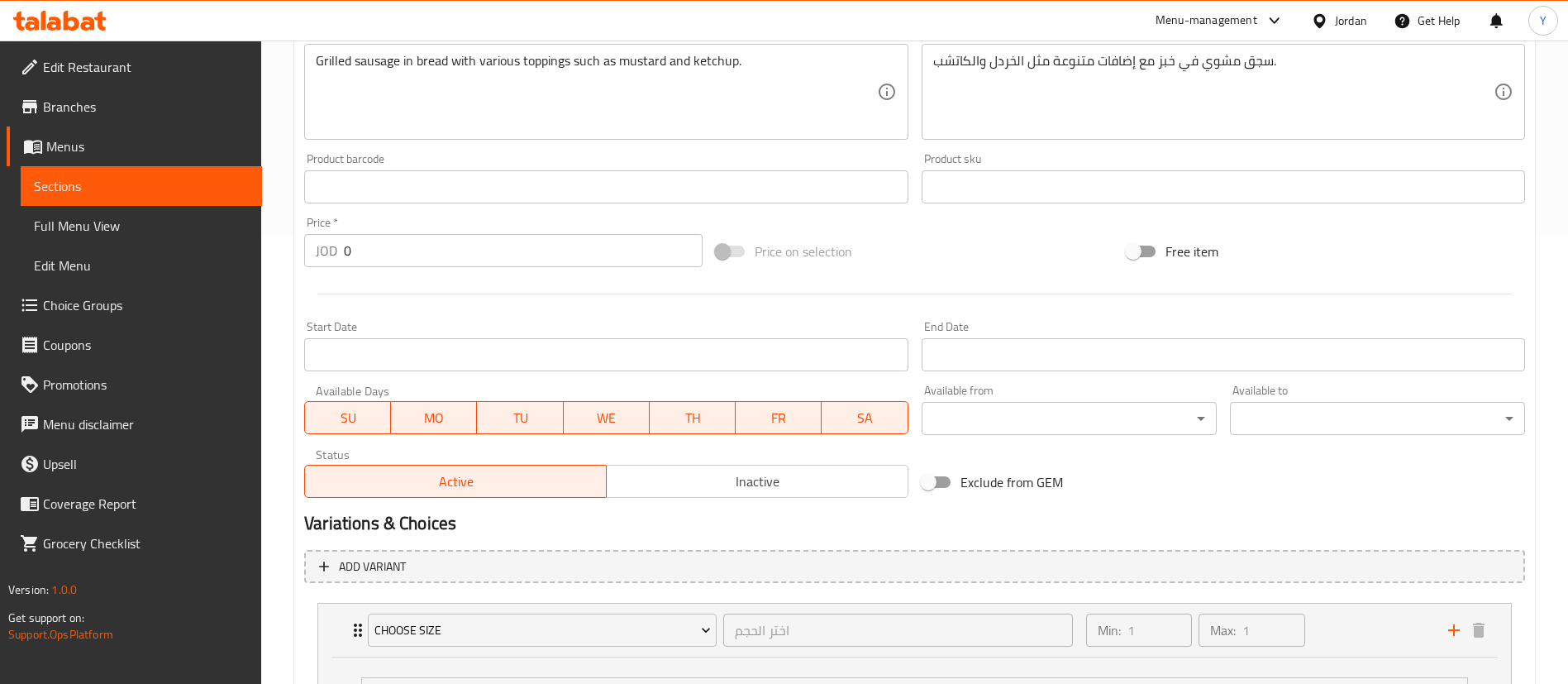
scroll to position [310, 0]
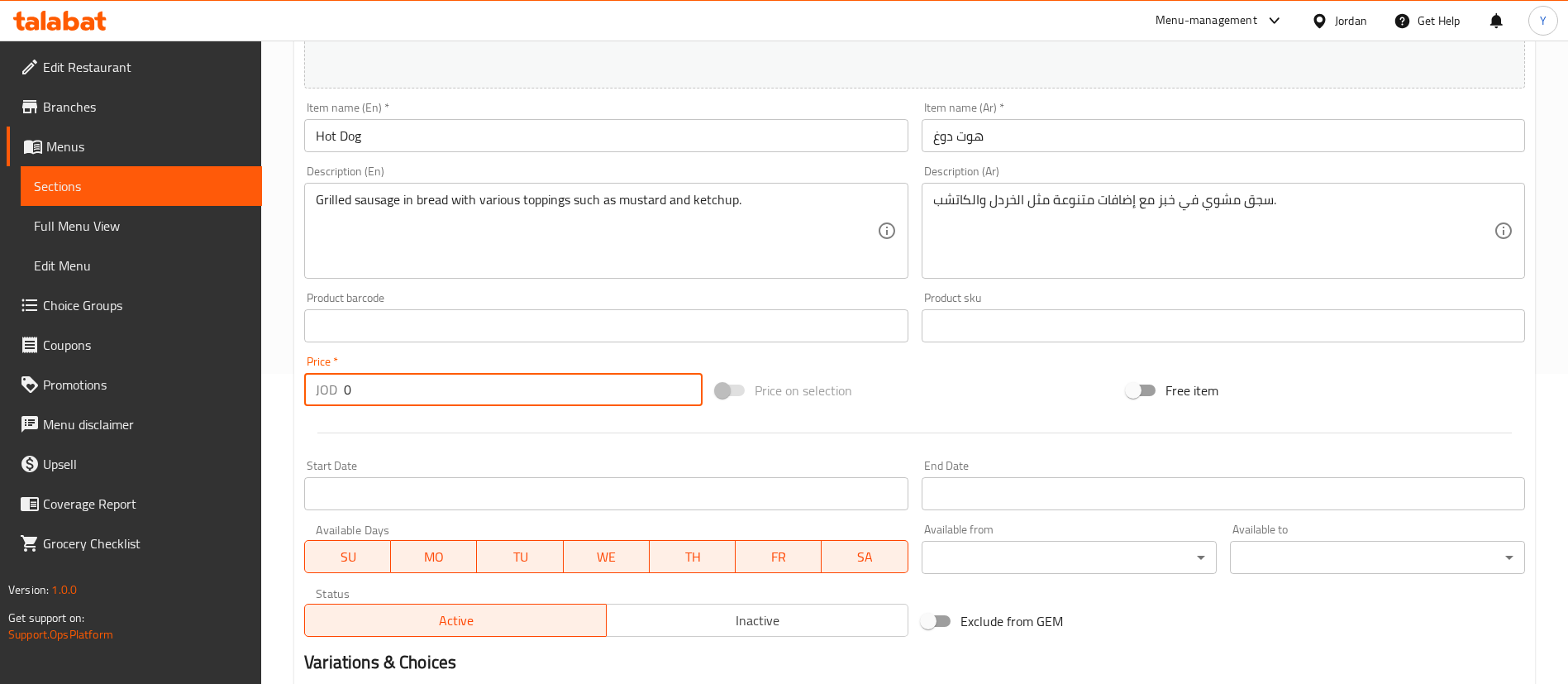
drag, startPoint x: 305, startPoint y: 379, endPoint x: 213, endPoint y: 379, distance: 92.0
click at [209, 379] on div "Edit Restaurant Branches Menus Sections Full Menu View Edit Menu Choice Groups …" at bounding box center [784, 393] width 1568 height 1325
type input "2.85"
drag, startPoint x: 487, startPoint y: 134, endPoint x: 501, endPoint y: 151, distance: 22.0
click at [487, 134] on input "Hot Dog" at bounding box center [606, 135] width 604 height 33
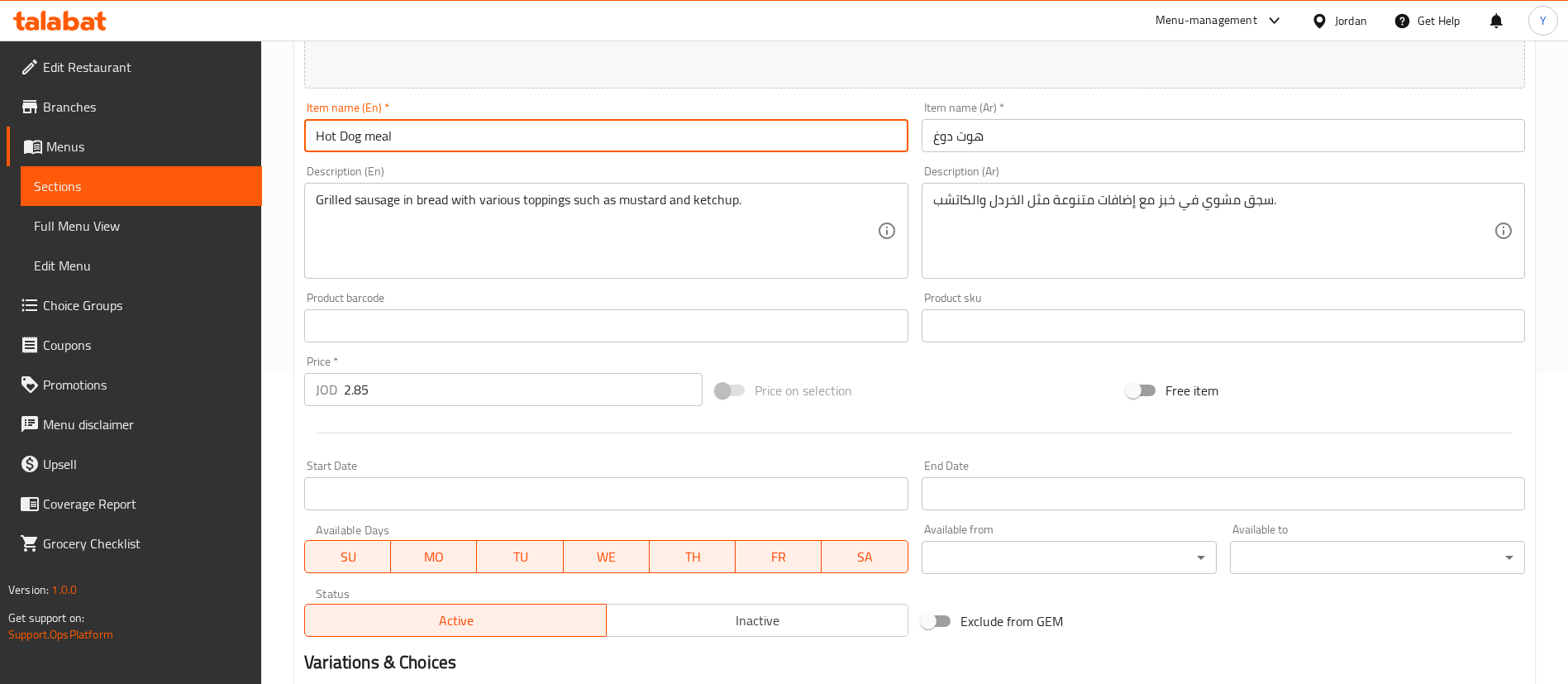
type input "Hot Dog meal"
click at [1122, 135] on input "هوت دوغ" at bounding box center [1224, 135] width 604 height 33
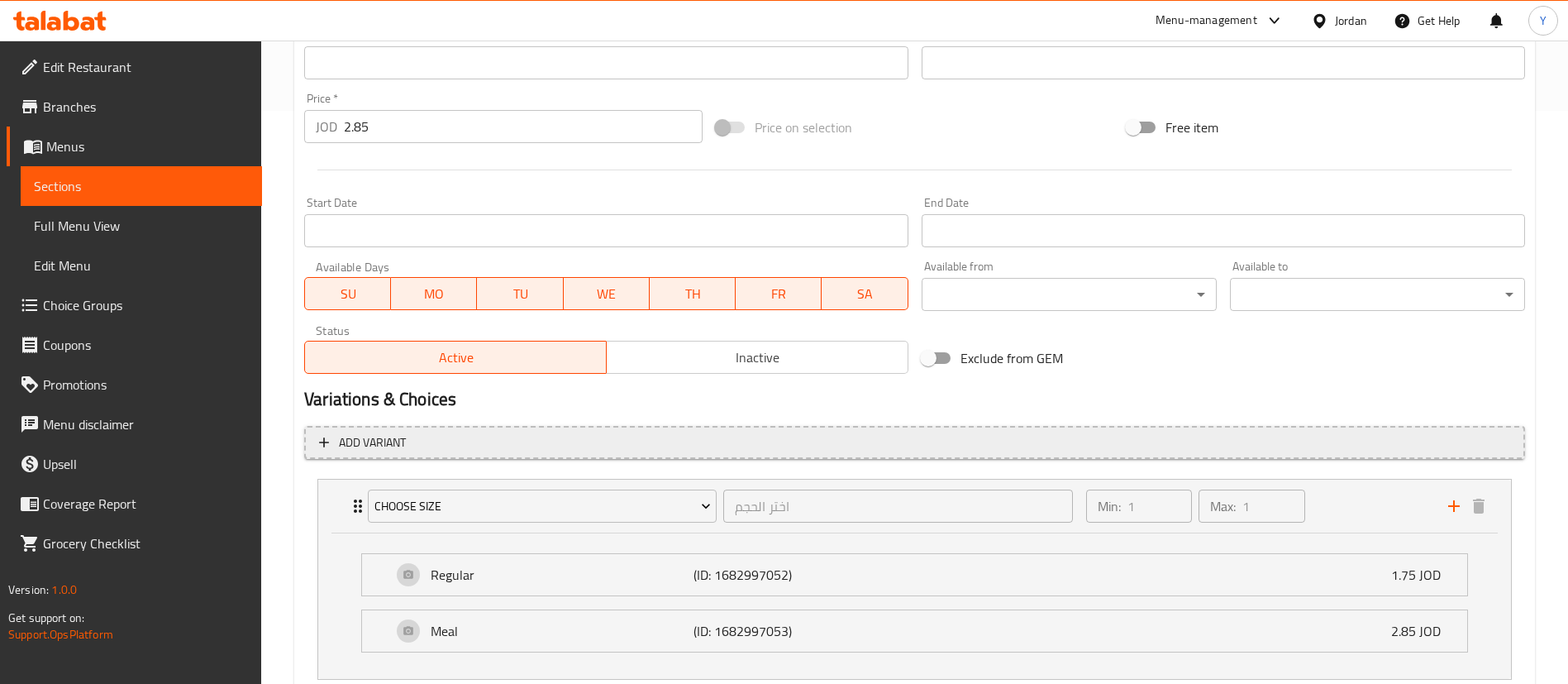
scroll to position [682, 0]
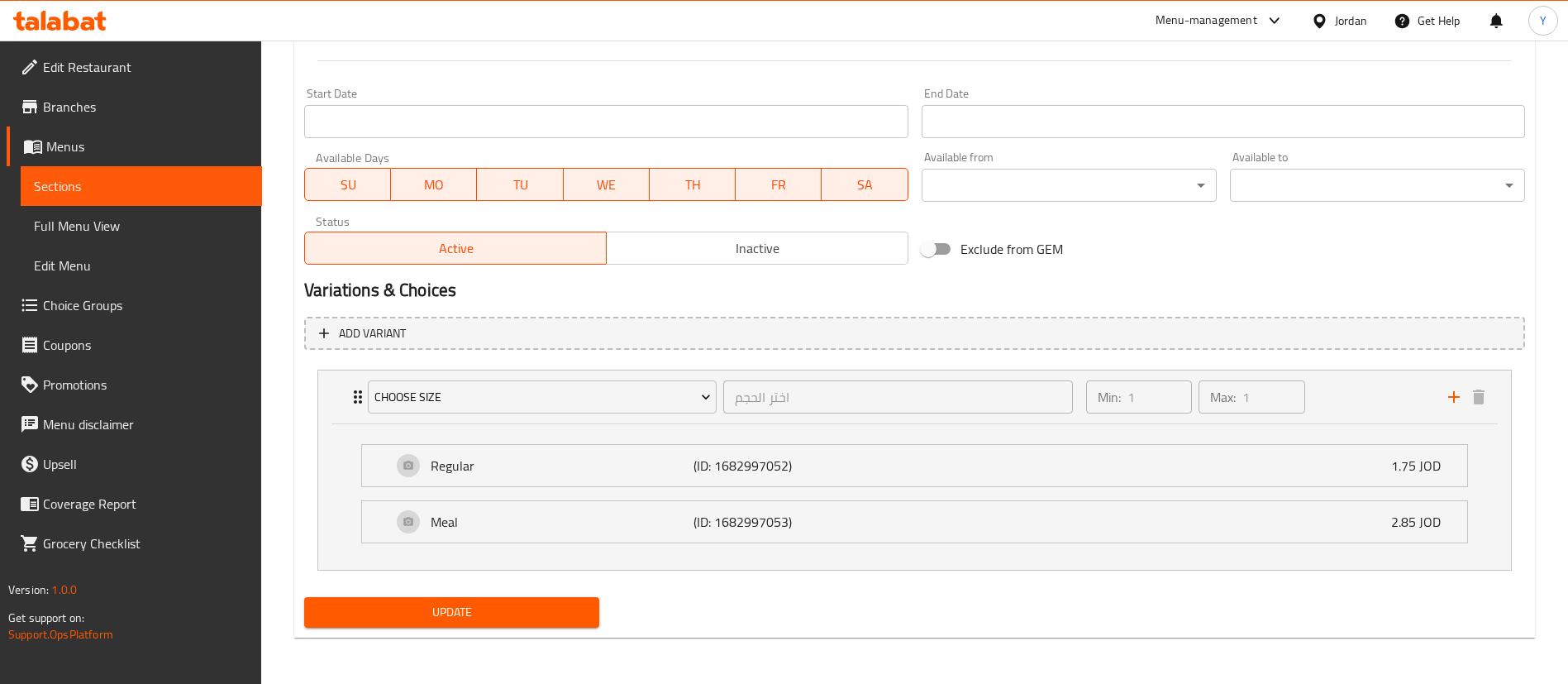
type input "هوت دوغ وجبه"
click at [521, 607] on span "Update" at bounding box center [452, 611] width 269 height 20
click at [173, 185] on span "Sections" at bounding box center [141, 186] width 215 height 20
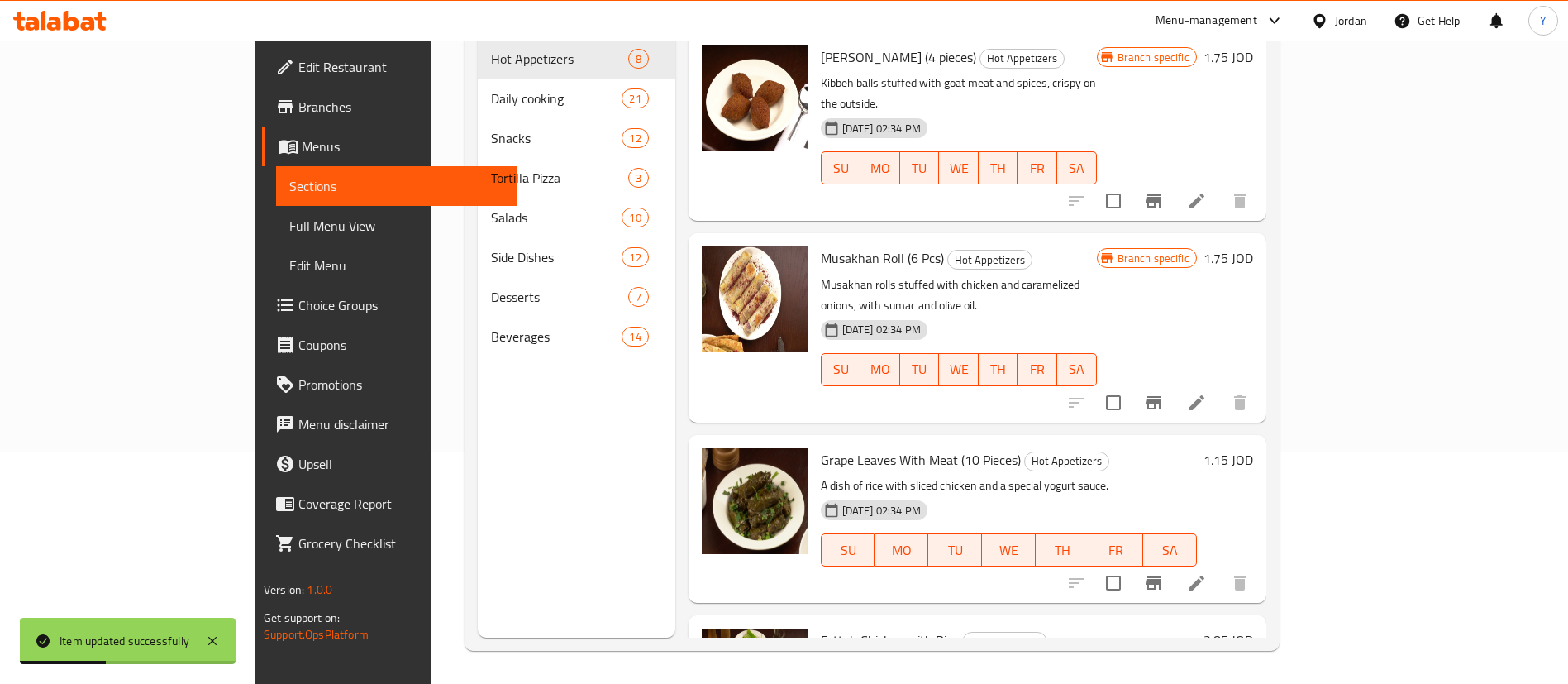
scroll to position [231, 0]
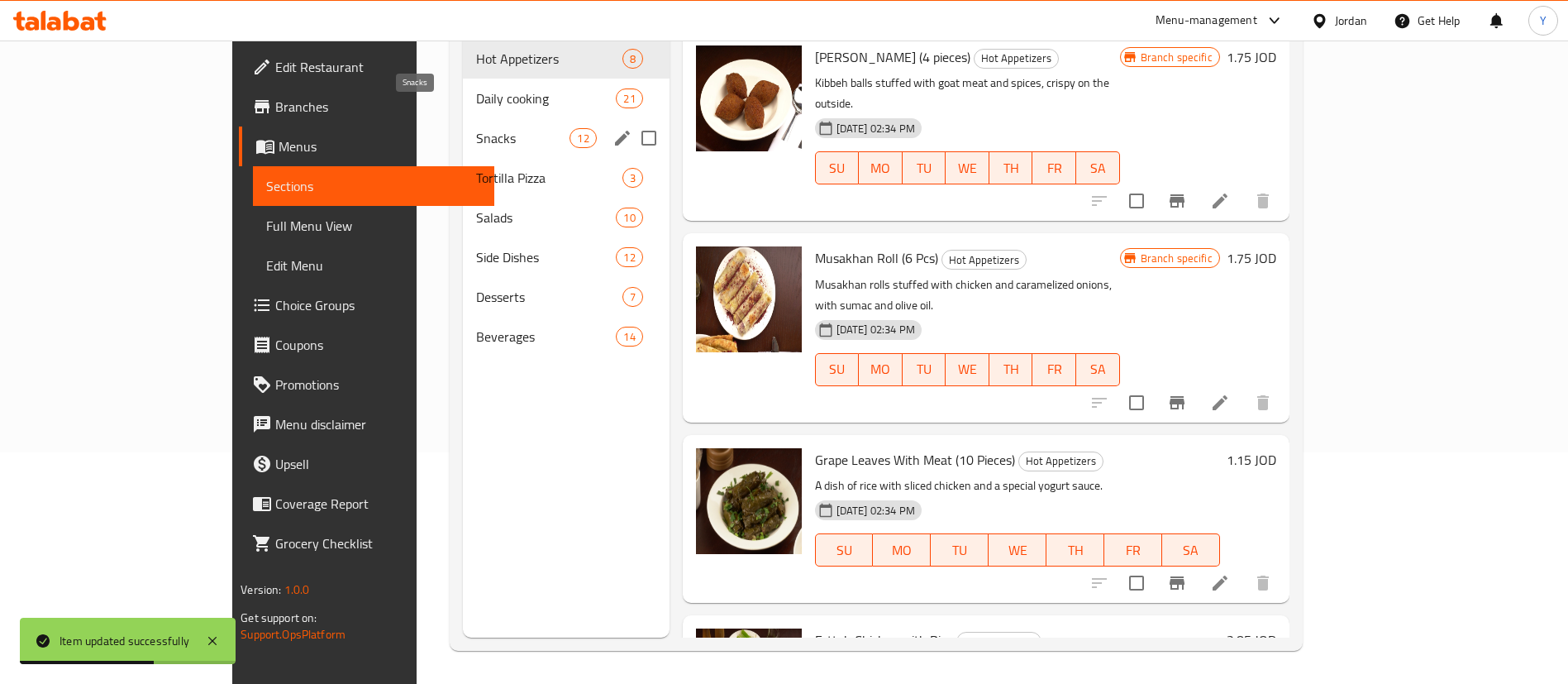
click at [476, 128] on span "Snacks" at bounding box center [522, 137] width 94 height 20
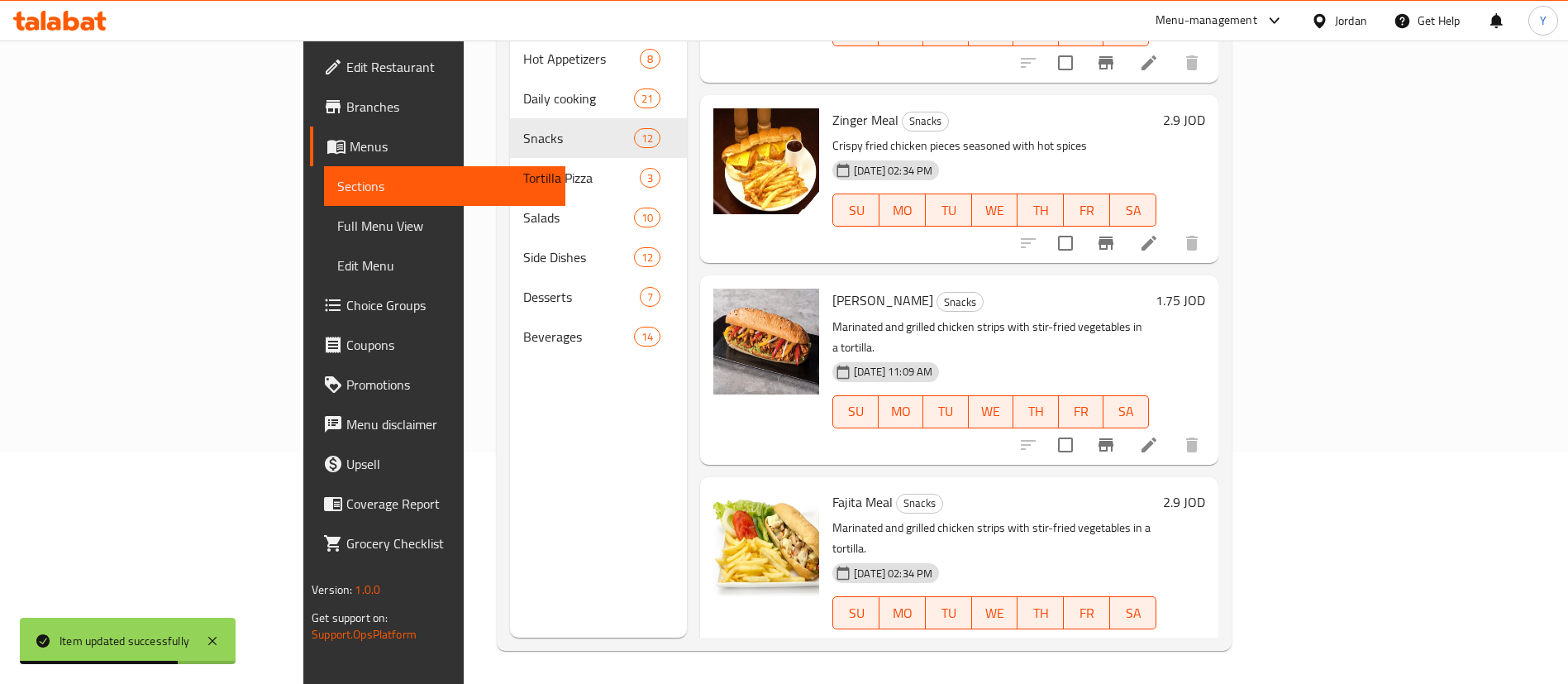
scroll to position [1525, 0]
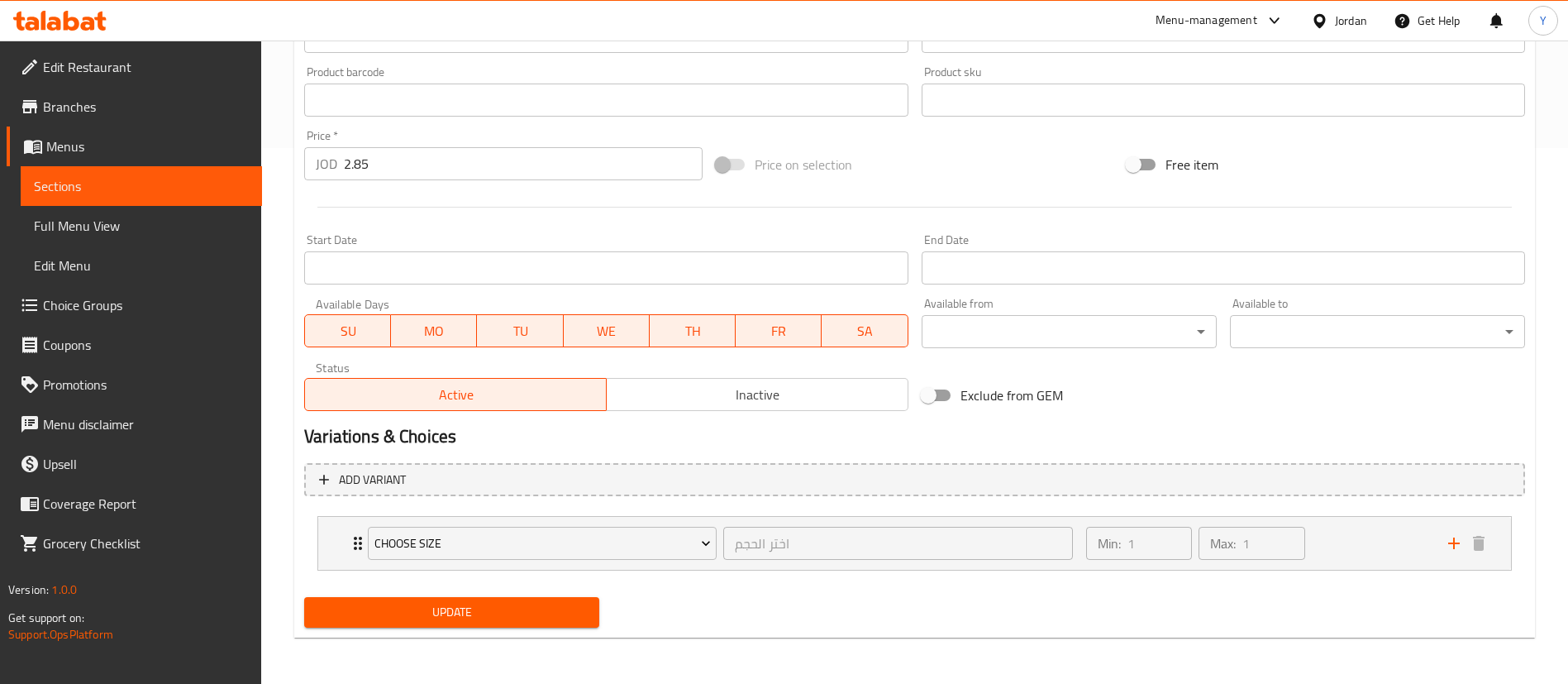
scroll to position [40, 0]
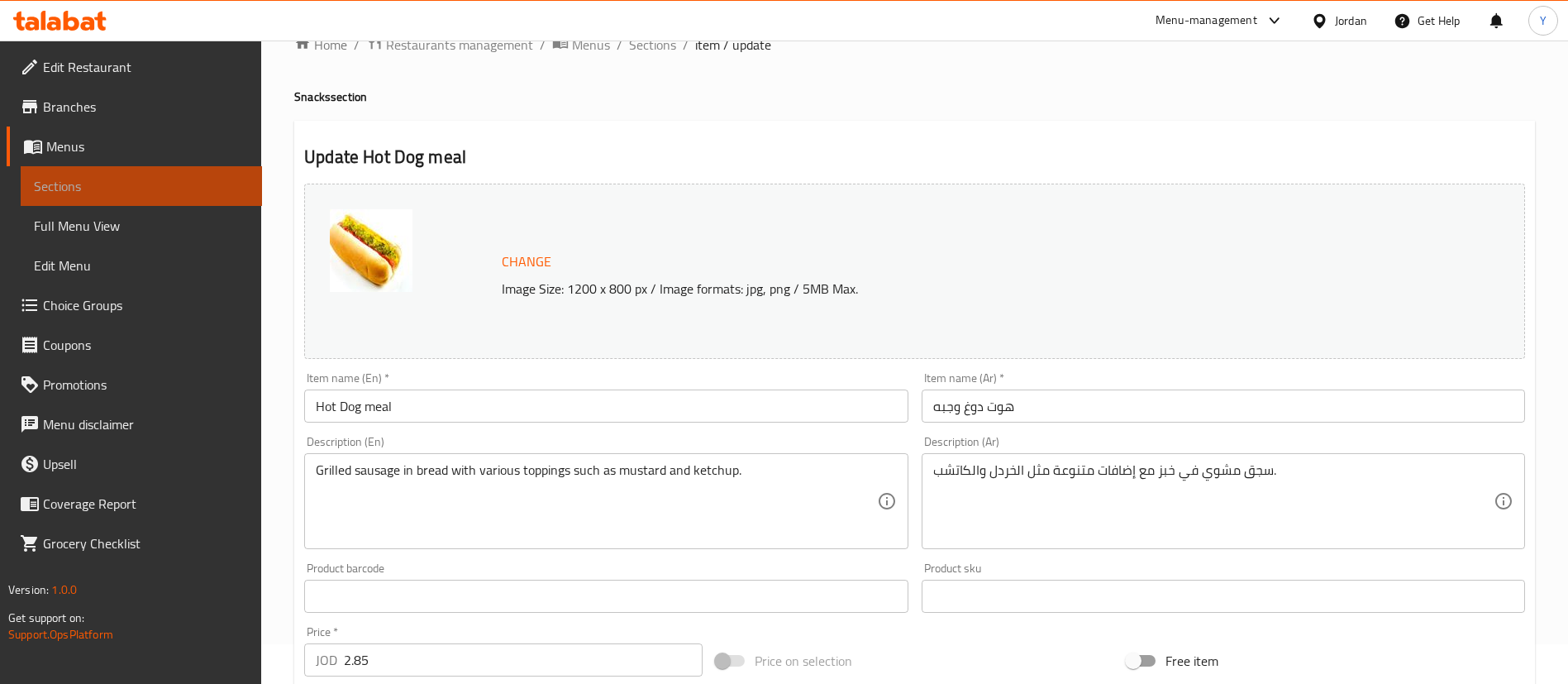
click at [195, 184] on span "Sections" at bounding box center [141, 186] width 215 height 20
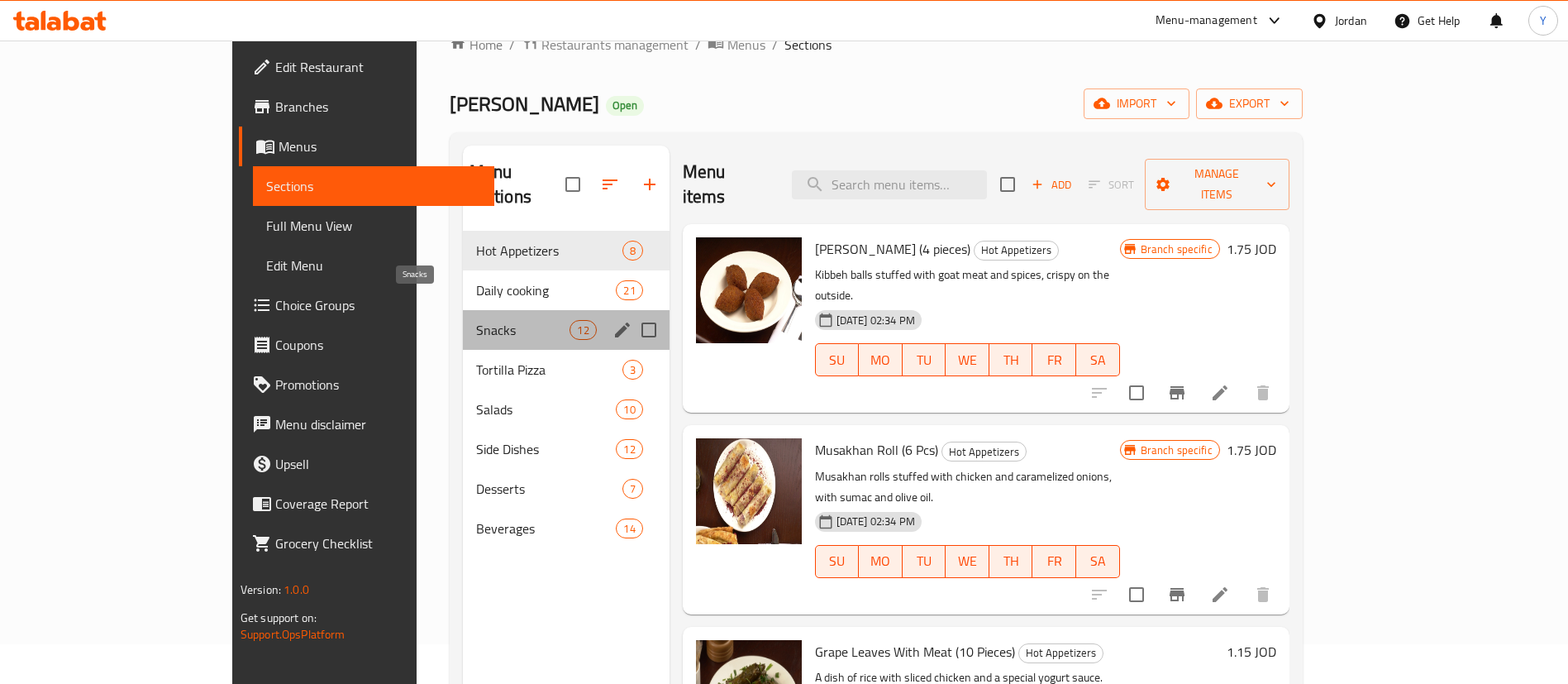
click at [476, 320] on span "Snacks" at bounding box center [522, 330] width 94 height 20
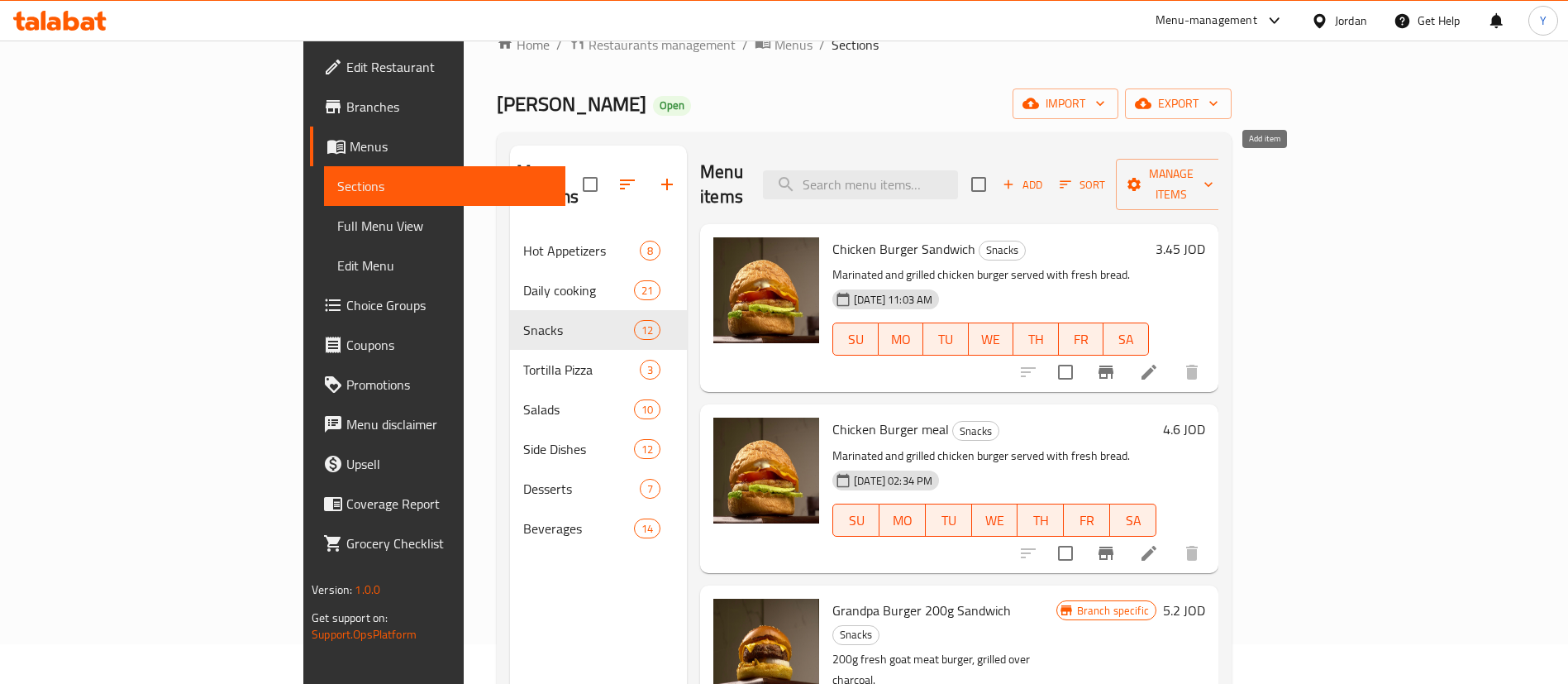
click at [1050, 172] on button "Add" at bounding box center [1022, 185] width 53 height 25
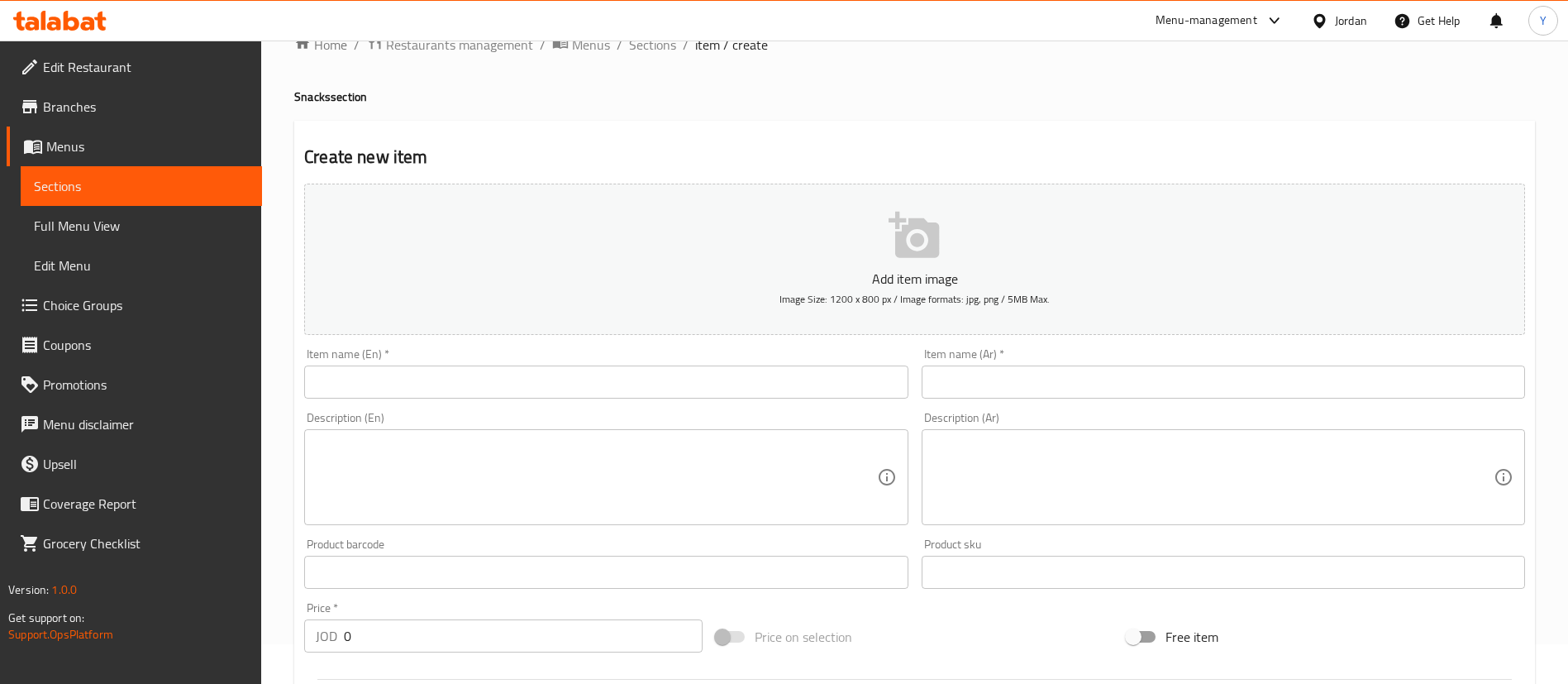
click at [509, 389] on input "text" at bounding box center [606, 382] width 604 height 33
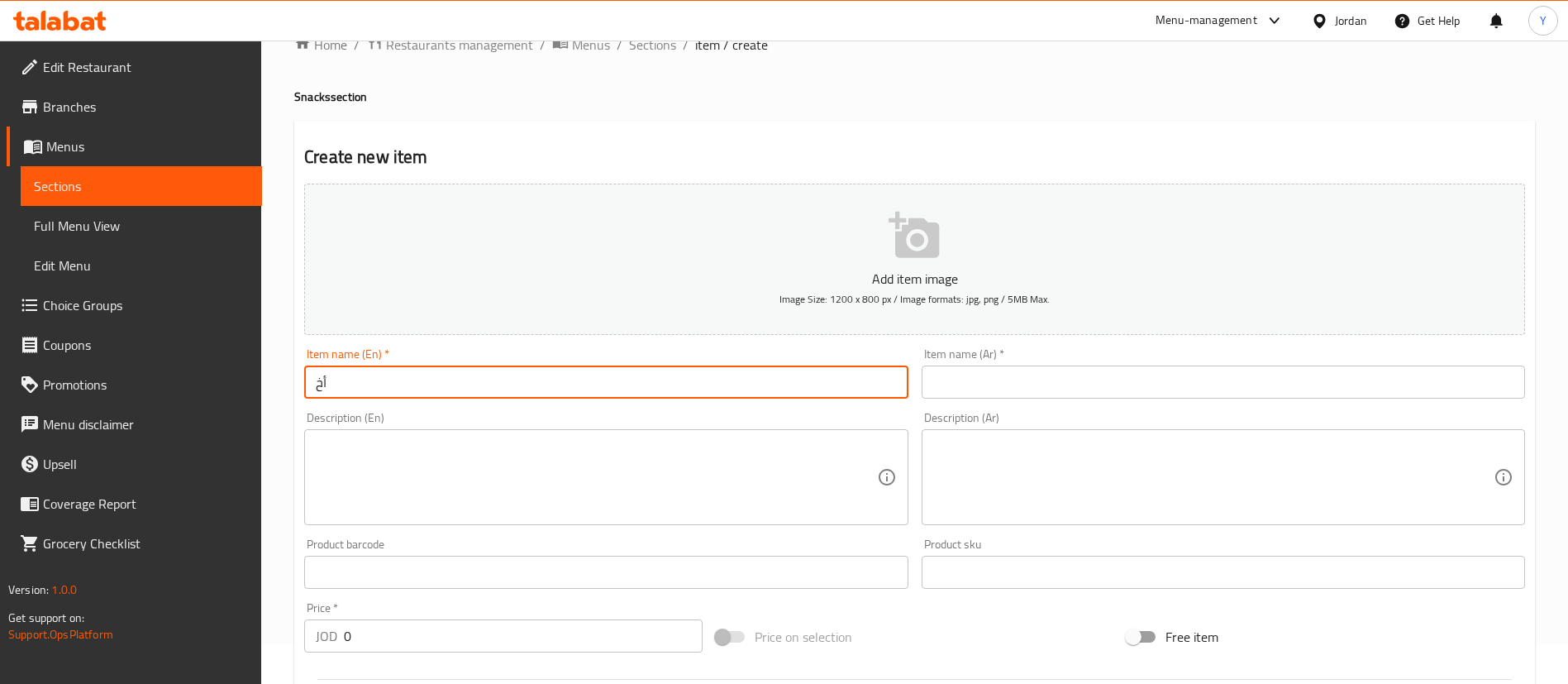
type input "أ"
type input "Hot dog Sandwich"
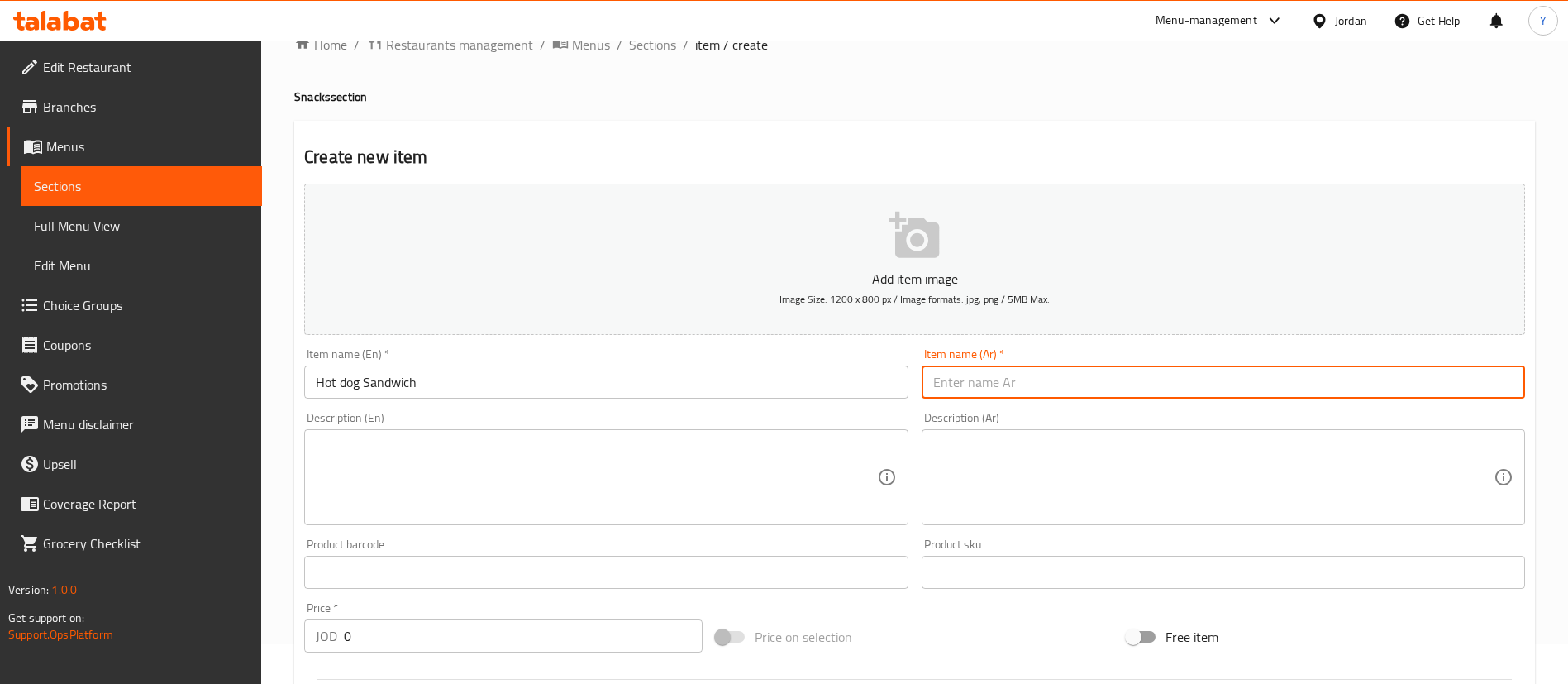
click at [1034, 383] on input "text" at bounding box center [1224, 382] width 604 height 33
type input "ساندويش هوت دوج"
click at [719, 480] on textarea at bounding box center [595, 477] width 560 height 78
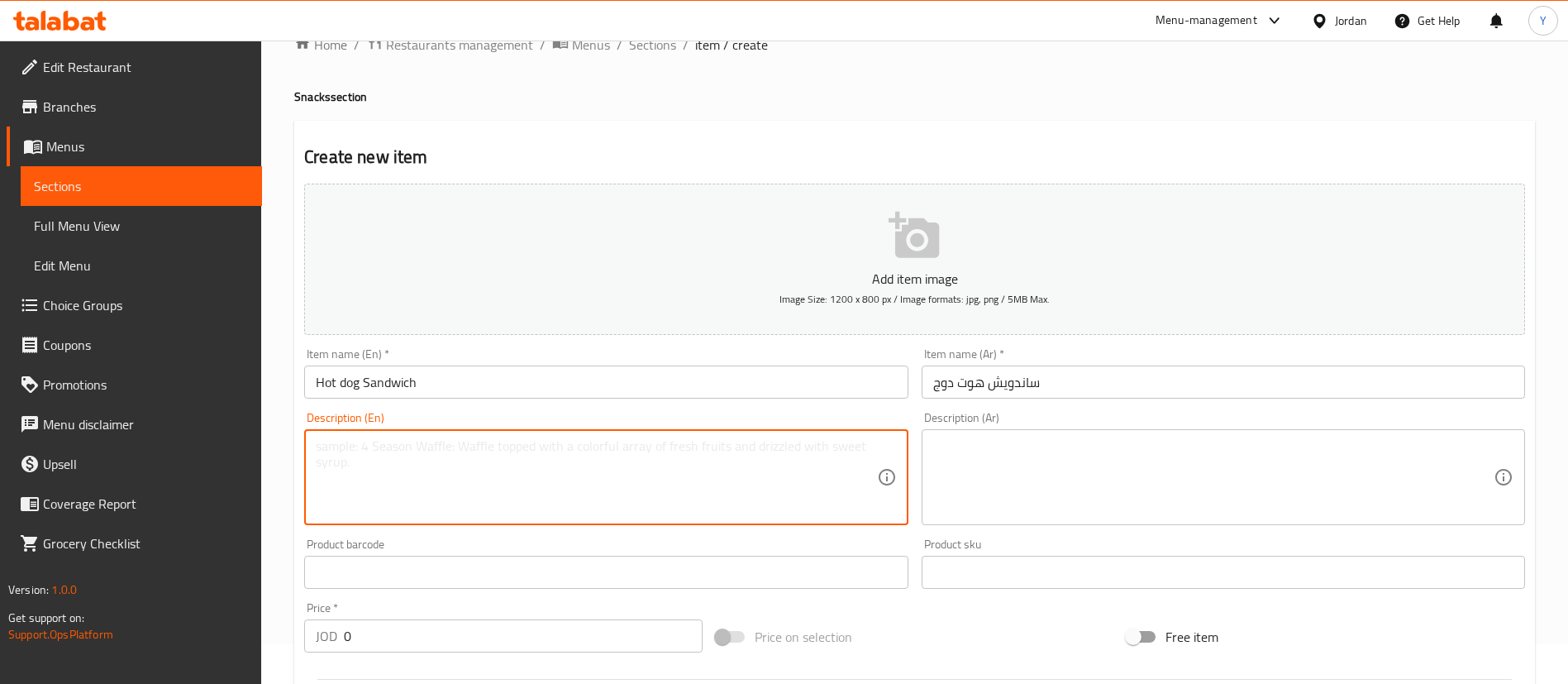
paste textarea "Grilled sausage in bread with various toppings such as mustard and ketchup."
type textarea "Grilled sausage in bread with various toppings such as mustard and ketchup."
click at [1026, 463] on textarea at bounding box center [1213, 477] width 560 height 78
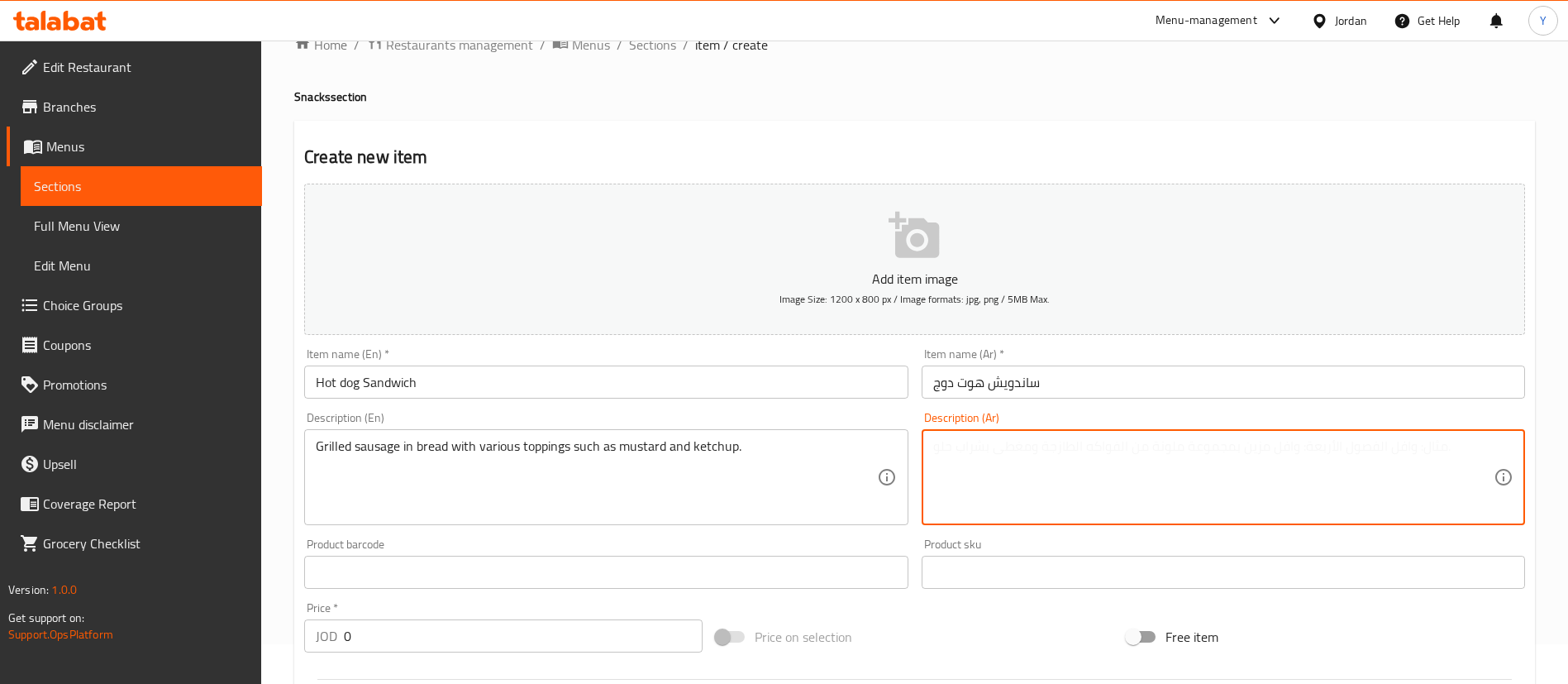
paste textarea "سجق مشوي في خبز مع إضافات متنوعة مثل الخردل والكاتشب."
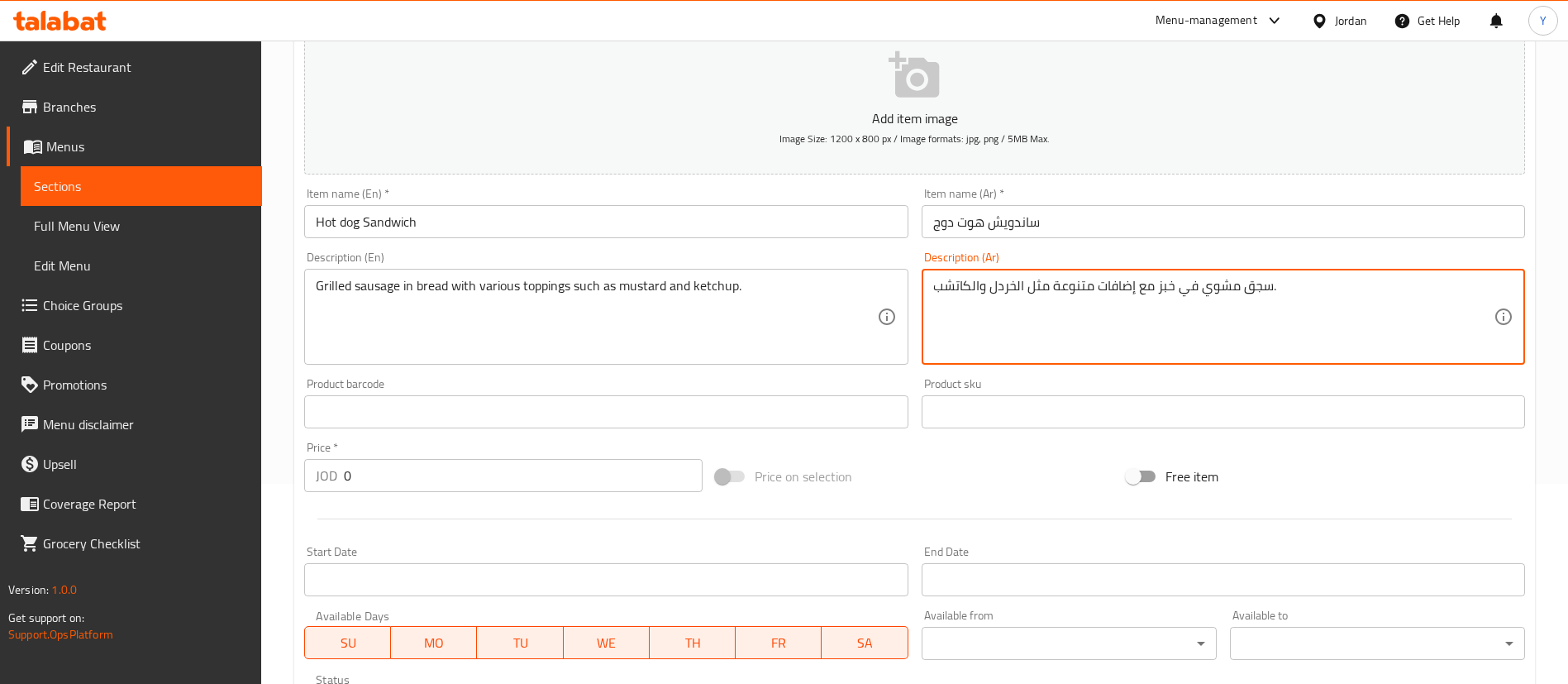
scroll to position [287, 0]
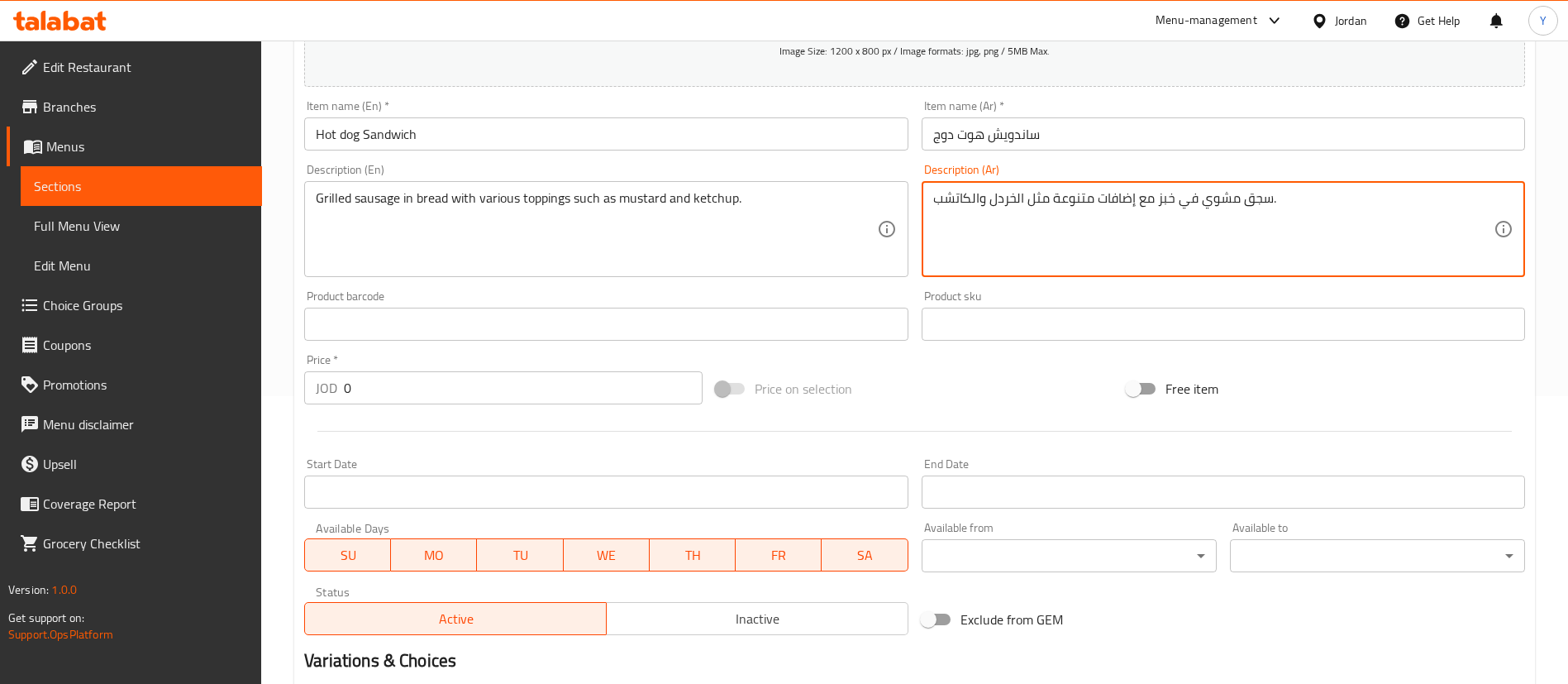
type textarea "سجق مشوي في خبز مع إضافات متنوعة مثل الخردل والكاتشب."
drag, startPoint x: 367, startPoint y: 396, endPoint x: 237, endPoint y: 406, distance: 130.4
click at [243, 406] on div "Edit Restaurant Branches Menus Sections Full Menu View Edit Menu Choice Groups …" at bounding box center [784, 316] width 1568 height 1128
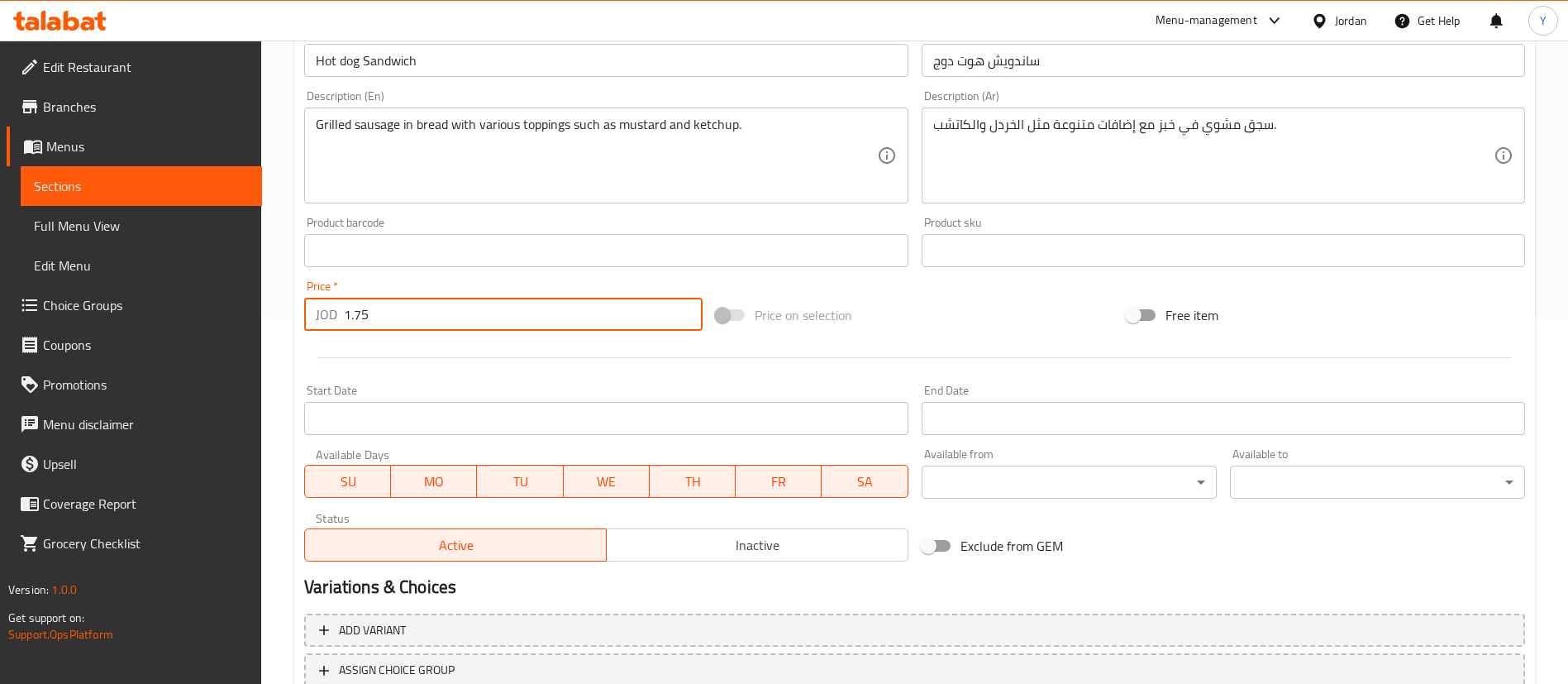
scroll to position [485, 0]
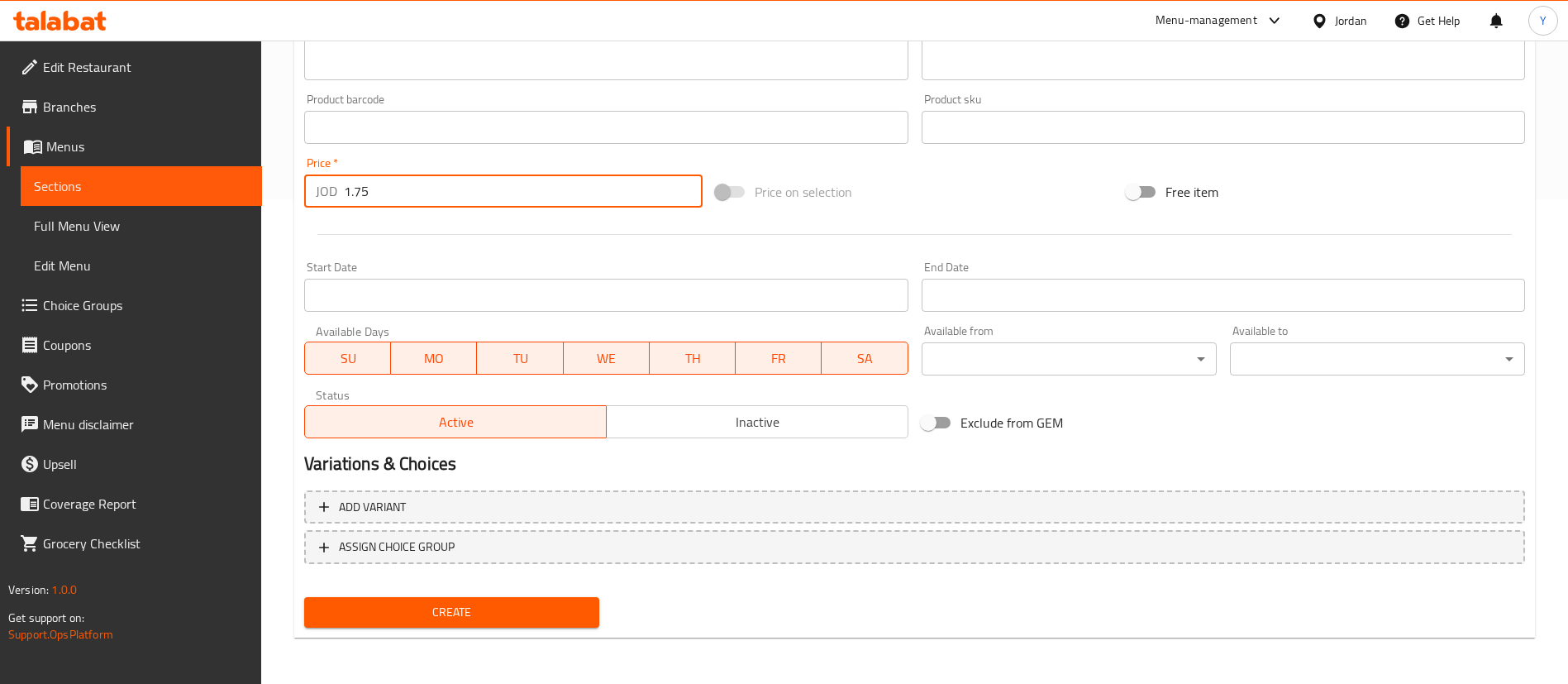
type input "1.75"
click at [449, 626] on button "Create" at bounding box center [452, 612] width 295 height 31
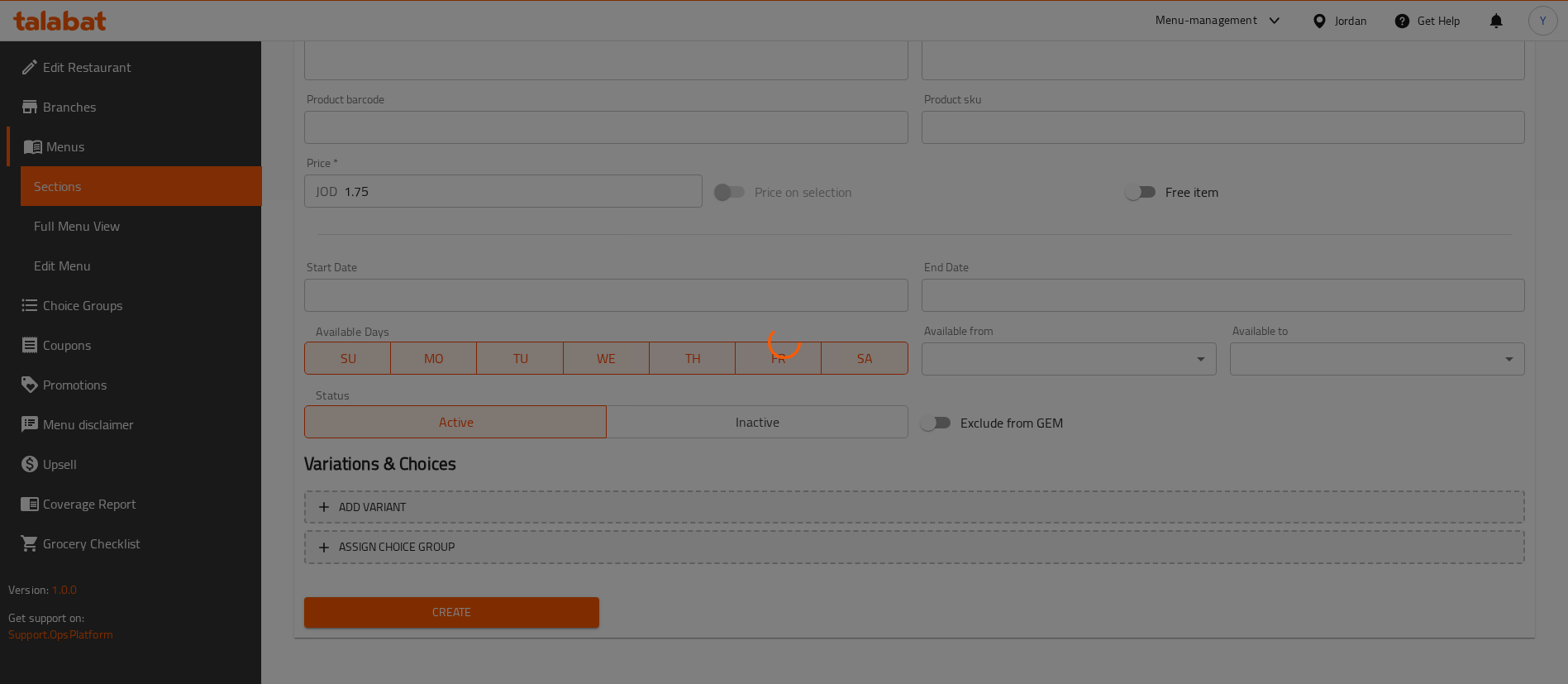
type input "0"
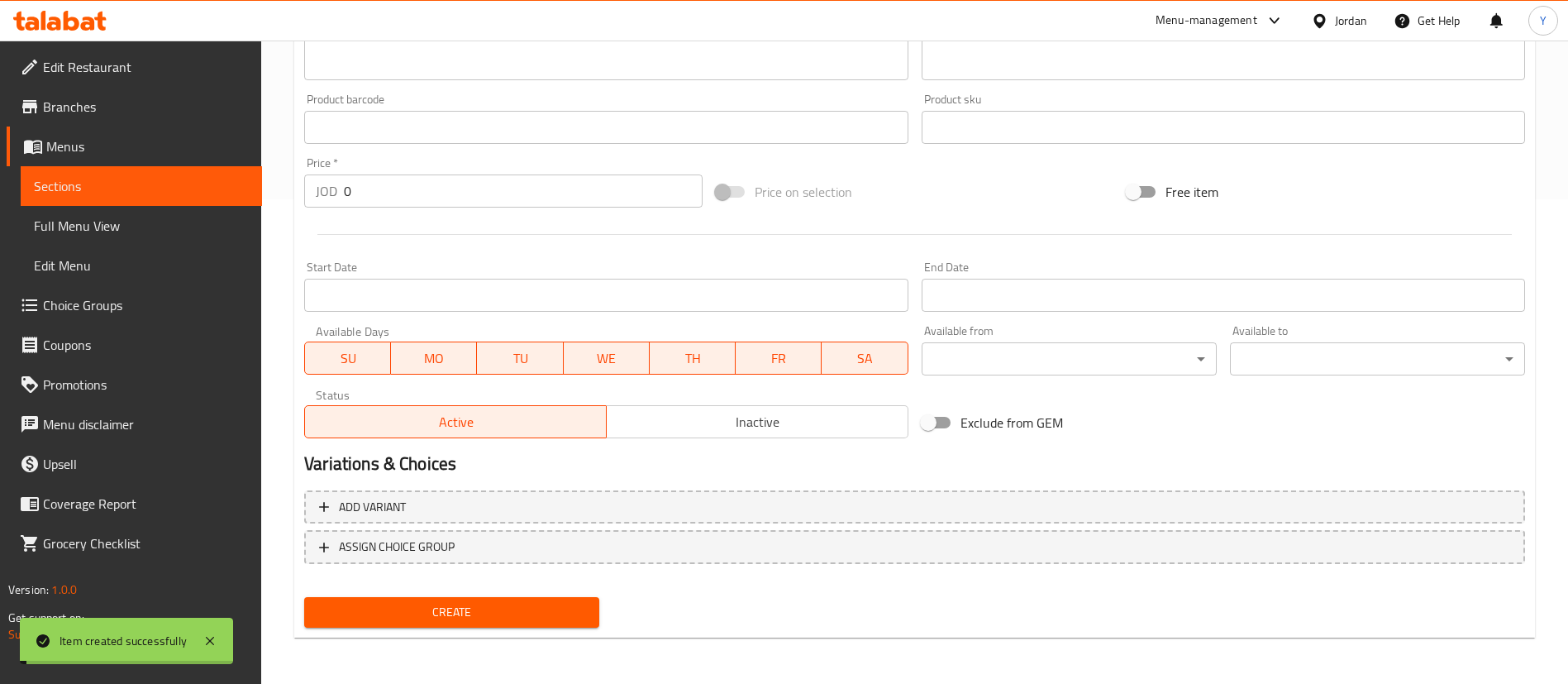
click at [197, 188] on span "Sections" at bounding box center [141, 186] width 215 height 20
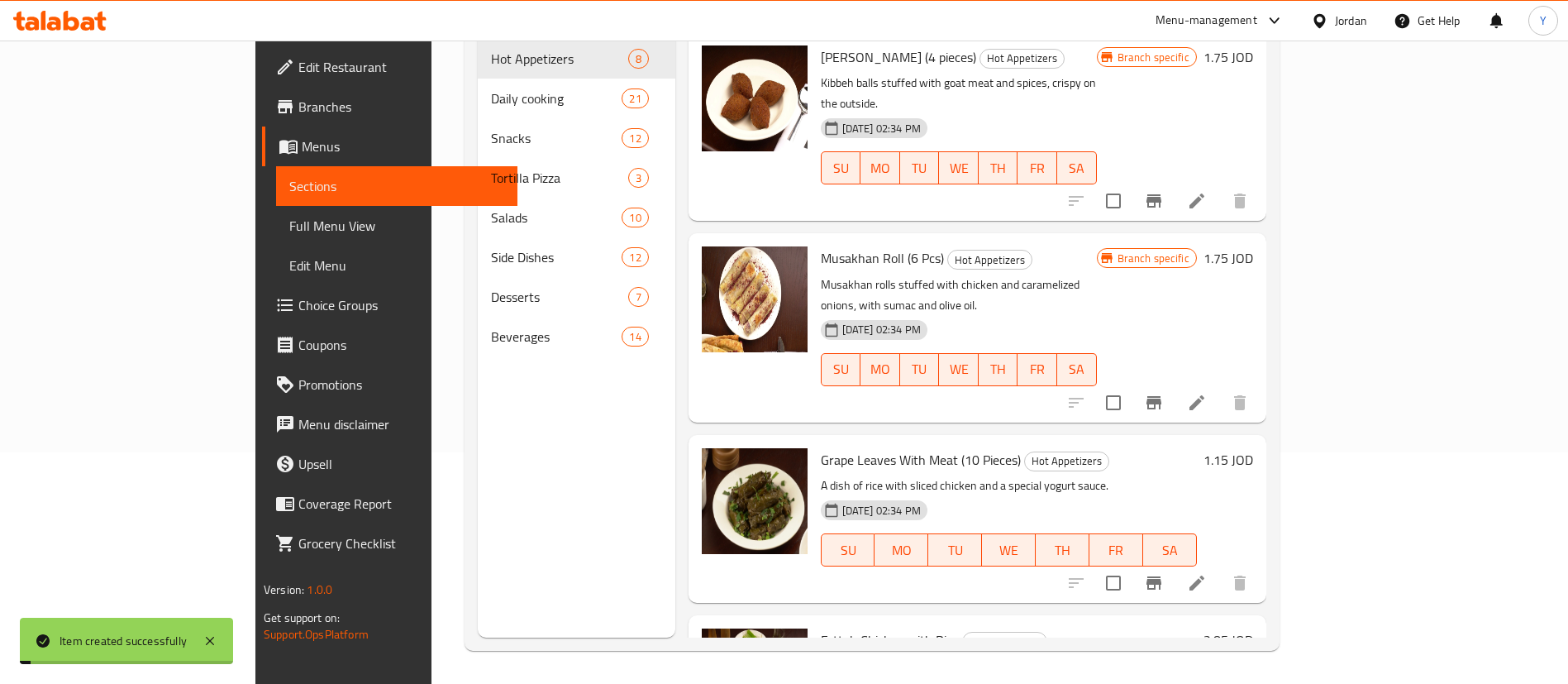
scroll to position [231, 0]
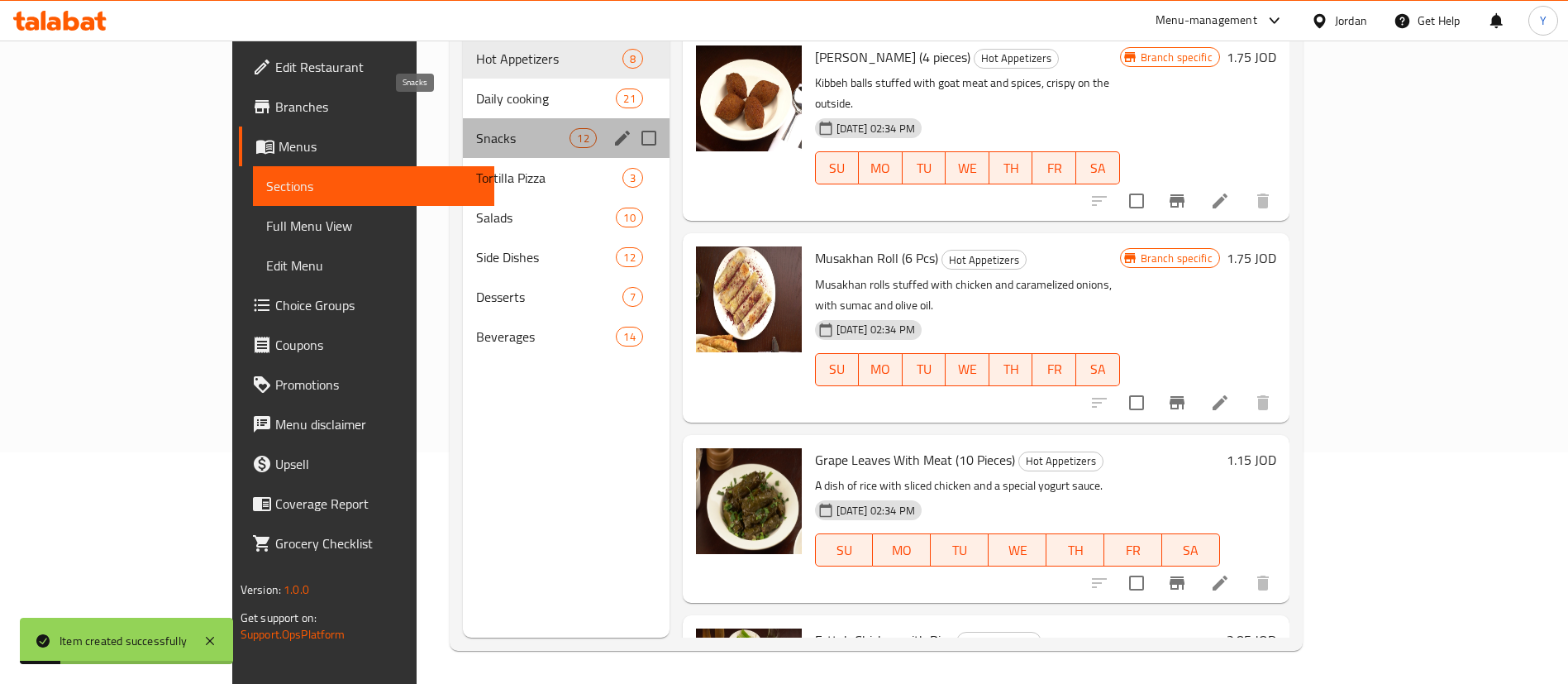
click at [476, 128] on span "Snacks" at bounding box center [522, 137] width 94 height 20
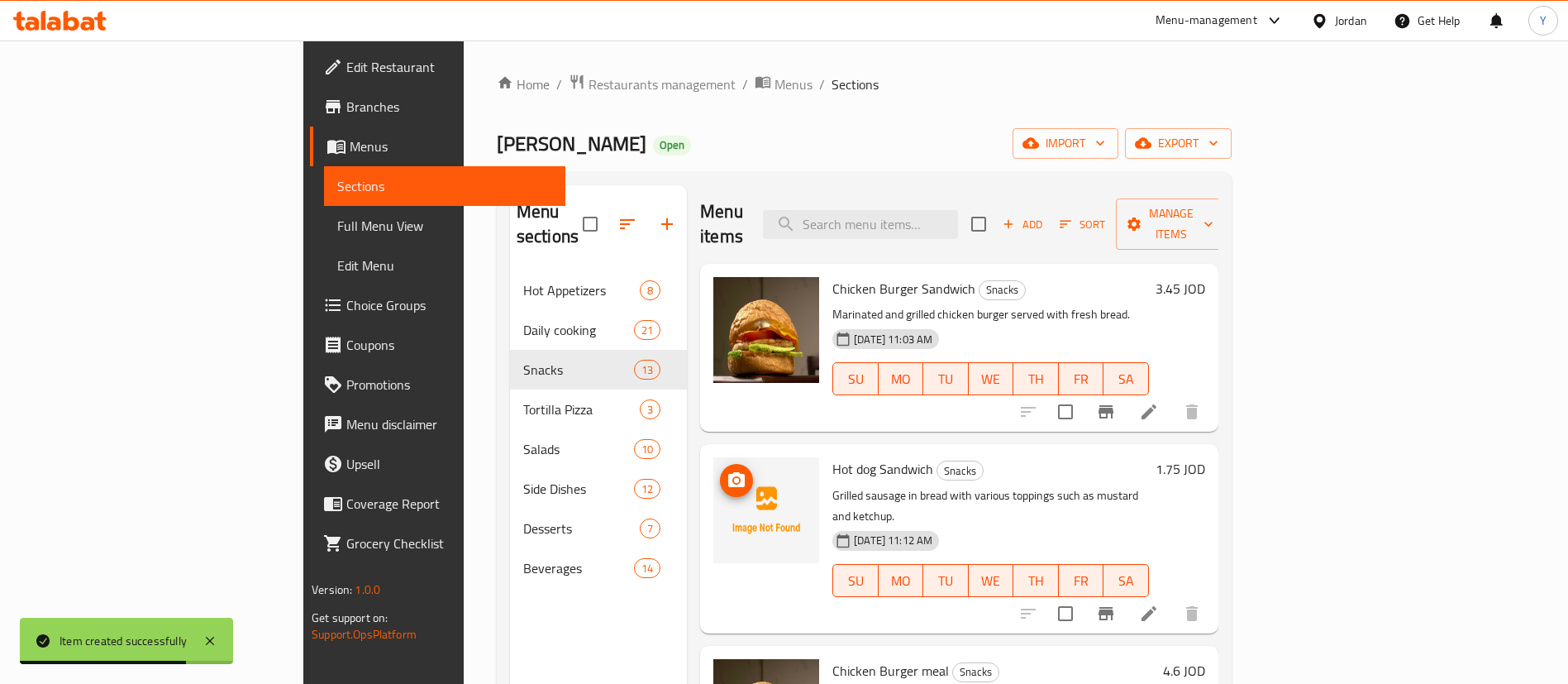
click at [726, 470] on icon "upload picture" at bounding box center [736, 480] width 20 height 20
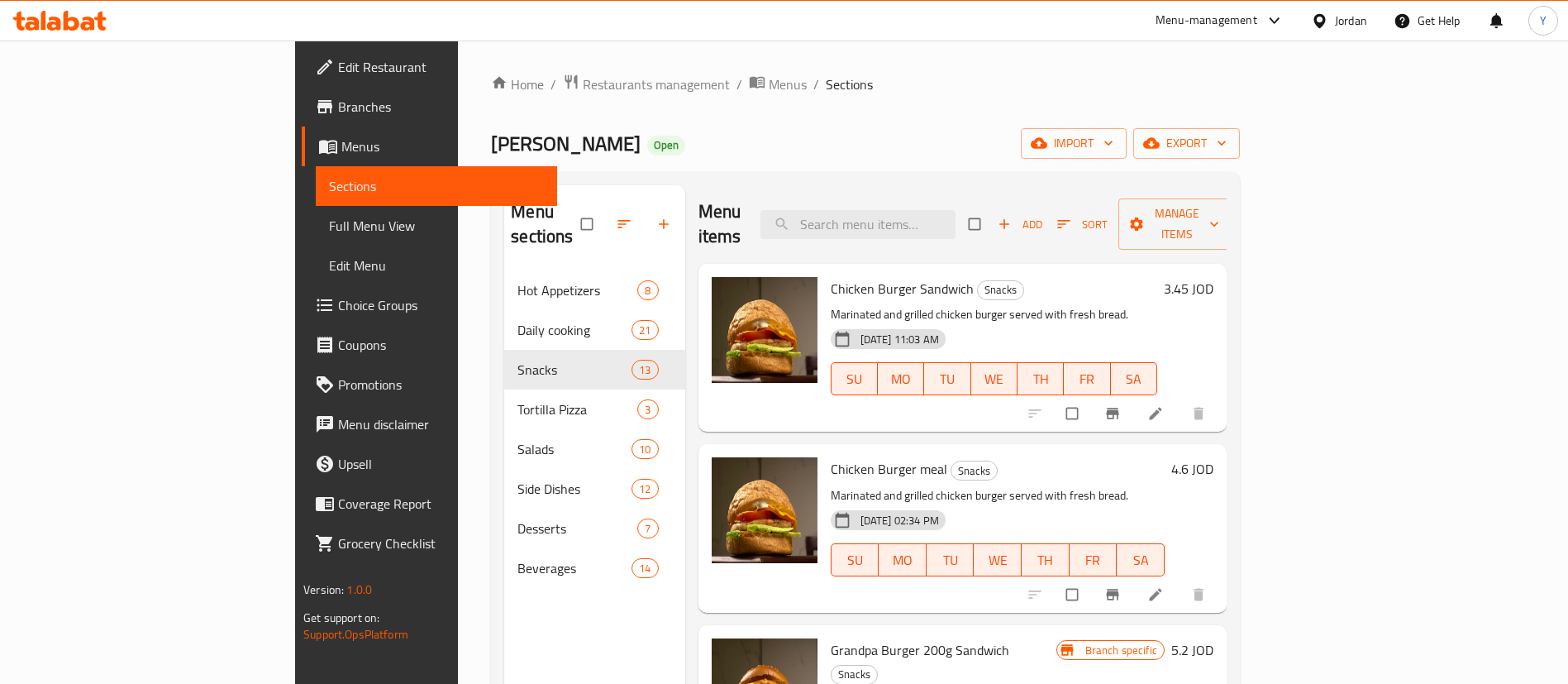
click at [83, 32] on div at bounding box center [60, 20] width 120 height 33
click at [88, 18] on icon at bounding box center [88, 23] width 15 height 15
